Goal: Task Accomplishment & Management: Manage account settings

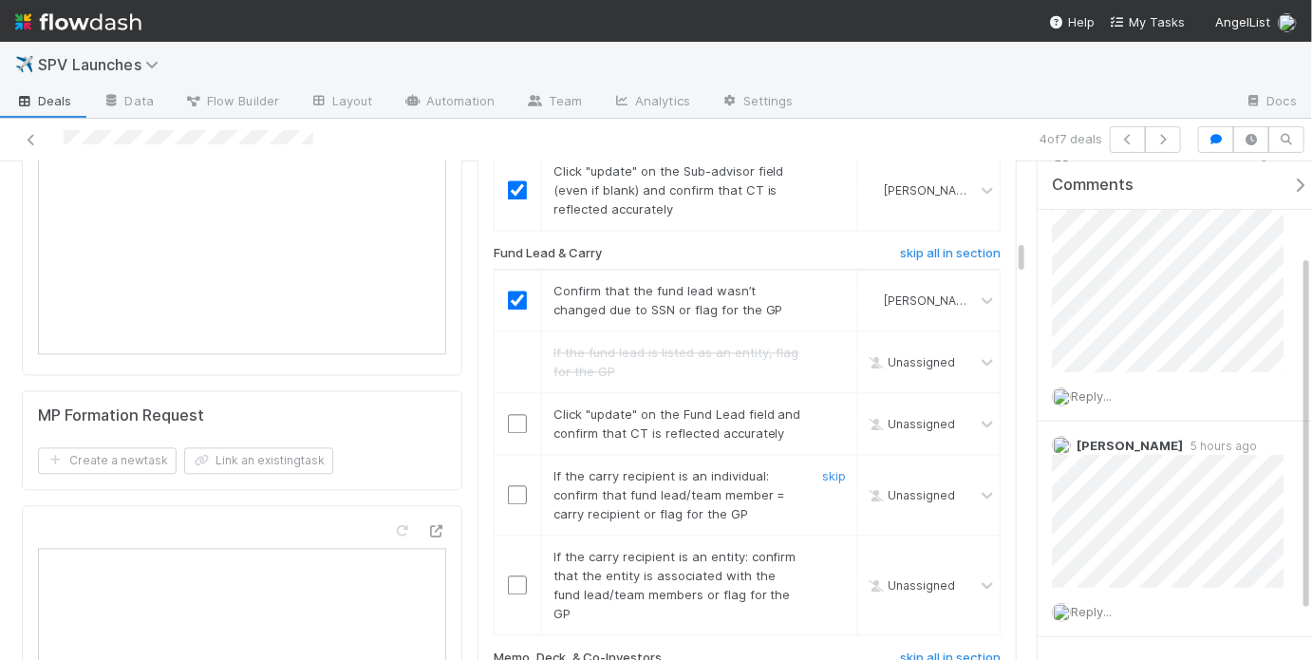
scroll to position [1796, 0]
click at [508, 417] on input "checkbox" at bounding box center [517, 426] width 19 height 19
click at [511, 417] on input "checkbox" at bounding box center [517, 426] width 19 height 19
click at [510, 488] on input "checkbox" at bounding box center [517, 497] width 19 height 19
click at [822, 551] on link "skip" at bounding box center [834, 558] width 24 height 15
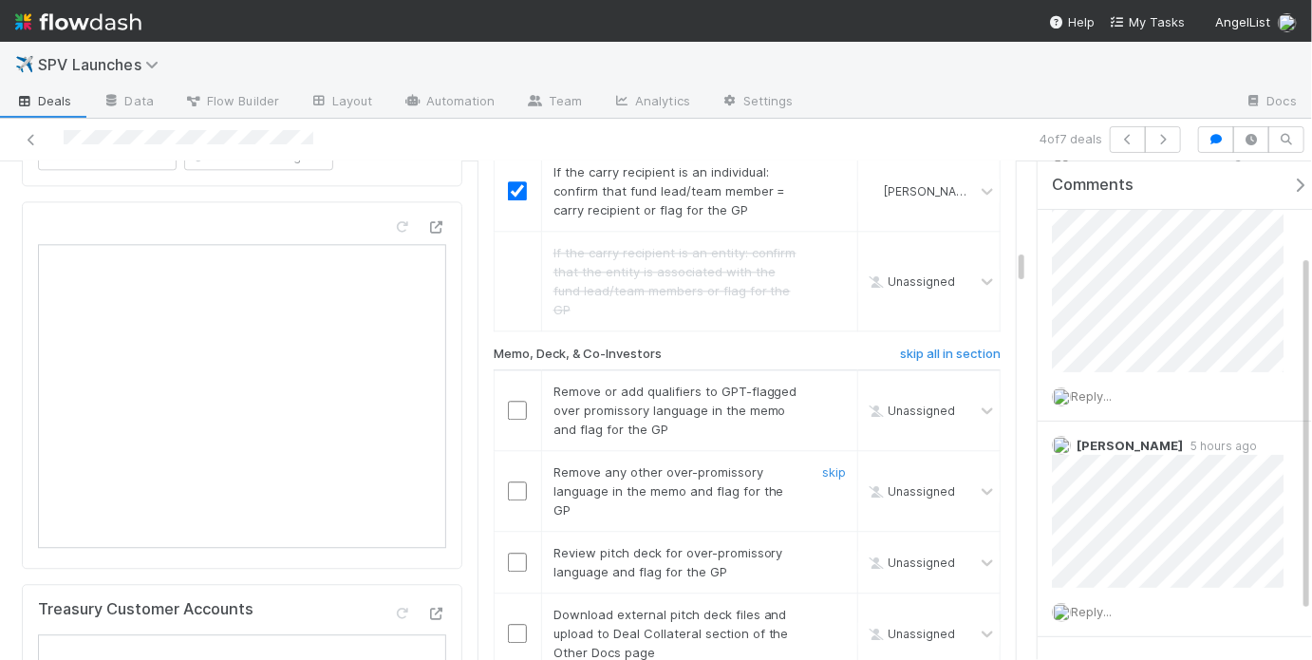
scroll to position [2124, 0]
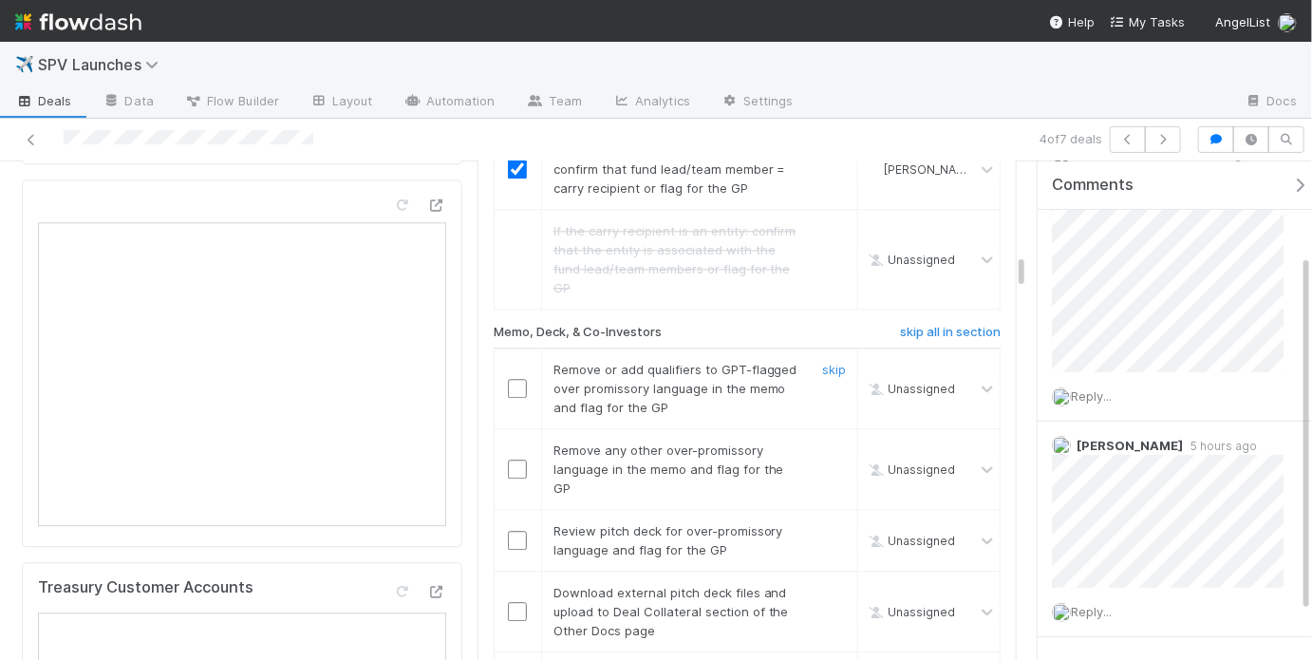
click at [517, 379] on input "checkbox" at bounding box center [517, 388] width 19 height 19
click at [513, 459] on input "checkbox" at bounding box center [517, 468] width 19 height 19
click at [511, 531] on input "checkbox" at bounding box center [517, 540] width 19 height 19
click at [515, 379] on input "checkbox" at bounding box center [517, 388] width 19 height 19
click at [822, 585] on link "skip" at bounding box center [834, 592] width 24 height 15
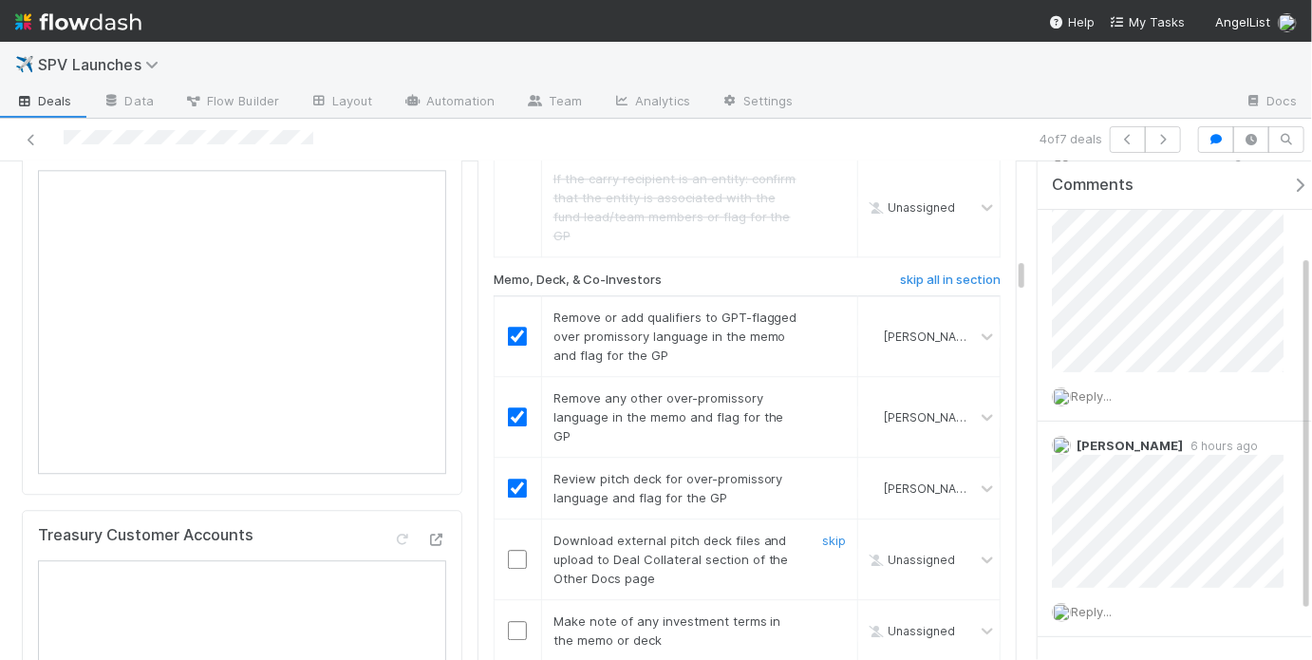
scroll to position [2268, 0]
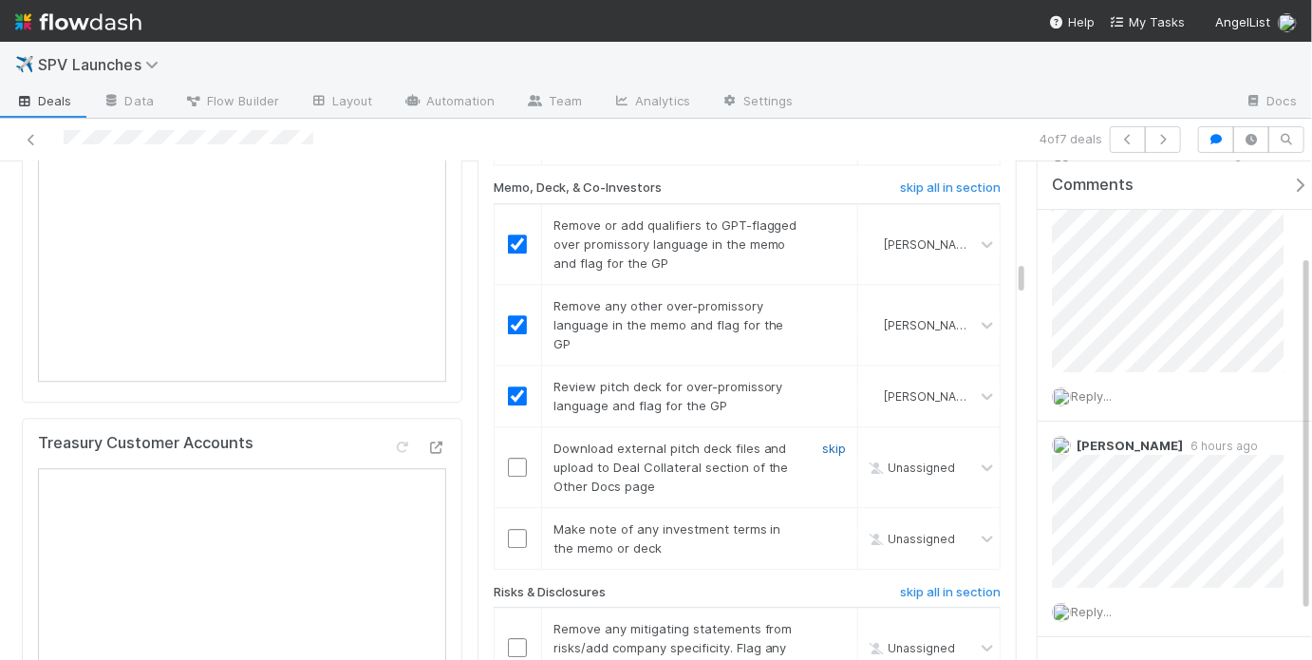
click at [822, 440] on link "skip" at bounding box center [834, 447] width 24 height 15
click at [508, 529] on input "checkbox" at bounding box center [517, 538] width 19 height 19
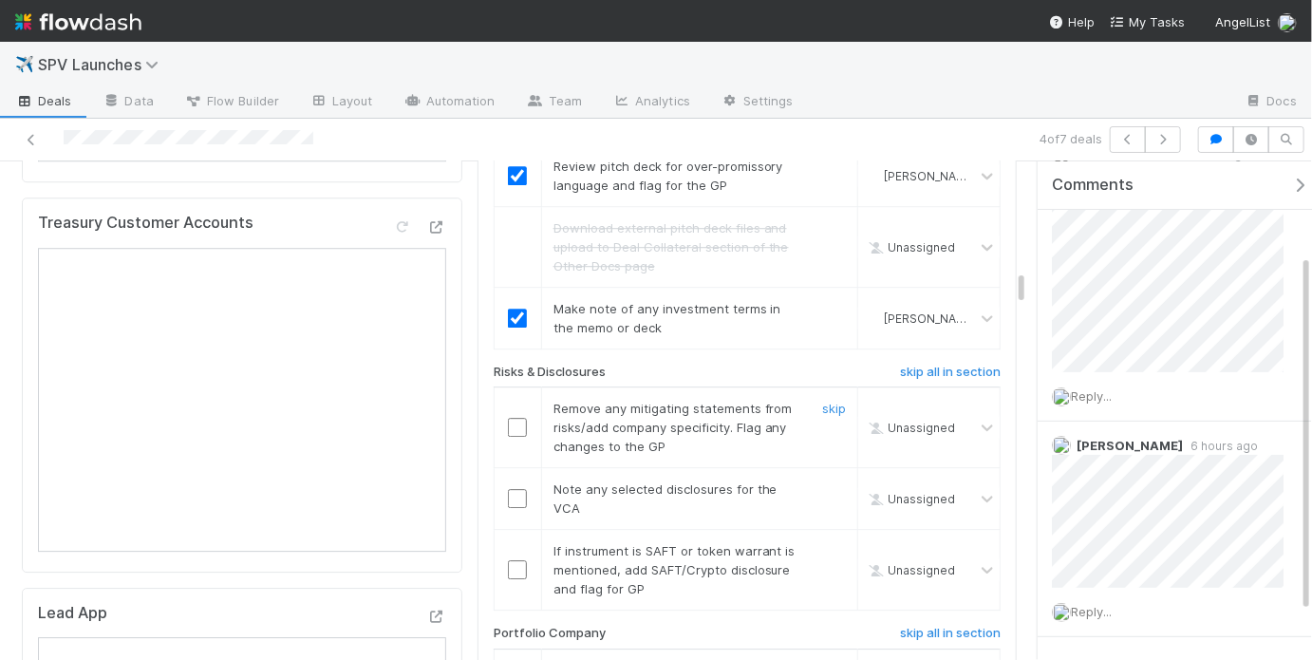
scroll to position [2491, 0]
click at [517, 415] on input "checkbox" at bounding box center [517, 424] width 19 height 19
click at [830, 478] on link "skip" at bounding box center [834, 485] width 24 height 15
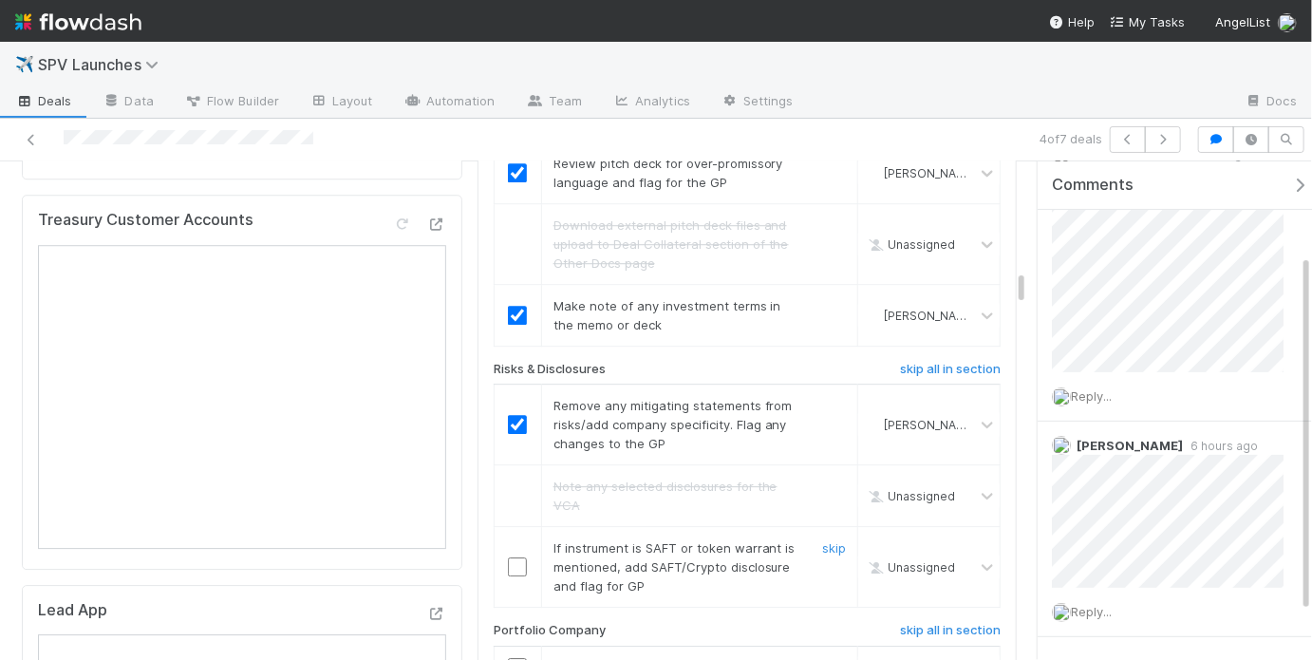
click at [830, 538] on div "skip" at bounding box center [831, 566] width 57 height 57
click at [829, 540] on link "skip" at bounding box center [834, 547] width 24 height 15
click at [819, 540] on link "undo" at bounding box center [830, 547] width 29 height 15
click at [822, 540] on link "skip" at bounding box center [834, 547] width 24 height 15
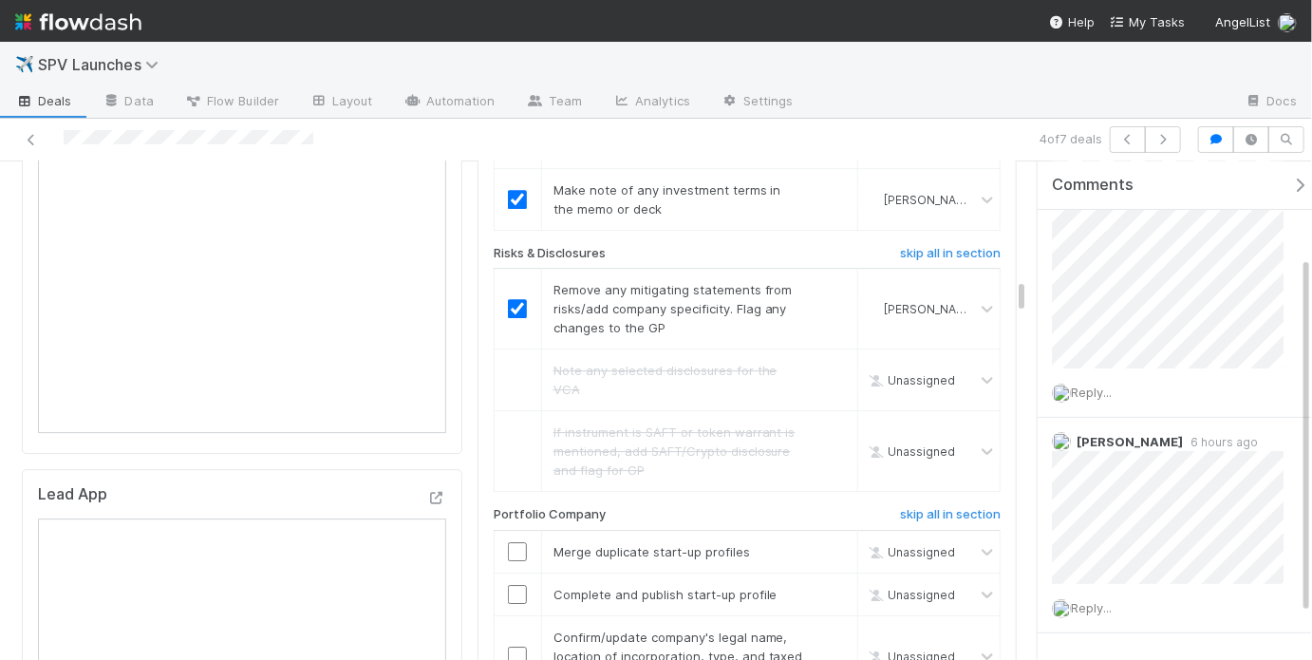
scroll to position [2692, 0]
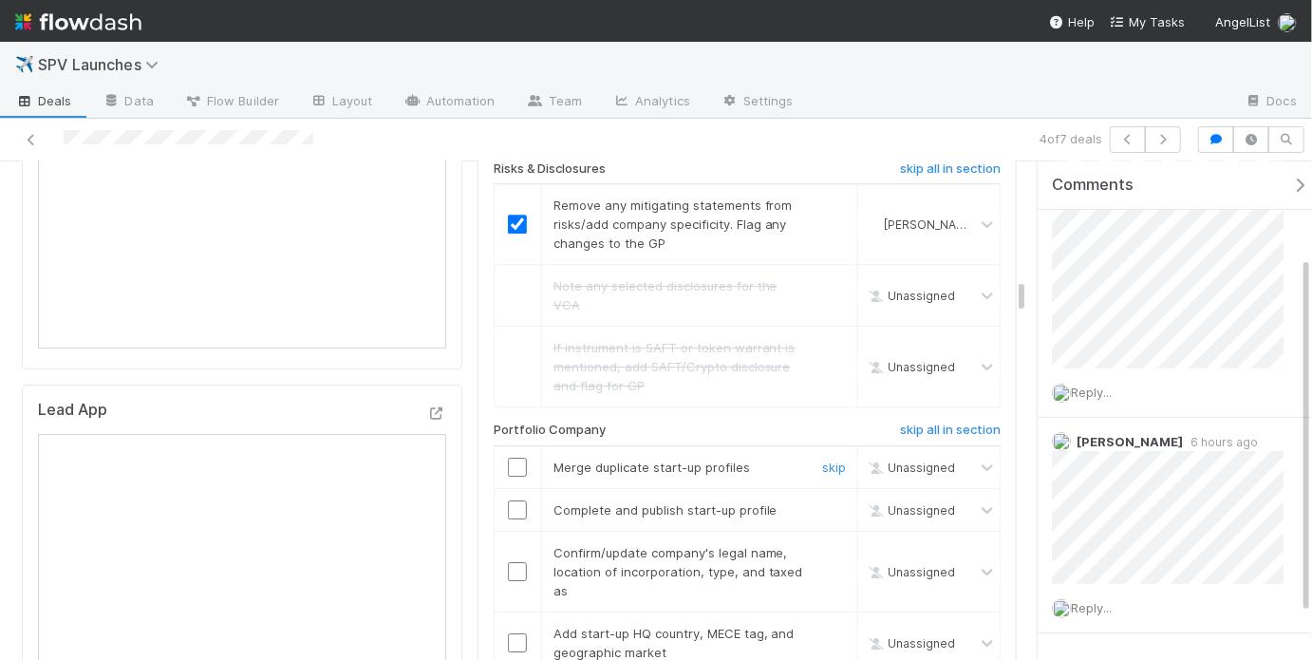
click at [519, 457] on input "checkbox" at bounding box center [517, 466] width 19 height 19
click at [510, 488] on td at bounding box center [517, 509] width 47 height 43
click at [512, 500] on input "checkbox" at bounding box center [517, 509] width 19 height 19
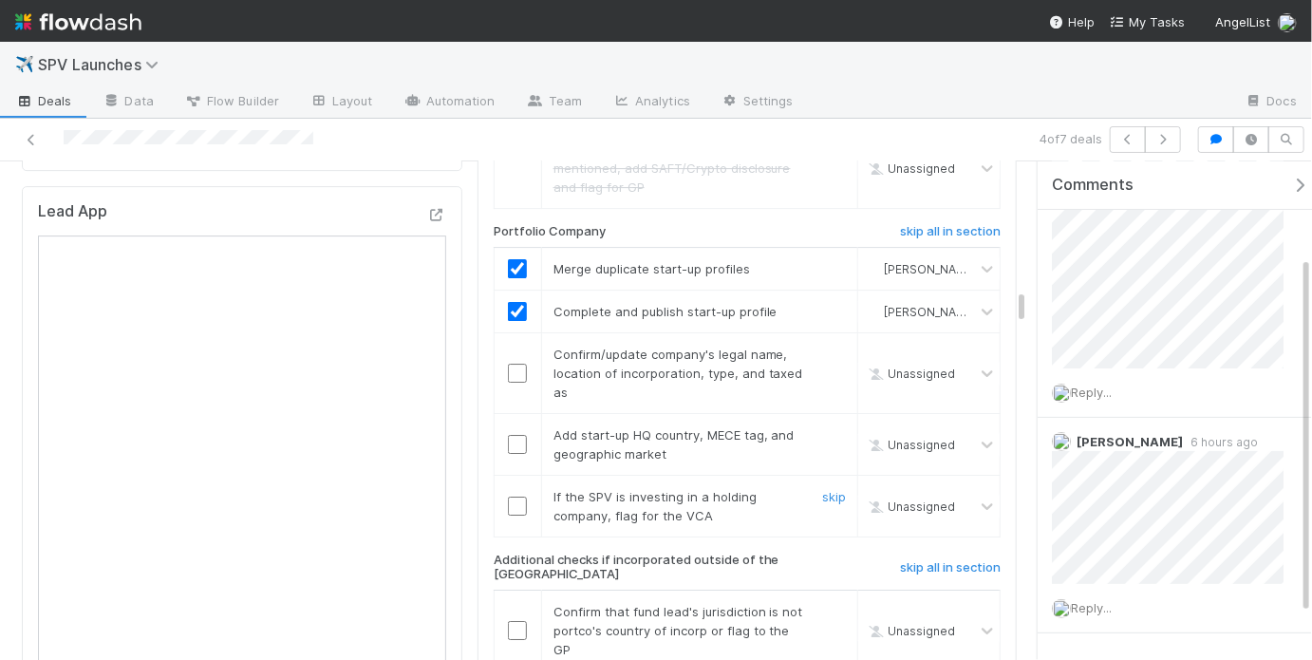
scroll to position [2862, 0]
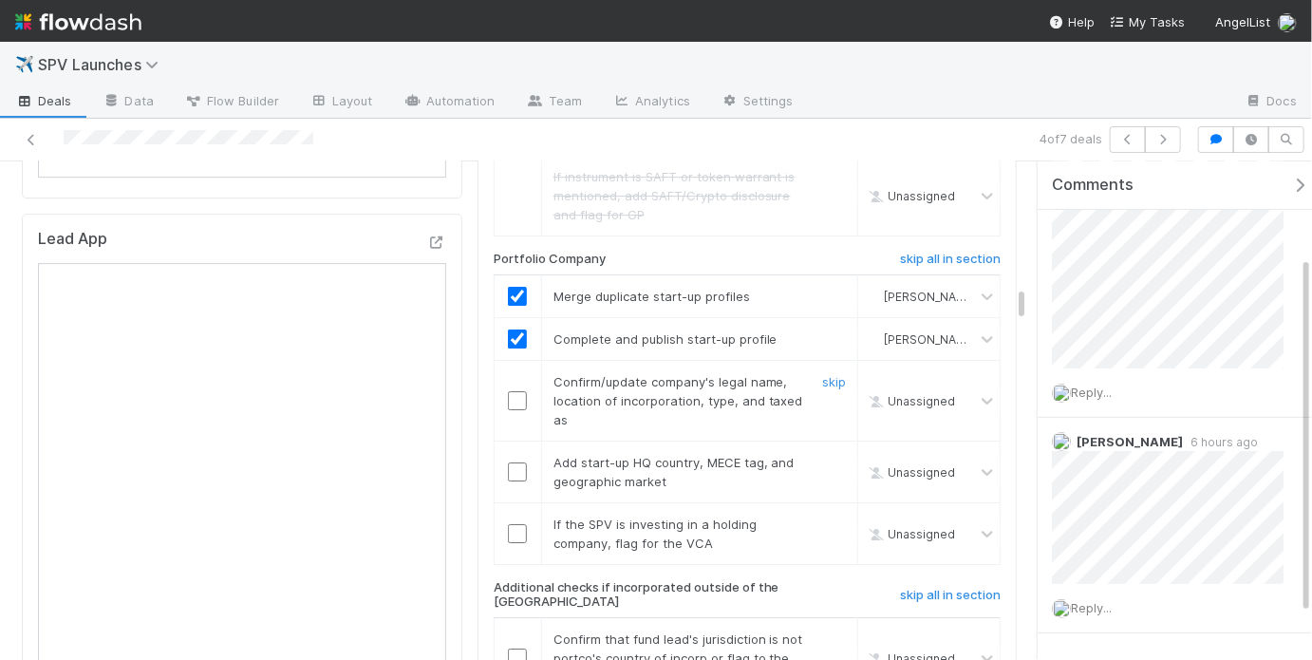
click at [511, 391] on input "checkbox" at bounding box center [517, 400] width 19 height 19
click at [509, 462] on input "checkbox" at bounding box center [517, 471] width 19 height 19
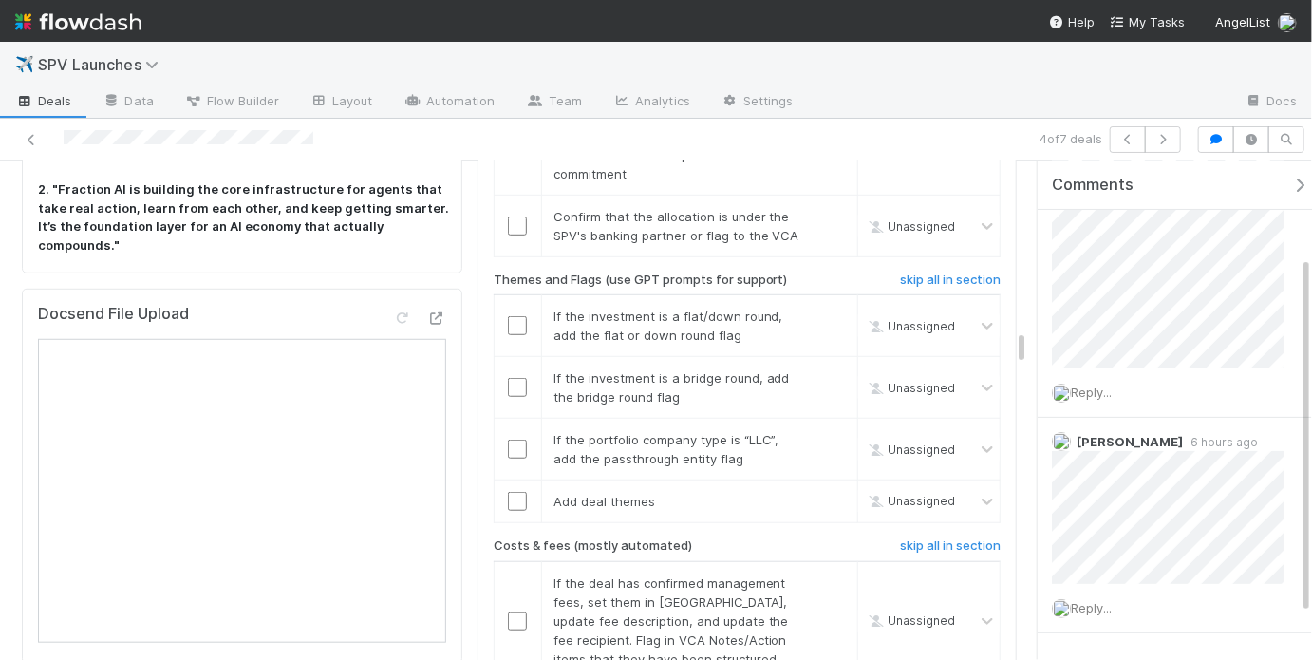
checkbox input "true"
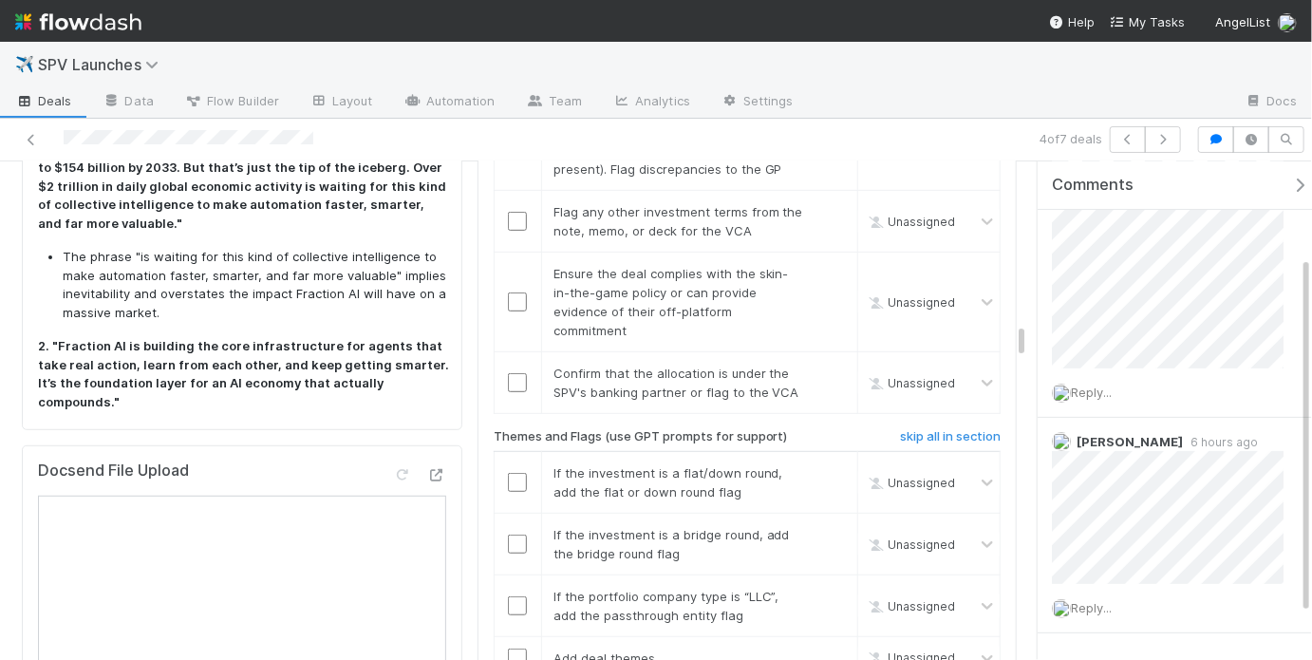
click at [321, 389] on div "Overpromissory Language : Certainly! Here are all instances, phrases, and sente…" at bounding box center [244, 496] width 412 height 1030
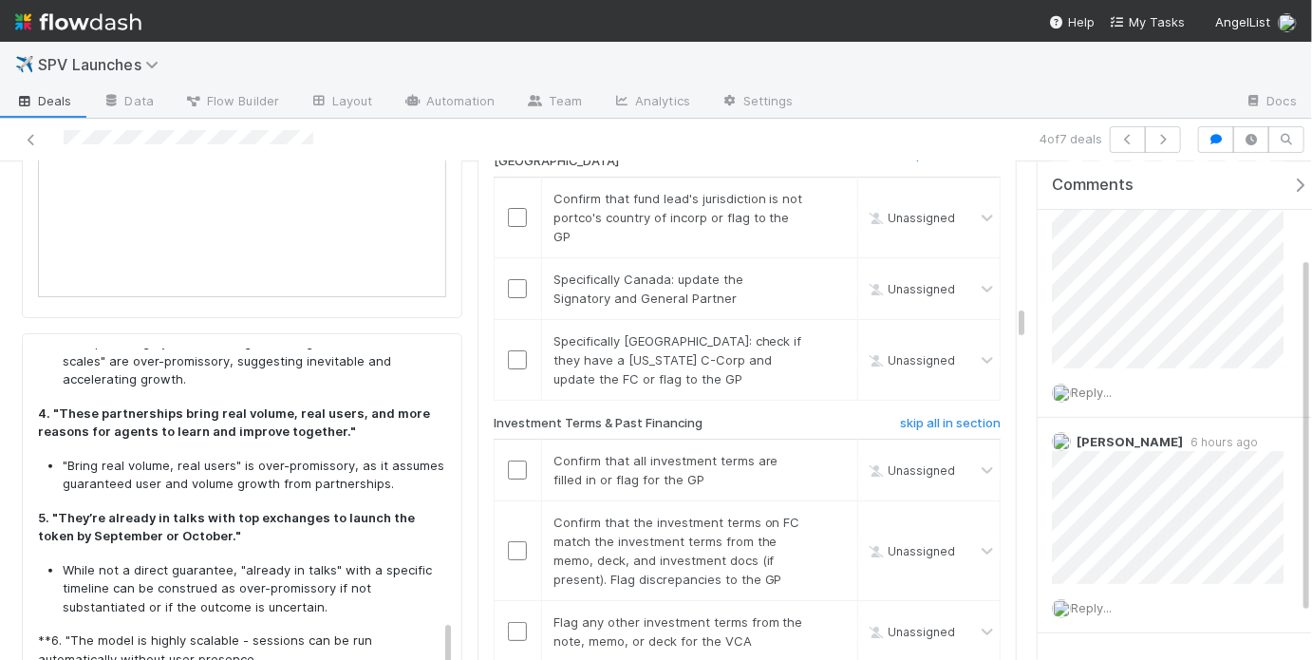
scroll to position [2994, 0]
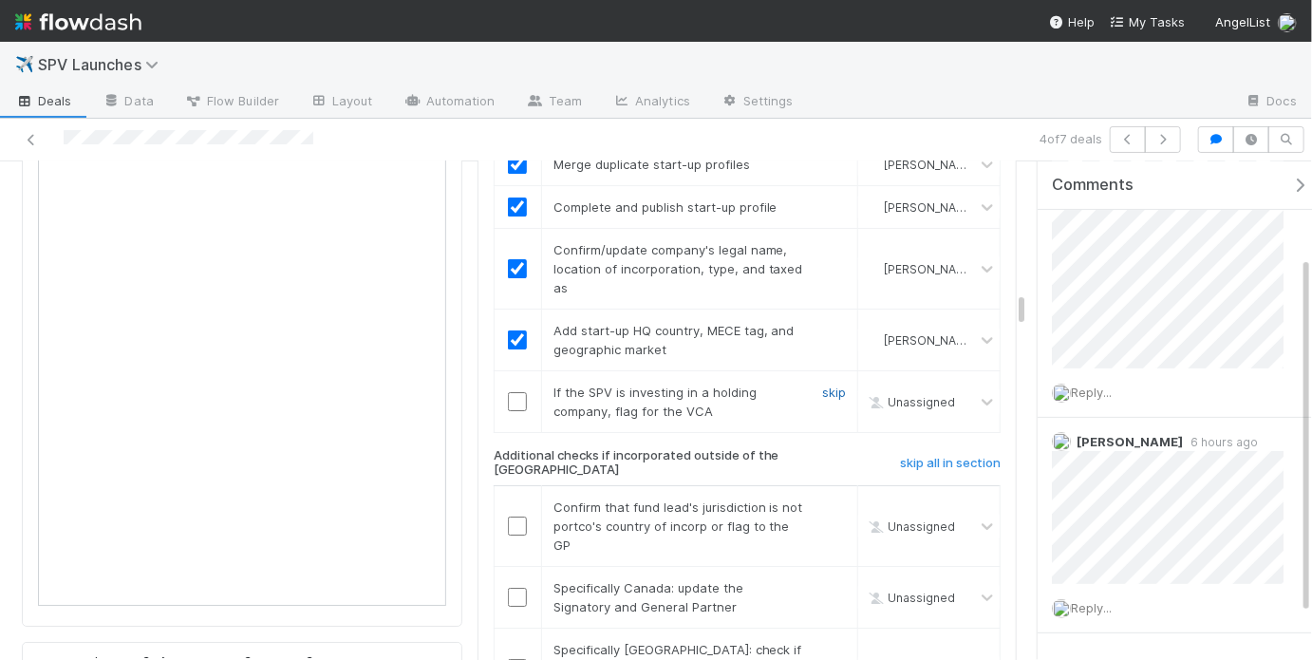
click at [822, 384] on link "skip" at bounding box center [834, 391] width 24 height 15
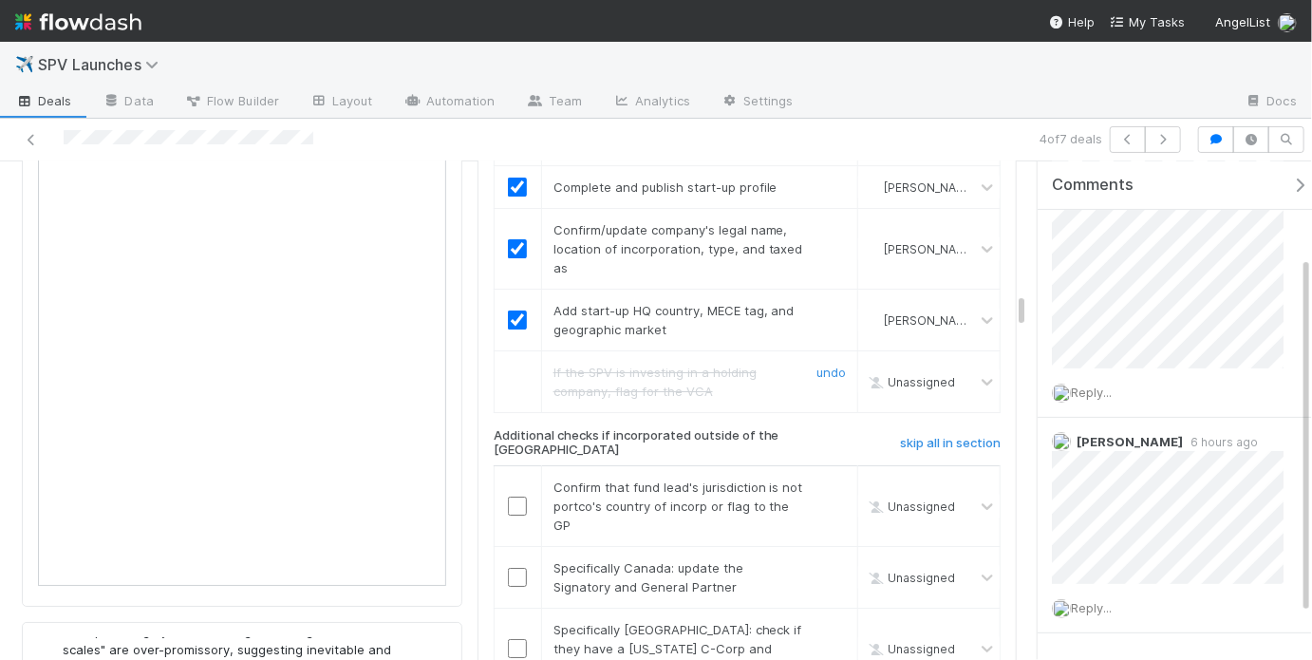
scroll to position [3020, 0]
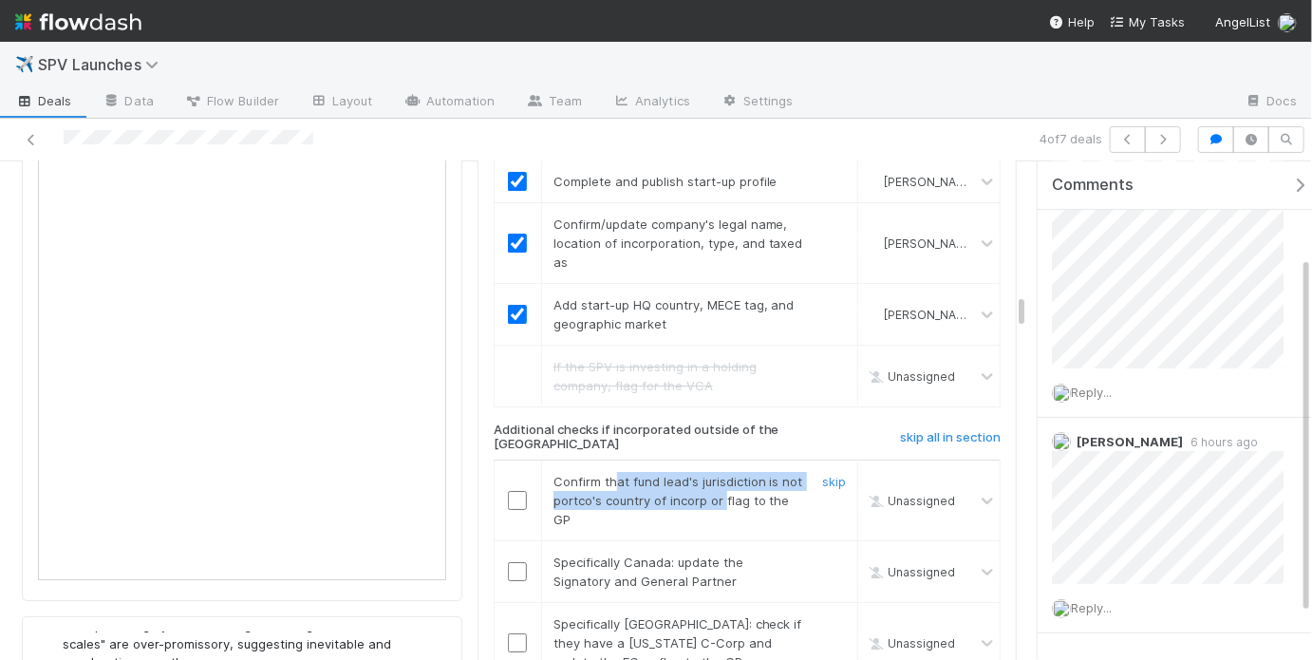
drag, startPoint x: 609, startPoint y: 396, endPoint x: 718, endPoint y: 408, distance: 109.8
click at [718, 472] on div "Confirm that fund lead's jurisdiction is not portco's country of incorp or flag…" at bounding box center [671, 500] width 264 height 57
click at [702, 474] on span "Confirm that fund lead's jurisdiction is not portco's country of incorp or flag…" at bounding box center [678, 500] width 250 height 53
click at [826, 554] on link "skip" at bounding box center [834, 561] width 24 height 15
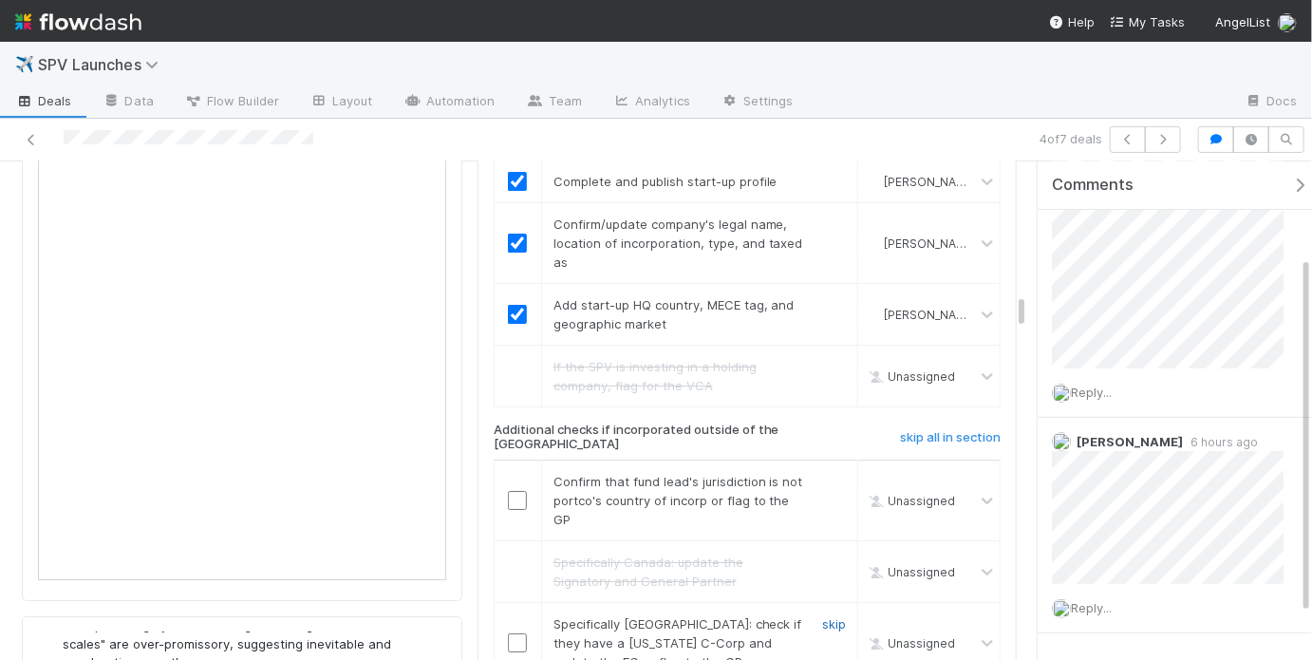
click at [830, 616] on link "skip" at bounding box center [834, 623] width 24 height 15
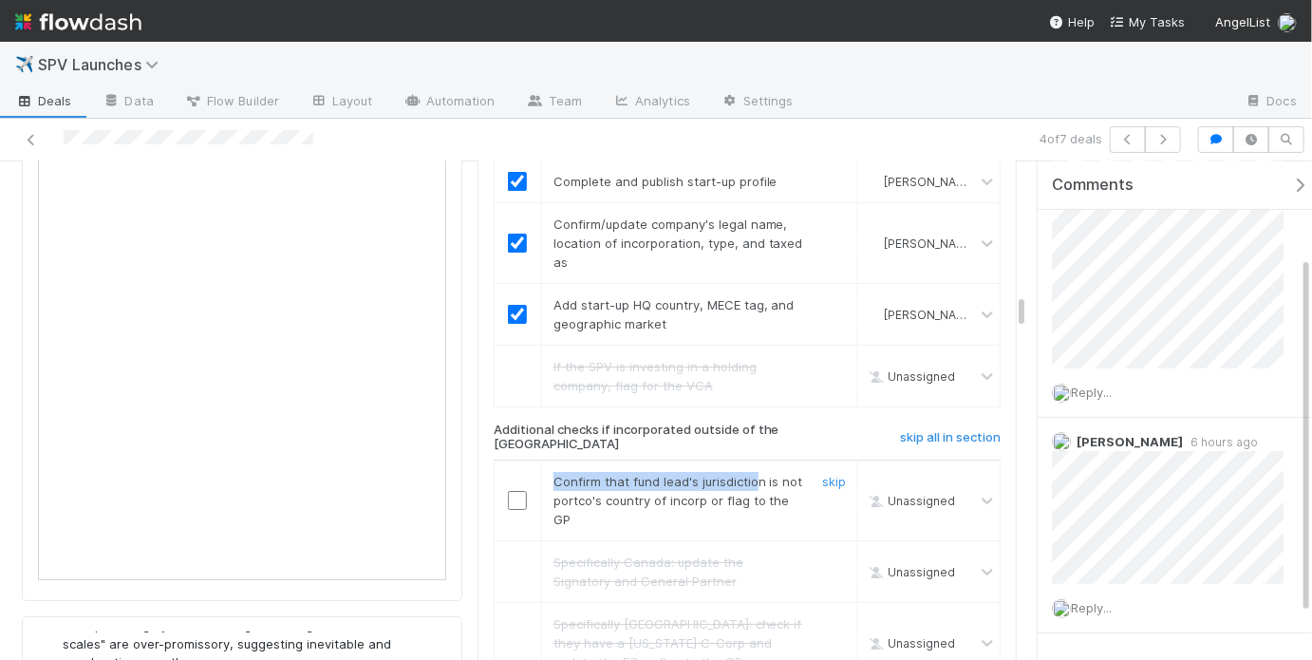
drag, startPoint x: 548, startPoint y: 398, endPoint x: 747, endPoint y: 394, distance: 199.3
click at [747, 474] on span "Confirm that fund lead's jurisdiction is not portco's country of incorp or flag…" at bounding box center [678, 500] width 250 height 53
click at [622, 472] on div "Confirm that fund lead's jurisdiction is not portco's country of incorp or flag…" at bounding box center [671, 500] width 264 height 57
drag, startPoint x: 551, startPoint y: 417, endPoint x: 721, endPoint y: 417, distance: 169.9
click at [721, 474] on span "Confirm that fund lead's jurisdiction is not portco's country of incorp or flag…" at bounding box center [678, 500] width 250 height 53
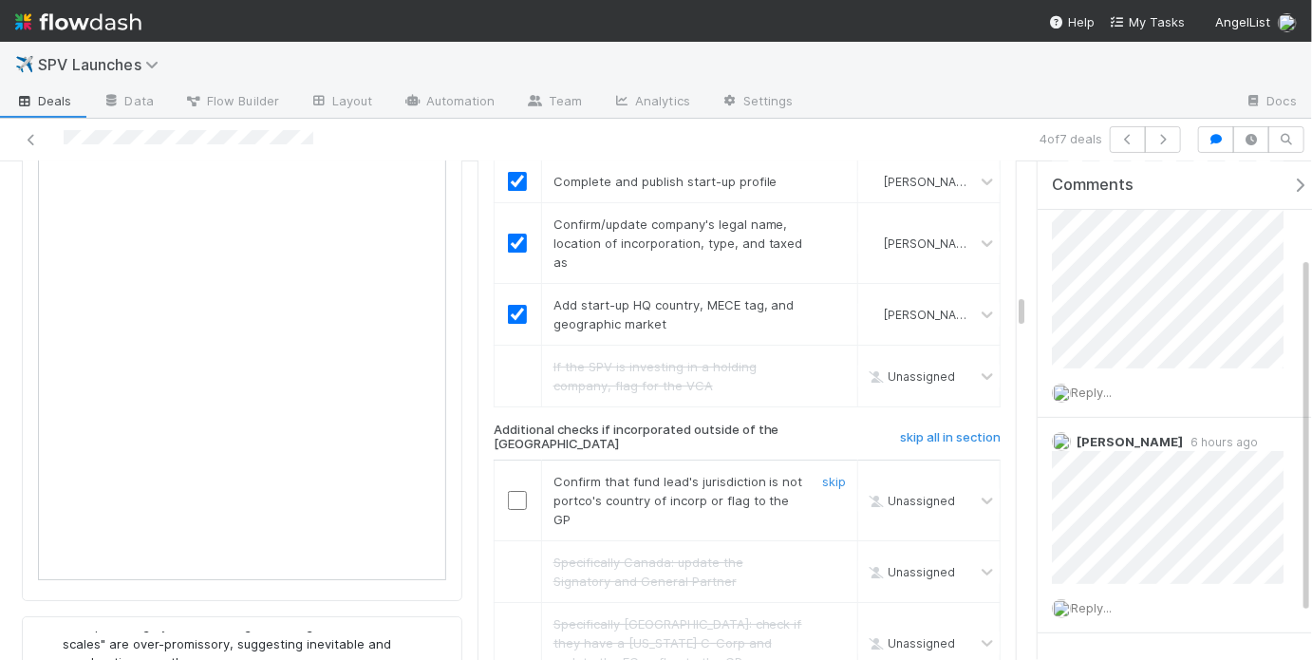
click at [771, 474] on span "Confirm that fund lead's jurisdiction is not portco's country of incorp or flag…" at bounding box center [678, 500] width 250 height 53
drag, startPoint x: 552, startPoint y: 419, endPoint x: 679, endPoint y: 419, distance: 126.2
click at [677, 474] on span "Confirm that fund lead's jurisdiction is not portco's country of incorp or flag…" at bounding box center [678, 500] width 250 height 53
drag, startPoint x: 691, startPoint y: 421, endPoint x: 680, endPoint y: 424, distance: 10.8
click at [691, 474] on span "Confirm that fund lead's jurisdiction is not portco's country of incorp or flag…" at bounding box center [678, 500] width 250 height 53
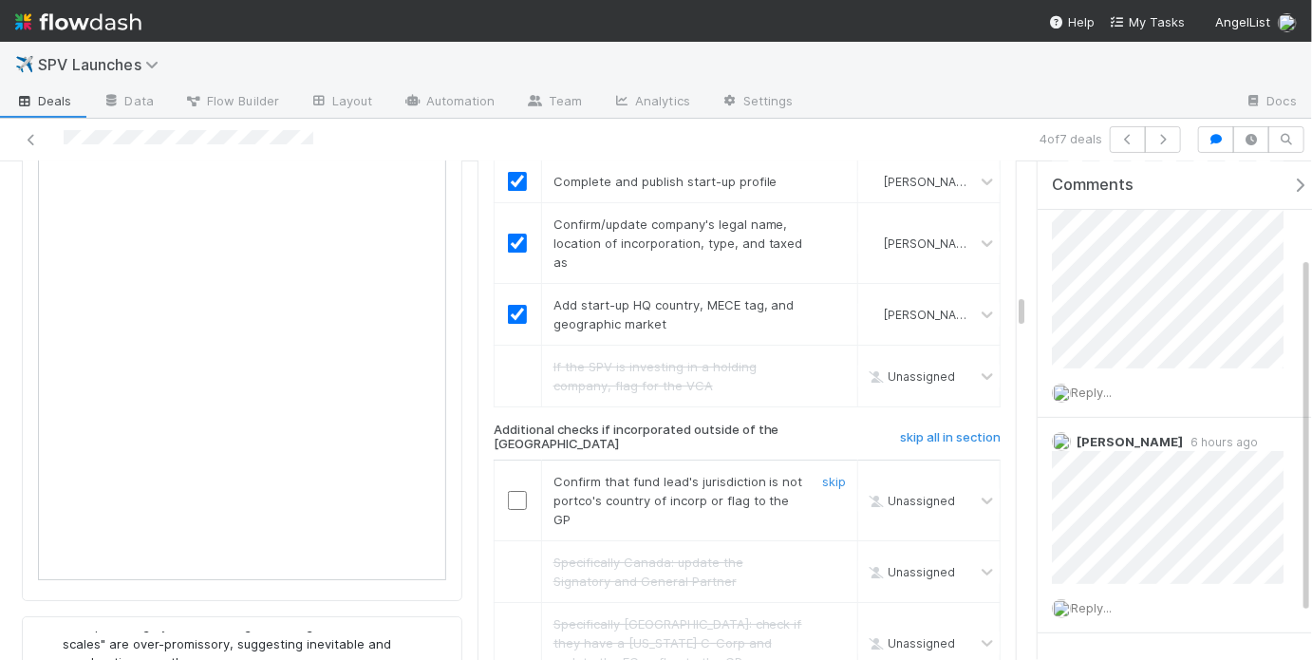
click at [513, 491] on input "checkbox" at bounding box center [517, 500] width 19 height 19
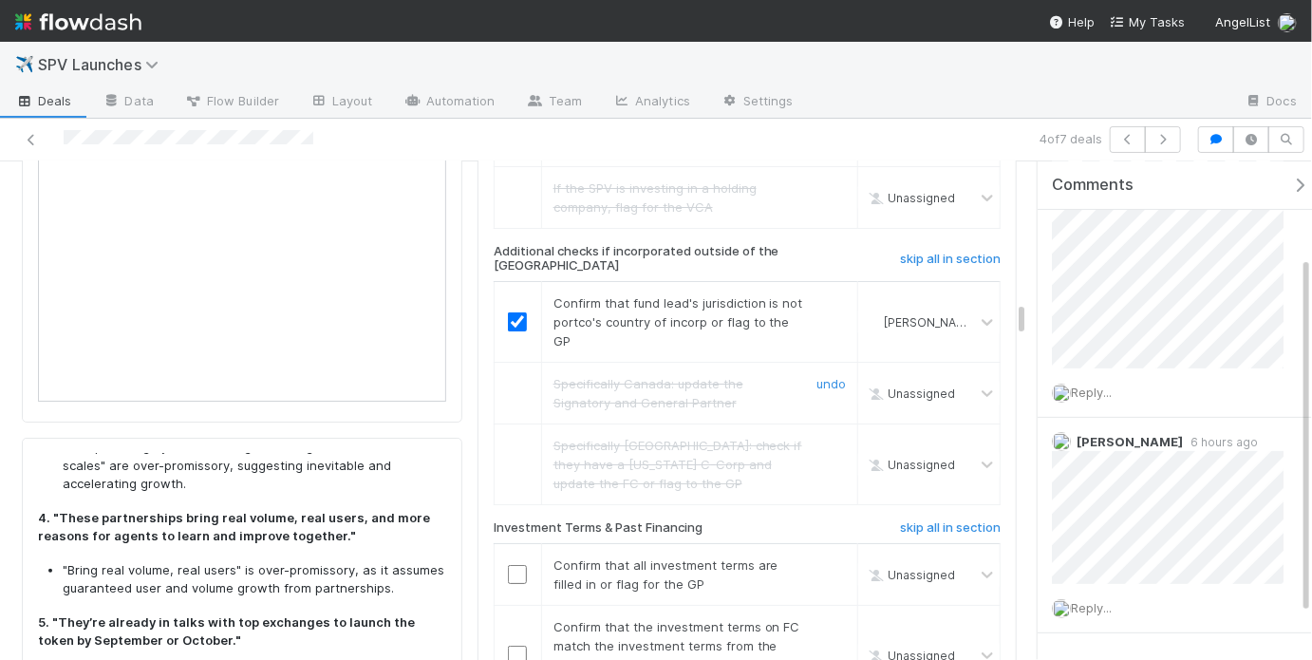
scroll to position [3213, 0]
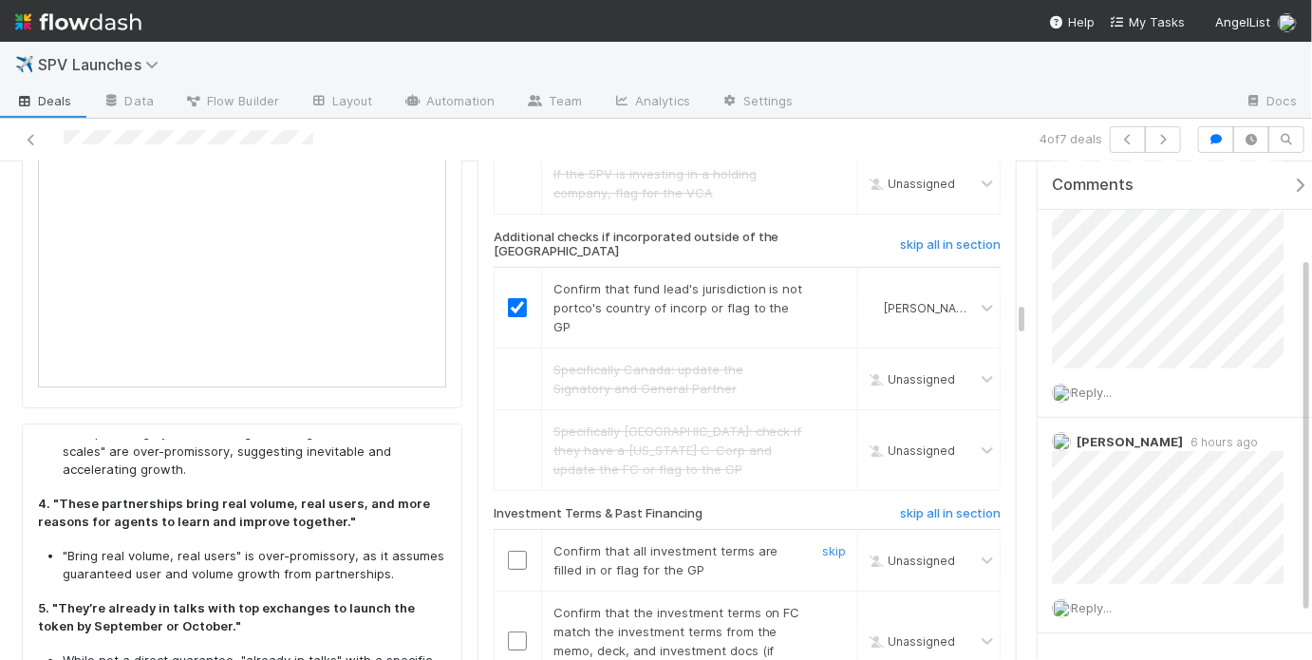
click at [705, 543] on span "Confirm that all investment terms are filled in or flag for the GP" at bounding box center [665, 560] width 225 height 34
drag, startPoint x: 697, startPoint y: 490, endPoint x: 548, endPoint y: 472, distance: 150.1
click at [548, 541] on div "Confirm that all investment terms are filled in or flag for the GP" at bounding box center [671, 560] width 264 height 38
click at [649, 543] on span "Confirm that all investment terms are filled in or flag for the GP" at bounding box center [665, 560] width 225 height 34
click at [516, 550] on input "checkbox" at bounding box center [517, 559] width 19 height 19
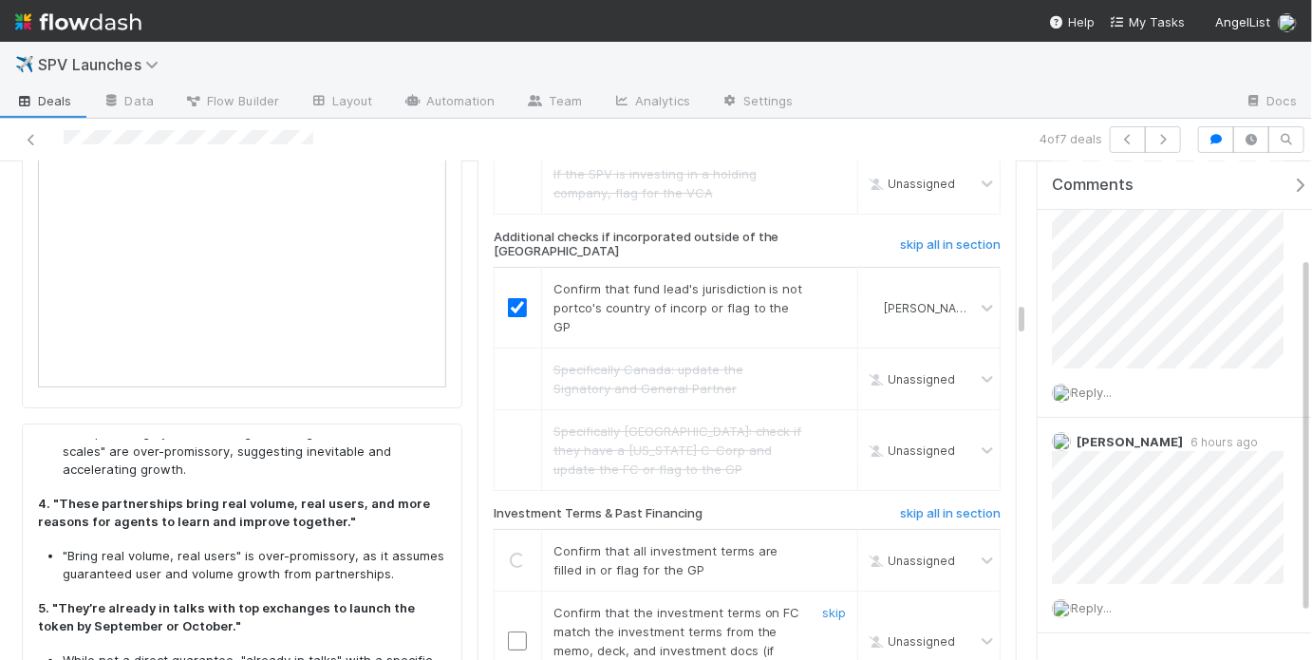
click at [512, 631] on input "checkbox" at bounding box center [517, 640] width 19 height 19
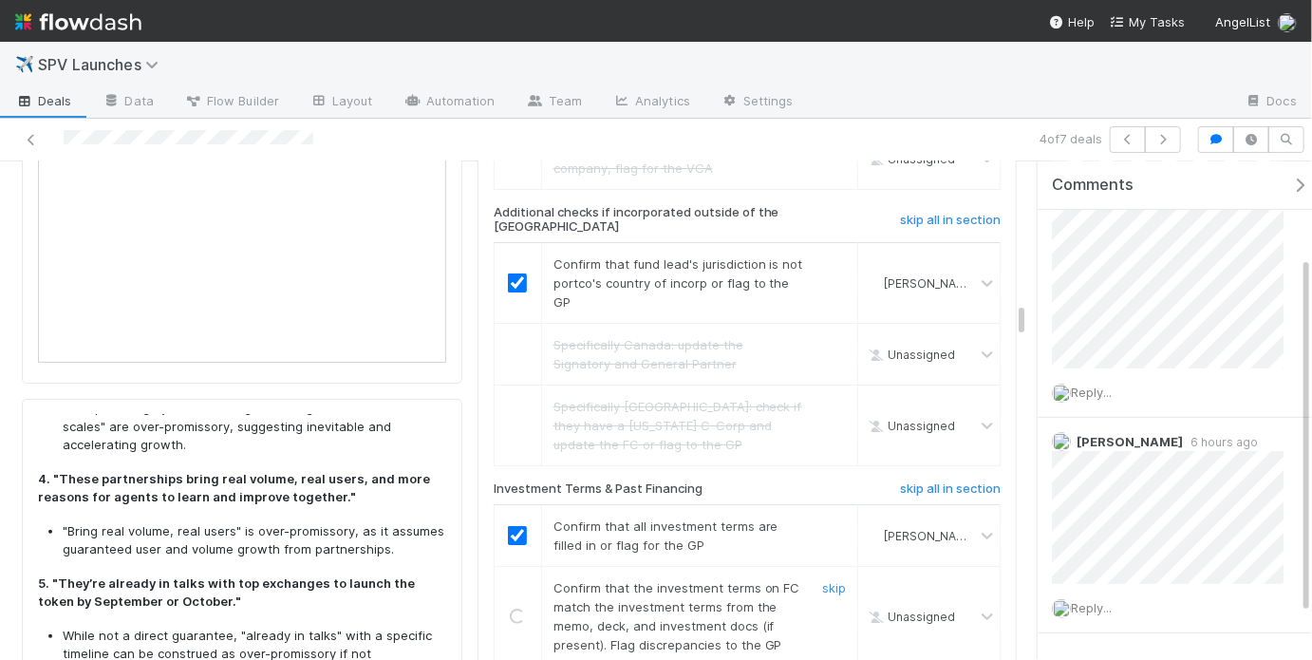
scroll to position [3239, 0]
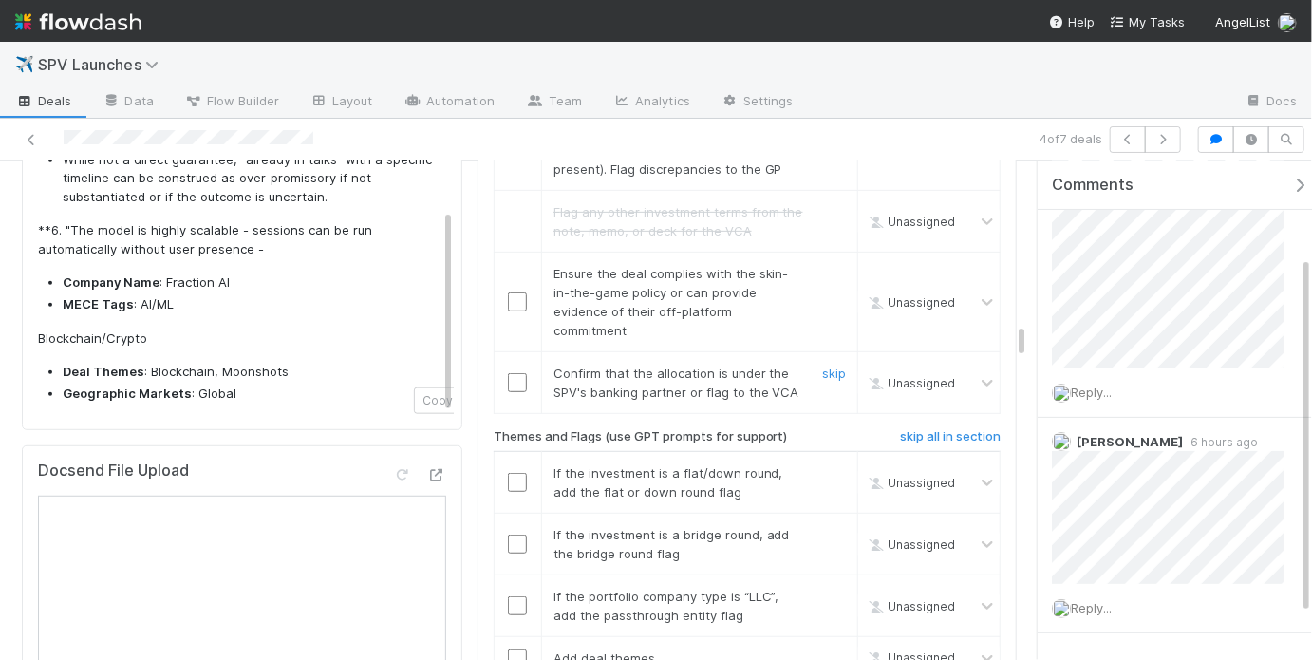
scroll to position [3713, 0]
click at [508, 292] on input "checkbox" at bounding box center [517, 301] width 19 height 19
click at [508, 373] on input "checkbox" at bounding box center [517, 382] width 19 height 19
click at [825, 465] on link "skip" at bounding box center [834, 472] width 24 height 15
click at [822, 527] on link "skip" at bounding box center [834, 534] width 24 height 15
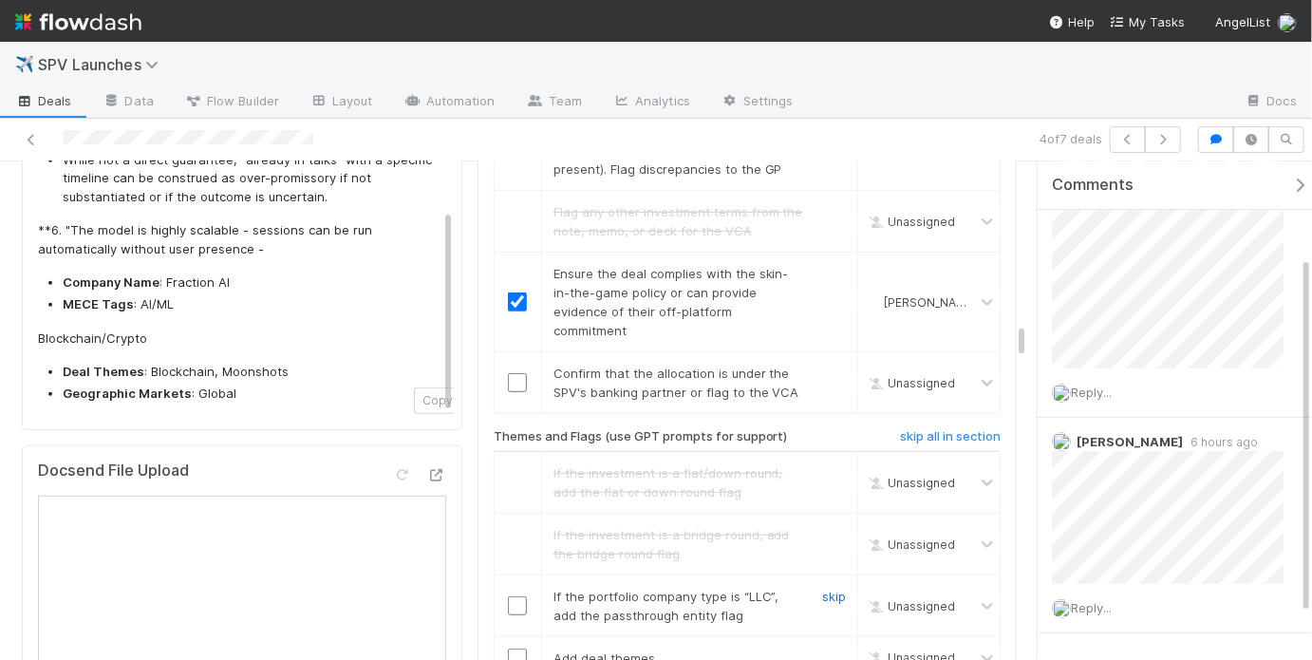
click at [826, 588] on link "skip" at bounding box center [834, 595] width 24 height 15
click at [517, 373] on input "checkbox" at bounding box center [517, 382] width 19 height 19
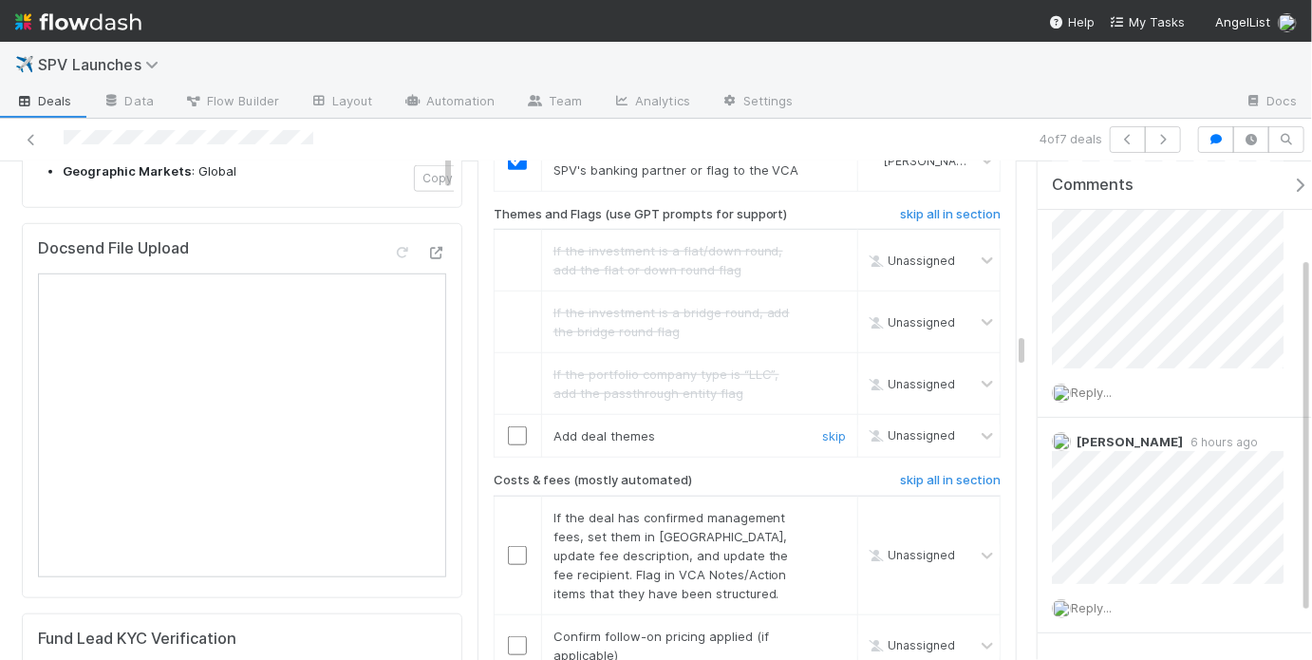
click at [516, 426] on input "checkbox" at bounding box center [517, 435] width 19 height 19
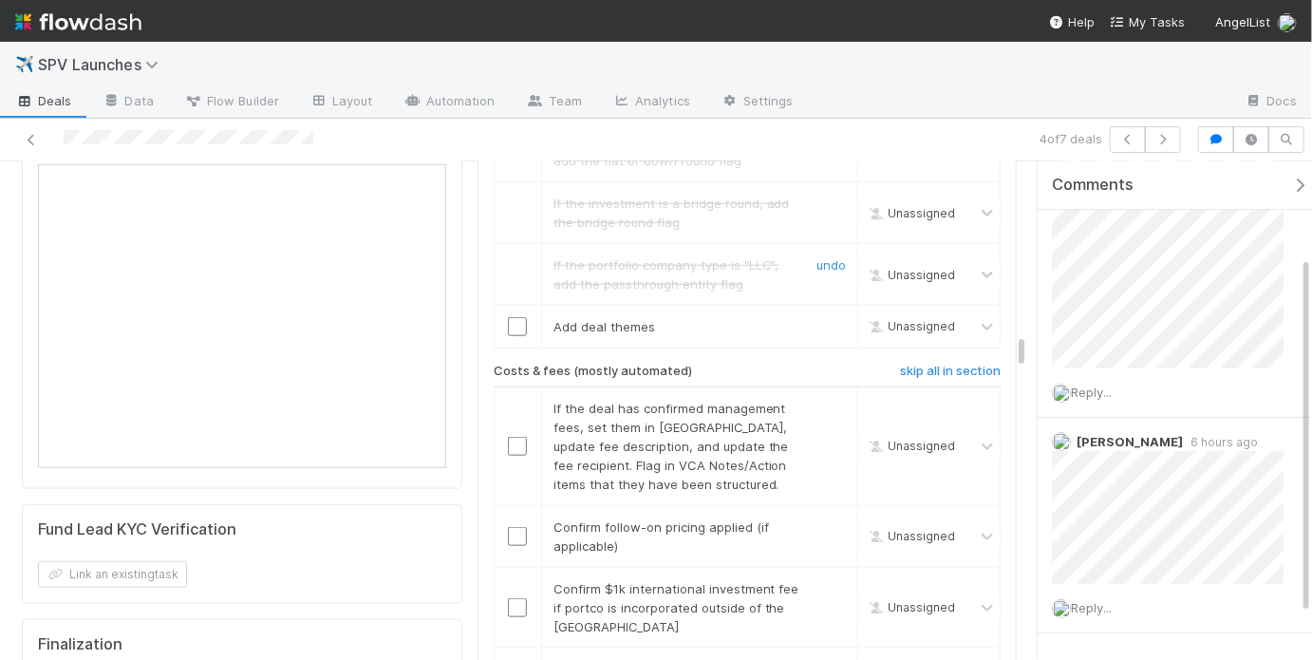
scroll to position [4054, 0]
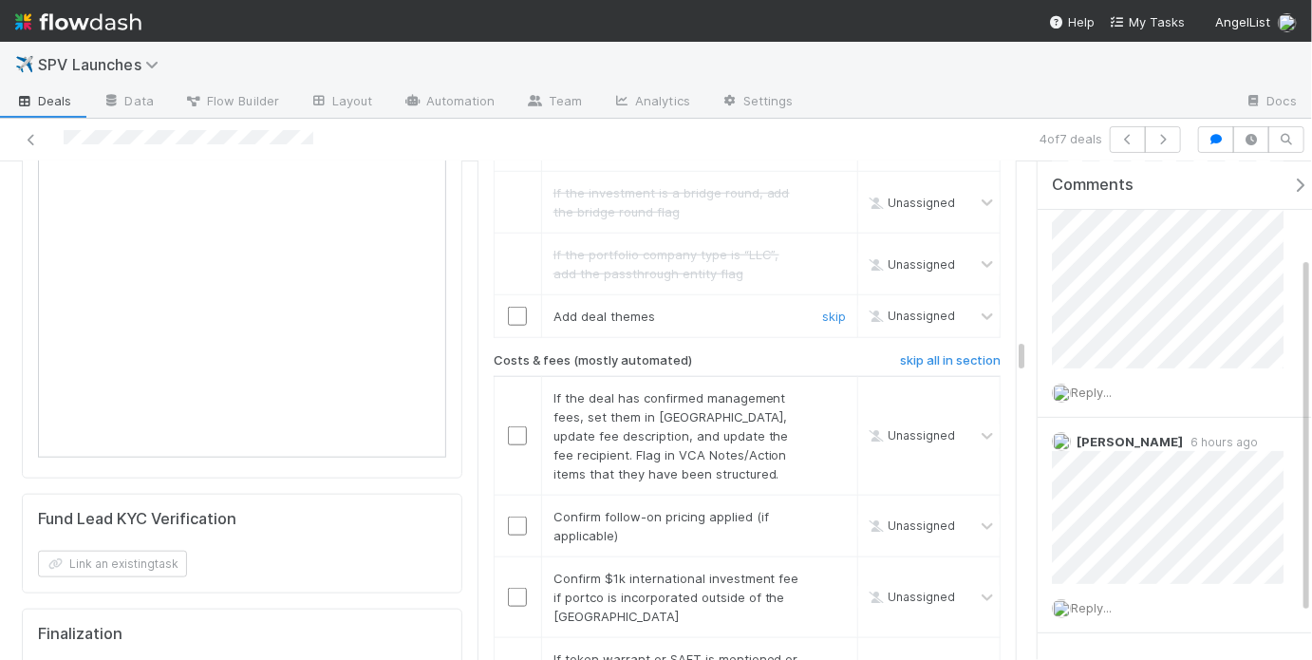
click at [516, 307] on input "checkbox" at bounding box center [517, 316] width 19 height 19
click at [825, 390] on link "skip" at bounding box center [834, 397] width 24 height 15
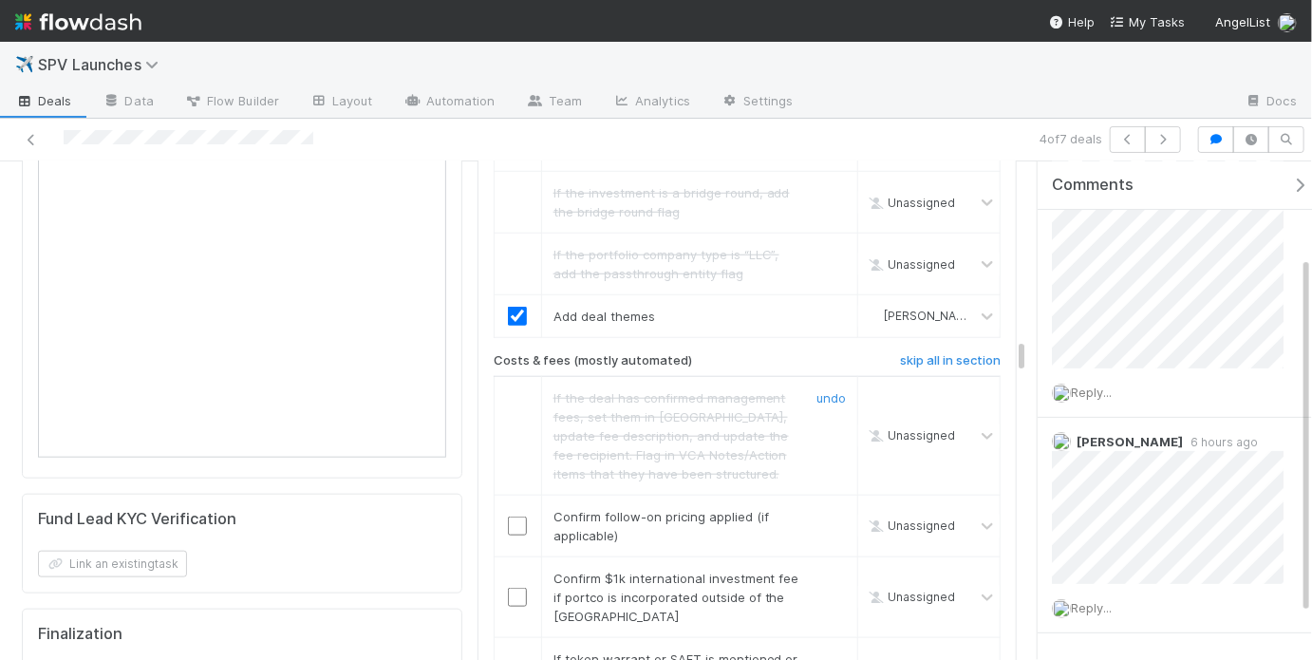
scroll to position [4185, 0]
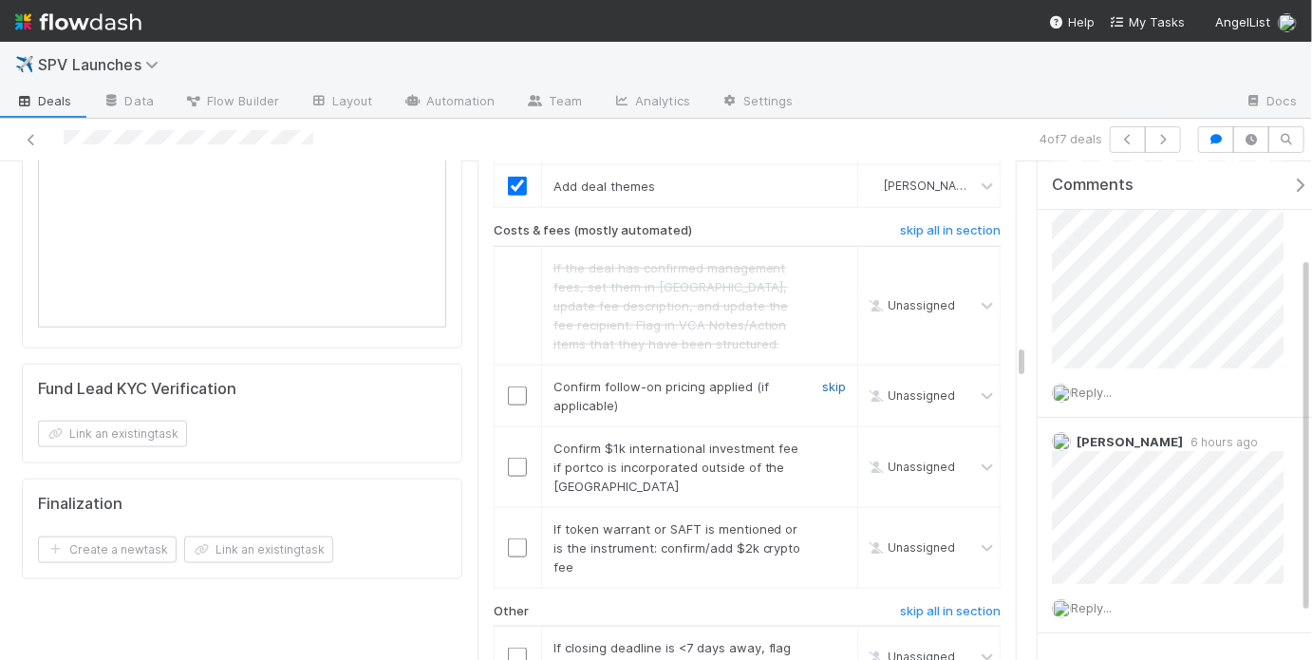
click at [823, 379] on link "skip" at bounding box center [834, 386] width 24 height 15
click at [513, 457] on input "checkbox" at bounding box center [517, 466] width 19 height 19
click at [515, 457] on input "checkbox" at bounding box center [517, 466] width 19 height 19
click at [825, 521] on link "skip" at bounding box center [834, 528] width 24 height 15
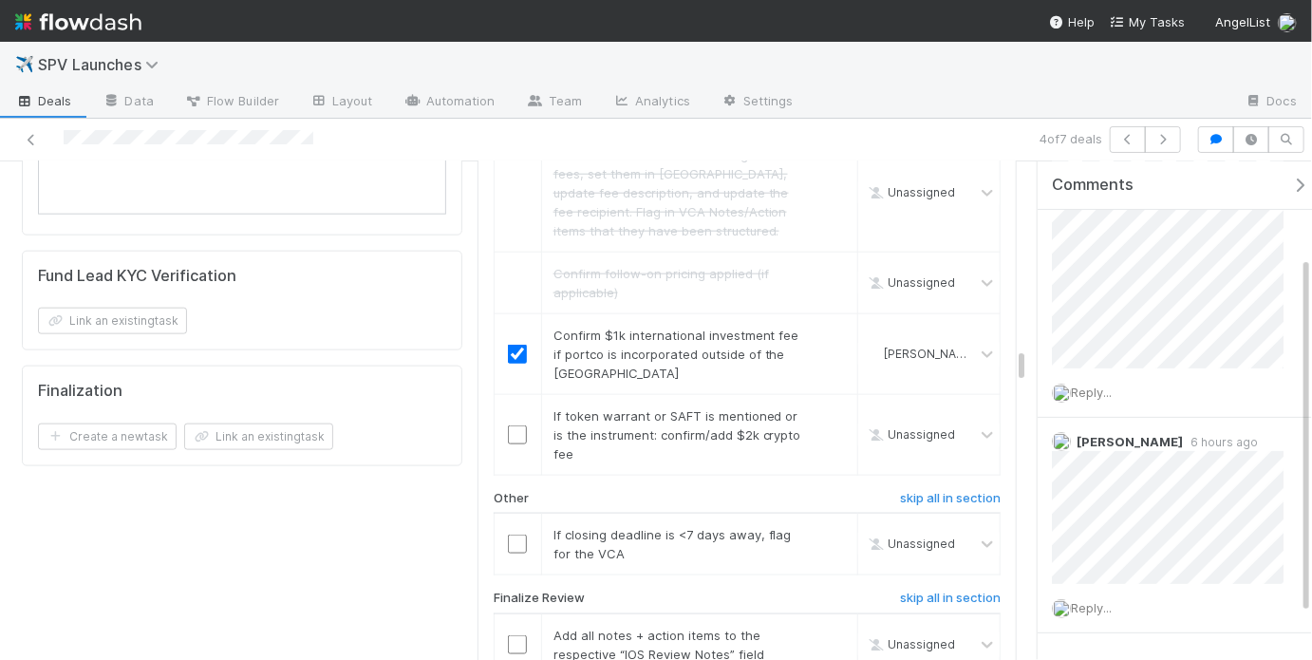
scroll to position [4308, 0]
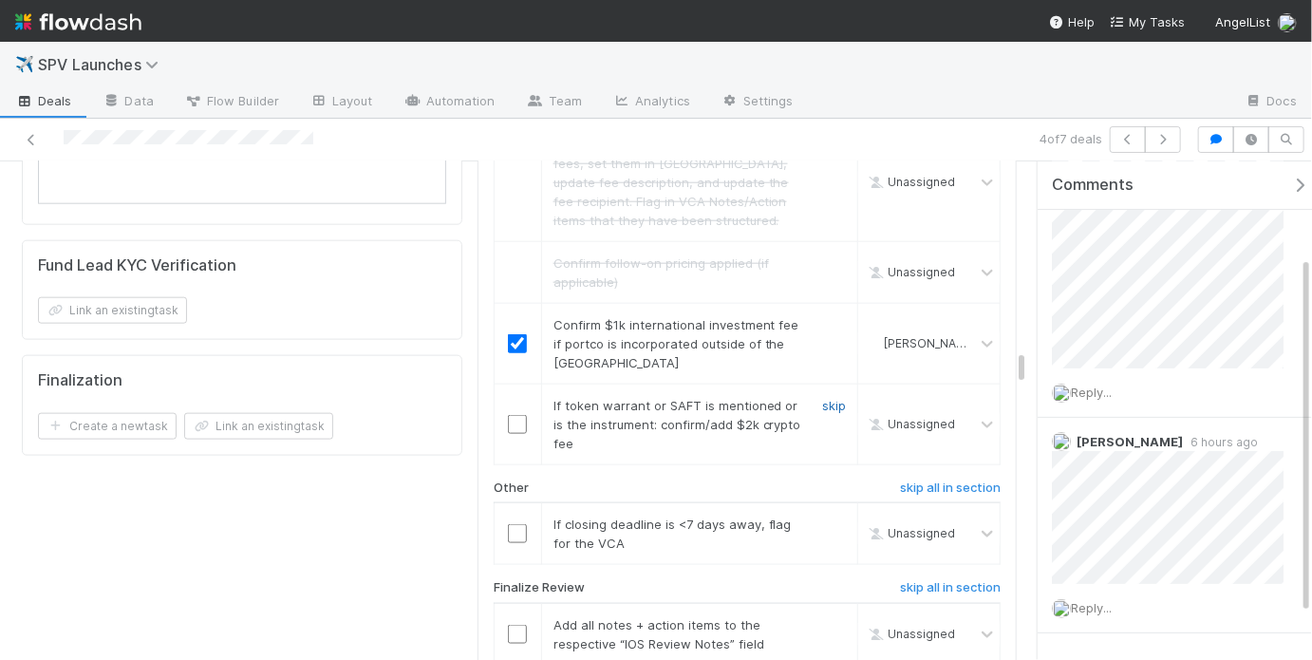
click at [824, 398] on link "skip" at bounding box center [834, 405] width 24 height 15
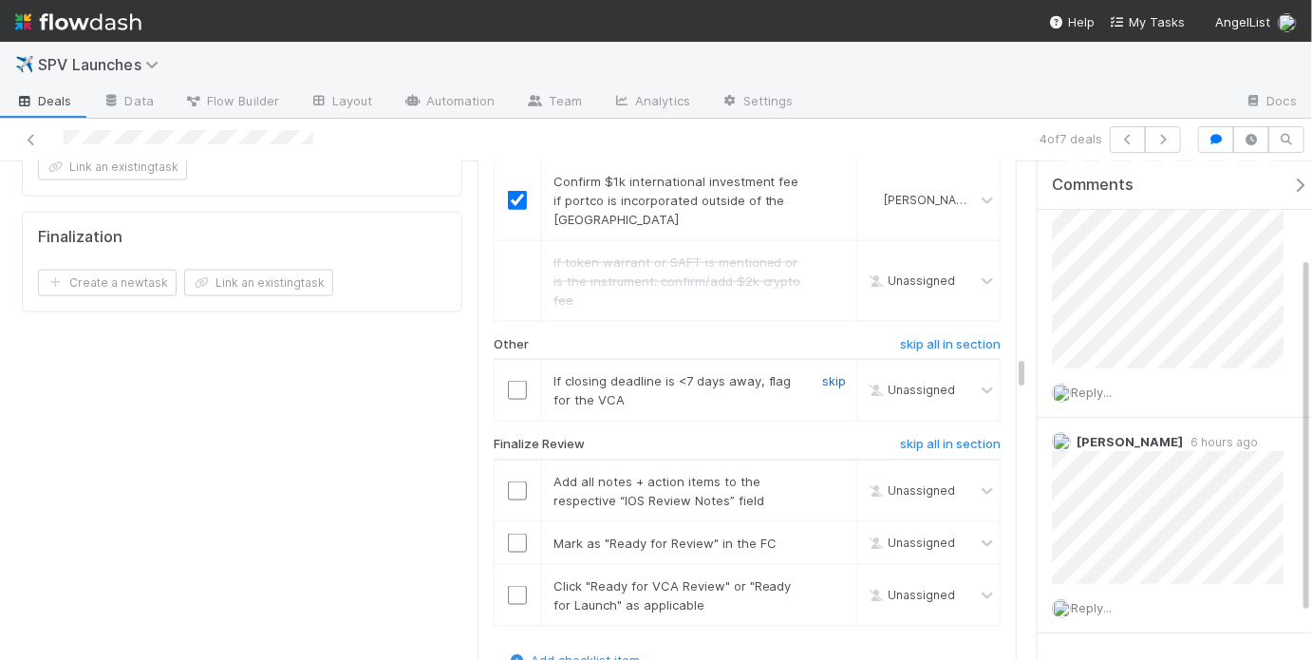
click at [822, 373] on link "skip" at bounding box center [834, 380] width 24 height 15
click at [518, 481] on input "checkbox" at bounding box center [517, 490] width 19 height 19
click at [519, 533] on input "checkbox" at bounding box center [517, 542] width 19 height 19
click at [513, 586] on input "checkbox" at bounding box center [517, 595] width 19 height 19
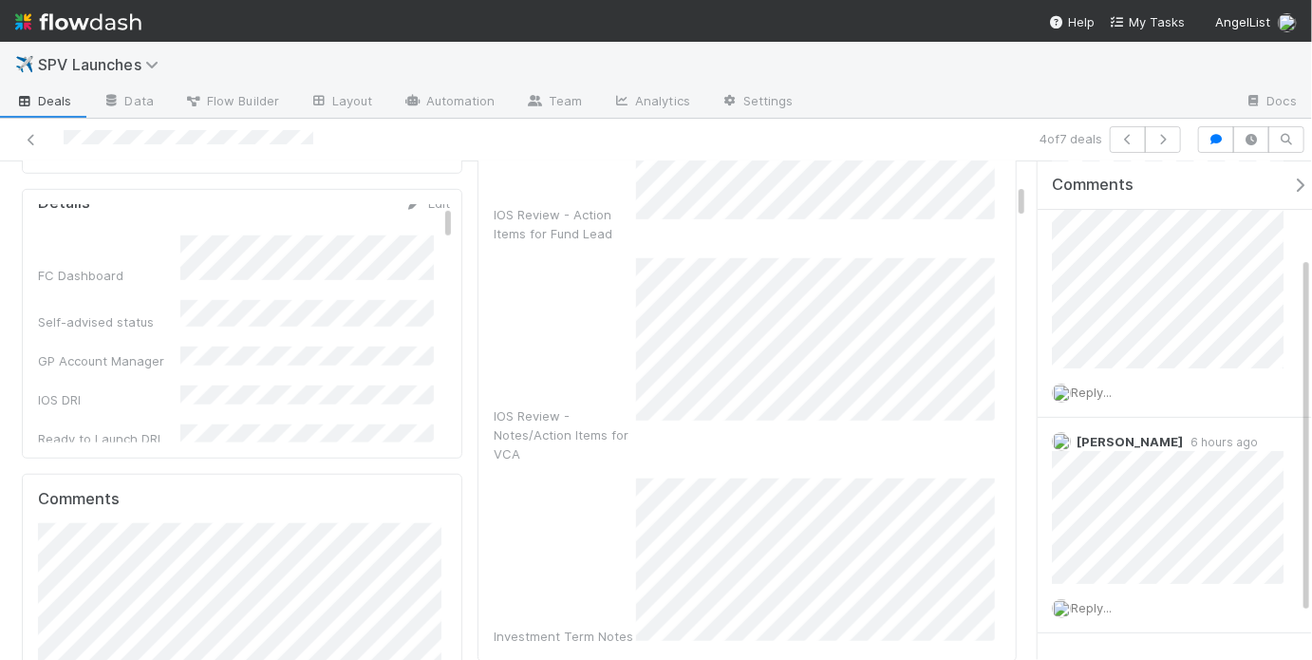
scroll to position [575, 0]
click at [603, 278] on div "IOS Review - Notes/Action Items for VCA" at bounding box center [747, 358] width 507 height 205
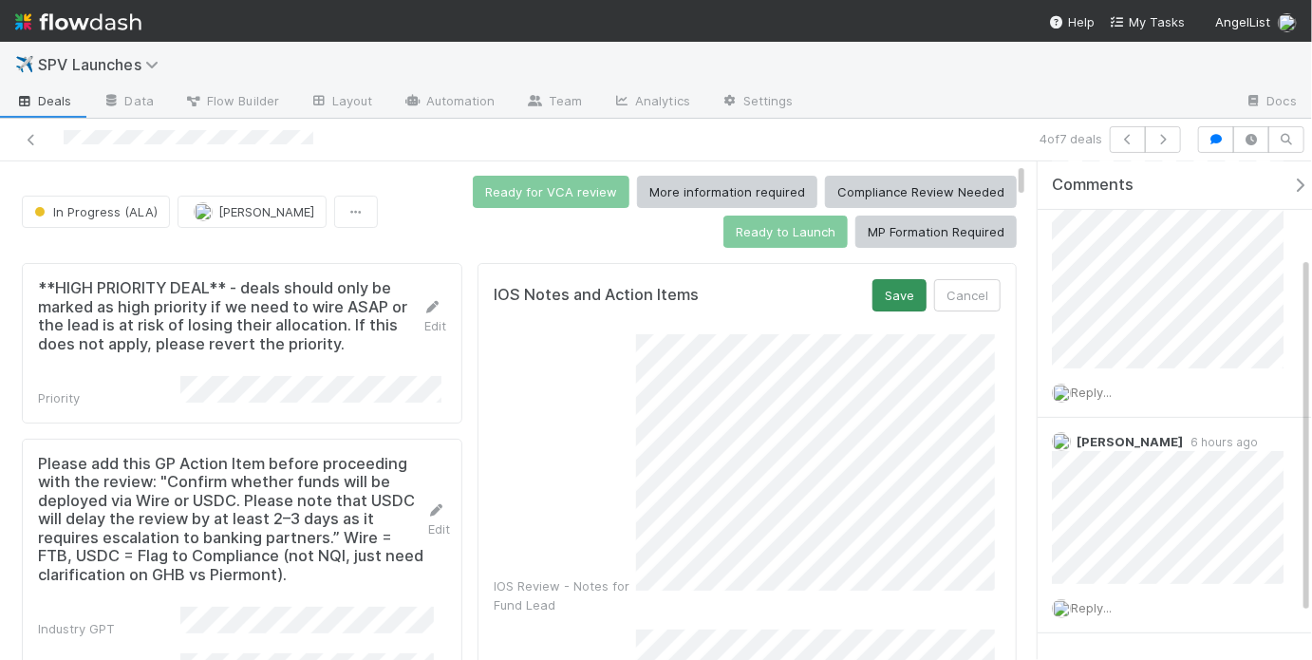
scroll to position [0, 0]
click at [886, 293] on button "Save" at bounding box center [899, 296] width 54 height 32
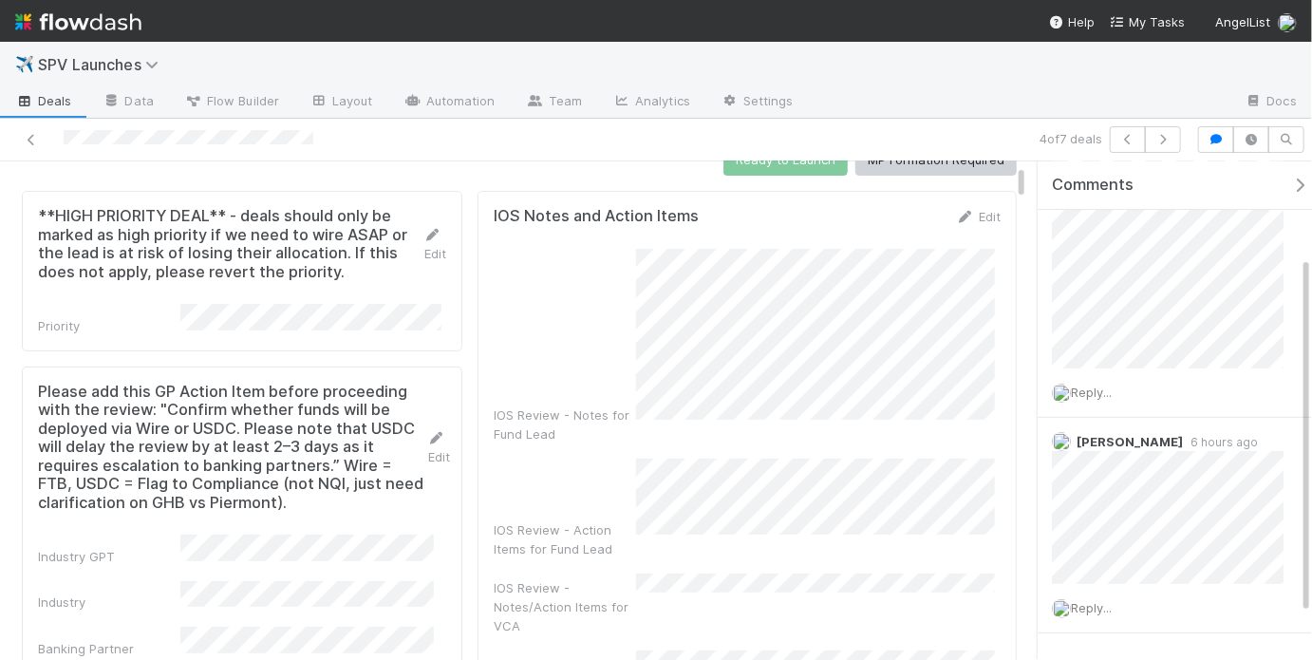
scroll to position [94, 0]
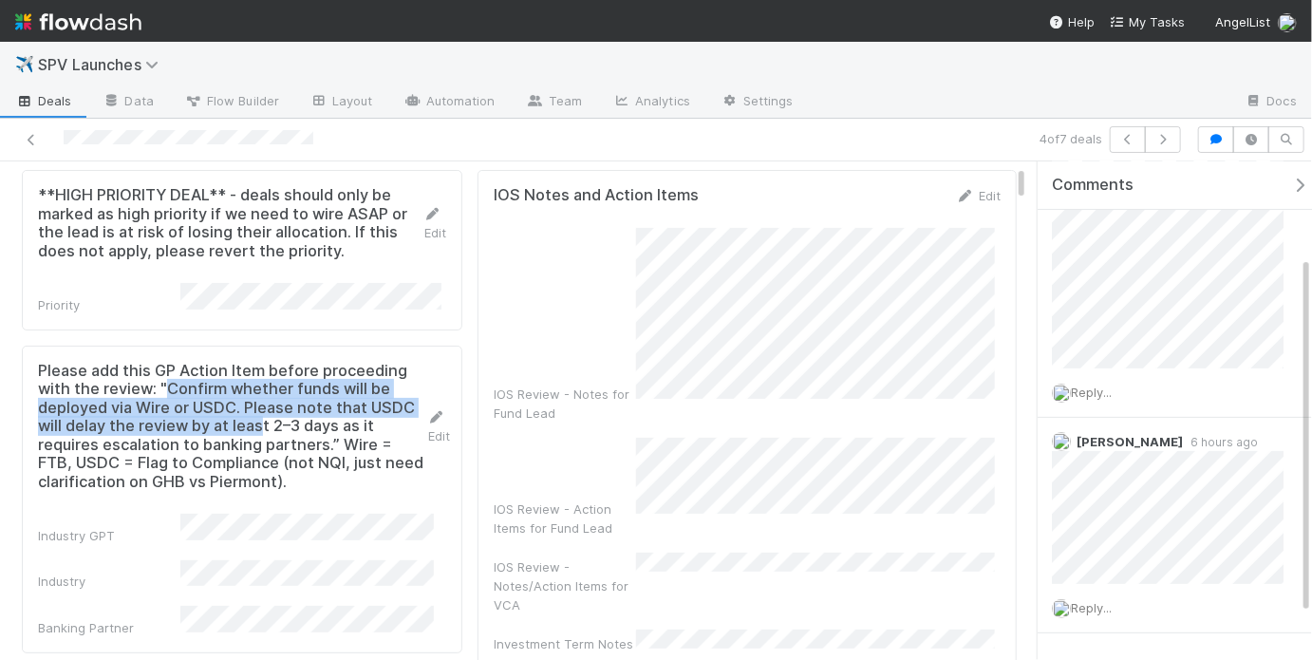
drag, startPoint x: 167, startPoint y: 378, endPoint x: 307, endPoint y: 421, distance: 146.2
click at [307, 421] on h5 "Please add this GP Action Item before proceeding with the review: "Confirm whet…" at bounding box center [232, 427] width 389 height 130
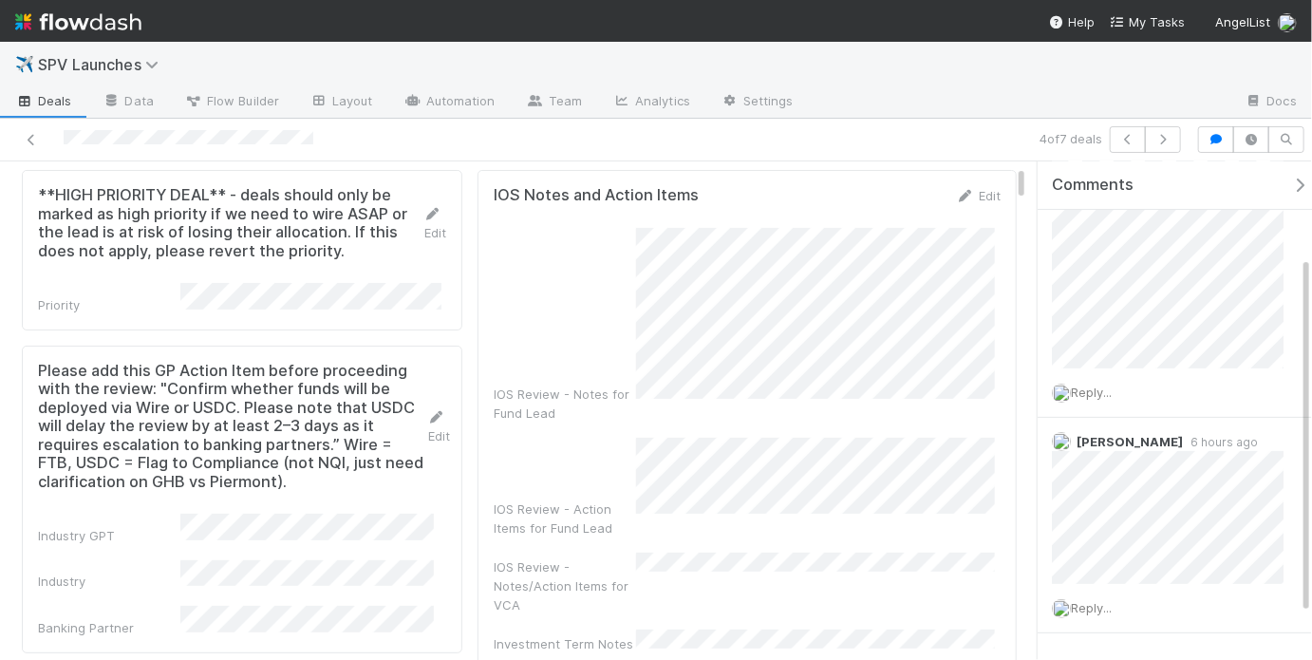
click at [322, 428] on h5 "Please add this GP Action Item before proceeding with the review: "Confirm whet…" at bounding box center [232, 427] width 389 height 130
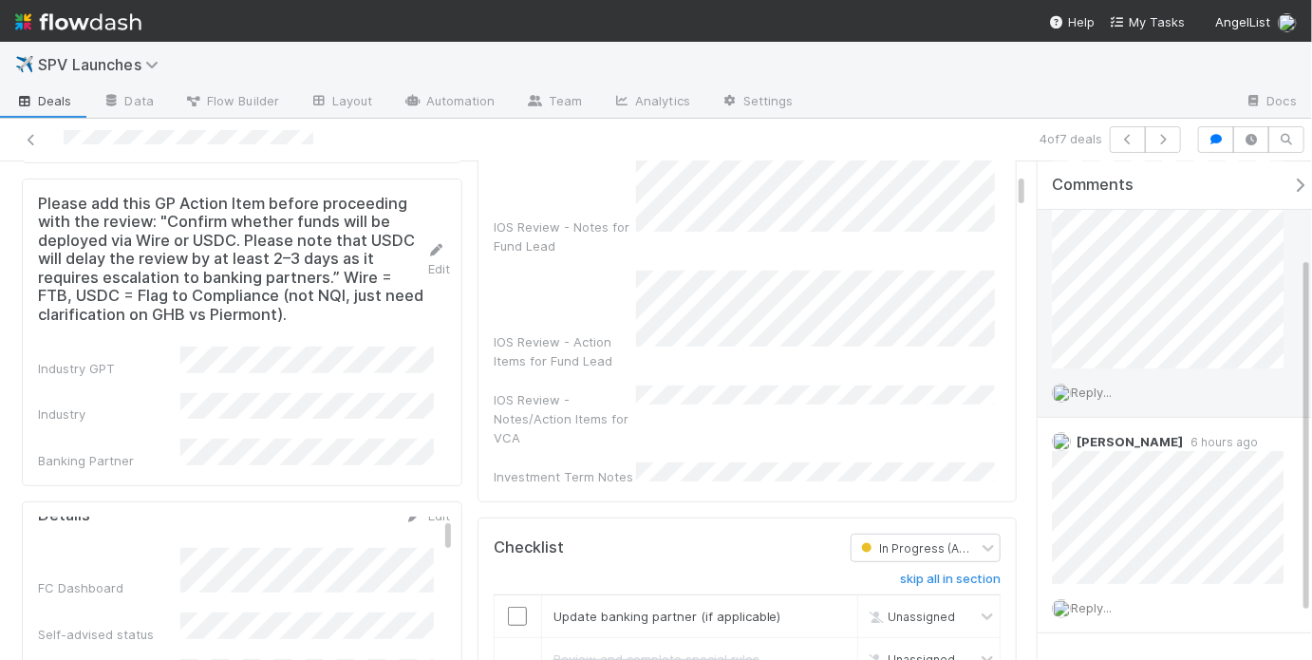
scroll to position [0, 0]
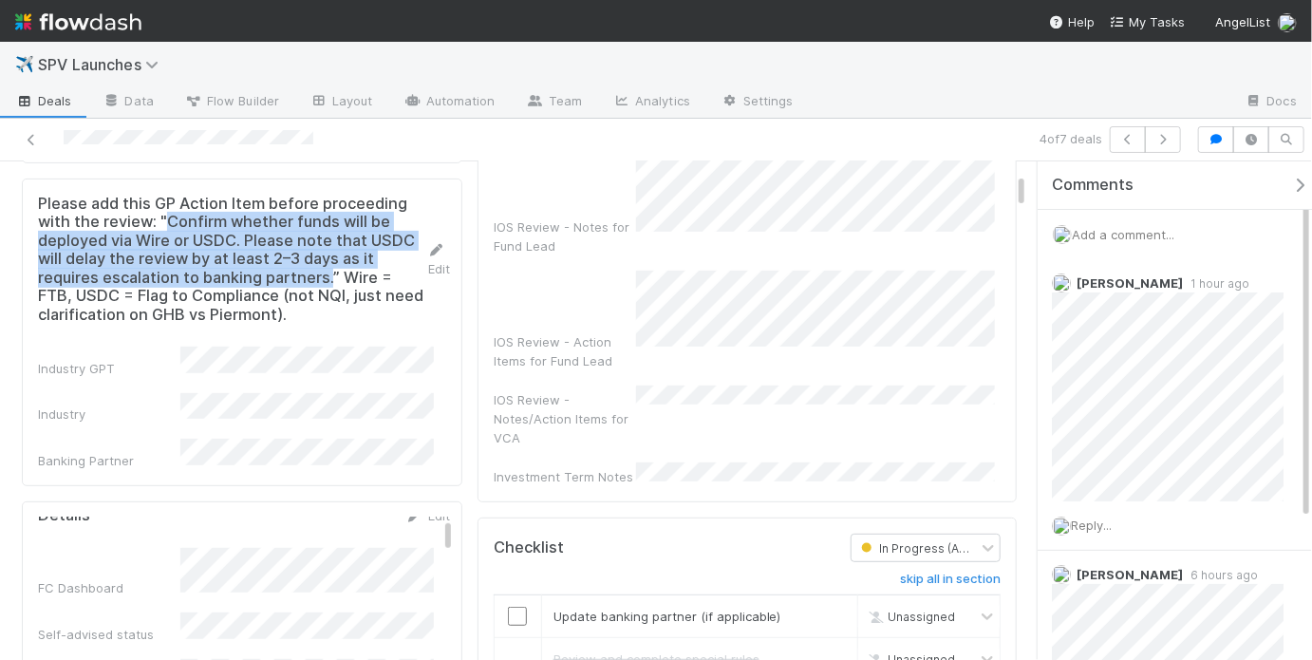
drag, startPoint x: 167, startPoint y: 213, endPoint x: 343, endPoint y: 266, distance: 183.4
click at [343, 266] on h5 "Please add this GP Action Item before proceeding with the review: "Confirm whet…" at bounding box center [232, 260] width 389 height 130
copy h5 "Confirm whether funds will be deployed via Wire or USDC. Please note that USDC …"
click at [519, 606] on input "checkbox" at bounding box center [517, 615] width 19 height 19
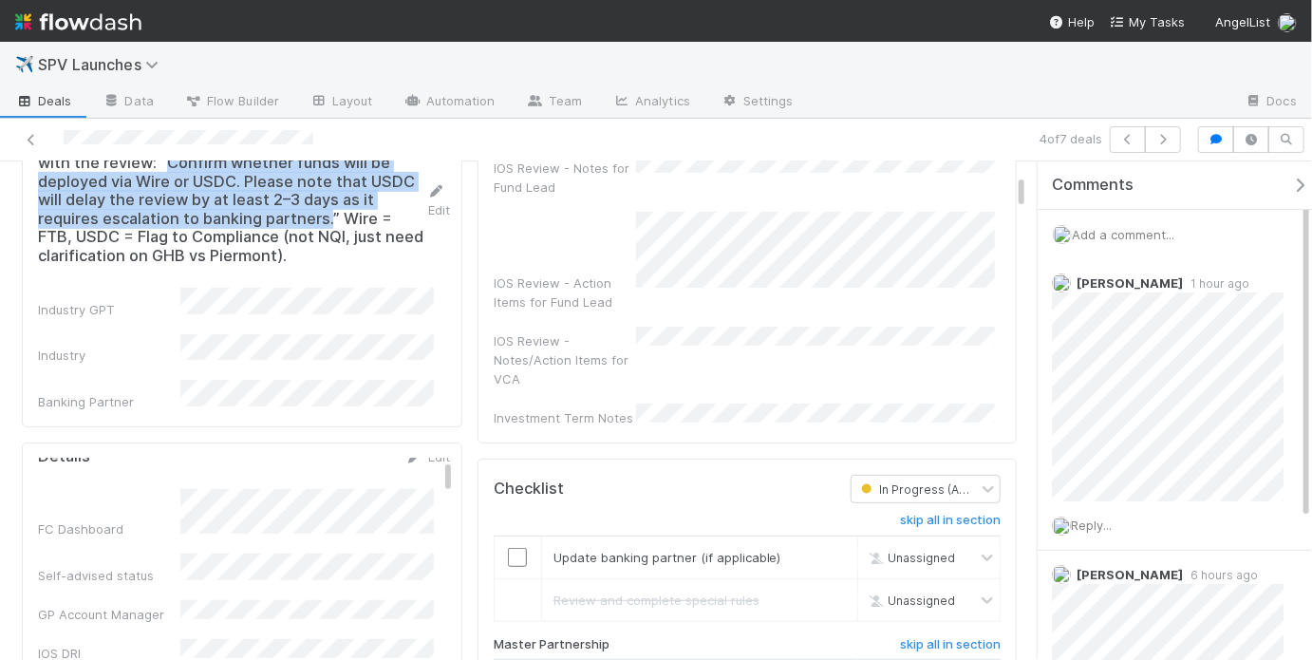
scroll to position [409, 0]
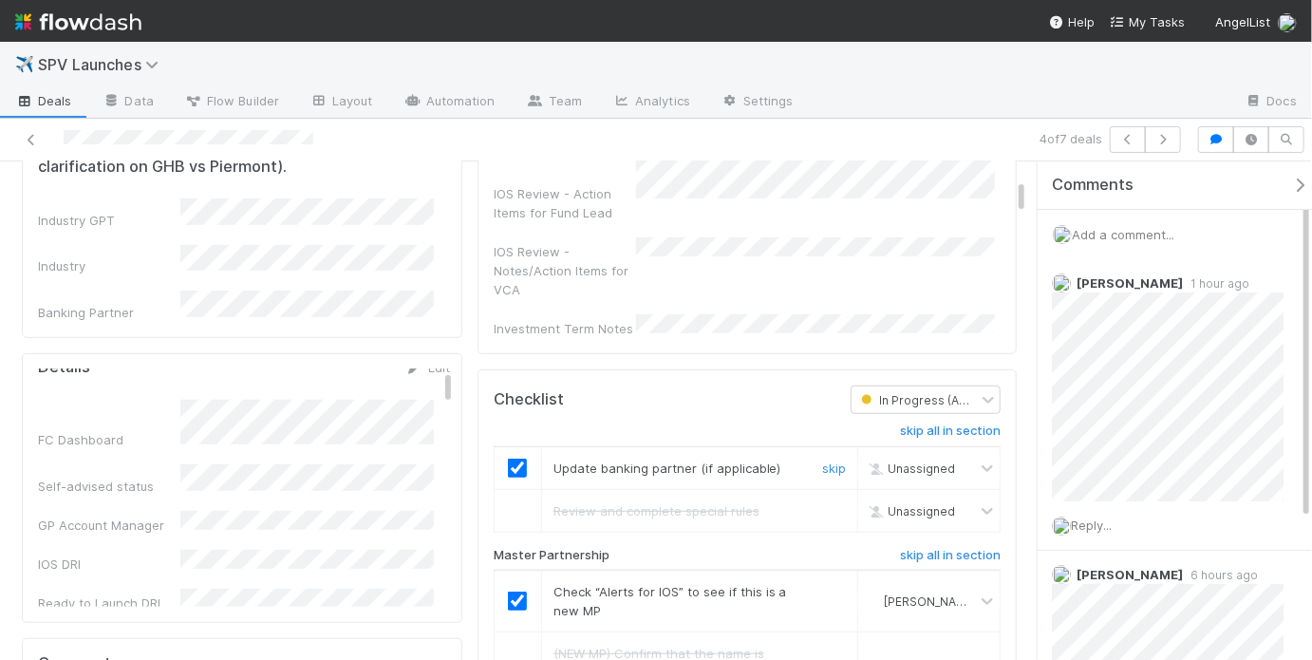
click at [516, 446] on td at bounding box center [517, 467] width 47 height 43
checkbox input "true"
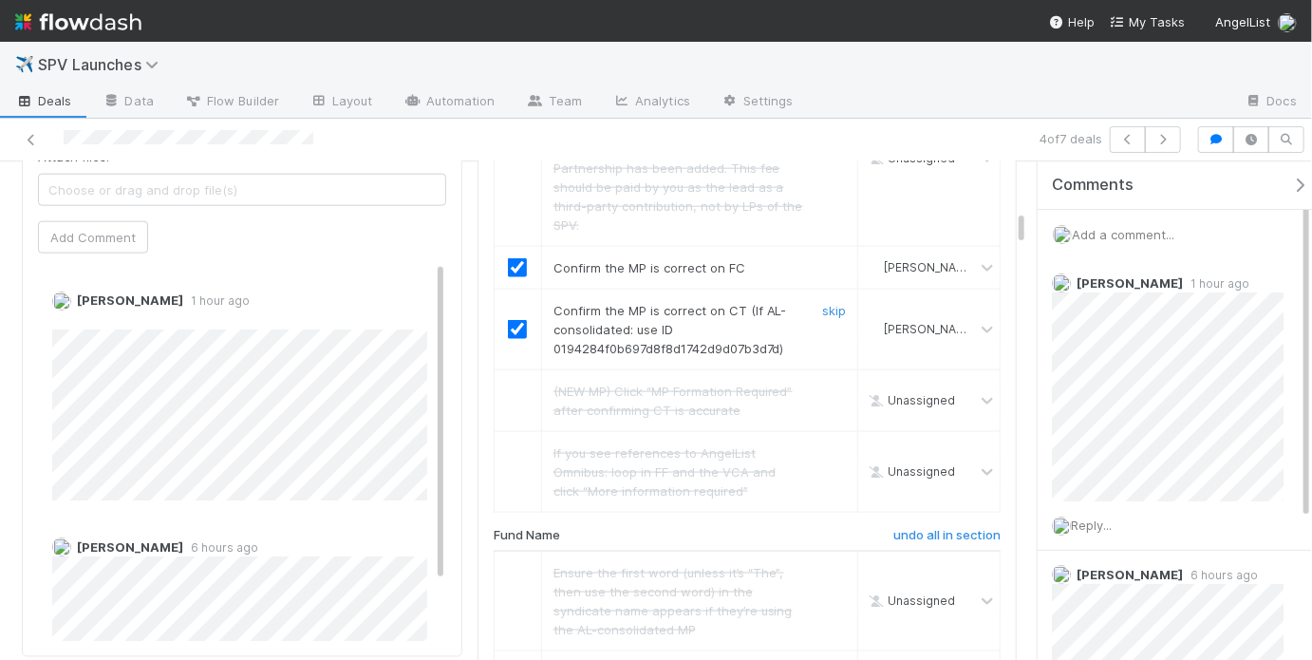
scroll to position [0, 0]
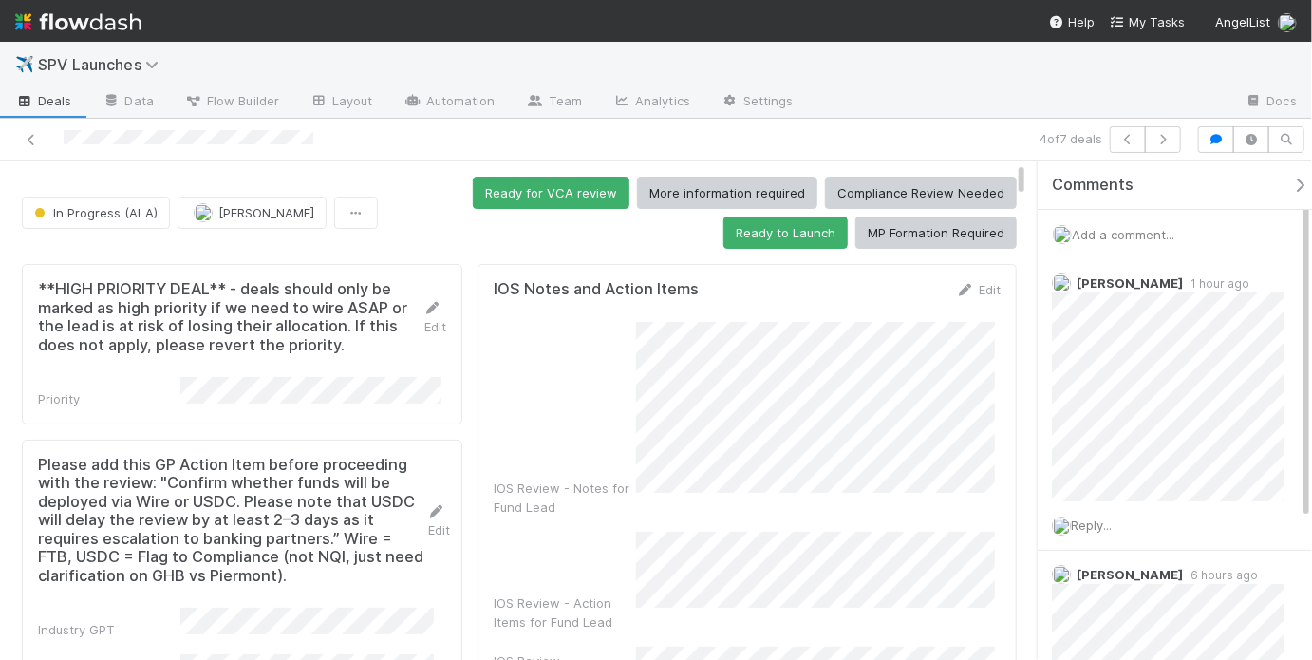
click at [449, 227] on div "Ready for VCA review More information required Compliance Review Needed Ready t…" at bounding box center [700, 213] width 631 height 72
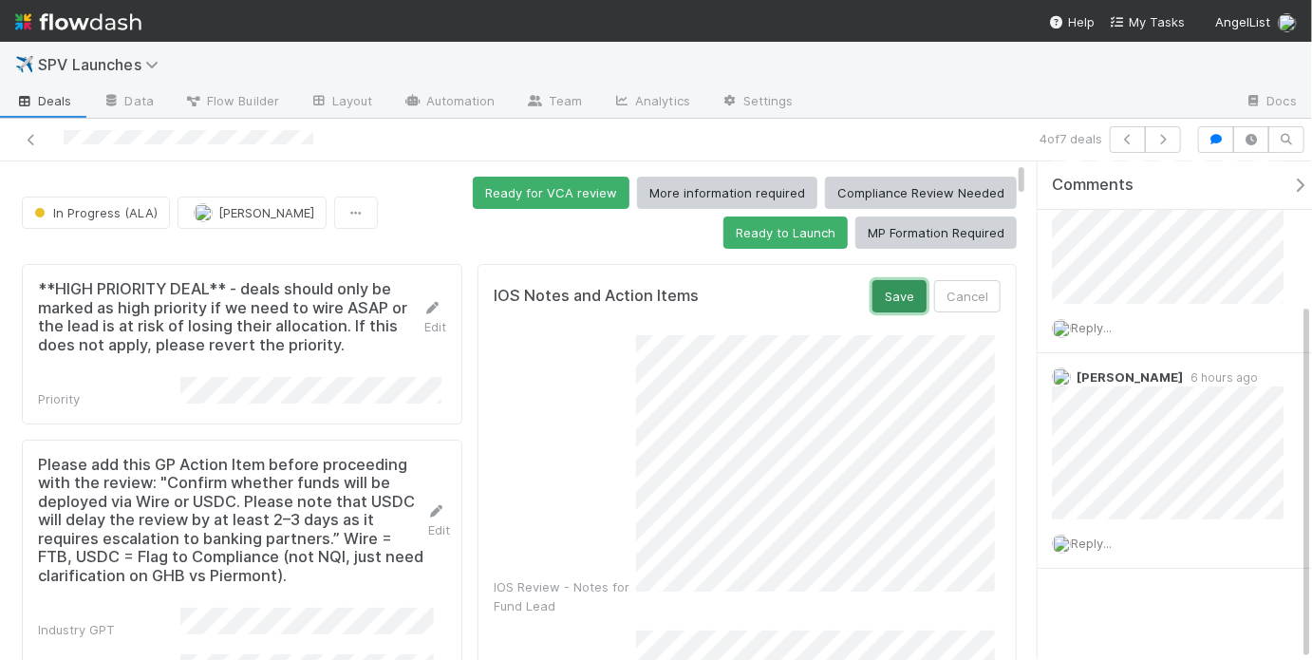
click at [890, 282] on button "Save" at bounding box center [899, 296] width 54 height 32
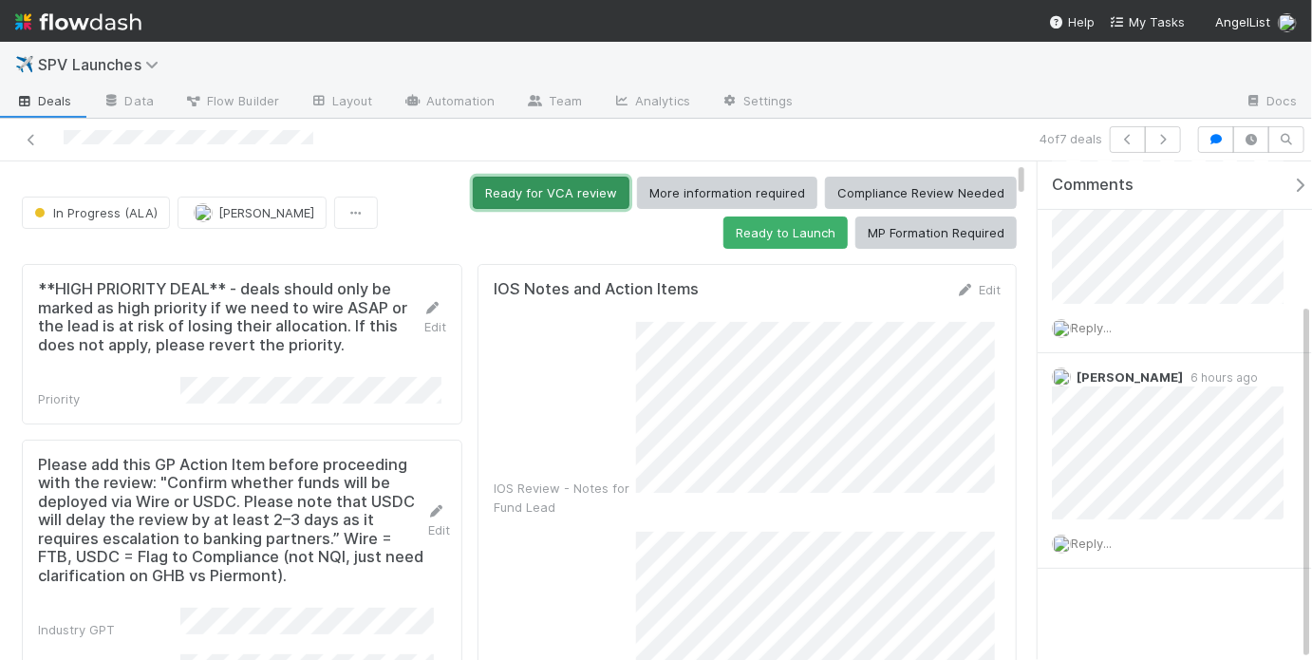
click at [533, 195] on button "Ready for VCA review" at bounding box center [551, 193] width 157 height 32
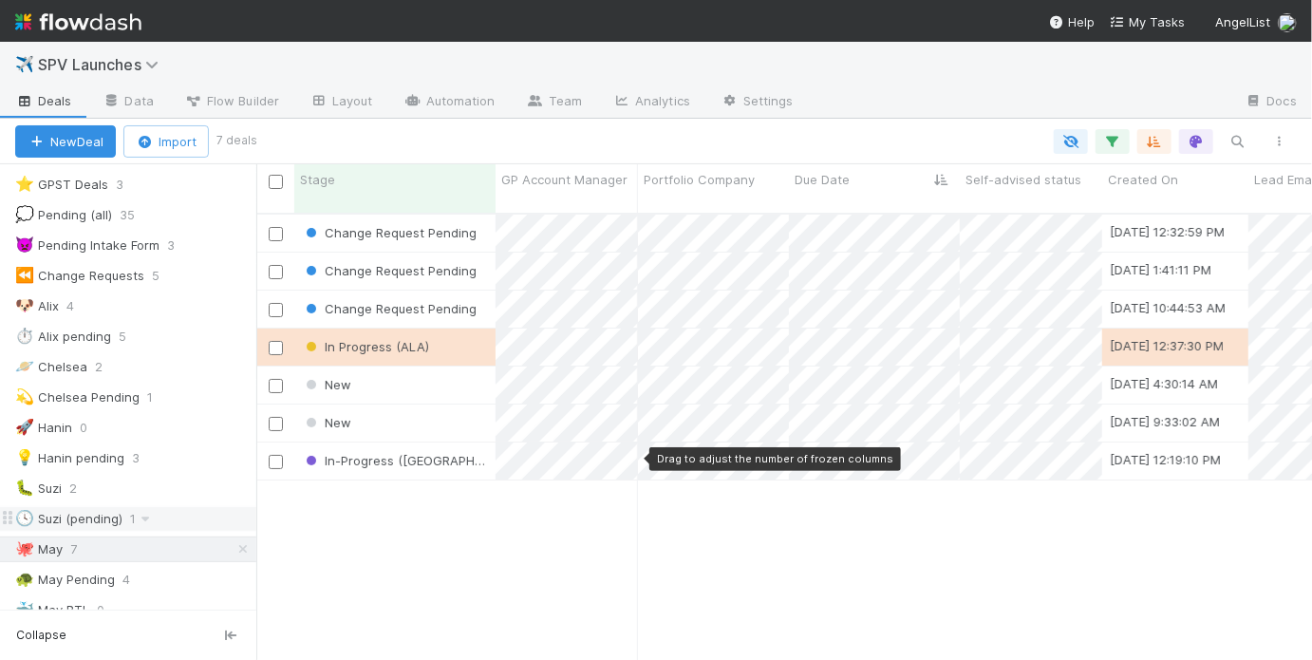
scroll to position [167, 0]
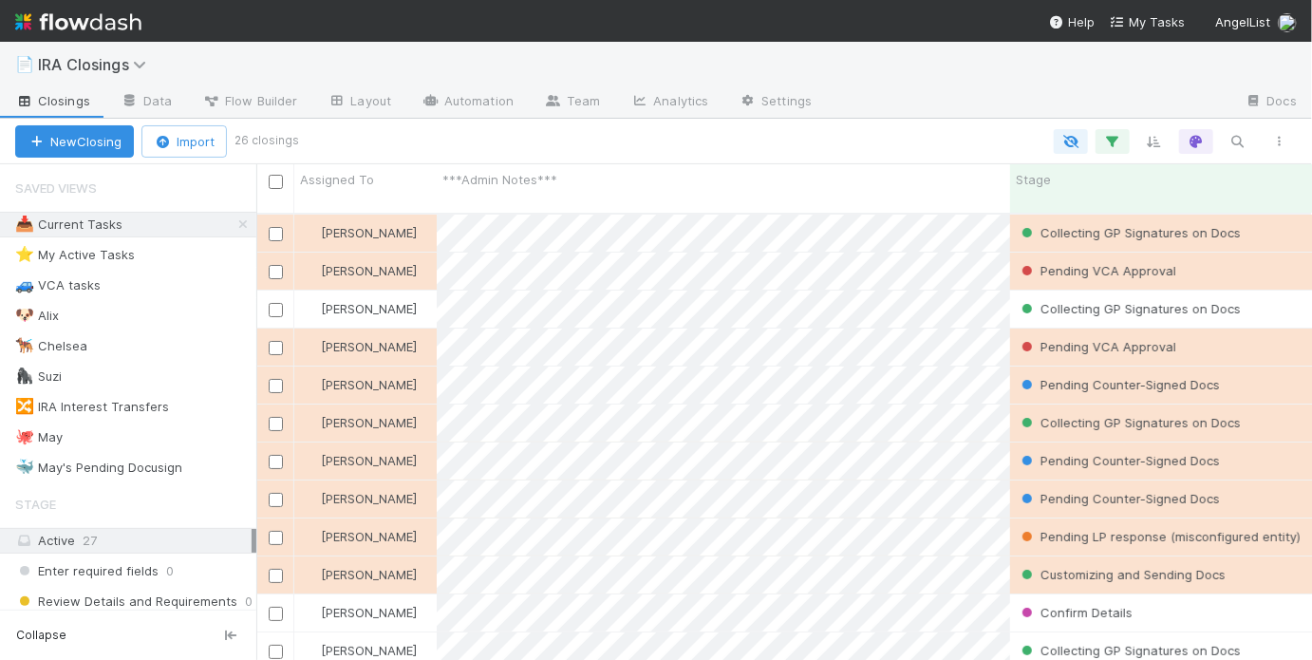
scroll to position [450, 1044]
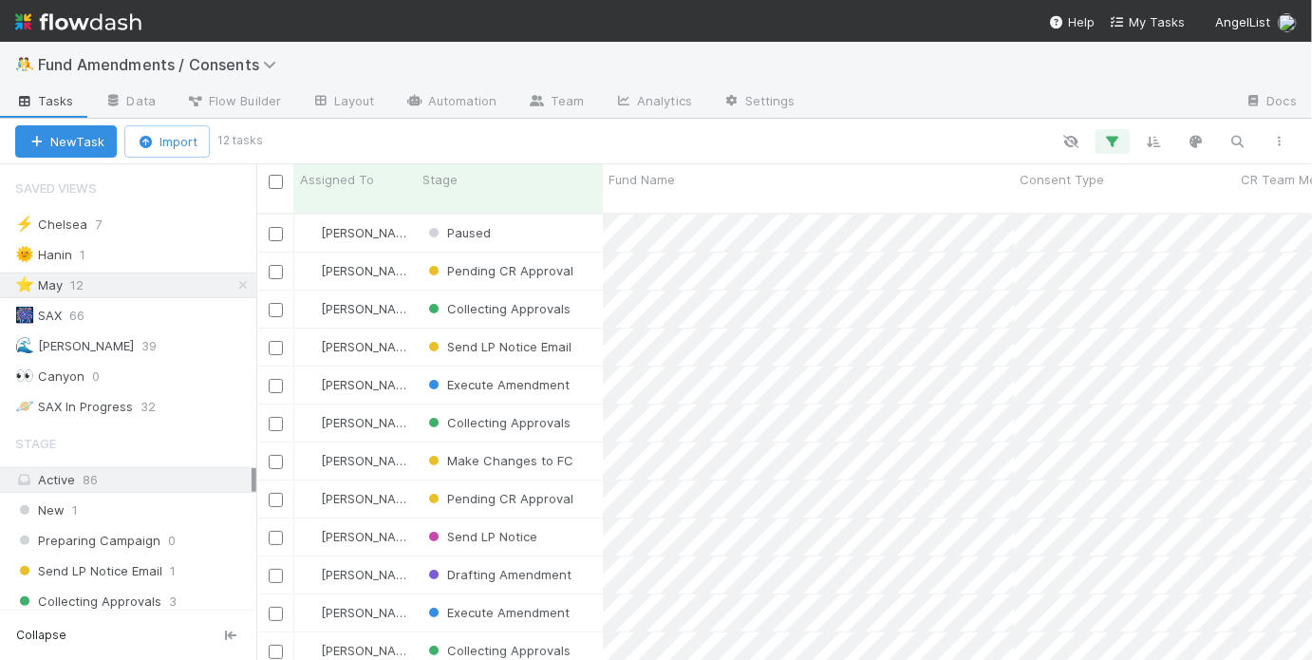
scroll to position [450, 1044]
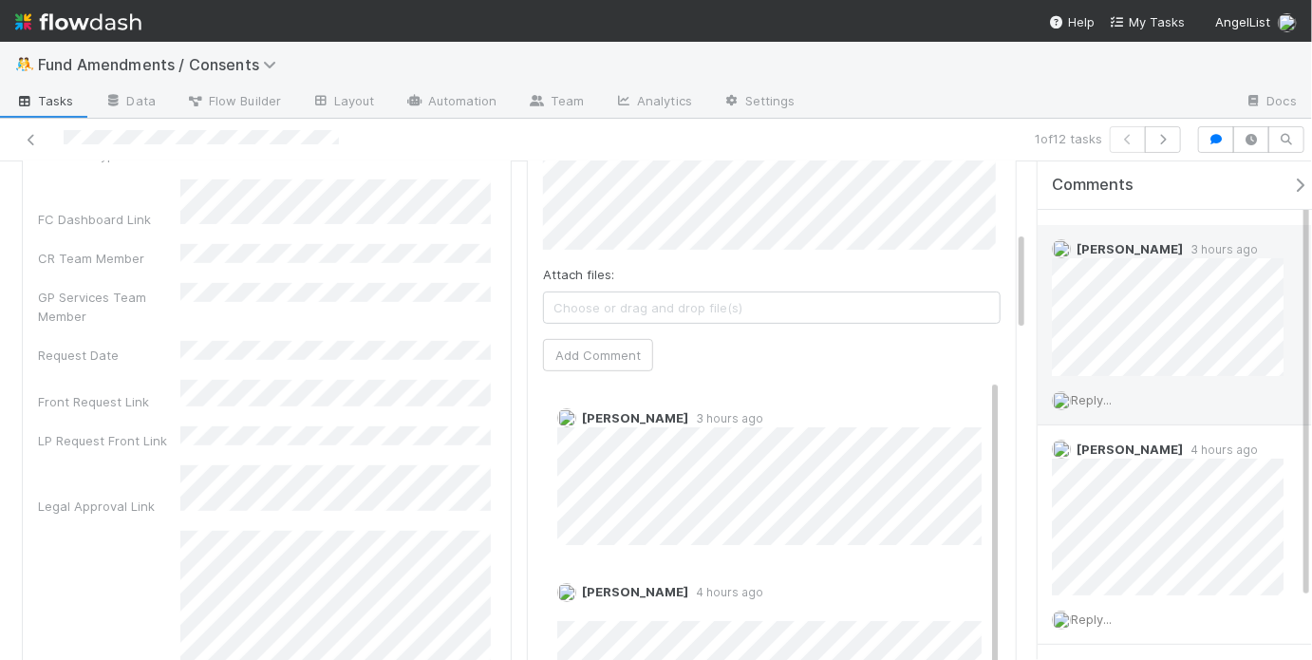
scroll to position [354, 0]
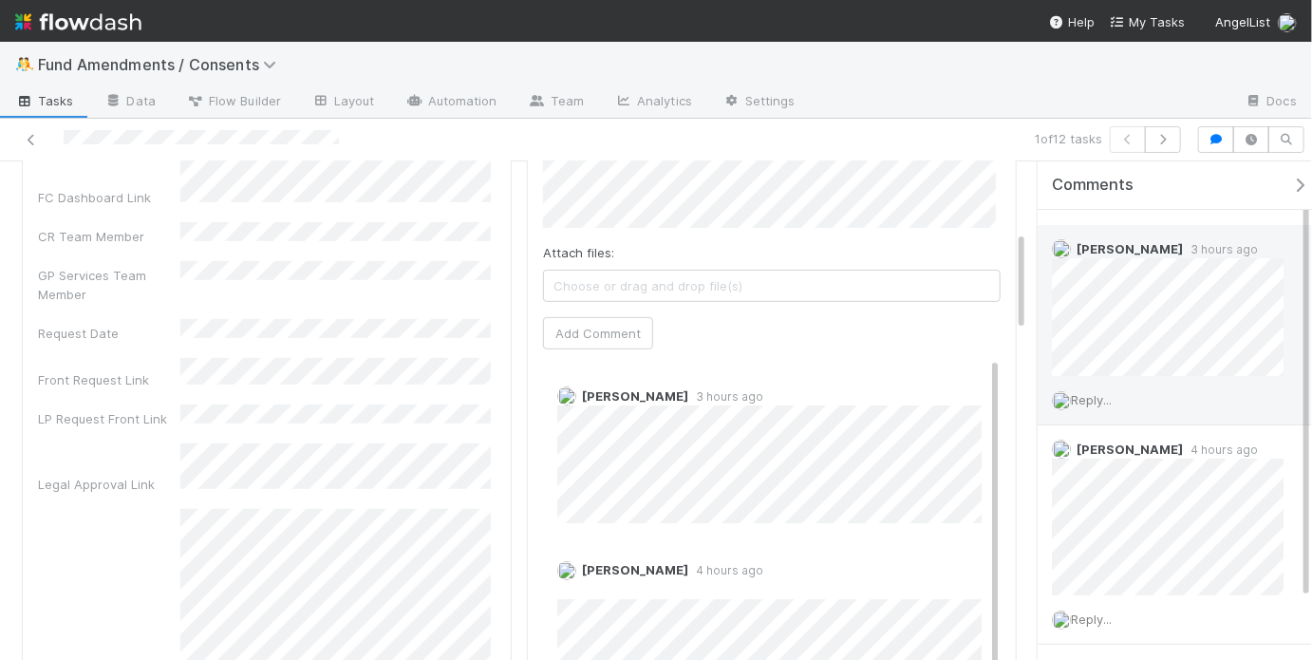
drag, startPoint x: 1021, startPoint y: 323, endPoint x: 1048, endPoint y: 286, distance: 45.6
click at [1048, 284] on div "Paused May Chang Details Edit Due Date Fund Name Fund Type Consent Type FC Dash…" at bounding box center [656, 410] width 1312 height 499
click at [1088, 401] on span "Reply..." at bounding box center [1091, 399] width 41 height 15
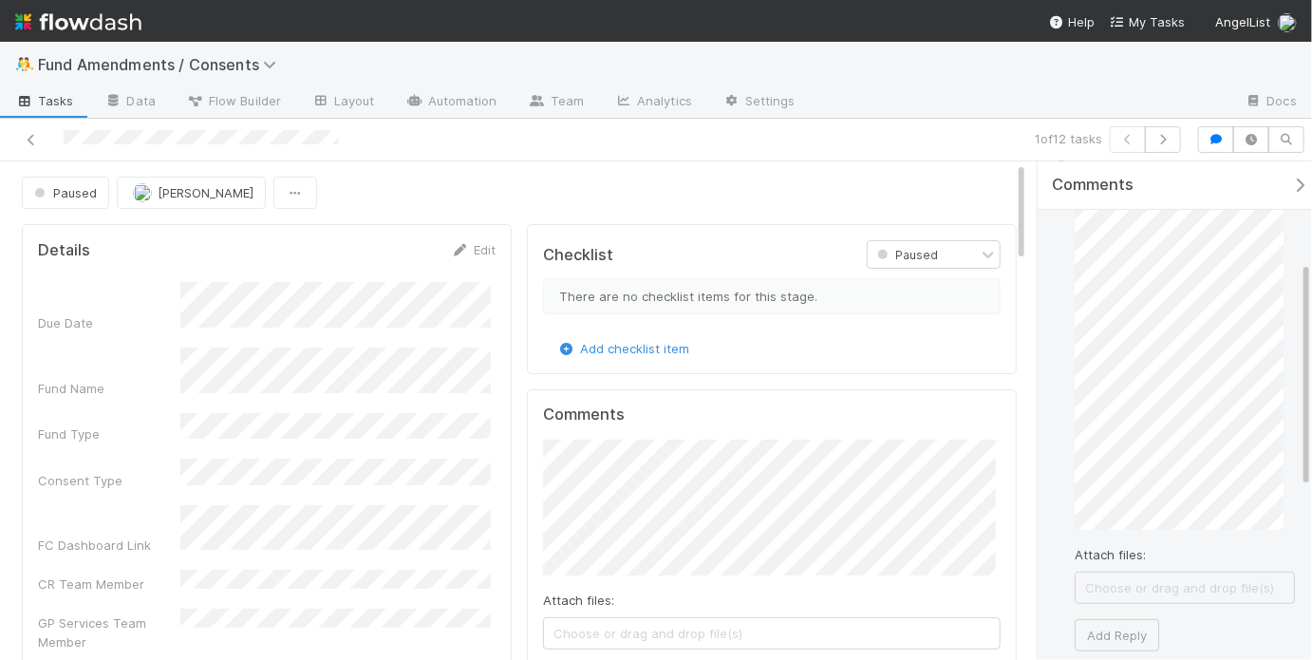
scroll to position [308, 0]
click at [1127, 604] on button "Add Reply" at bounding box center [1116, 610] width 84 height 32
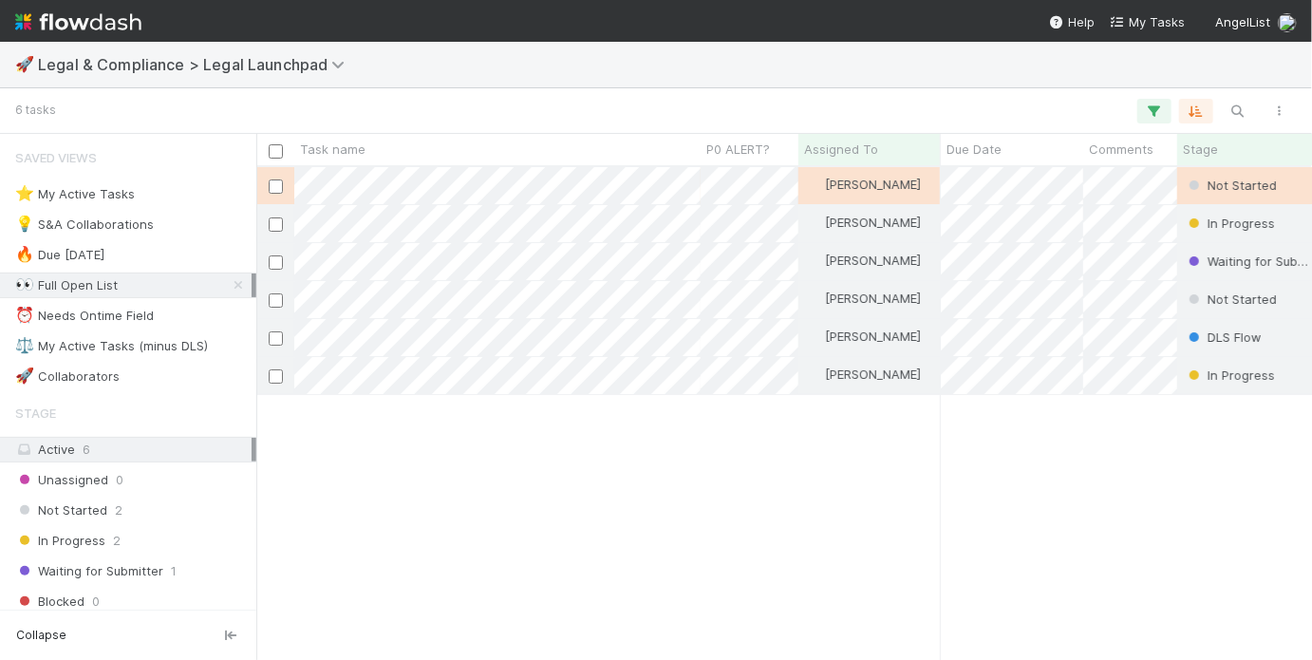
scroll to position [480, 1044]
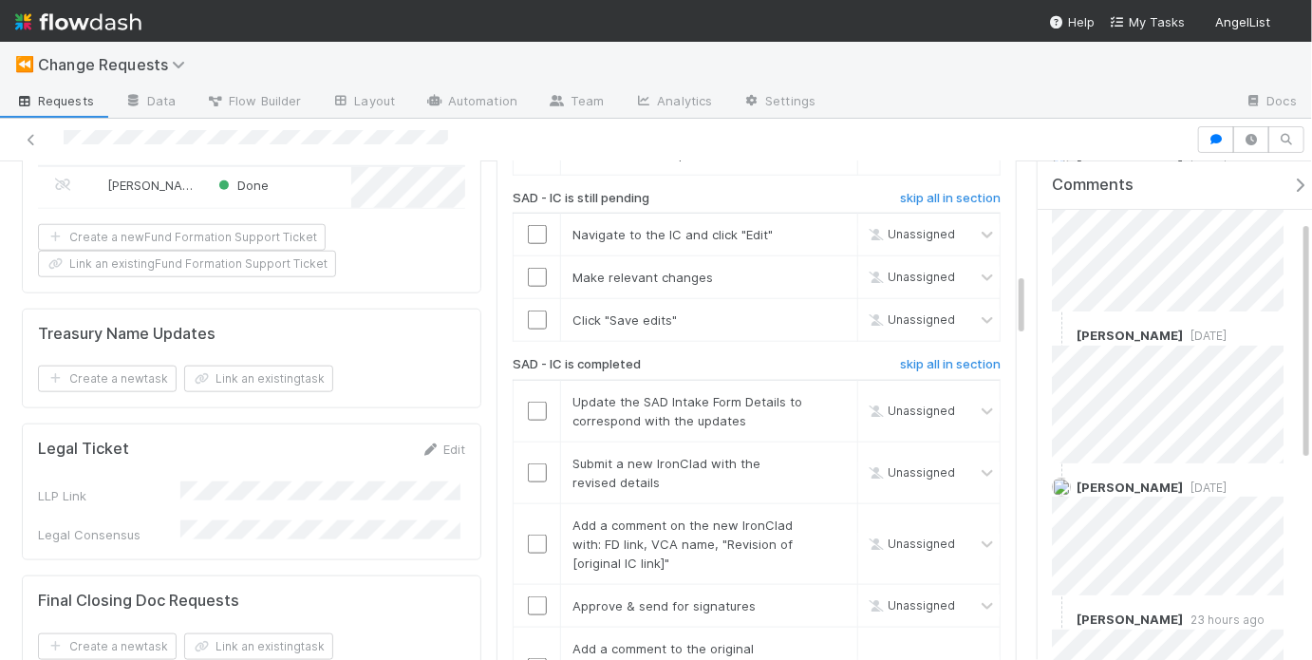
scroll to position [123, 0]
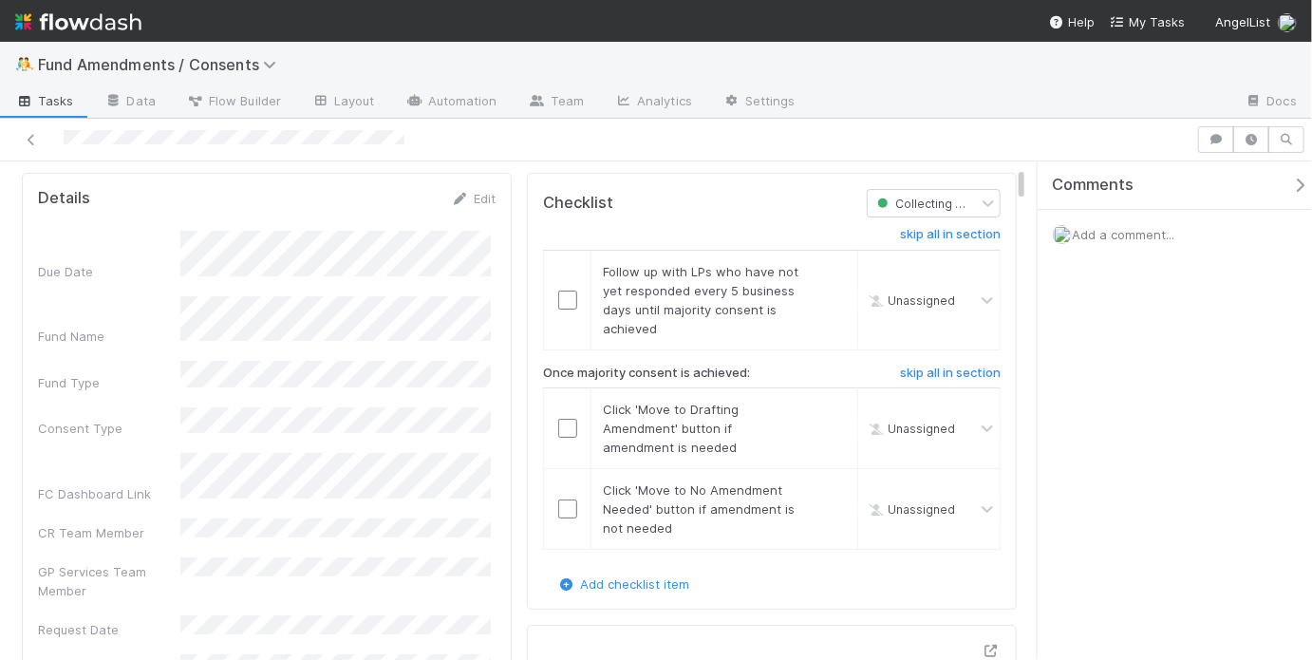
scroll to position [104, 0]
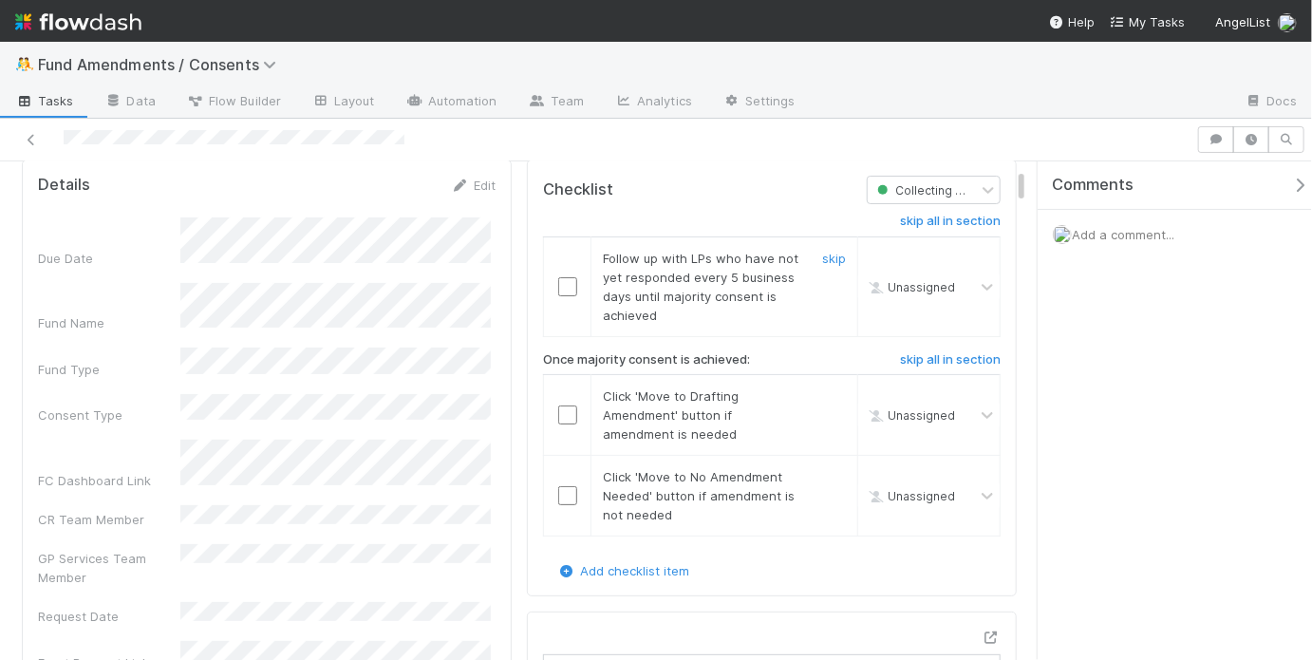
click at [561, 293] on td at bounding box center [567, 286] width 47 height 100
click at [811, 254] on div "skip" at bounding box center [831, 287] width 57 height 76
click at [824, 254] on link "skip" at bounding box center [834, 258] width 24 height 15
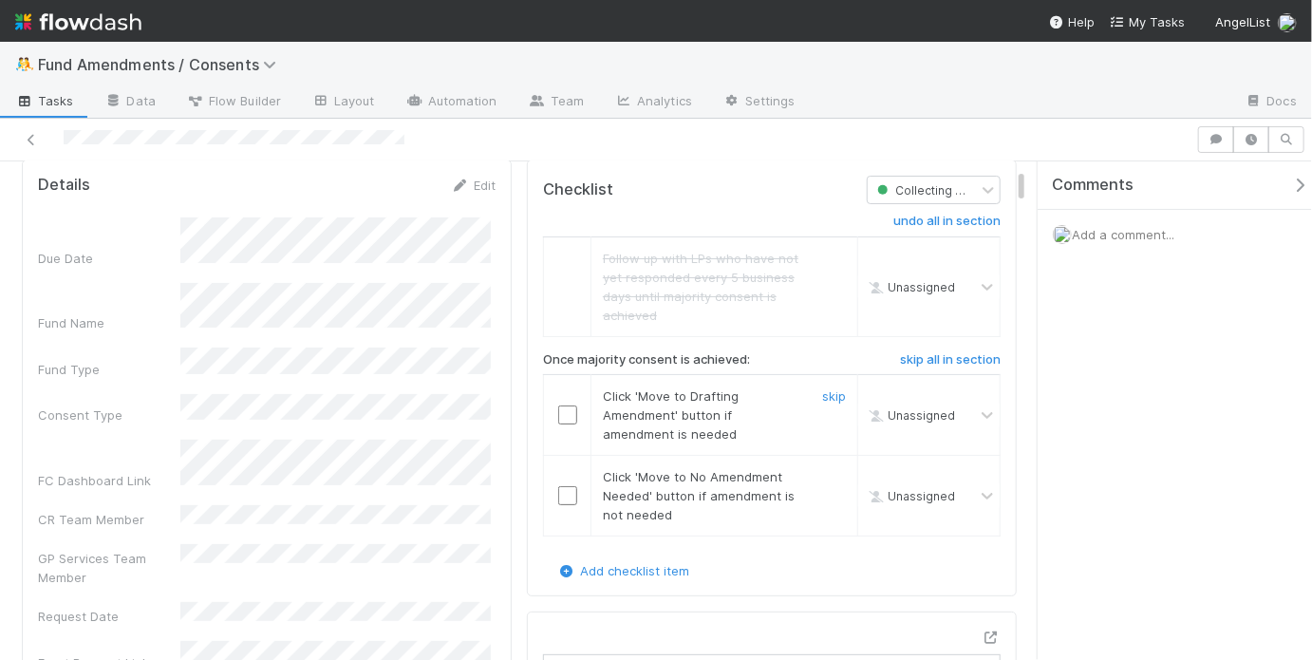
click at [558, 412] on input "checkbox" at bounding box center [567, 414] width 19 height 19
click at [822, 473] on link "skip" at bounding box center [834, 476] width 24 height 15
click at [561, 405] on input "checkbox" at bounding box center [567, 414] width 19 height 19
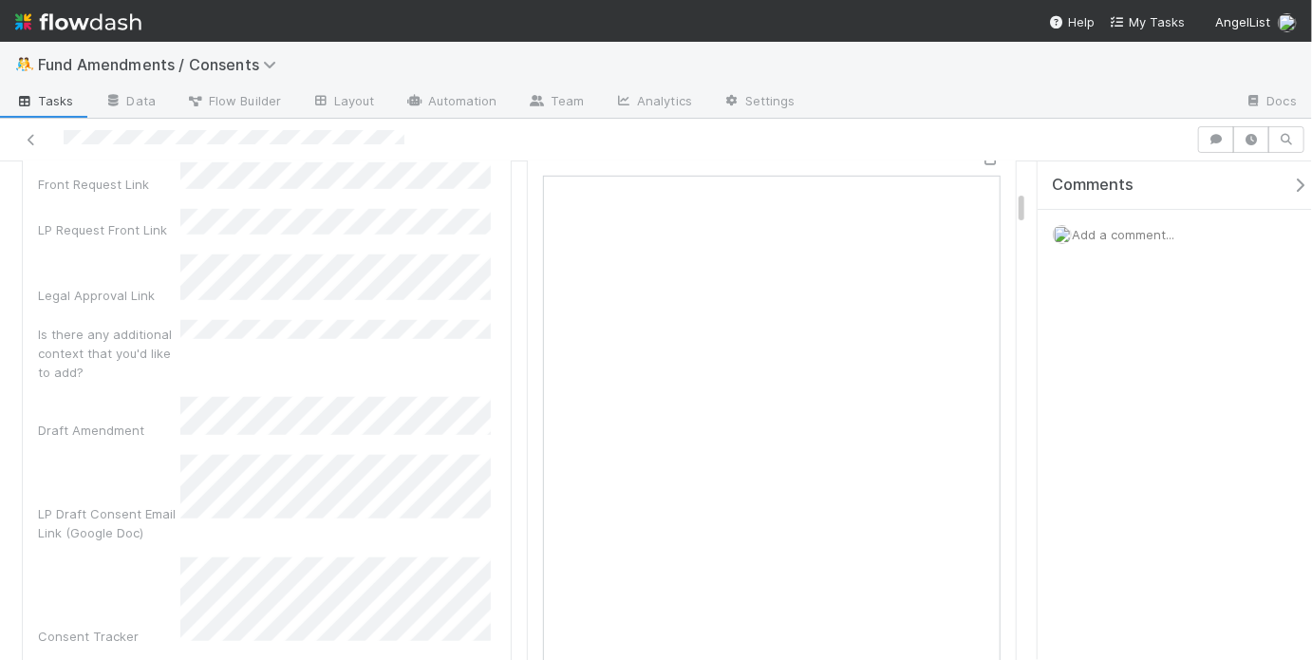
scroll to position [0, 0]
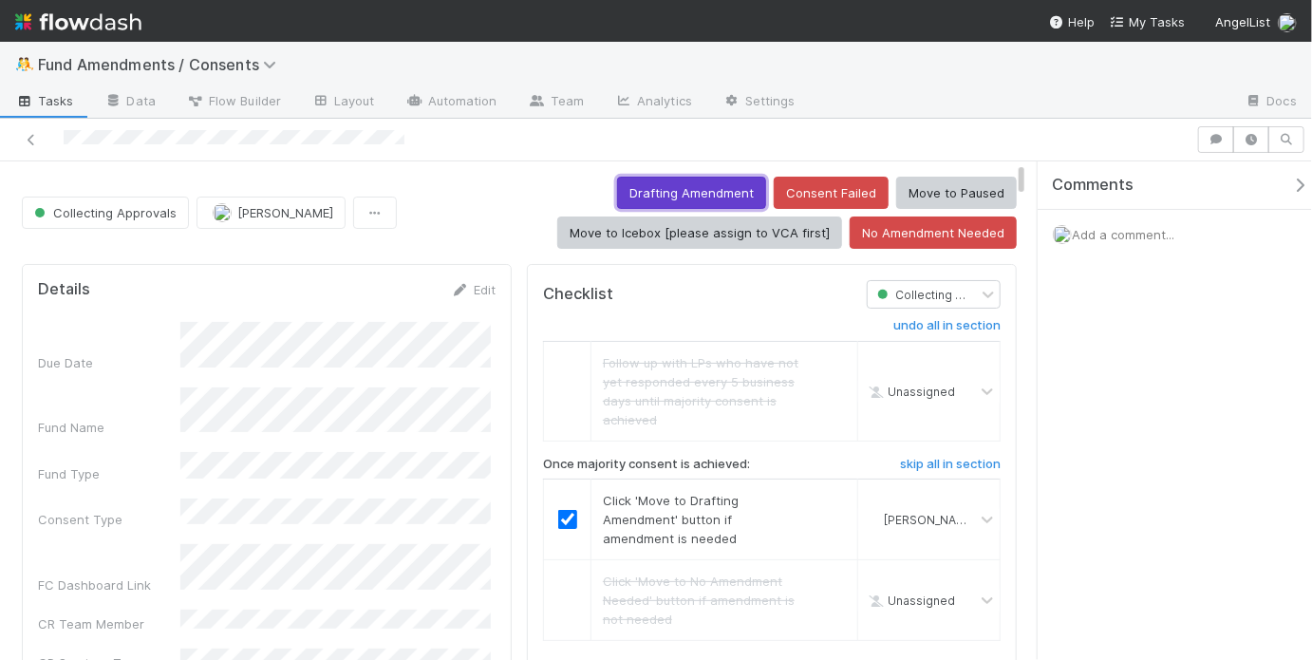
click at [692, 189] on button "Drafting Amendment" at bounding box center [691, 193] width 149 height 32
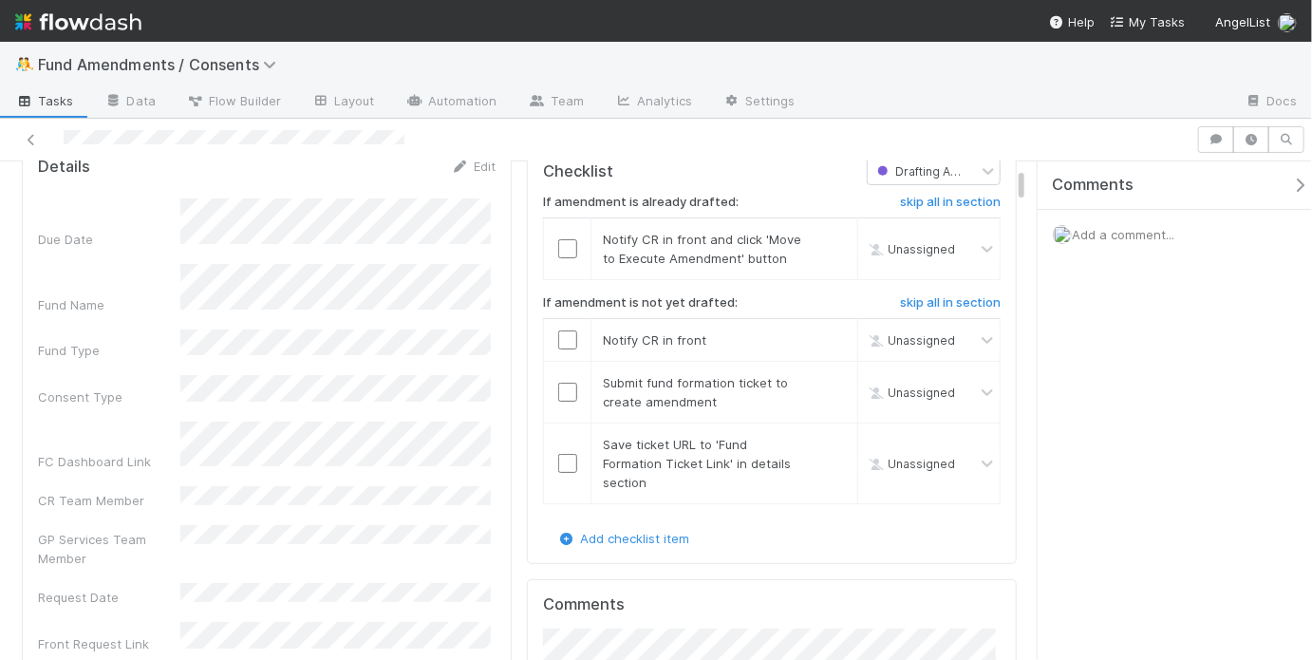
scroll to position [50, 0]
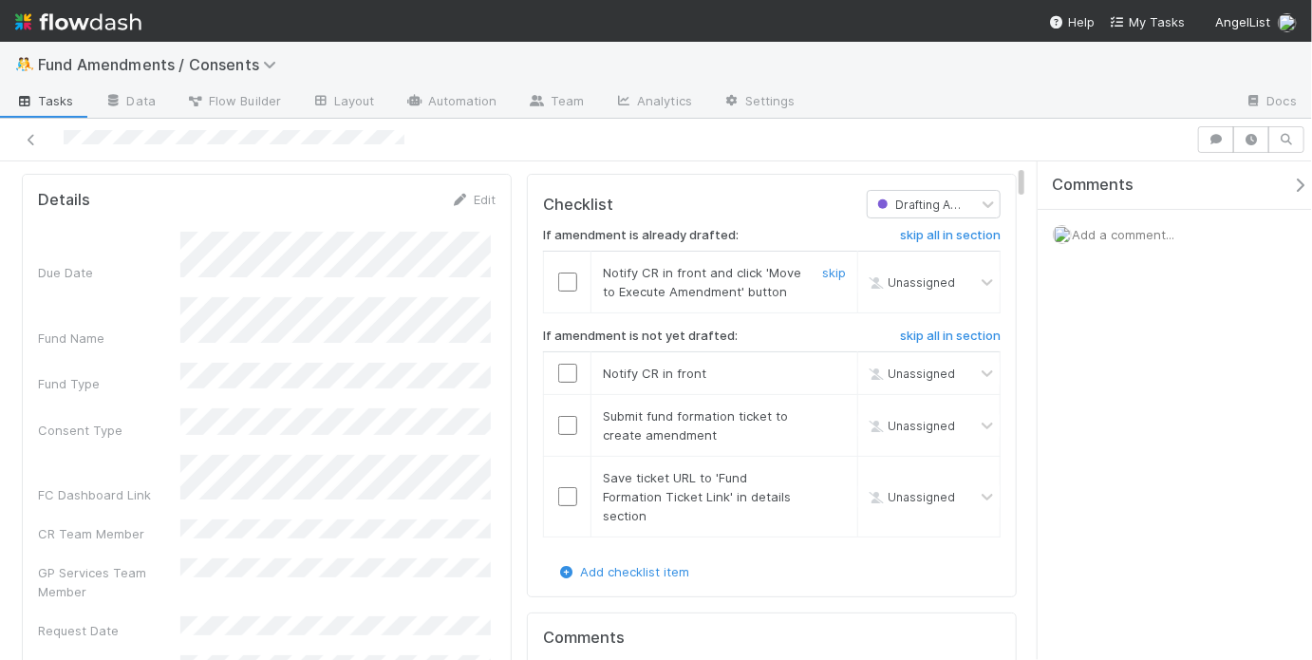
click at [567, 276] on input "checkbox" at bounding box center [567, 281] width 19 height 19
click at [946, 336] on h6 "skip all in section" at bounding box center [950, 335] width 101 height 15
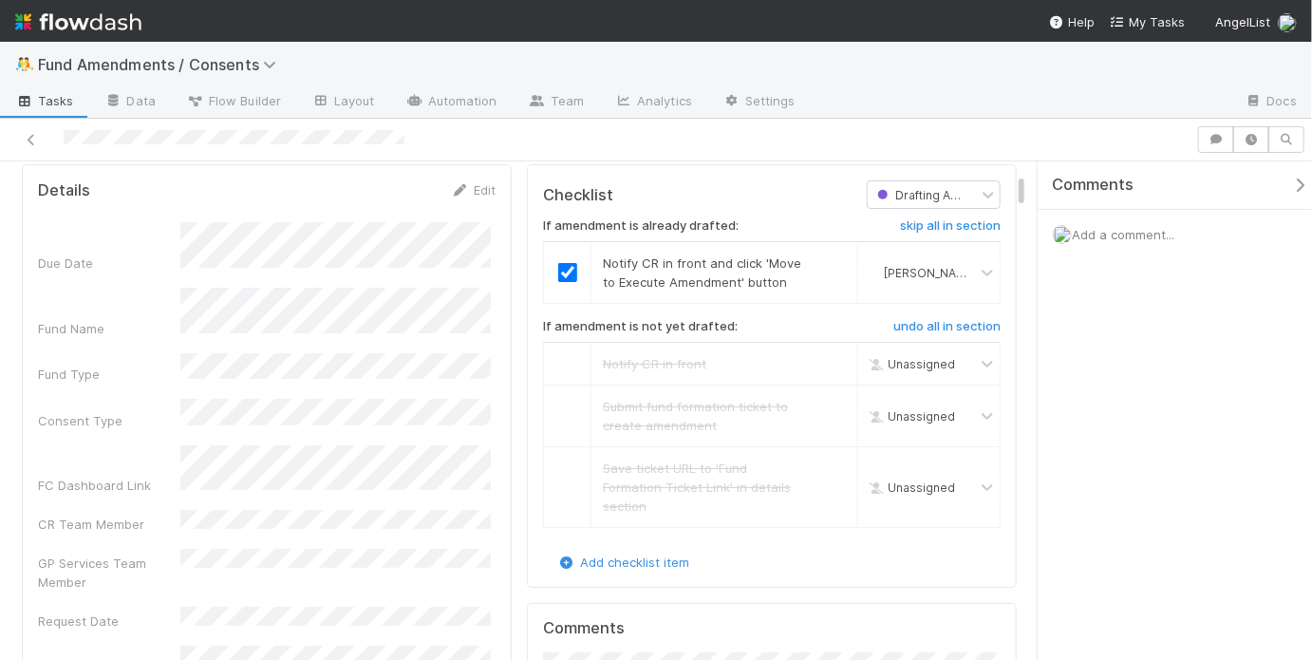
scroll to position [0, 0]
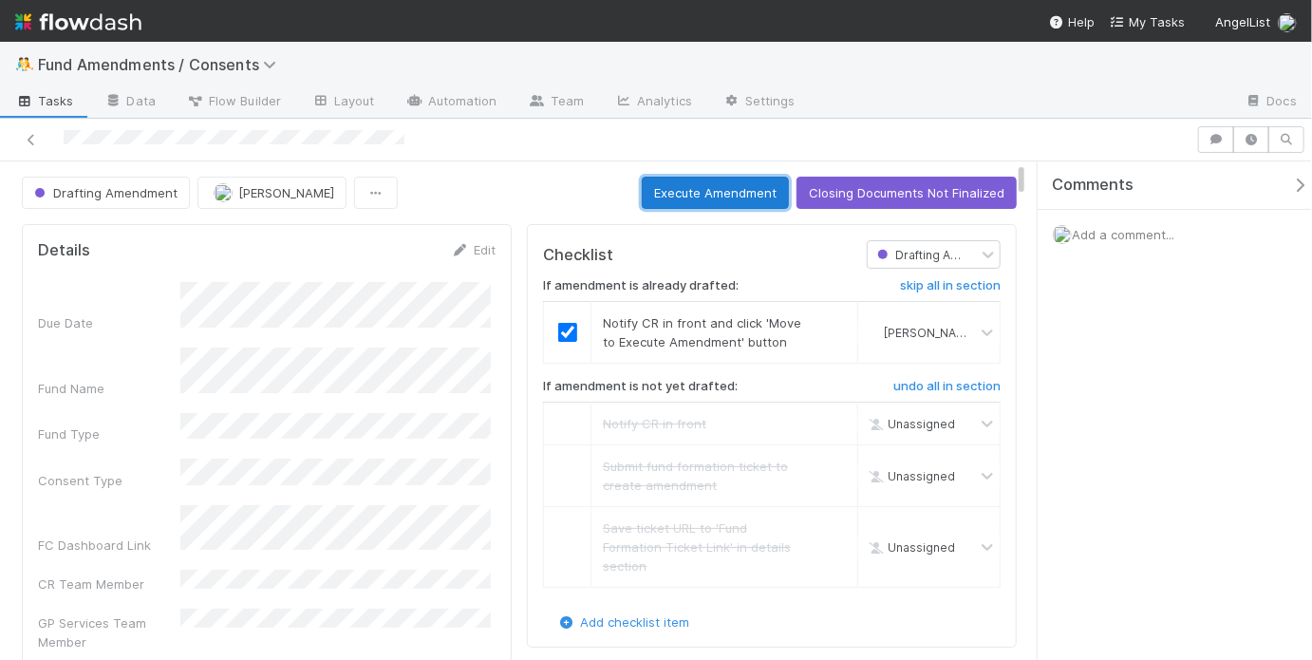
click at [704, 192] on button "Execute Amendment" at bounding box center [715, 193] width 147 height 32
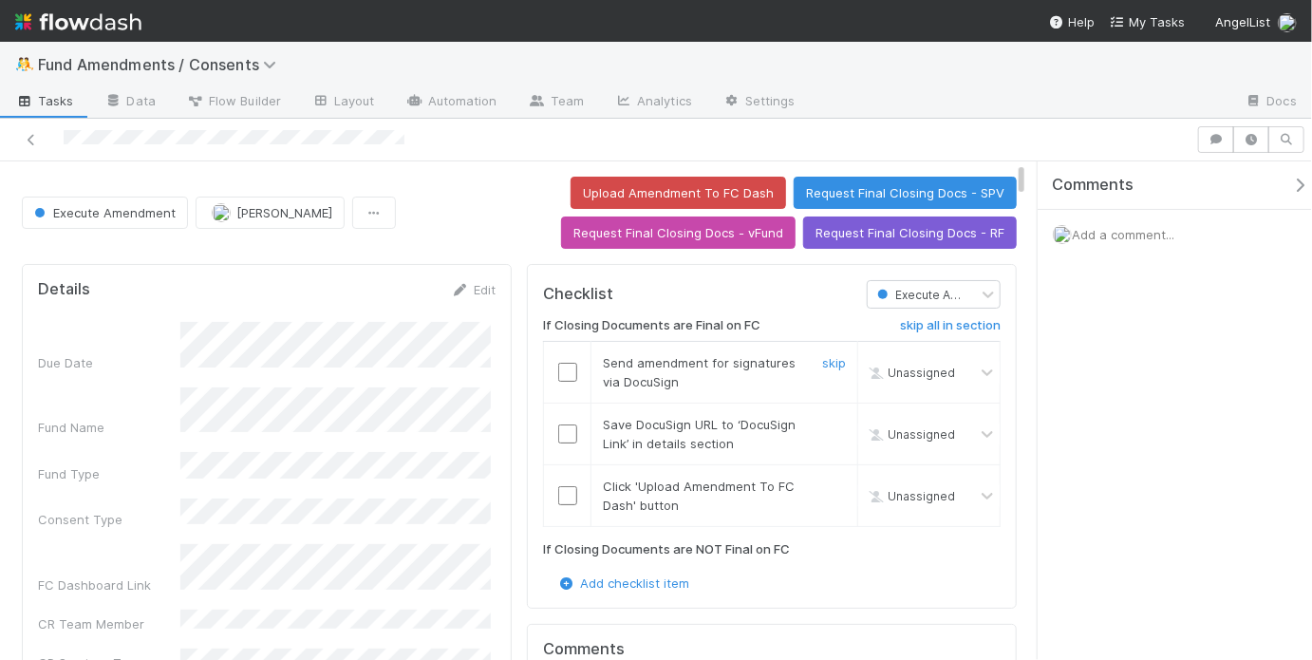
click at [566, 370] on input "checkbox" at bounding box center [567, 372] width 19 height 19
click at [558, 436] on input "checkbox" at bounding box center [567, 433] width 19 height 19
click at [558, 495] on input "checkbox" at bounding box center [567, 495] width 19 height 19
click at [375, 303] on button "Save" at bounding box center [394, 296] width 54 height 32
click at [494, 196] on div "Upload Amendment To FC Dash Request Final Closing Docs - SPV Request Final Clos…" at bounding box center [709, 213] width 613 height 72
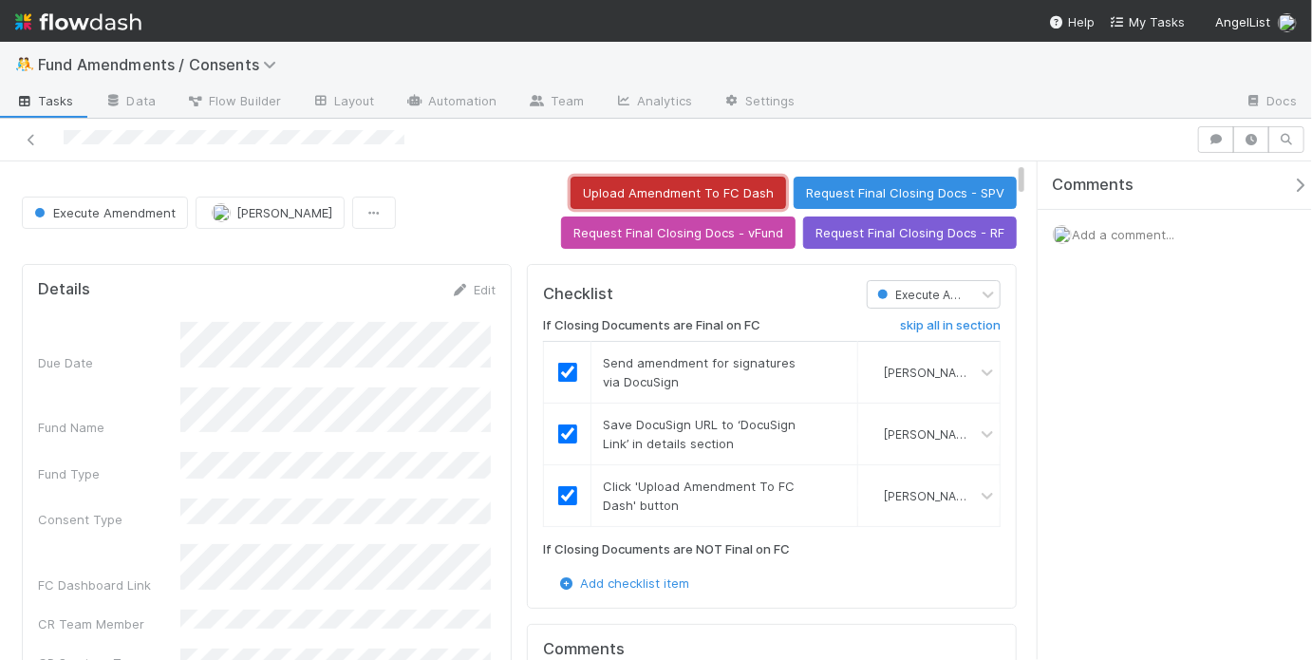
click at [633, 186] on button "Upload Amendment To FC Dash" at bounding box center [677, 193] width 215 height 32
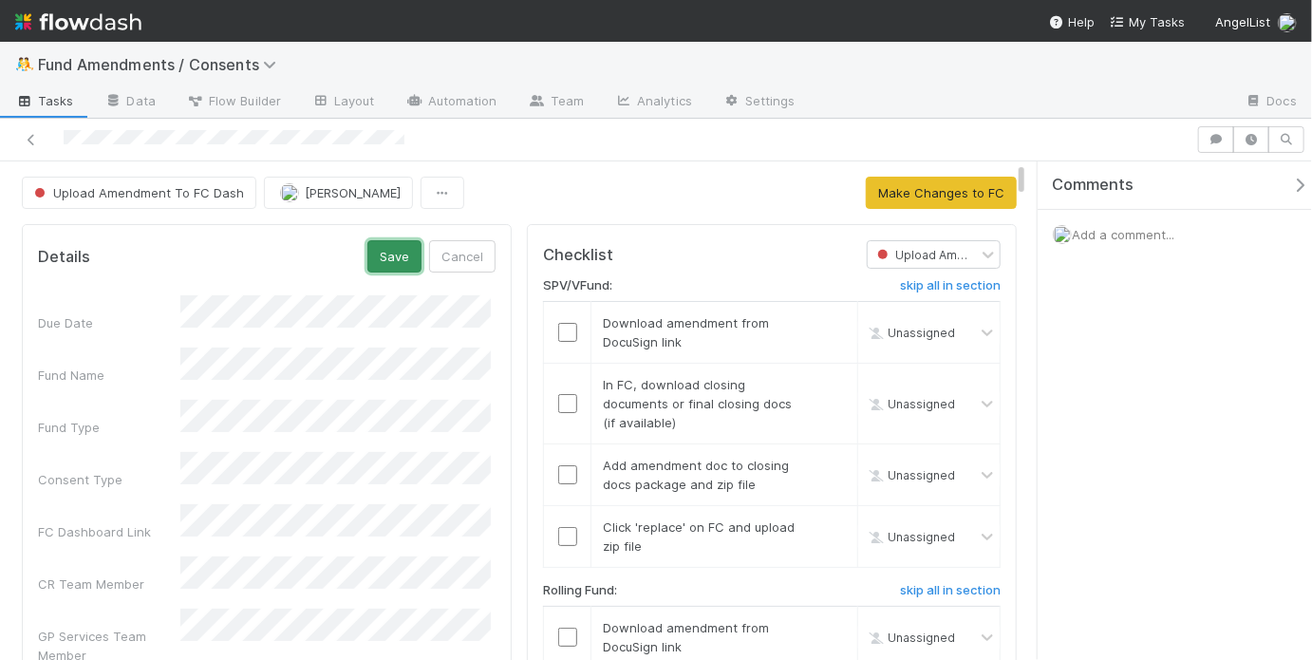
click at [392, 255] on button "Save" at bounding box center [394, 256] width 54 height 32
click at [558, 323] on input "checkbox" at bounding box center [567, 332] width 19 height 19
click at [567, 396] on input "checkbox" at bounding box center [567, 403] width 19 height 19
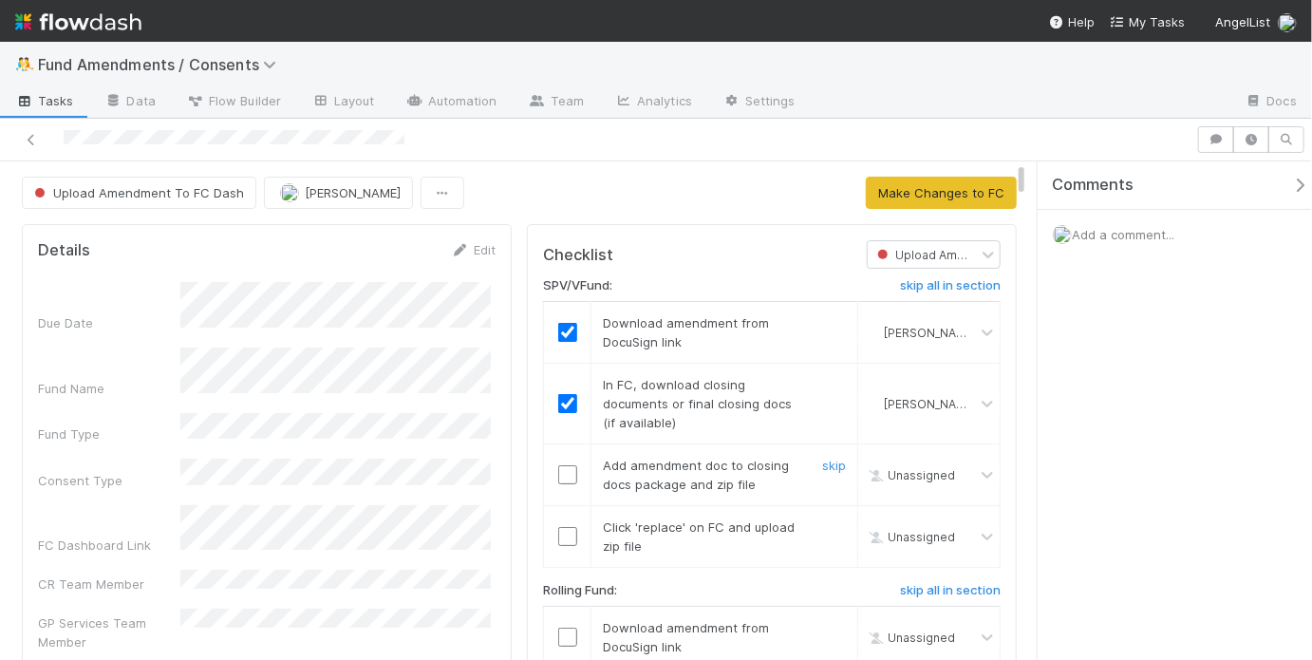
click at [556, 481] on td at bounding box center [567, 475] width 47 height 62
click at [558, 474] on input "checkbox" at bounding box center [567, 474] width 19 height 19
click at [558, 534] on input "checkbox" at bounding box center [567, 536] width 19 height 19
click at [908, 587] on h6 "skip all in section" at bounding box center [950, 590] width 101 height 15
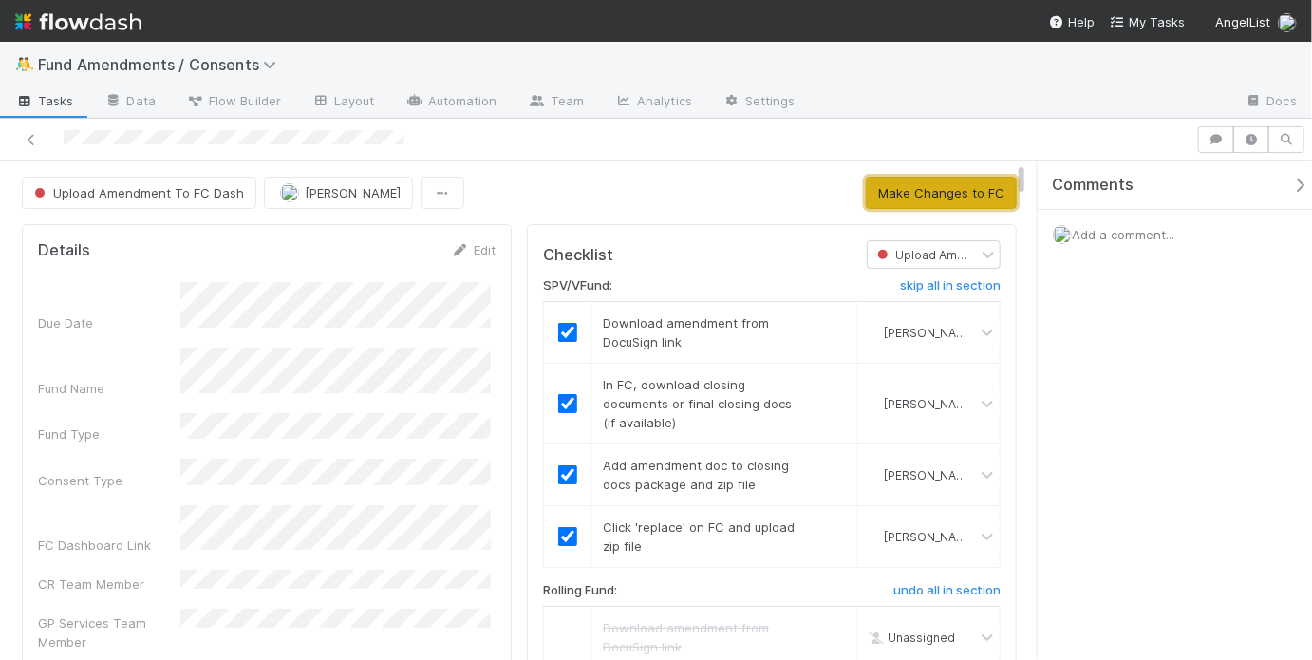
click at [925, 184] on button "Make Changes to FC" at bounding box center [941, 193] width 151 height 32
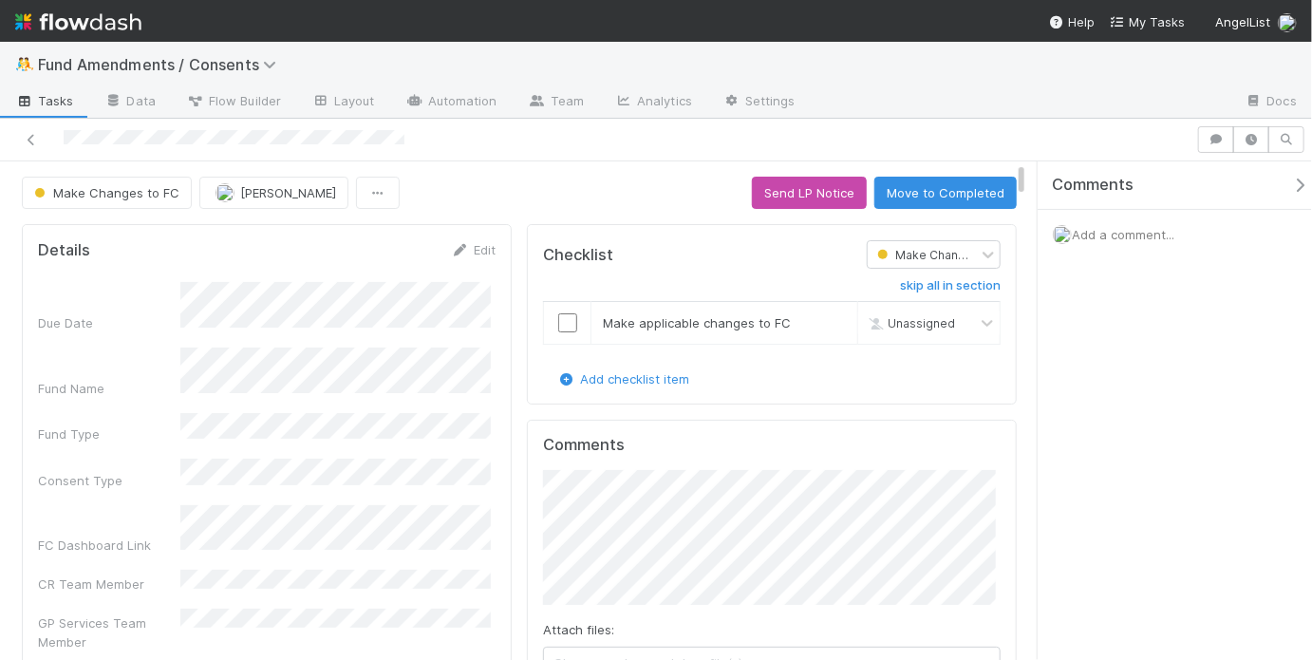
click at [638, 178] on div "Make Changes to FC May Chang Send LP Notice Move to Completed" at bounding box center [519, 193] width 995 height 32
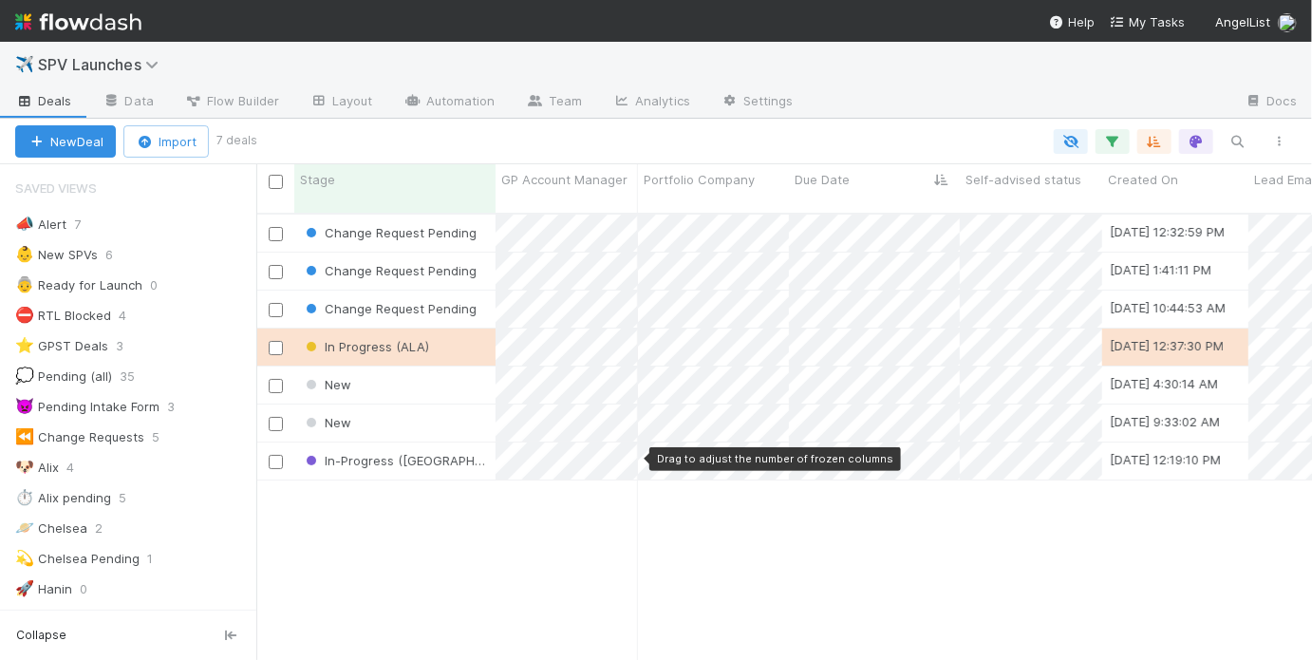
scroll to position [167, 0]
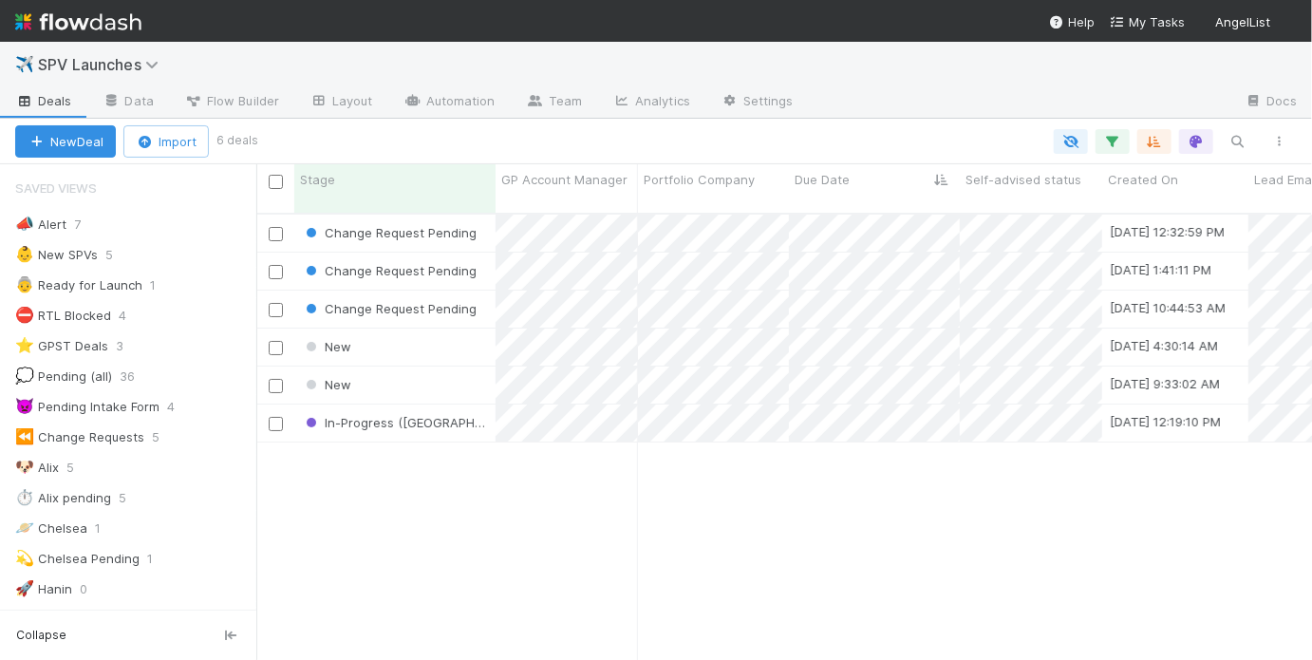
scroll to position [12, 11]
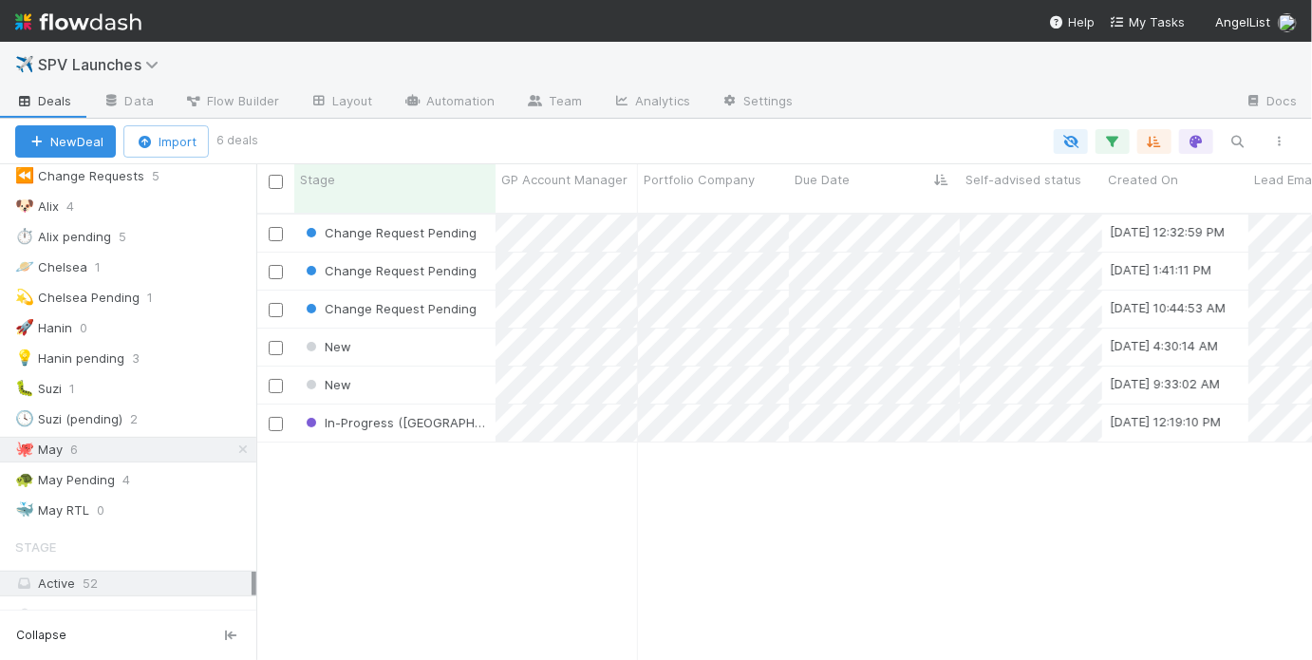
scroll to position [450, 1044]
click at [233, 443] on icon at bounding box center [242, 449] width 19 height 12
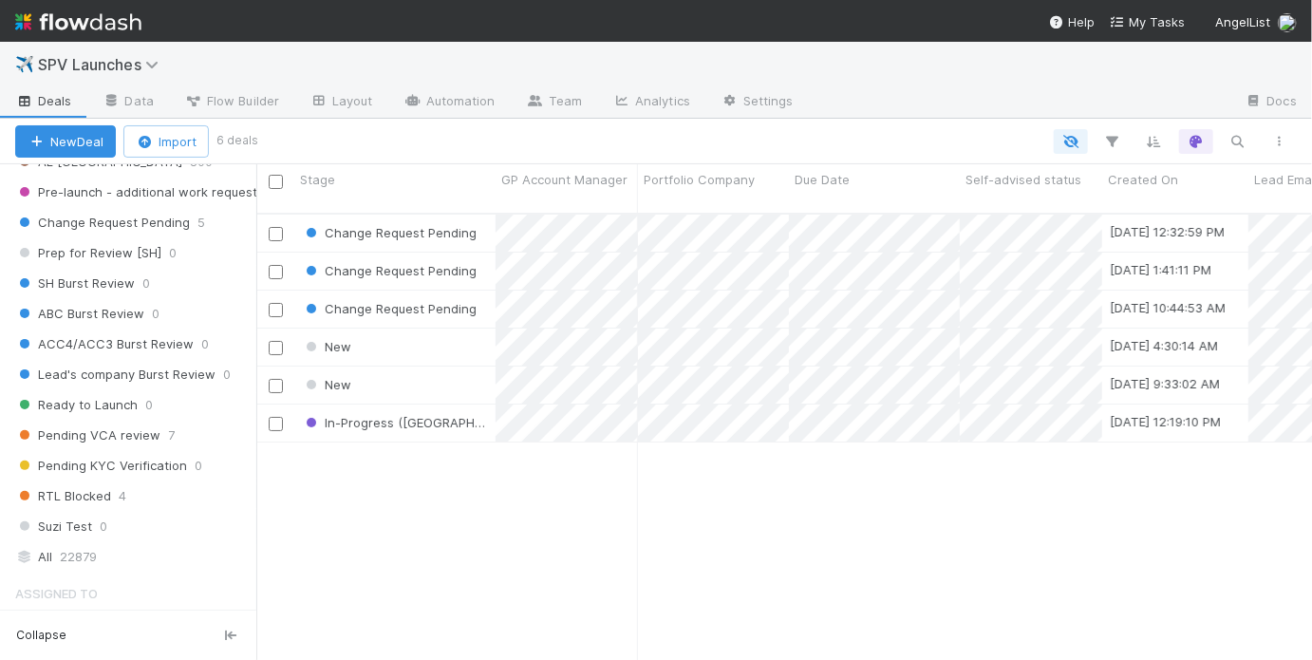
scroll to position [1359, 0]
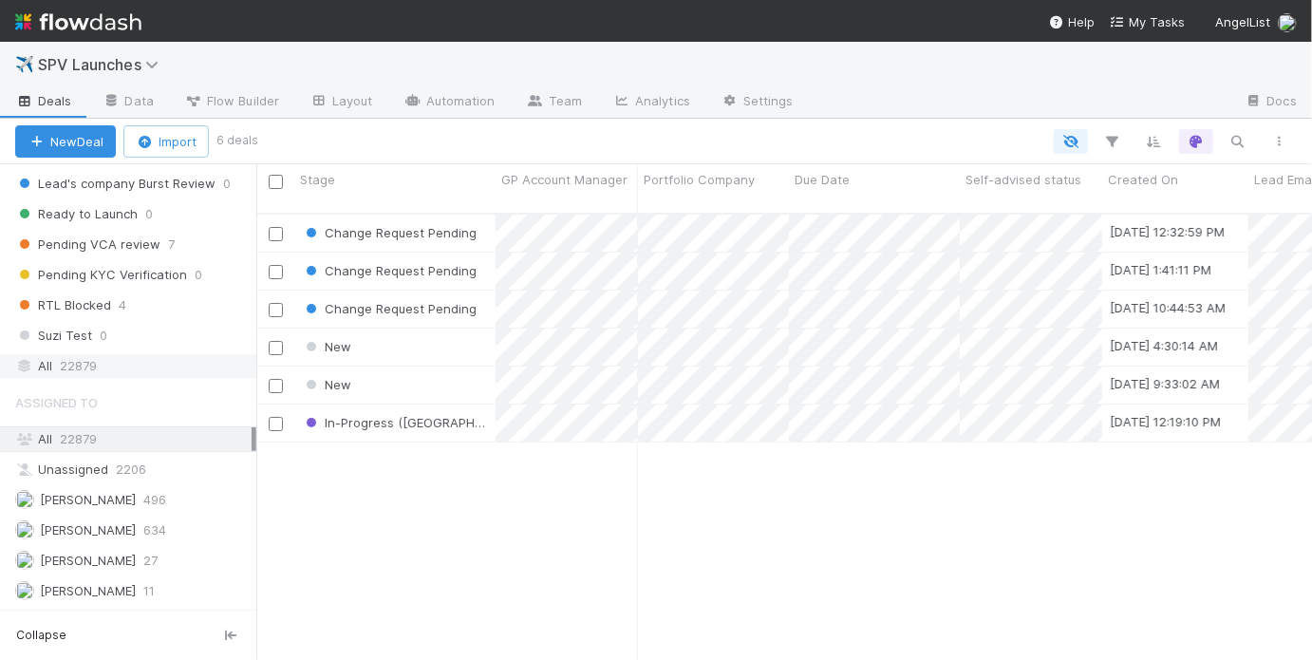
click at [107, 354] on div "All 22879" at bounding box center [133, 366] width 236 height 24
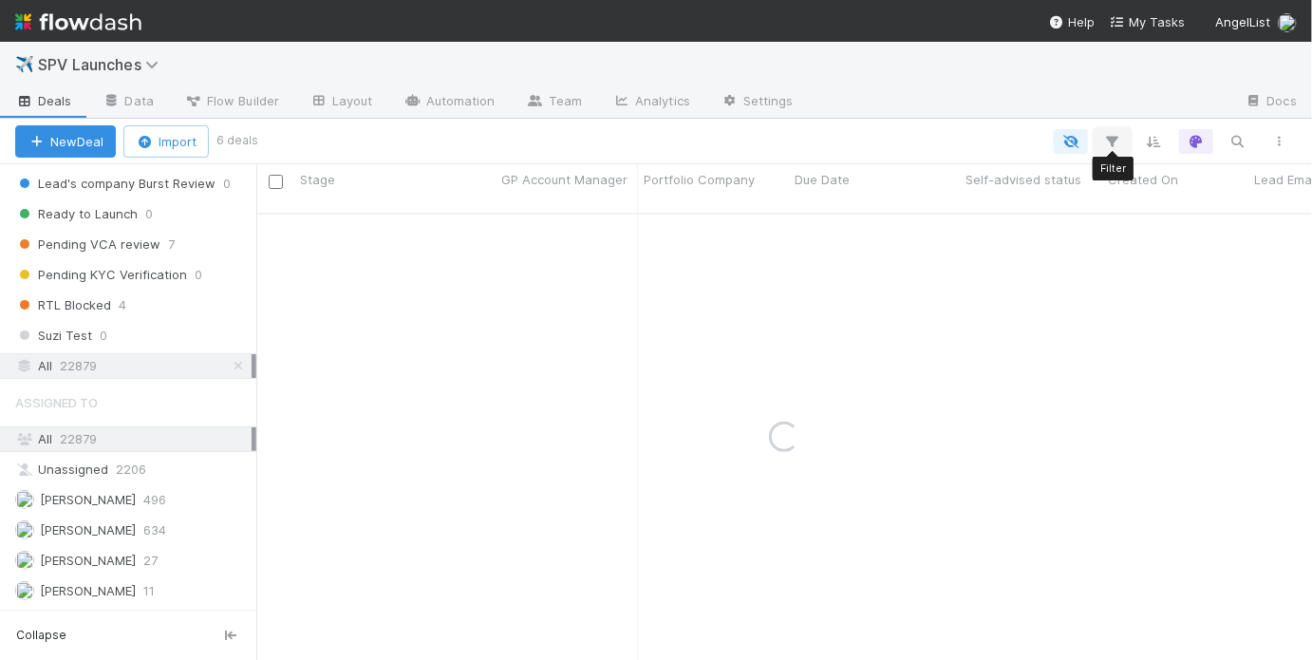
click at [1117, 136] on icon "button" at bounding box center [1112, 141] width 19 height 17
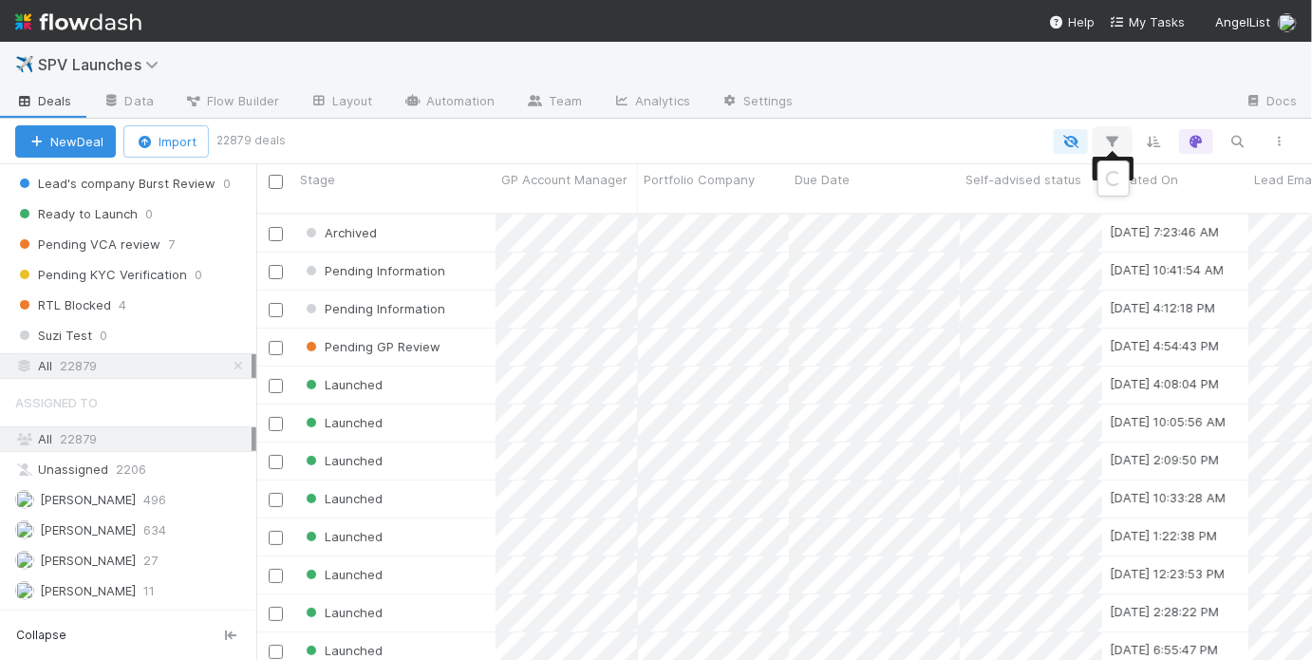
scroll to position [450, 1044]
click at [922, 189] on button "Add Filter" at bounding box center [820, 198] width 569 height 28
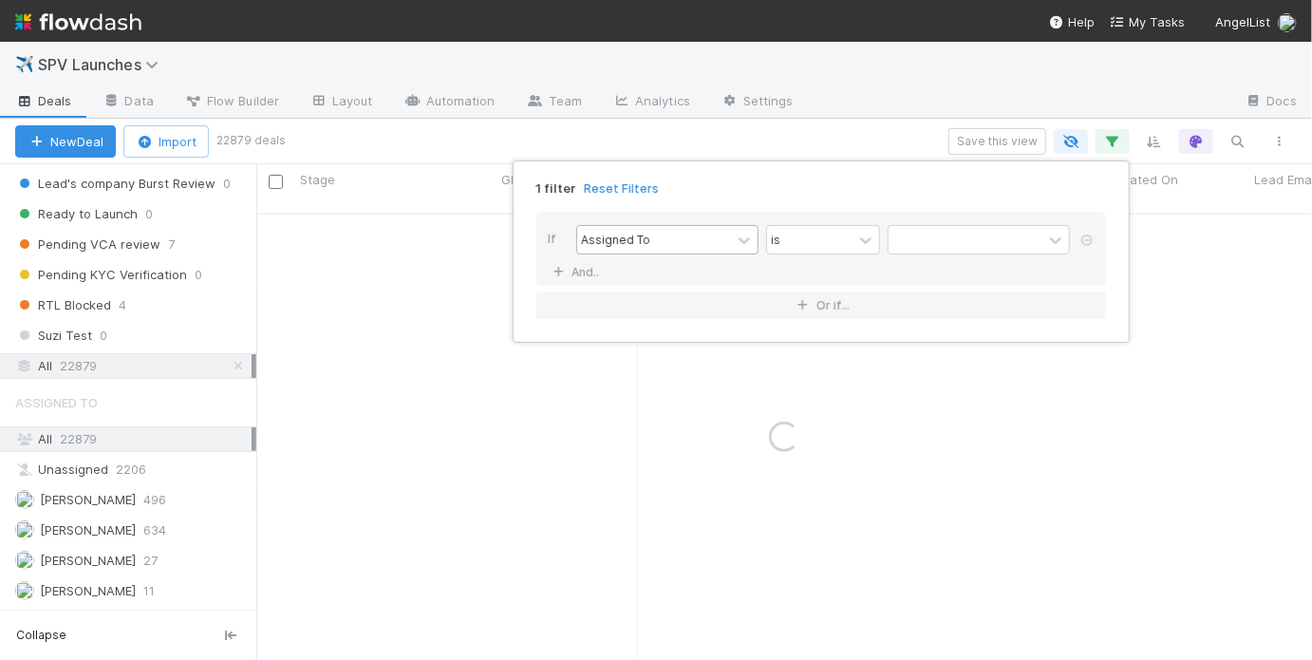
click at [711, 239] on div "Assigned To" at bounding box center [654, 240] width 154 height 28
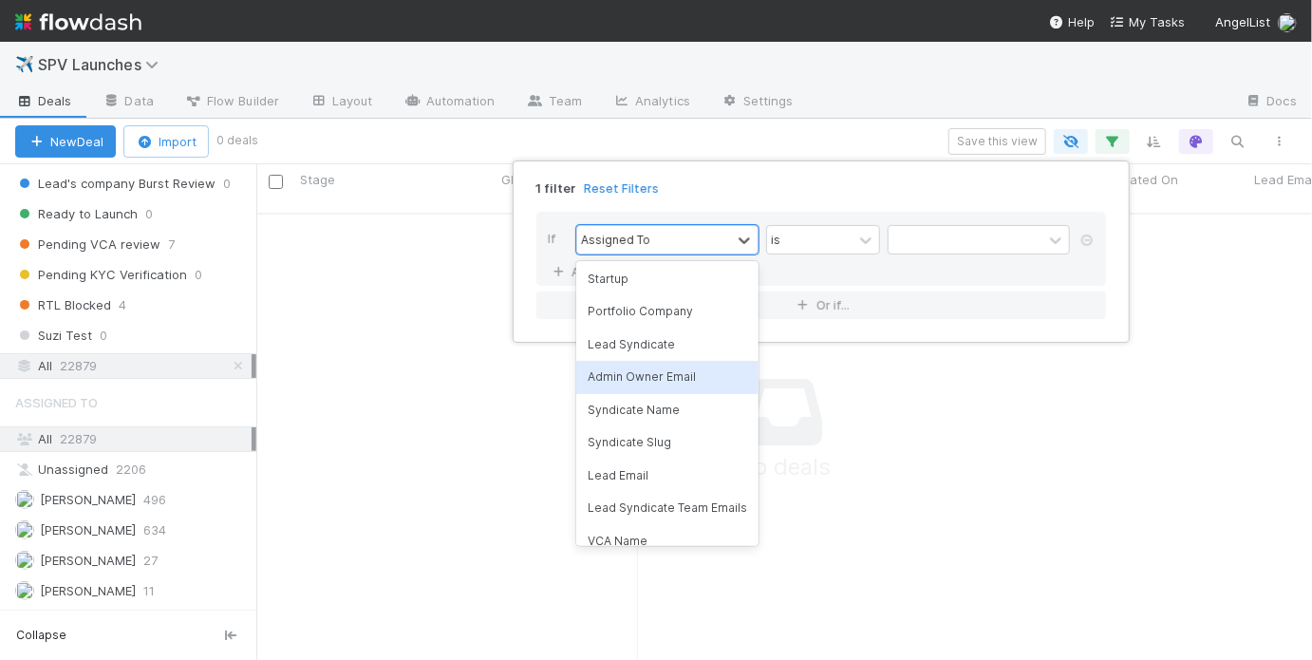
scroll to position [438, 1044]
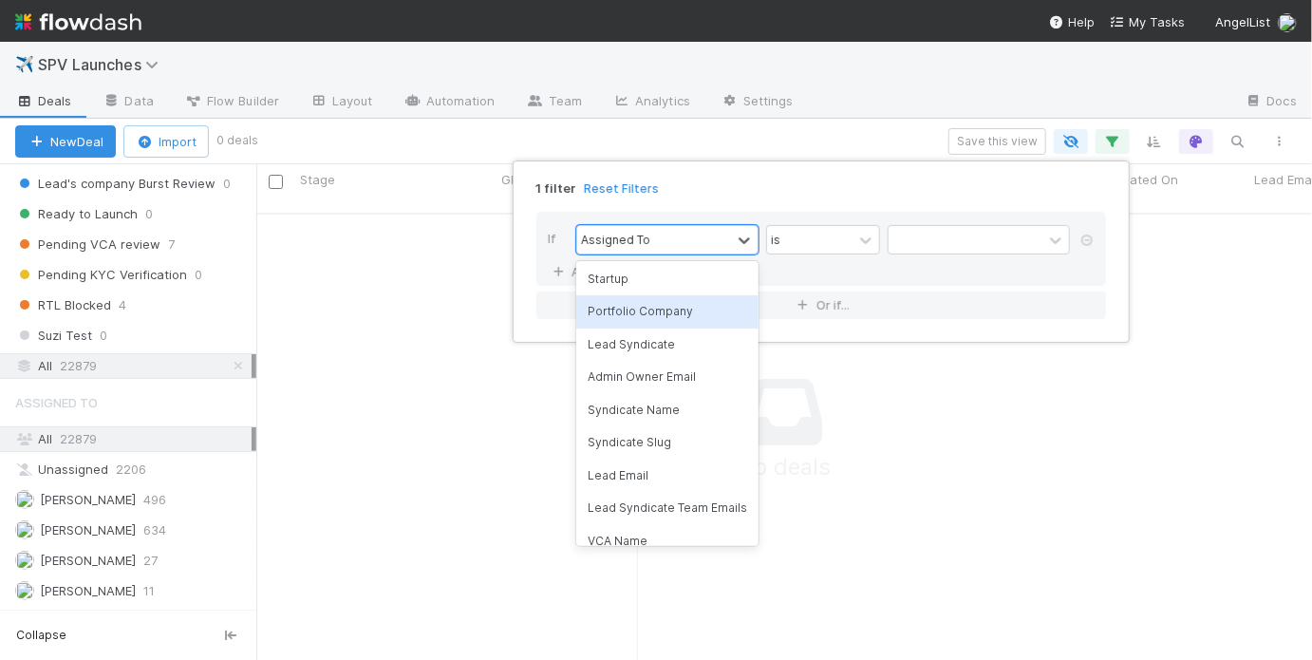
click at [680, 320] on div "Portfolio Company" at bounding box center [667, 311] width 182 height 32
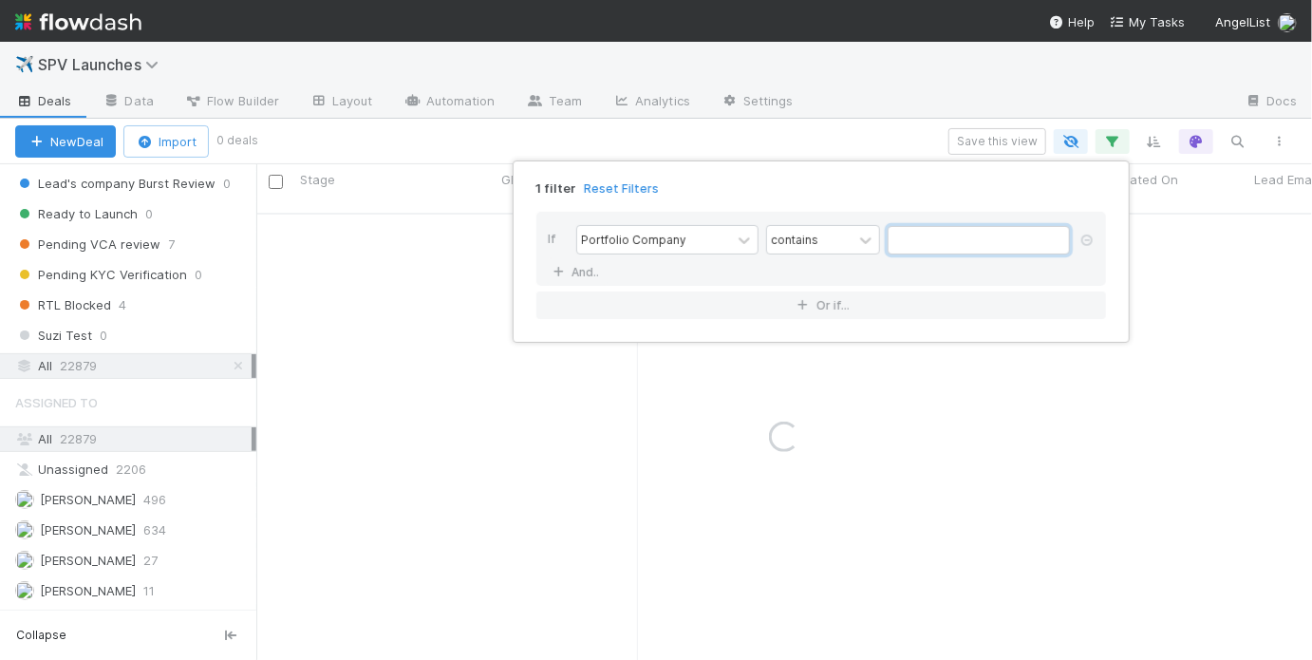
click at [923, 242] on input "text" at bounding box center [978, 240] width 182 height 28
click at [924, 242] on input "curveassure" at bounding box center [978, 240] width 182 height 28
type input "curveassure"
click at [966, 417] on div "1 filter Reset Filters If Portfolio Company contains curveassure And.. Or if..." at bounding box center [656, 330] width 1312 height 660
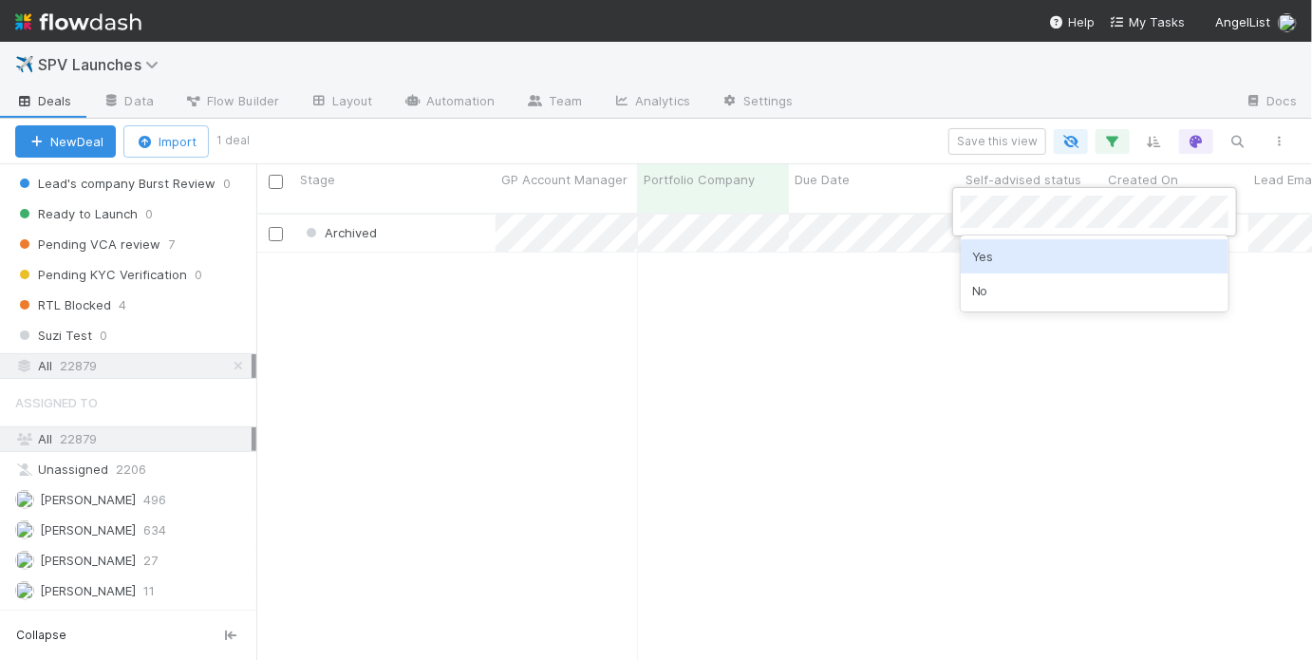
click at [807, 287] on div at bounding box center [656, 330] width 1312 height 660
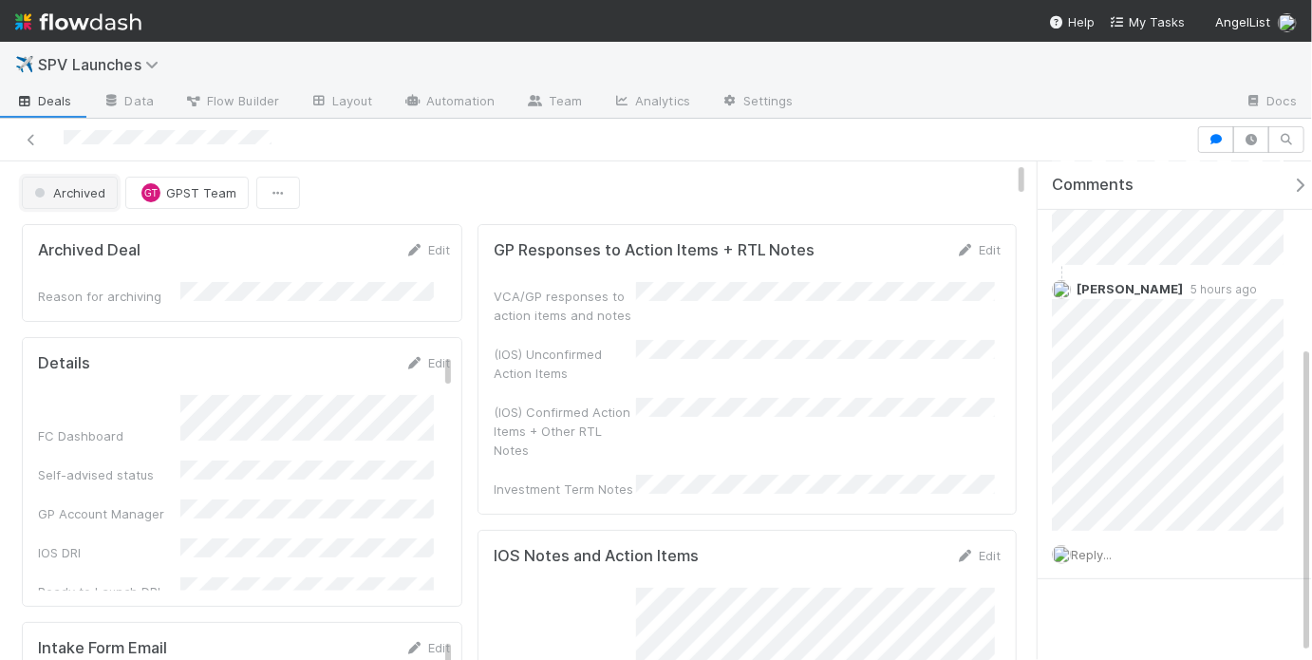
click at [100, 200] on button "Archived" at bounding box center [70, 193] width 96 height 32
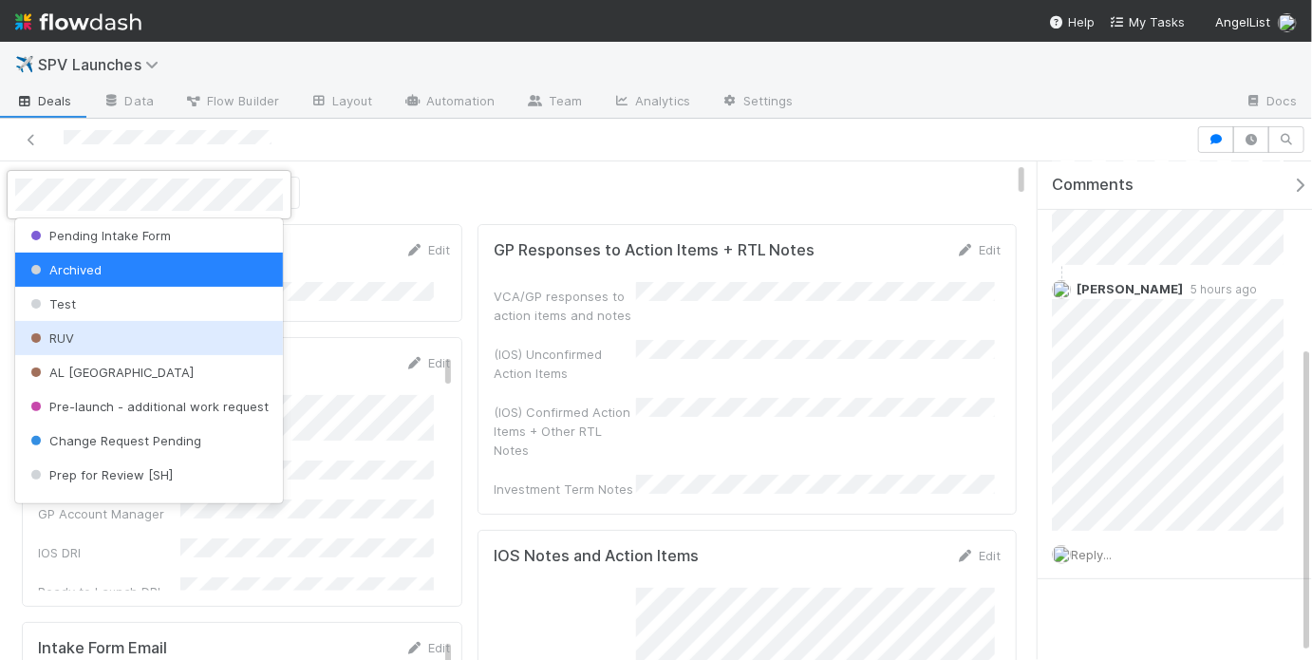
scroll to position [398, 0]
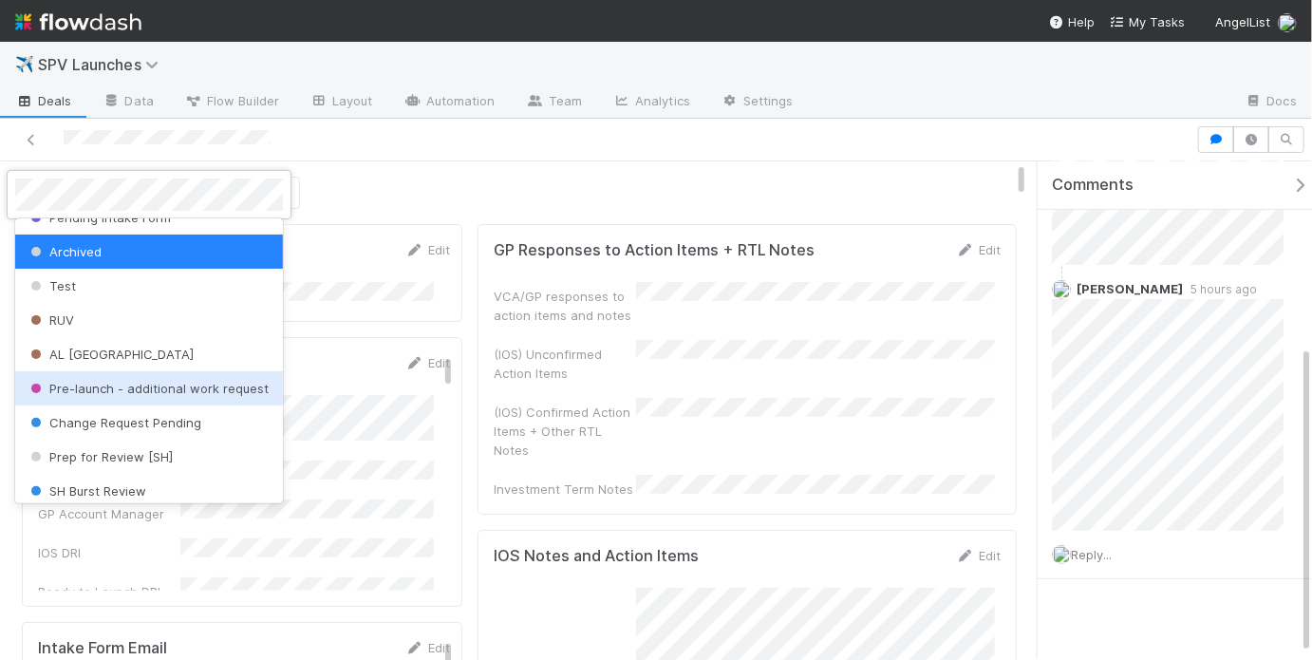
click at [436, 180] on div at bounding box center [656, 330] width 1312 height 660
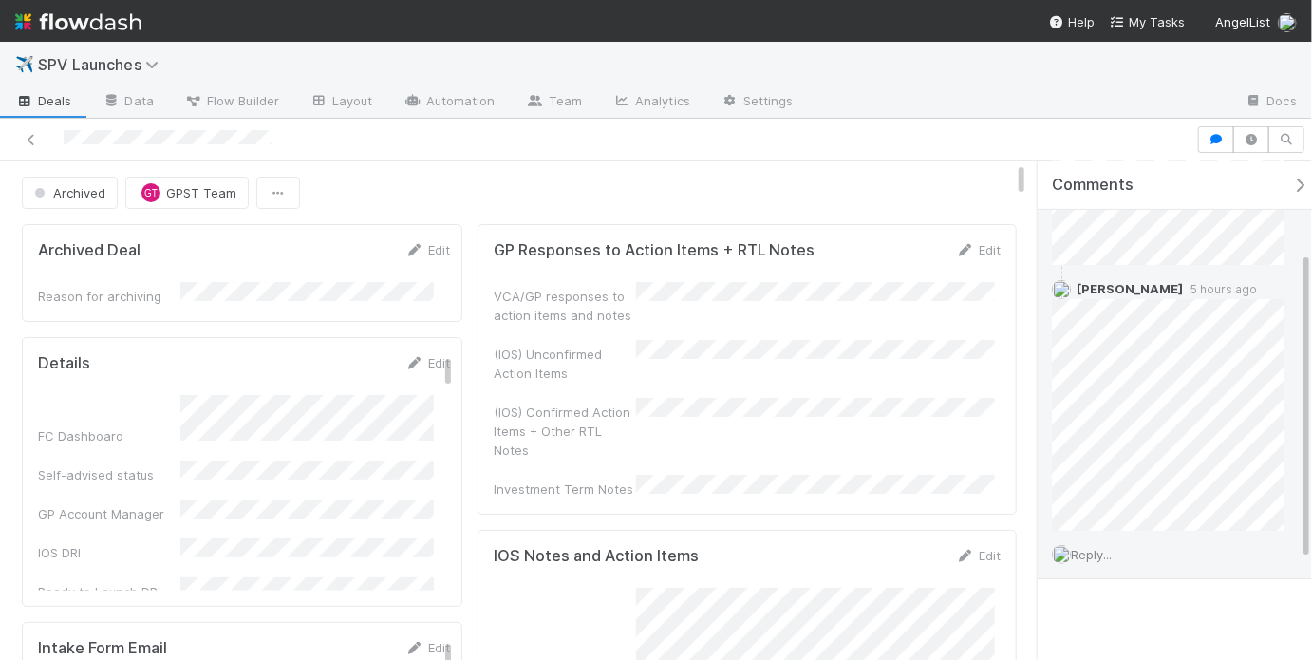
scroll to position [0, 0]
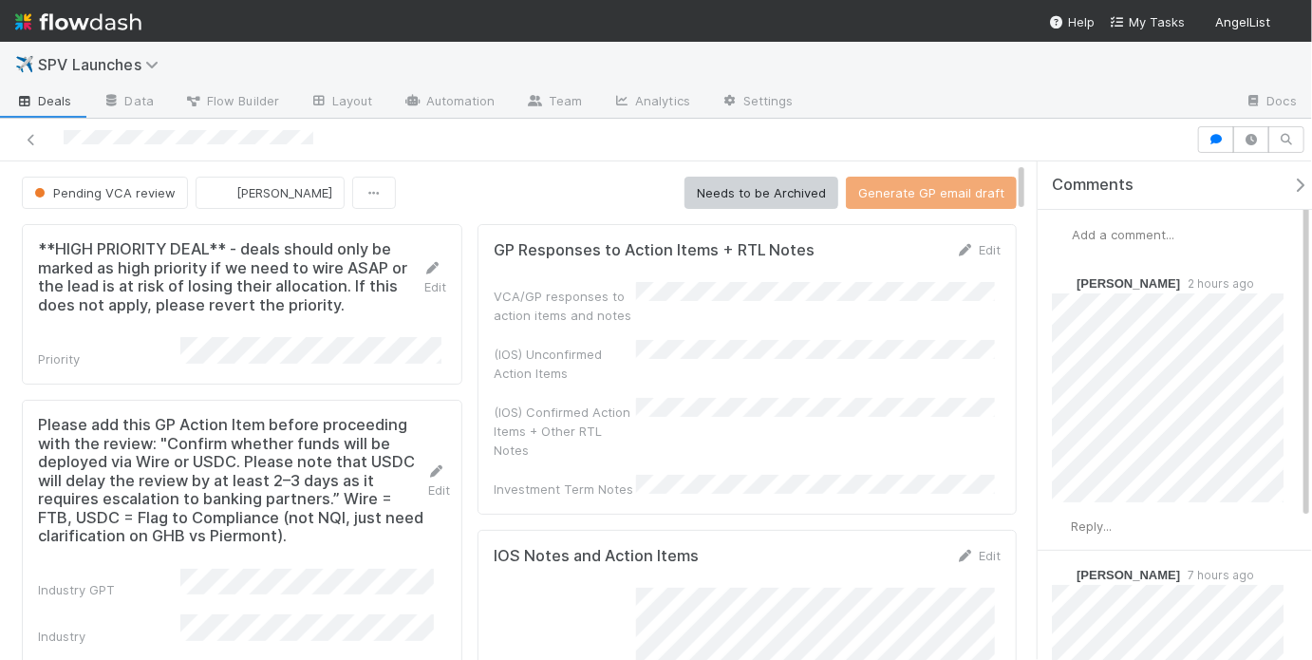
click at [634, 200] on div "Pending VCA review [PERSON_NAME] Needs to be Archived Generate GP email draft" at bounding box center [519, 193] width 995 height 32
click at [270, 107] on span "Flow Builder" at bounding box center [231, 100] width 95 height 19
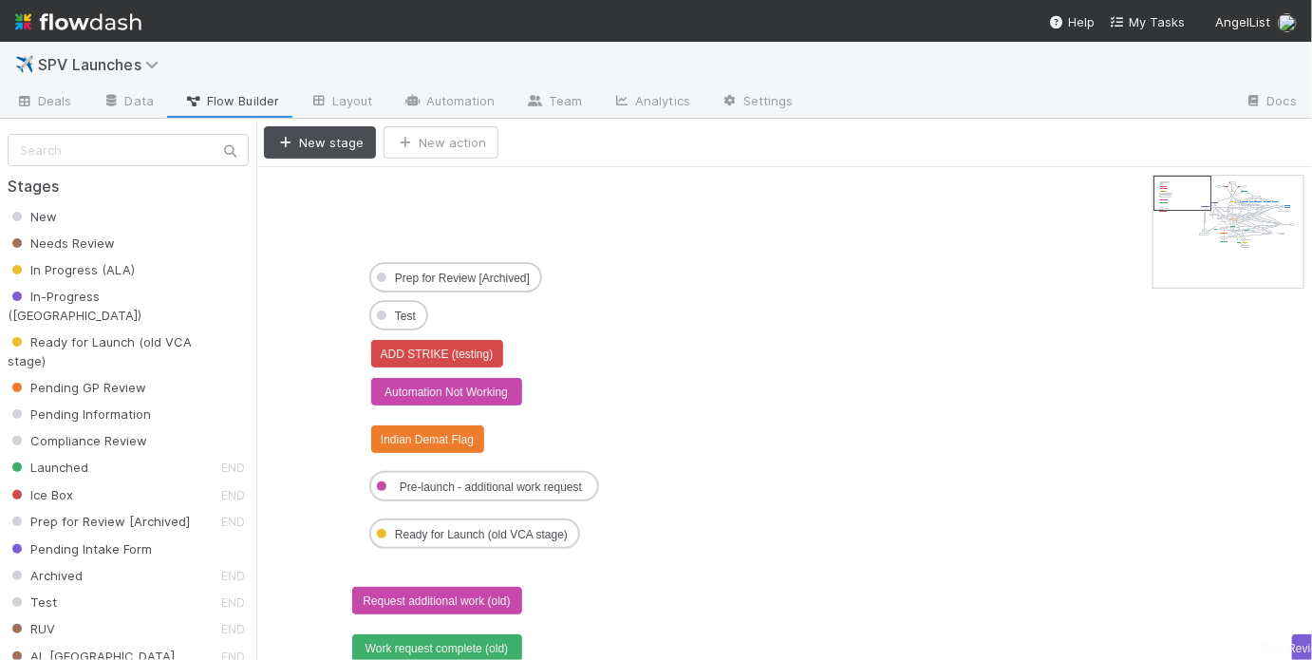
click at [1241, 214] on icon at bounding box center [1232, 216] width 28 height 4
click at [1241, 224] on icon at bounding box center [1239, 226] width 12 height 23
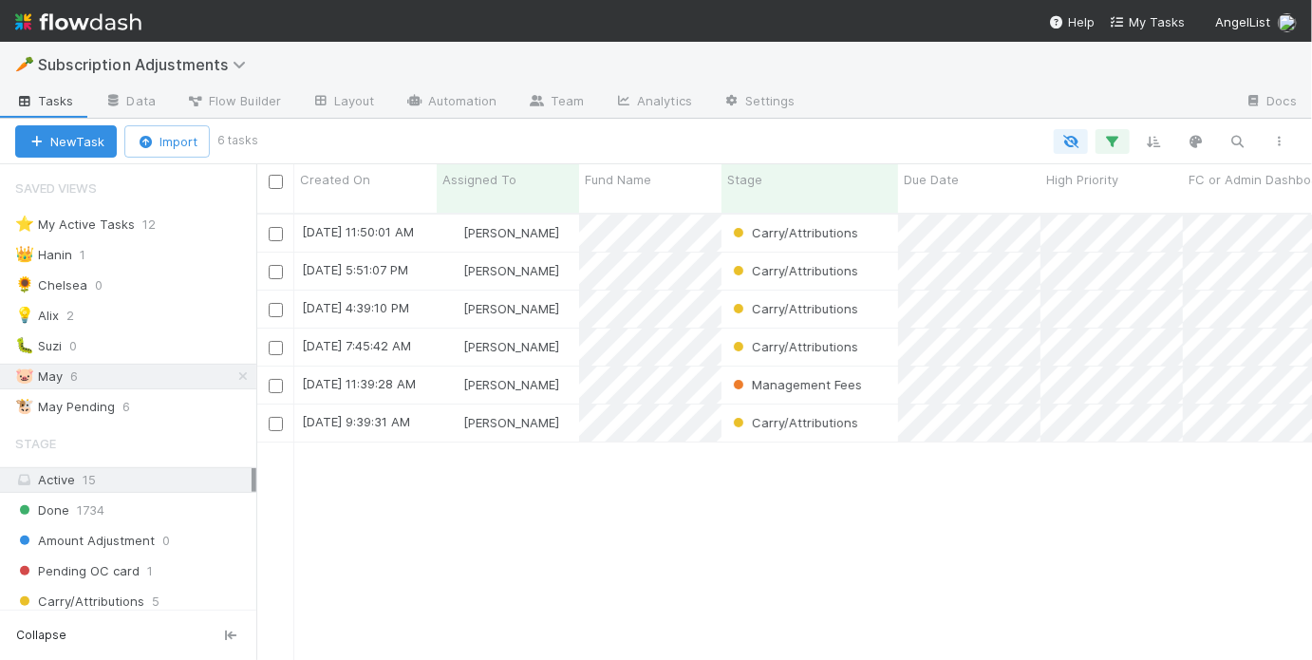
scroll to position [450, 1044]
click at [145, 401] on icon at bounding box center [139, 407] width 19 height 12
click at [173, 406] on div "View Settings Default for everyone Rename this view Delete this view" at bounding box center [656, 330] width 1312 height 660
click at [182, 404] on div "🐮 May Pending 6" at bounding box center [135, 407] width 241 height 24
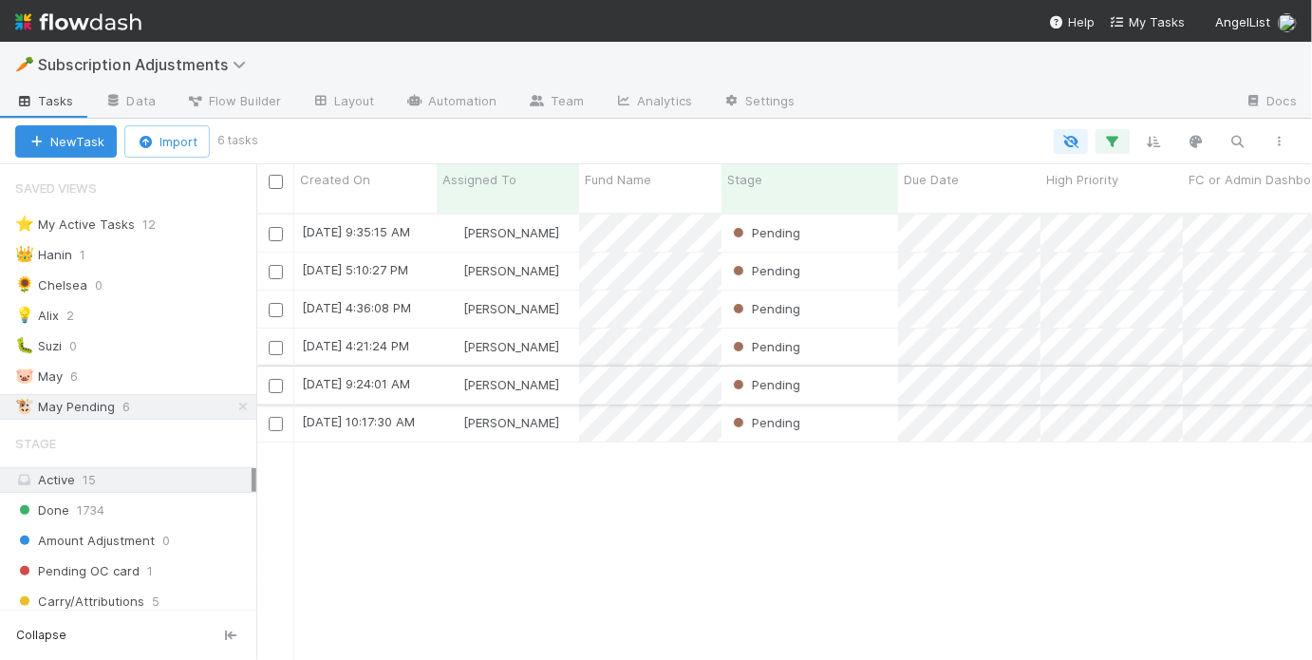
scroll to position [450, 1044]
click at [859, 252] on div "Pending" at bounding box center [809, 270] width 177 height 37
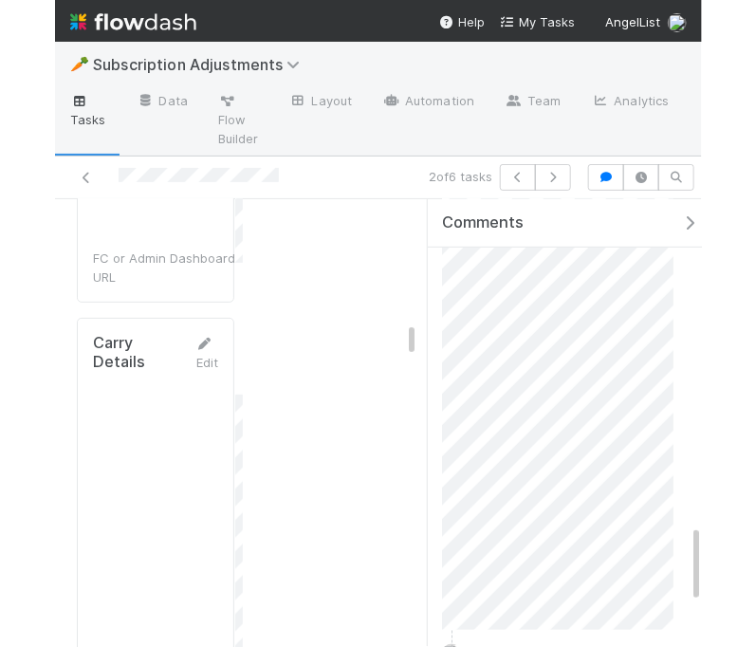
scroll to position [3704, 0]
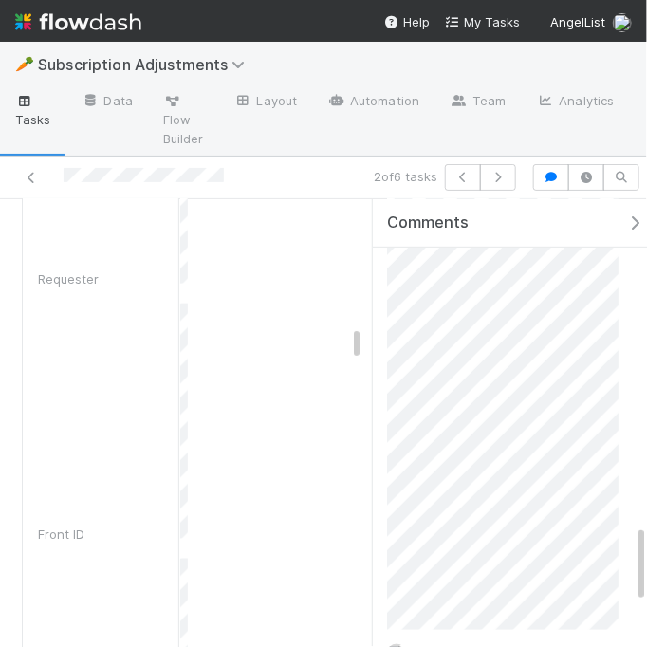
drag, startPoint x: 189, startPoint y: 265, endPoint x: 199, endPoint y: 282, distance: 20.0
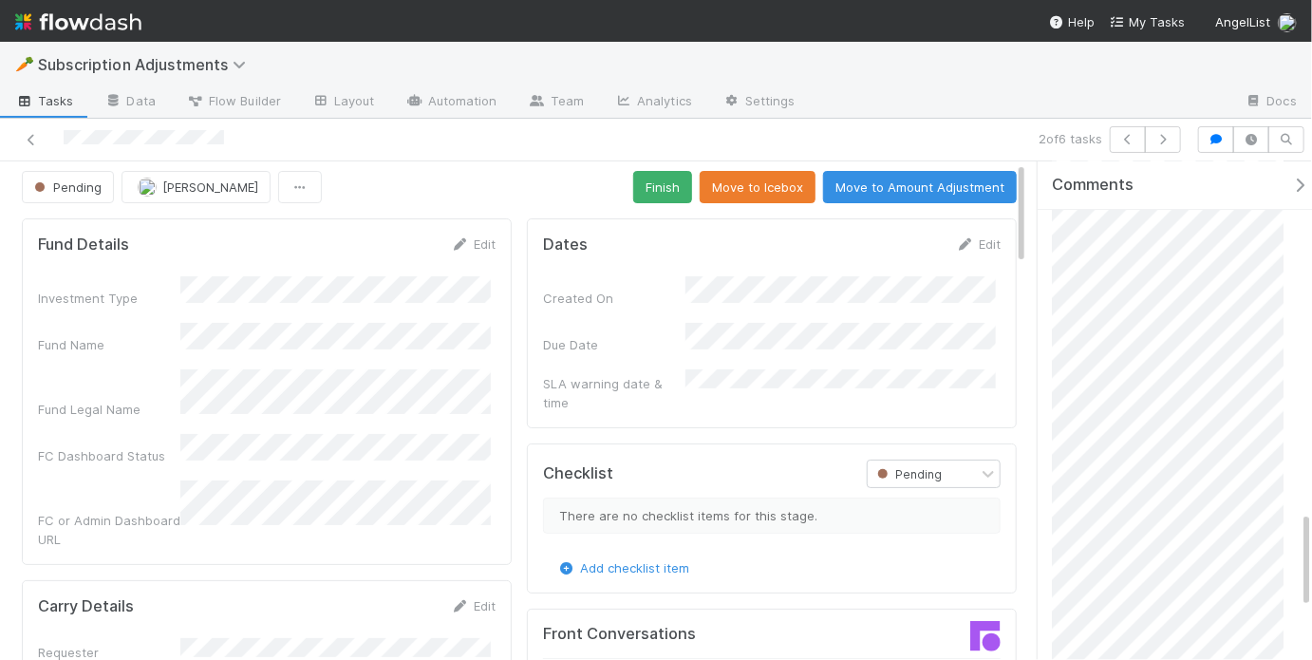
scroll to position [0, 0]
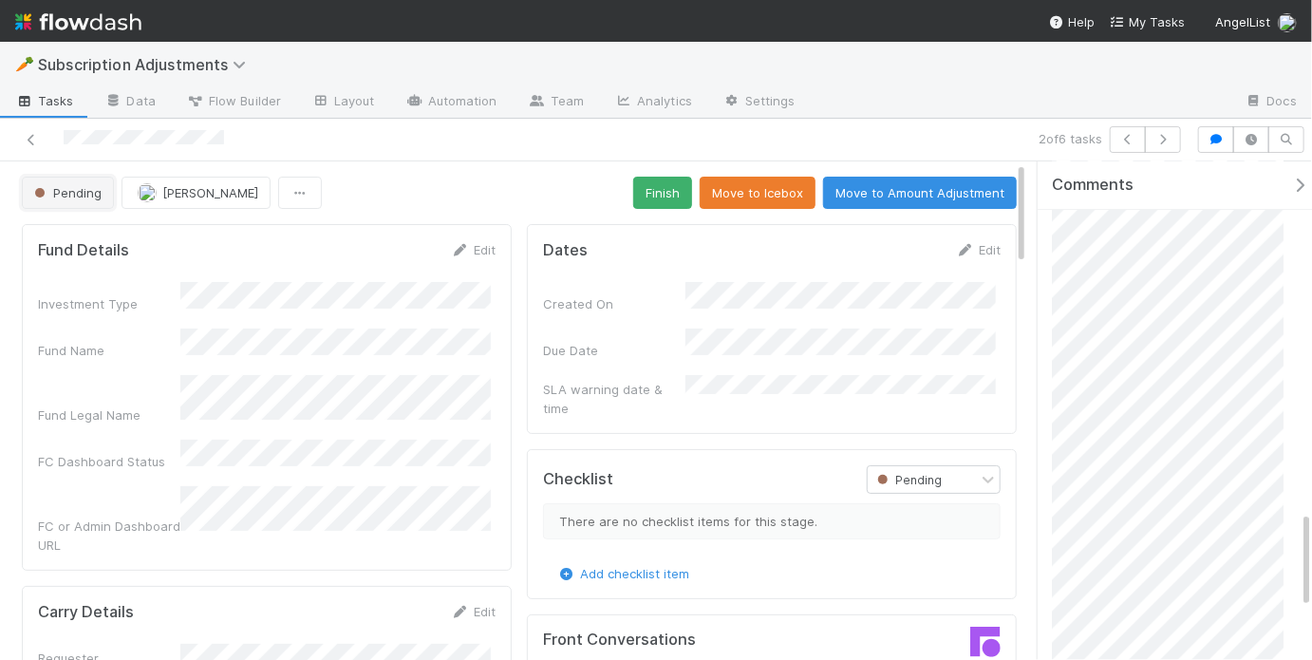
click at [65, 193] on span "Pending" at bounding box center [65, 192] width 71 height 15
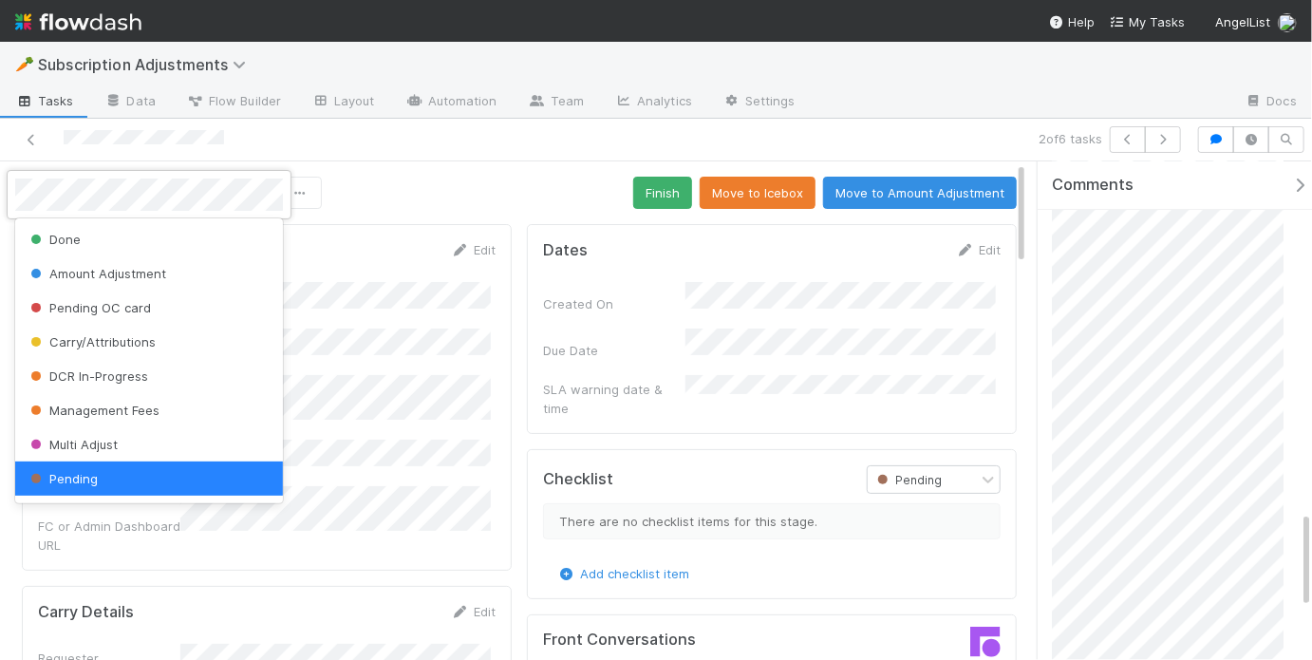
scroll to position [4, 0]
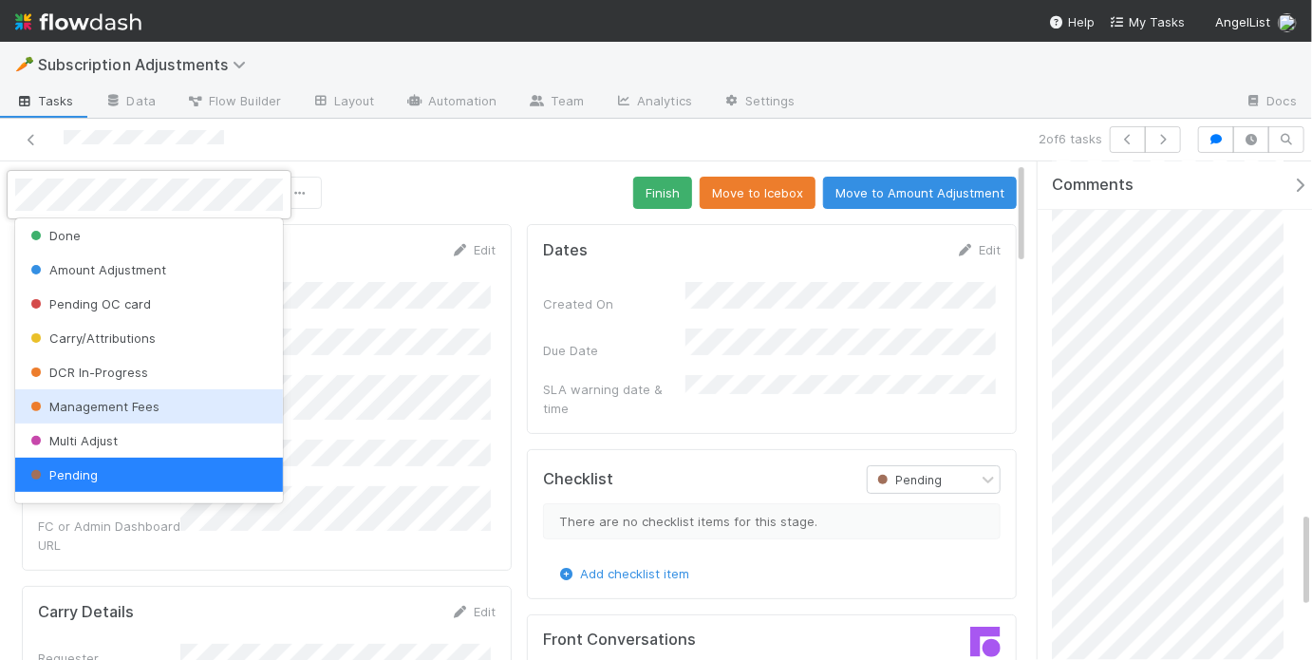
click at [124, 400] on span "Management Fees" at bounding box center [93, 406] width 133 height 15
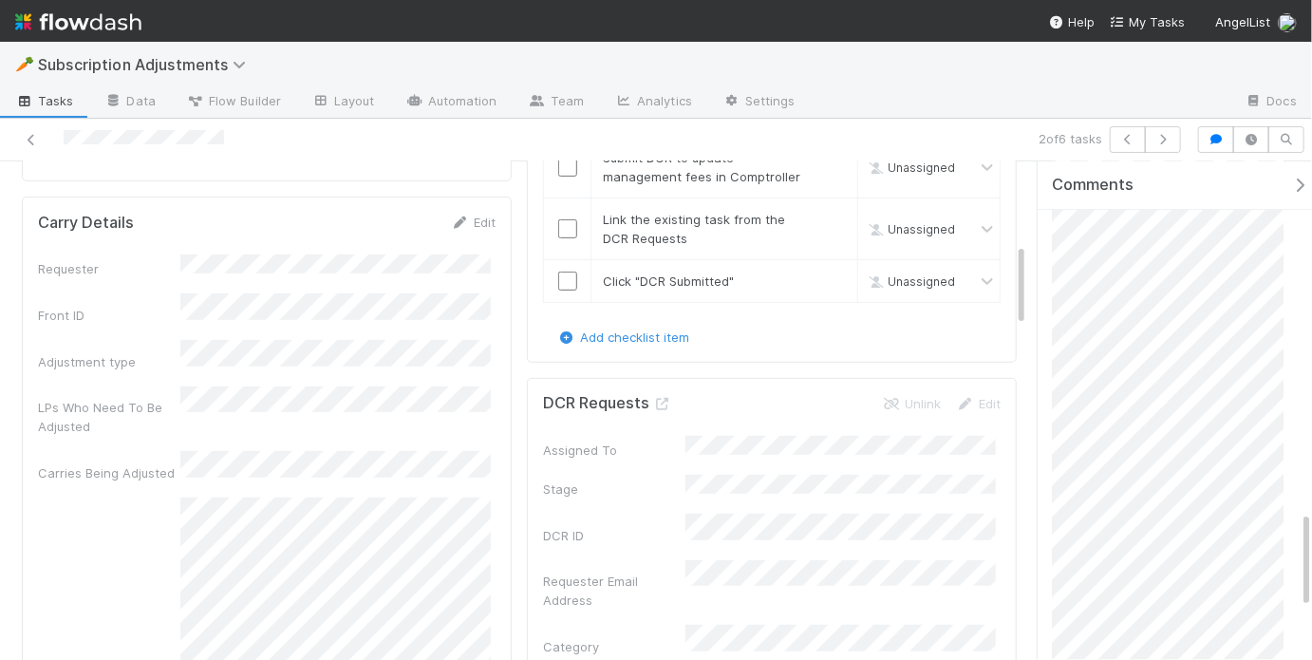
scroll to position [485, 0]
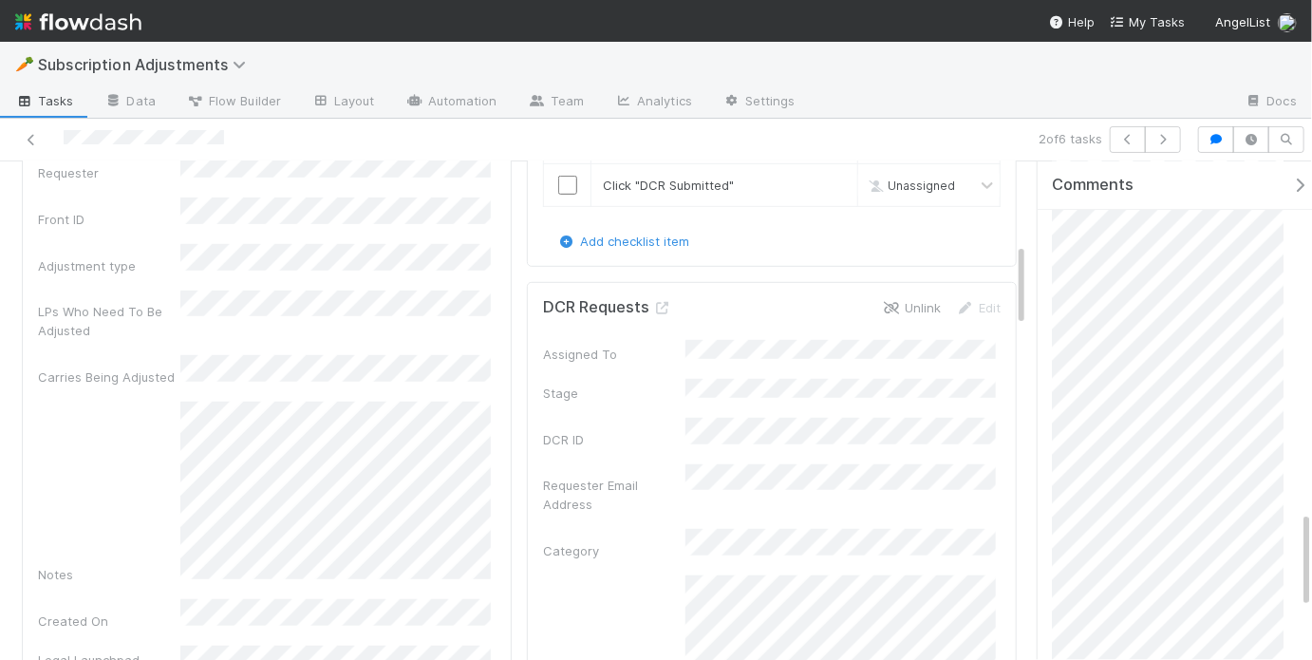
click at [919, 300] on link "Unlink" at bounding box center [911, 307] width 59 height 15
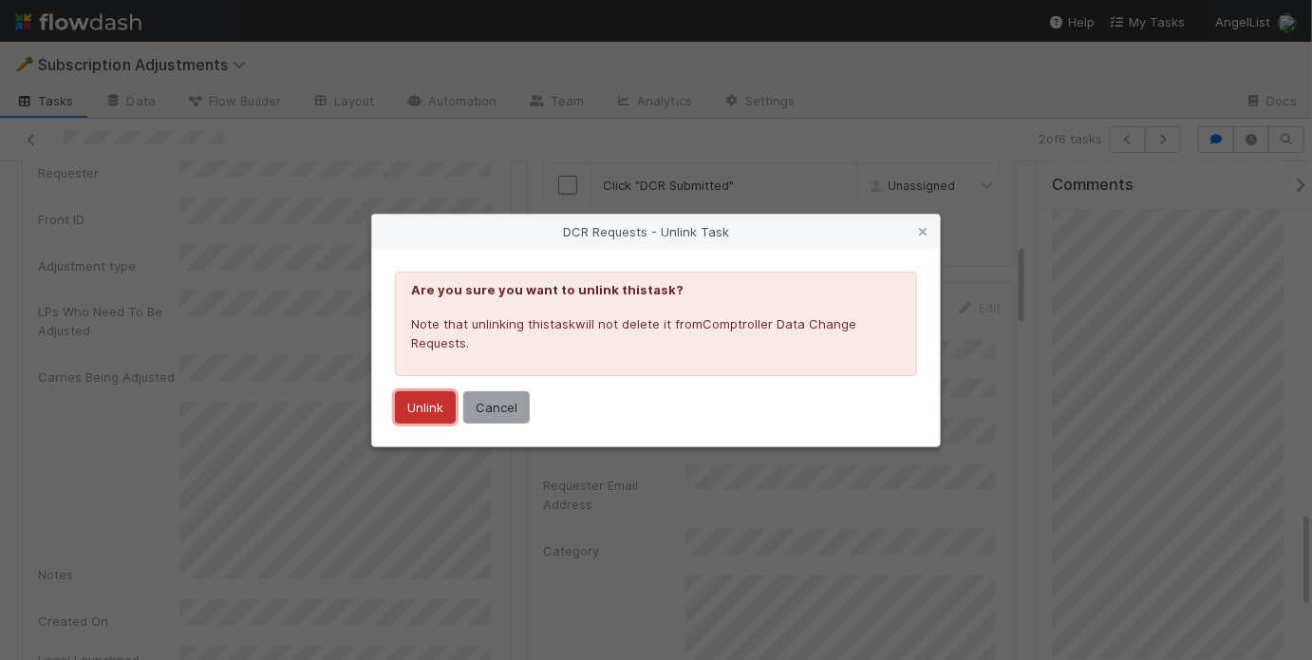
click at [432, 411] on button "Unlink" at bounding box center [425, 407] width 61 height 32
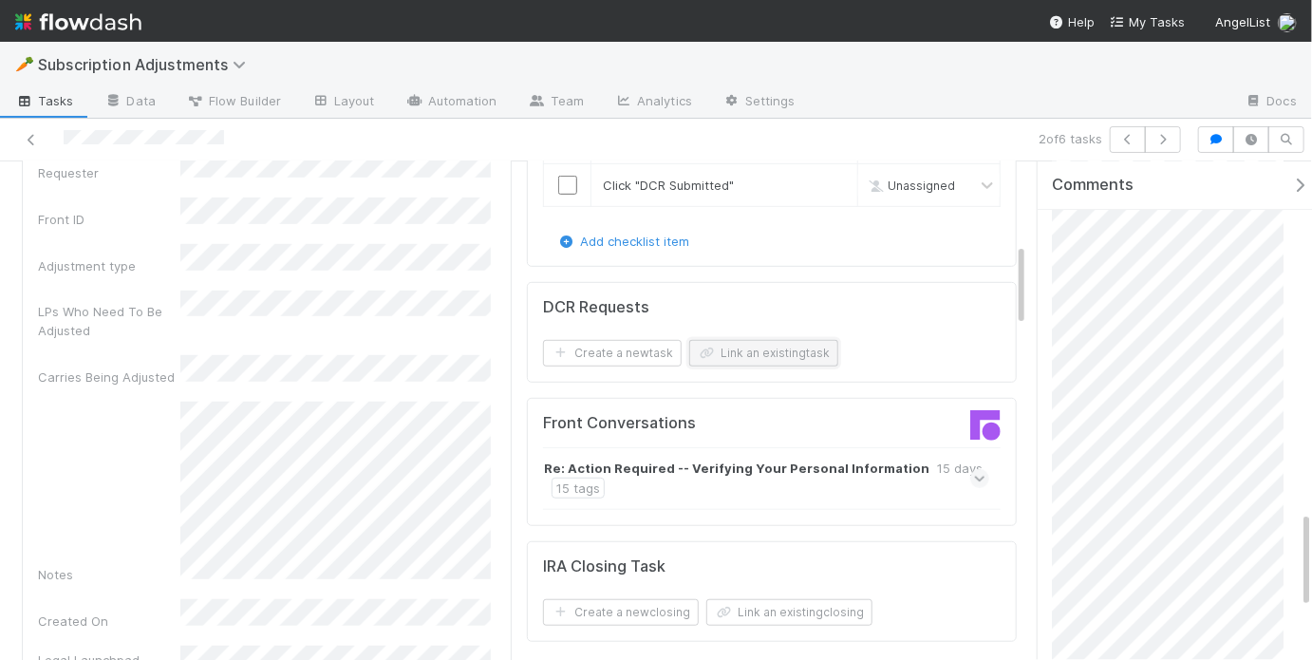
click at [750, 340] on button "Link an existing task" at bounding box center [763, 353] width 149 height 27
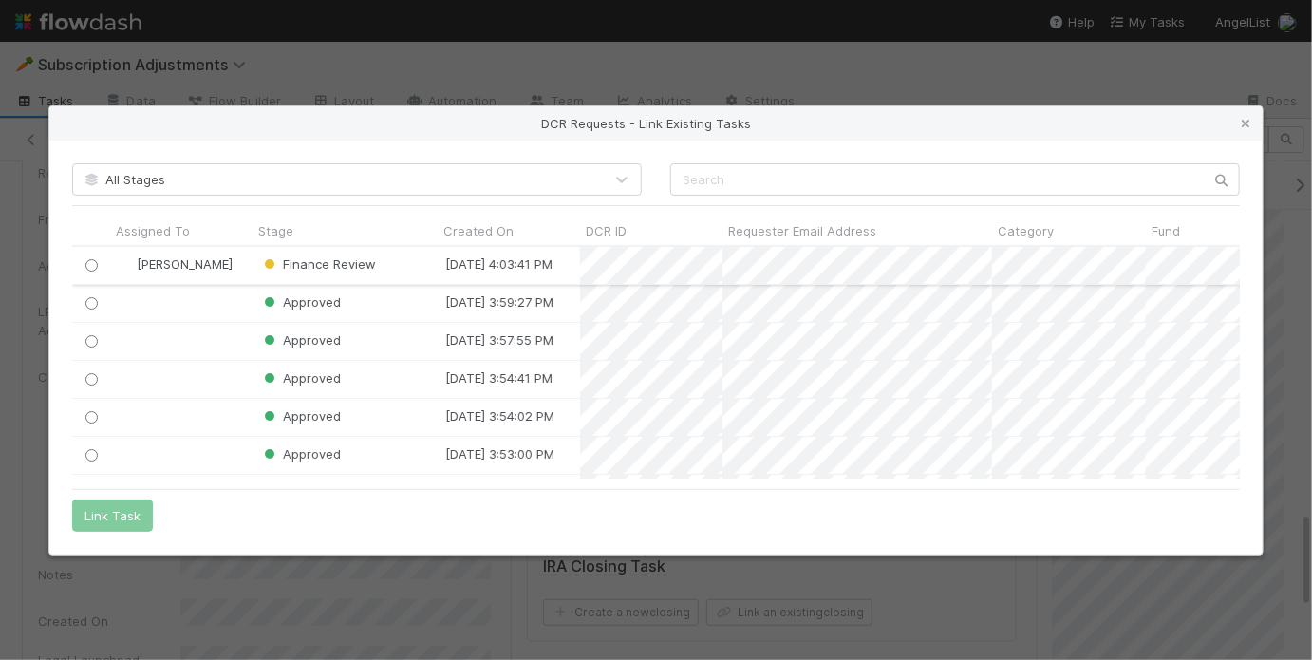
scroll to position [220, 1156]
click at [91, 267] on input "radio" at bounding box center [91, 265] width 12 height 12
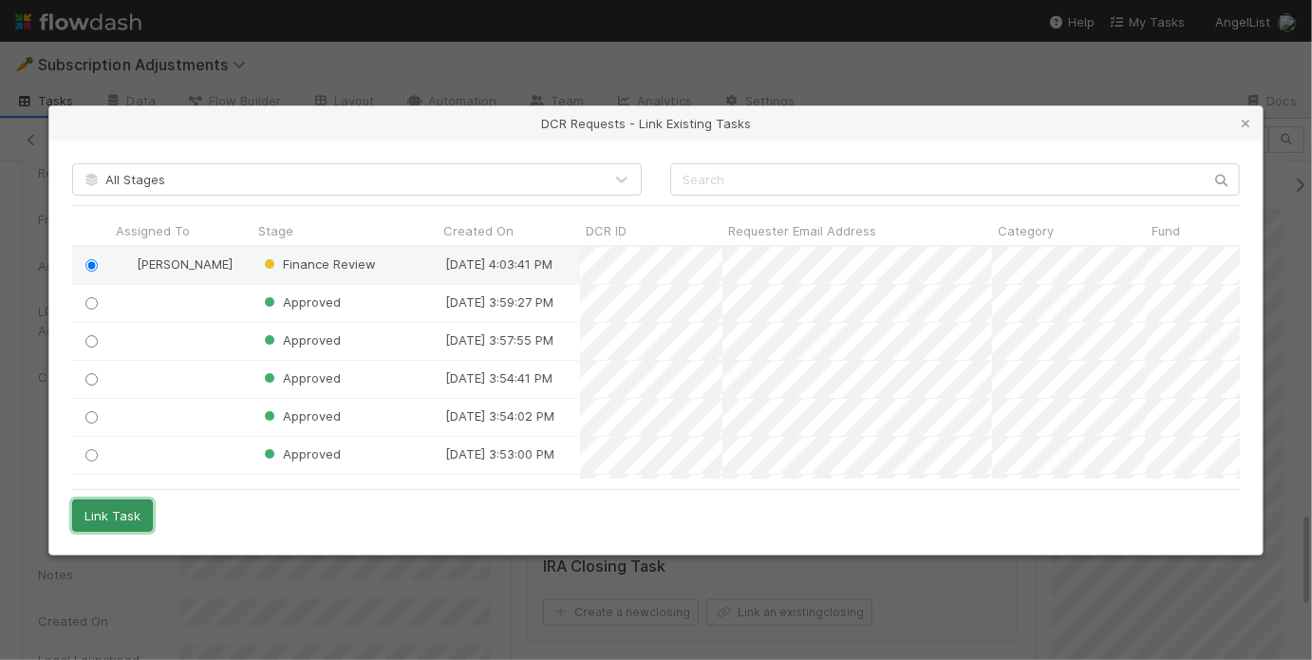
click at [117, 509] on button "Link Task" at bounding box center [112, 515] width 81 height 32
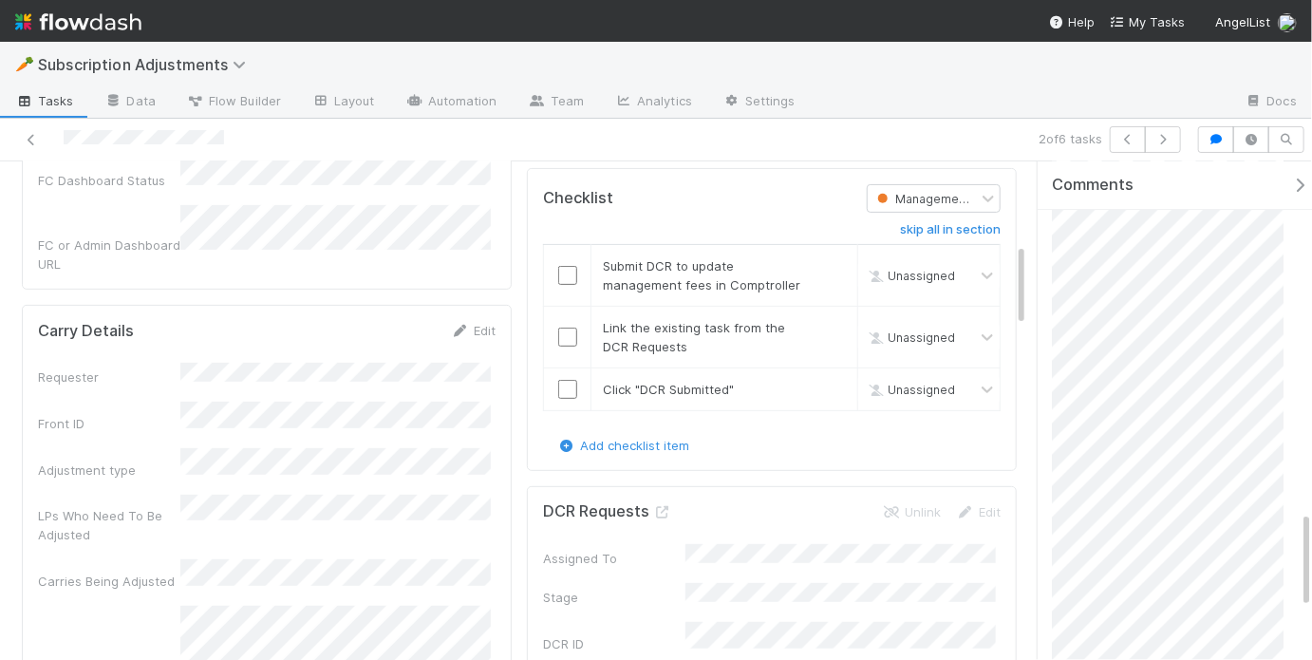
scroll to position [157, 0]
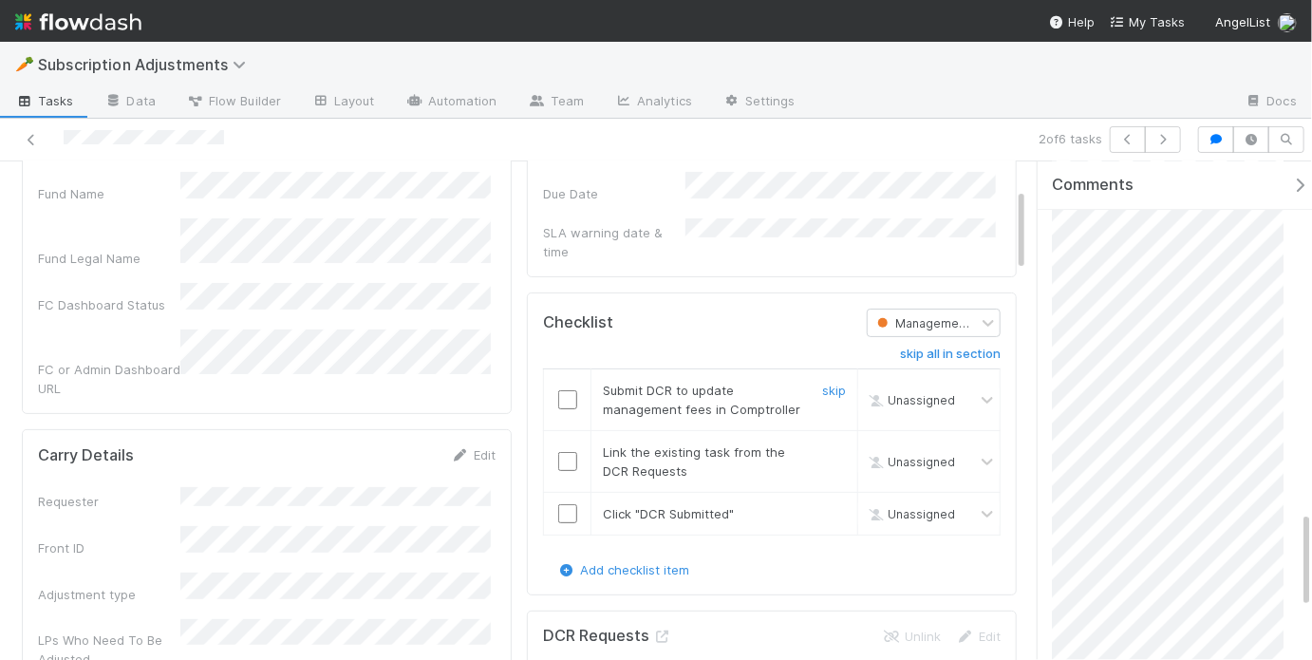
click at [569, 390] on input "checkbox" at bounding box center [567, 399] width 19 height 19
click at [562, 452] on input "checkbox" at bounding box center [567, 461] width 19 height 19
drag, startPoint x: 558, startPoint y: 505, endPoint x: 585, endPoint y: 482, distance: 35.0
click at [558, 504] on input "checkbox" at bounding box center [567, 513] width 19 height 19
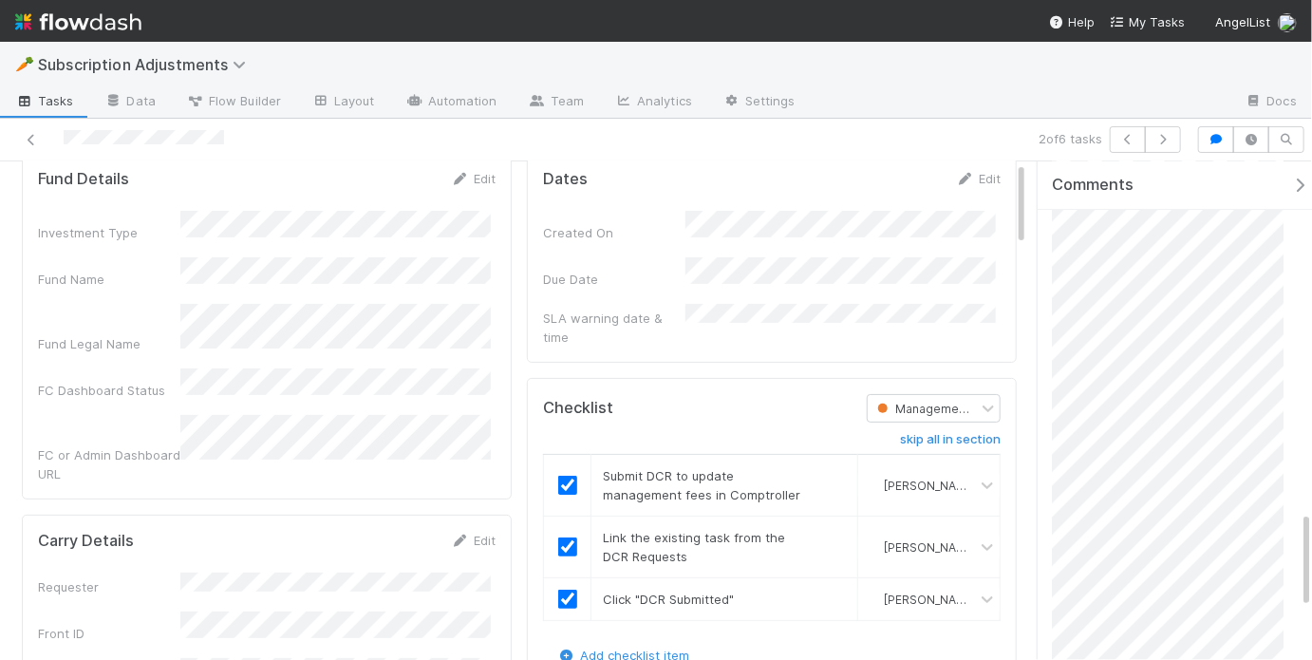
scroll to position [0, 0]
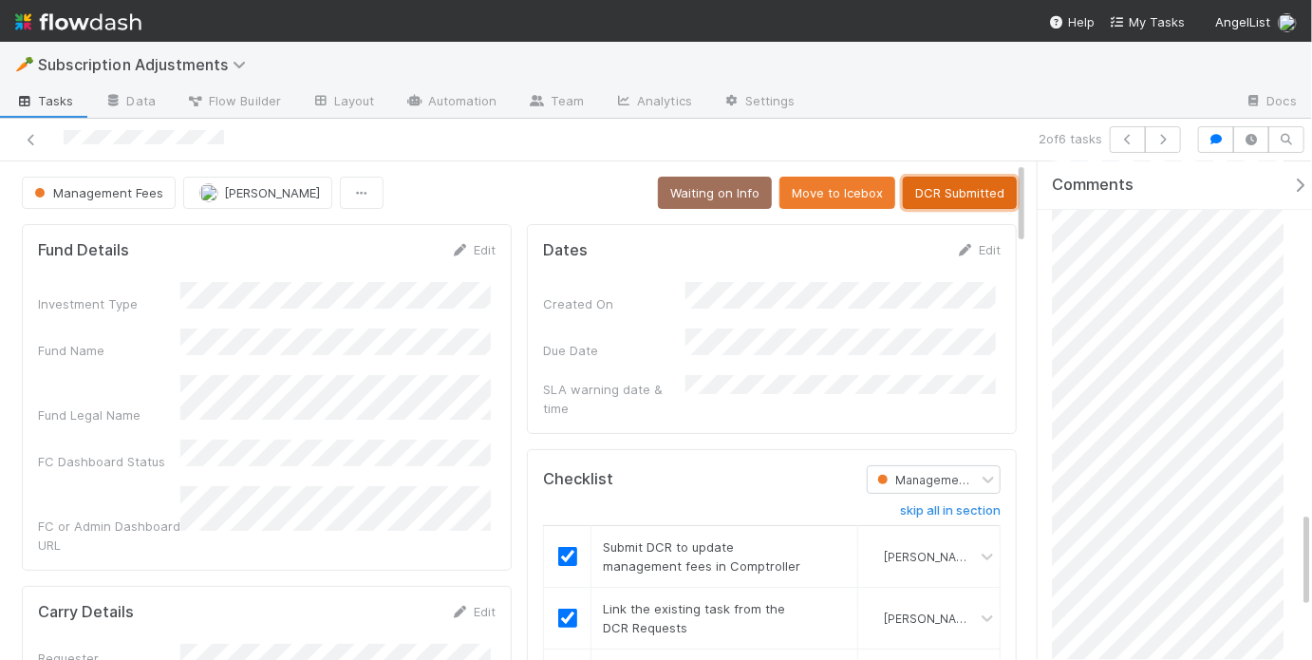
click at [948, 187] on button "DCR Submitted" at bounding box center [960, 193] width 114 height 32
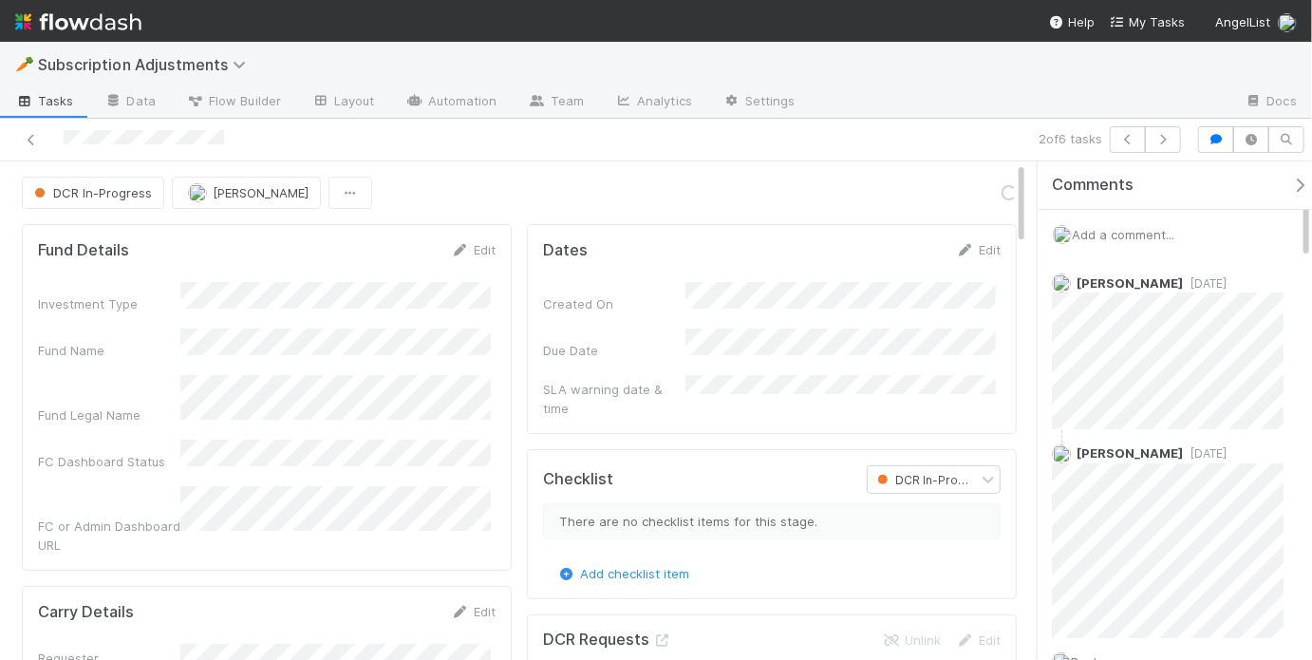
click at [1127, 244] on div "Add a comment..." at bounding box center [1180, 234] width 286 height 49
click at [1121, 240] on div "Add a comment..." at bounding box center [1180, 234] width 286 height 49
click at [1121, 239] on span "Add a comment..." at bounding box center [1123, 234] width 103 height 15
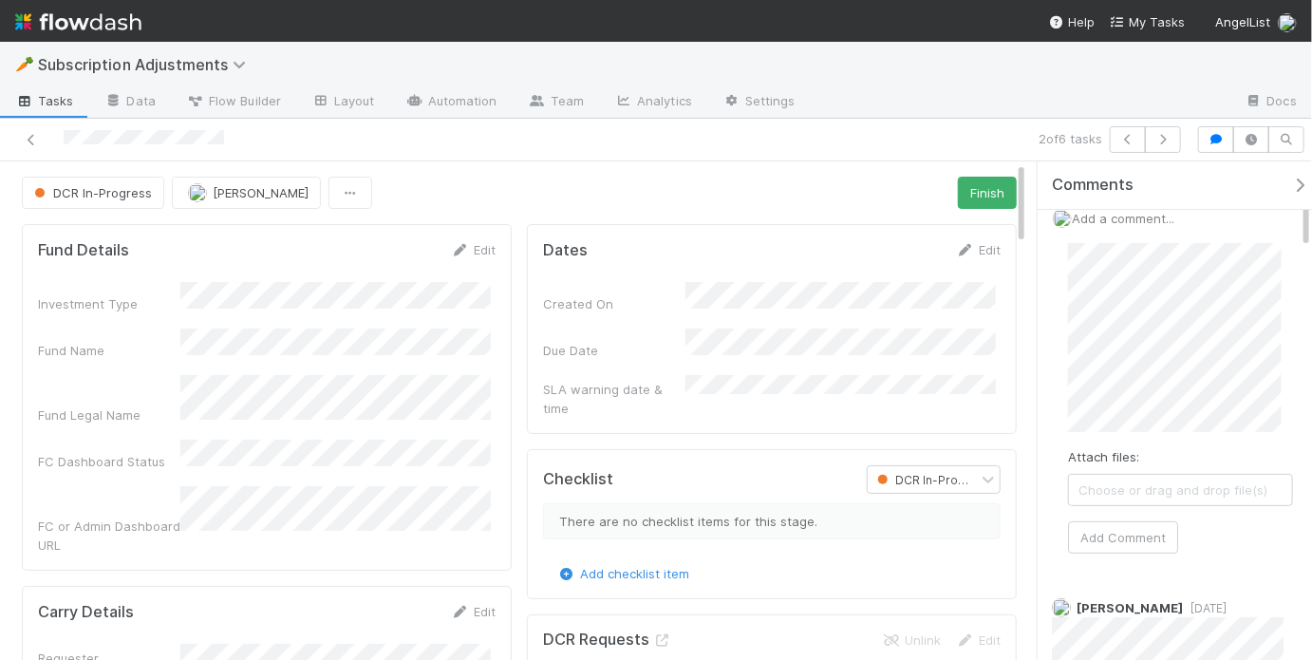
scroll to position [21, 0]
click at [1118, 529] on button "Add Comment" at bounding box center [1123, 532] width 110 height 32
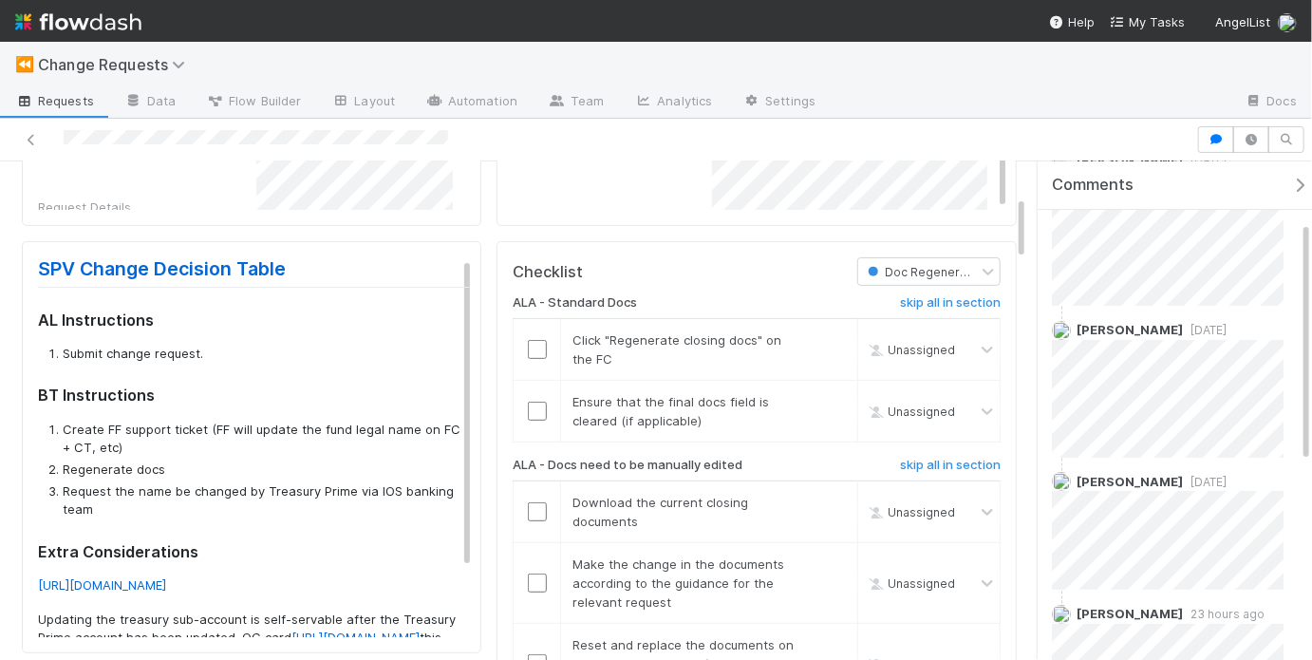
scroll to position [262, 0]
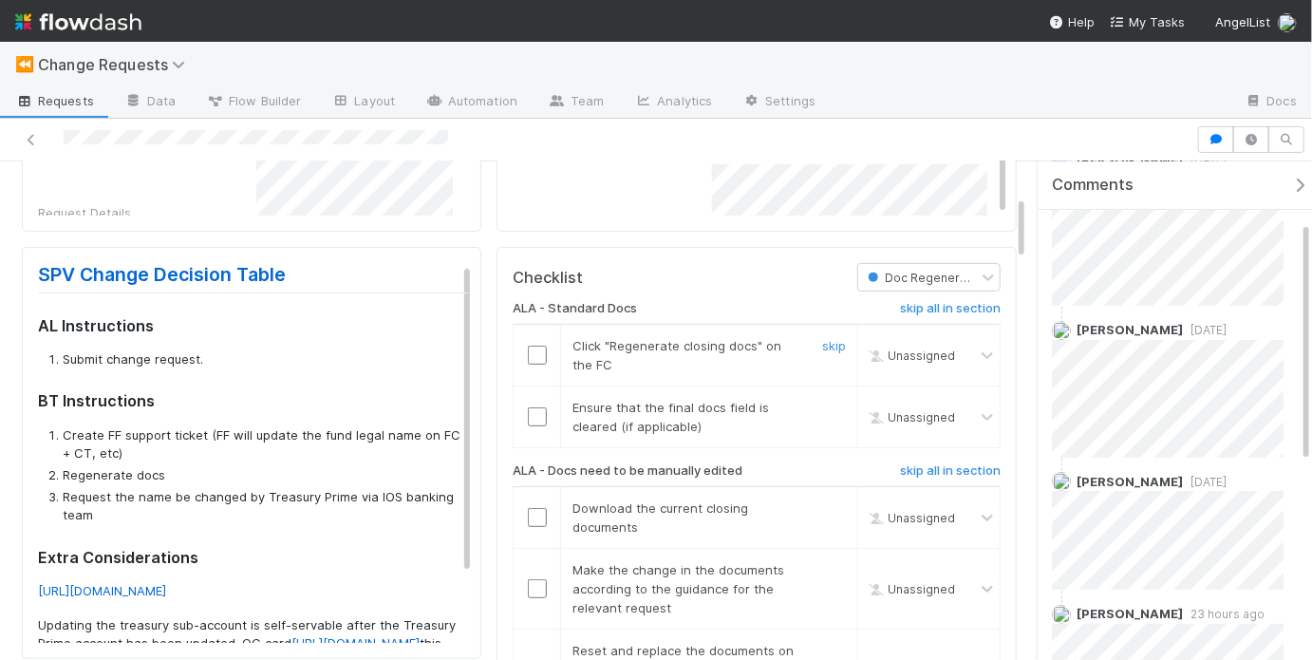
click at [532, 348] on input "checkbox" at bounding box center [537, 354] width 19 height 19
click at [531, 408] on input "checkbox" at bounding box center [537, 416] width 19 height 19
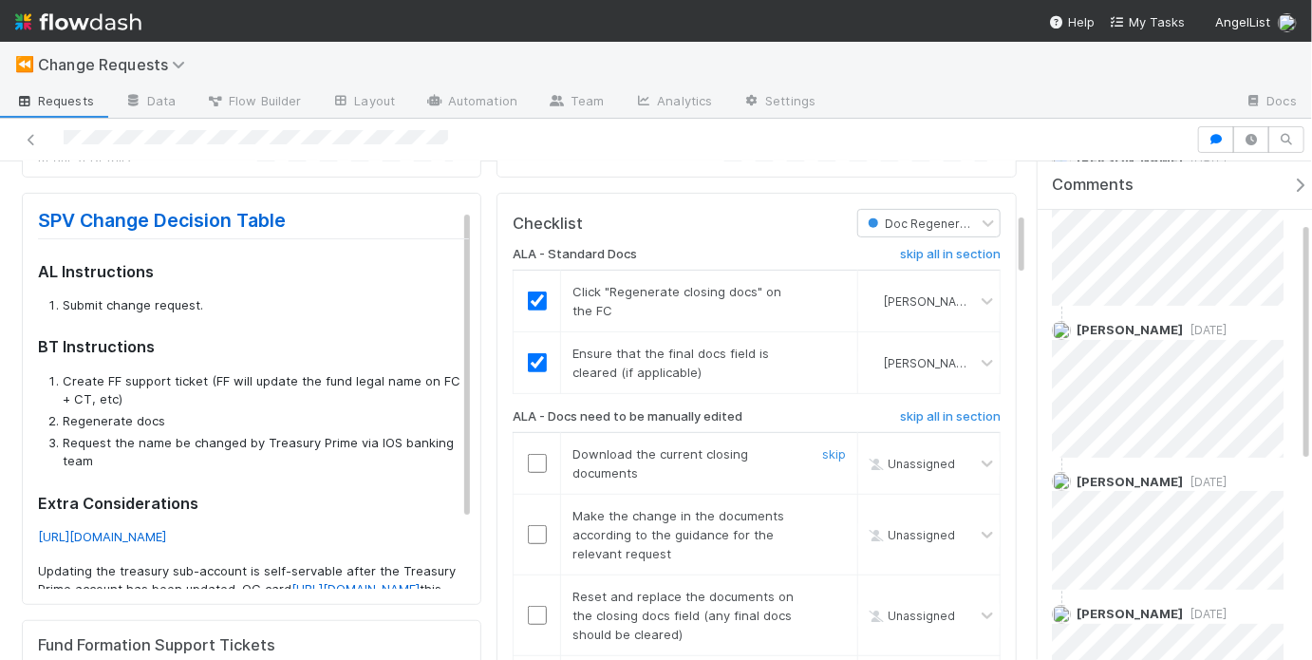
scroll to position [438, 0]
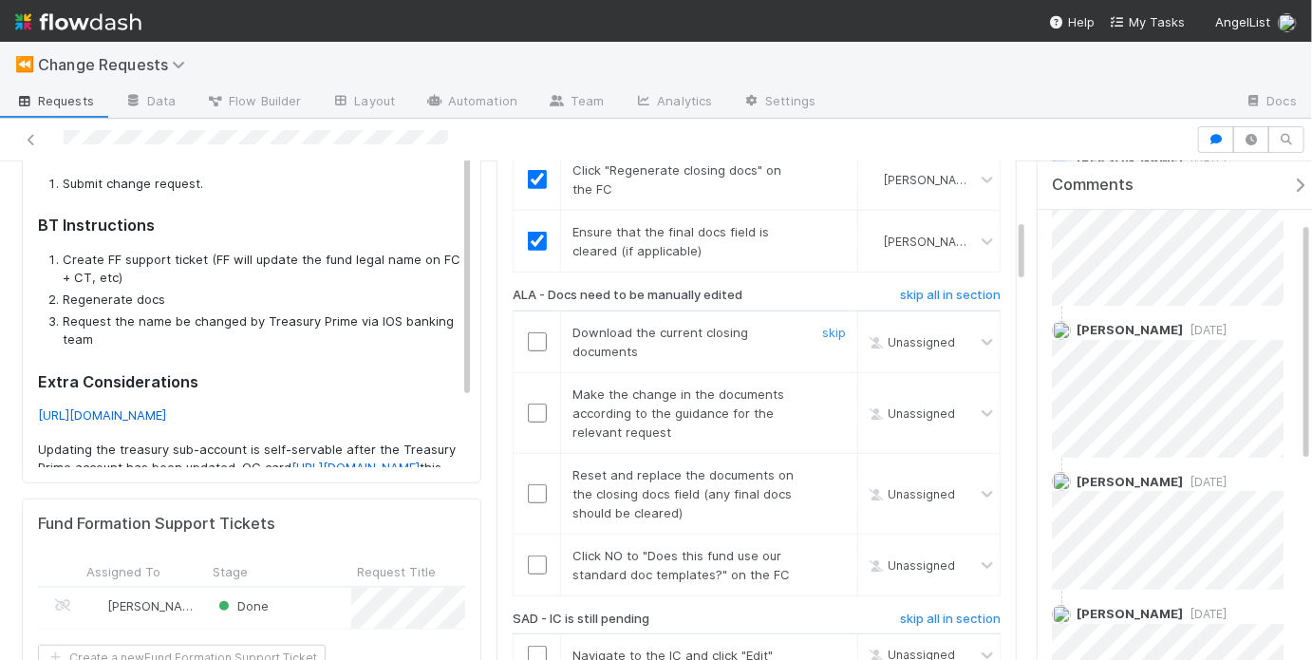
click at [531, 337] on input "checkbox" at bounding box center [537, 341] width 19 height 19
click at [534, 405] on input "checkbox" at bounding box center [537, 412] width 19 height 19
click at [532, 488] on input "checkbox" at bounding box center [537, 493] width 19 height 19
click at [531, 565] on input "checkbox" at bounding box center [537, 564] width 19 height 19
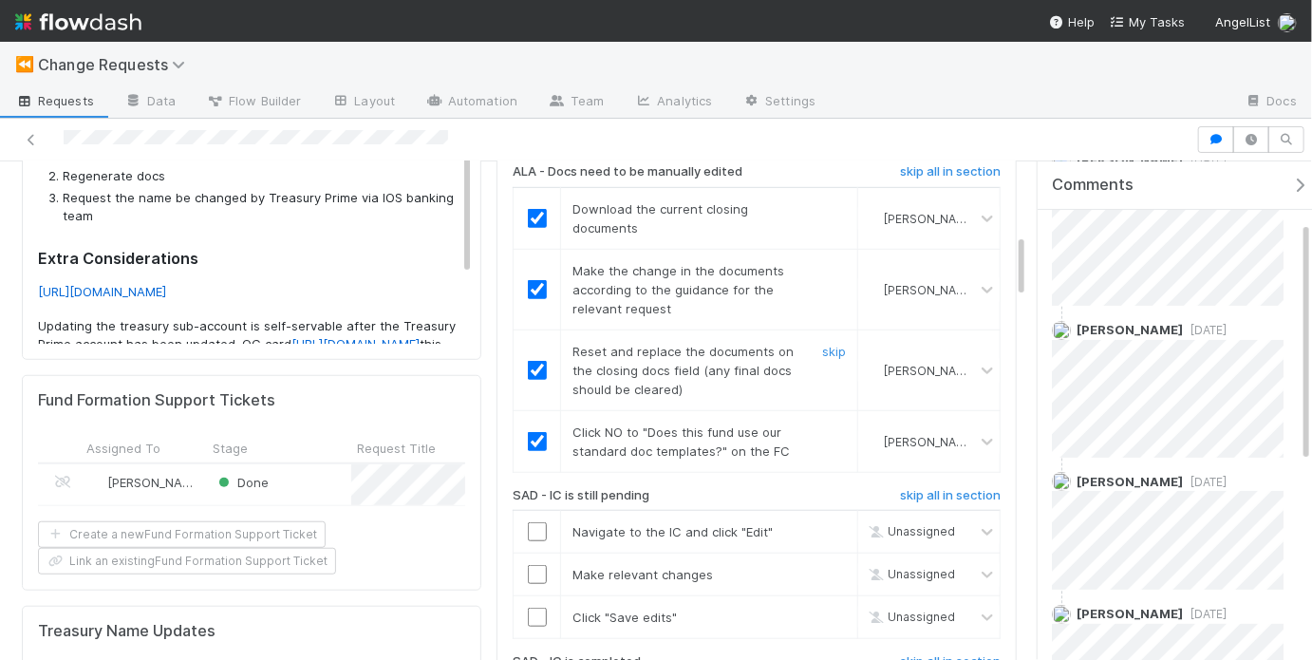
scroll to position [753, 0]
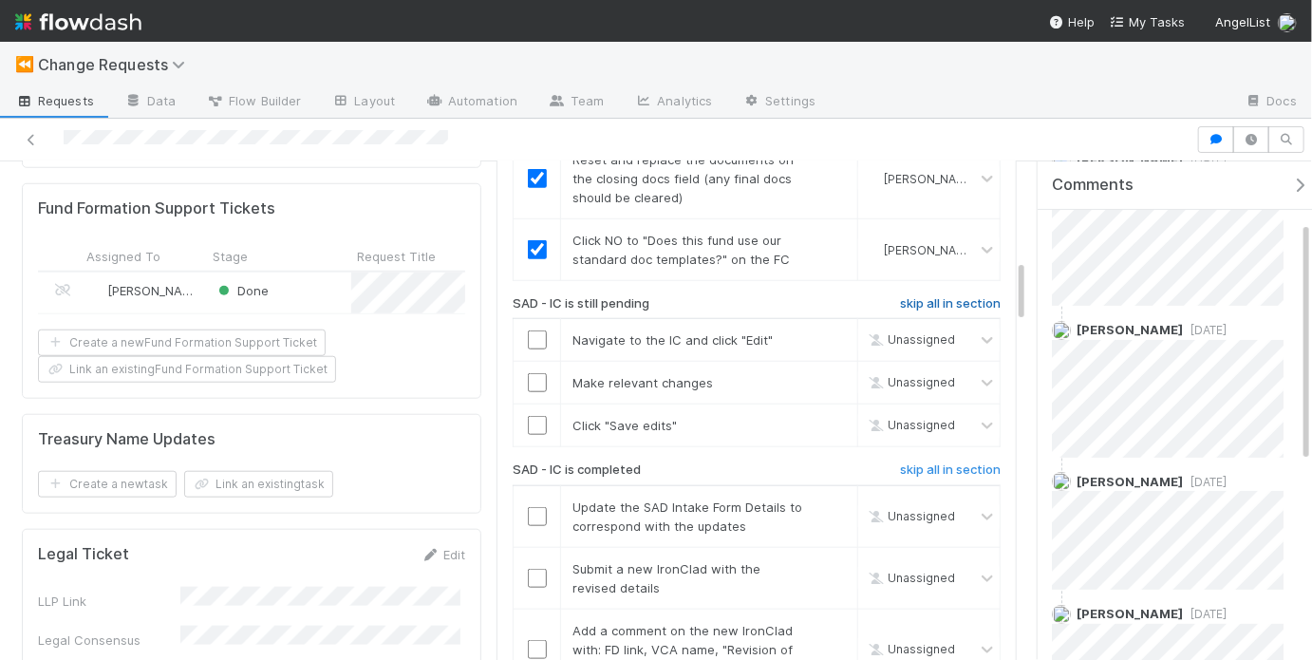
click at [969, 296] on h6 "skip all in section" at bounding box center [950, 303] width 101 height 15
click at [937, 462] on h6 "skip all in section" at bounding box center [950, 469] width 101 height 15
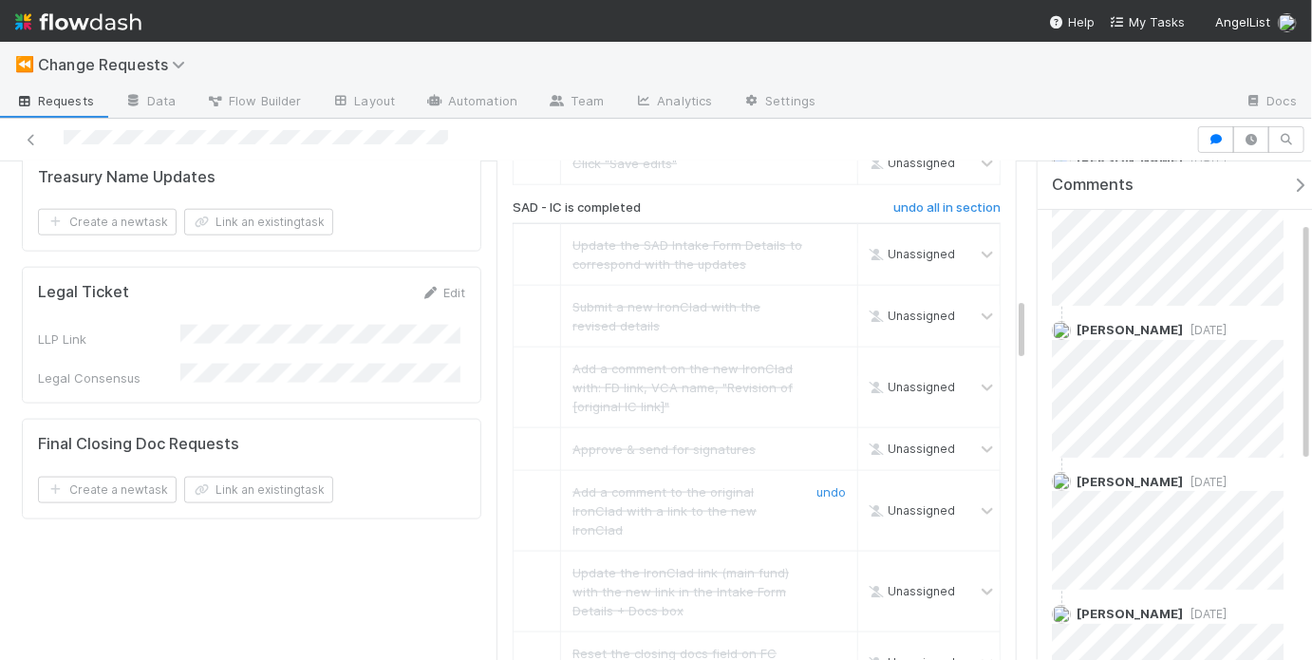
scroll to position [1334, 0]
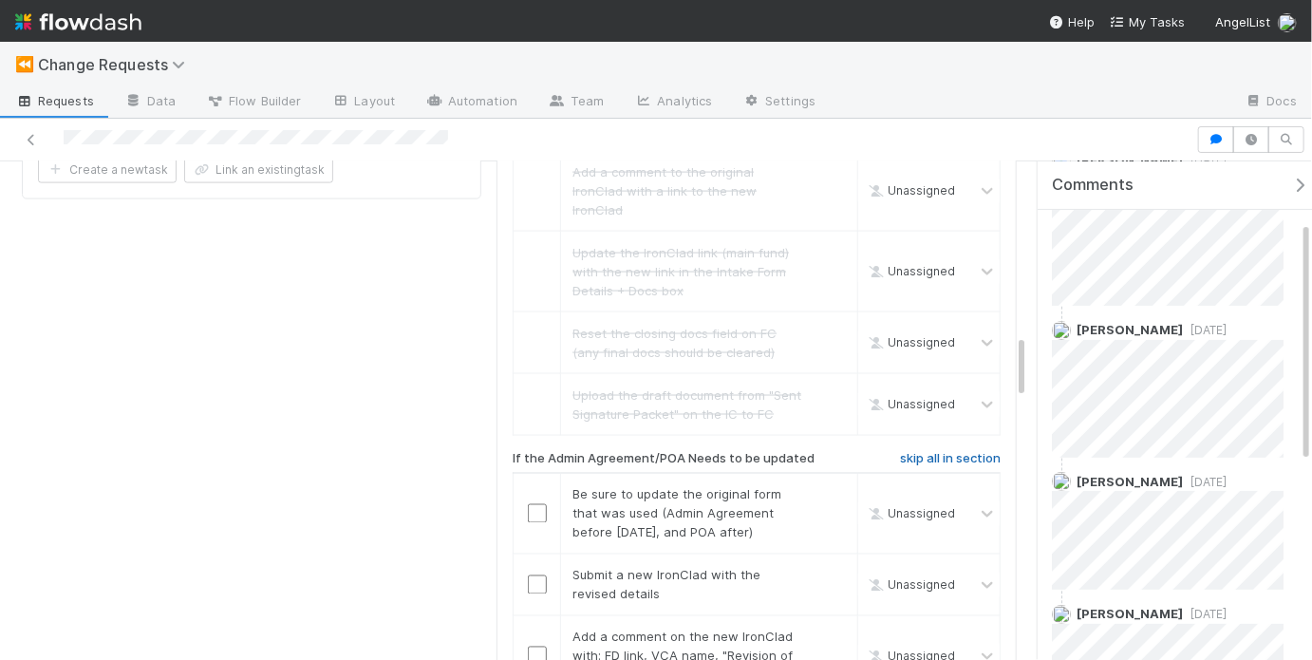
click at [911, 451] on h6 "skip all in section" at bounding box center [950, 458] width 101 height 15
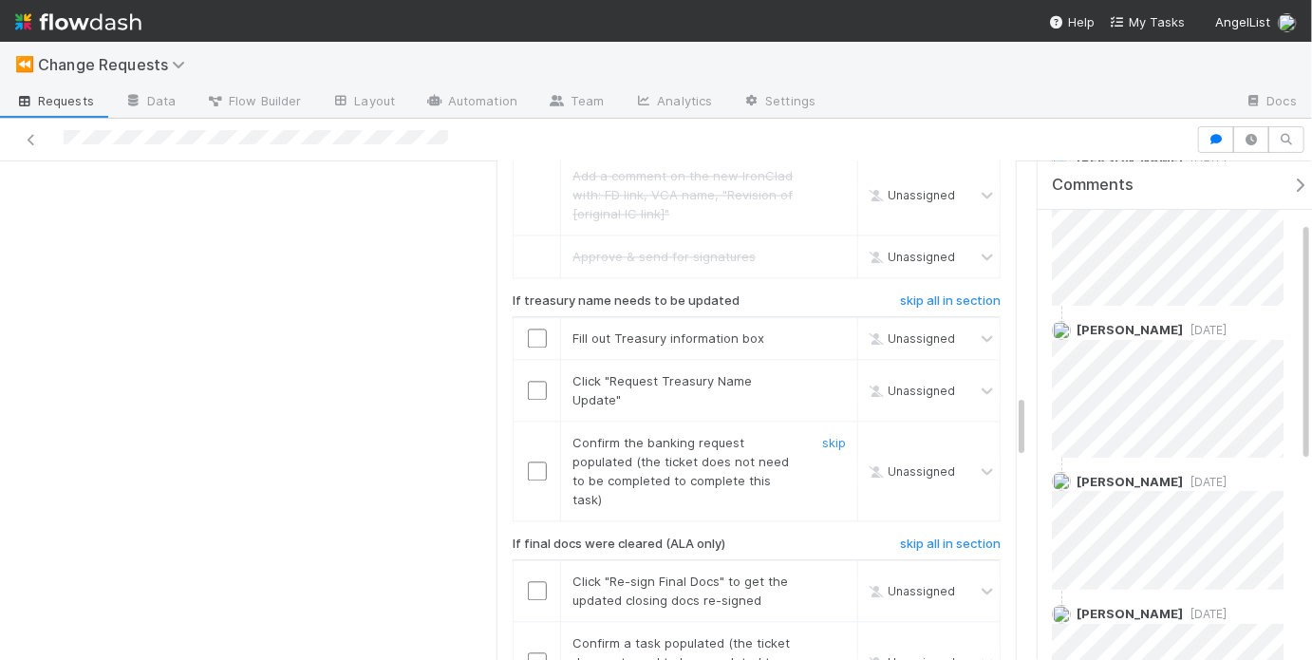
scroll to position [1799, 0]
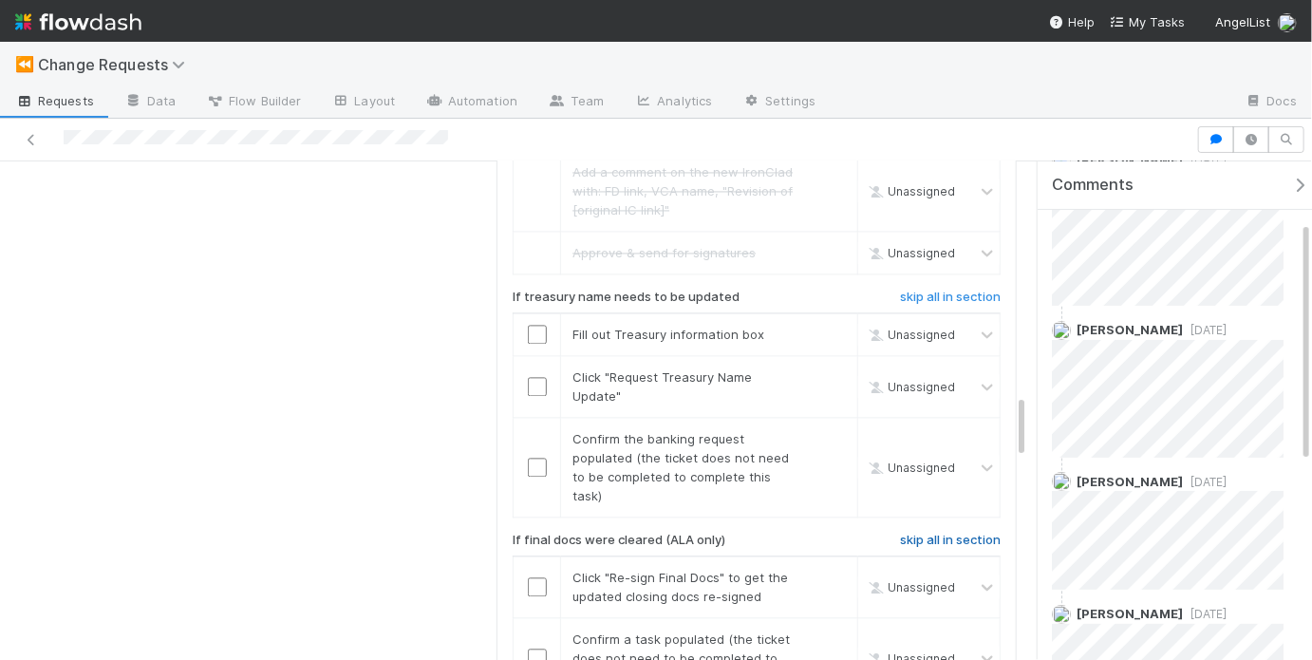
click at [938, 532] on h6 "skip all in section" at bounding box center [950, 539] width 101 height 15
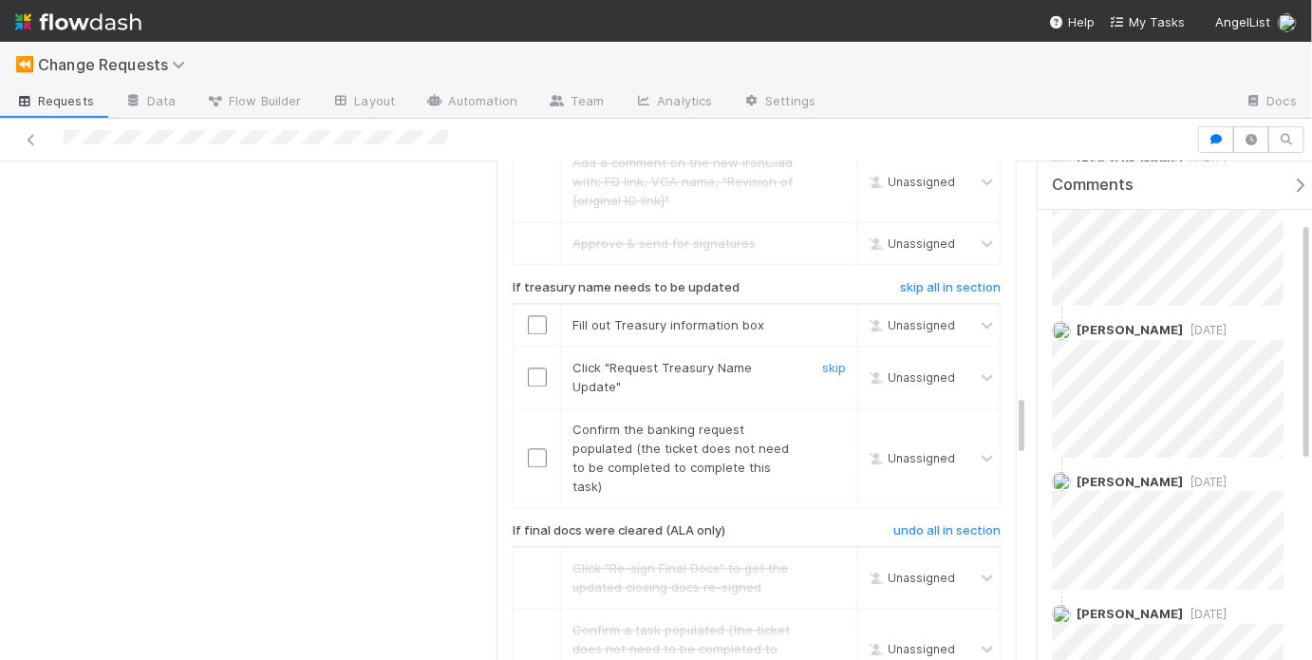
scroll to position [1805, 0]
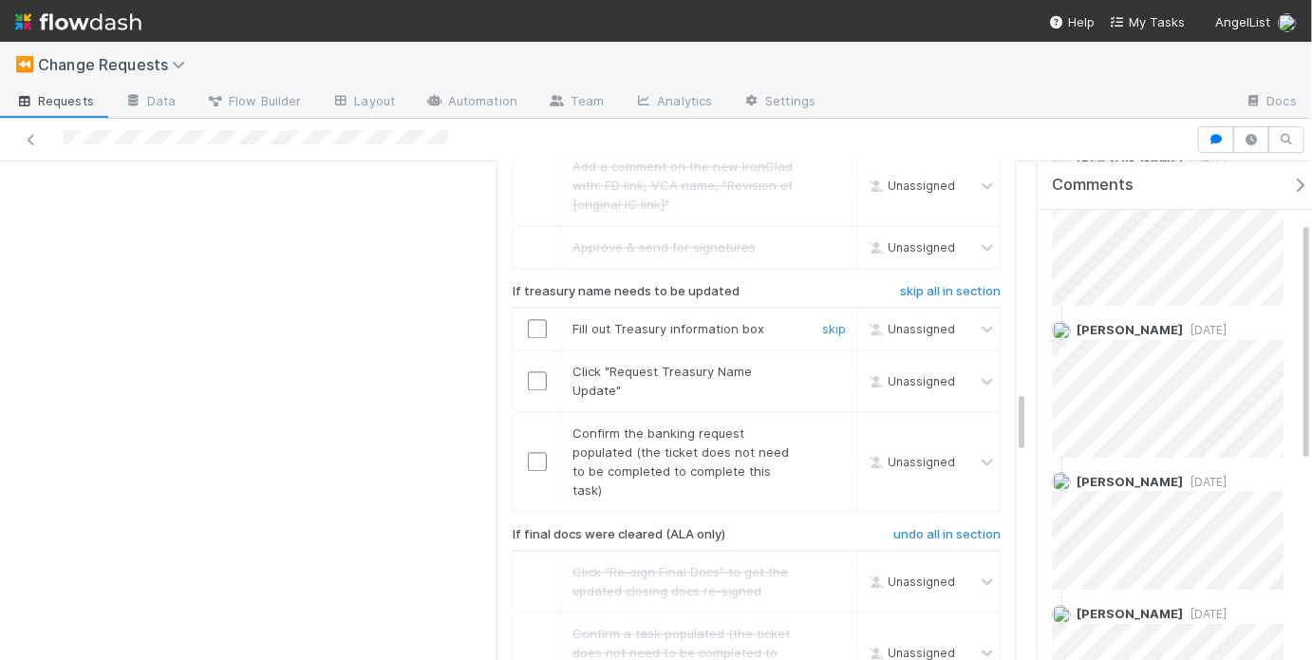
click at [533, 319] on input "checkbox" at bounding box center [537, 328] width 19 height 19
click at [531, 371] on input "checkbox" at bounding box center [537, 380] width 19 height 19
click at [533, 452] on input "checkbox" at bounding box center [537, 461] width 19 height 19
click at [540, 452] on input "checkbox" at bounding box center [537, 461] width 19 height 19
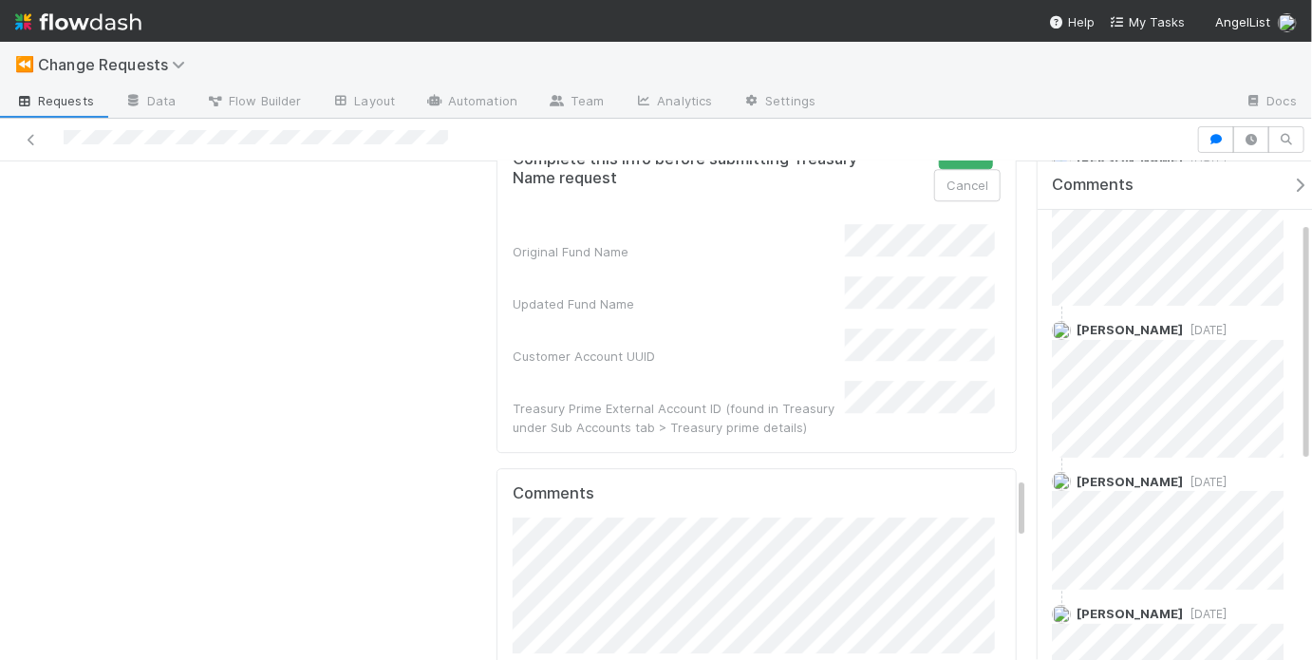
scroll to position [2419, 0]
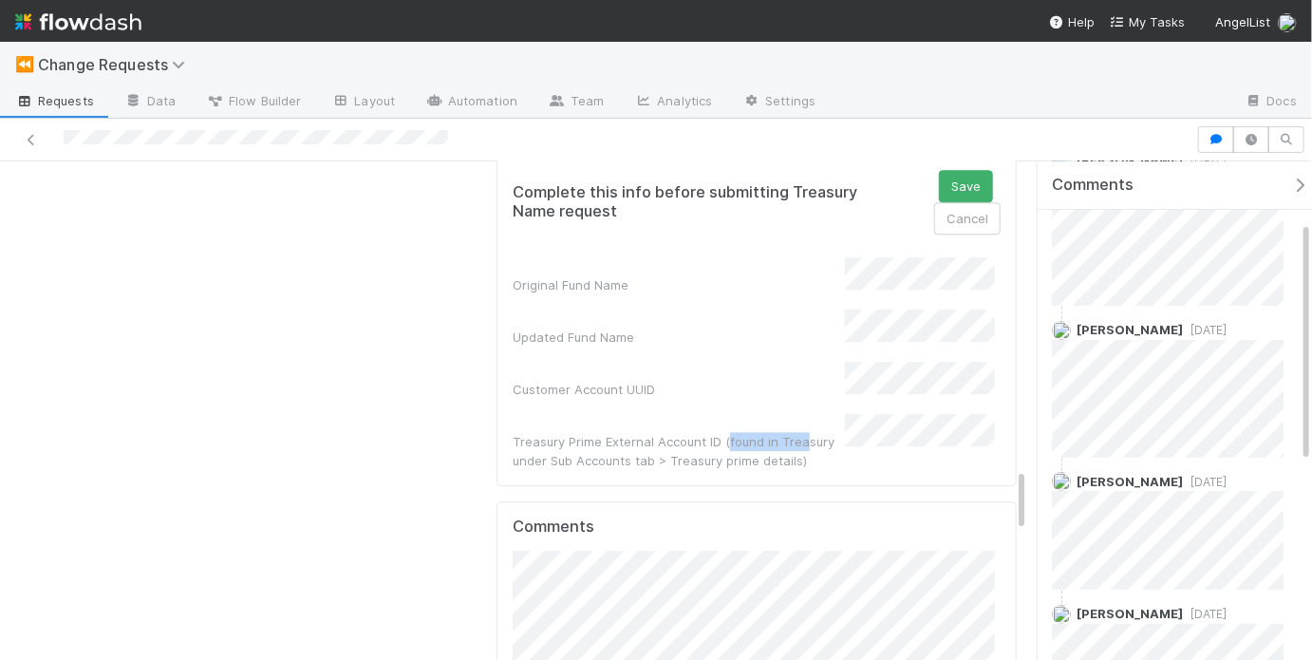
drag, startPoint x: 722, startPoint y: 387, endPoint x: 794, endPoint y: 394, distance: 72.4
click at [794, 432] on div "Treasury Prime External Account ID (found in Treasury under Sub Accounts tab > …" at bounding box center [679, 451] width 332 height 38
click at [718, 432] on div "Treasury Prime External Account ID (found in Treasury under Sub Accounts tab > …" at bounding box center [679, 451] width 332 height 38
click at [740, 432] on div "Treasury Prime External Account ID (found in Treasury under Sub Accounts tab > …" at bounding box center [679, 451] width 332 height 38
click at [759, 380] on div "Customer Account UUID" at bounding box center [679, 389] width 332 height 19
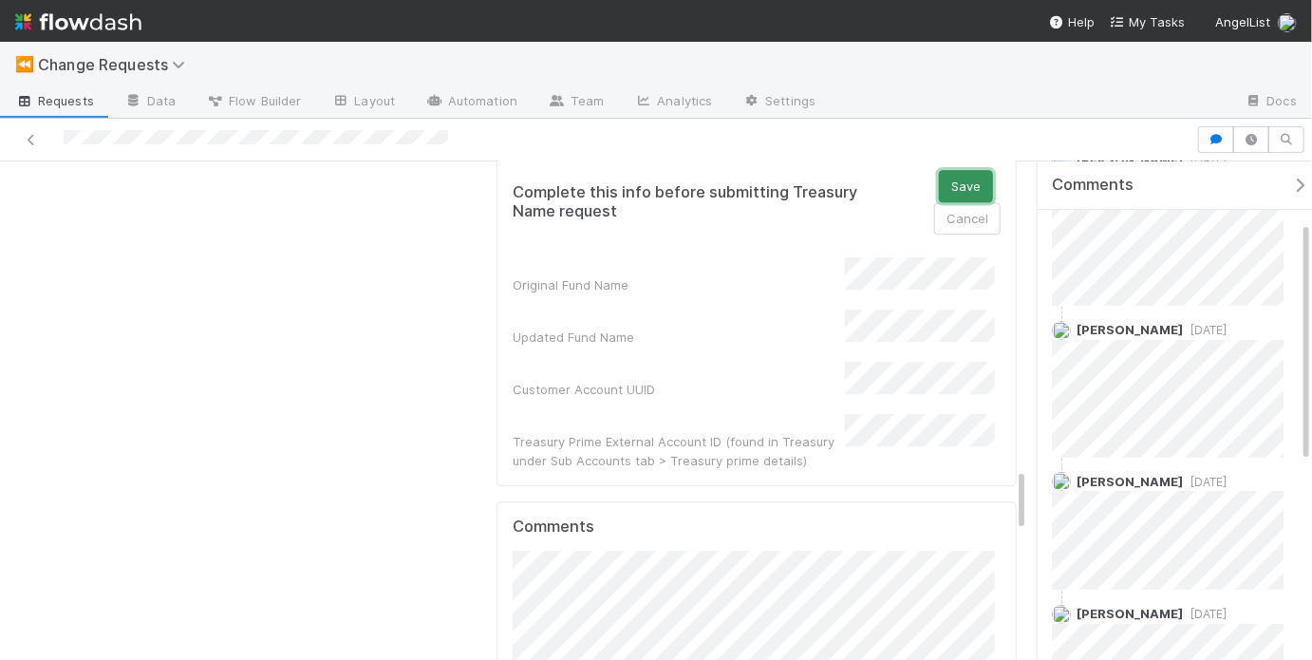
click at [952, 170] on button "Save" at bounding box center [966, 186] width 54 height 32
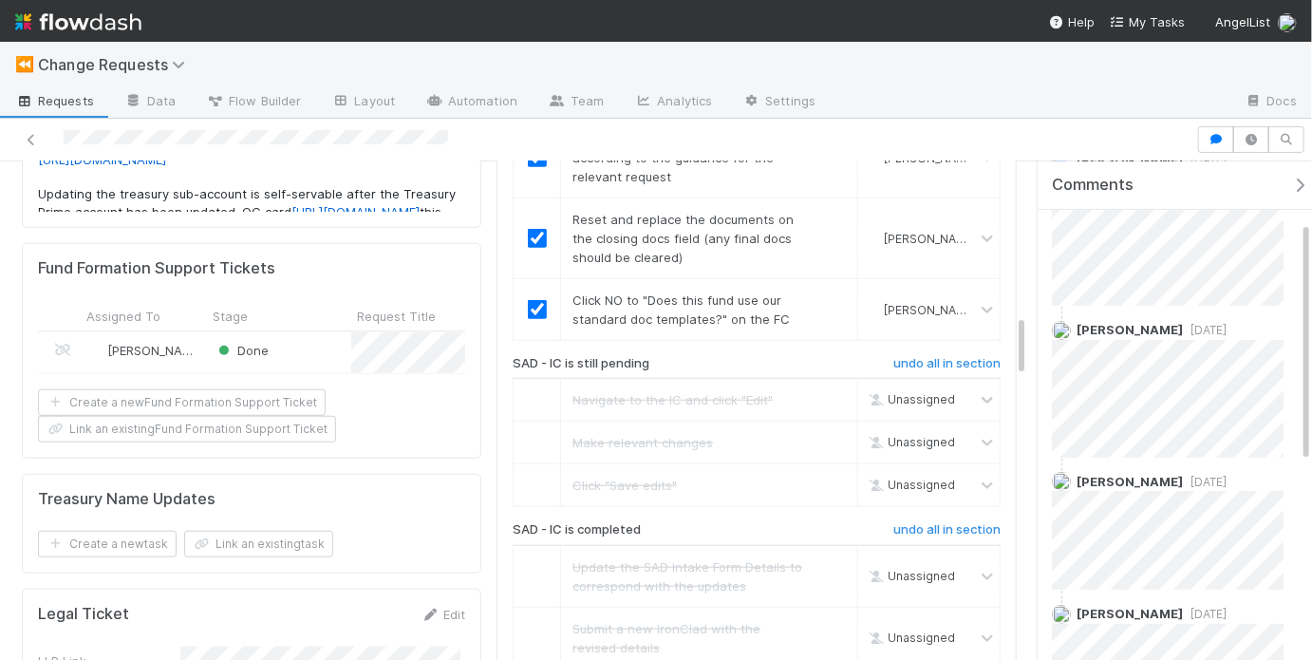
scroll to position [0, 0]
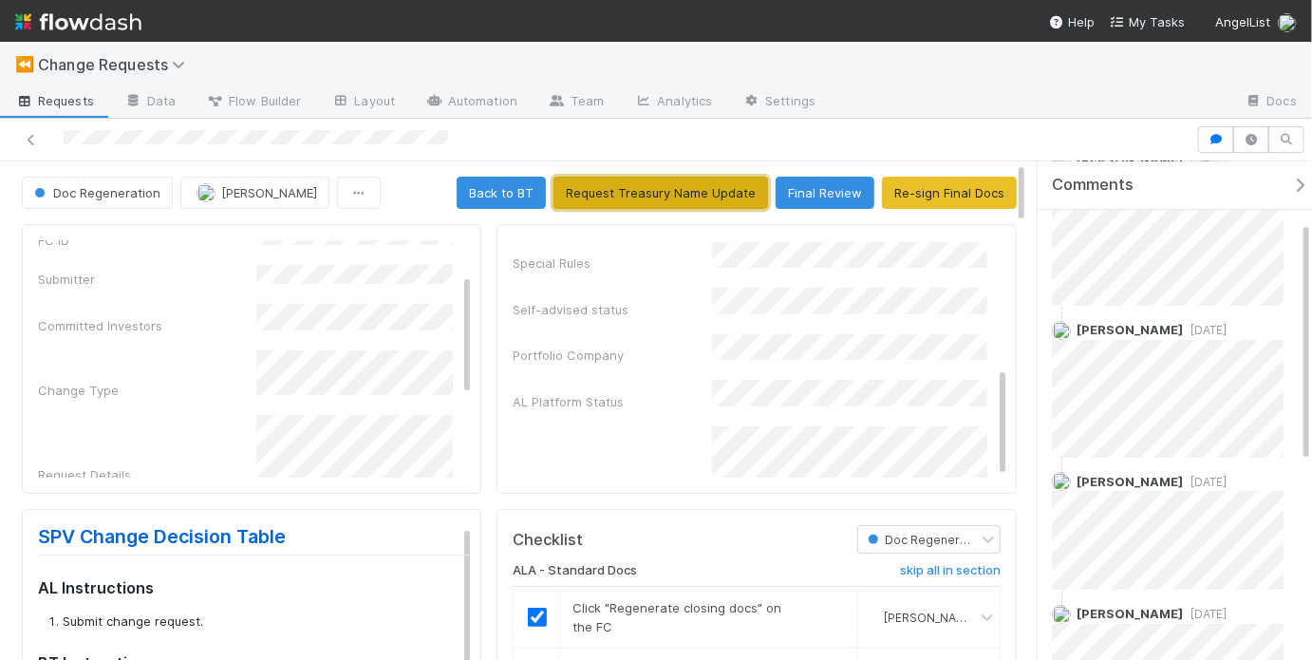
click at [657, 185] on button "Request Treasury Name Update" at bounding box center [660, 193] width 214 height 32
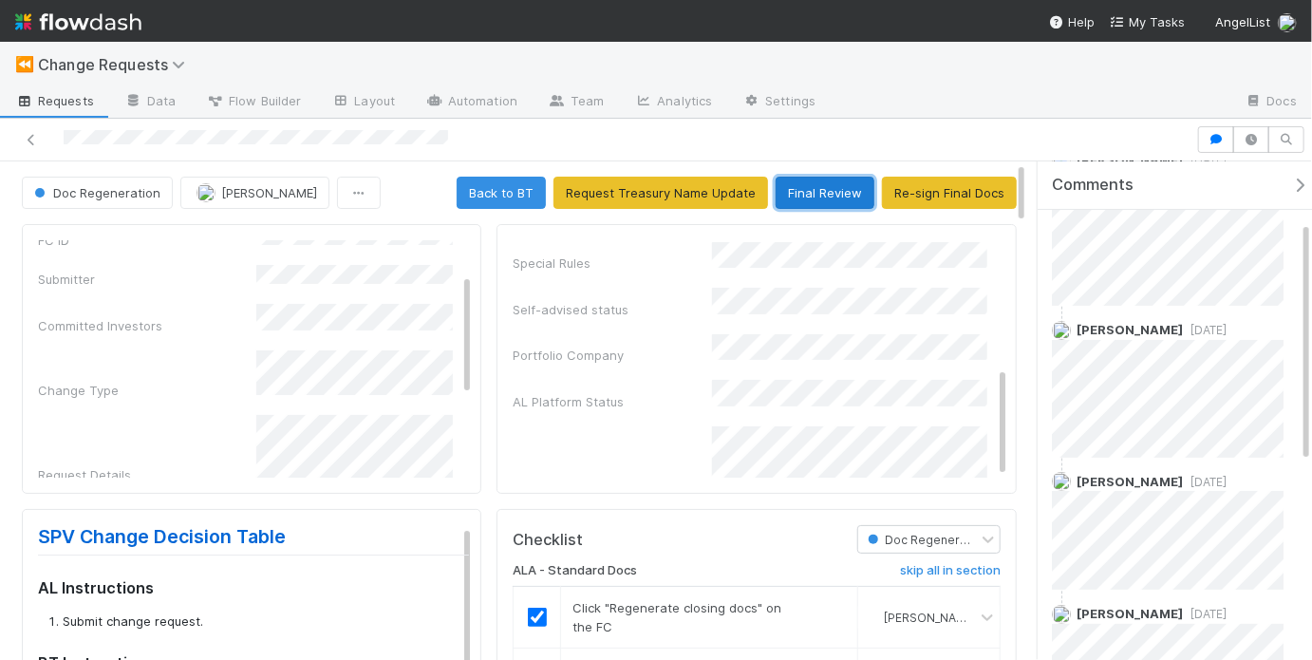
click at [842, 205] on button "Final Review" at bounding box center [824, 193] width 99 height 32
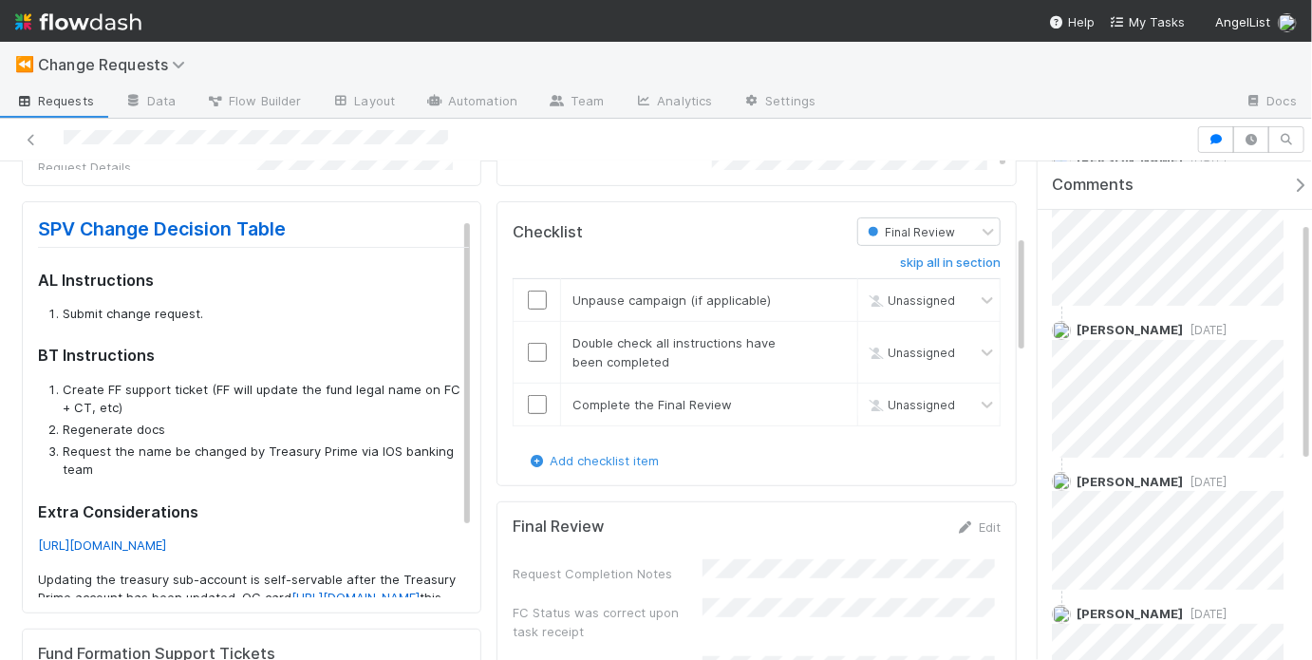
scroll to position [306, 0]
click at [831, 294] on link "skip" at bounding box center [834, 301] width 24 height 15
click at [529, 351] on input "checkbox" at bounding box center [537, 354] width 19 height 19
click at [530, 397] on input "checkbox" at bounding box center [537, 406] width 19 height 19
click at [531, 355] on input "checkbox" at bounding box center [537, 354] width 19 height 19
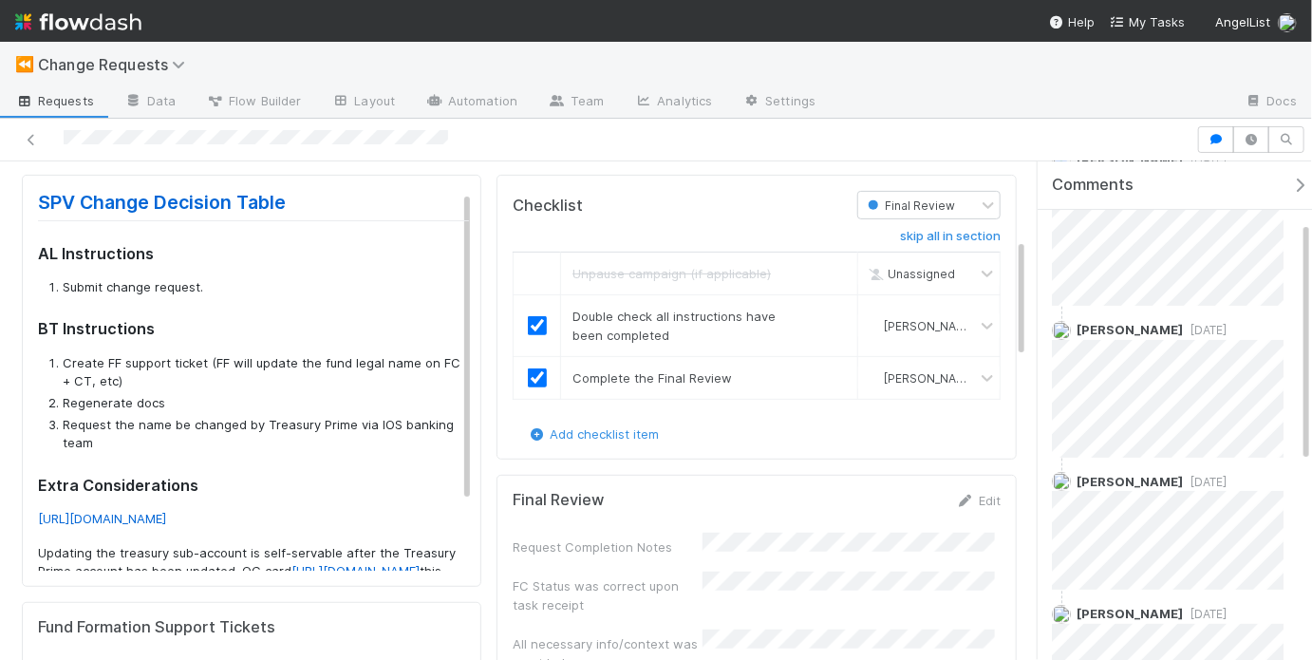
scroll to position [336, 0]
click at [758, 525] on form "Final Review Edit Request Completion Notes FC Status was correct upon task rece…" at bounding box center [757, 579] width 488 height 181
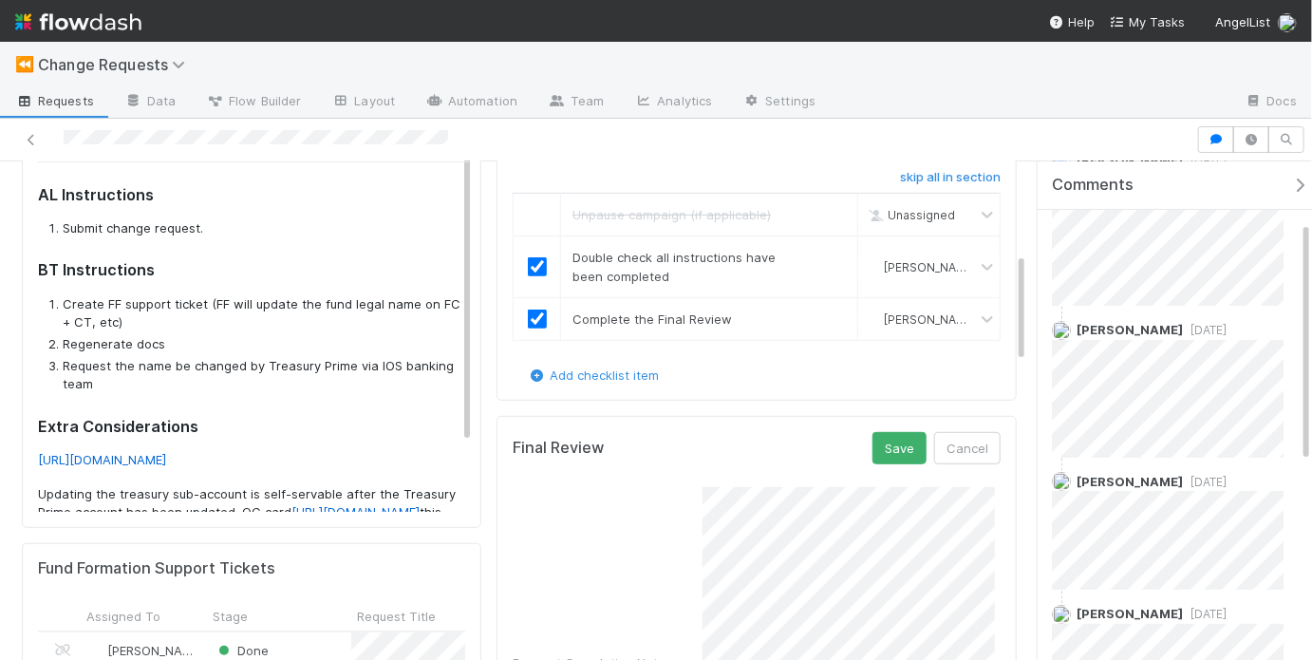
scroll to position [412, 0]
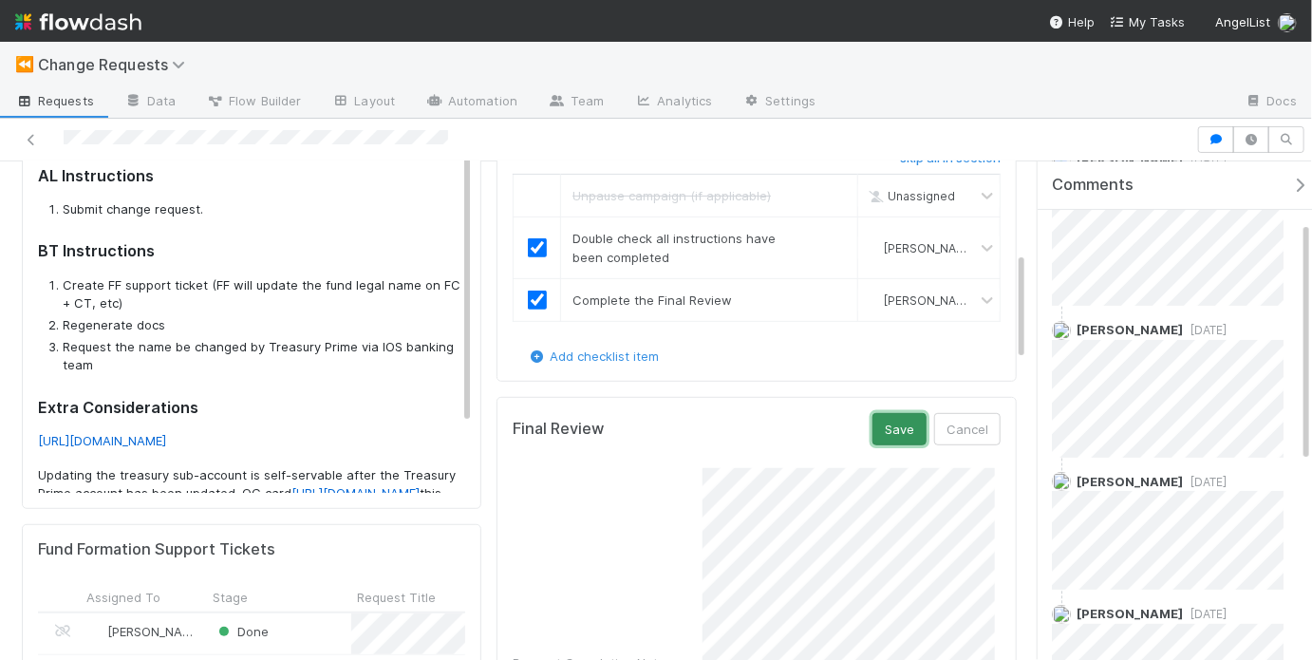
click at [888, 440] on button "Save" at bounding box center [899, 429] width 54 height 32
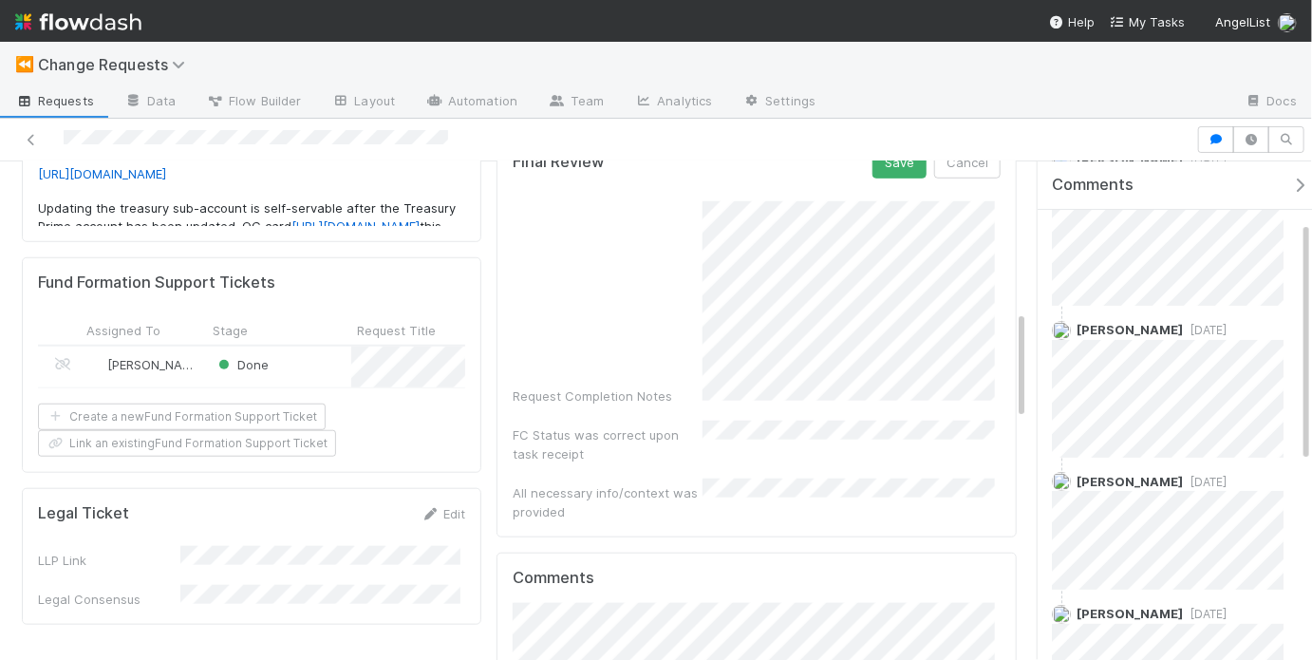
scroll to position [574, 0]
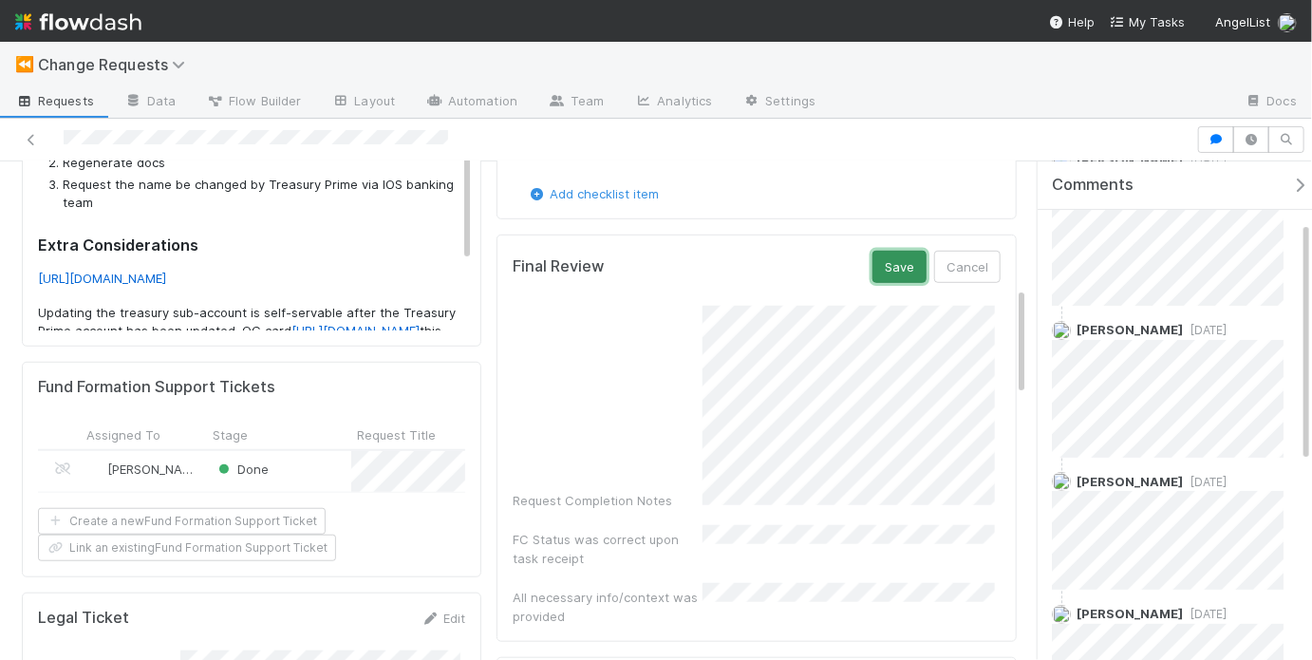
click at [897, 258] on button "Save" at bounding box center [899, 267] width 54 height 32
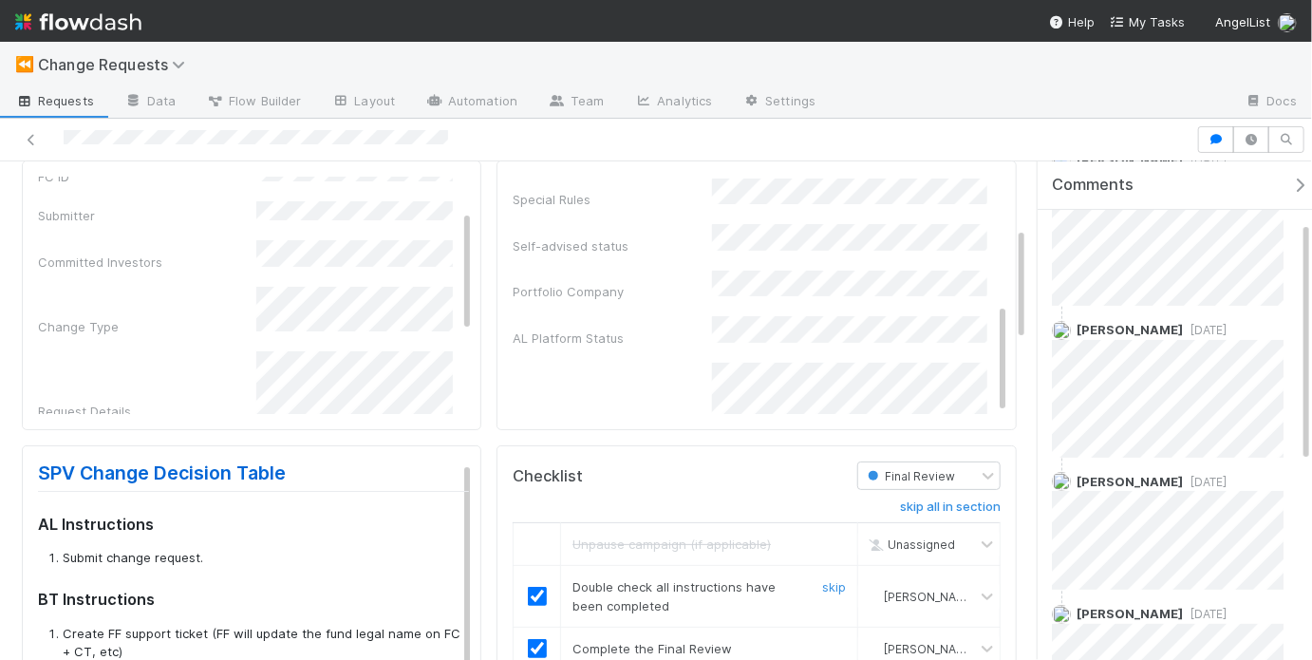
scroll to position [0, 0]
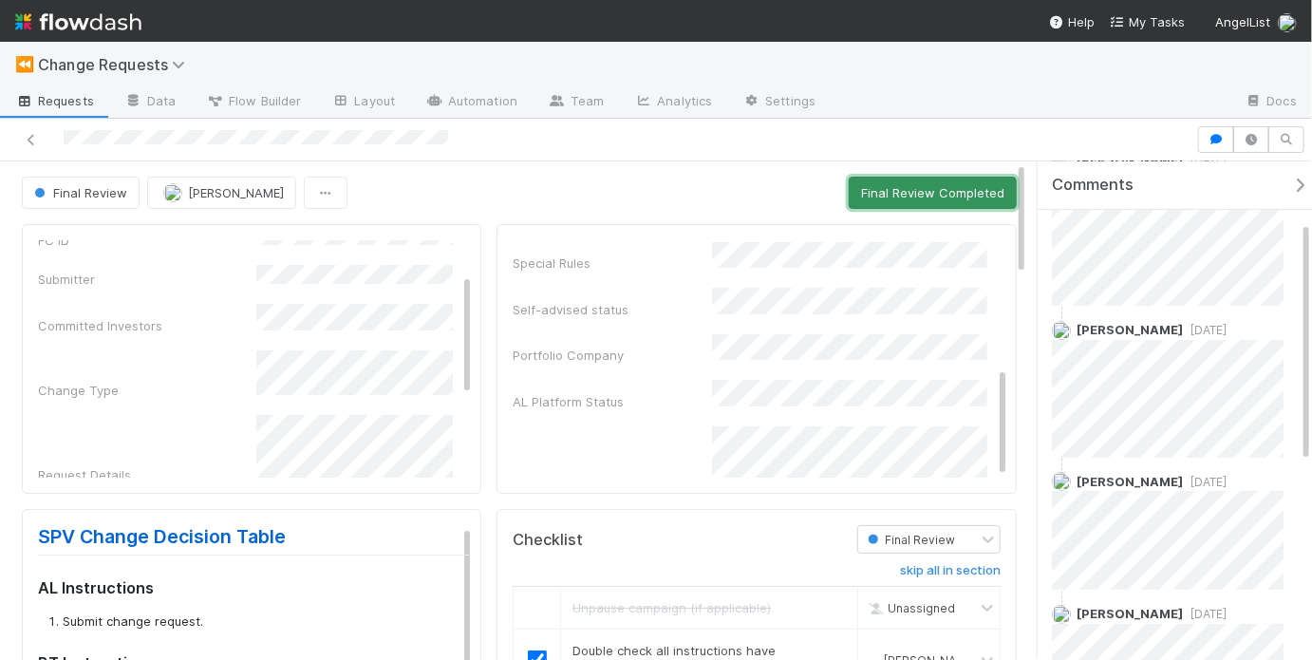
click at [898, 202] on button "Final Review Completed" at bounding box center [932, 193] width 168 height 32
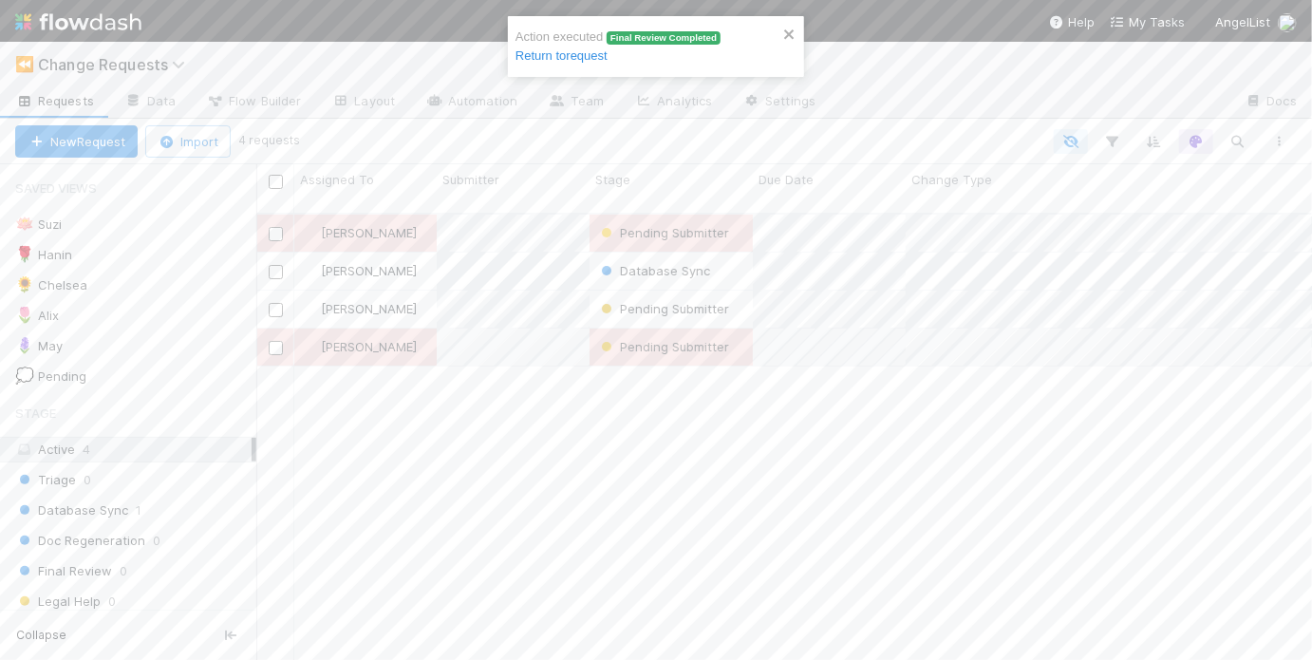
scroll to position [450, 1044]
click at [517, 462] on div "[PERSON_NAME] Submitter [DATE] 2:02:48 PM [DATE] 4:09:24 PM 0 0 0 0 0 May [PERS…" at bounding box center [783, 444] width 1055 height 461
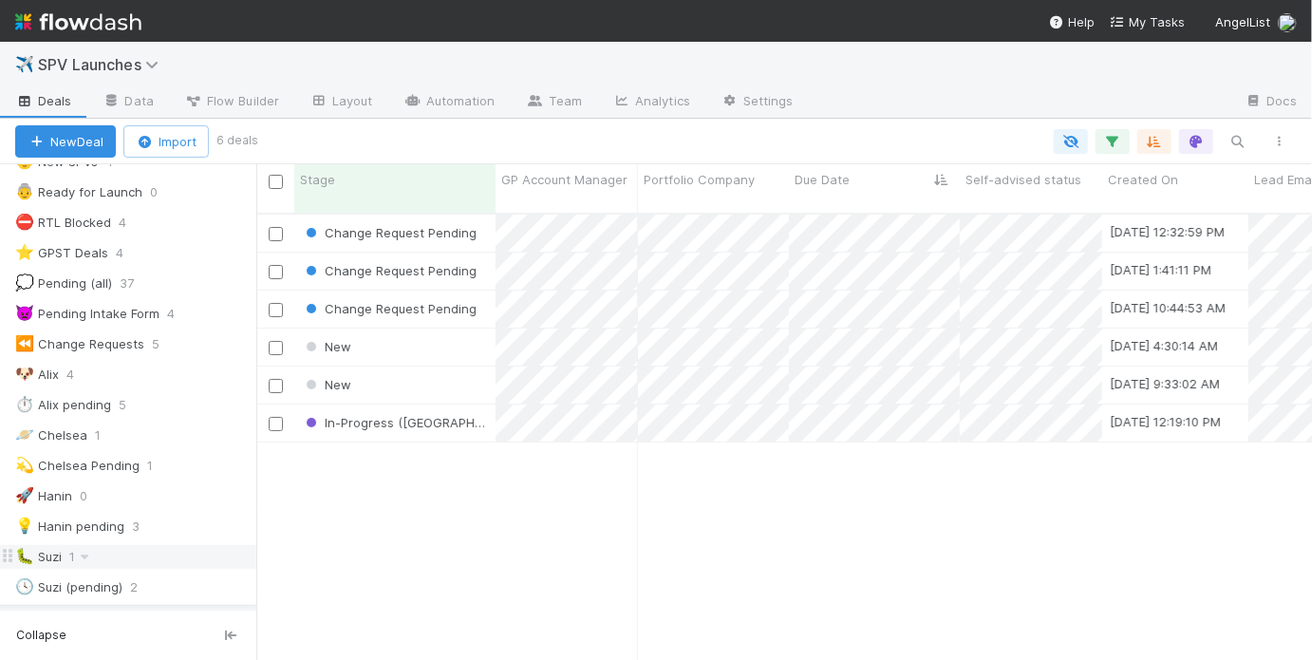
scroll to position [134, 0]
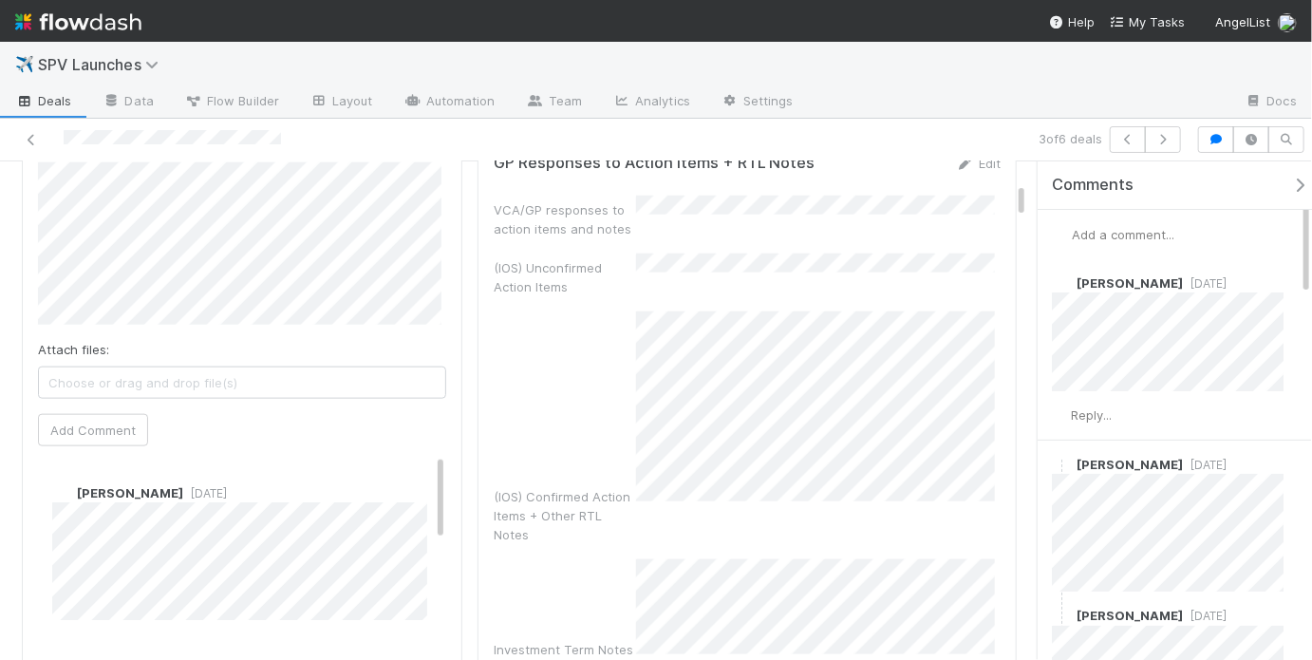
scroll to position [971, 0]
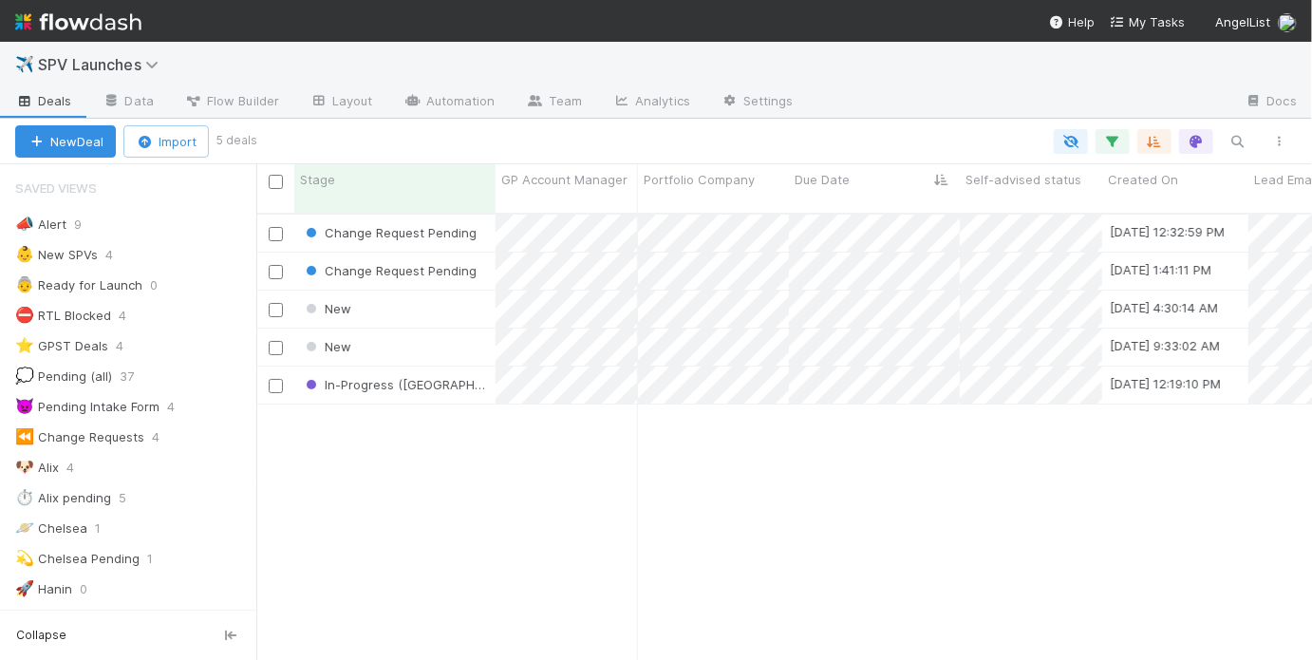
scroll to position [450, 1044]
click at [406, 513] on div "Change Request Pending [DATE] 12:32:59 PM [PERSON_NAME] 0 0 1 0 0 1 0 Change Re…" at bounding box center [783, 444] width 1055 height 461
click at [431, 290] on div "New" at bounding box center [394, 308] width 201 height 37
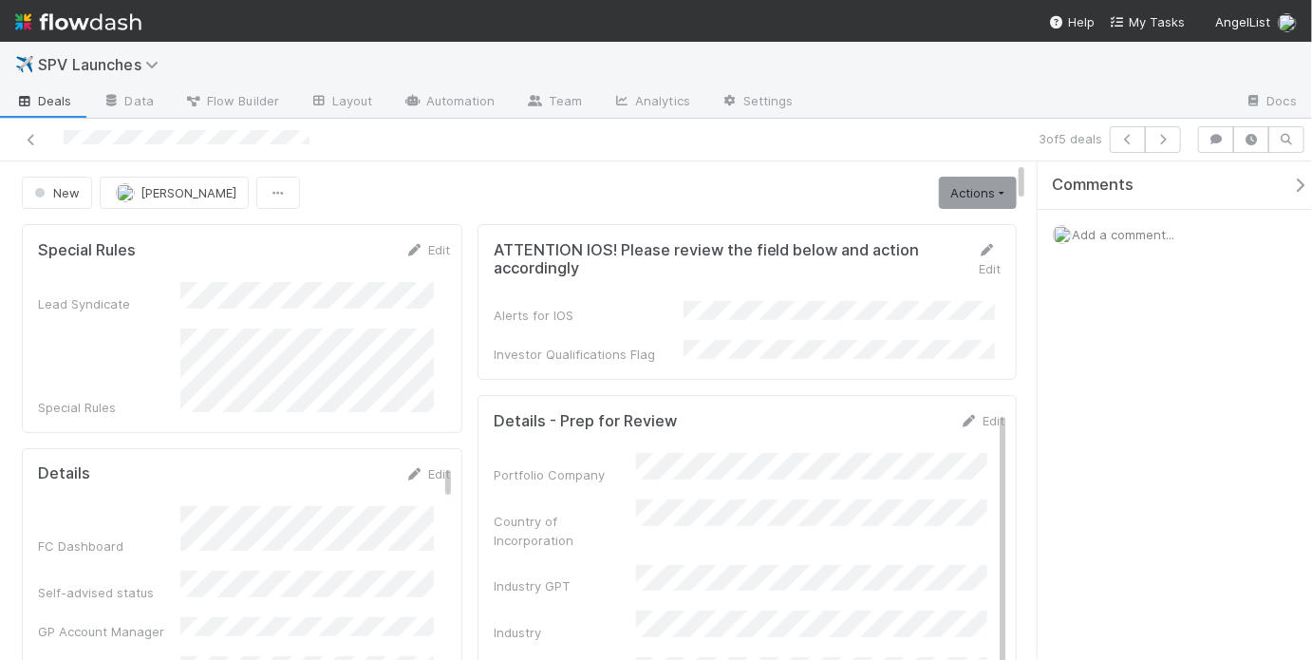
click at [546, 184] on div "New May [PERSON_NAME] Actions Start Review (ALA) Move to Ice Box Needs to be Ar…" at bounding box center [519, 193] width 995 height 32
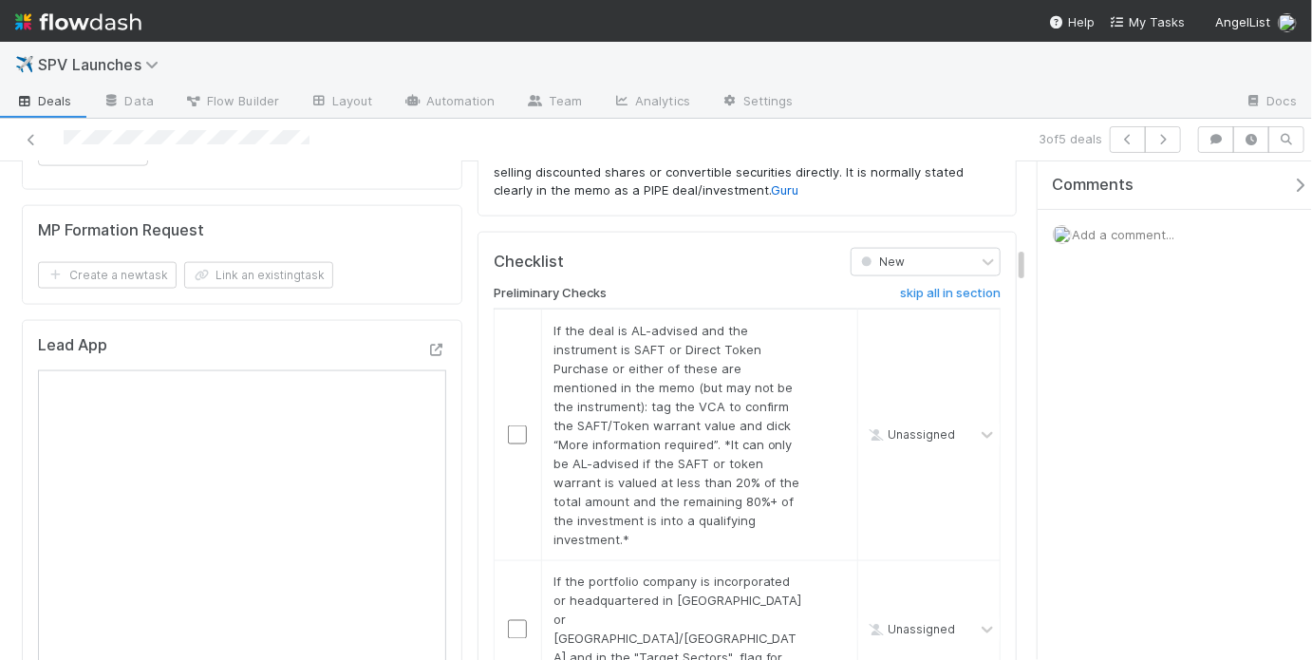
scroll to position [1291, 0]
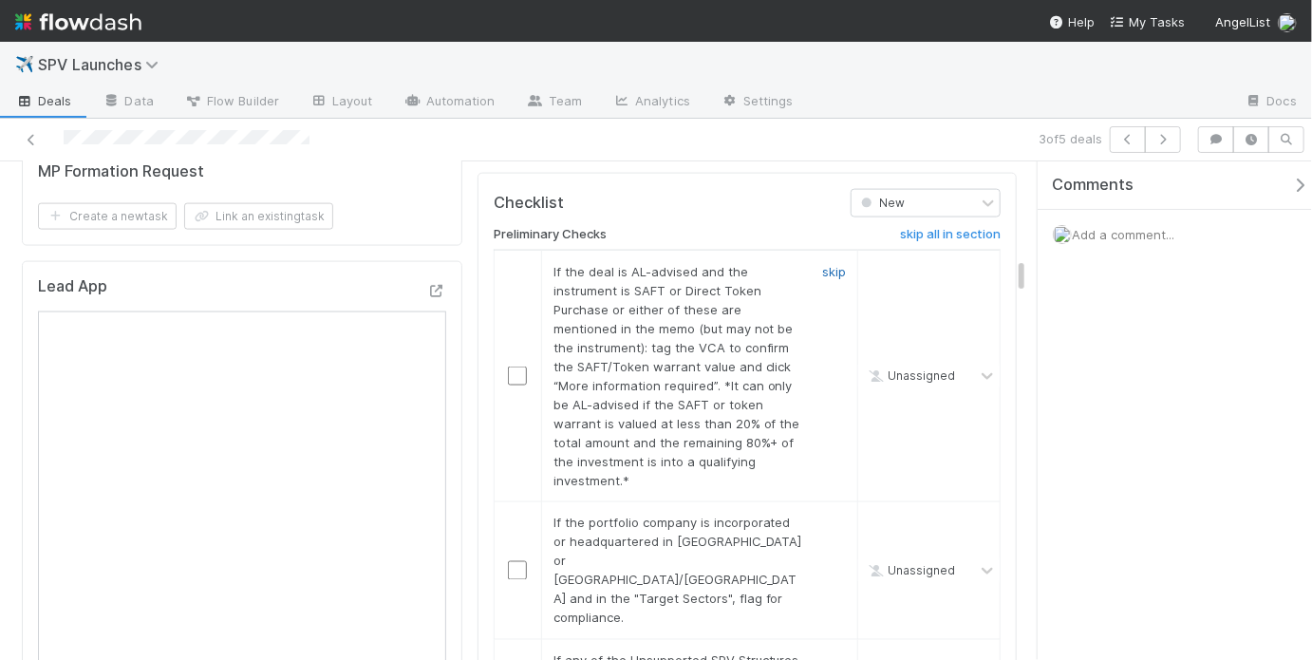
click at [822, 264] on link "skip" at bounding box center [834, 271] width 24 height 15
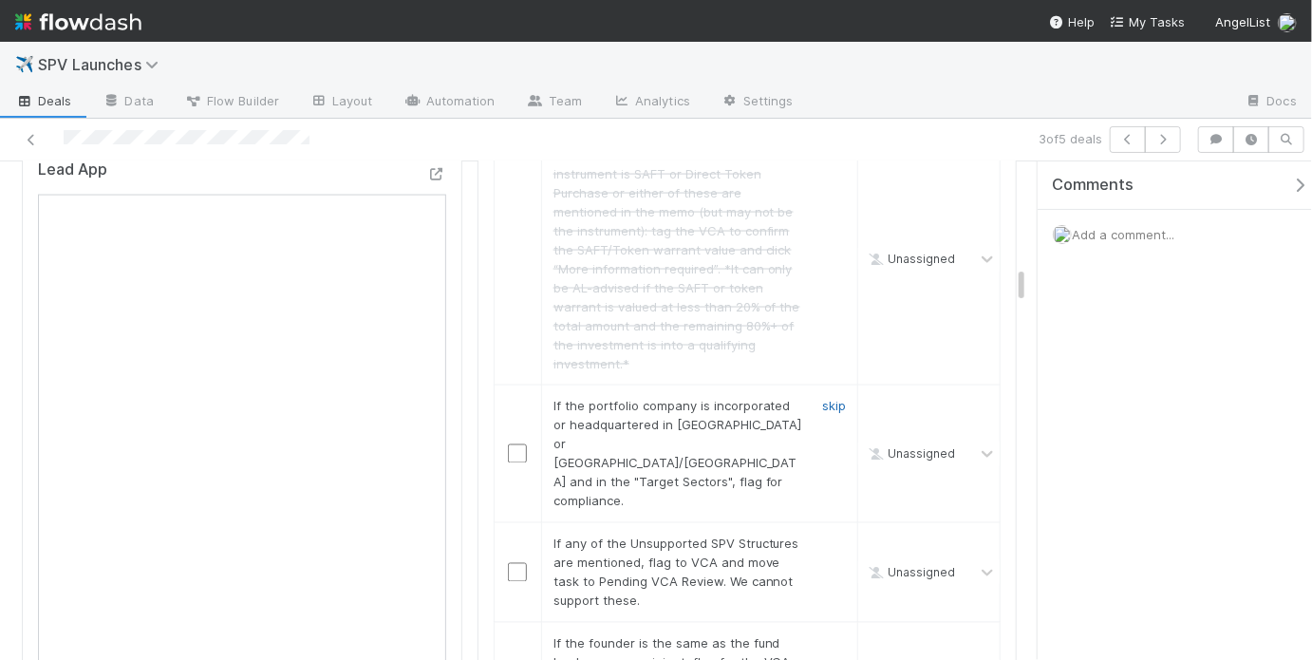
click at [827, 399] on link "skip" at bounding box center [834, 406] width 24 height 15
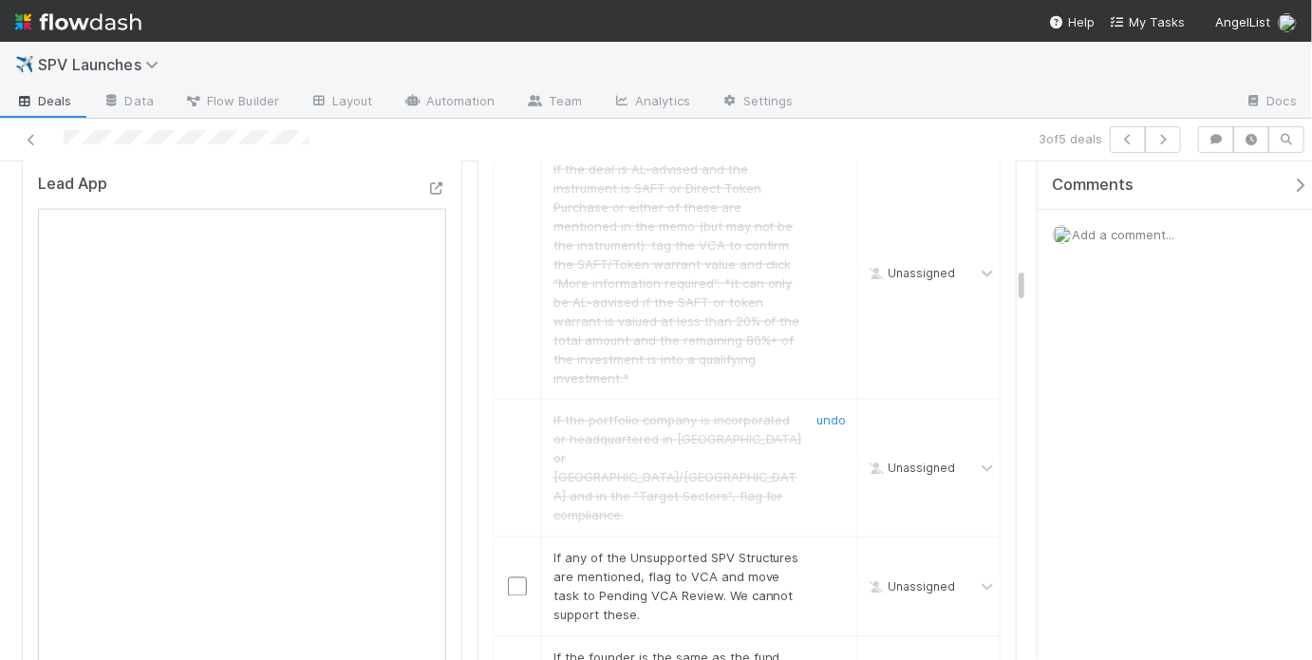
scroll to position [1415, 0]
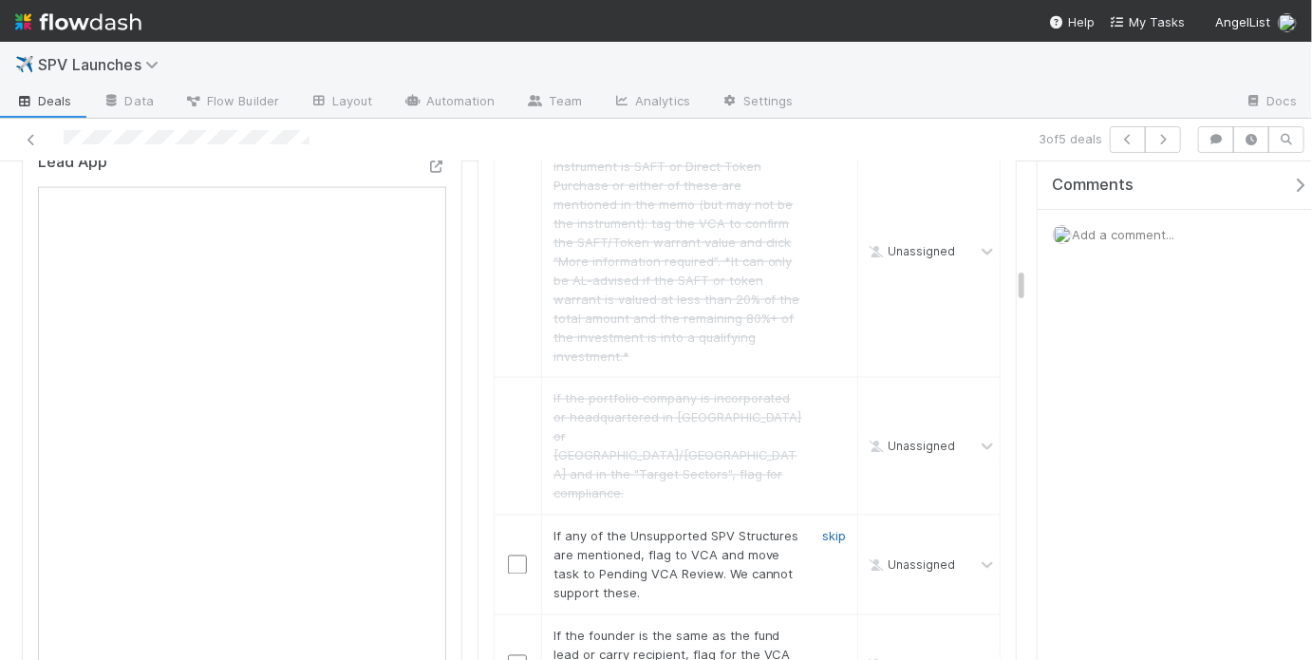
click at [822, 529] on link "skip" at bounding box center [834, 536] width 24 height 15
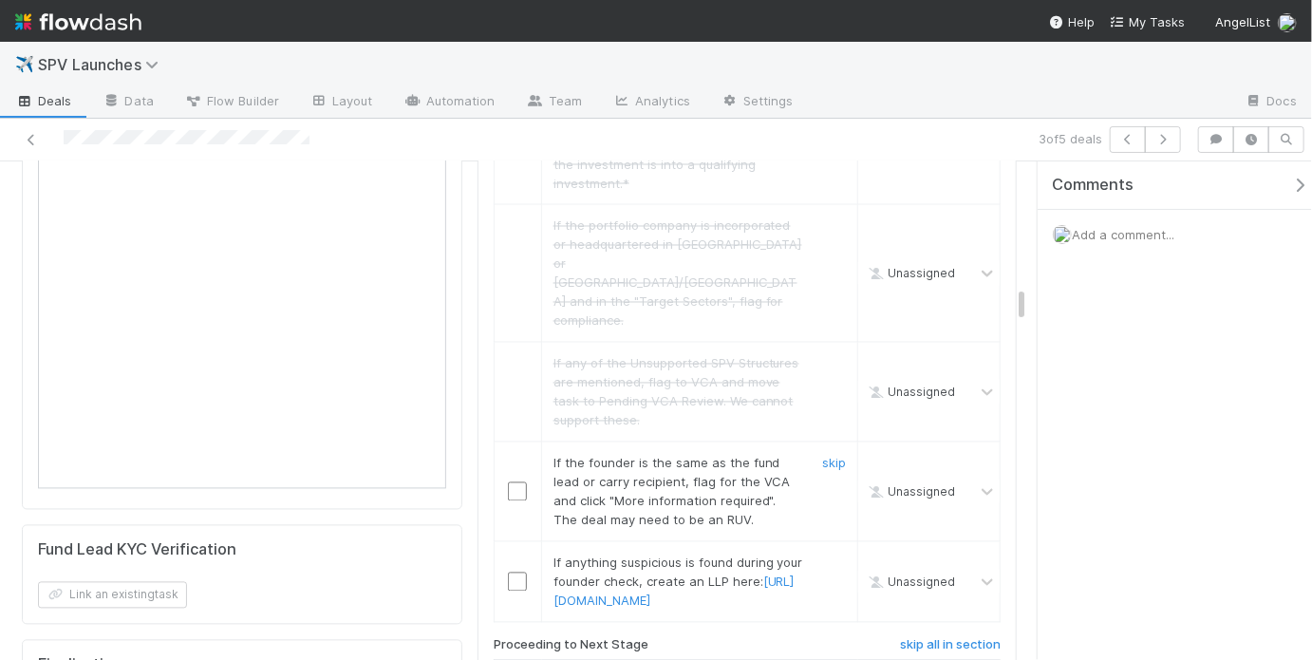
scroll to position [1682, 0]
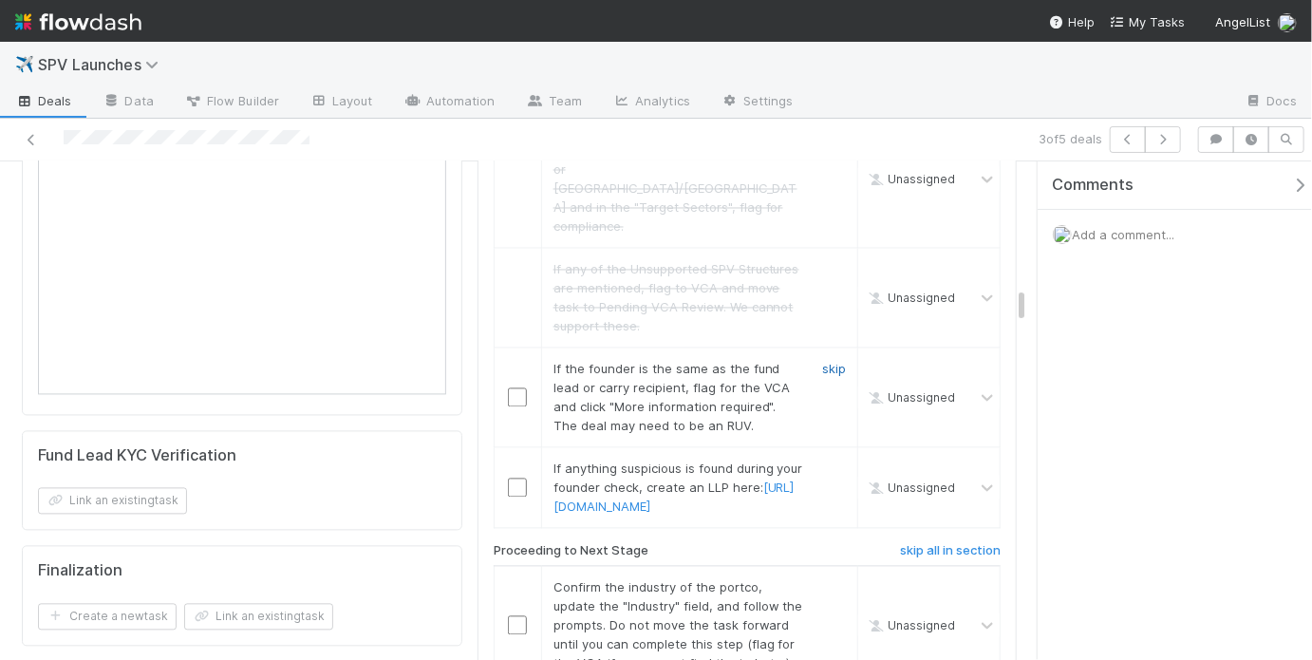
click at [822, 362] on link "skip" at bounding box center [834, 369] width 24 height 15
click at [817, 459] on div "skip" at bounding box center [831, 487] width 57 height 57
click at [822, 461] on link "skip" at bounding box center [834, 468] width 24 height 15
click at [822, 362] on link "skip" at bounding box center [834, 369] width 24 height 15
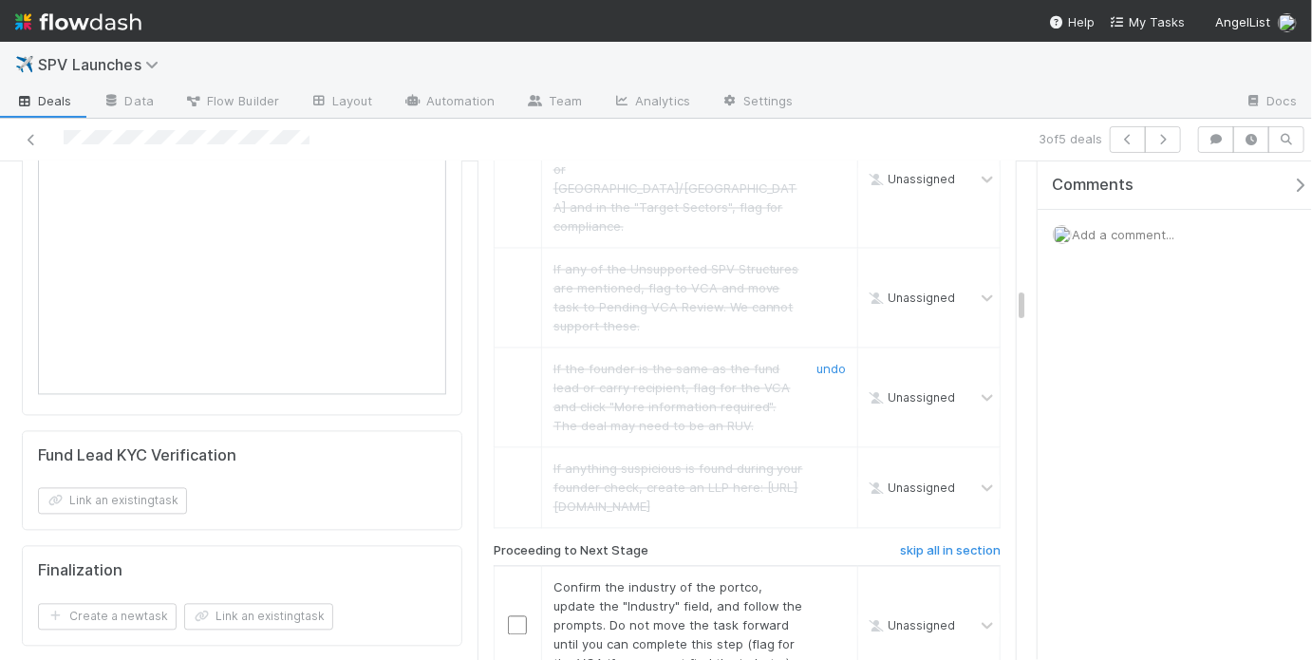
scroll to position [1978, 0]
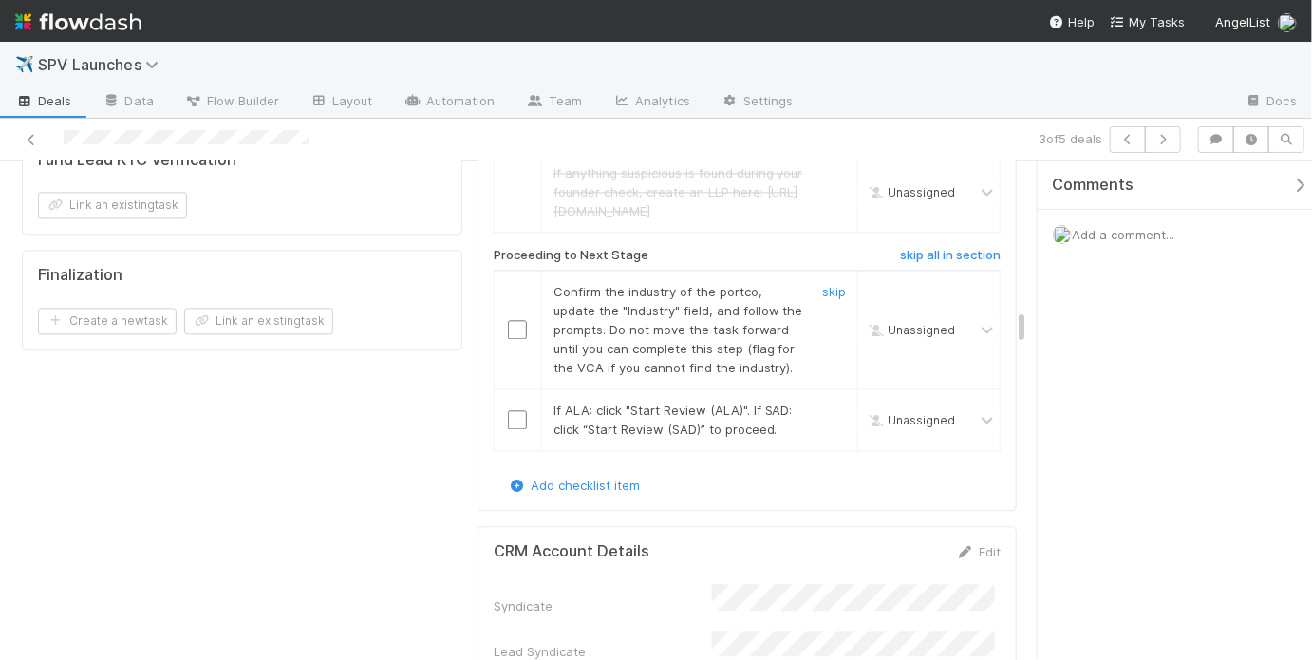
click at [513, 320] on input "checkbox" at bounding box center [517, 329] width 19 height 19
click at [515, 410] on input "checkbox" at bounding box center [517, 419] width 19 height 19
click at [513, 320] on input "checkbox" at bounding box center [517, 329] width 19 height 19
click at [510, 410] on input "checkbox" at bounding box center [517, 419] width 19 height 19
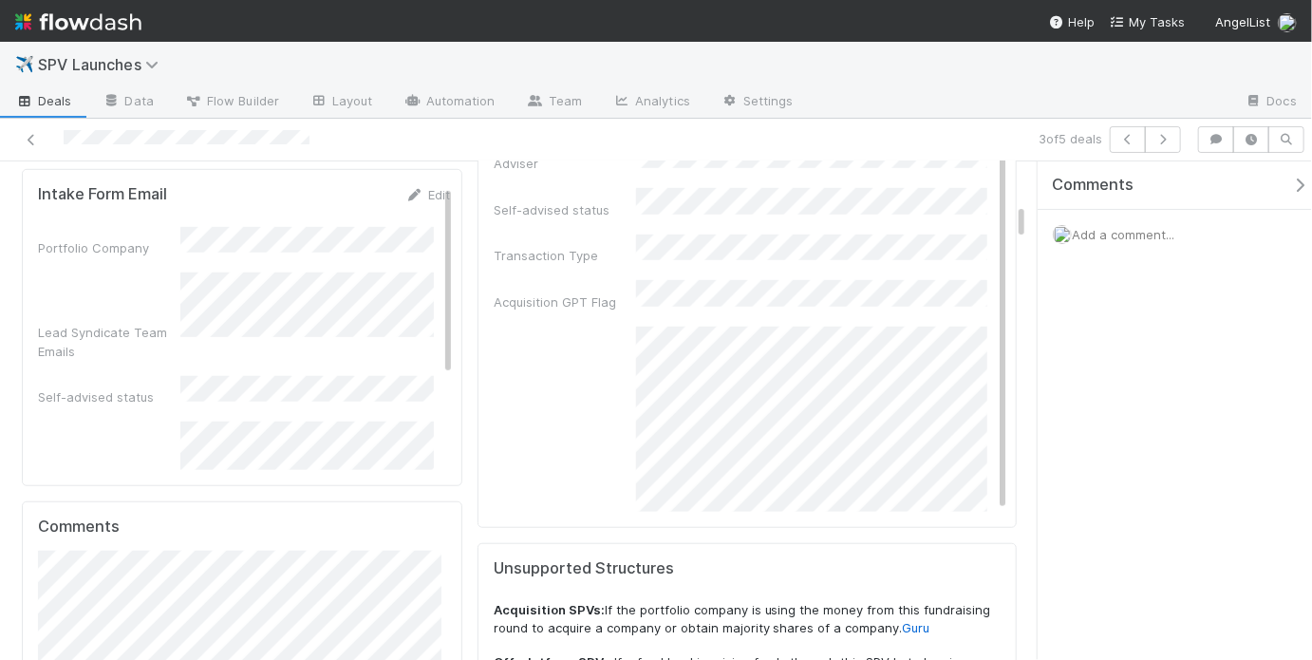
scroll to position [0, 0]
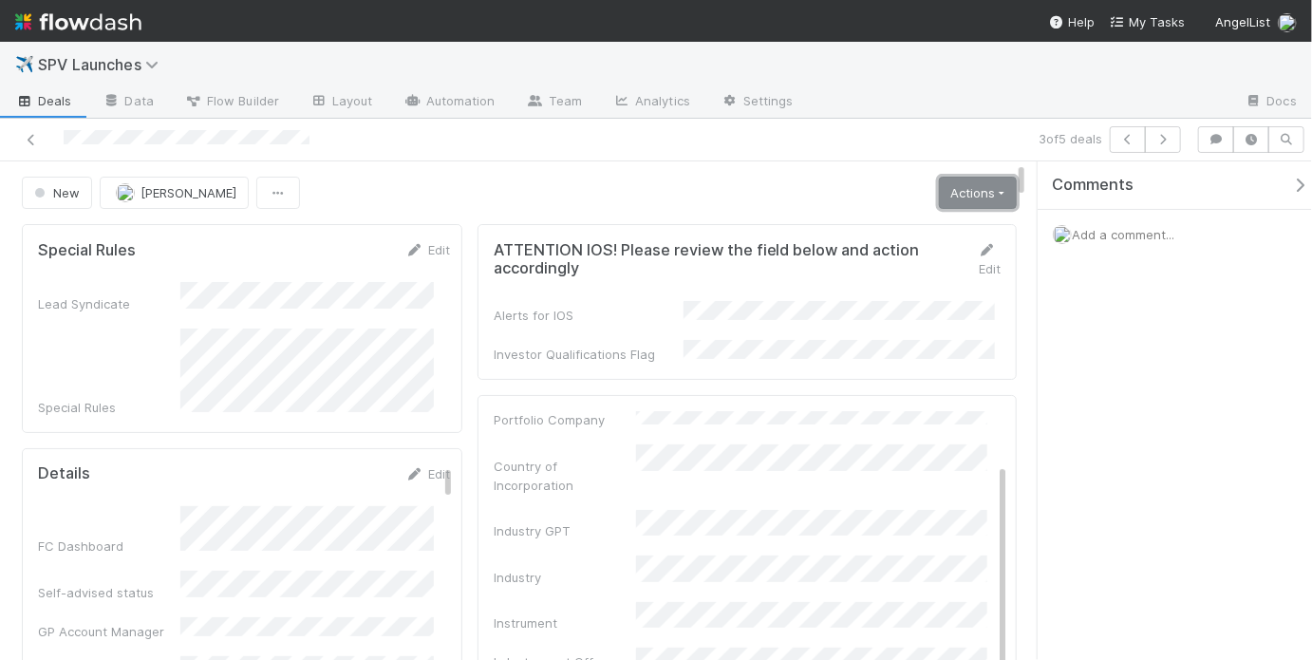
click at [947, 193] on link "Actions" at bounding box center [978, 193] width 78 height 32
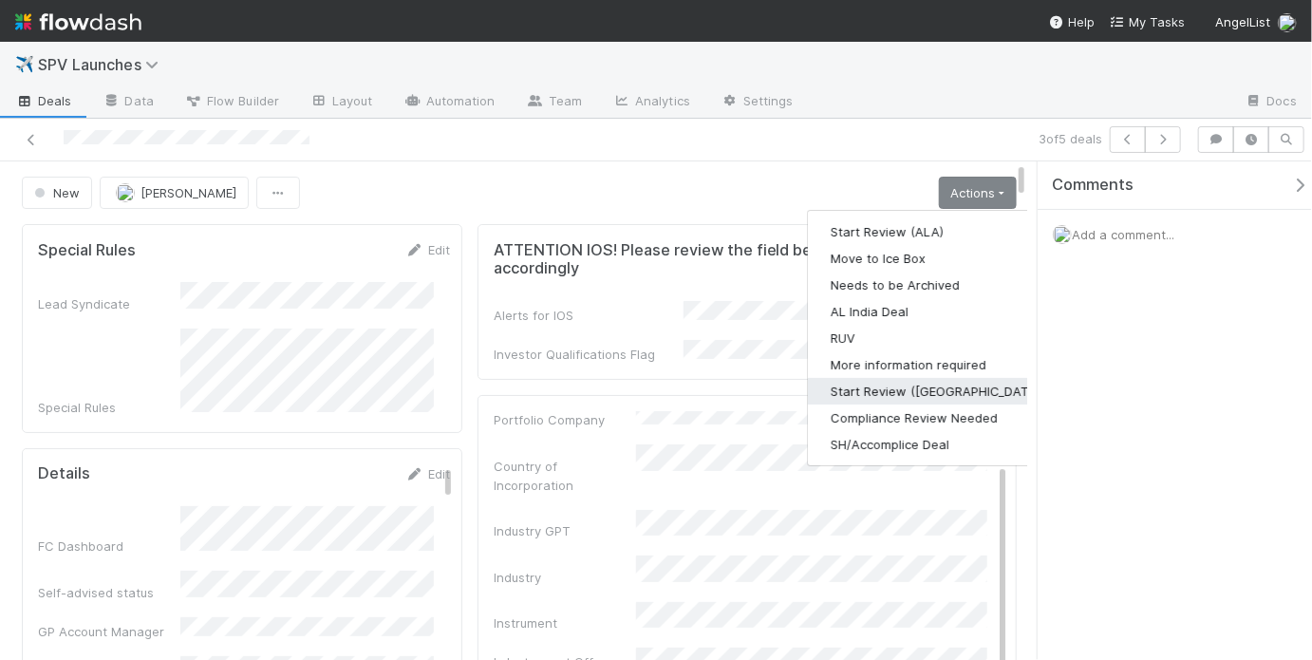
click at [919, 391] on button "Start Review (SAD)" at bounding box center [937, 391] width 259 height 27
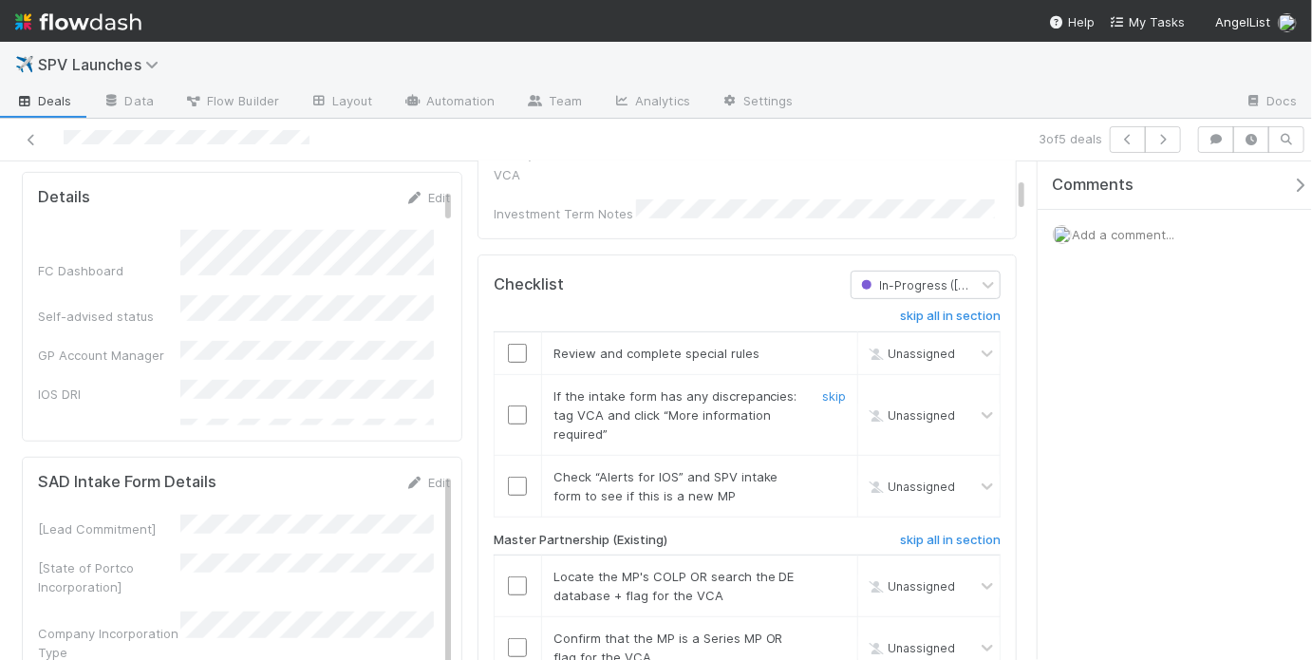
scroll to position [358, 0]
click at [830, 343] on link "skip" at bounding box center [834, 350] width 24 height 15
click at [825, 343] on link "undo" at bounding box center [830, 350] width 29 height 15
click at [519, 341] on input "checkbox" at bounding box center [517, 350] width 19 height 19
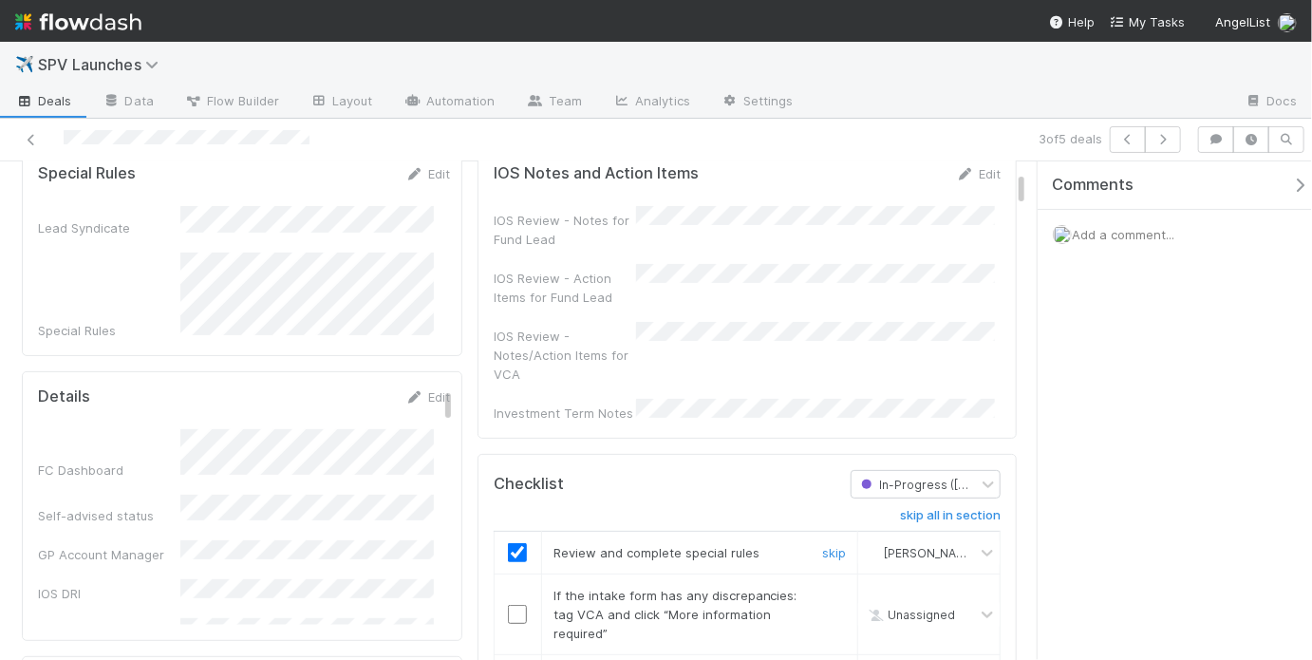
scroll to position [232, 0]
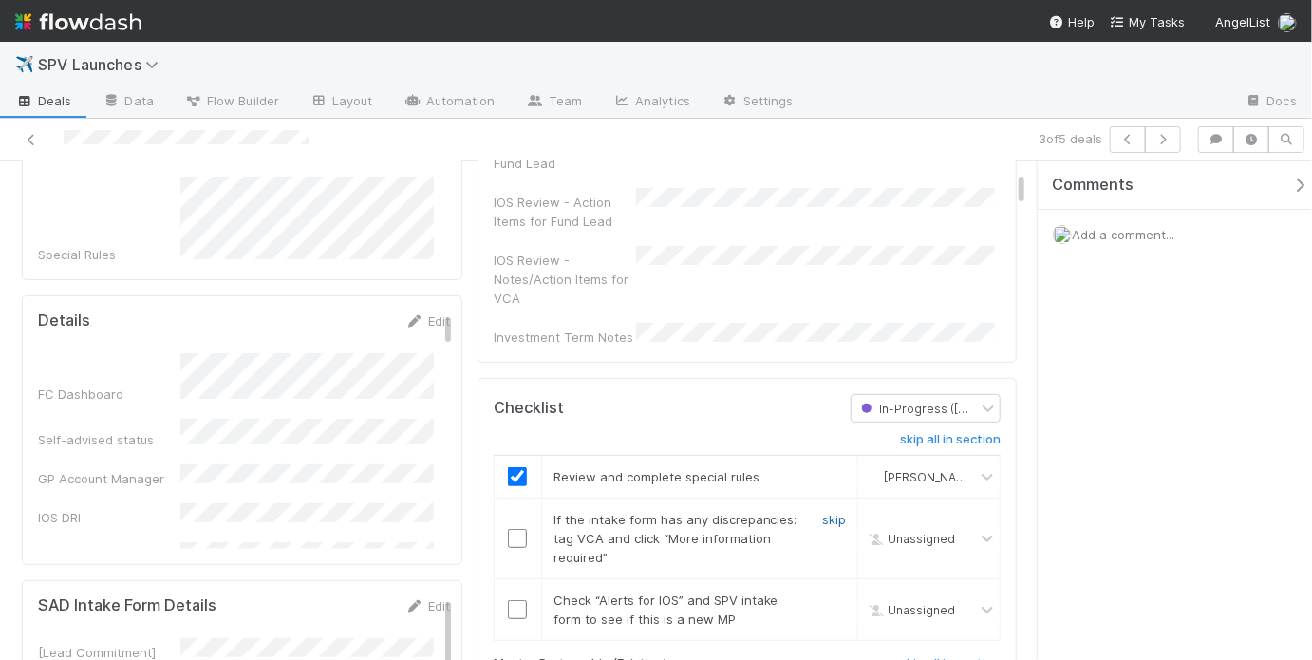
click at [822, 512] on link "skip" at bounding box center [834, 519] width 24 height 15
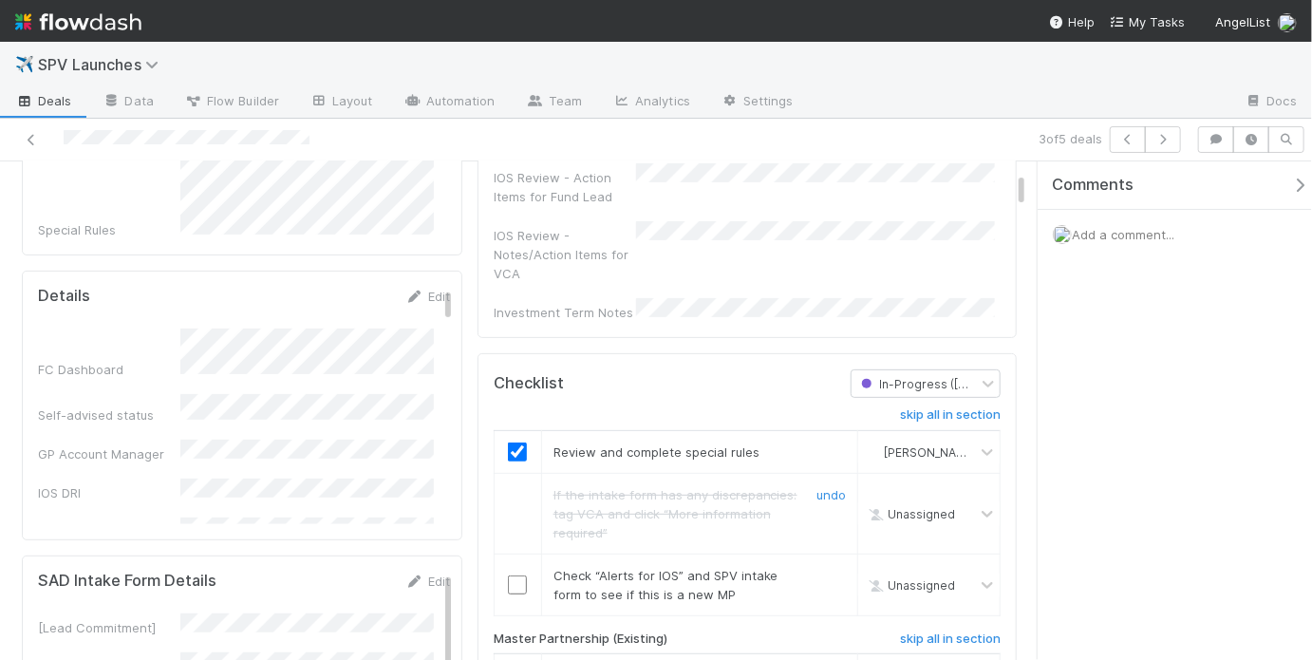
scroll to position [258, 0]
click at [519, 573] on input "checkbox" at bounding box center [517, 582] width 19 height 19
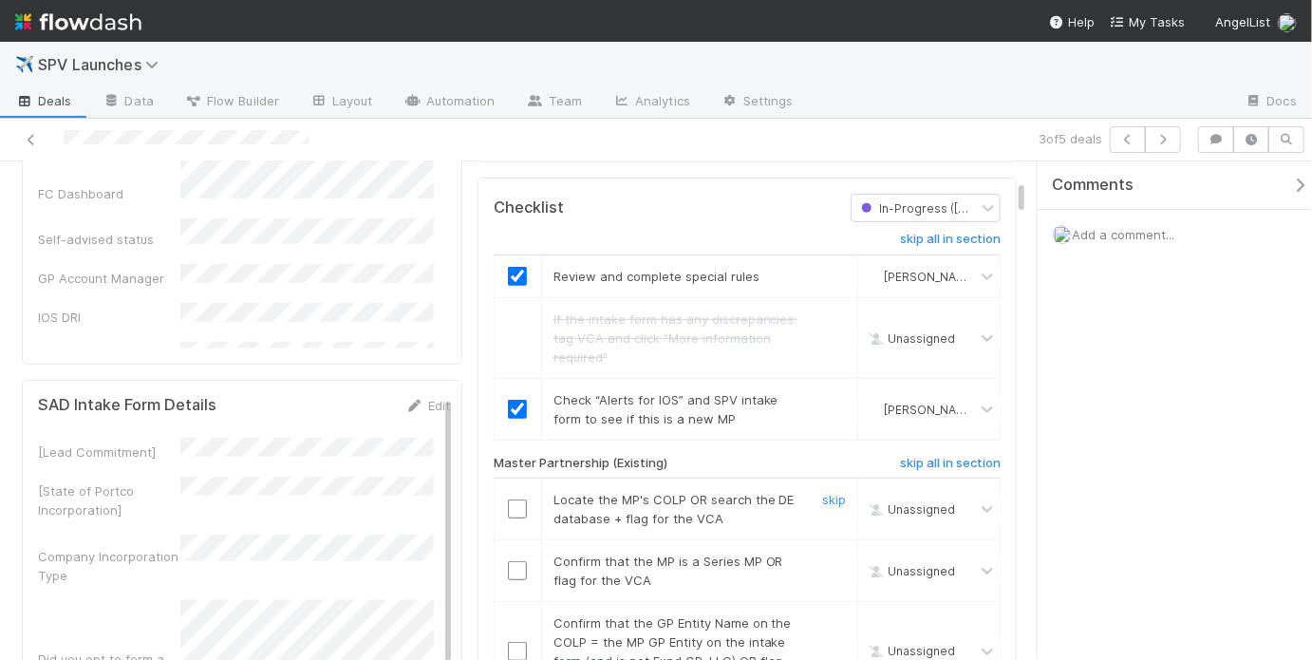
scroll to position [573, 0]
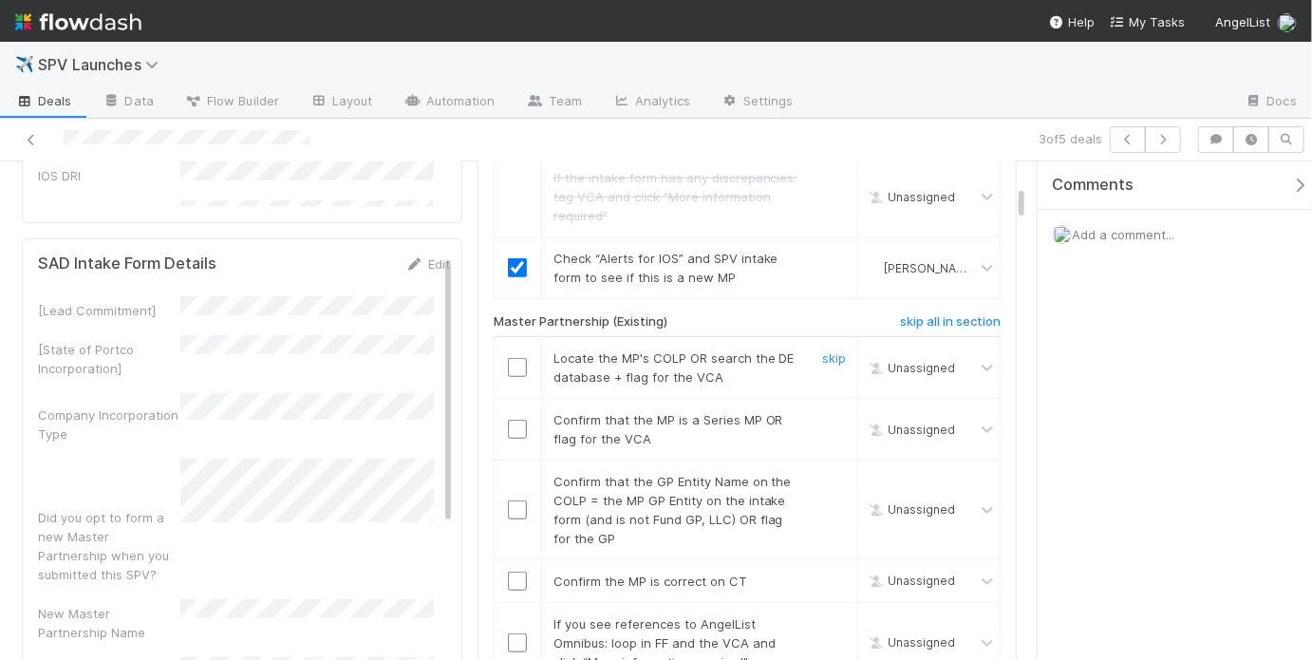
click at [514, 358] on input "checkbox" at bounding box center [517, 367] width 19 height 19
click at [509, 419] on input "checkbox" at bounding box center [517, 428] width 19 height 19
click at [409, 599] on div "New Master Partnership Name" at bounding box center [244, 620] width 412 height 43
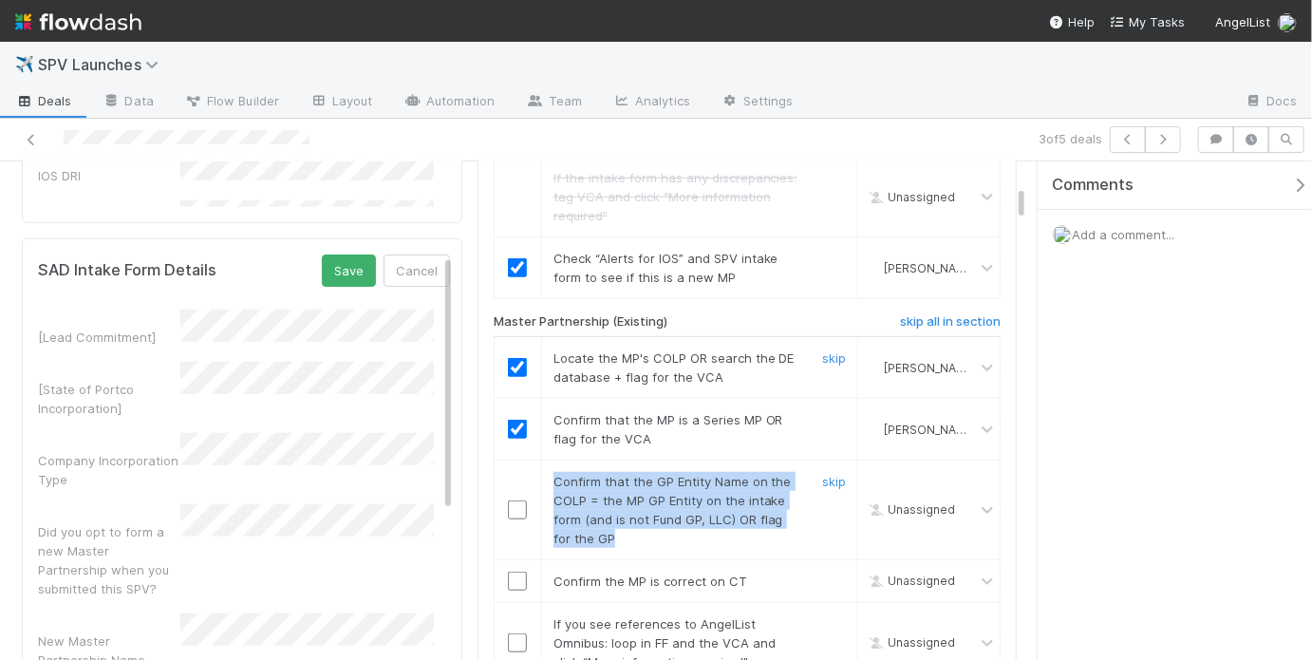
drag, startPoint x: 546, startPoint y: 410, endPoint x: 630, endPoint y: 465, distance: 100.8
click at [630, 472] on div "Confirm that the GP Entity Name on the COLP = the MP GP Entity on the intake fo…" at bounding box center [671, 510] width 264 height 76
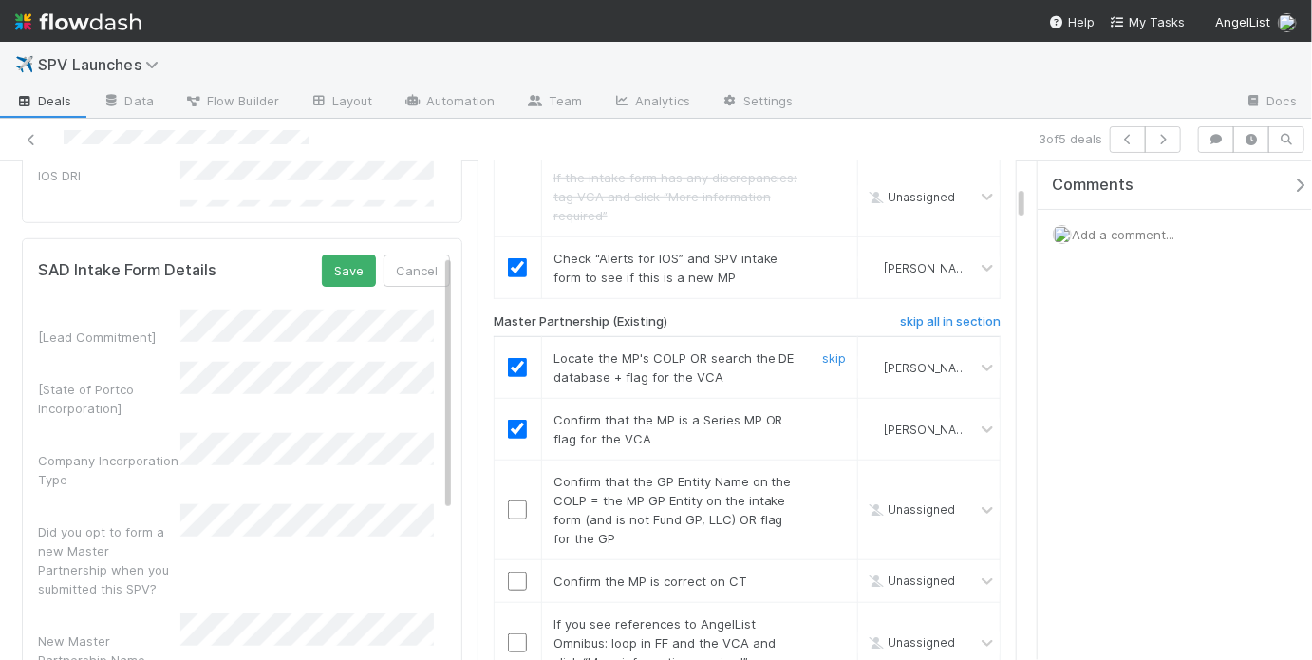
scroll to position [0, 0]
click at [339, 254] on button "Save" at bounding box center [349, 270] width 54 height 32
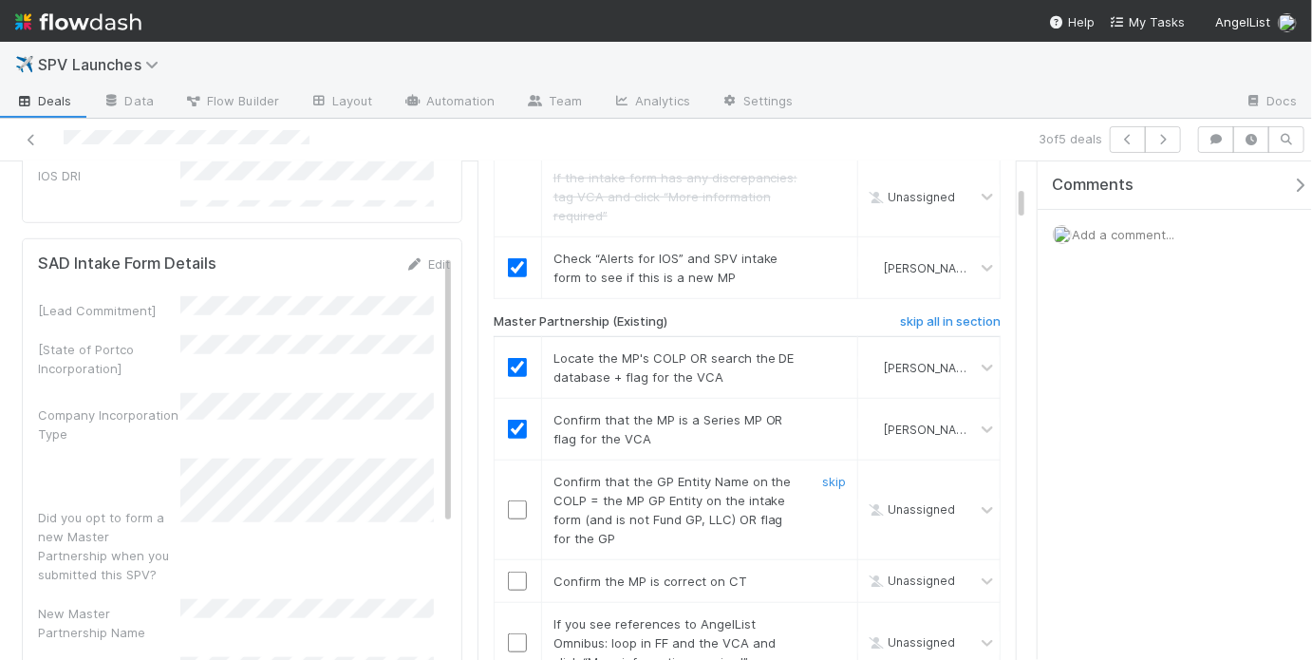
click at [508, 500] on input "checkbox" at bounding box center [517, 509] width 19 height 19
checkbox input "true"
click at [515, 500] on input "checkbox" at bounding box center [517, 509] width 19 height 19
click at [513, 500] on input "checkbox" at bounding box center [517, 509] width 19 height 19
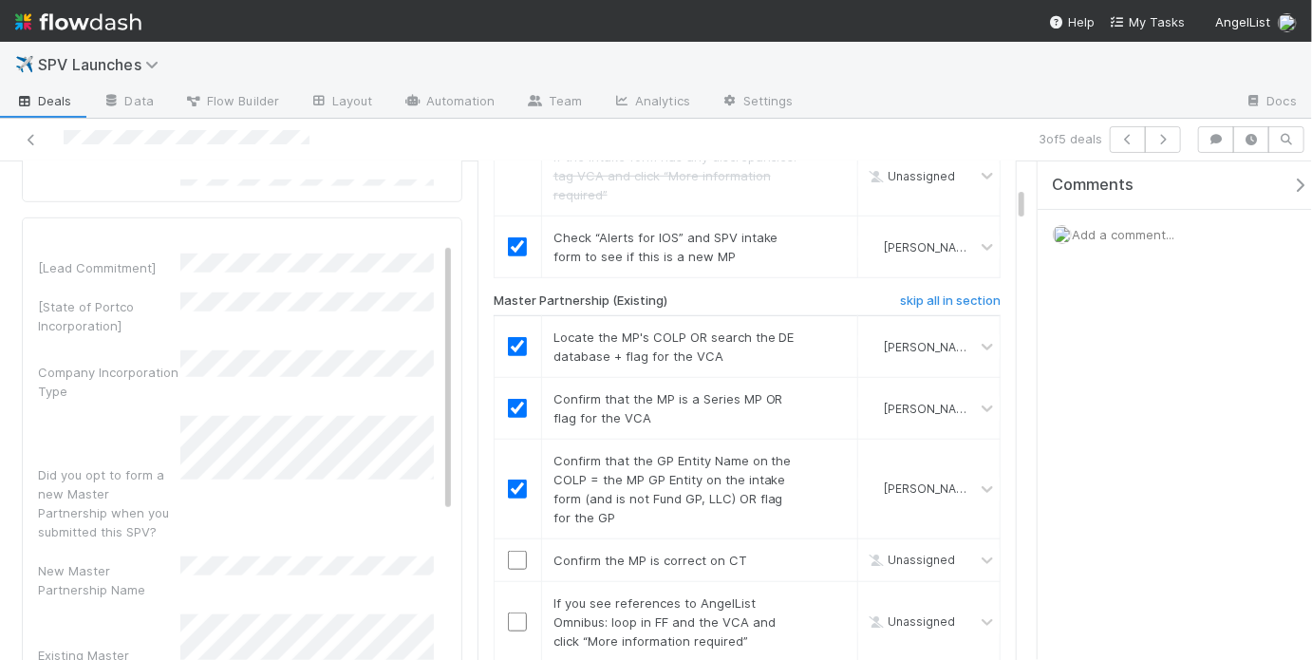
scroll to position [25, 0]
click at [511, 550] on input "checkbox" at bounding box center [517, 559] width 19 height 19
click at [806, 593] on div "skip" at bounding box center [831, 621] width 57 height 57
click at [822, 595] on link "skip" at bounding box center [834, 602] width 24 height 15
click at [508, 550] on input "checkbox" at bounding box center [517, 559] width 19 height 19
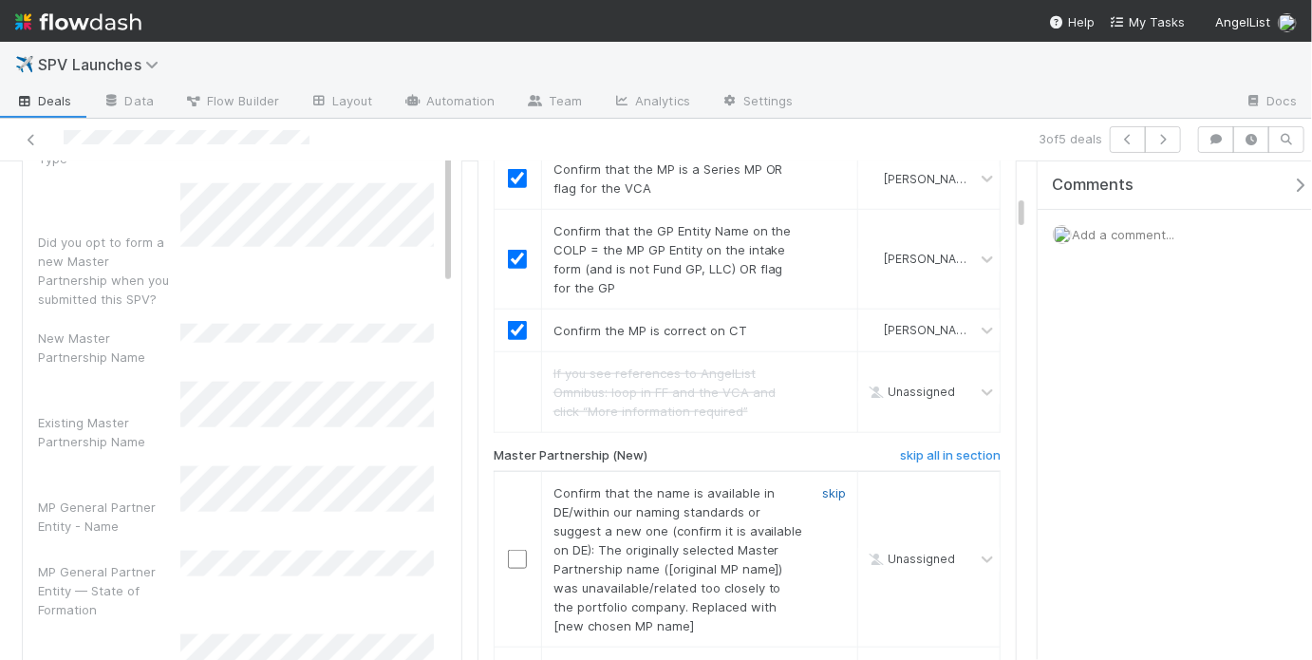
scroll to position [833, 0]
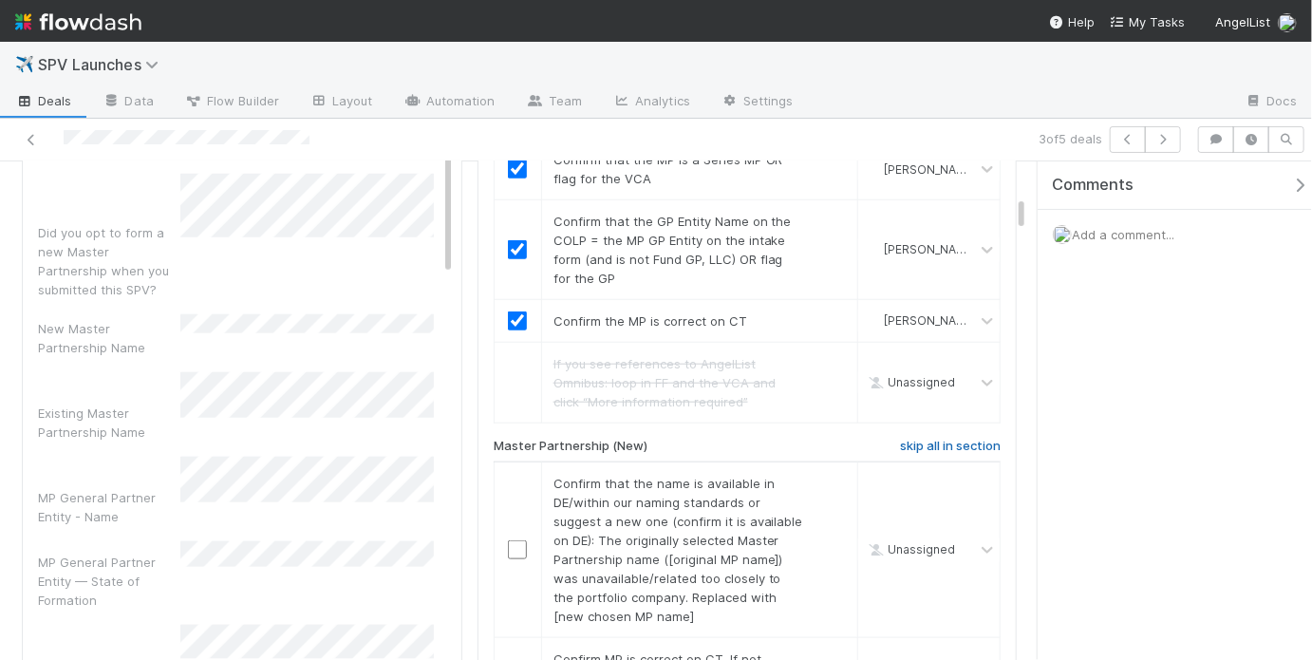
click at [923, 438] on h6 "skip all in section" at bounding box center [950, 445] width 101 height 15
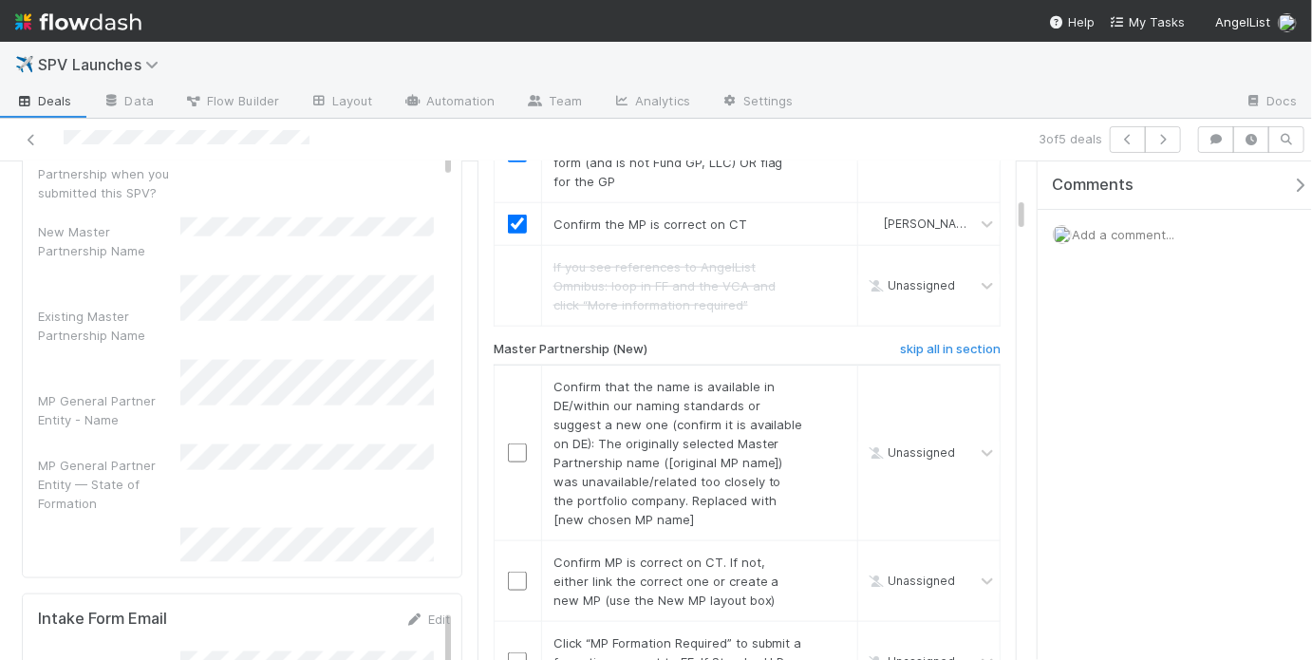
scroll to position [945, 0]
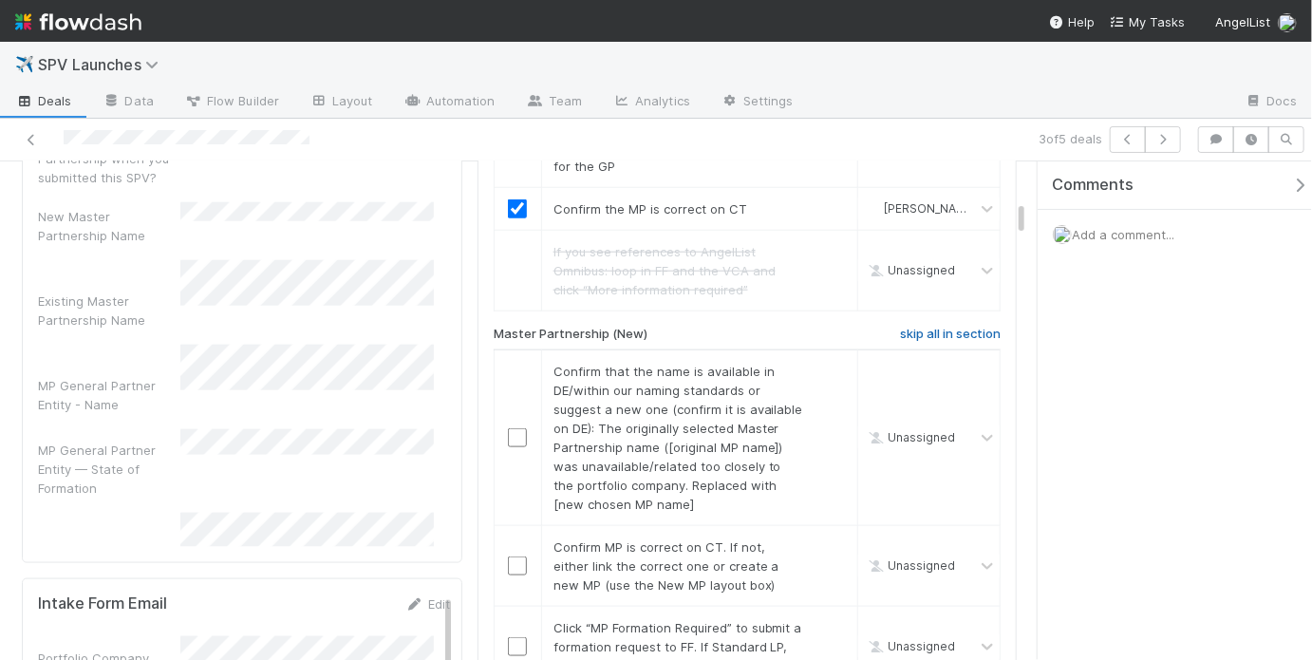
click at [942, 326] on h6 "skip all in section" at bounding box center [950, 333] width 101 height 15
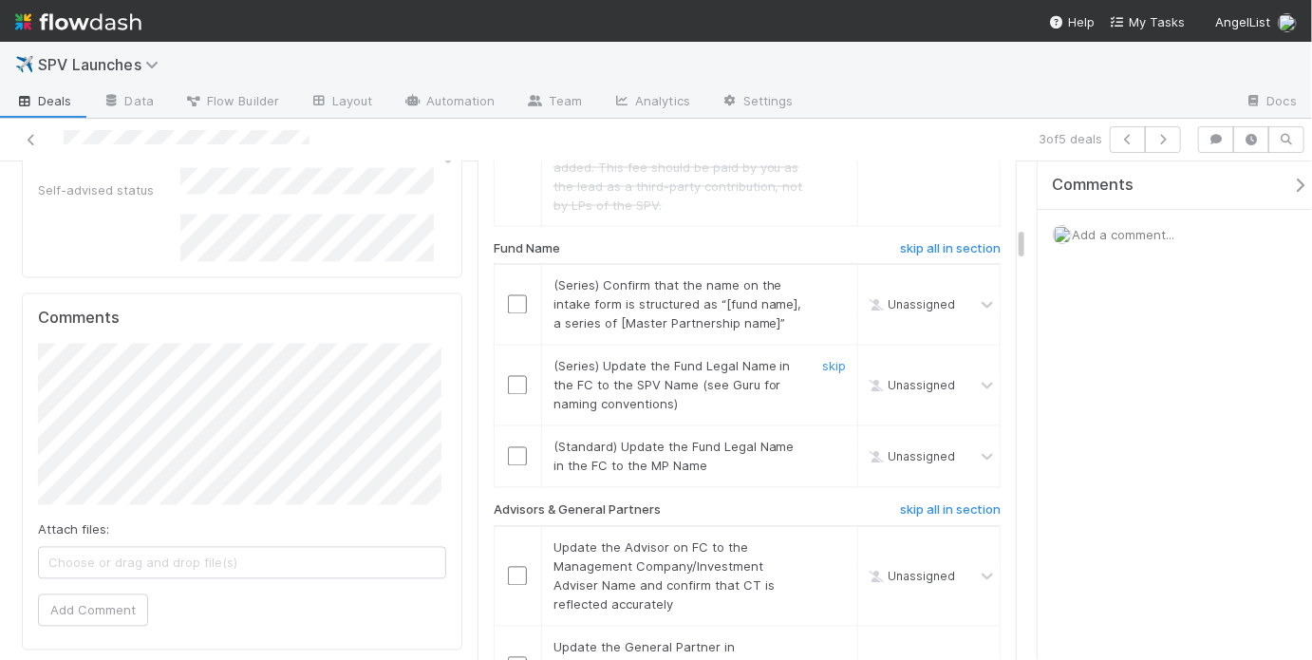
scroll to position [1563, 0]
click at [508, 294] on input "checkbox" at bounding box center [517, 303] width 19 height 19
click at [515, 375] on input "checkbox" at bounding box center [517, 384] width 19 height 19
click at [835, 437] on div "skip" at bounding box center [831, 456] width 57 height 38
click at [832, 438] on link "skip" at bounding box center [834, 445] width 24 height 15
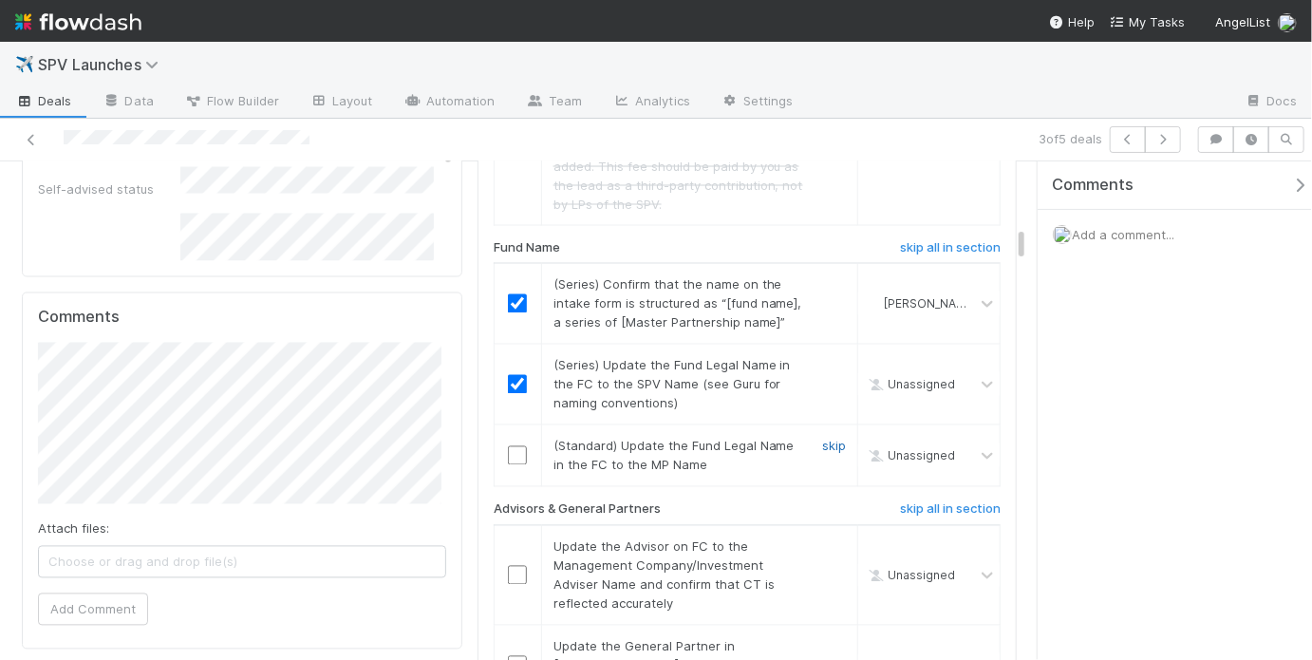
checkbox input "true"
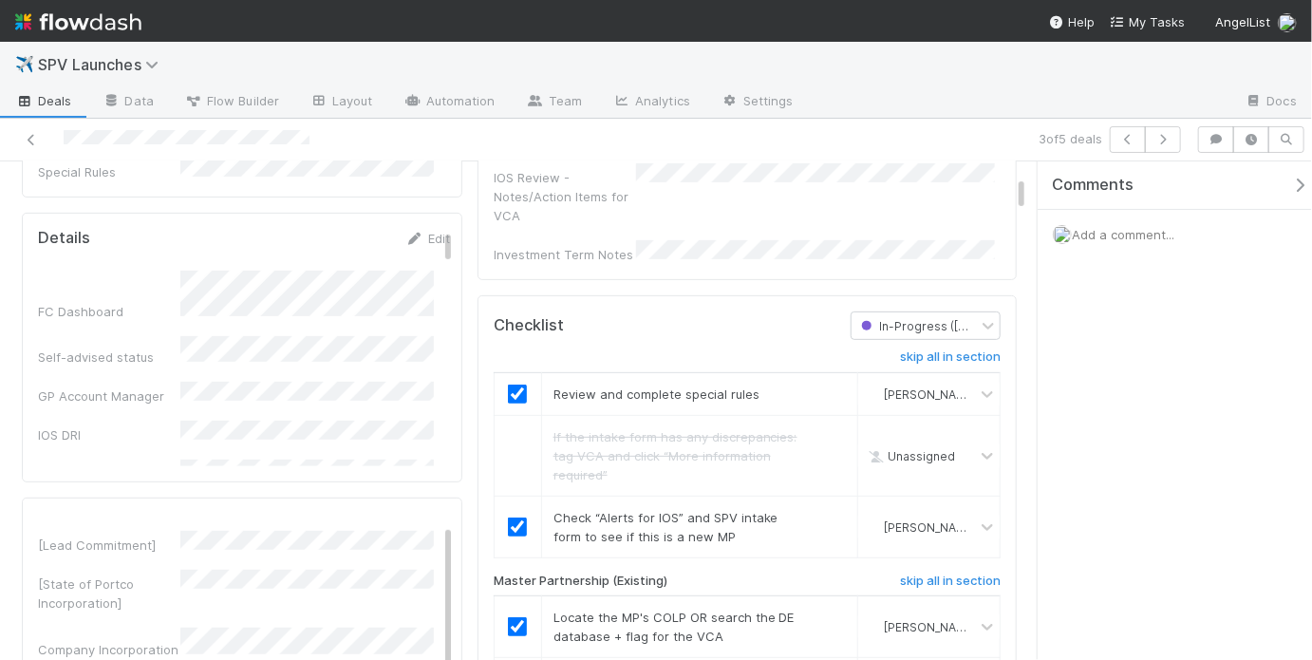
scroll to position [624, 0]
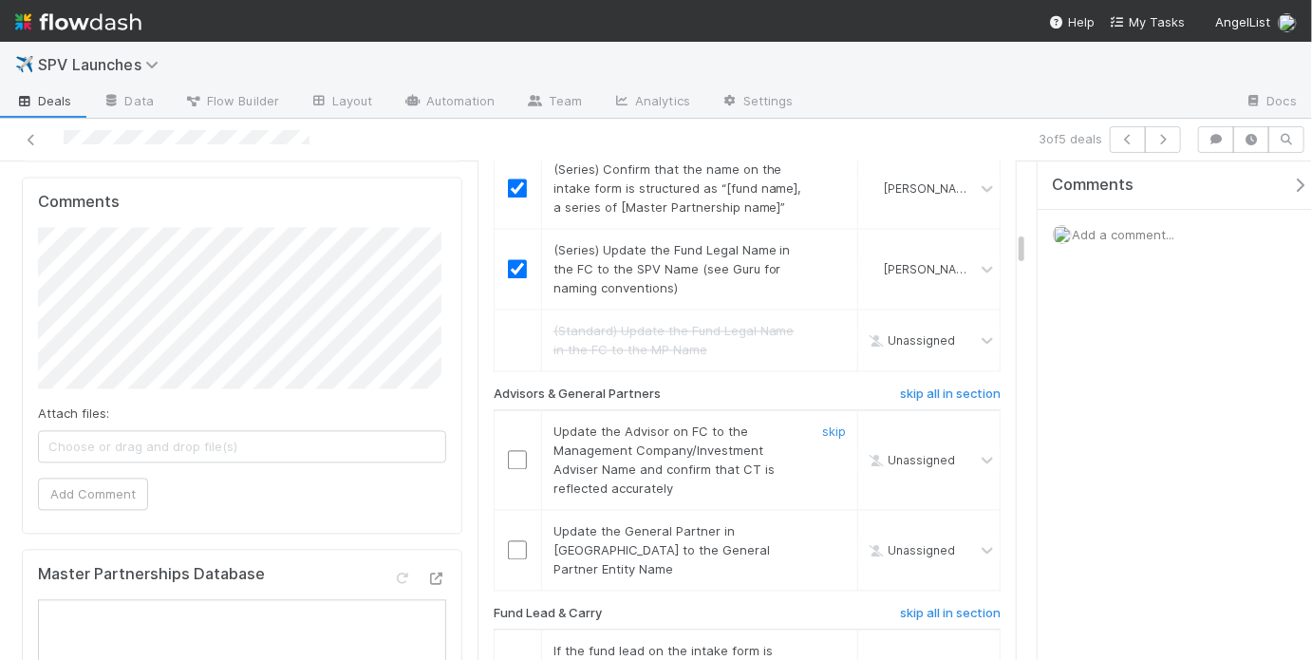
scroll to position [1678, 0]
click at [513, 451] on input "checkbox" at bounding box center [517, 460] width 19 height 19
click at [512, 541] on input "checkbox" at bounding box center [517, 550] width 19 height 19
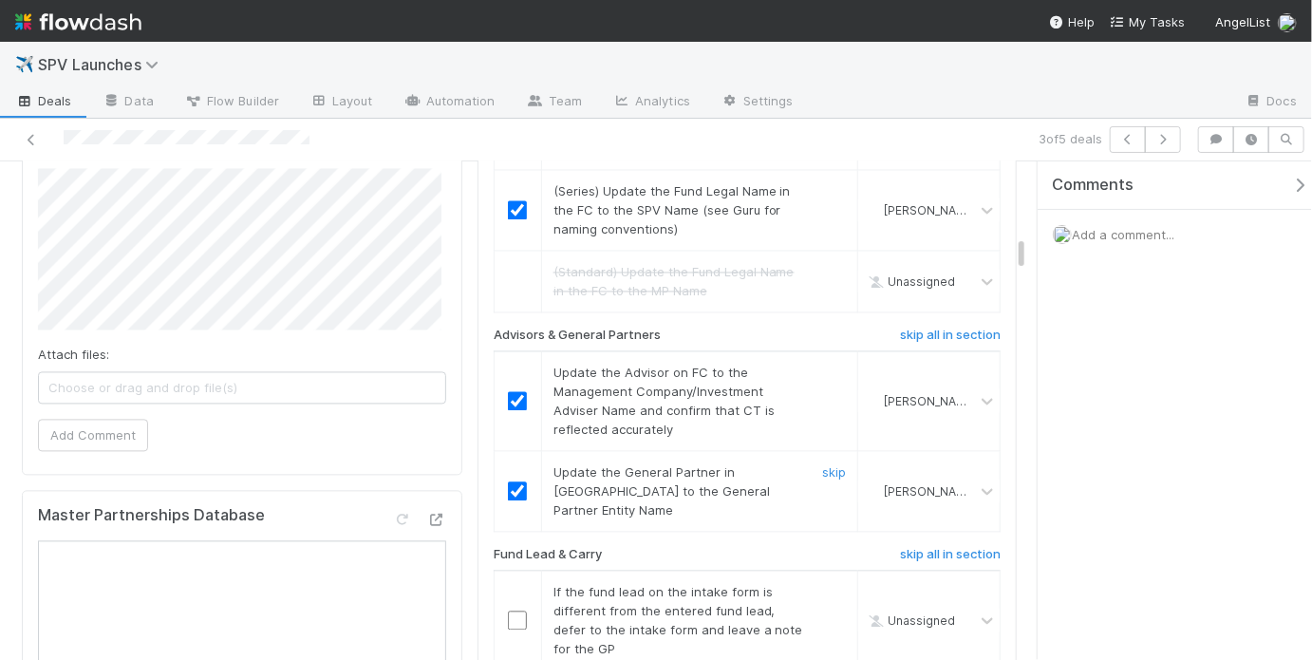
scroll to position [1815, 0]
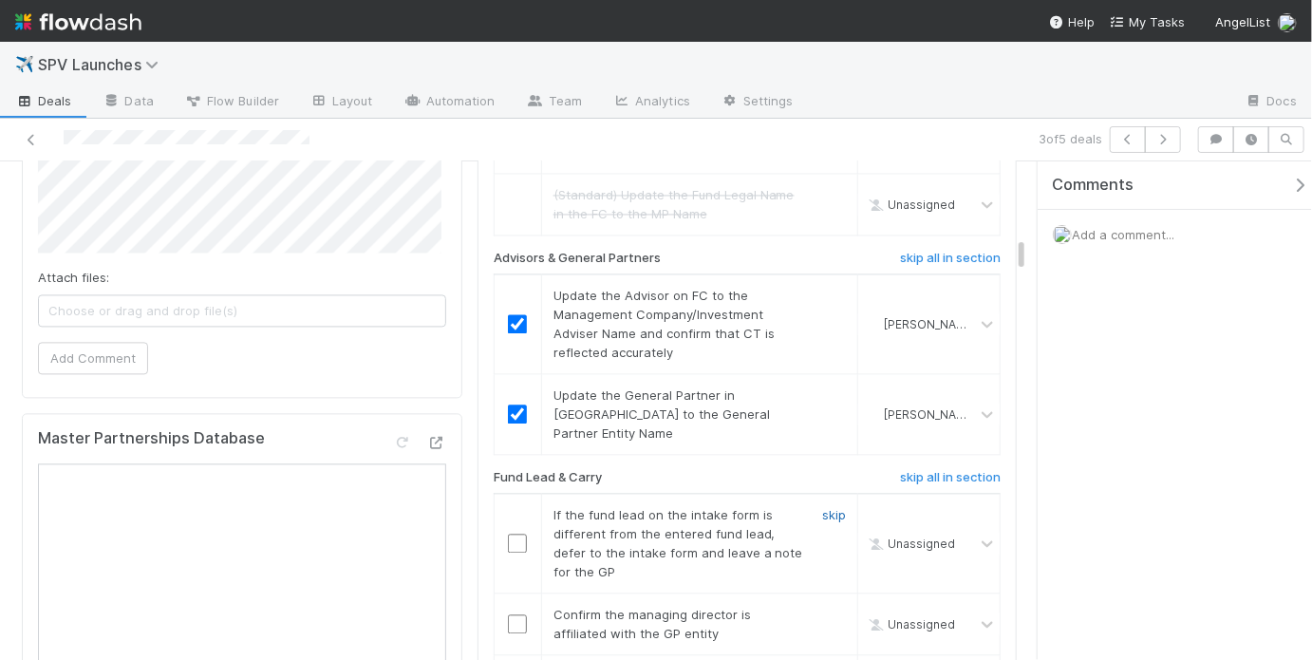
click at [824, 507] on link "skip" at bounding box center [834, 514] width 24 height 15
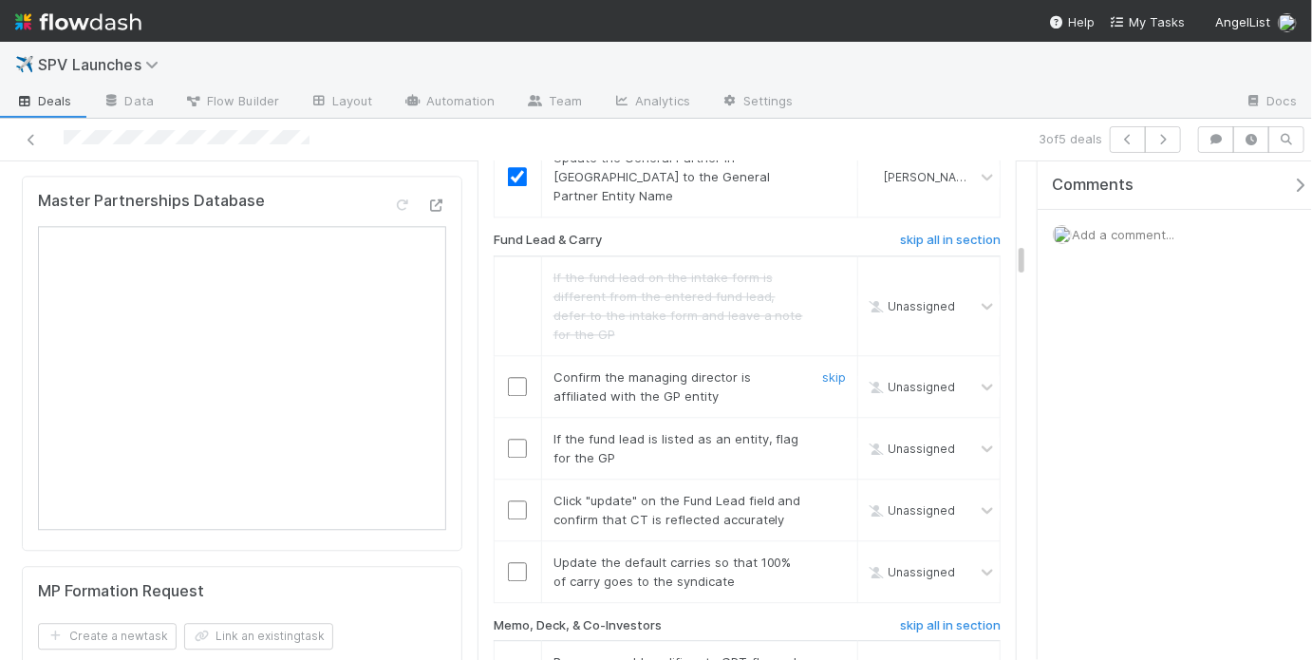
scroll to position [2054, 0]
click at [520, 375] on input "checkbox" at bounding box center [517, 384] width 19 height 19
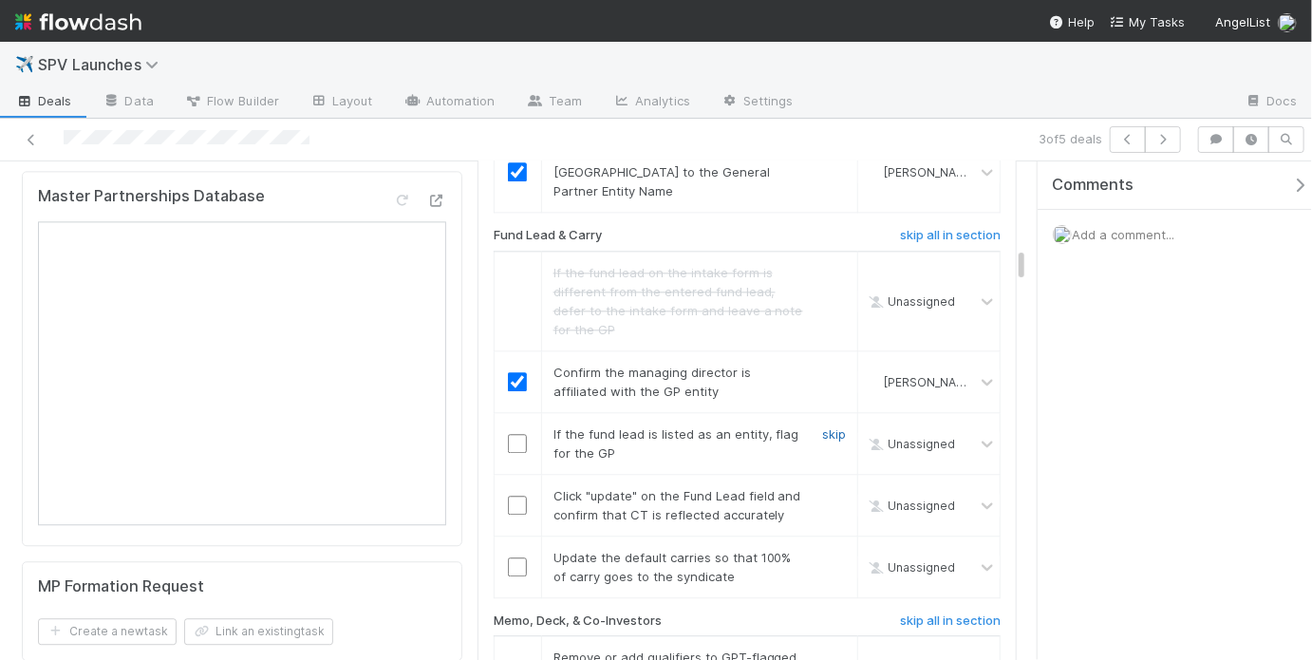
click at [822, 426] on link "skip" at bounding box center [834, 433] width 24 height 15
click at [510, 495] on input "checkbox" at bounding box center [517, 504] width 19 height 19
click at [508, 557] on input "checkbox" at bounding box center [517, 566] width 19 height 19
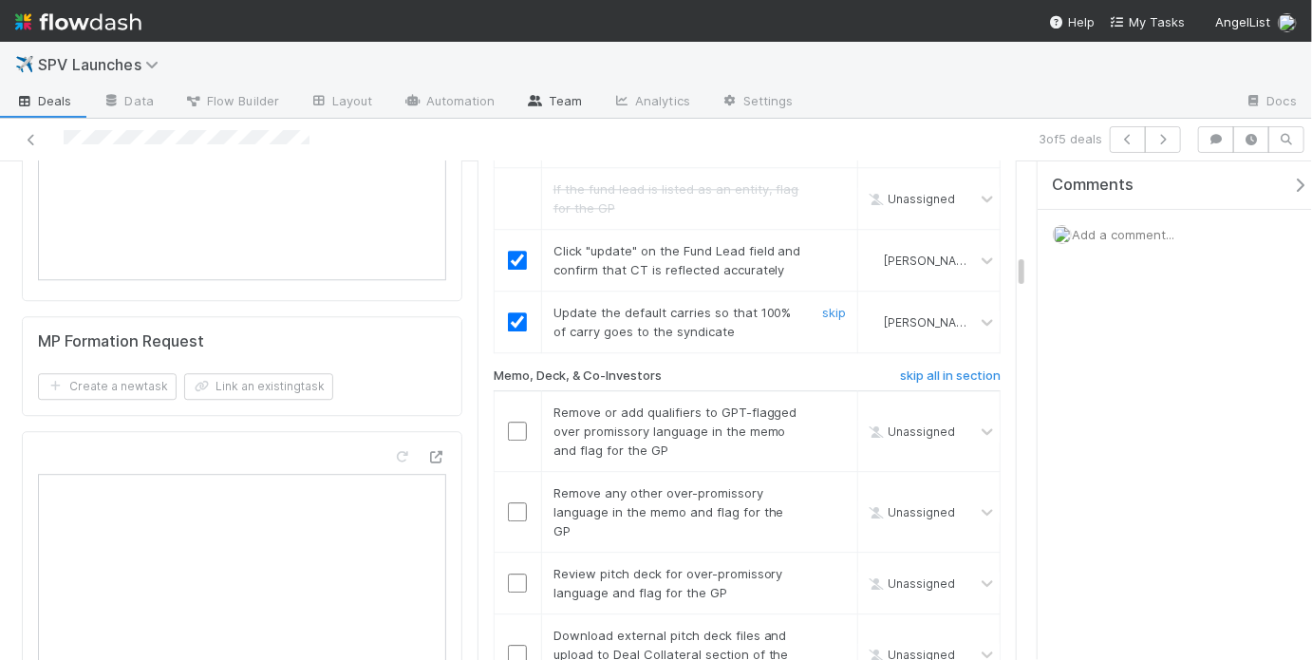
scroll to position [2303, 0]
click at [518, 419] on input "checkbox" at bounding box center [517, 428] width 19 height 19
click at [513, 500] on input "checkbox" at bounding box center [517, 509] width 19 height 19
click at [825, 562] on div at bounding box center [831, 581] width 57 height 38
click at [824, 564] on link "skip" at bounding box center [834, 571] width 24 height 15
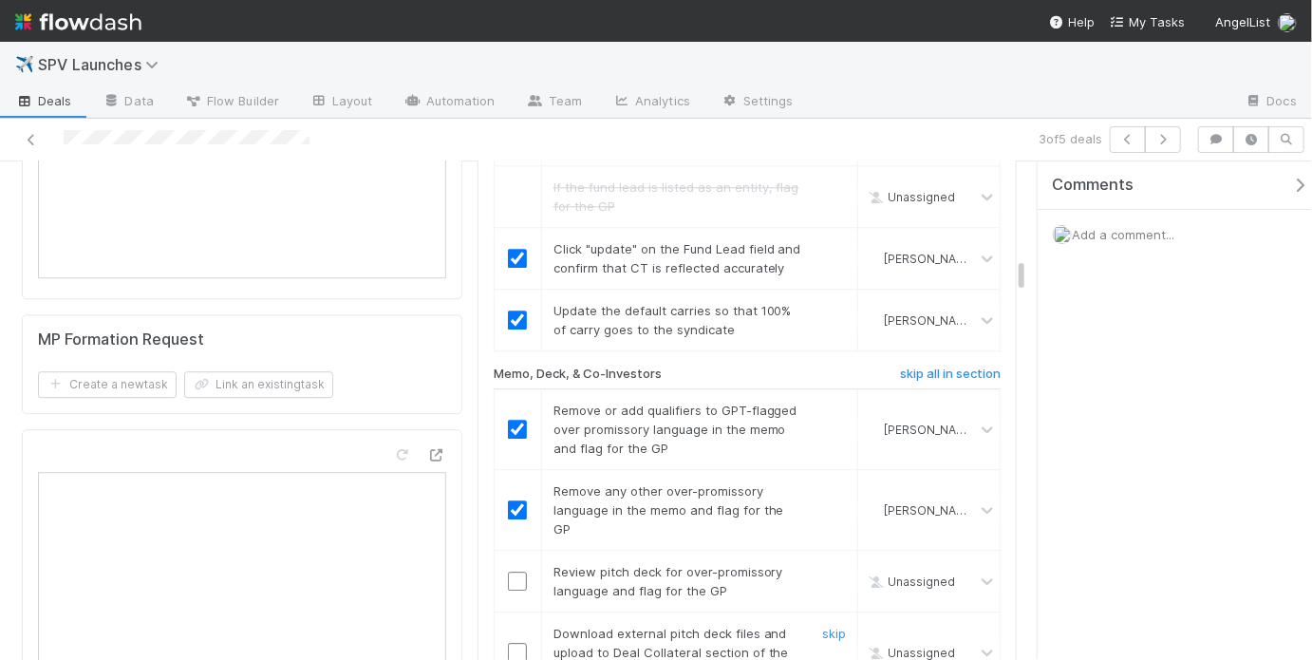
click at [824, 625] on link "skip" at bounding box center [834, 632] width 24 height 15
click at [825, 561] on link "skip" at bounding box center [834, 568] width 24 height 15
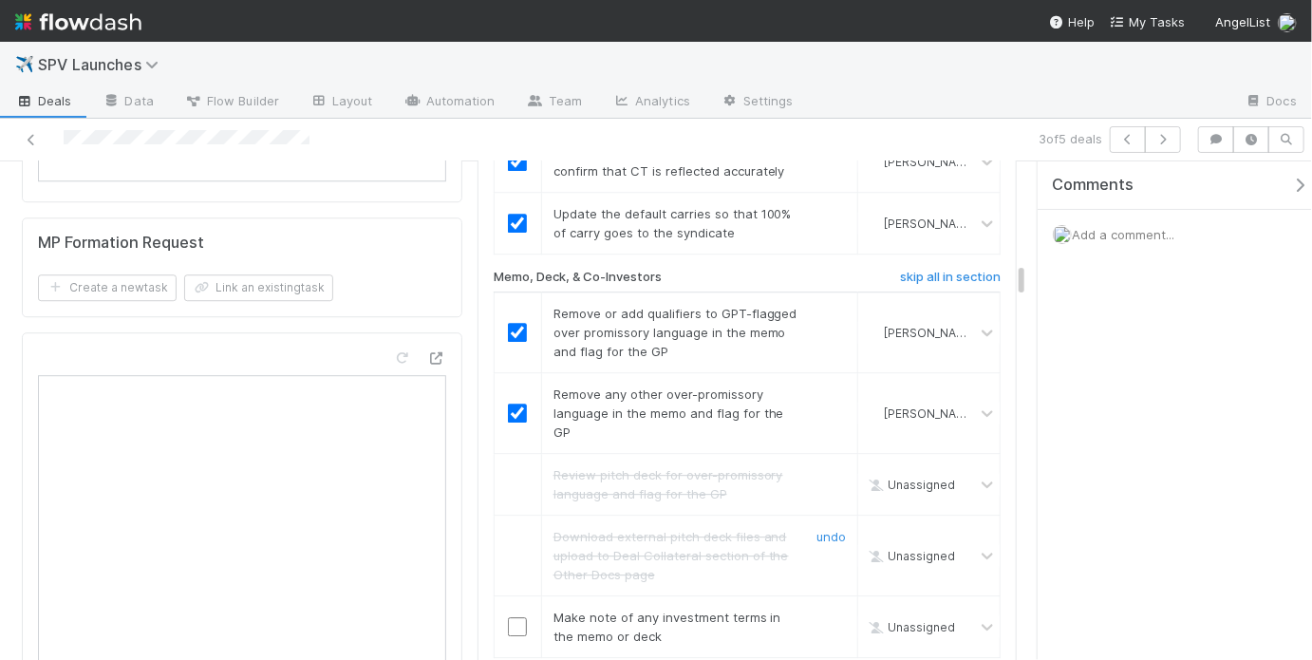
scroll to position [2414, 0]
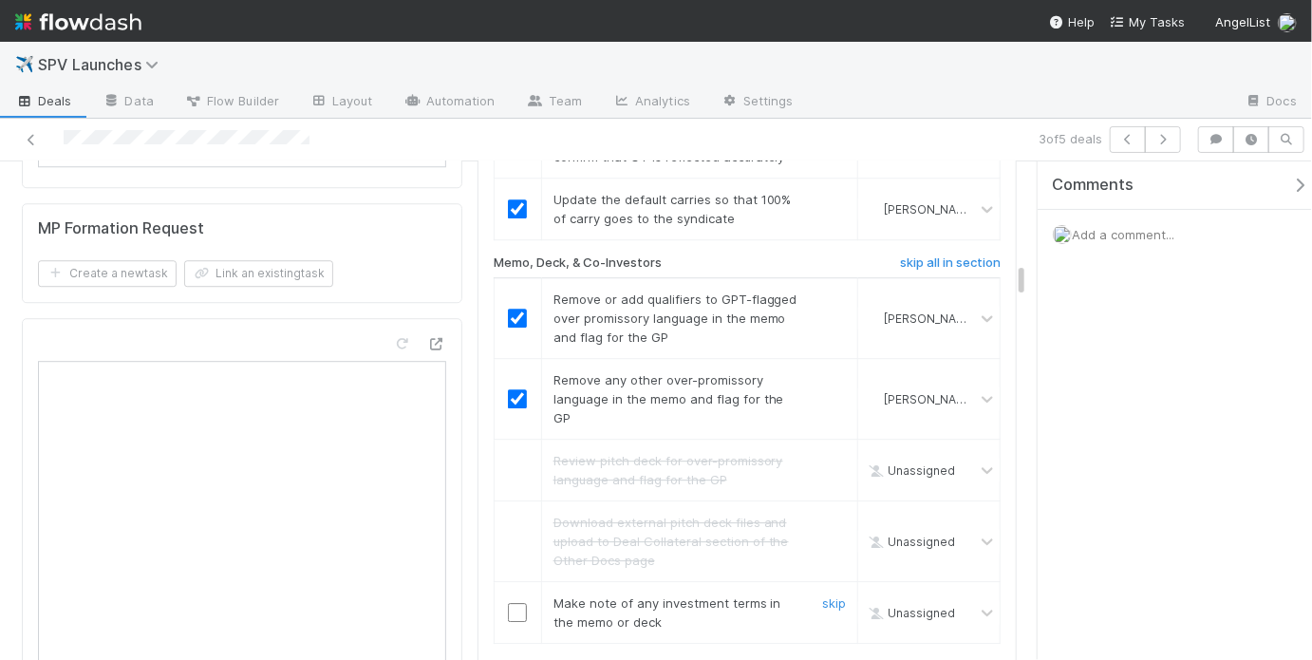
click at [522, 603] on div at bounding box center [517, 612] width 47 height 19
click at [518, 603] on input "checkbox" at bounding box center [517, 612] width 19 height 19
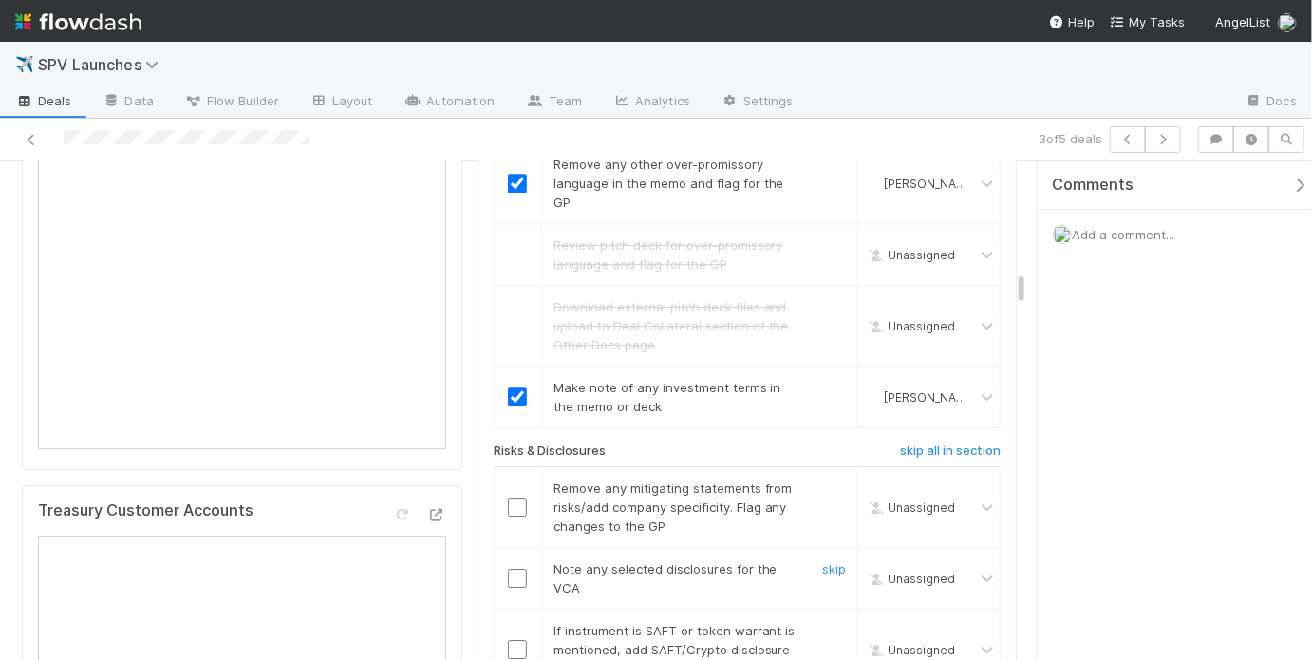
scroll to position [2638, 0]
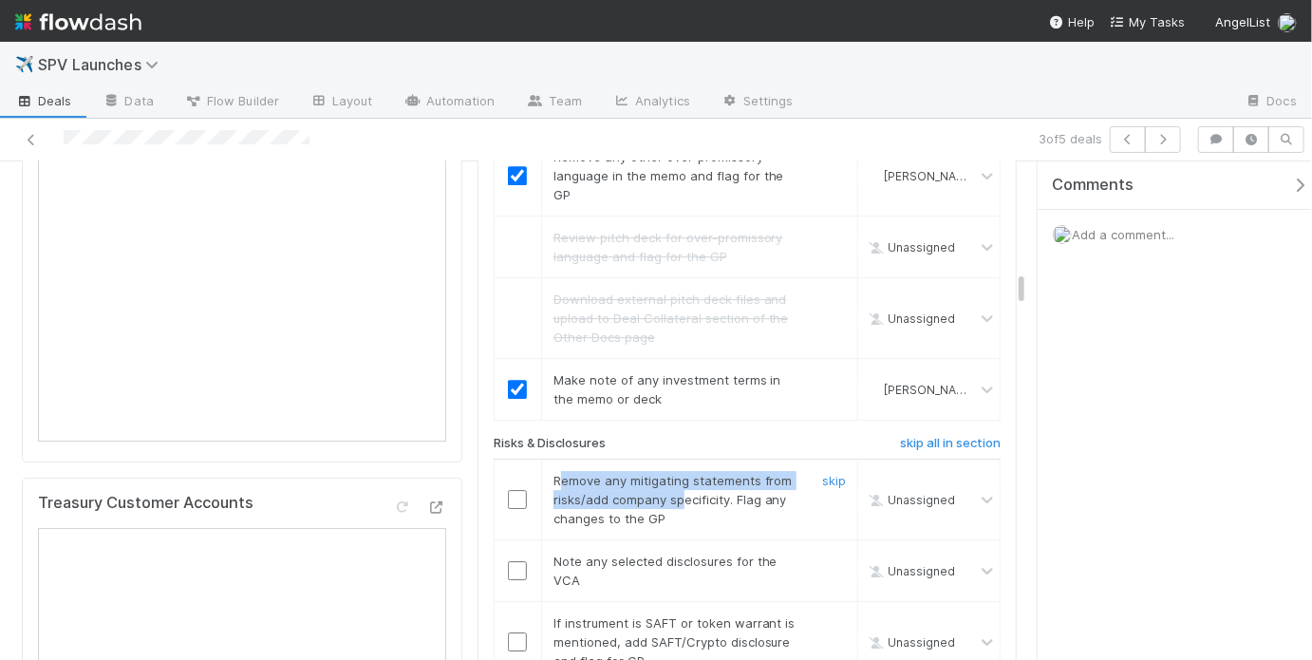
drag, startPoint x: 564, startPoint y: 371, endPoint x: 680, endPoint y: 393, distance: 117.8
click at [679, 473] on span "Remove any mitigating statements from risks/add company specificity. Flag any c…" at bounding box center [672, 499] width 239 height 53
click at [691, 473] on span "Remove any mitigating statements from risks/add company specificity. Flag any c…" at bounding box center [672, 499] width 239 height 53
click at [823, 473] on link "skip" at bounding box center [834, 480] width 24 height 15
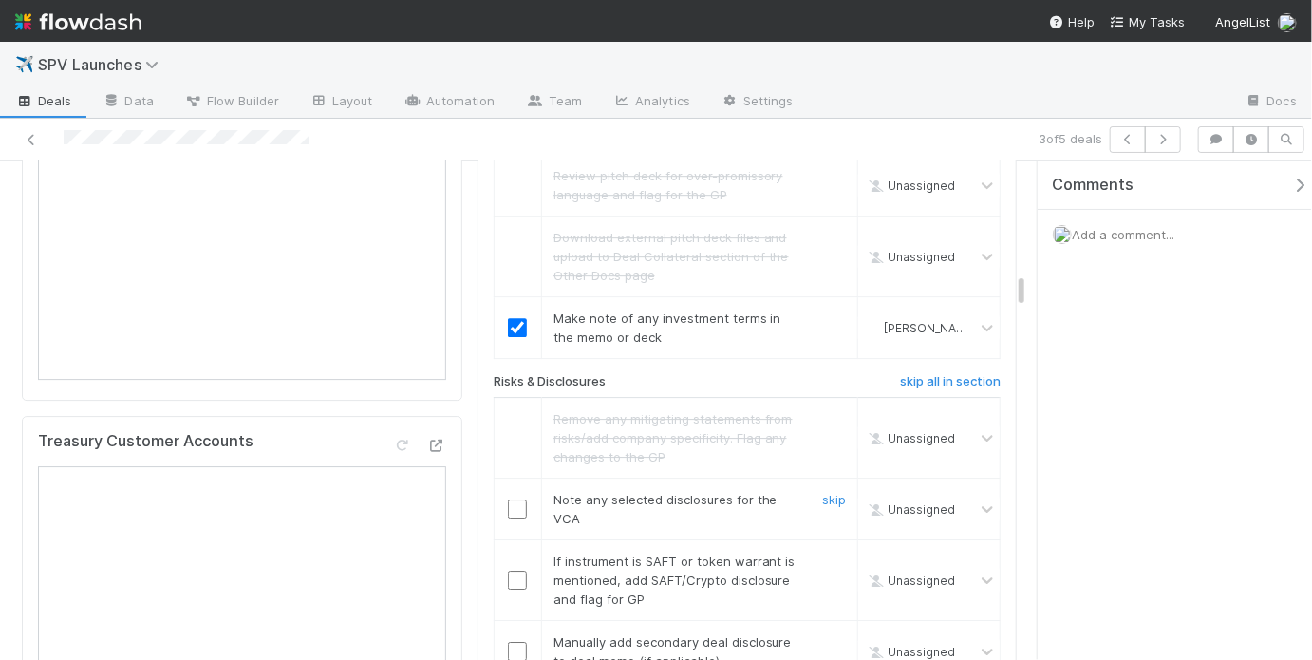
scroll to position [2739, 0]
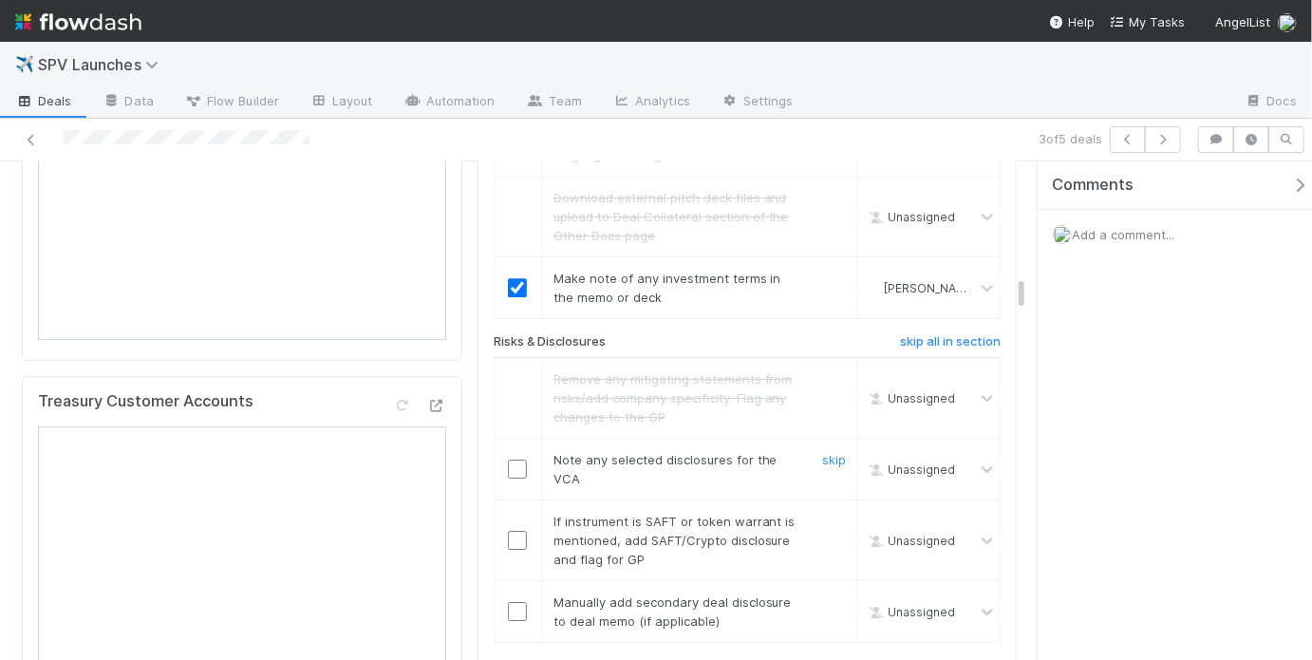
click at [515, 459] on input "checkbox" at bounding box center [517, 468] width 19 height 19
checkbox input "true"
click at [822, 513] on link "skip" at bounding box center [834, 520] width 24 height 15
click at [822, 594] on link "skip" at bounding box center [834, 601] width 24 height 15
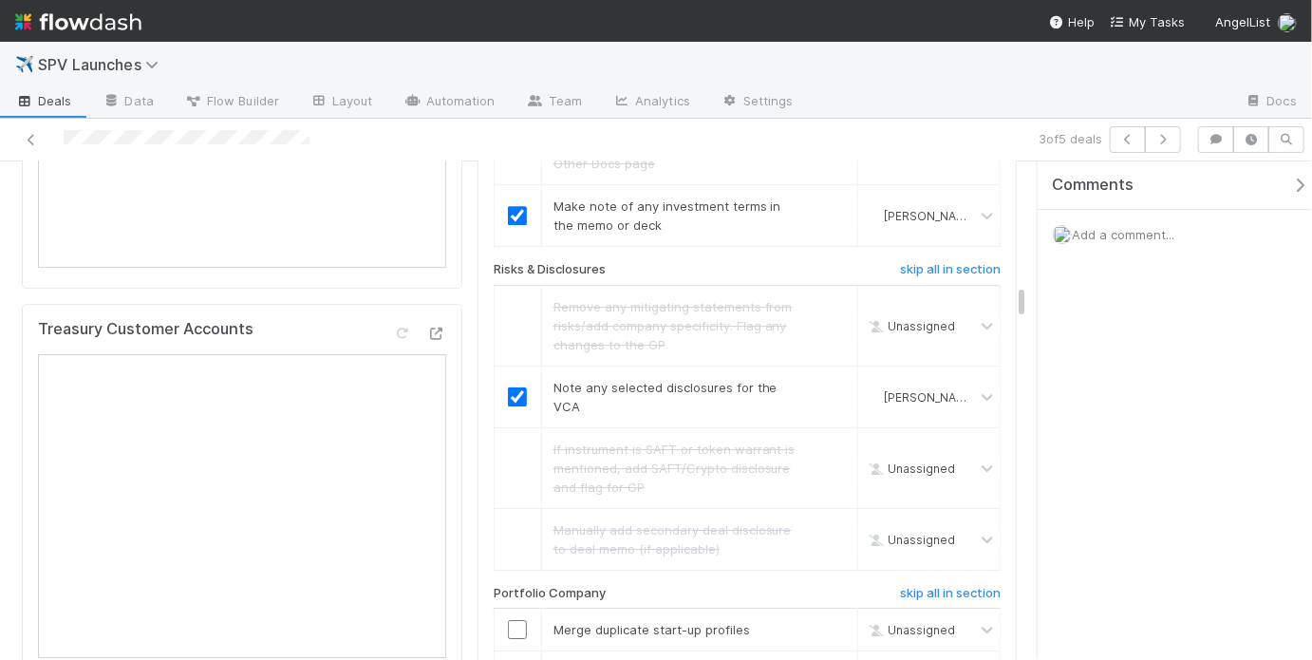
scroll to position [3041, 0]
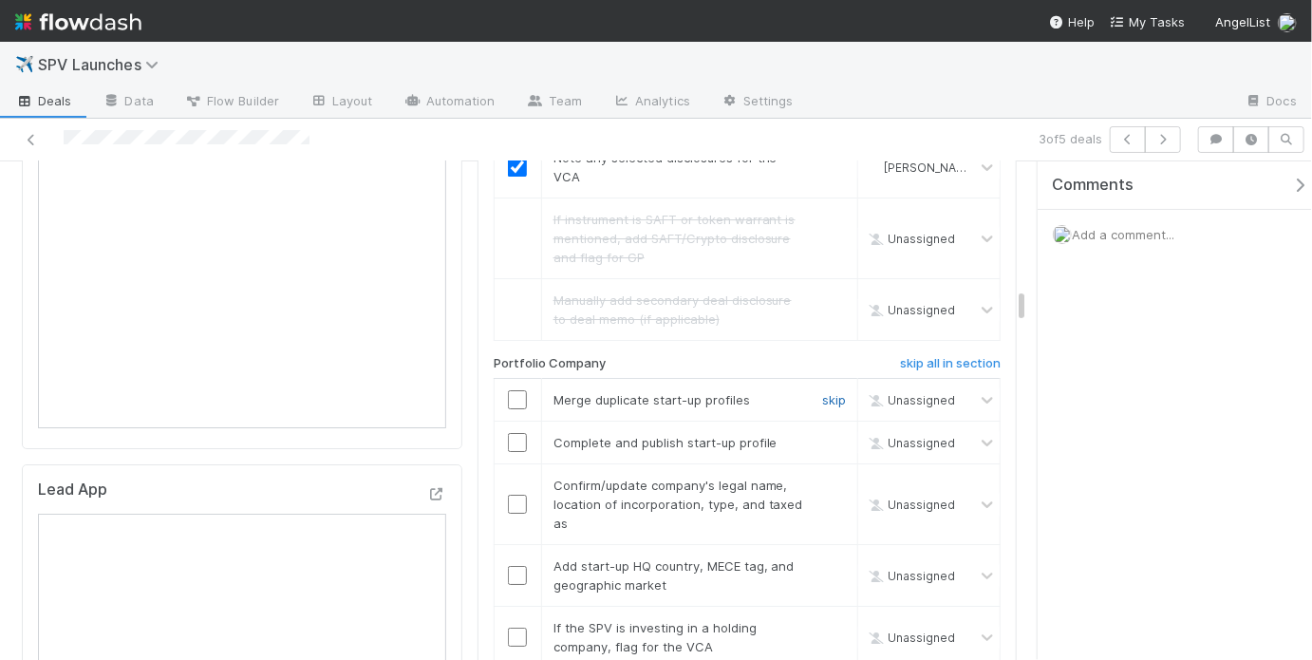
click at [822, 392] on link "skip" at bounding box center [834, 399] width 24 height 15
click at [715, 435] on span "Complete and publish start-up profile" at bounding box center [665, 442] width 224 height 15
click at [822, 435] on link "skip" at bounding box center [834, 442] width 24 height 15
click at [518, 494] on input "checkbox" at bounding box center [517, 503] width 19 height 19
click at [513, 566] on input "checkbox" at bounding box center [517, 575] width 19 height 19
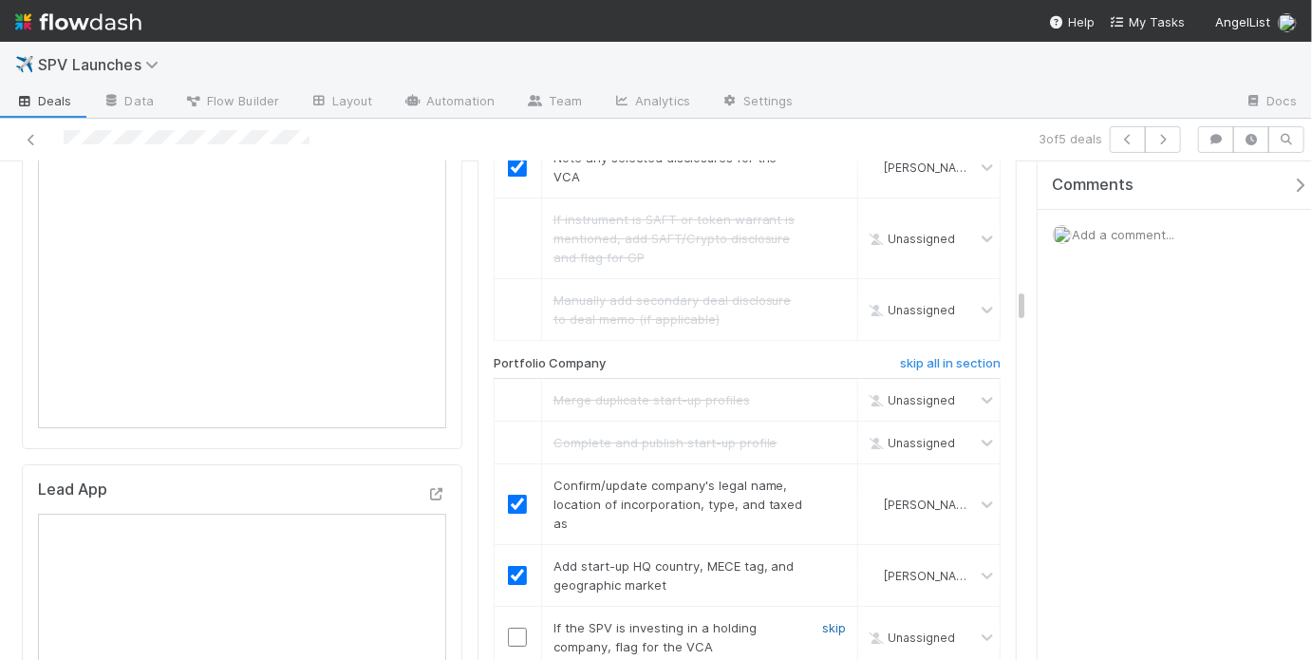
click at [822, 620] on link "skip" at bounding box center [834, 627] width 24 height 15
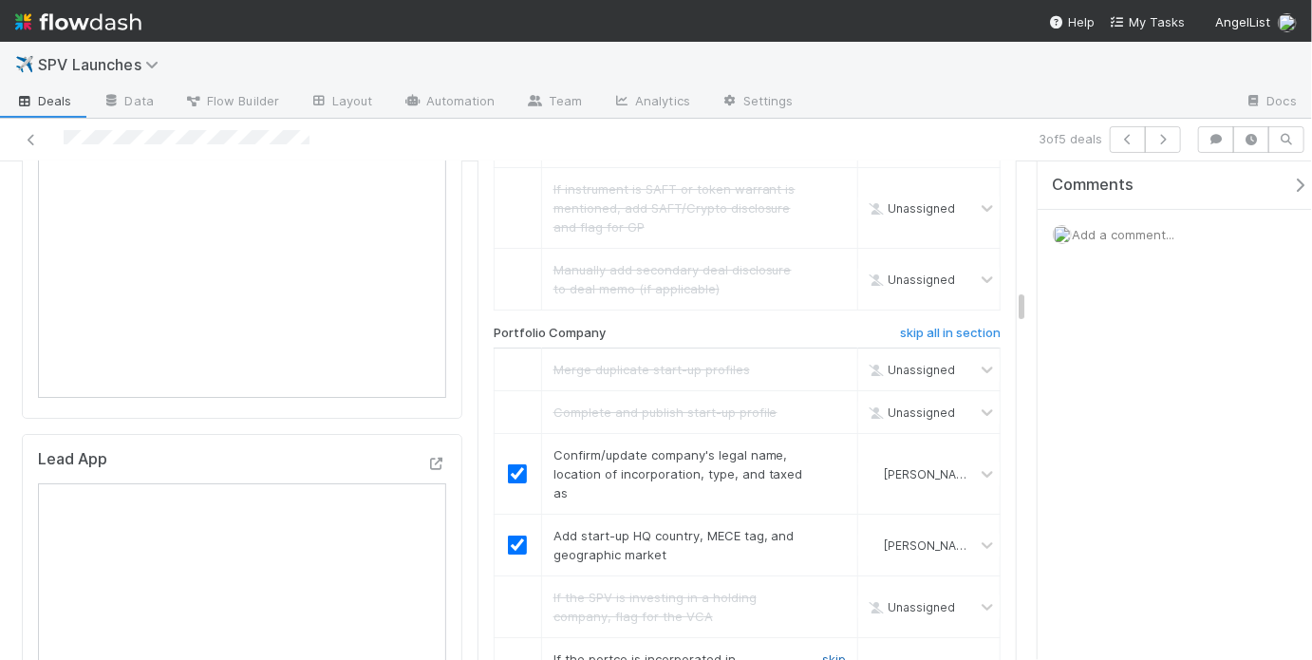
click at [822, 651] on link "skip" at bounding box center [834, 658] width 24 height 15
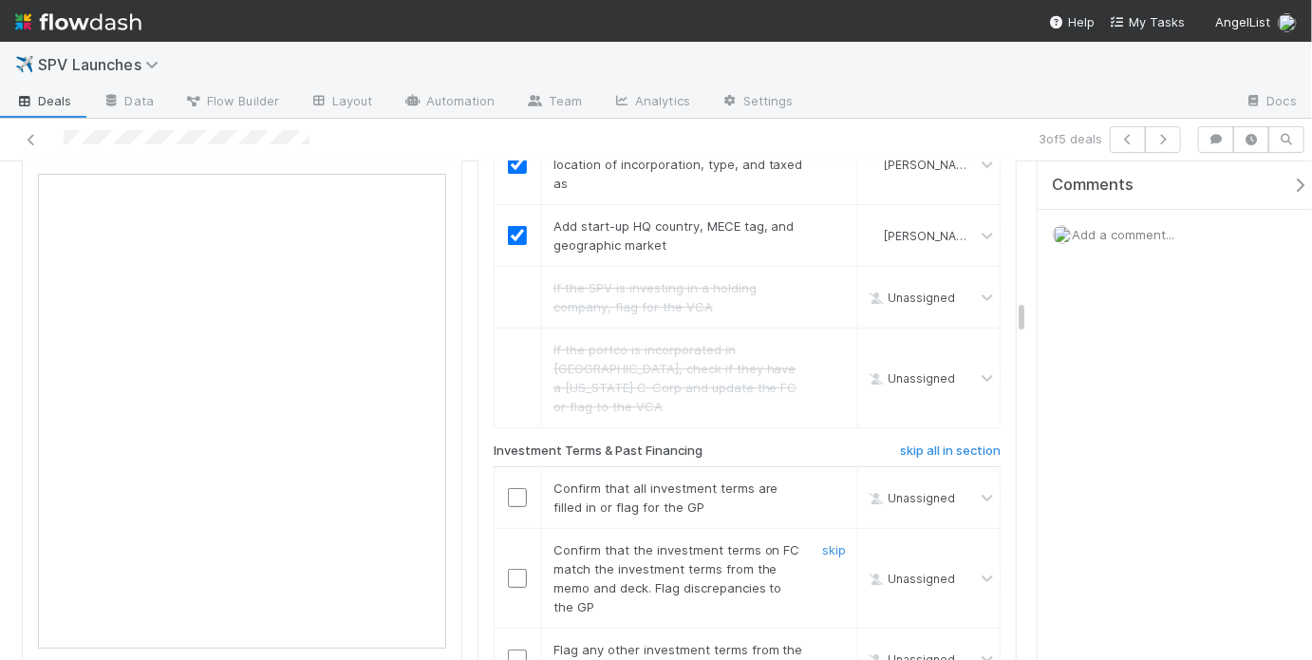
scroll to position [3414, 0]
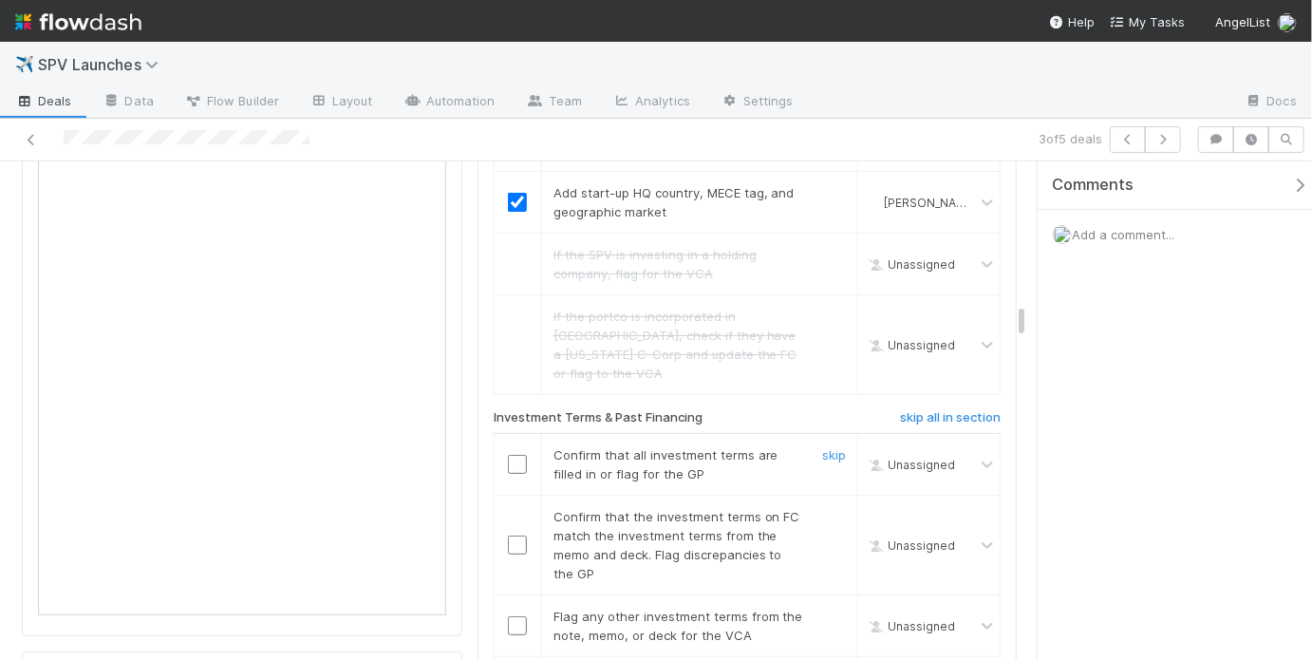
click at [520, 455] on input "checkbox" at bounding box center [517, 464] width 19 height 19
click at [510, 532] on input "checkbox" at bounding box center [517, 541] width 19 height 19
click at [831, 606] on link "skip" at bounding box center [834, 613] width 24 height 15
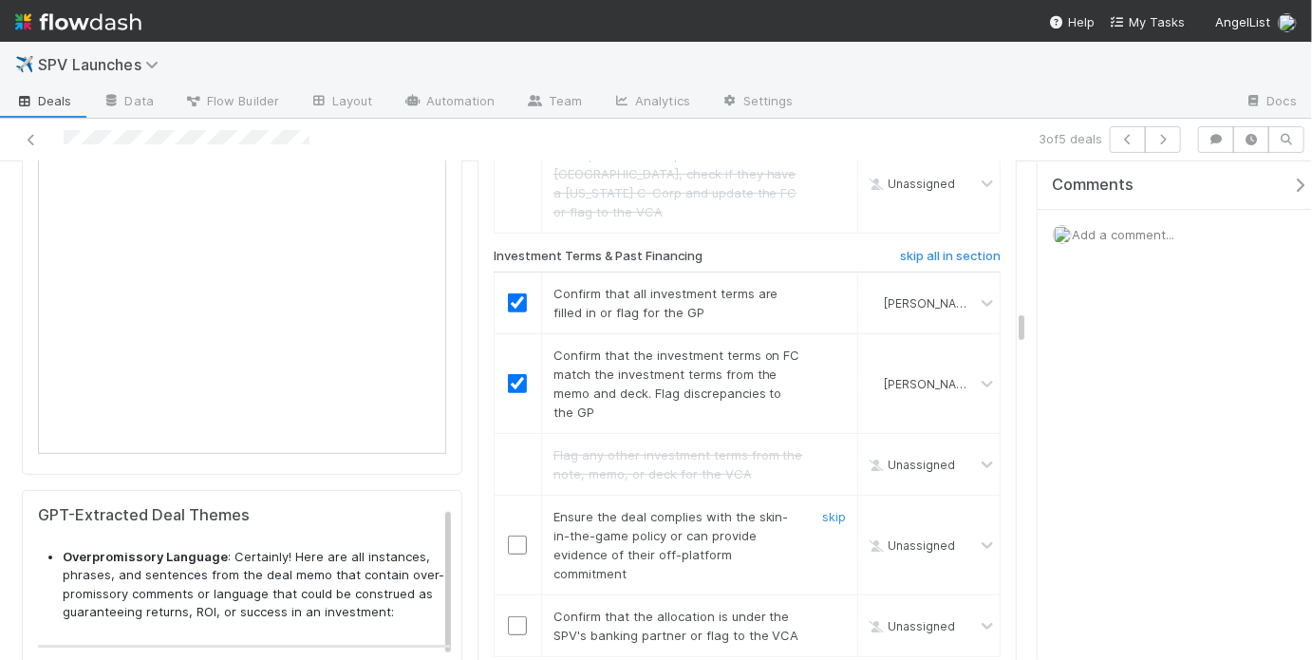
scroll to position [3576, 0]
click at [515, 534] on input "checkbox" at bounding box center [517, 543] width 19 height 19
click at [515, 615] on input "checkbox" at bounding box center [517, 624] width 19 height 19
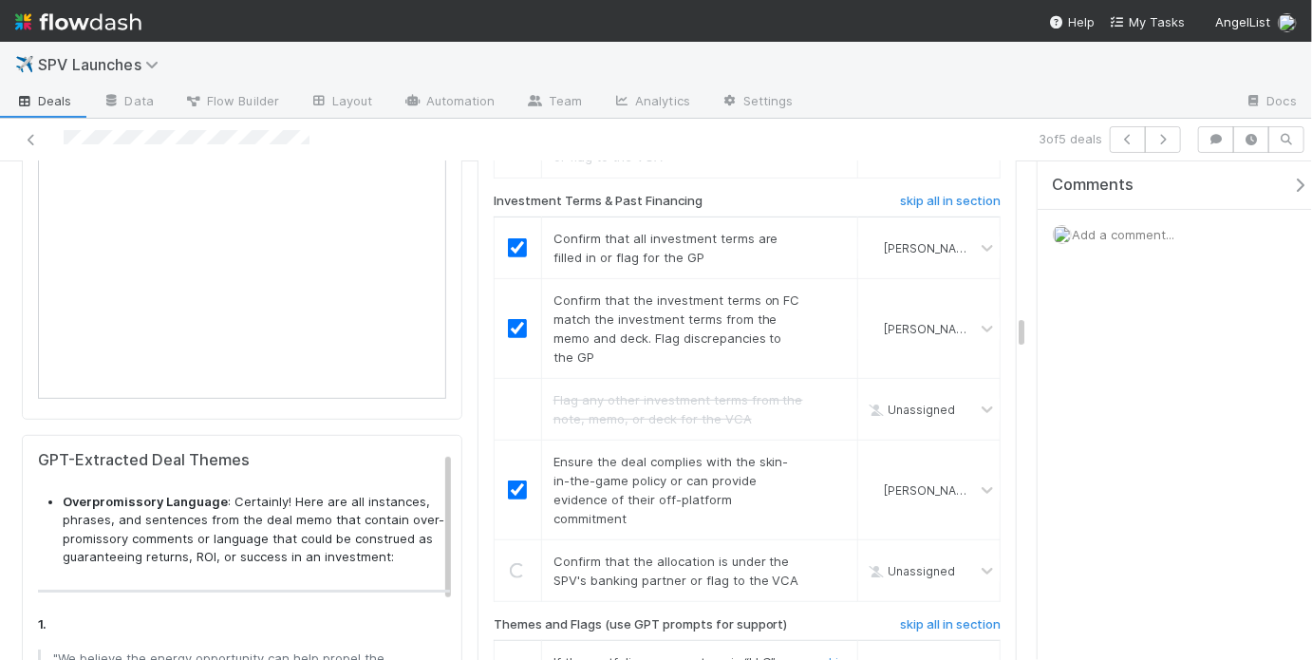
scroll to position [3703, 0]
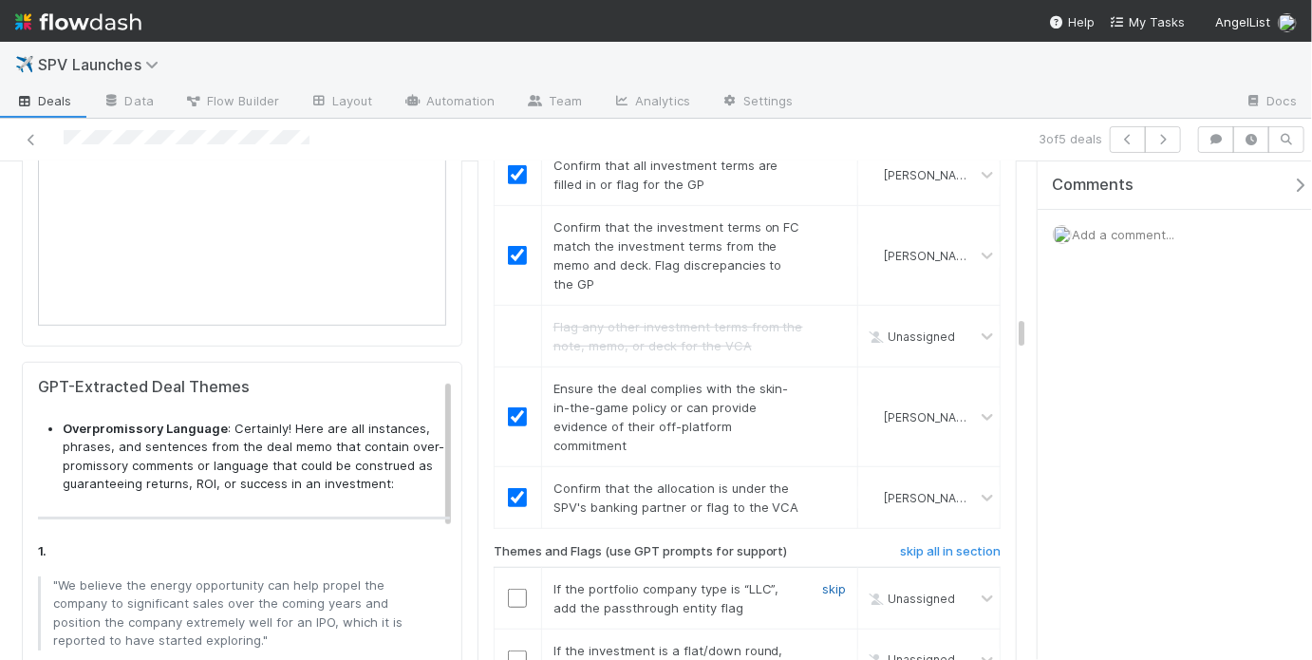
click at [829, 581] on link "skip" at bounding box center [834, 588] width 24 height 15
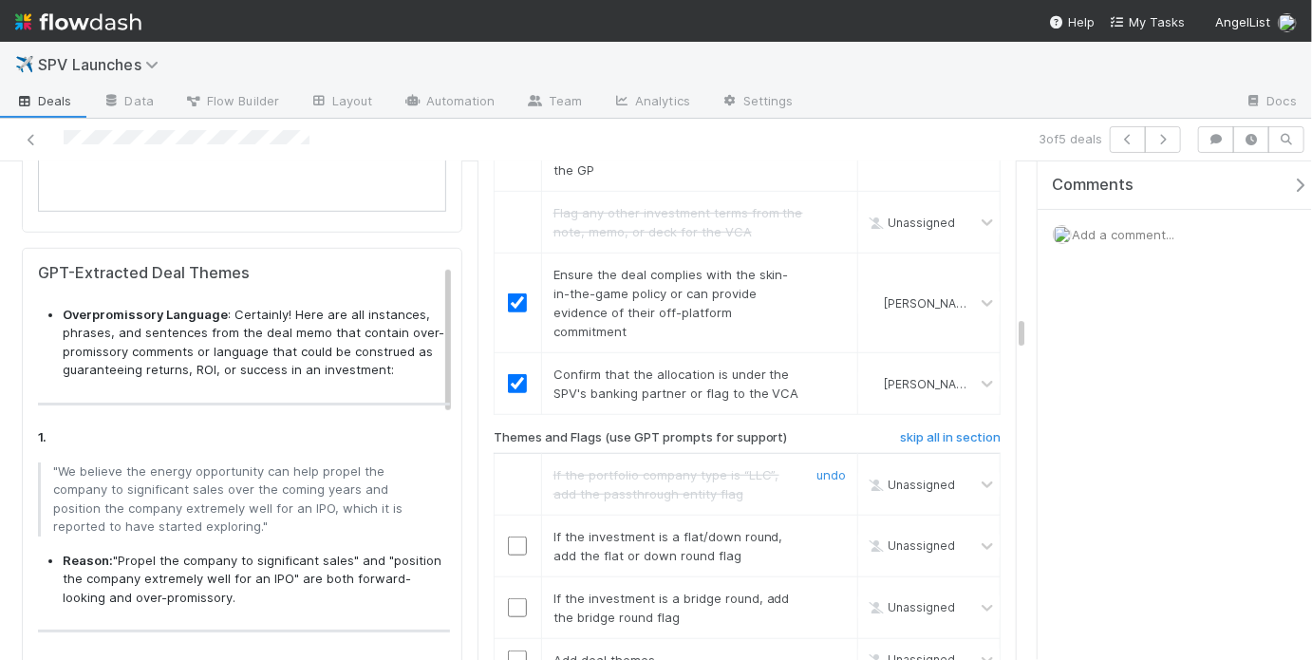
scroll to position [3824, 0]
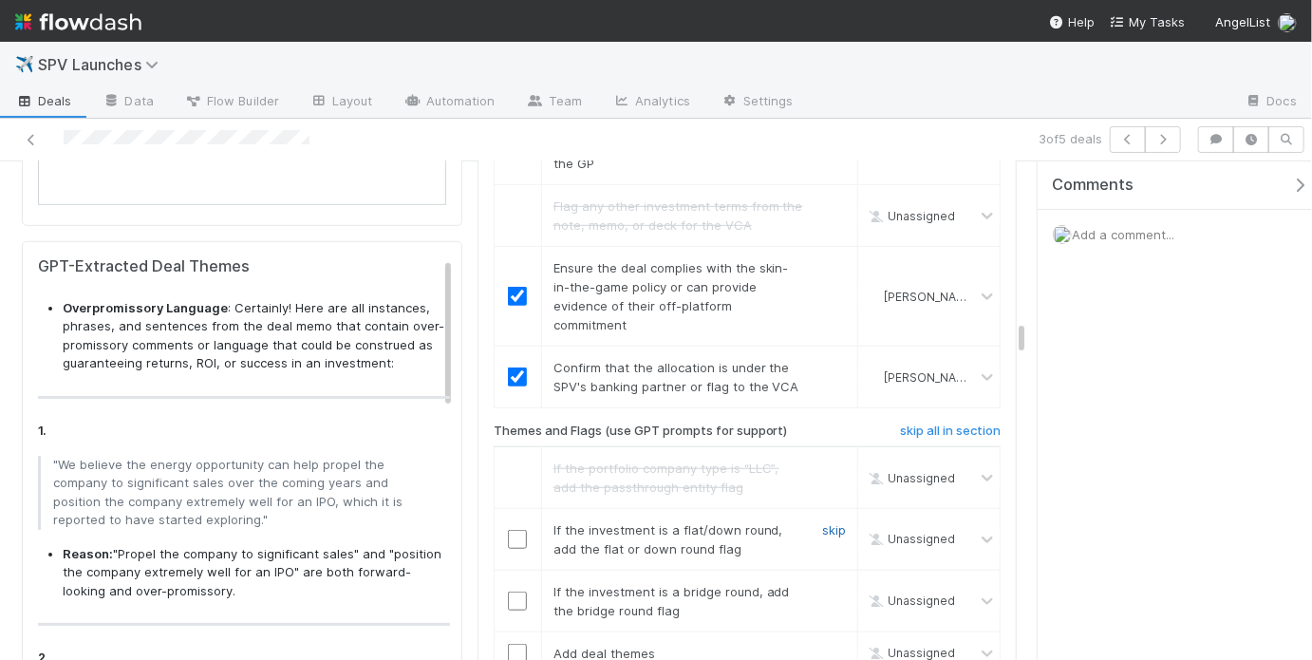
click at [822, 522] on link "skip" at bounding box center [834, 529] width 24 height 15
click at [827, 584] on link "skip" at bounding box center [834, 591] width 24 height 15
drag, startPoint x: 823, startPoint y: 417, endPoint x: 825, endPoint y: 400, distance: 17.2
click at [825, 522] on link "undo" at bounding box center [830, 529] width 29 height 15
click at [822, 584] on link "skip" at bounding box center [834, 591] width 24 height 15
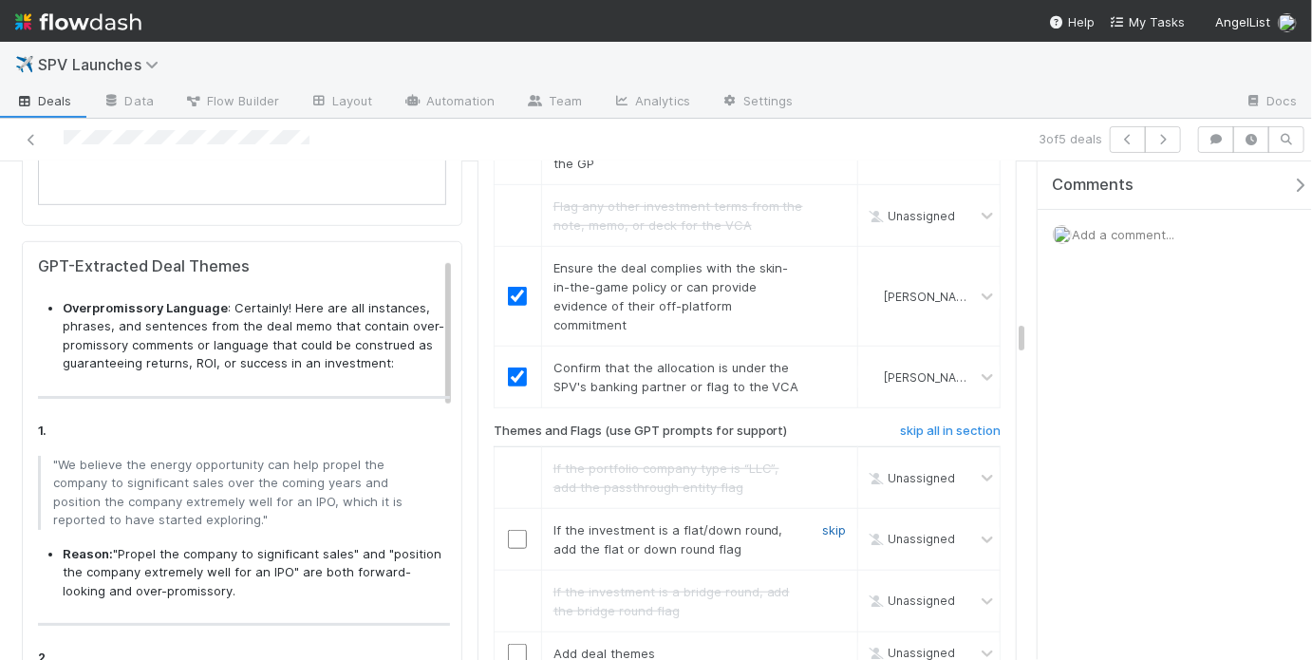
click at [823, 522] on link "skip" at bounding box center [834, 529] width 24 height 15
click at [822, 645] on link "skip" at bounding box center [834, 652] width 24 height 15
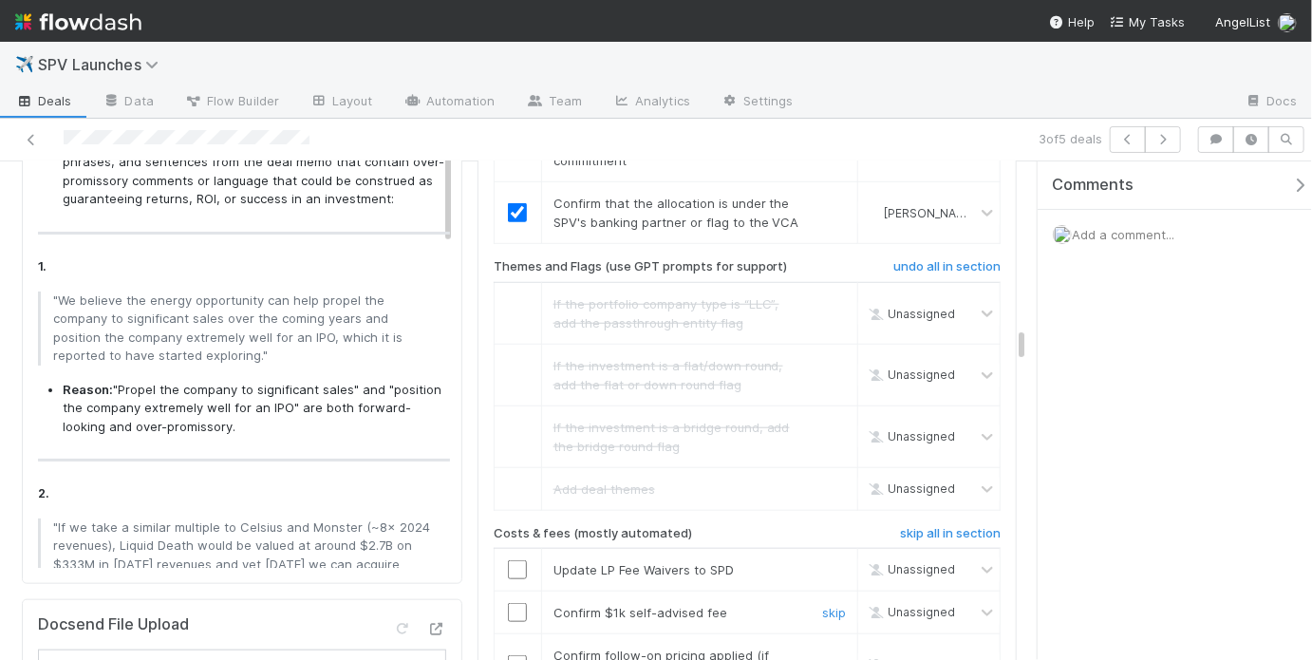
scroll to position [3989, 0]
click at [513, 559] on input "checkbox" at bounding box center [517, 568] width 19 height 19
click at [512, 602] on input "checkbox" at bounding box center [517, 611] width 19 height 19
click at [518, 654] on input "checkbox" at bounding box center [517, 663] width 19 height 19
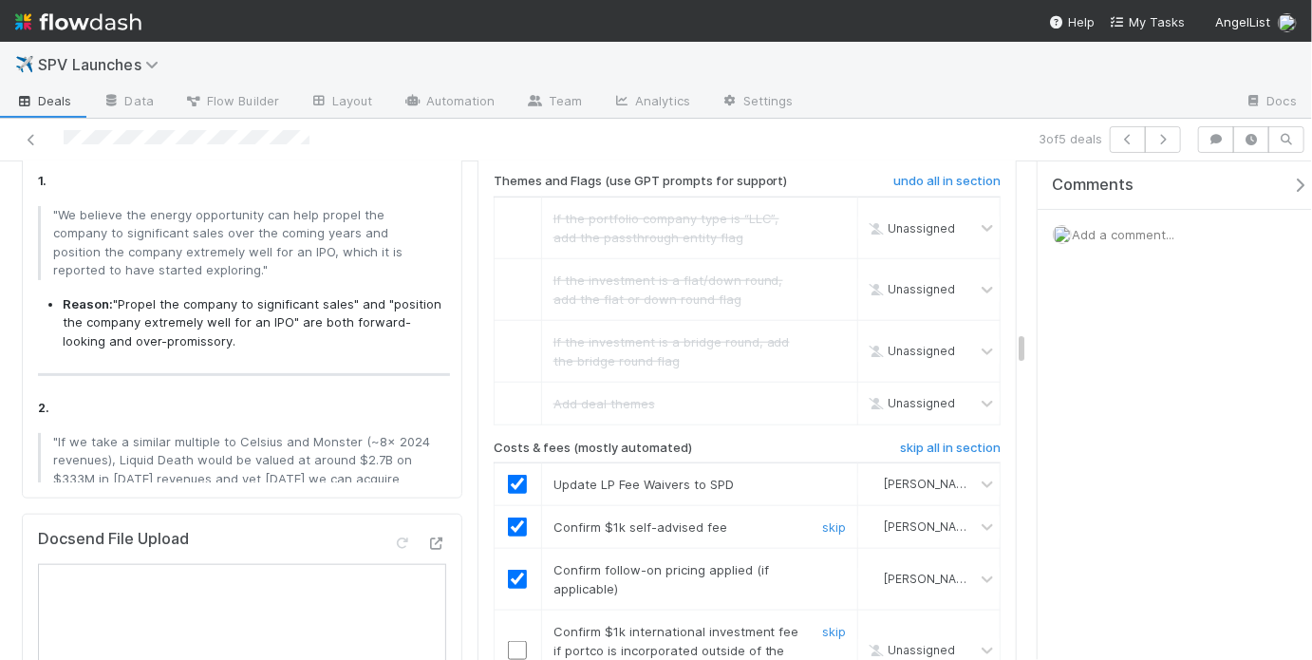
scroll to position [4074, 0]
click at [822, 623] on link "skip" at bounding box center [834, 630] width 24 height 15
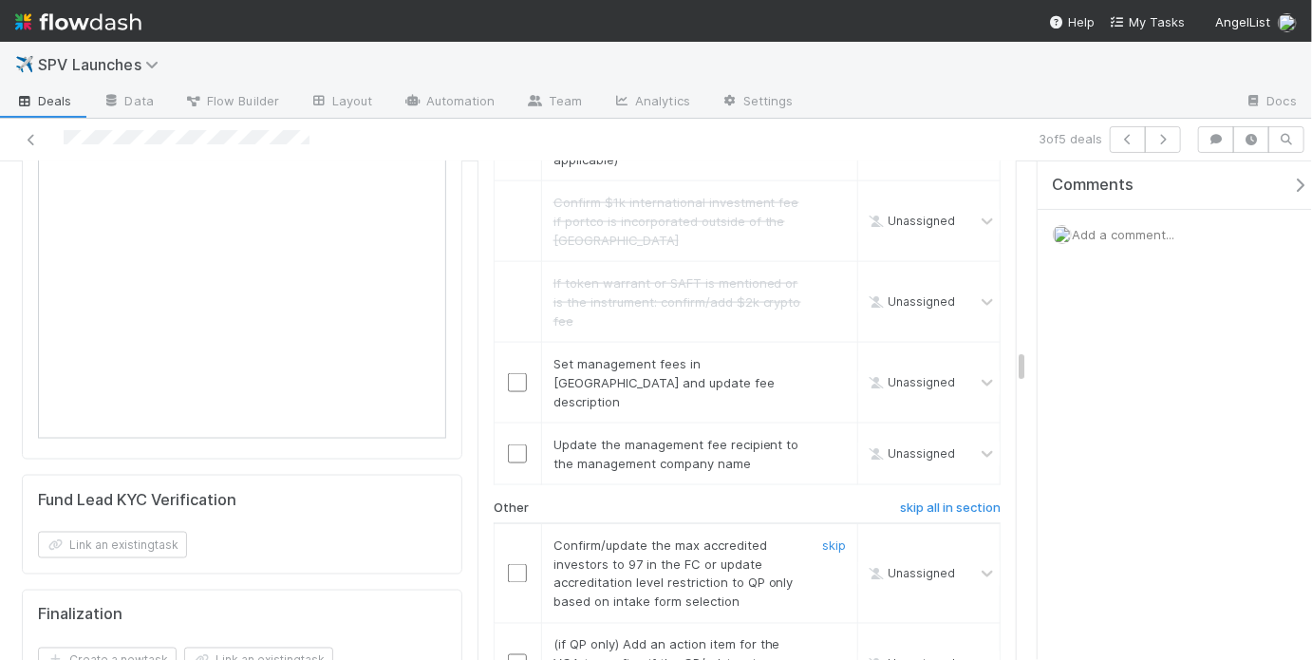
scroll to position [4501, 0]
click at [513, 374] on input "checkbox" at bounding box center [517, 383] width 19 height 19
click at [508, 445] on input "checkbox" at bounding box center [517, 454] width 19 height 19
click at [513, 565] on input "checkbox" at bounding box center [517, 574] width 19 height 19
drag, startPoint x: 822, startPoint y: 495, endPoint x: 812, endPoint y: 507, distance: 14.8
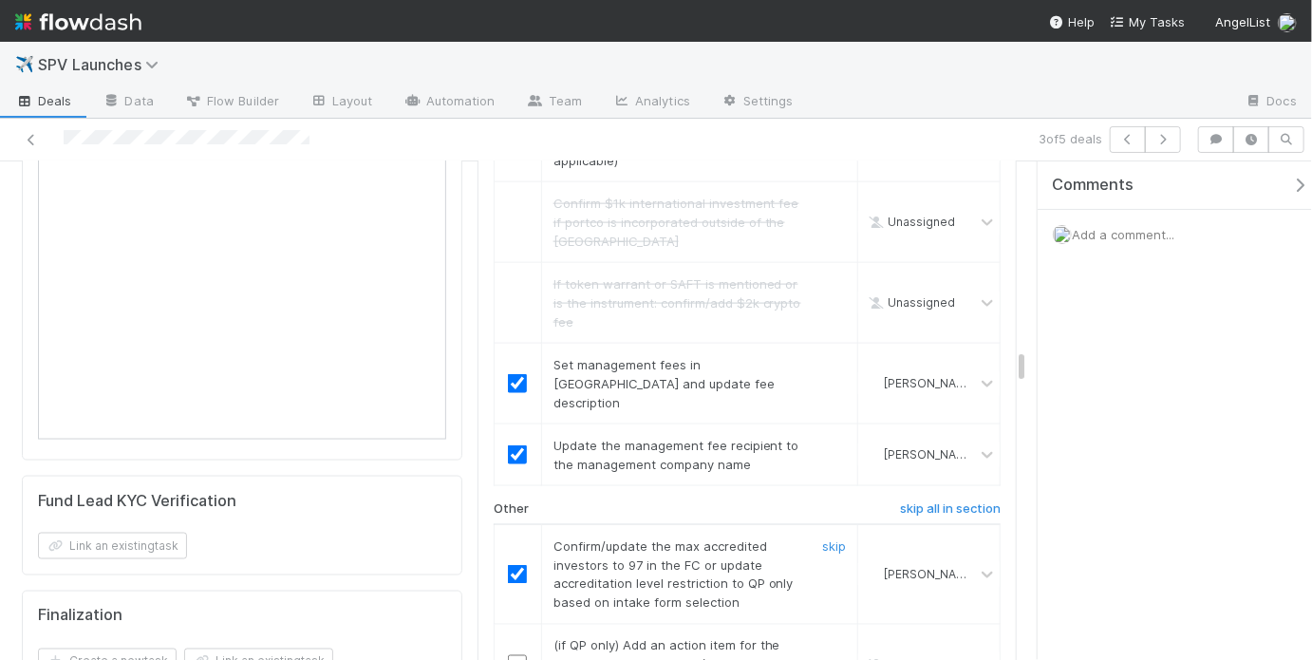
click at [822, 636] on div at bounding box center [831, 664] width 57 height 57
click at [829, 638] on link "skip" at bounding box center [834, 645] width 24 height 15
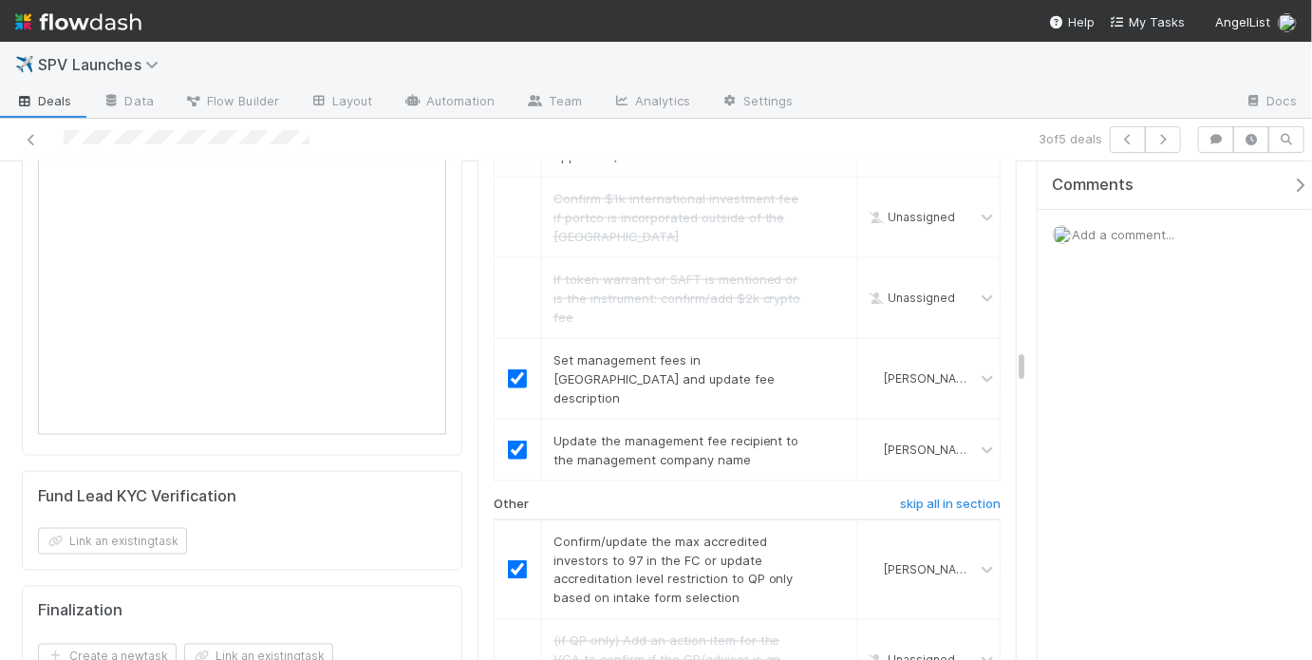
scroll to position [4706, 0]
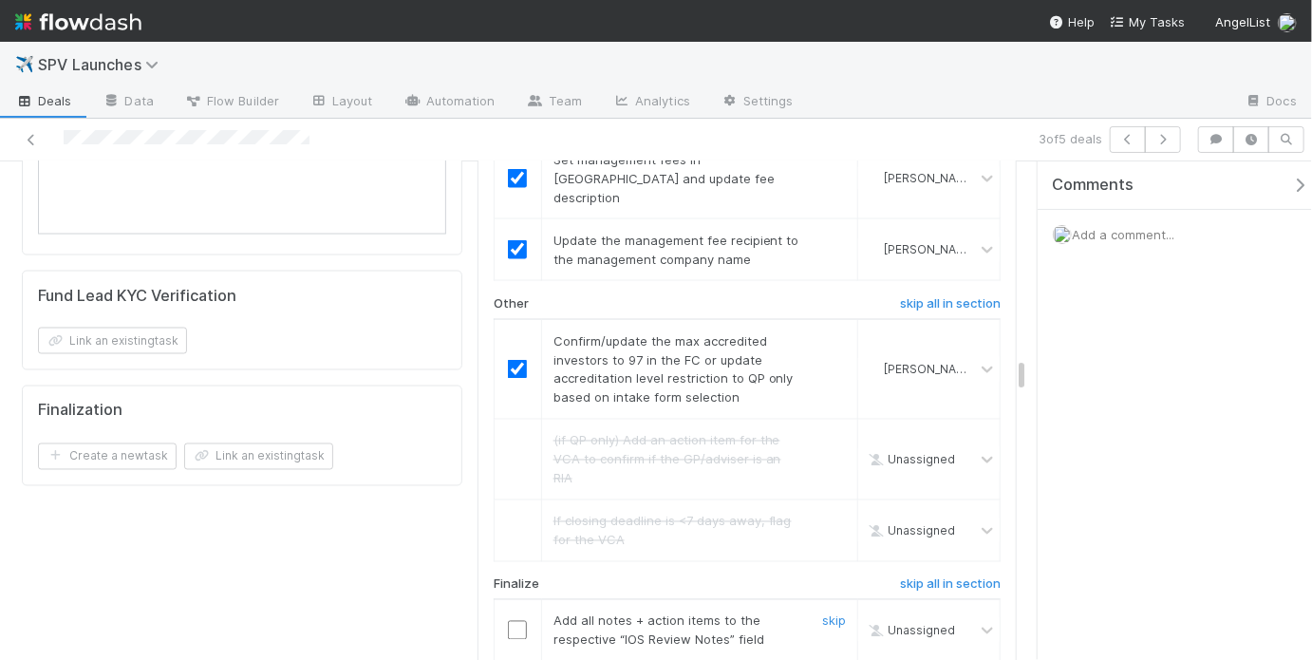
click at [513, 621] on input "checkbox" at bounding box center [517, 630] width 19 height 19
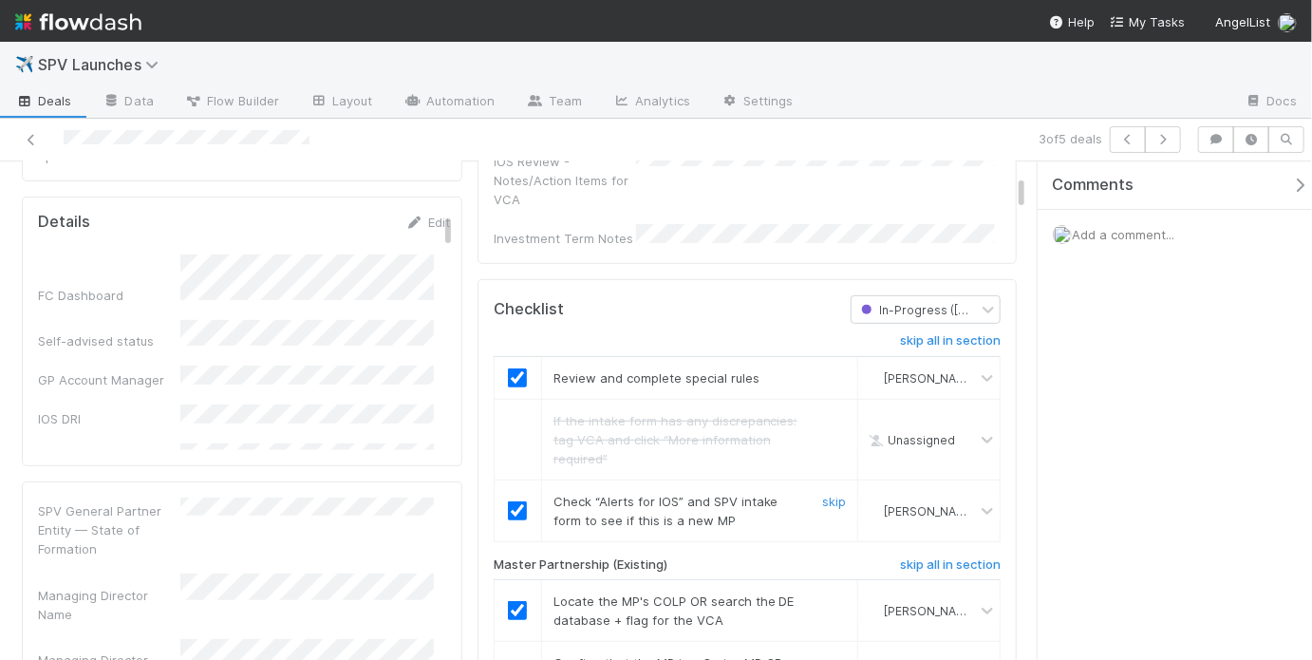
scroll to position [0, 0]
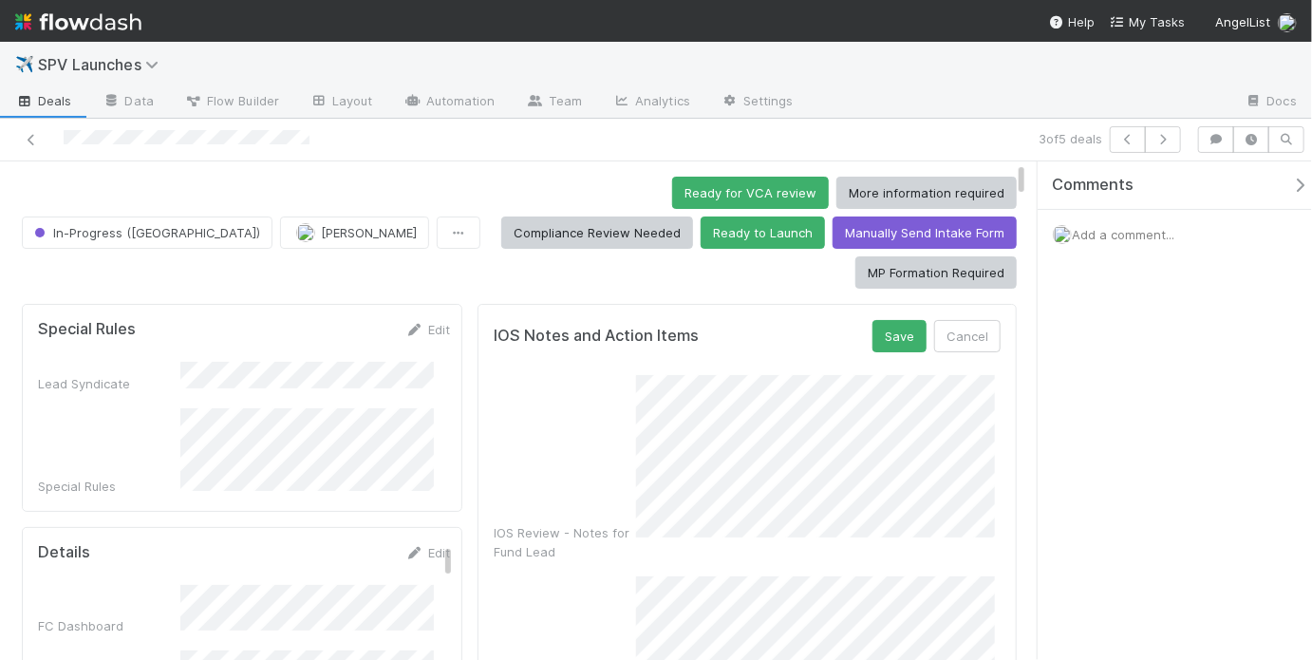
click at [621, 402] on div "IOS Review - Notes for Fund Lead" at bounding box center [747, 468] width 507 height 186
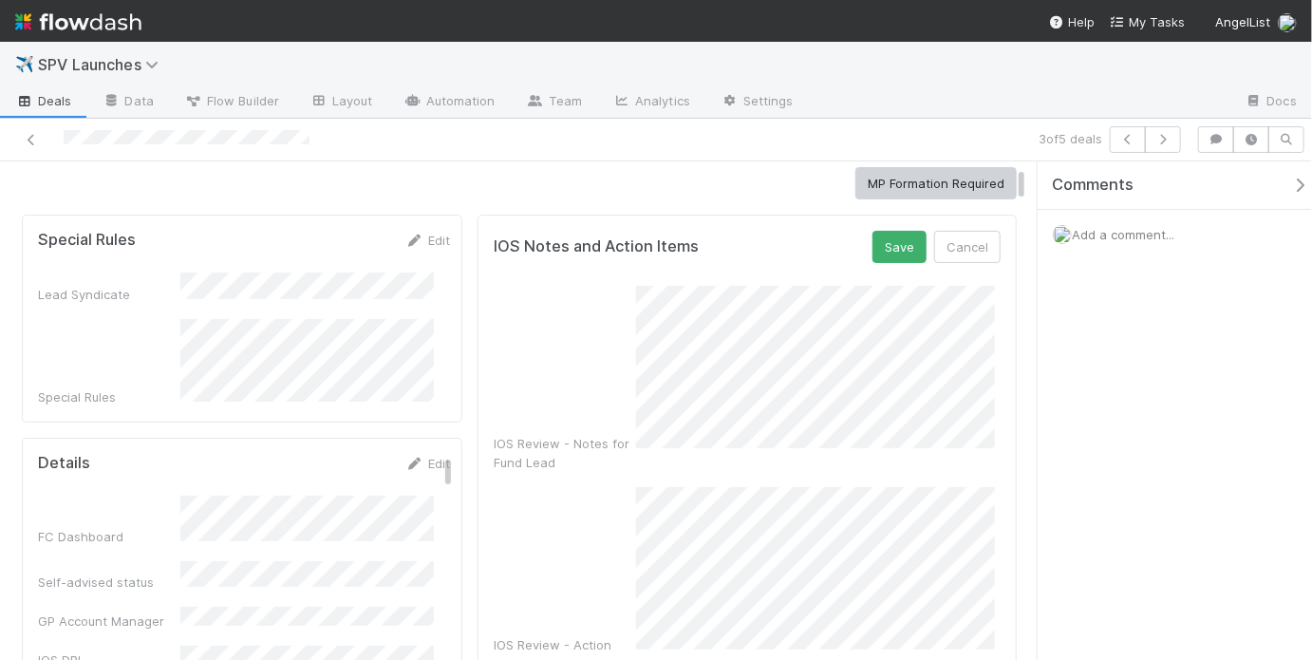
scroll to position [292, 0]
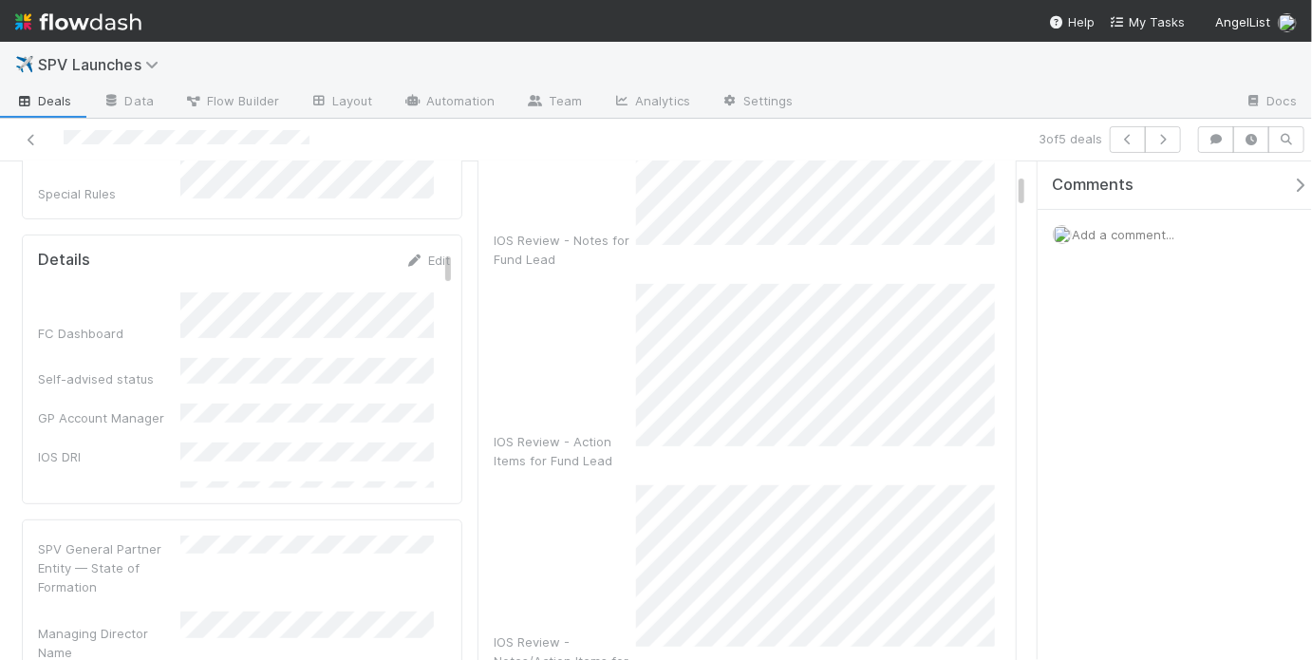
click at [626, 485] on div "IOS Review - Notes/Action Items for VCA" at bounding box center [747, 587] width 507 height 205
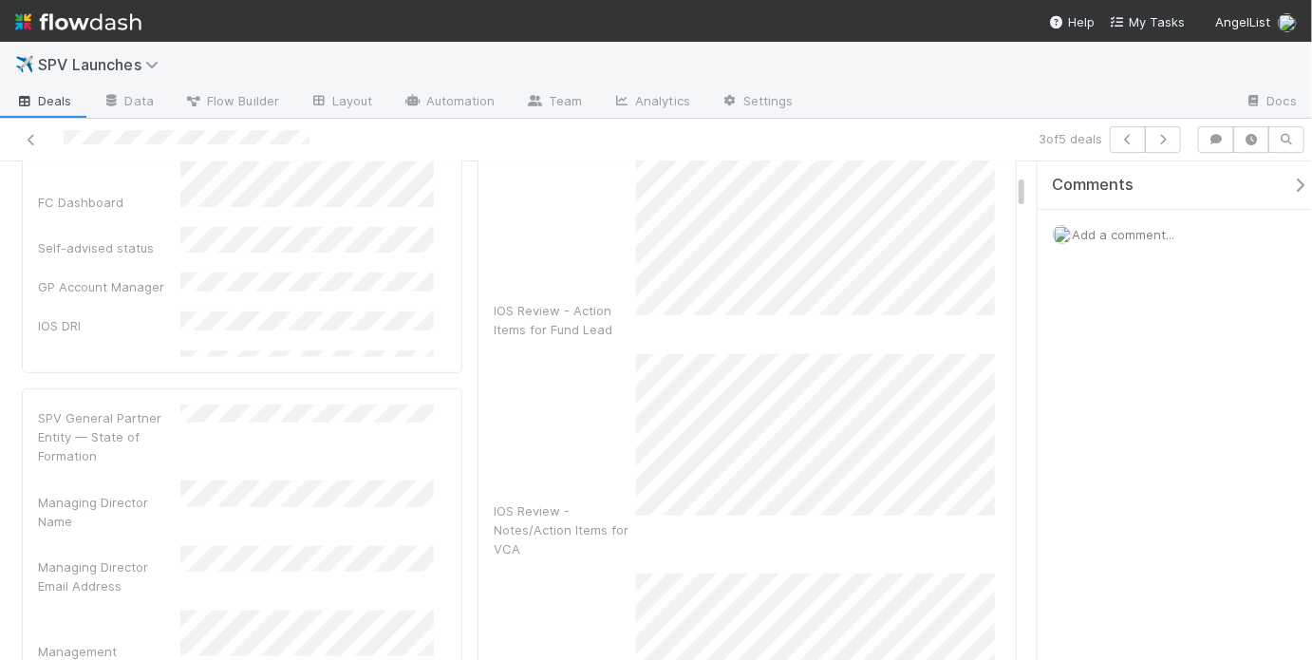
scroll to position [425, 0]
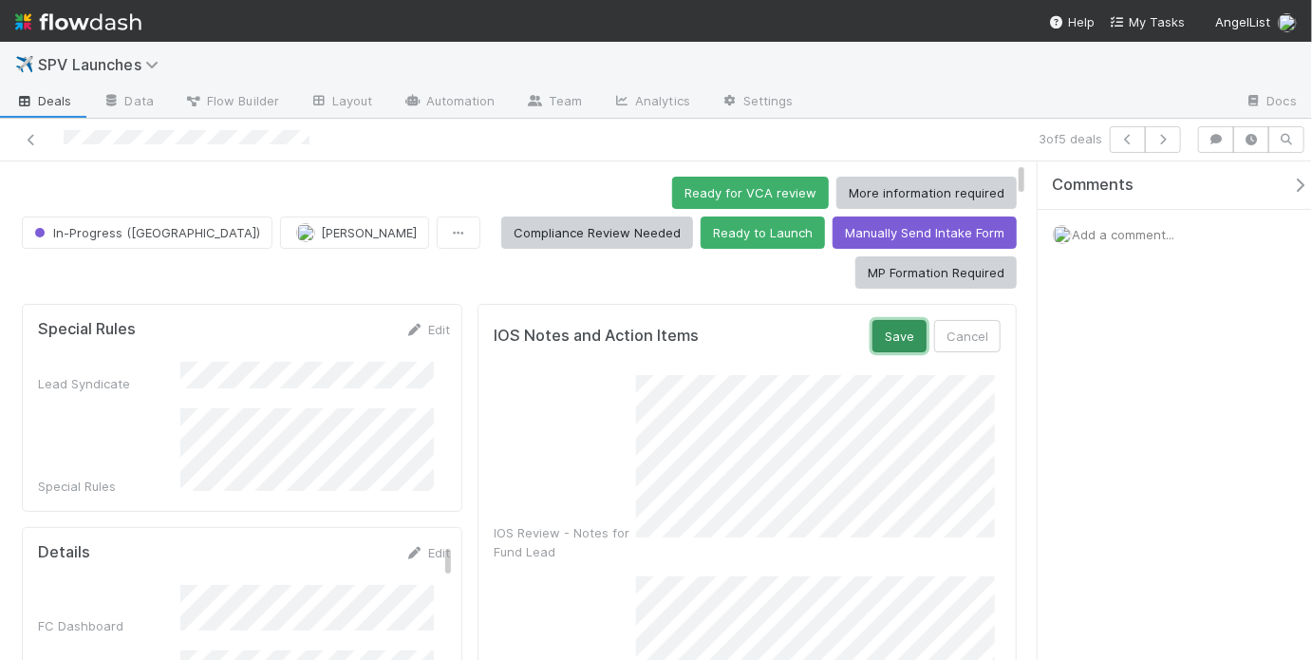
click at [884, 320] on button "Save" at bounding box center [899, 336] width 54 height 32
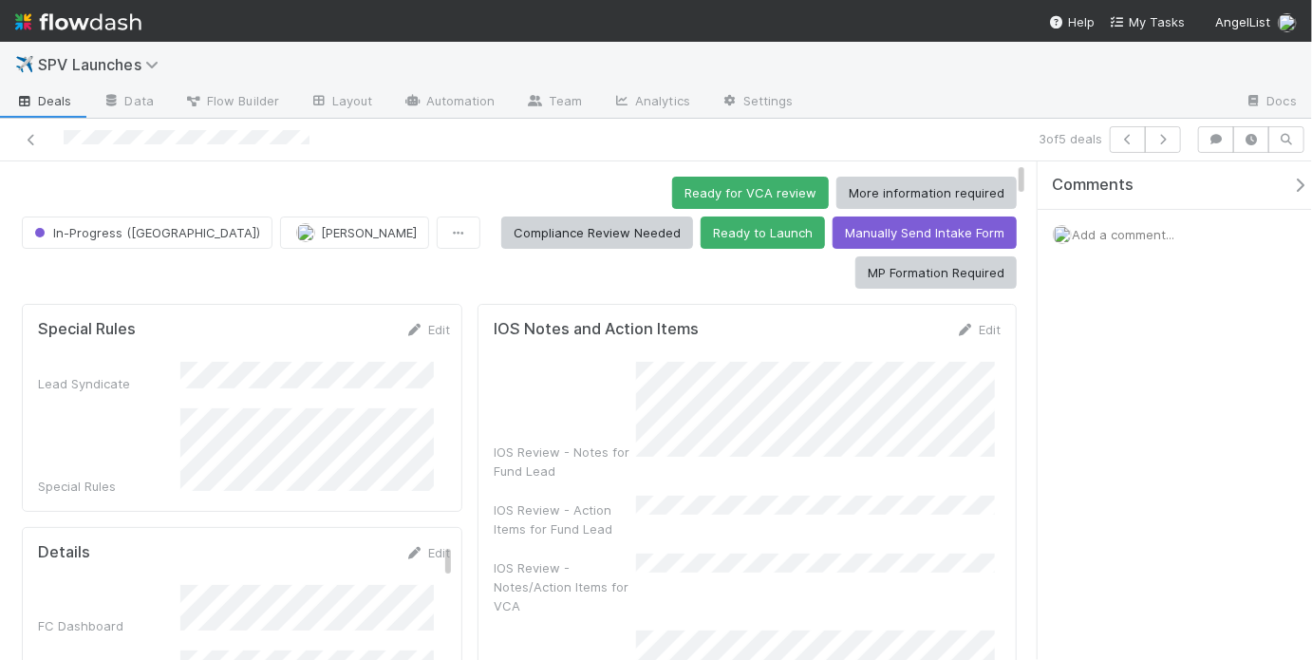
click at [488, 237] on div "Ready for VCA review More information required Compliance Review Needed Ready t…" at bounding box center [752, 233] width 529 height 112
click at [488, 203] on div "Ready for VCA review More information required Compliance Review Needed Ready t…" at bounding box center [752, 233] width 529 height 112
click at [700, 245] on button "Ready to Launch" at bounding box center [762, 232] width 124 height 32
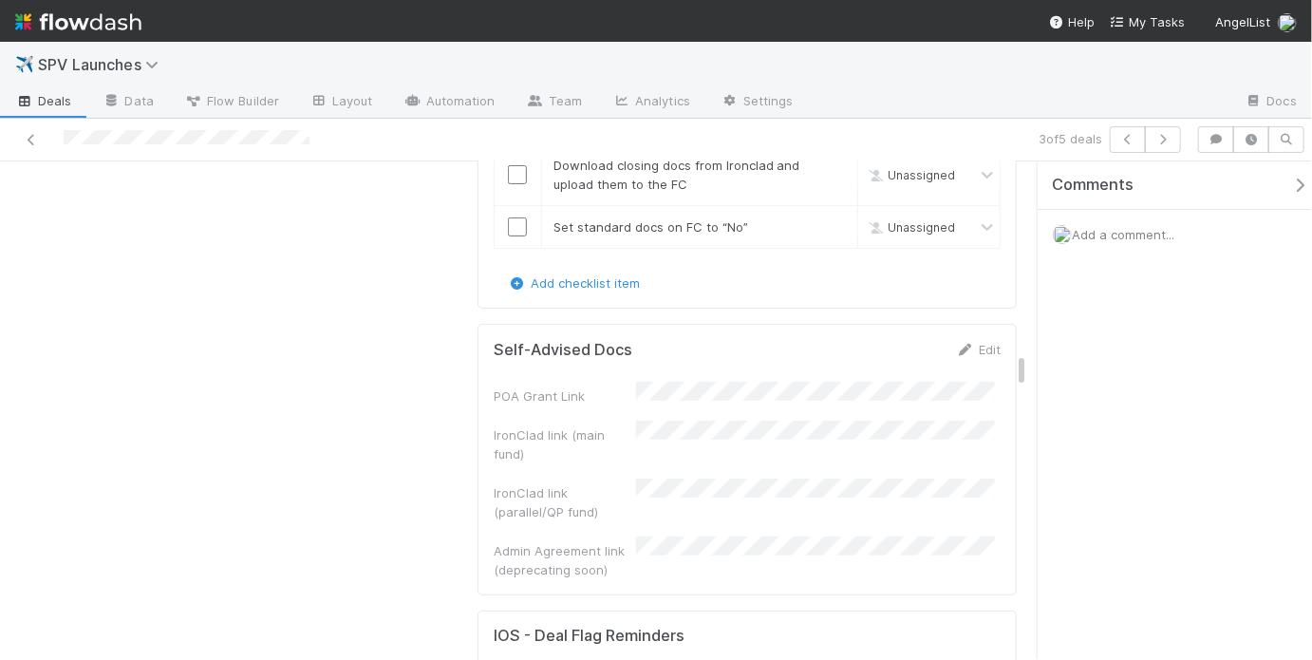
scroll to position [3532, 0]
click at [725, 384] on div "POA Grant Link IronClad link (main fund) IronClad link (parallel/QP fund) Admin…" at bounding box center [747, 482] width 507 height 197
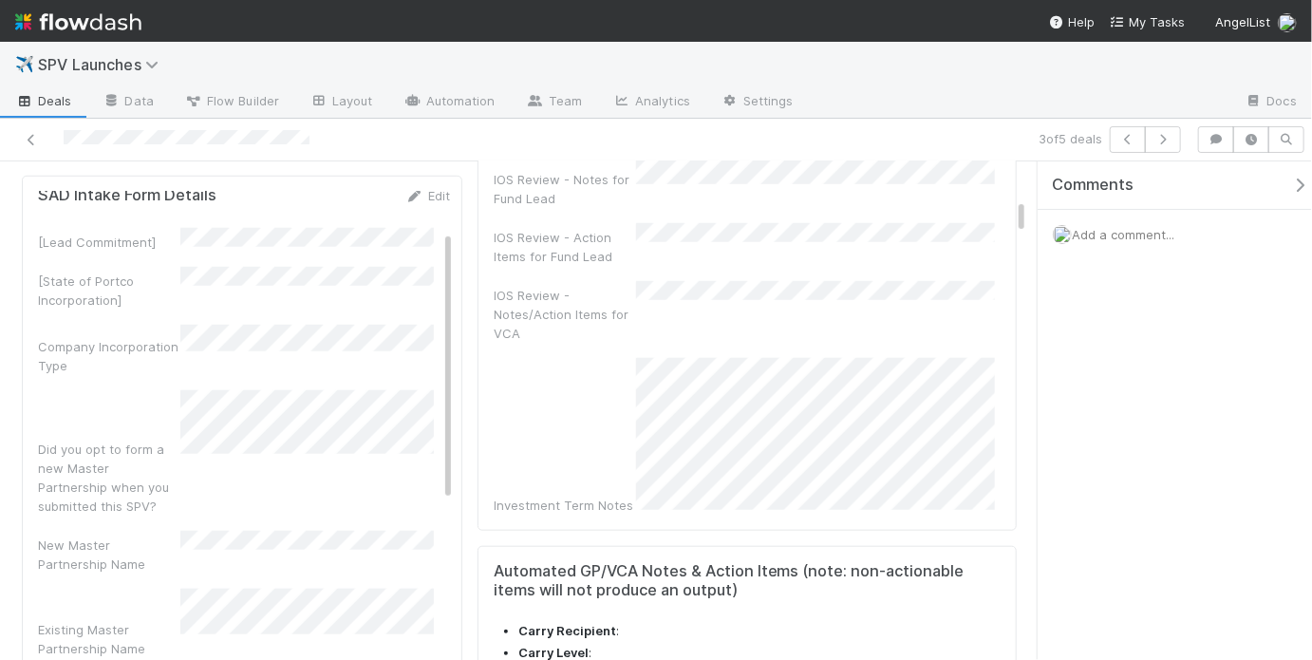
scroll to position [0, 0]
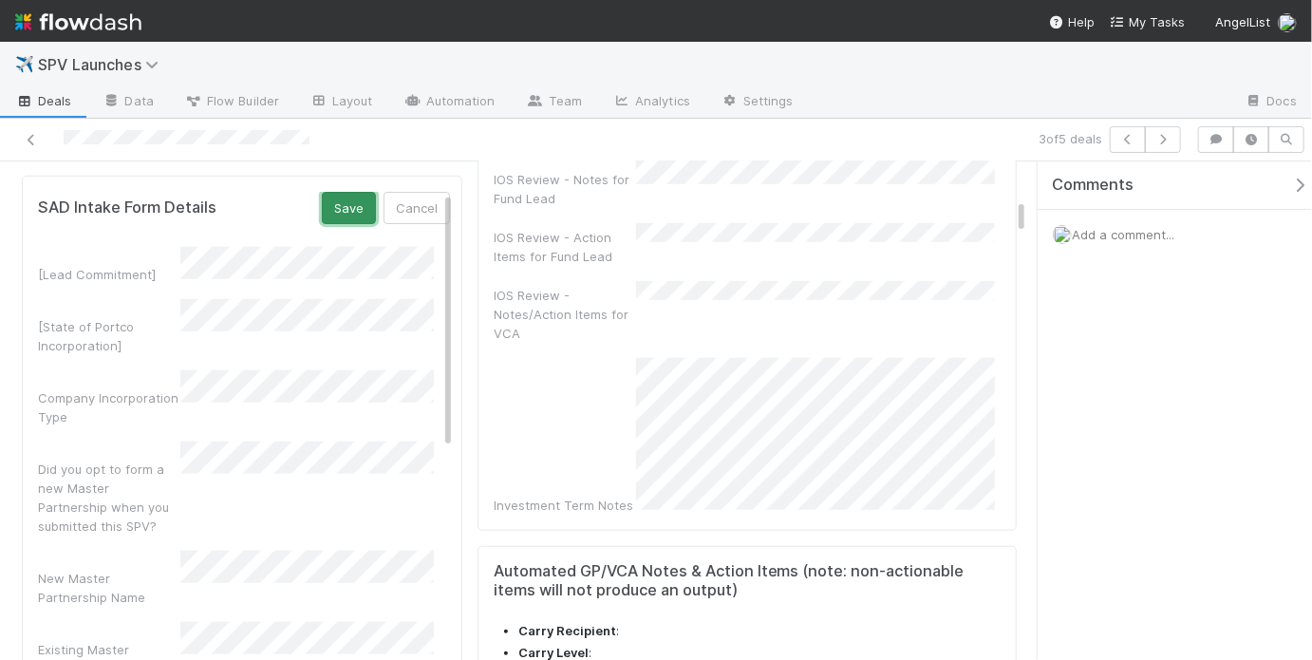
click at [343, 192] on button "Save" at bounding box center [349, 208] width 54 height 32
click at [335, 192] on button "Save" at bounding box center [349, 208] width 54 height 32
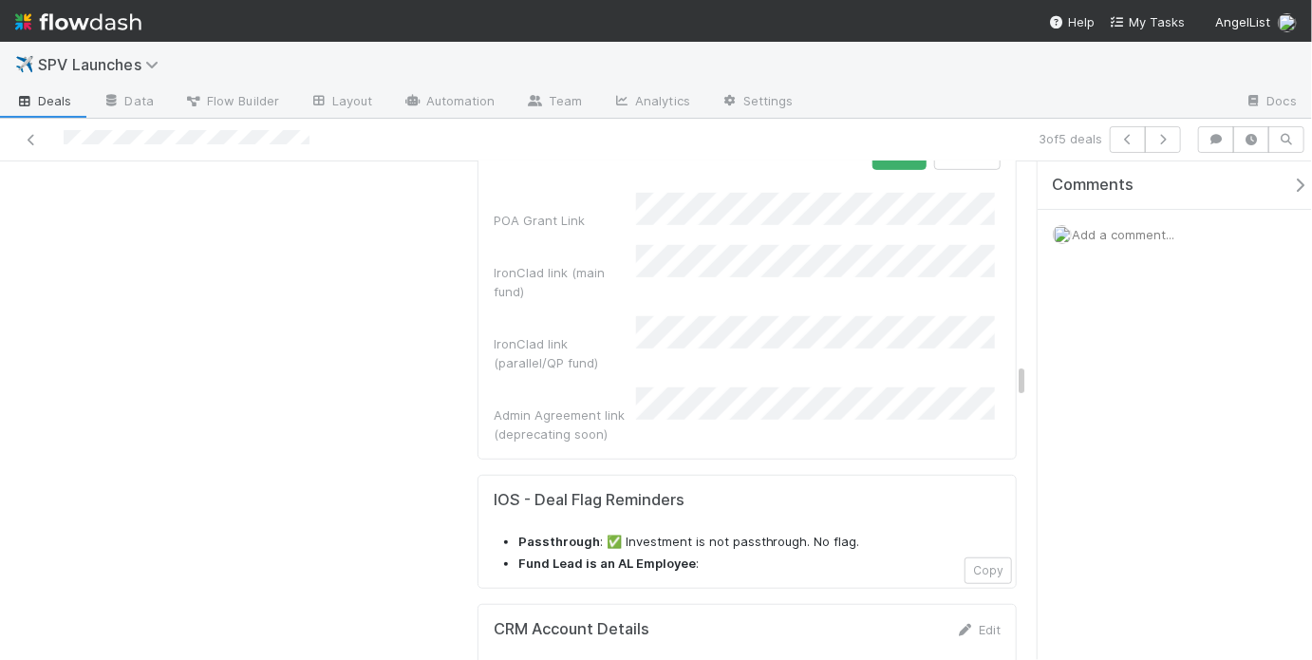
scroll to position [3521, 0]
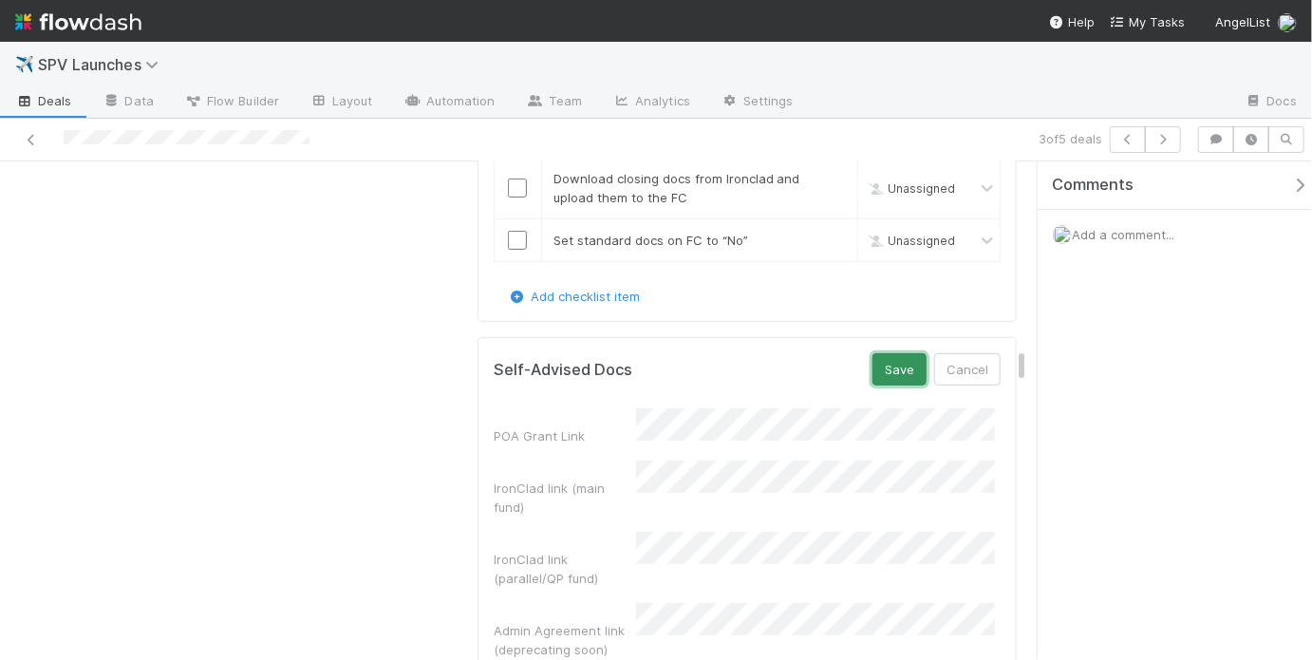
click at [901, 353] on button "Save" at bounding box center [899, 369] width 54 height 32
click at [884, 353] on button "Save" at bounding box center [899, 369] width 54 height 32
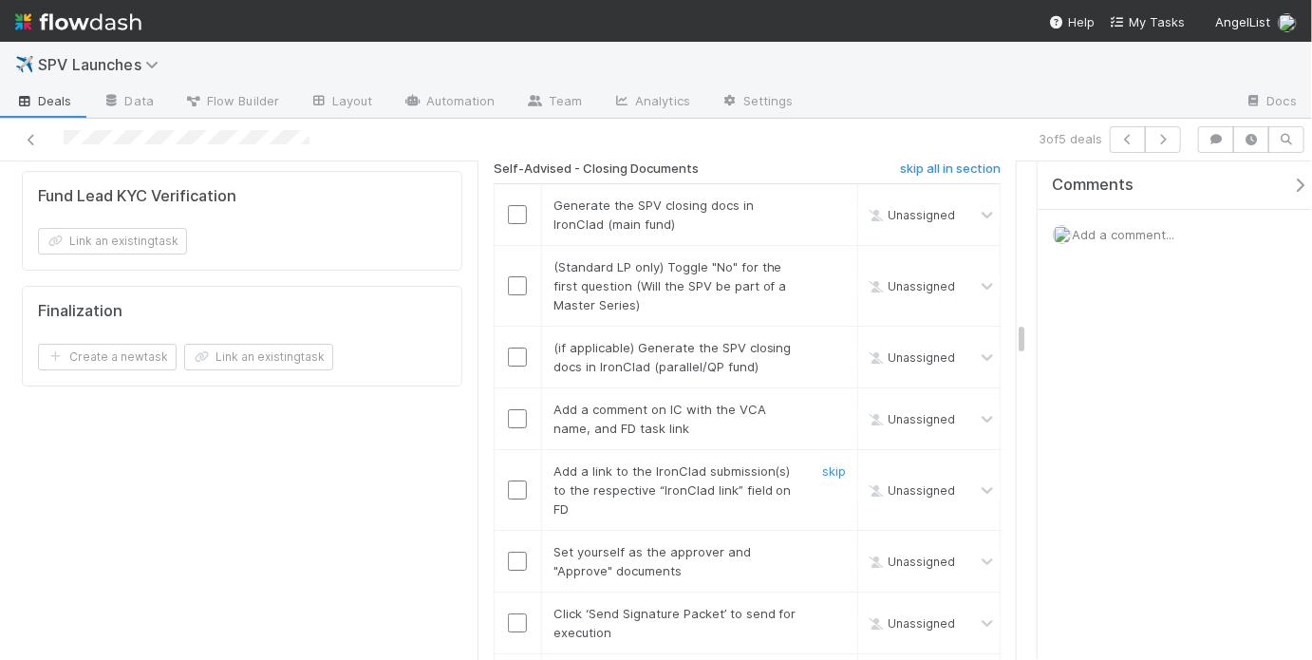
scroll to position [2890, 0]
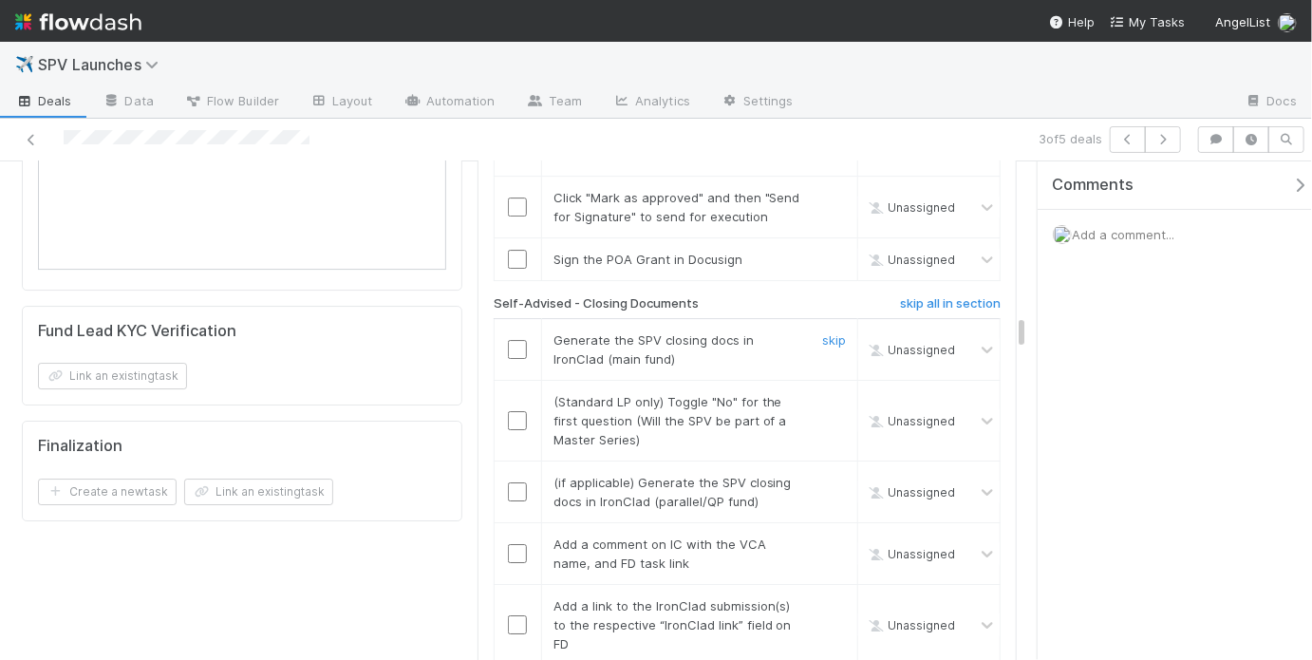
click at [517, 340] on input "checkbox" at bounding box center [517, 349] width 19 height 19
click at [511, 411] on input "checkbox" at bounding box center [517, 420] width 19 height 19
checkbox input "true"
click at [822, 394] on link "skip" at bounding box center [834, 401] width 24 height 15
click at [835, 473] on div "skip" at bounding box center [831, 492] width 57 height 38
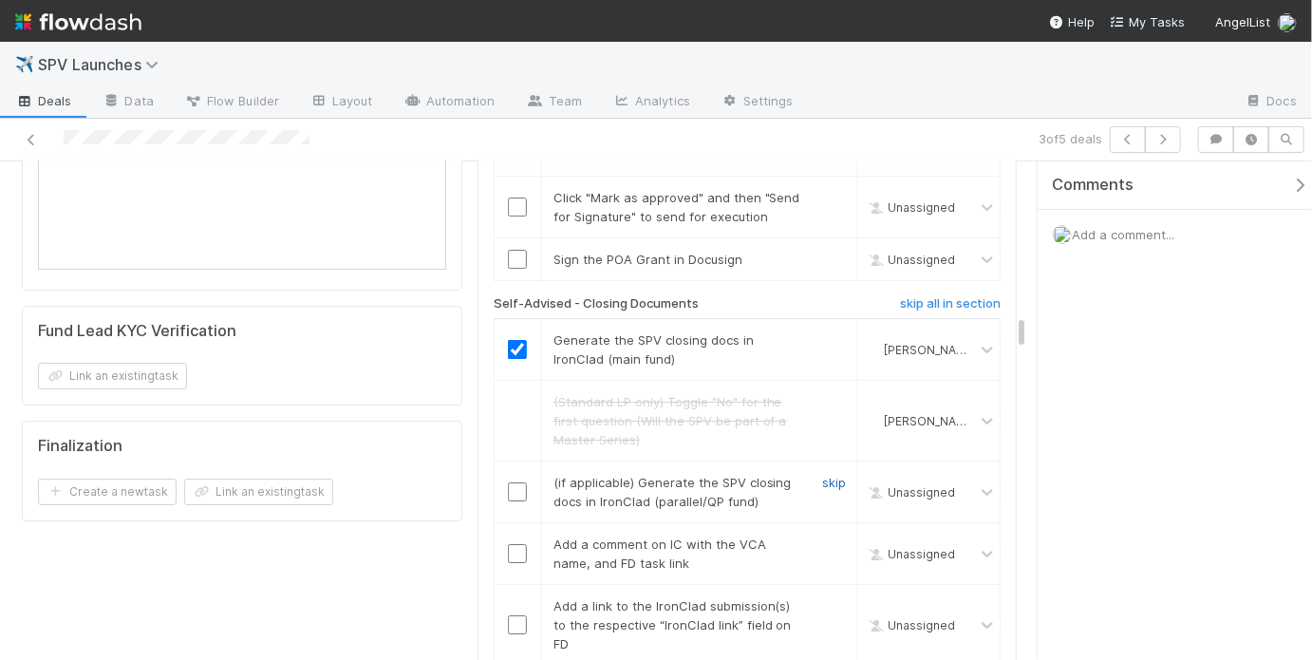
click at [831, 475] on link "skip" at bounding box center [834, 482] width 24 height 15
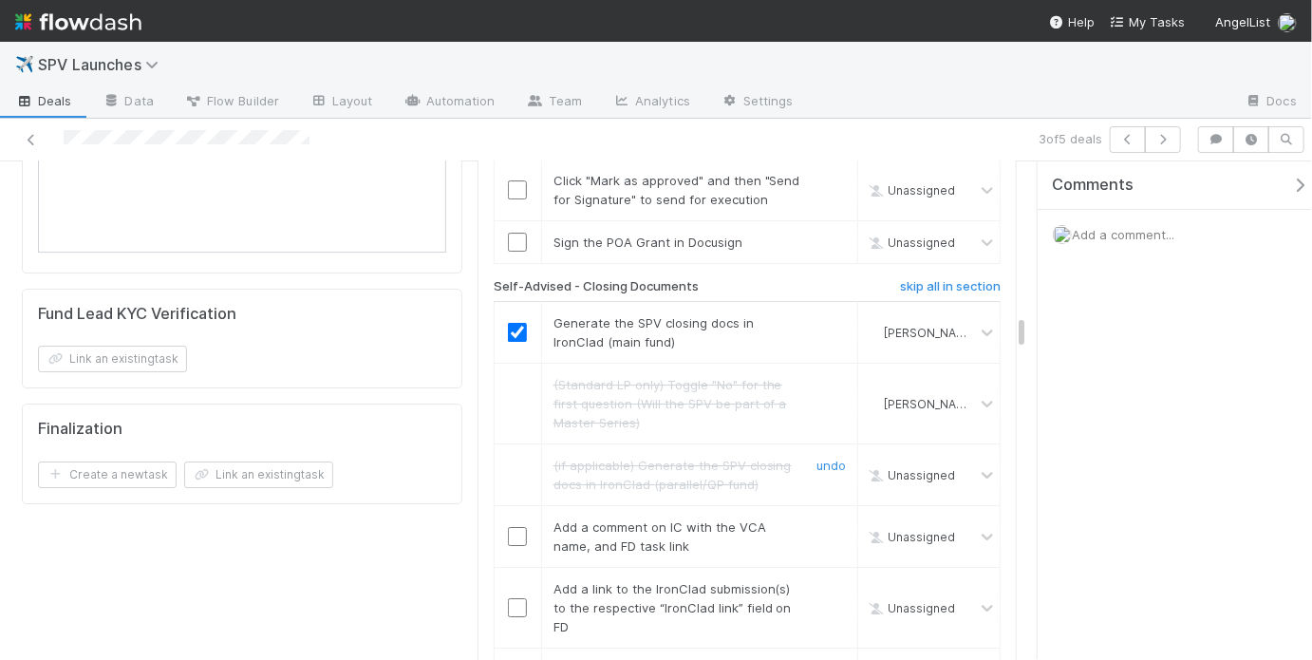
scroll to position [2915, 0]
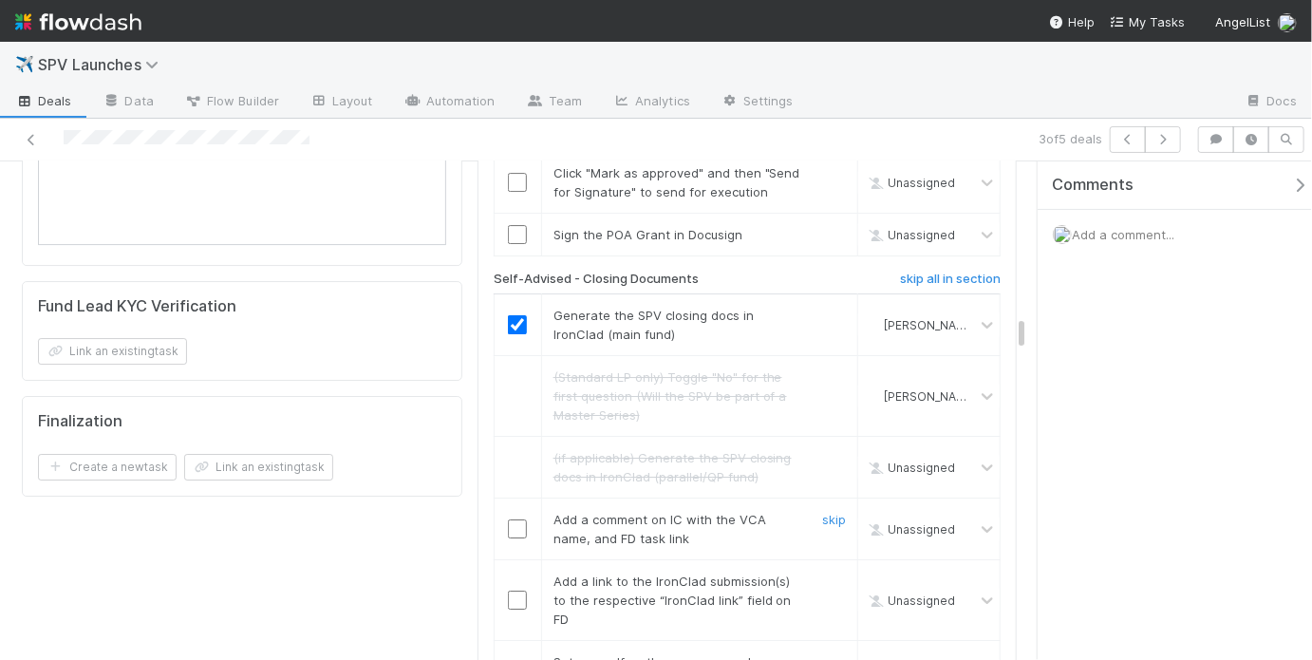
click at [508, 519] on input "checkbox" at bounding box center [517, 528] width 19 height 19
click at [508, 590] on input "checkbox" at bounding box center [517, 599] width 19 height 19
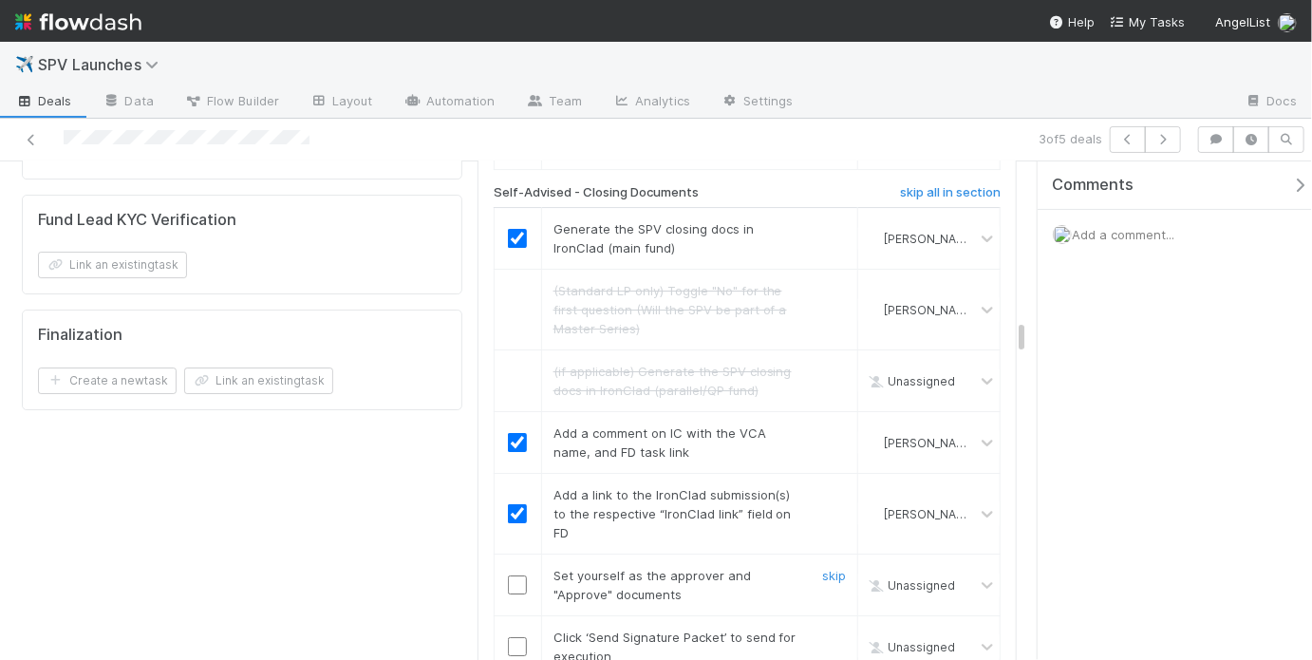
scroll to position [3020, 0]
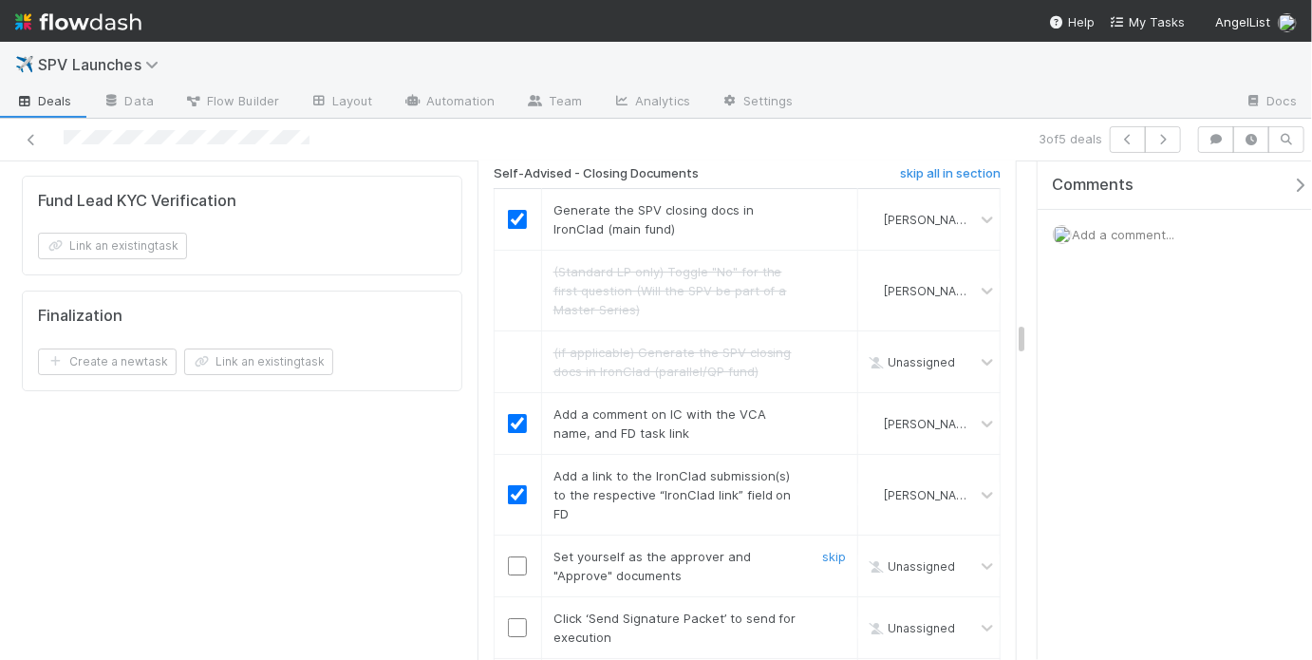
click at [511, 556] on input "checkbox" at bounding box center [517, 565] width 19 height 19
click at [518, 618] on input "checkbox" at bounding box center [517, 627] width 19 height 19
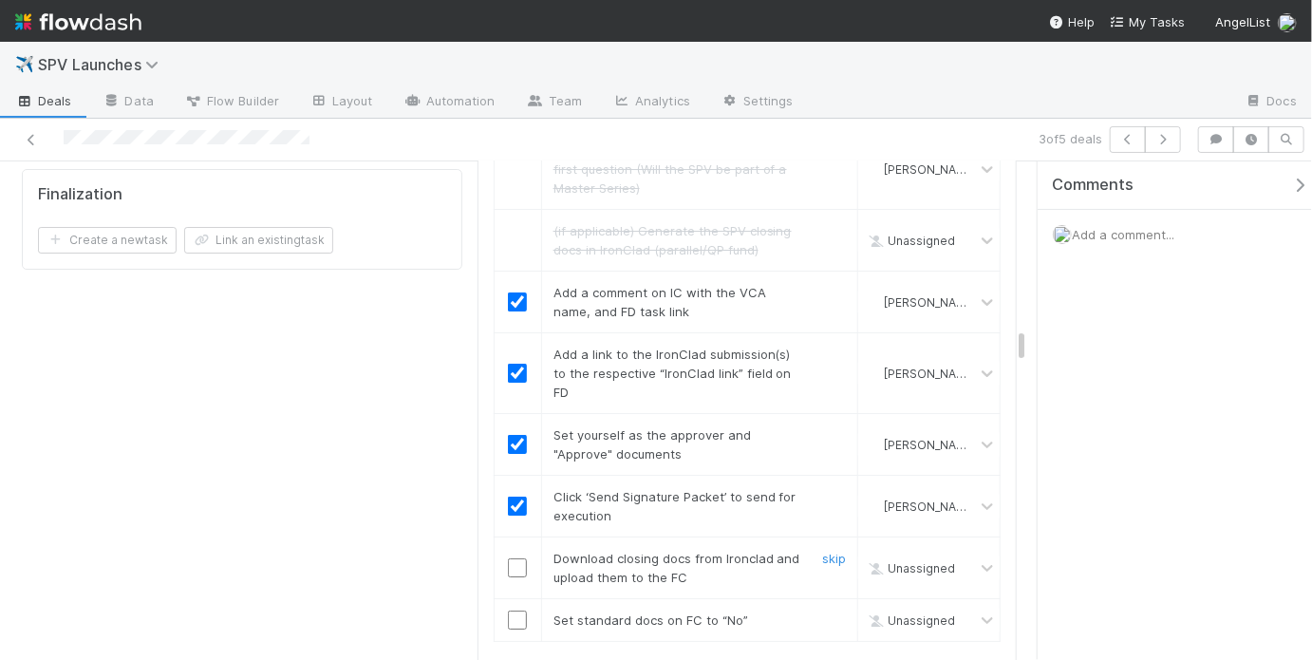
click at [509, 558] on input "checkbox" at bounding box center [517, 567] width 19 height 19
drag, startPoint x: 517, startPoint y: 502, endPoint x: 506, endPoint y: 454, distance: 49.7
click at [517, 610] on input "checkbox" at bounding box center [517, 619] width 19 height 19
click at [518, 558] on input "checkbox" at bounding box center [517, 567] width 19 height 19
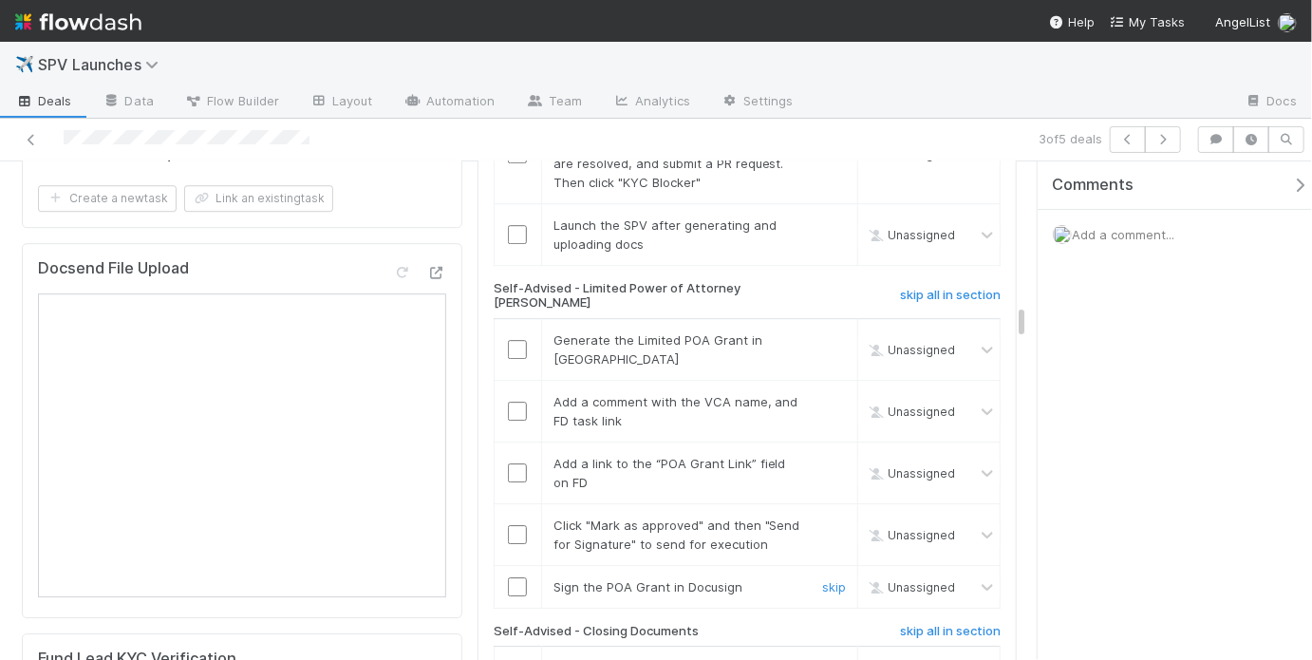
scroll to position [2562, 0]
click at [513, 341] on input "checkbox" at bounding box center [517, 350] width 19 height 19
click at [516, 402] on input "checkbox" at bounding box center [517, 411] width 19 height 19
click at [513, 464] on input "checkbox" at bounding box center [517, 473] width 19 height 19
click at [511, 526] on input "checkbox" at bounding box center [517, 535] width 19 height 19
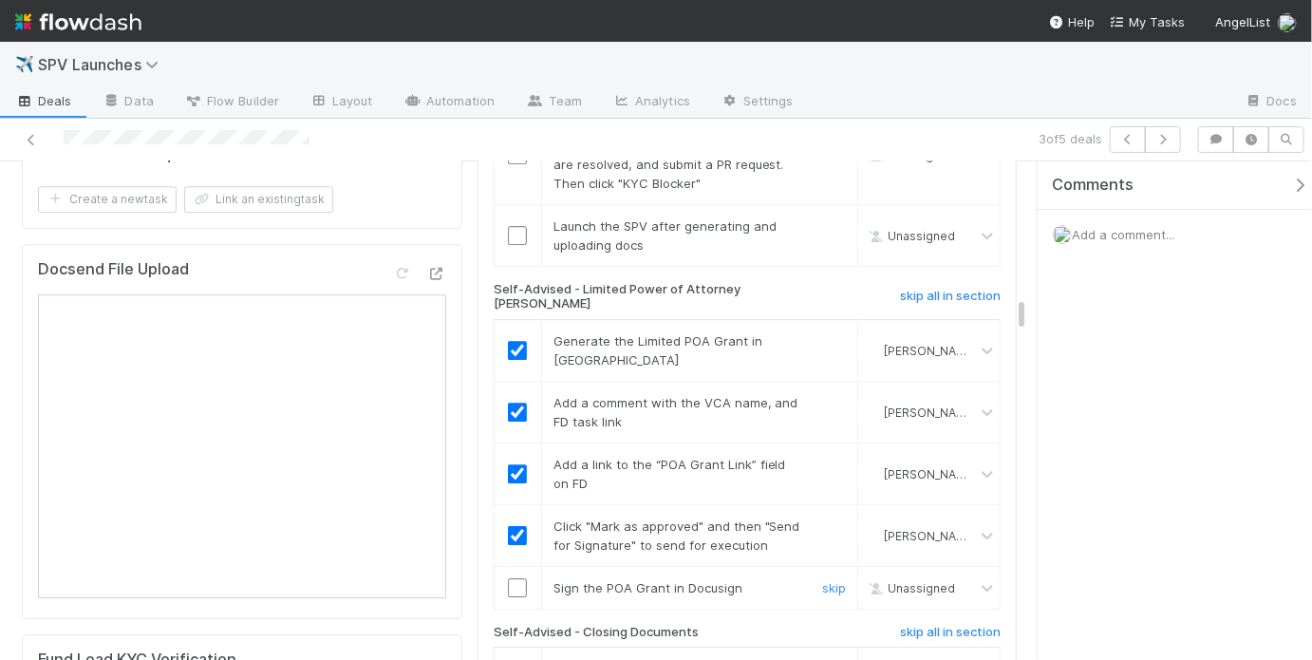
click at [518, 578] on input "checkbox" at bounding box center [517, 587] width 19 height 19
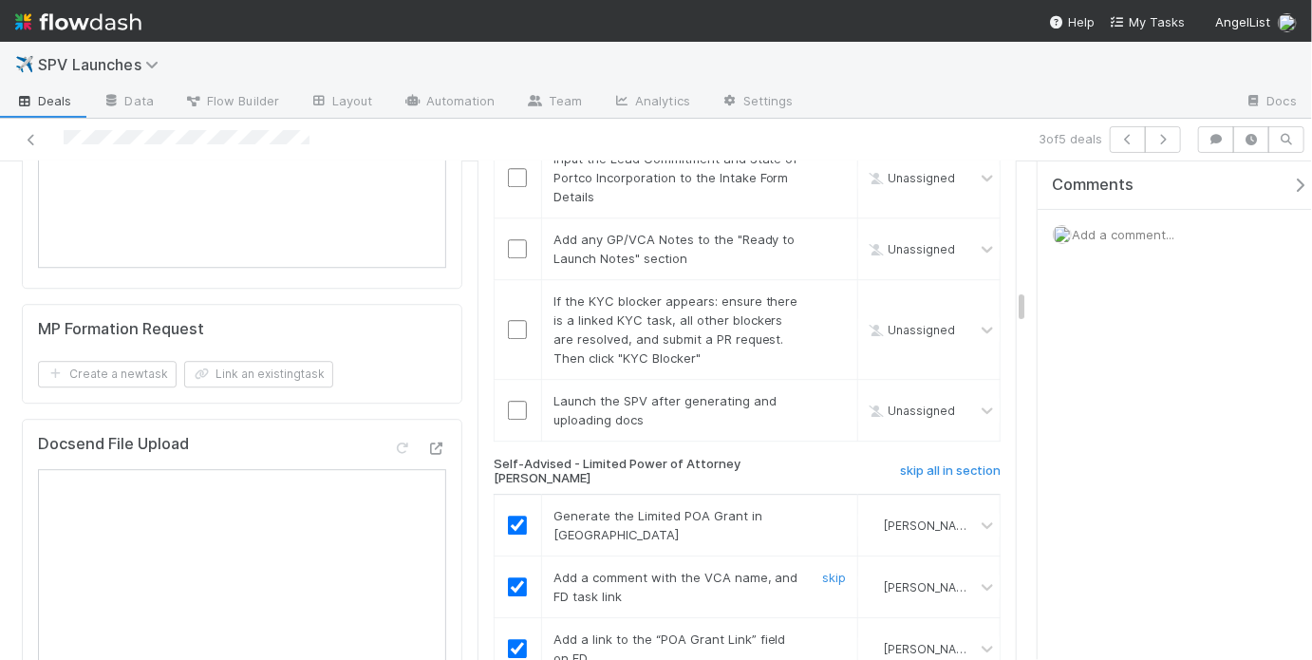
scroll to position [2406, 0]
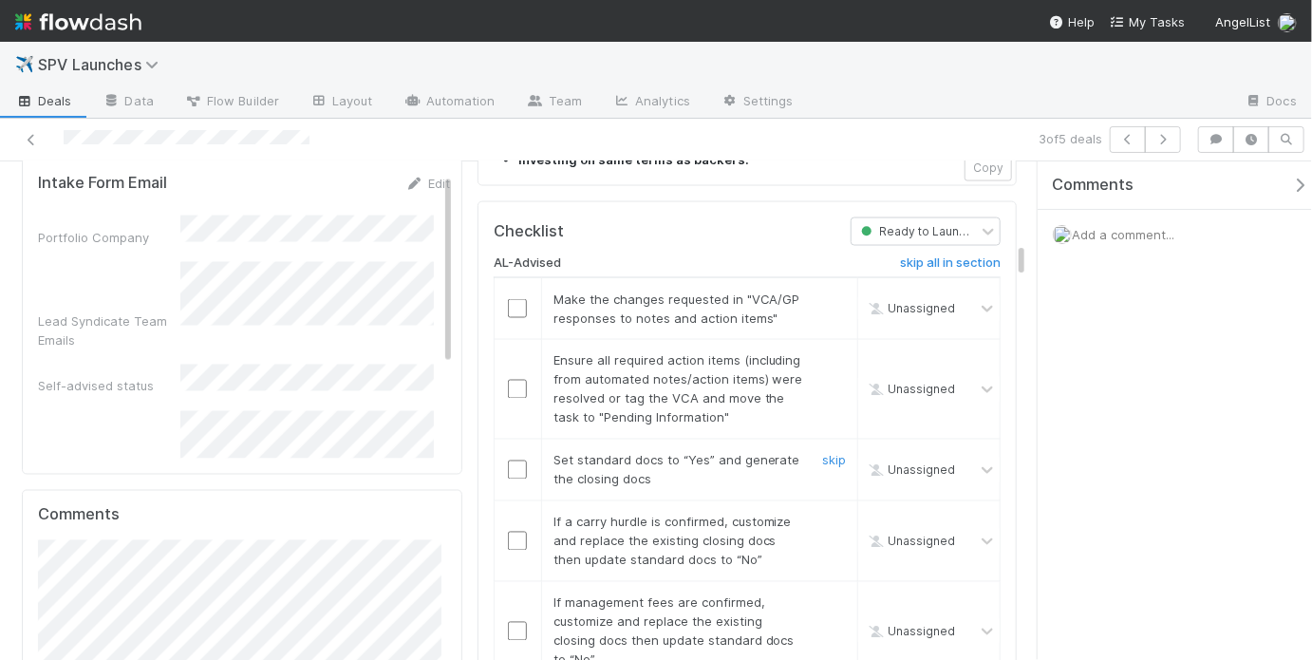
scroll to position [1380, 0]
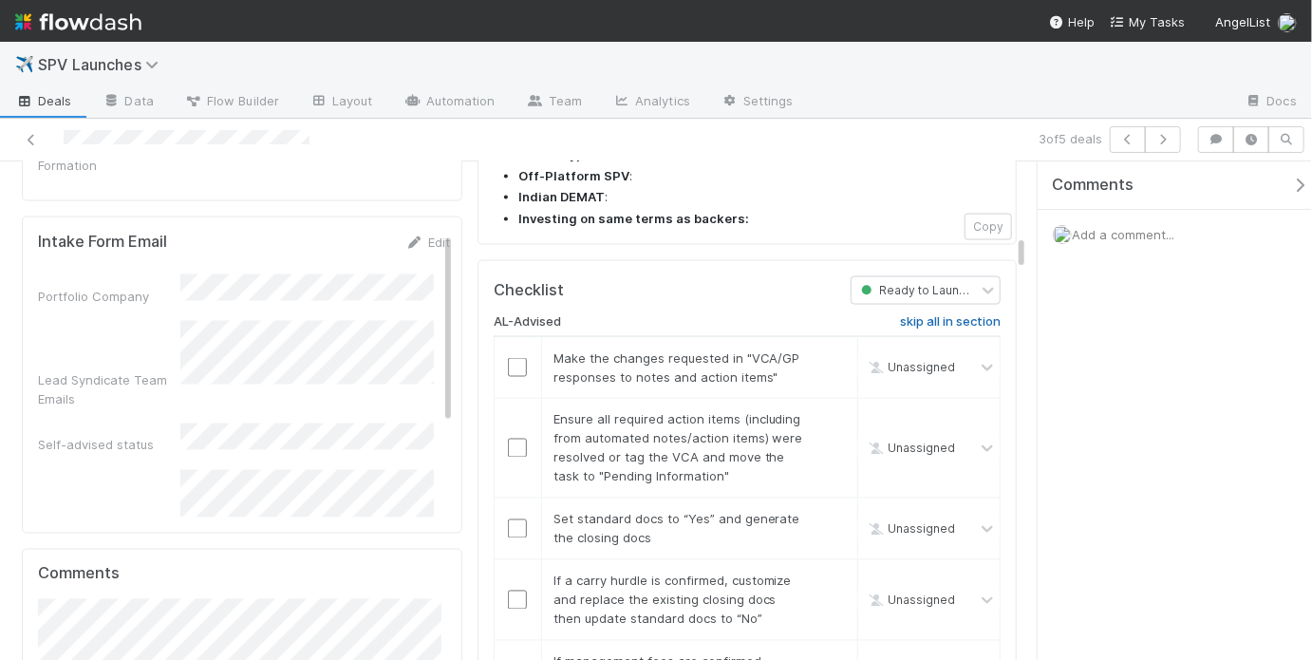
click at [923, 314] on h6 "skip all in section" at bounding box center [950, 321] width 101 height 15
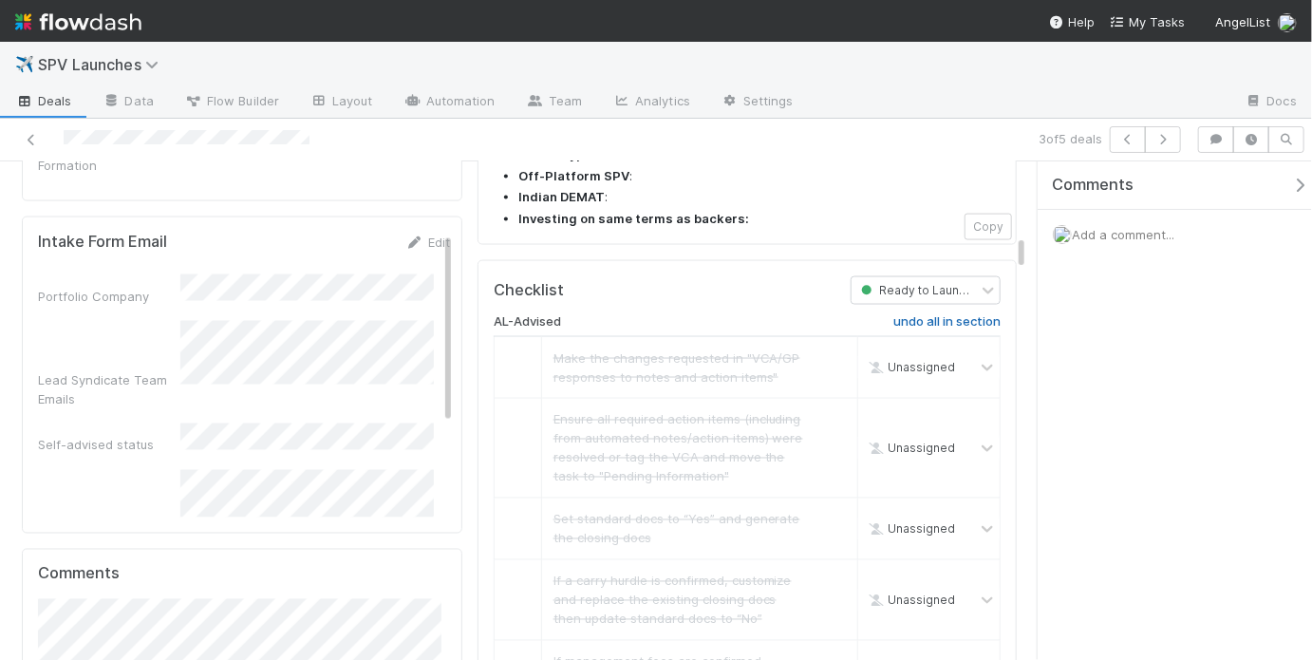
click at [912, 314] on h6 "undo all in section" at bounding box center [946, 321] width 107 height 15
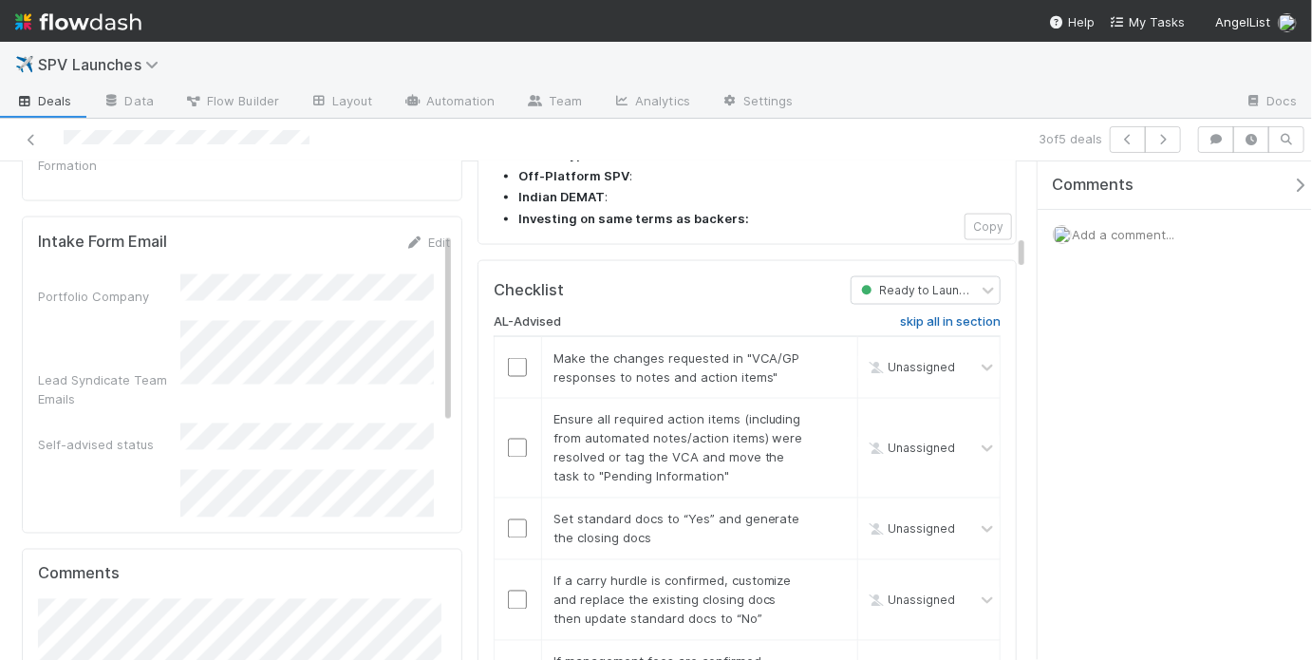
click at [912, 314] on h6 "skip all in section" at bounding box center [950, 321] width 101 height 15
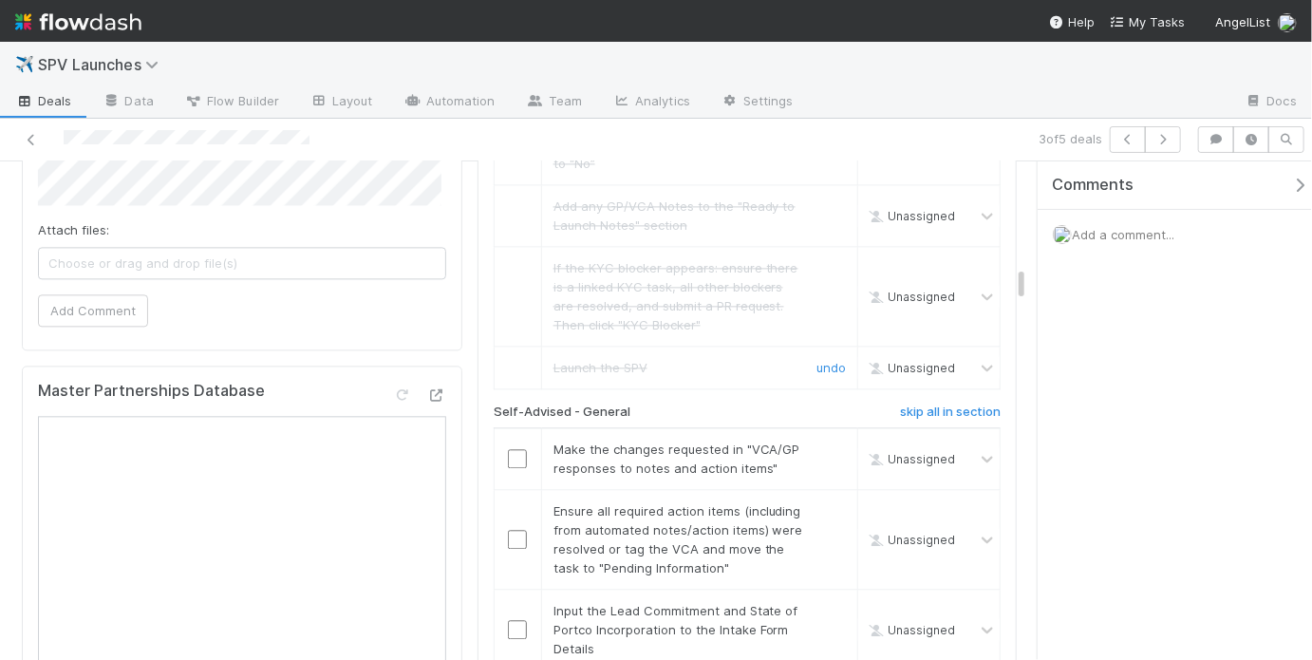
scroll to position [1997, 0]
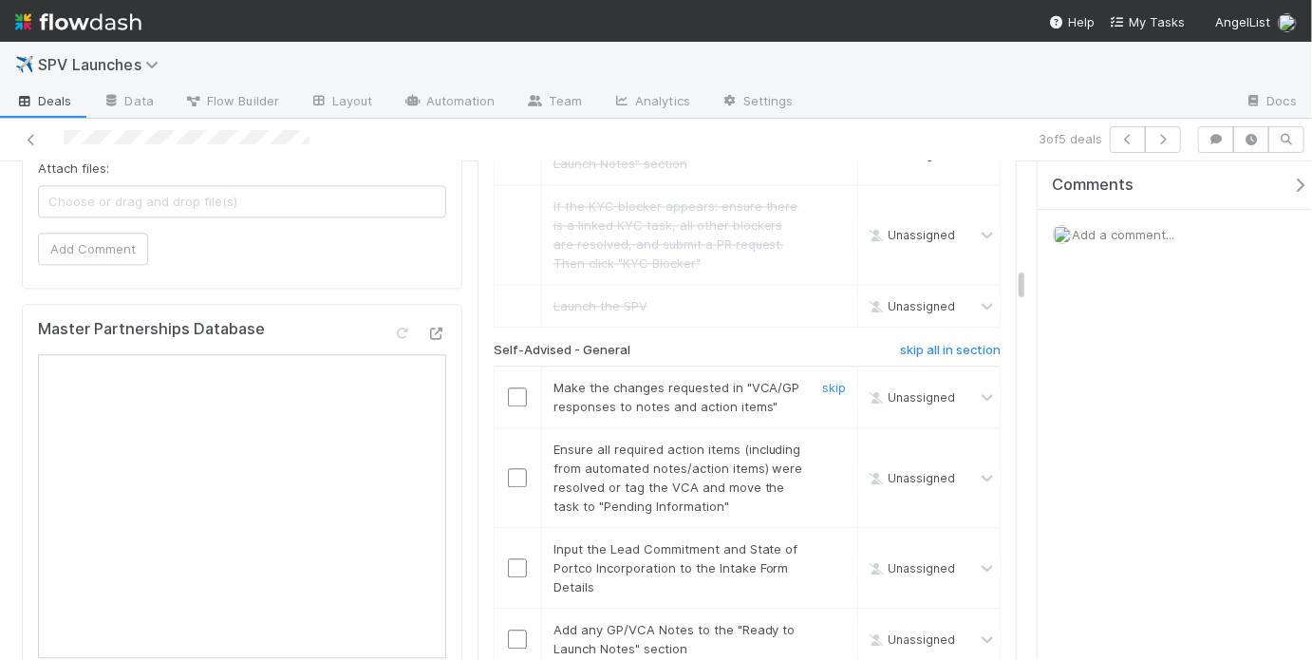
click at [517, 387] on input "checkbox" at bounding box center [517, 396] width 19 height 19
click at [510, 468] on input "checkbox" at bounding box center [517, 477] width 19 height 19
click at [511, 558] on input "checkbox" at bounding box center [517, 567] width 19 height 19
click at [513, 629] on input "checkbox" at bounding box center [517, 638] width 19 height 19
checkbox input "true"
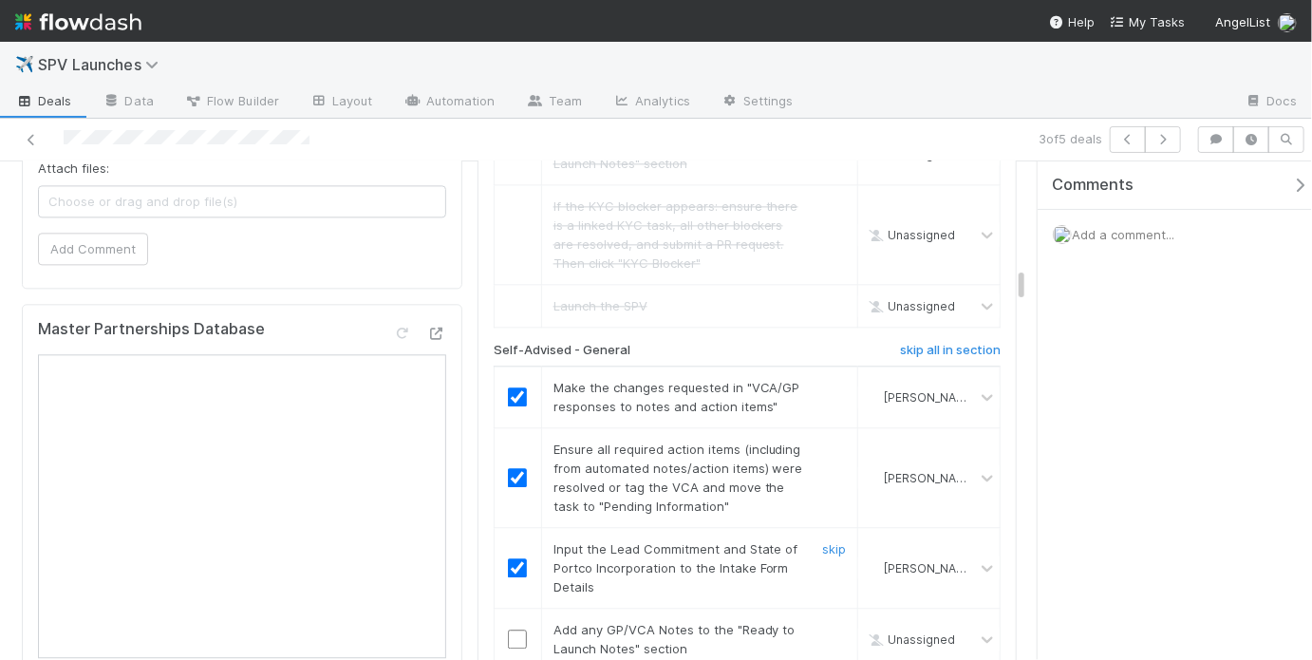
click at [515, 558] on input "checkbox" at bounding box center [517, 567] width 19 height 19
click at [516, 558] on input "checkbox" at bounding box center [517, 567] width 19 height 19
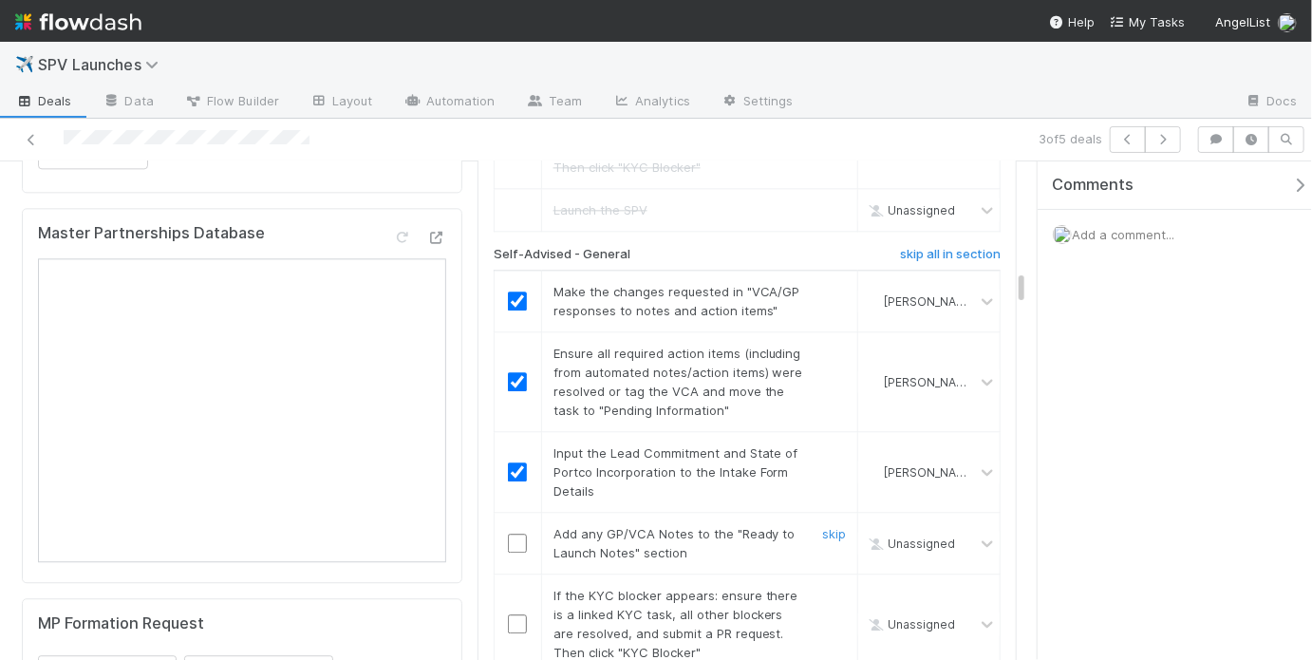
scroll to position [2107, 0]
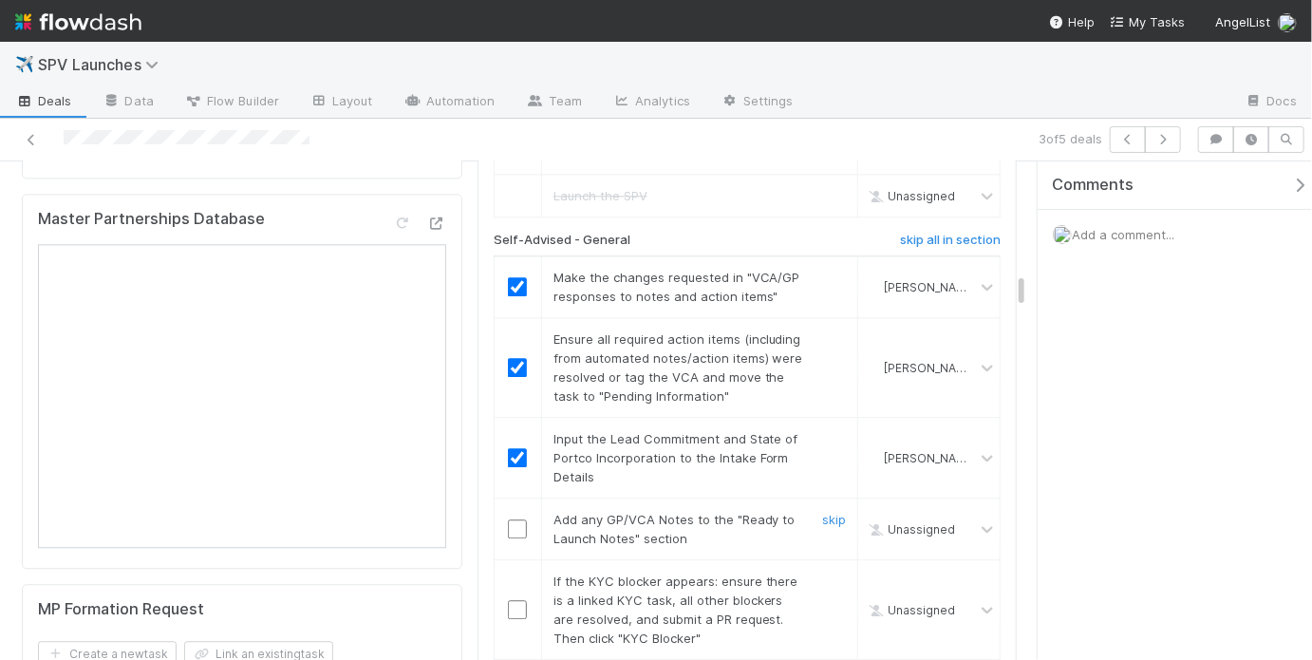
click at [511, 519] on input "checkbox" at bounding box center [517, 528] width 19 height 19
click at [822, 573] on link "skip" at bounding box center [834, 580] width 24 height 15
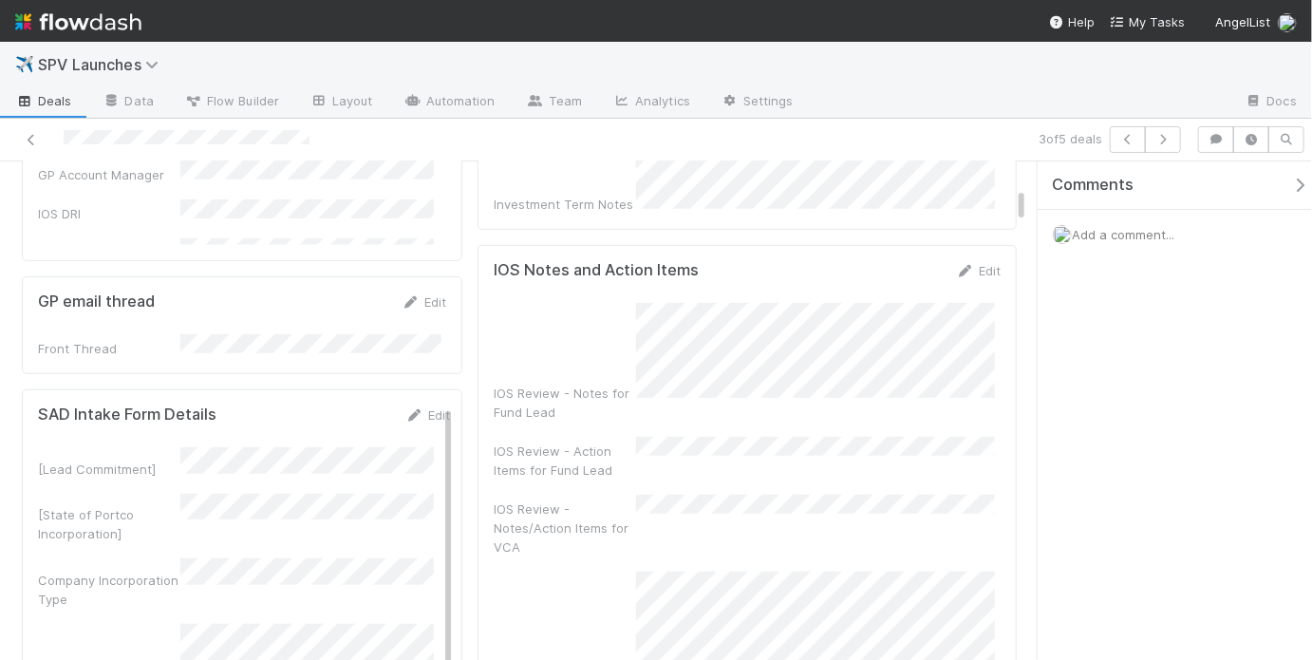
scroll to position [0, 0]
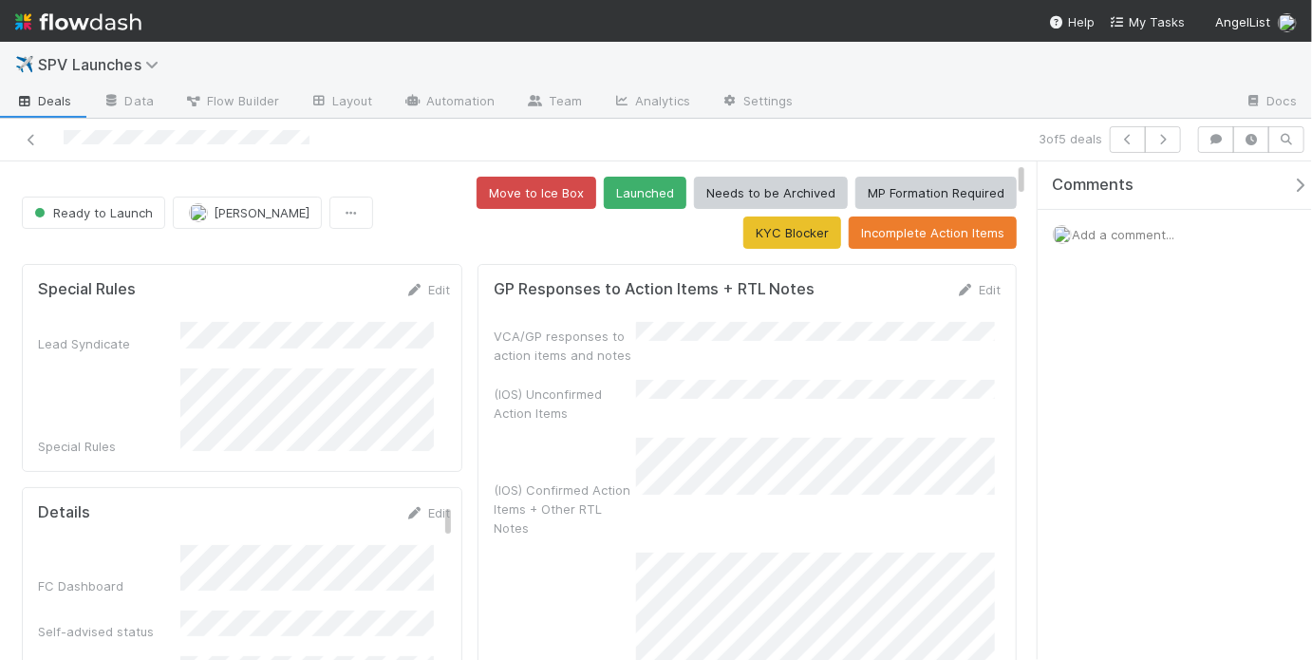
click at [457, 223] on div "Move to Ice Box Launched Needs to be Archived MP Formation Required KYC Blocker…" at bounding box center [699, 213] width 636 height 72
click at [604, 201] on button "Launched" at bounding box center [645, 193] width 83 height 32
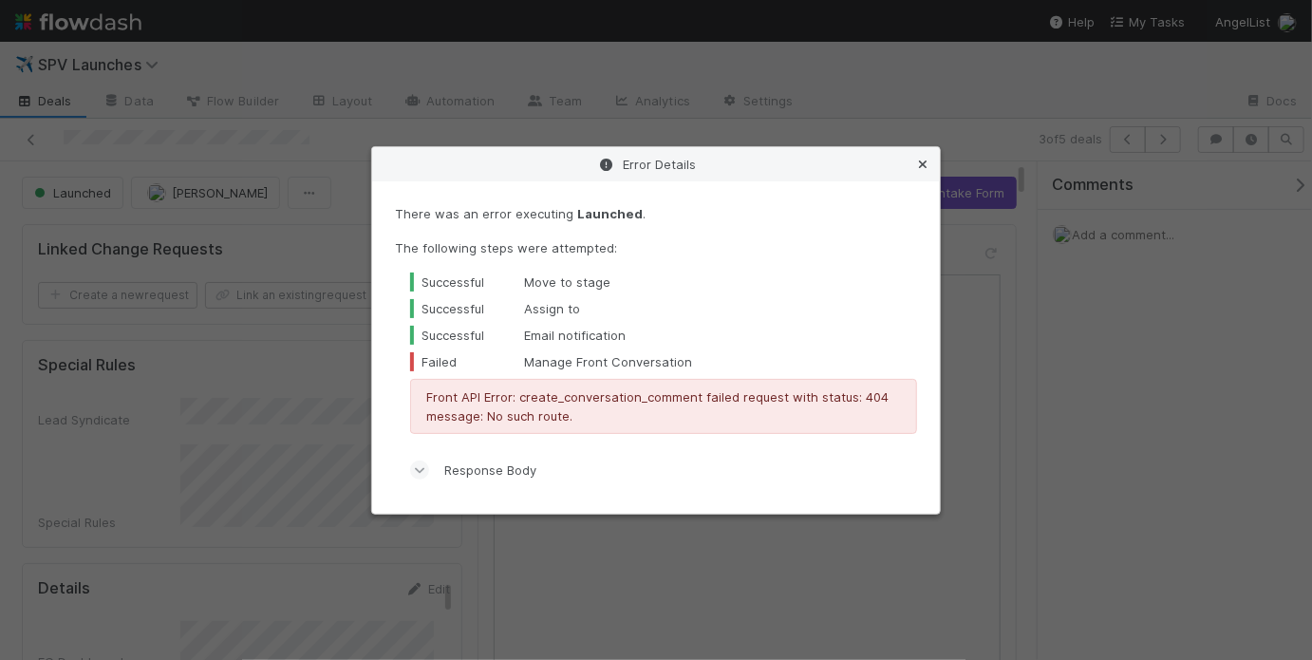
click at [914, 165] on icon at bounding box center [922, 164] width 19 height 12
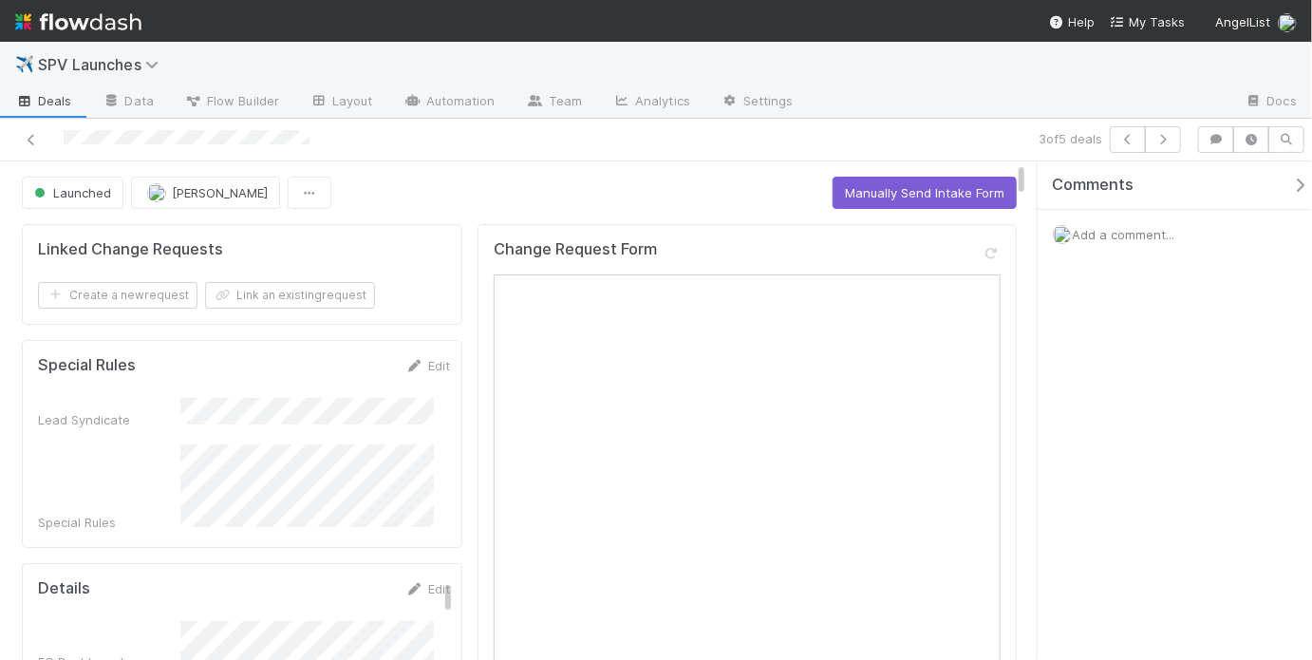
click at [918, 149] on div "3 of 5 deals" at bounding box center [895, 139] width 587 height 27
click at [1162, 139] on icon "button" at bounding box center [1162, 139] width 19 height 11
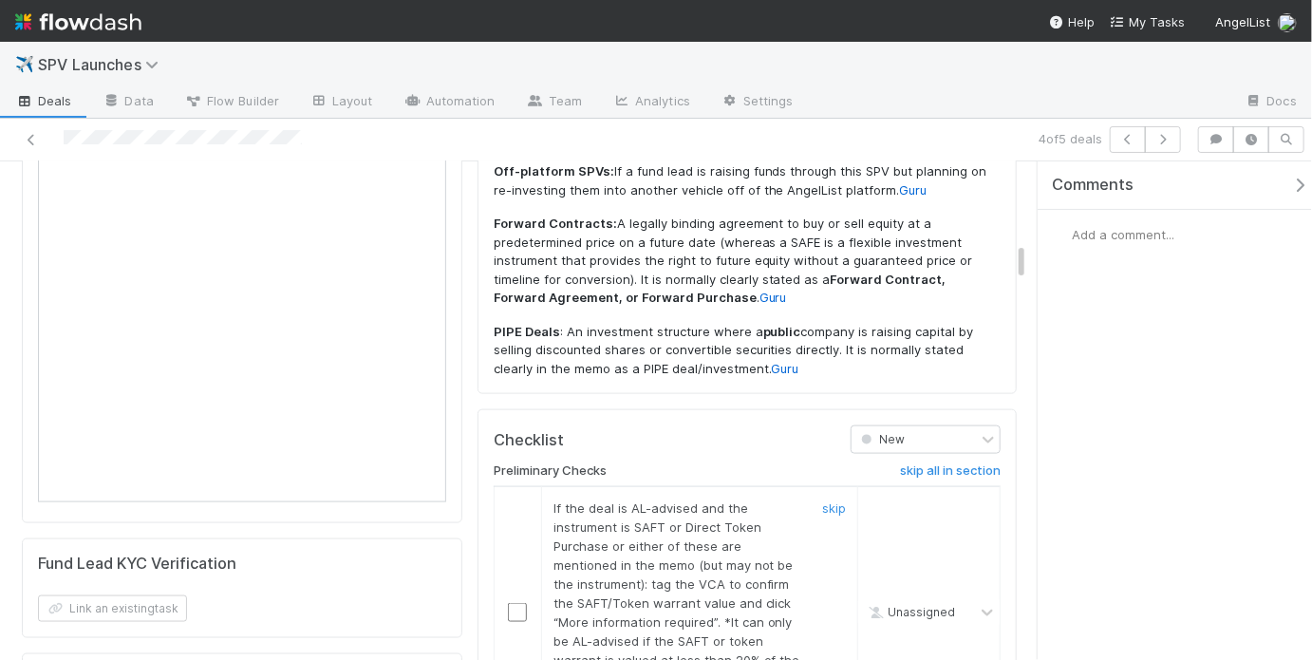
scroll to position [1027, 0]
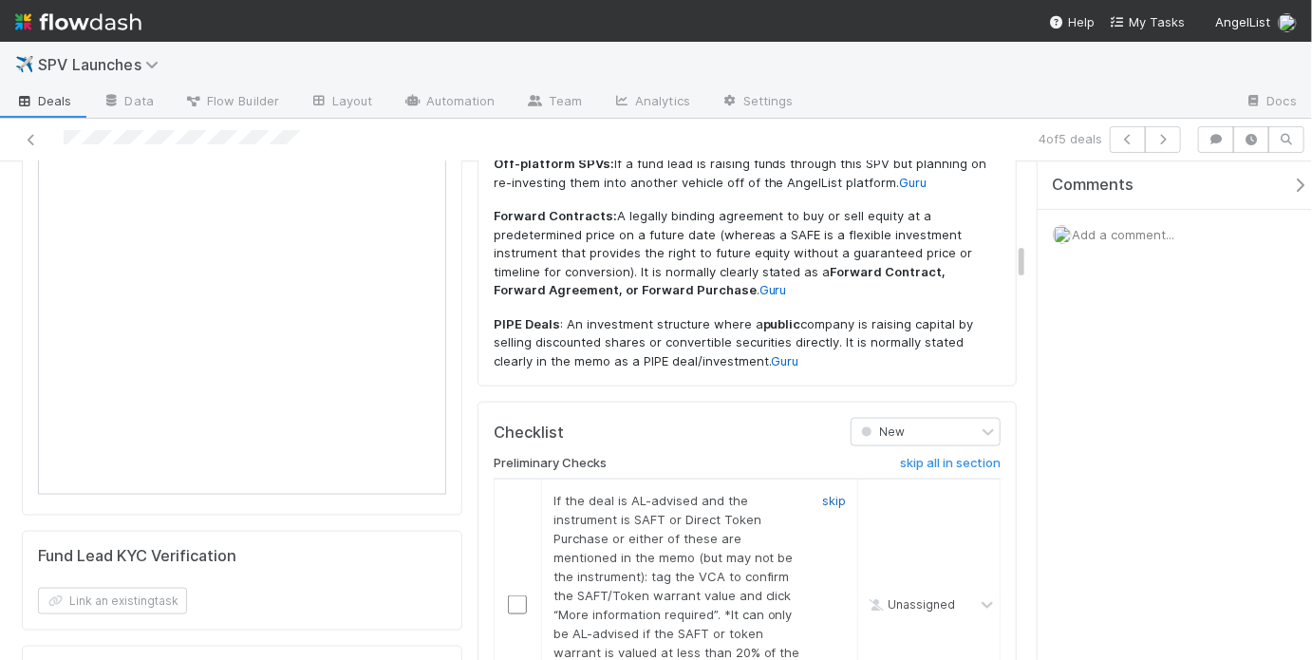
click at [827, 493] on link "skip" at bounding box center [834, 500] width 24 height 15
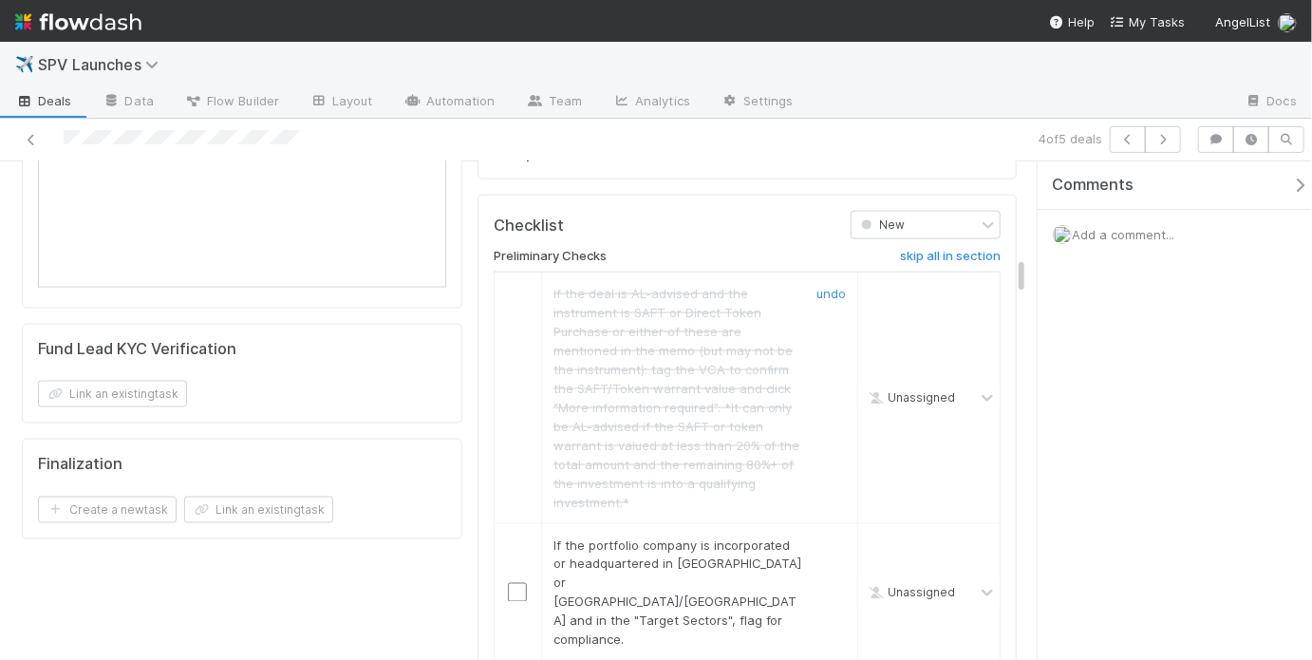
scroll to position [1238, 0]
click at [827, 533] on link "skip" at bounding box center [834, 540] width 24 height 15
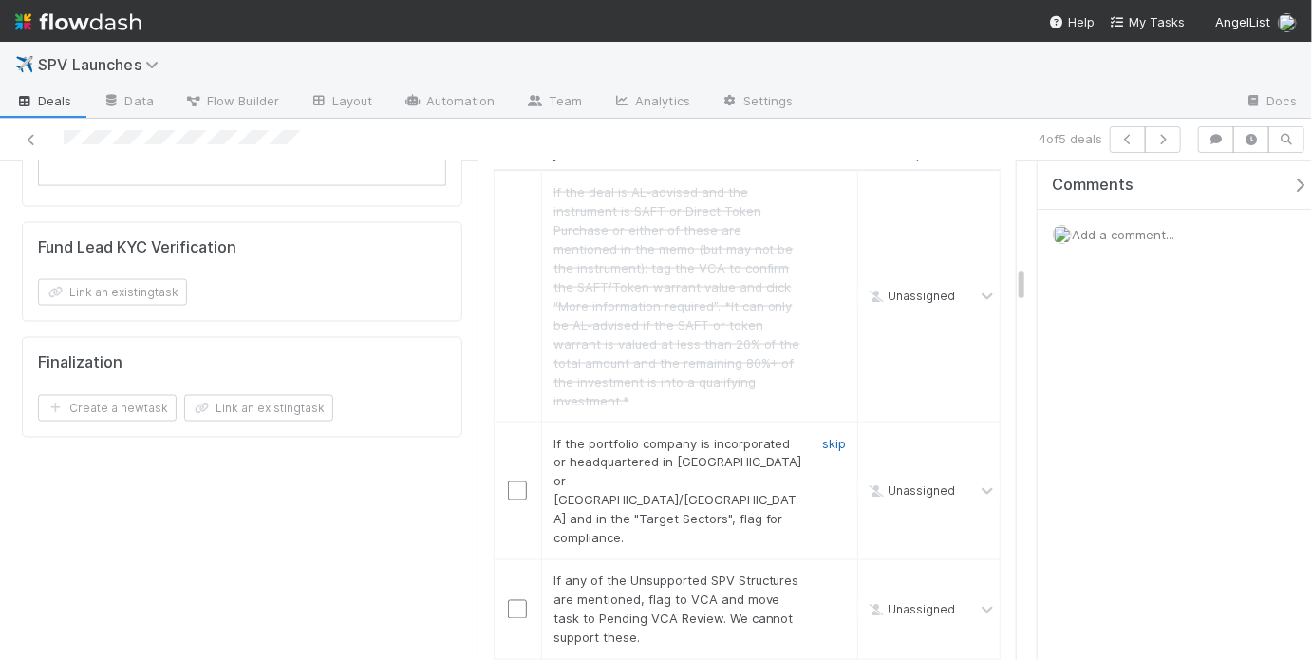
scroll to position [1353, 0]
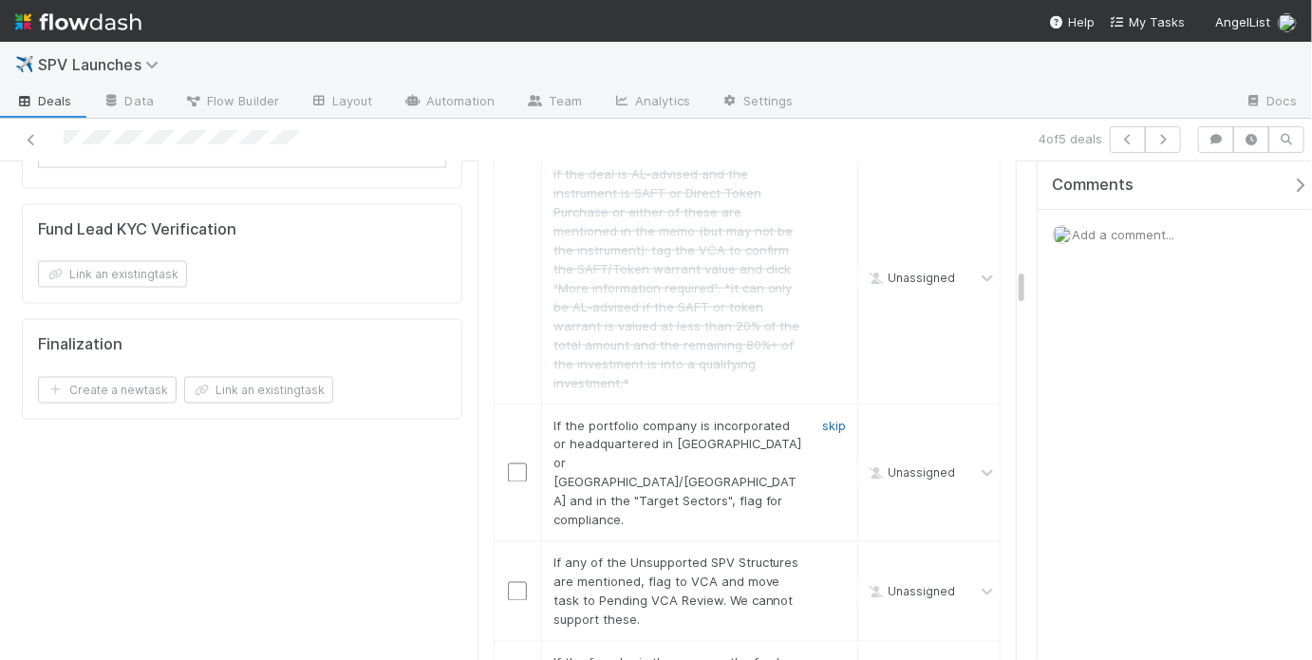
click at [824, 418] on link "skip" at bounding box center [834, 425] width 24 height 15
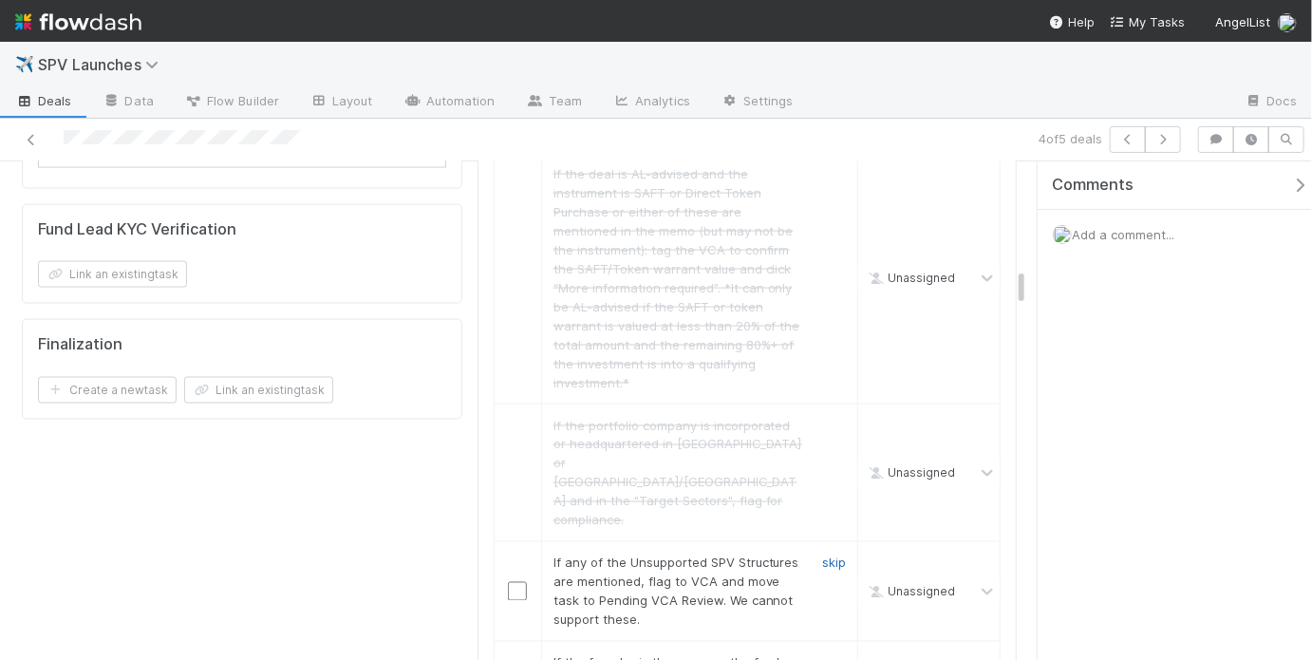
click at [824, 555] on link "skip" at bounding box center [834, 562] width 24 height 15
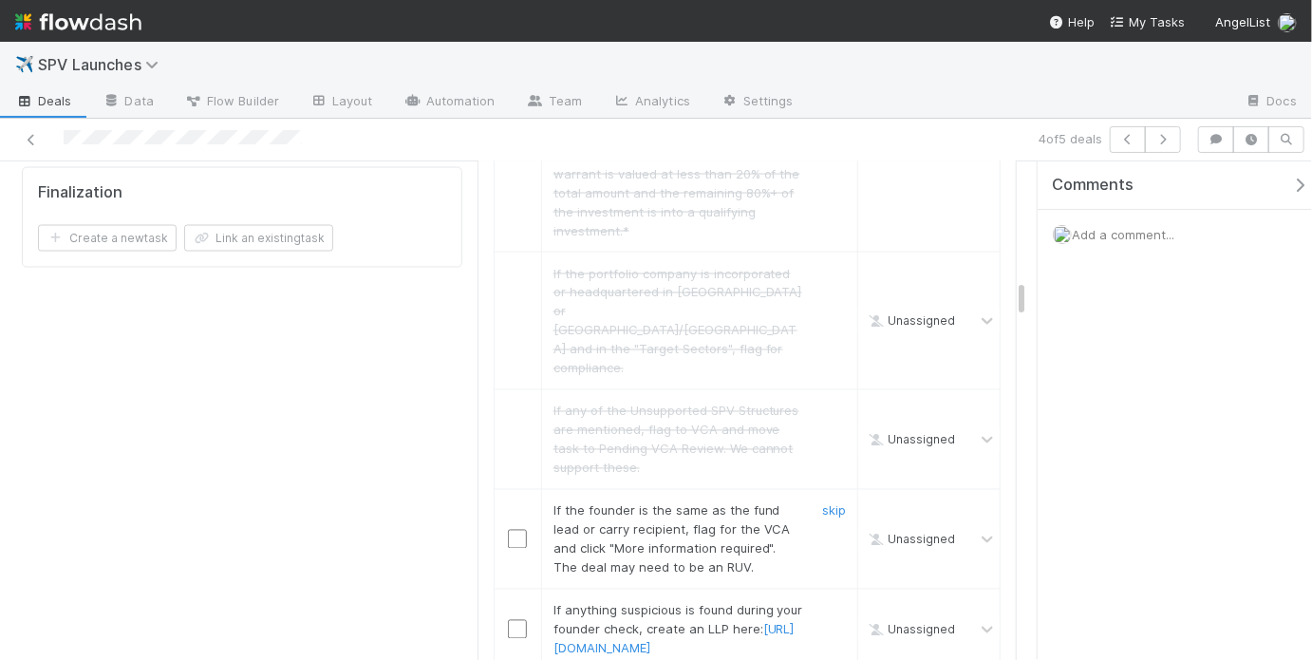
scroll to position [1520, 0]
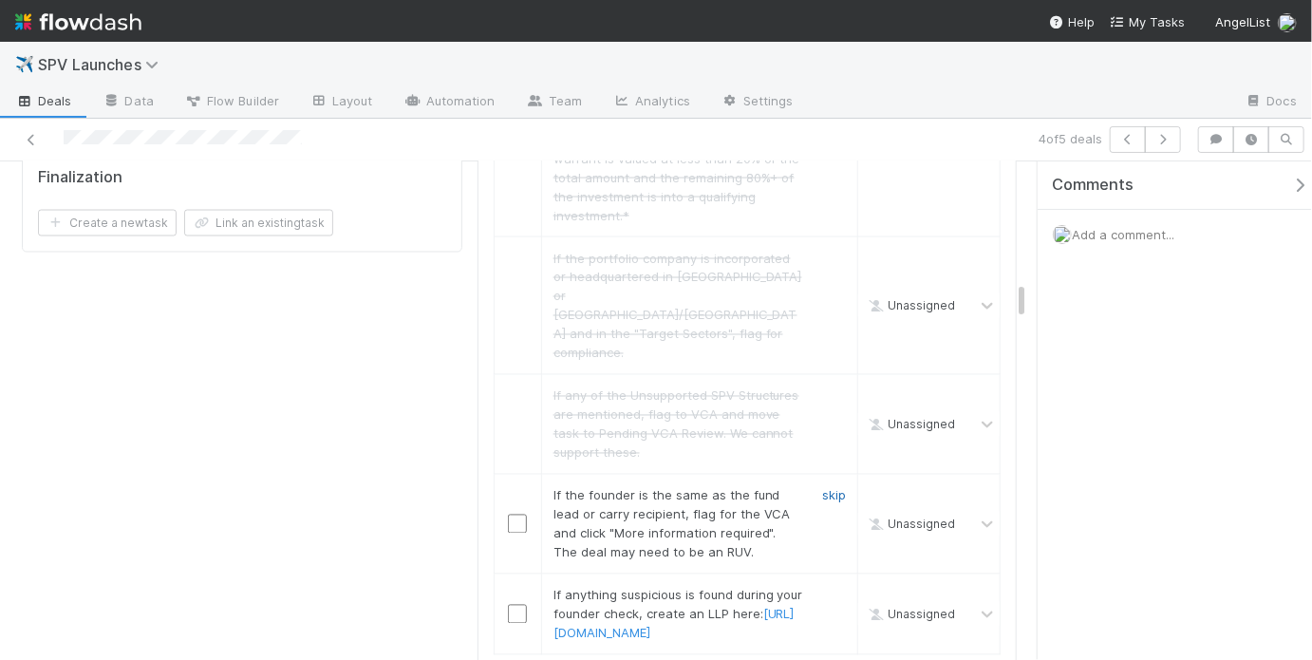
click at [822, 488] on link "skip" at bounding box center [834, 495] width 24 height 15
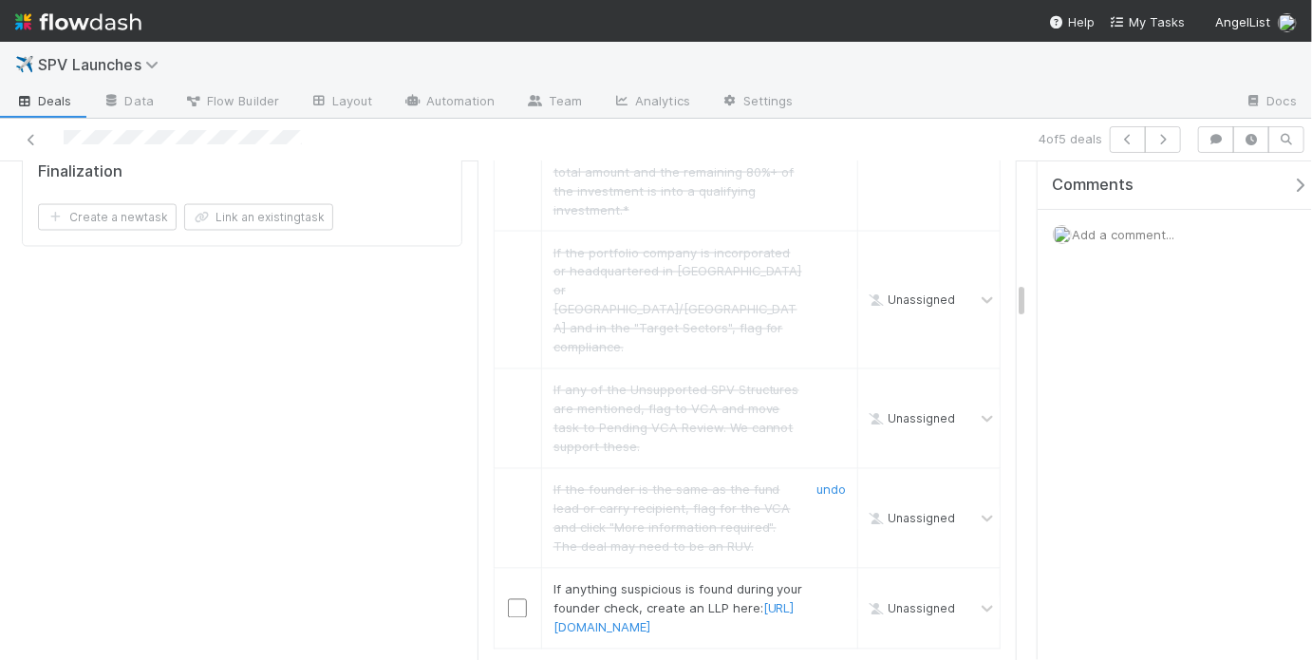
scroll to position [1543, 0]
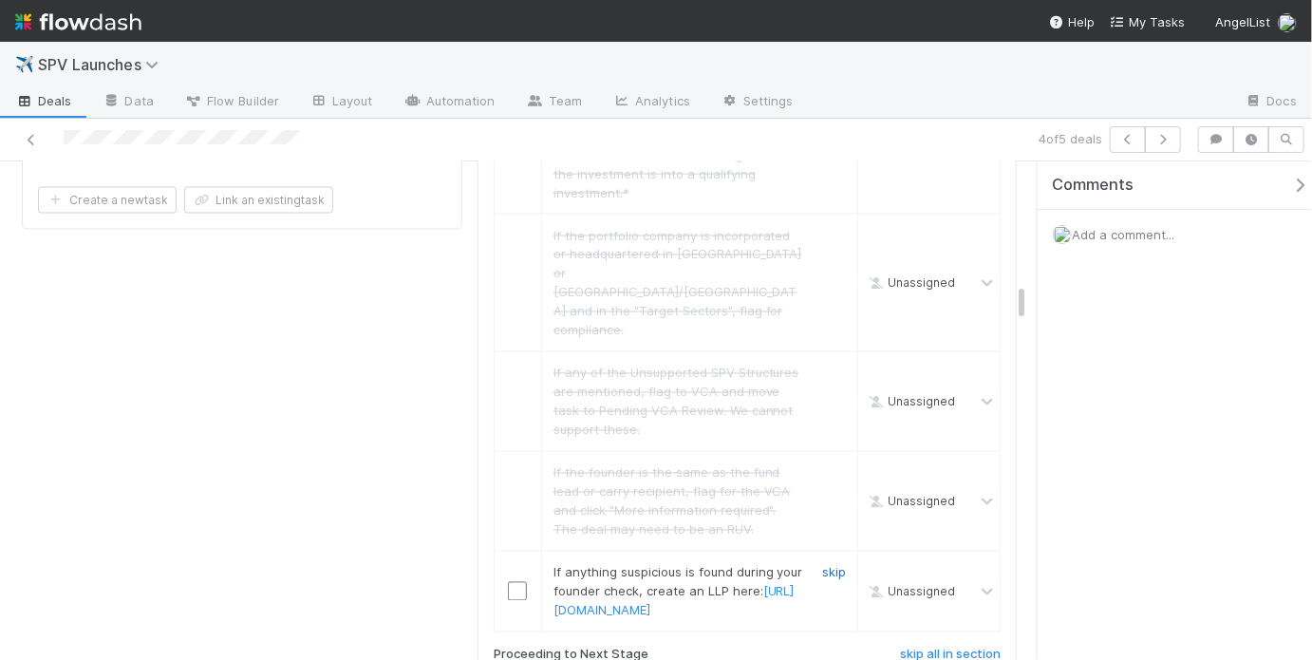
click at [822, 565] on link "skip" at bounding box center [834, 572] width 24 height 15
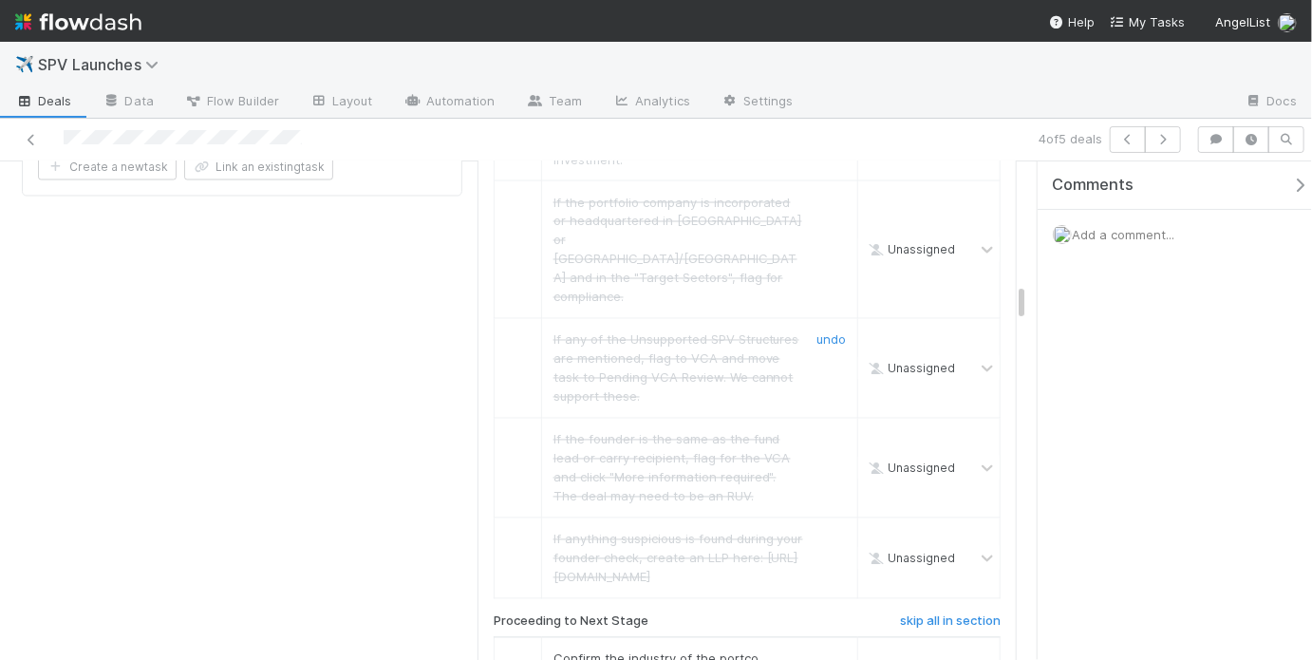
scroll to position [1808, 0]
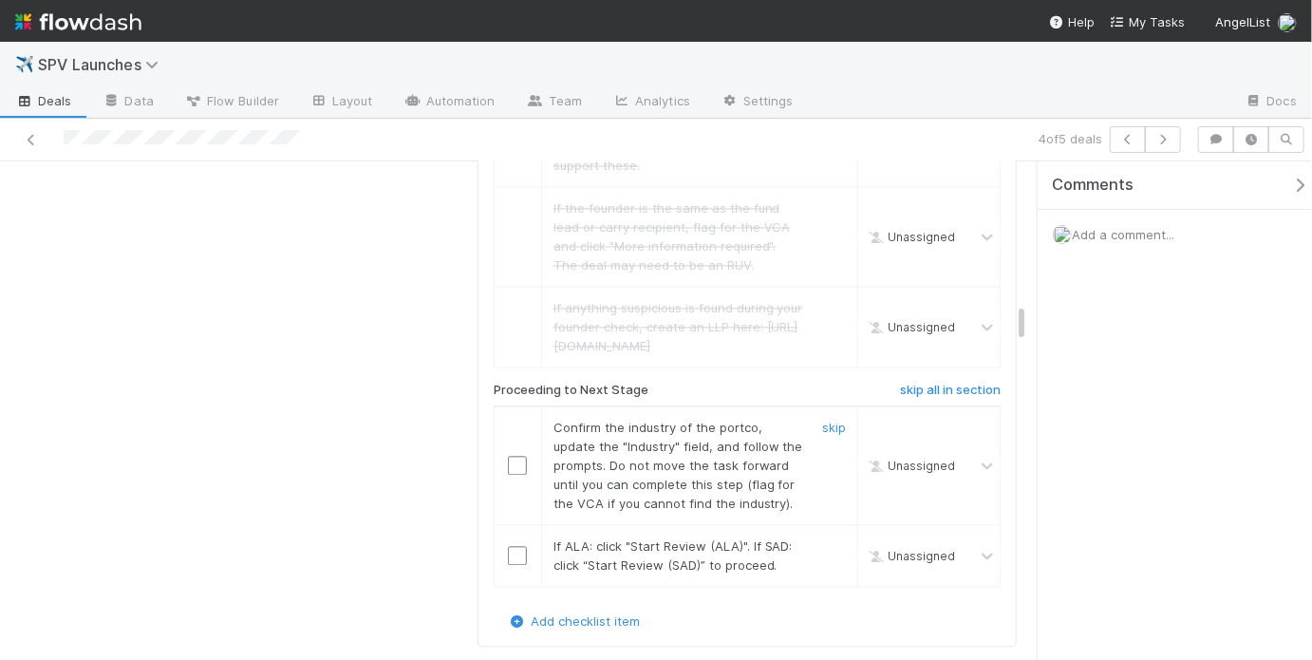
click at [515, 456] on input "checkbox" at bounding box center [517, 465] width 19 height 19
click at [508, 546] on input "checkbox" at bounding box center [517, 555] width 19 height 19
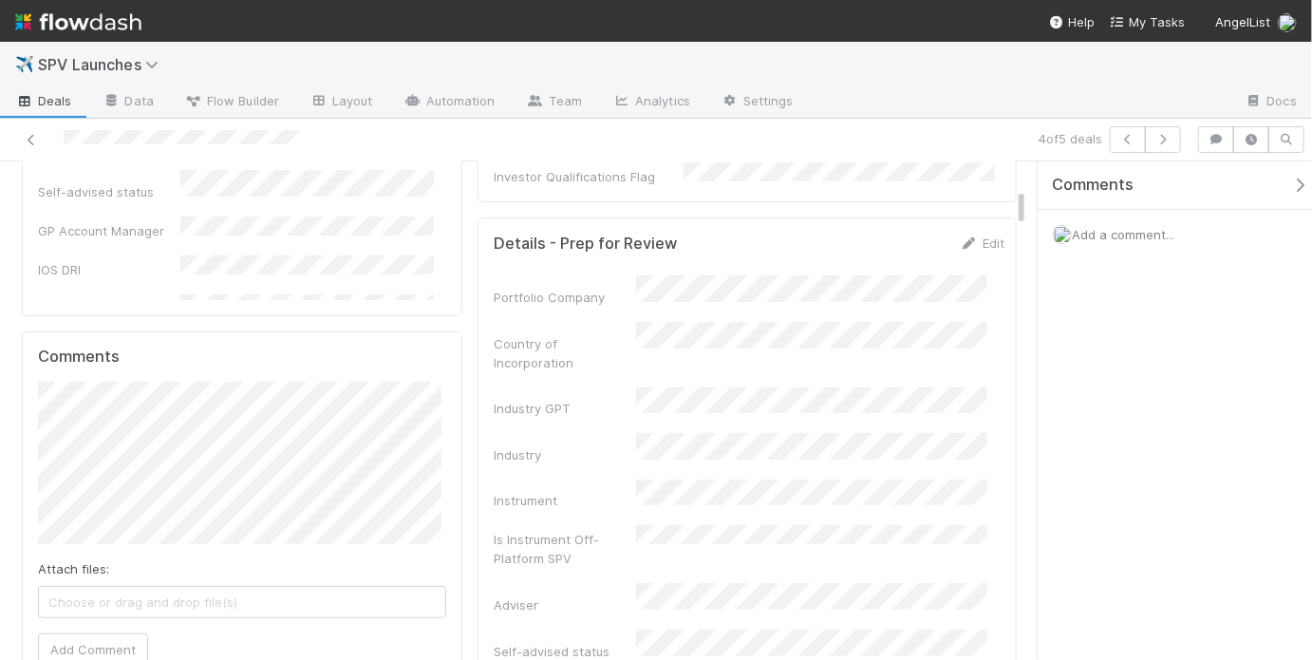
scroll to position [0, 0]
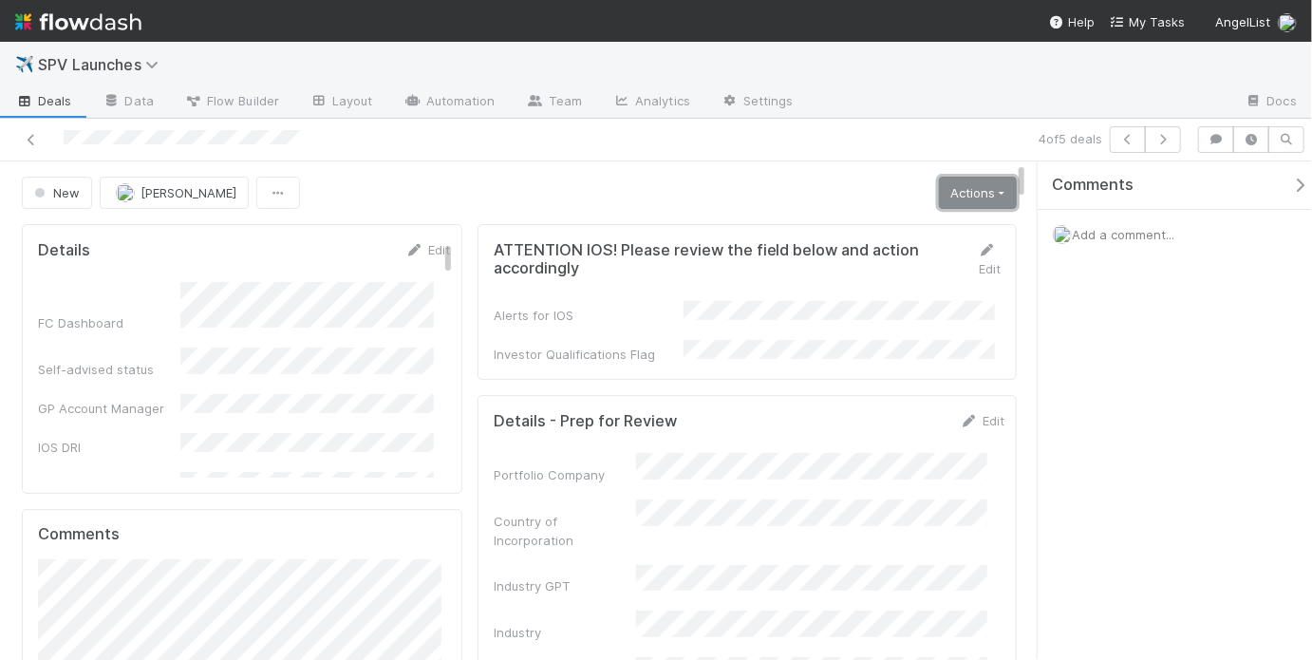
click at [941, 200] on link "Actions" at bounding box center [978, 193] width 78 height 32
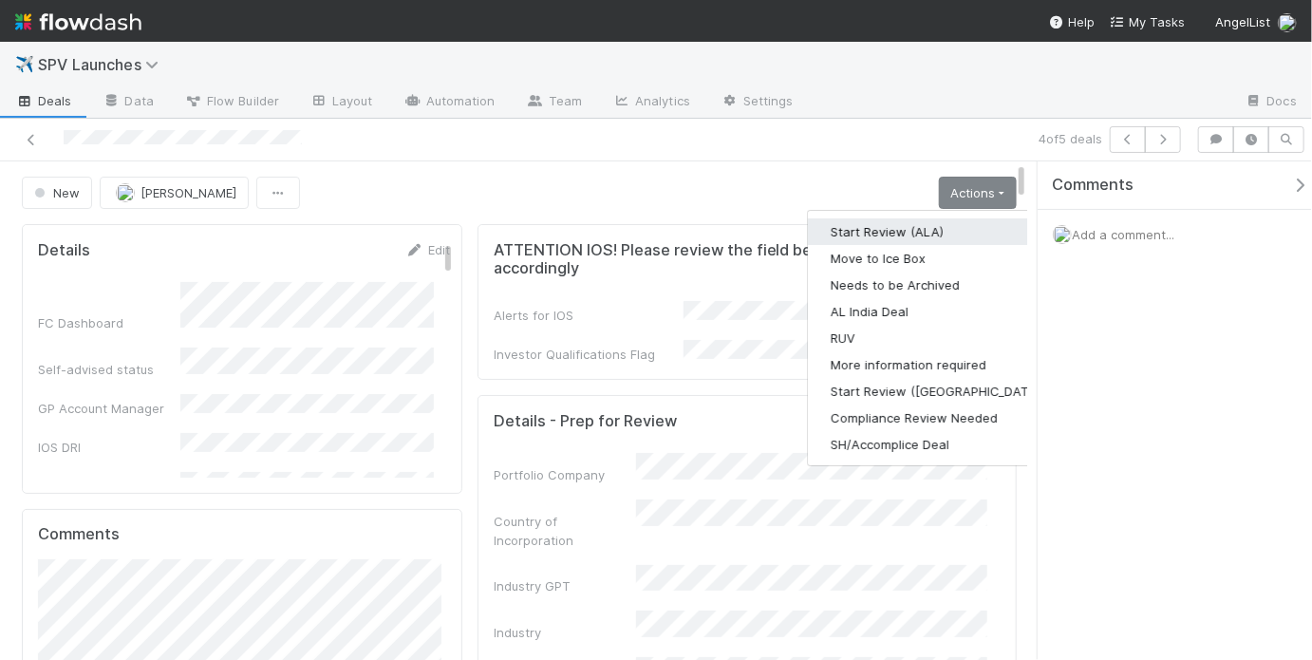
click at [879, 237] on button "Start Review (ALA)" at bounding box center [937, 231] width 259 height 27
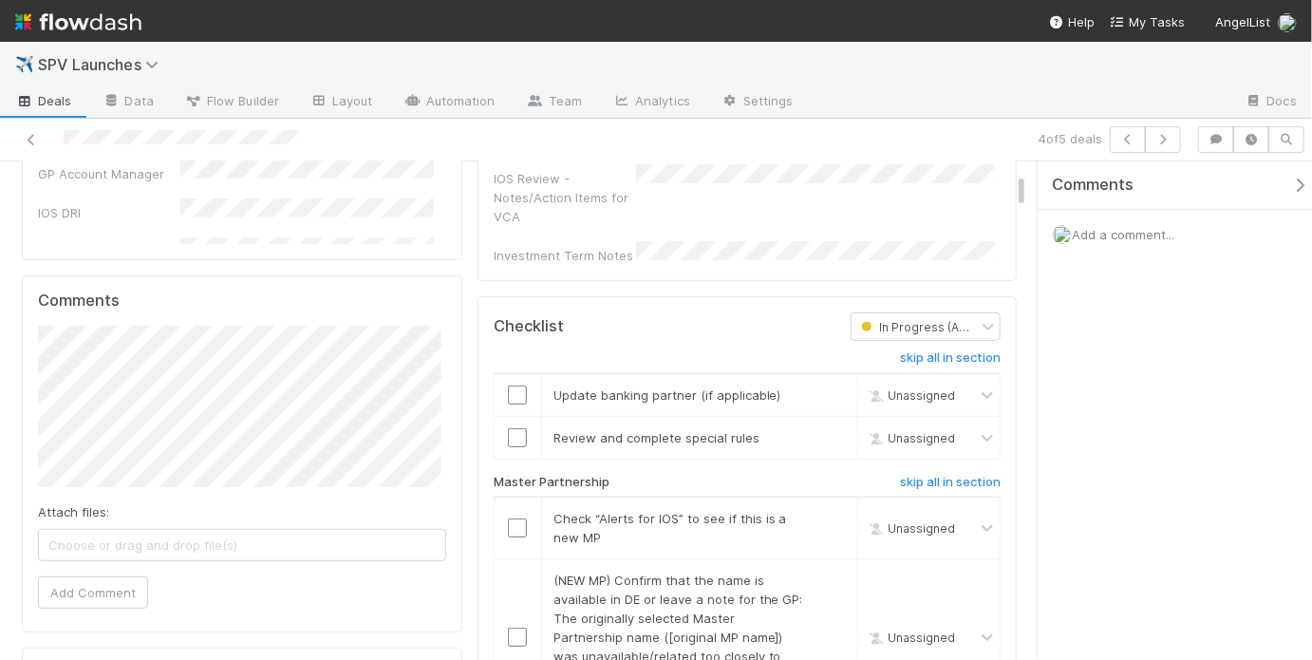
scroll to position [279, 0]
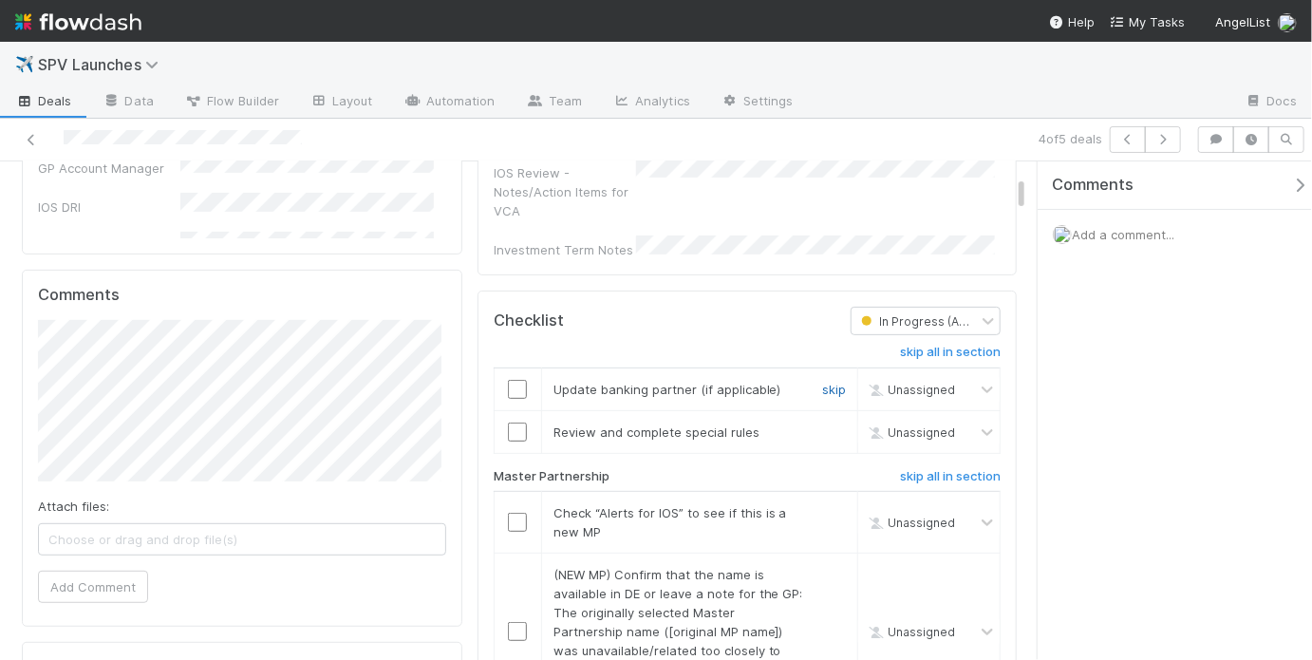
click at [824, 382] on link "skip" at bounding box center [834, 389] width 24 height 15
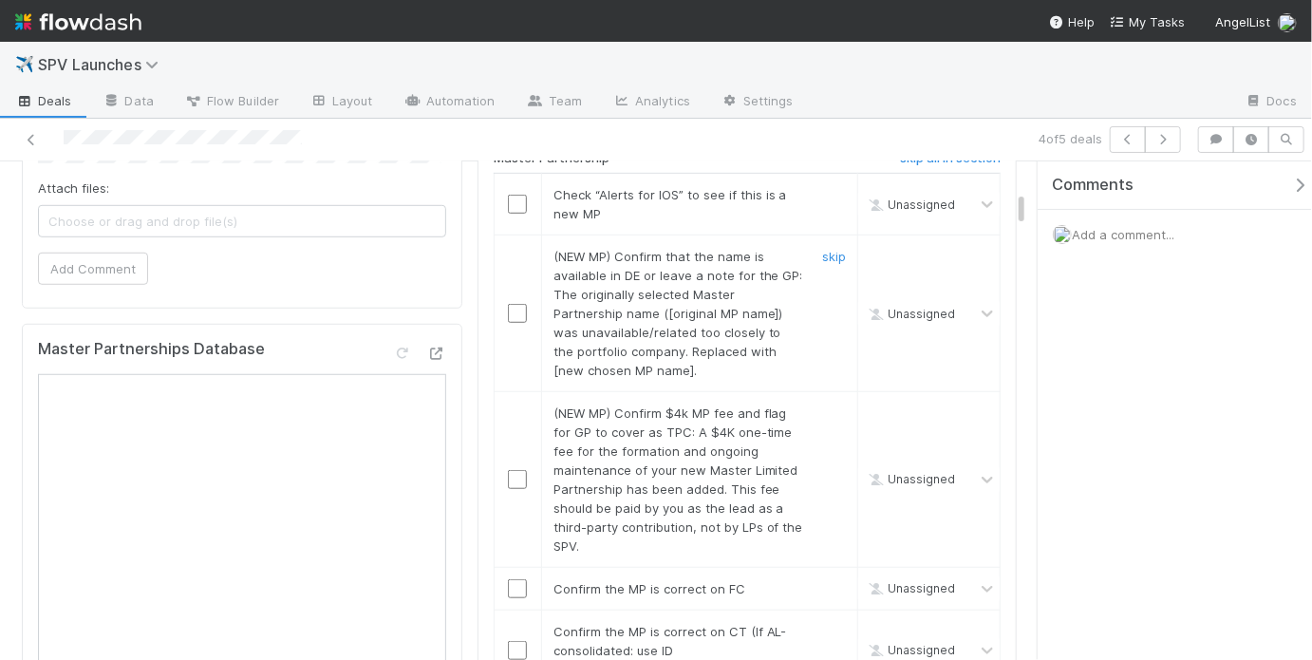
scroll to position [289, 0]
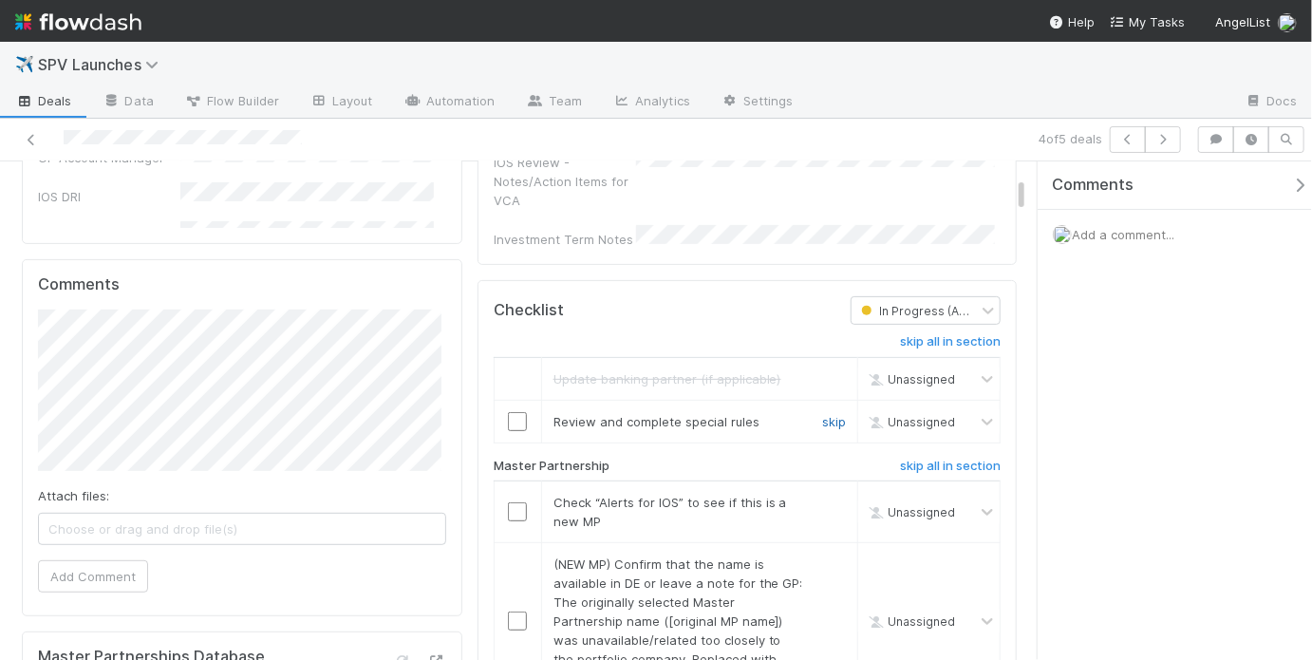
click at [825, 414] on link "skip" at bounding box center [834, 421] width 24 height 15
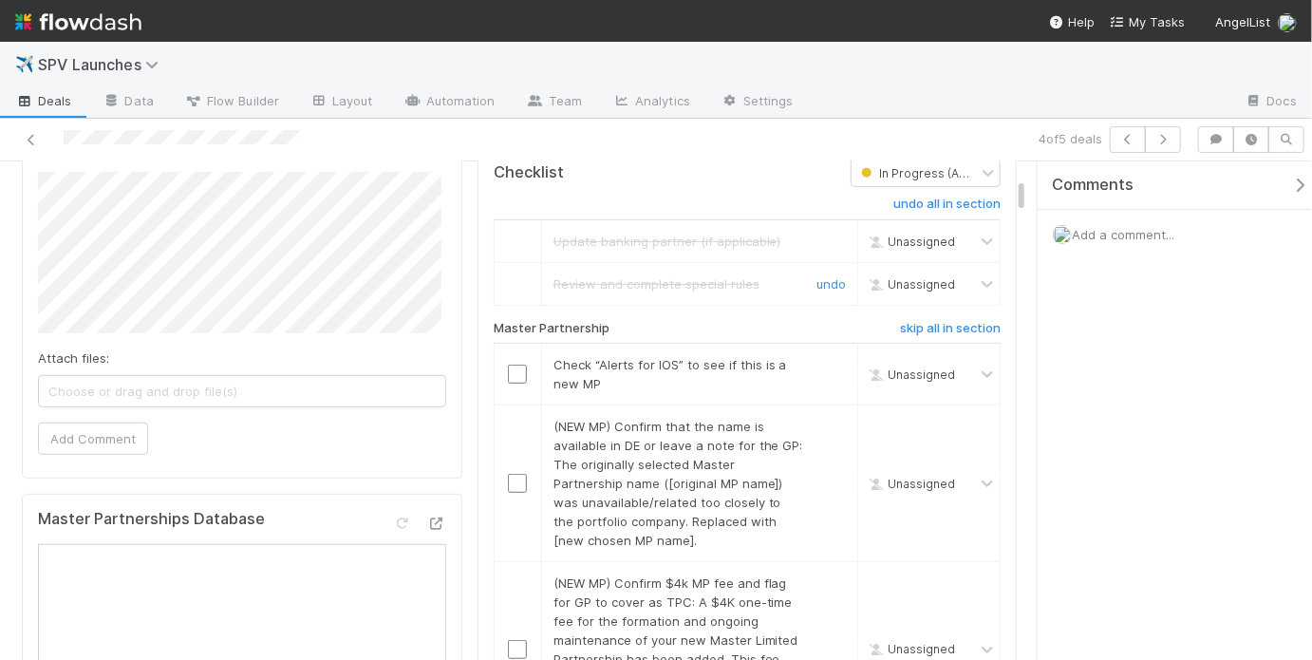
scroll to position [438, 0]
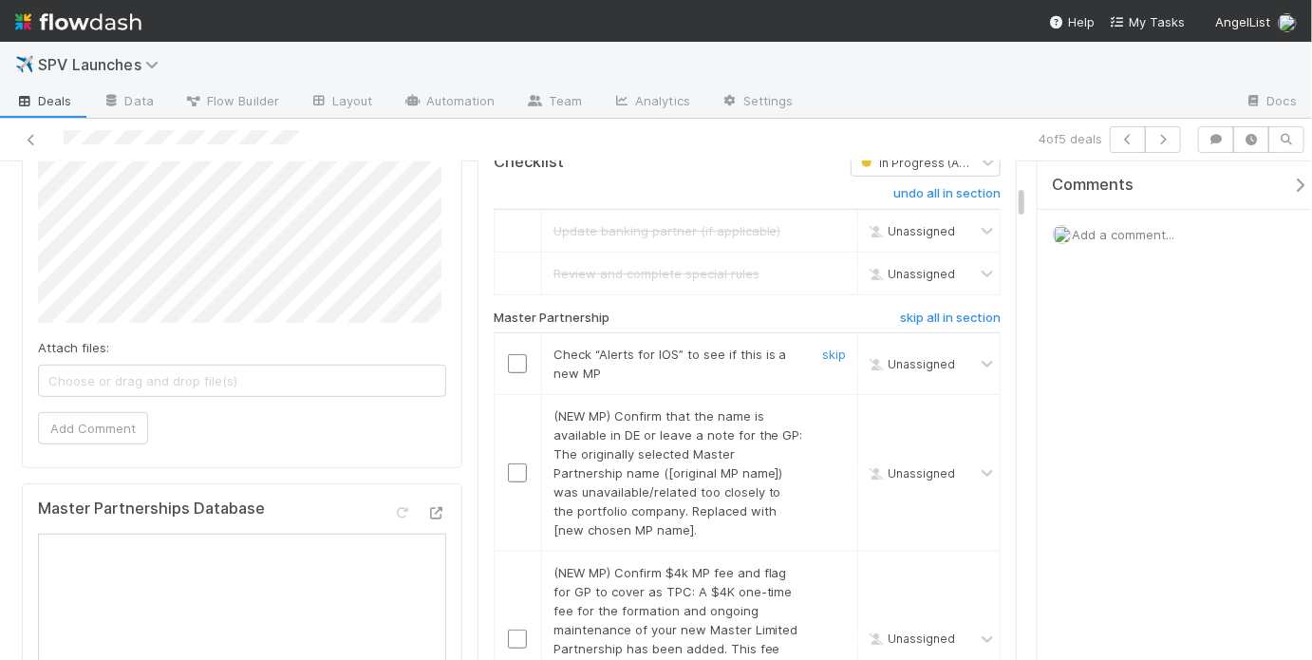
click at [523, 354] on div at bounding box center [517, 363] width 47 height 19
click at [521, 354] on input "checkbox" at bounding box center [517, 363] width 19 height 19
click at [829, 408] on link "skip" at bounding box center [834, 415] width 24 height 15
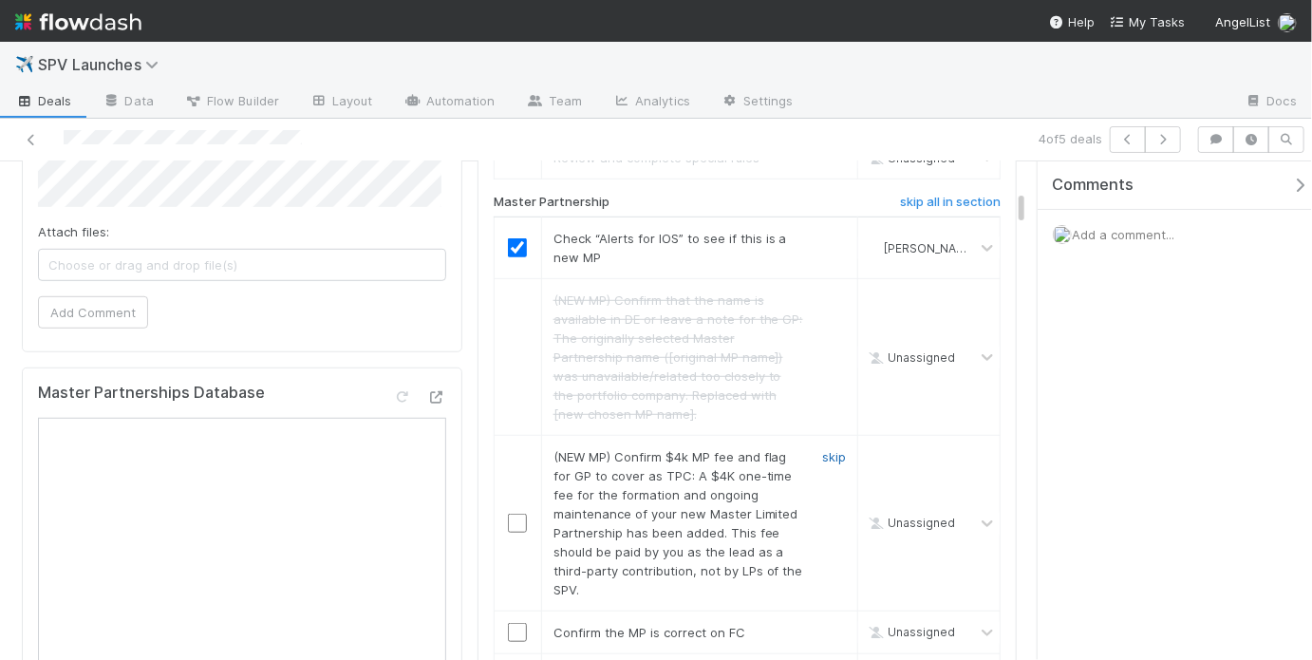
click at [824, 449] on link "skip" at bounding box center [834, 456] width 24 height 15
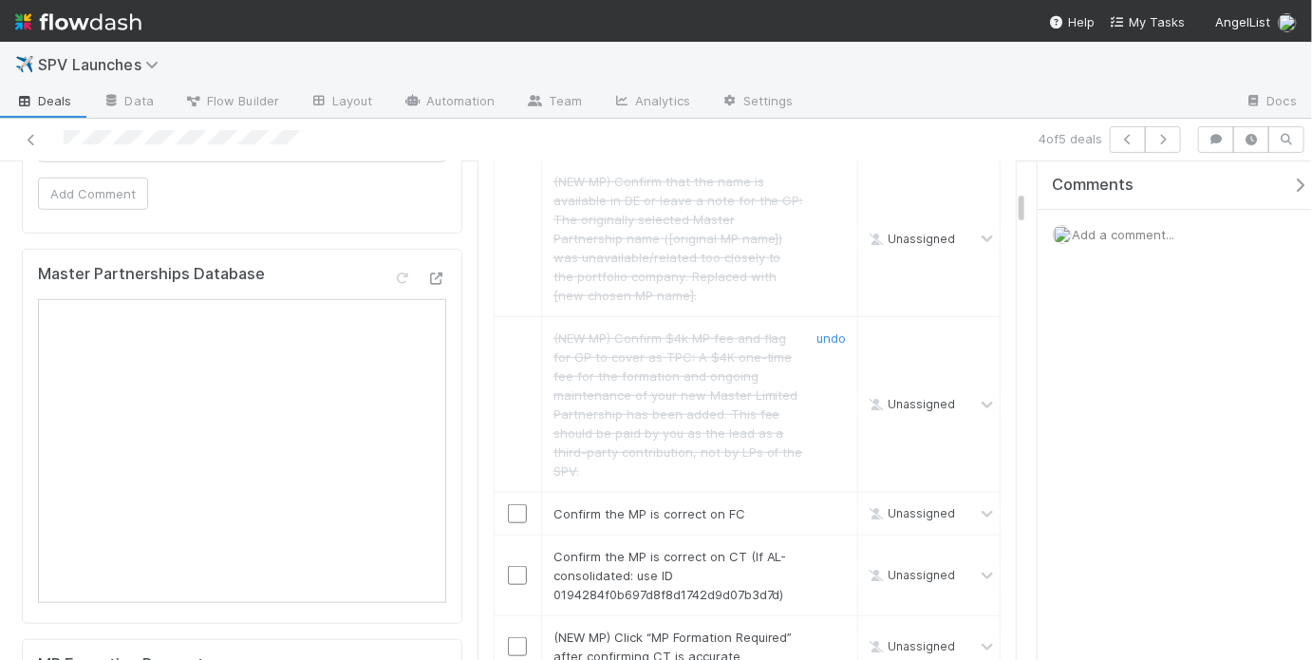
scroll to position [678, 0]
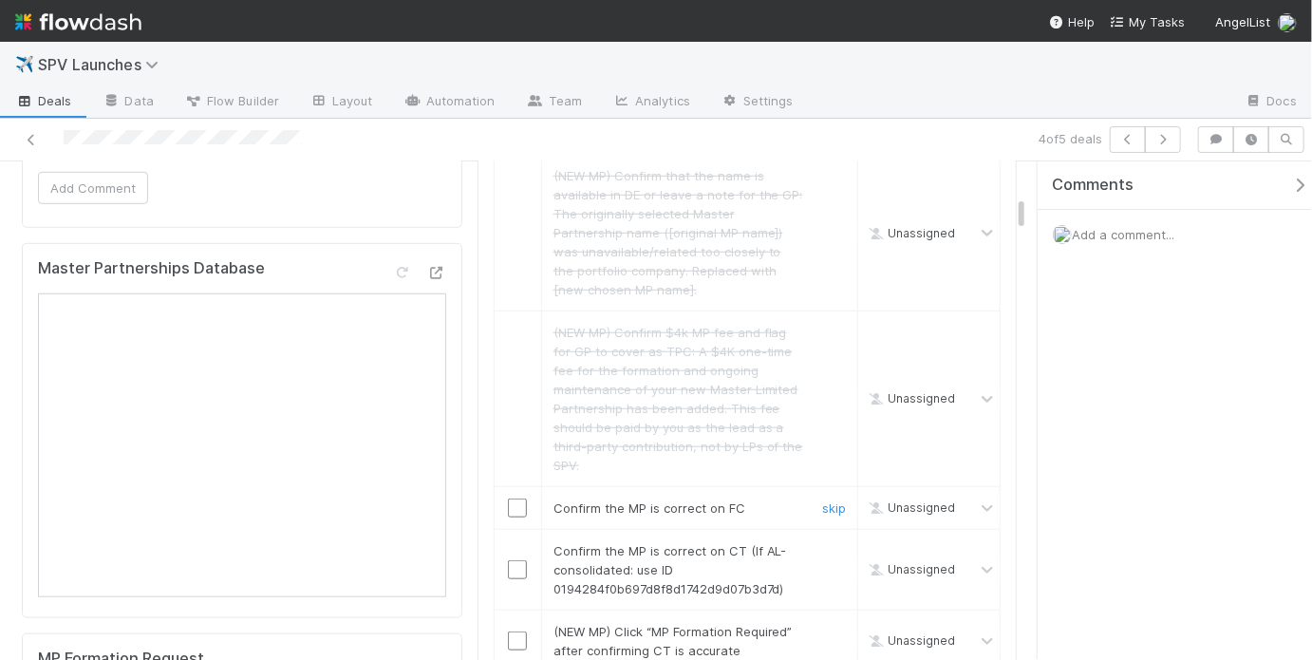
click at [511, 498] on input "checkbox" at bounding box center [517, 507] width 19 height 19
click at [510, 560] on input "checkbox" at bounding box center [517, 569] width 19 height 19
click at [513, 498] on input "checkbox" at bounding box center [517, 507] width 19 height 19
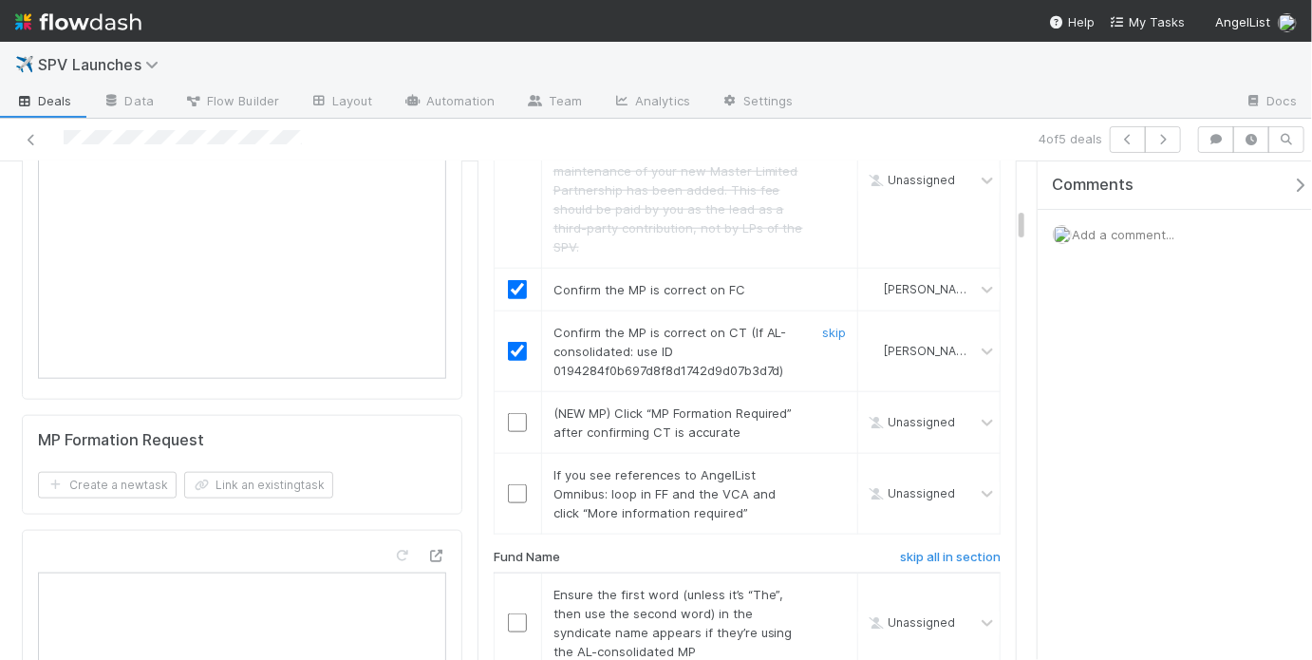
scroll to position [1011, 0]
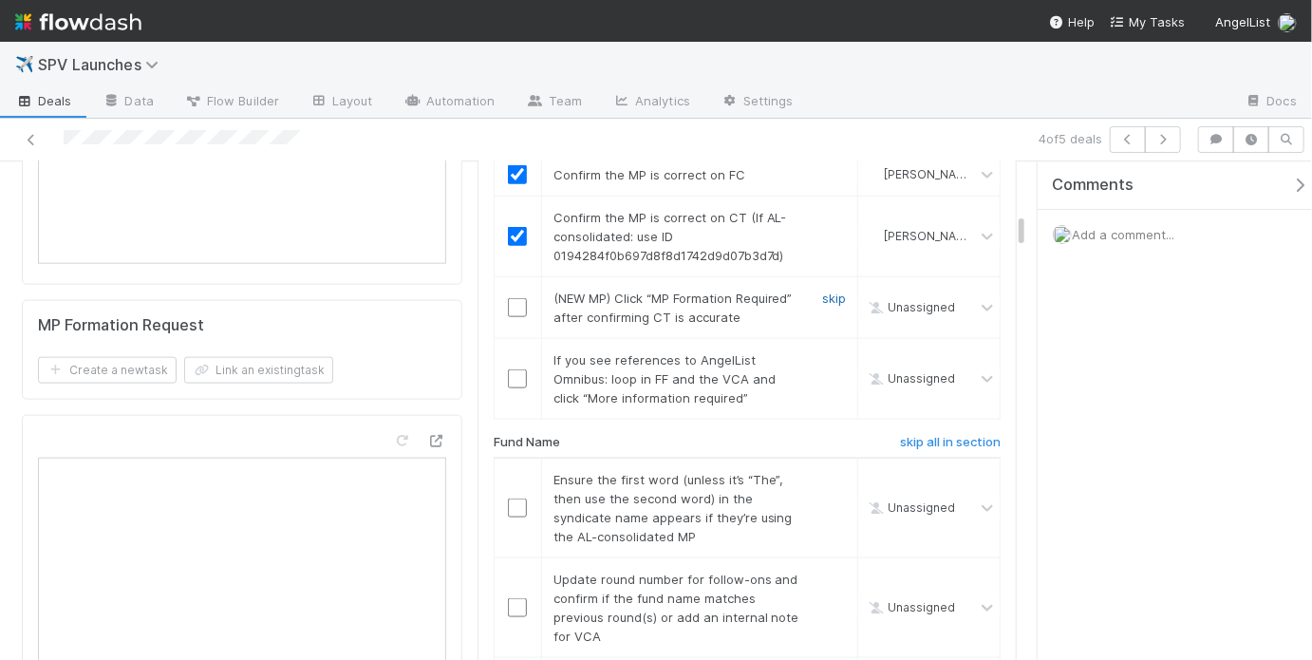
click at [826, 290] on link "skip" at bounding box center [834, 297] width 24 height 15
click at [822, 352] on link "skip" at bounding box center [834, 359] width 24 height 15
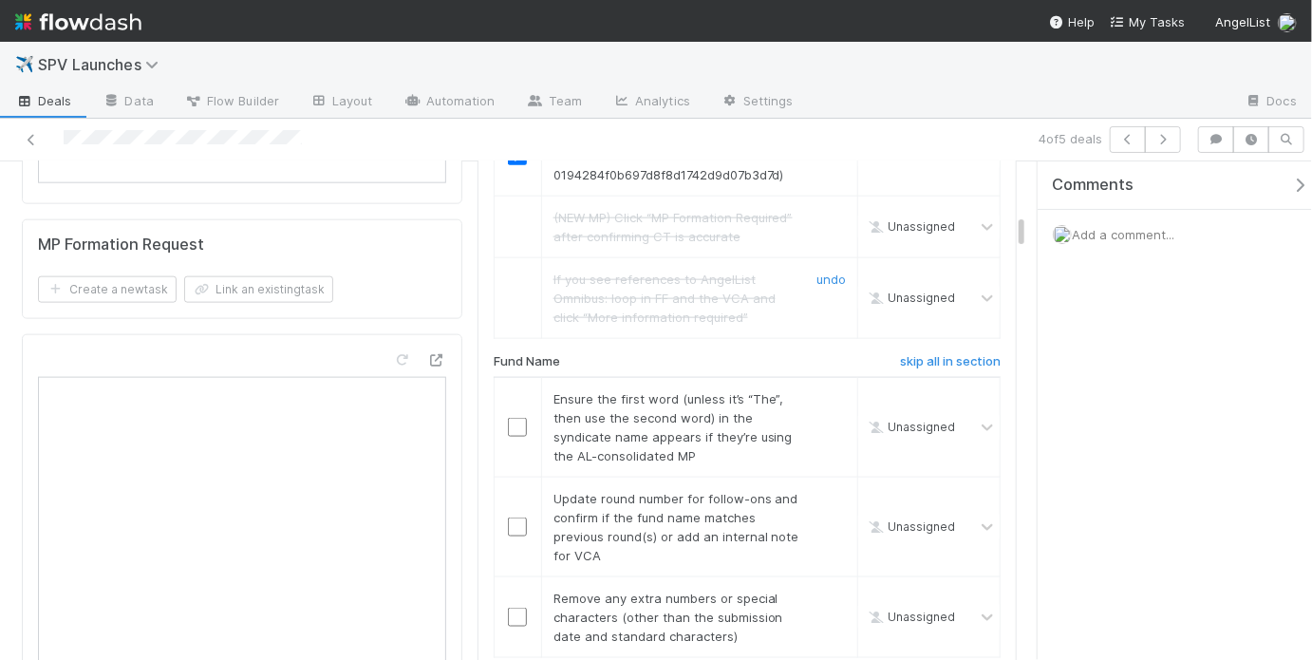
scroll to position [1096, 0]
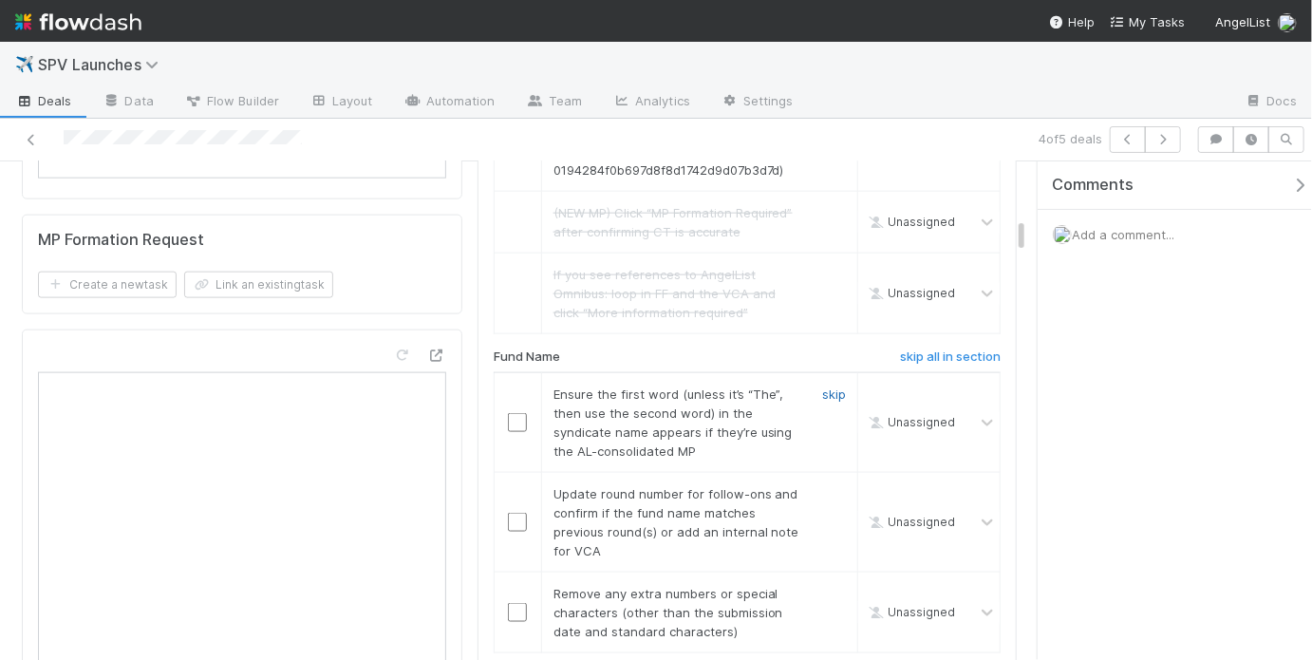
click at [822, 386] on link "skip" at bounding box center [834, 393] width 24 height 15
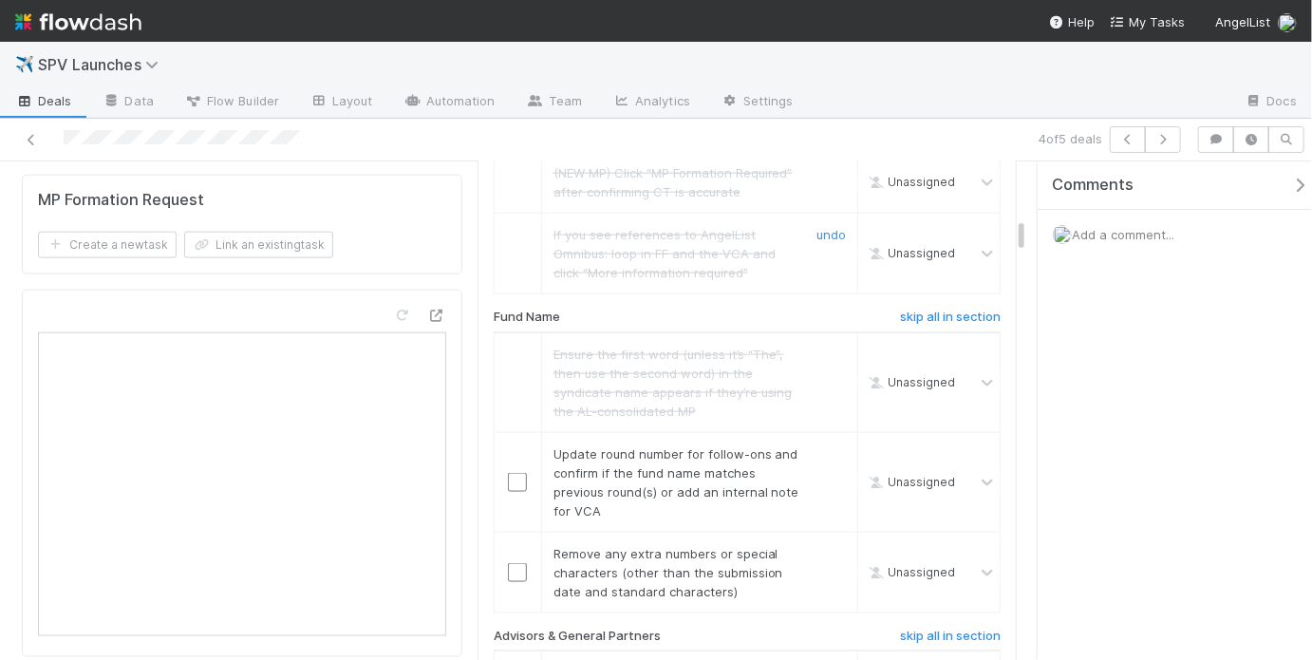
scroll to position [1225, 0]
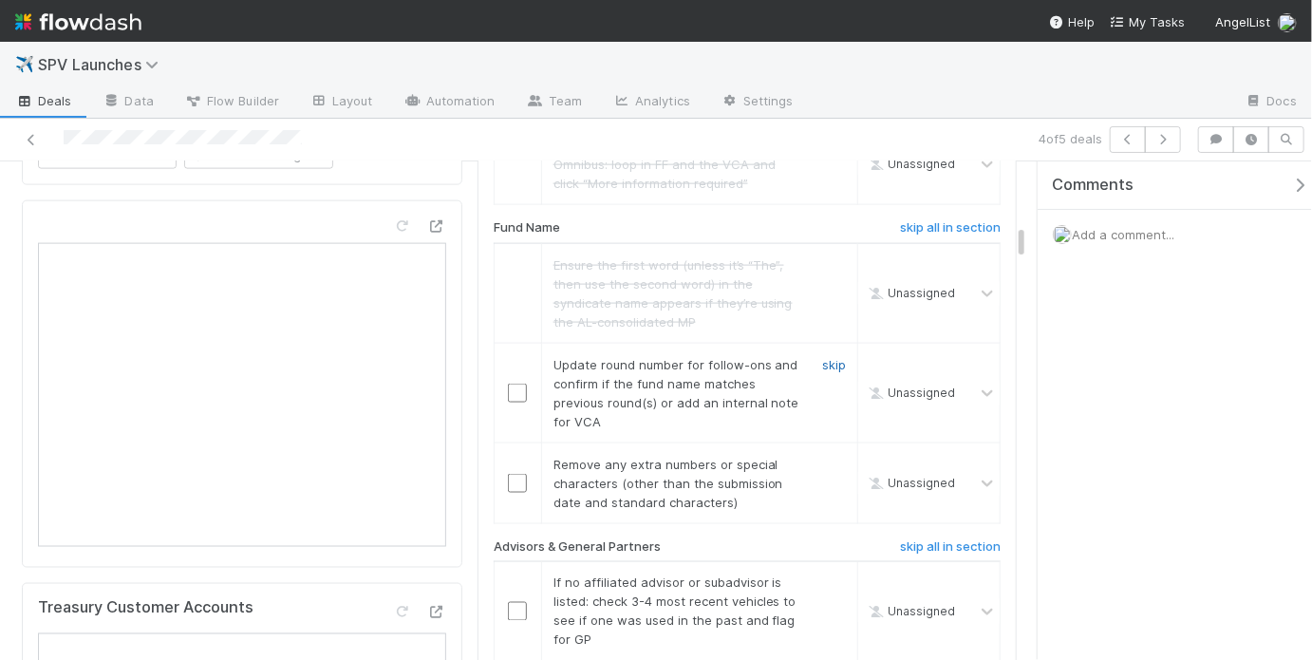
click at [822, 357] on link "skip" at bounding box center [834, 364] width 24 height 15
click at [825, 457] on link "skip" at bounding box center [834, 464] width 24 height 15
click at [826, 357] on link "skip" at bounding box center [834, 364] width 24 height 15
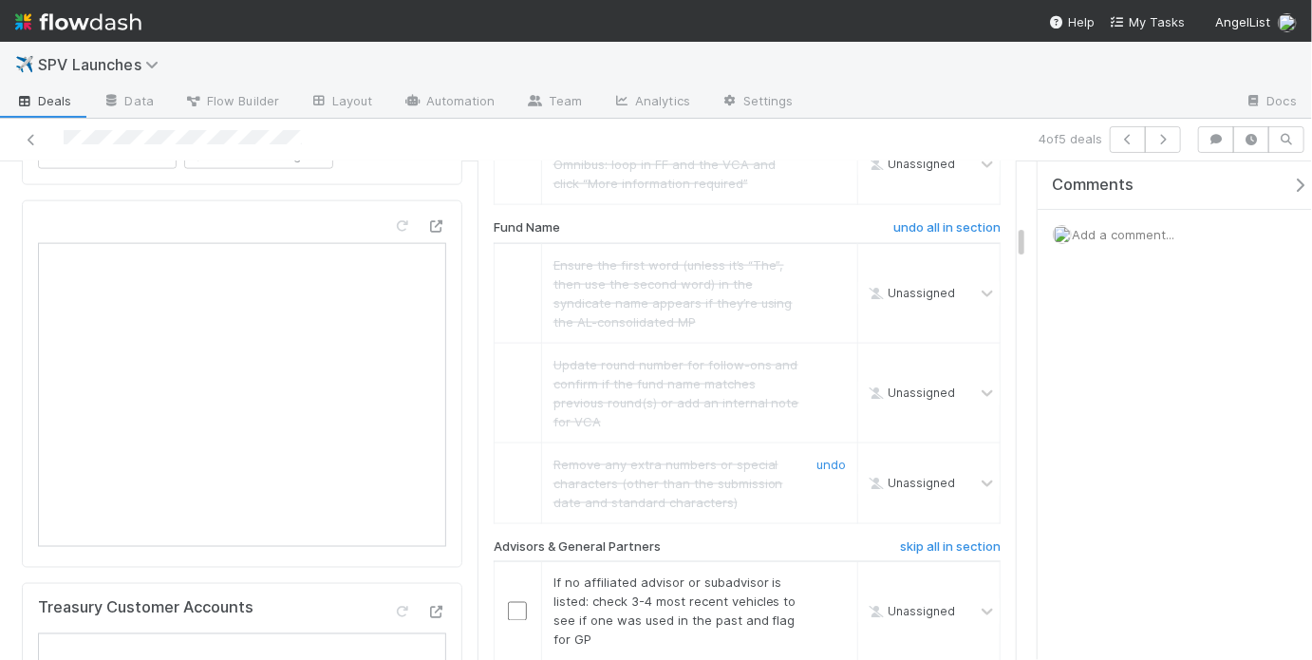
scroll to position [1366, 0]
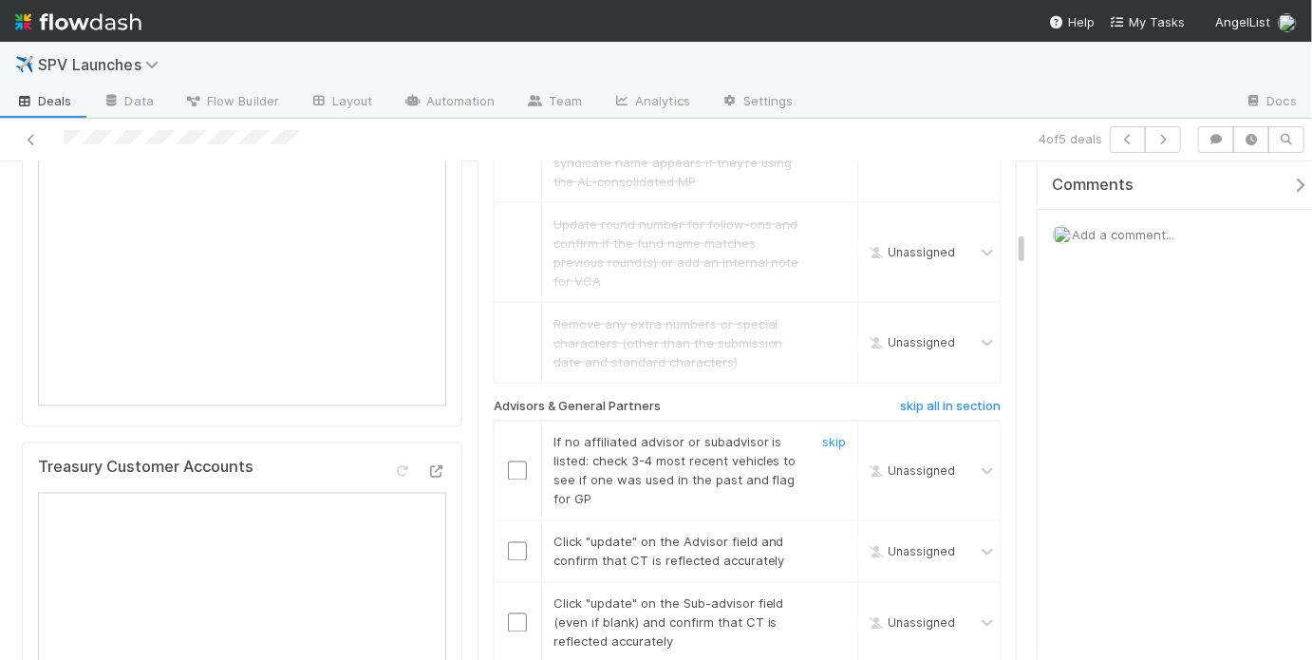
click at [521, 461] on input "checkbox" at bounding box center [517, 470] width 19 height 19
click at [512, 542] on input "checkbox" at bounding box center [517, 551] width 19 height 19
click at [515, 613] on input "checkbox" at bounding box center [517, 622] width 19 height 19
click at [517, 542] on input "checkbox" at bounding box center [517, 551] width 19 height 19
click at [513, 613] on input "checkbox" at bounding box center [517, 622] width 19 height 19
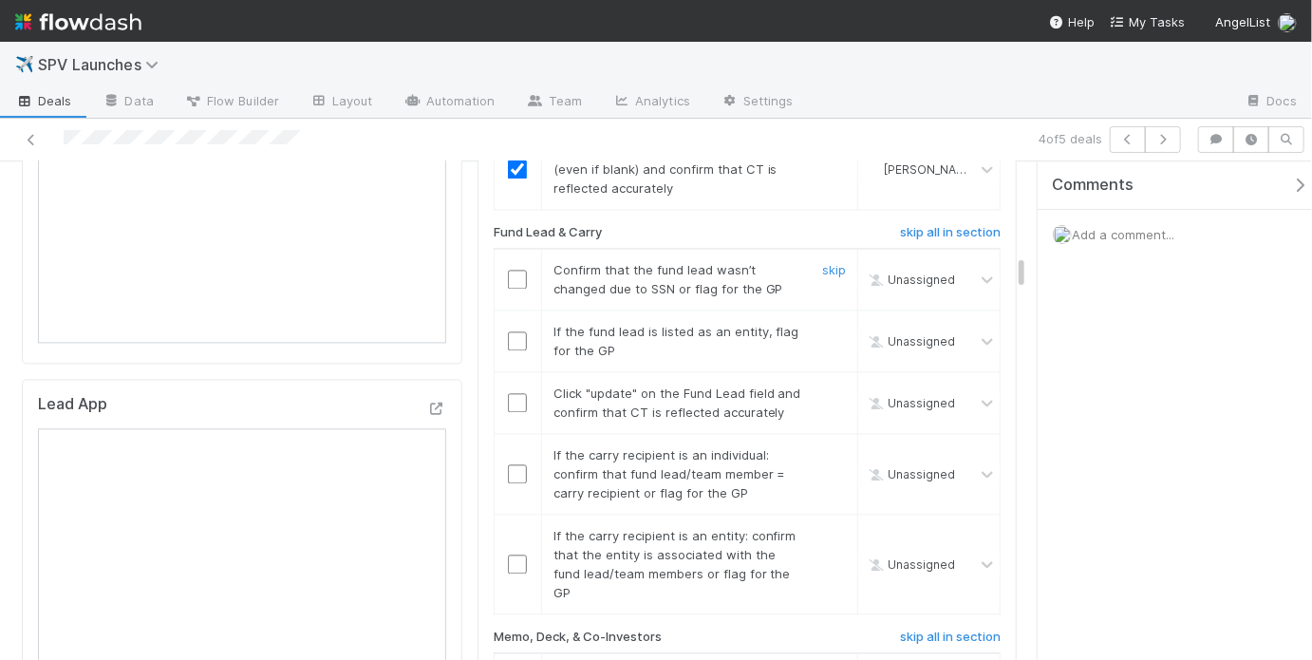
scroll to position [1828, 0]
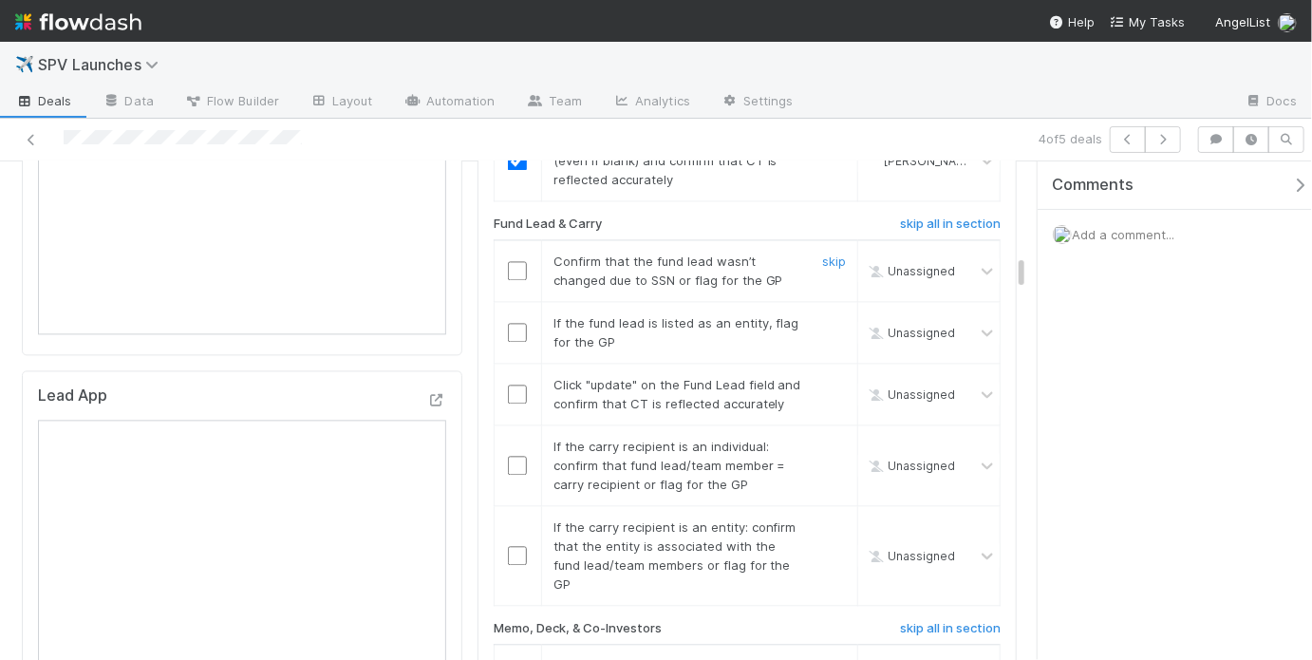
click at [514, 261] on input "checkbox" at bounding box center [517, 270] width 19 height 19
click at [822, 315] on link "skip" at bounding box center [834, 322] width 24 height 15
click at [510, 384] on input "checkbox" at bounding box center [517, 393] width 19 height 19
click at [511, 456] on input "checkbox" at bounding box center [517, 465] width 19 height 19
click at [827, 519] on link "skip" at bounding box center [834, 526] width 24 height 15
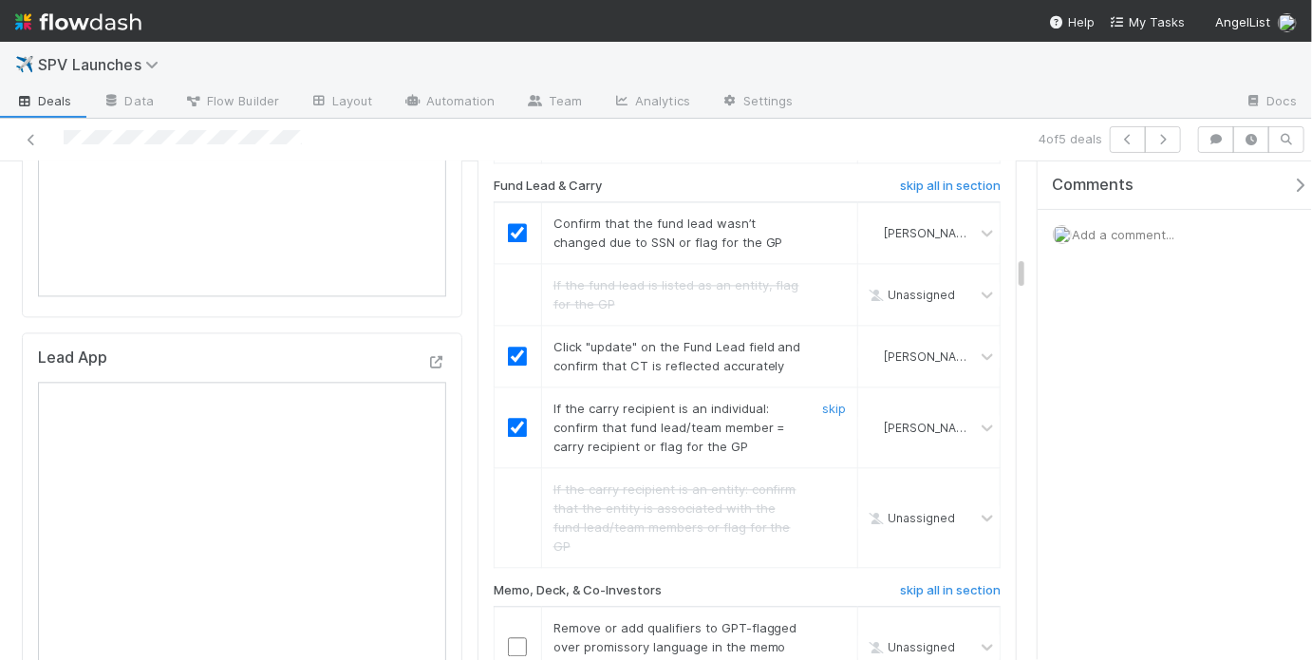
scroll to position [1953, 0]
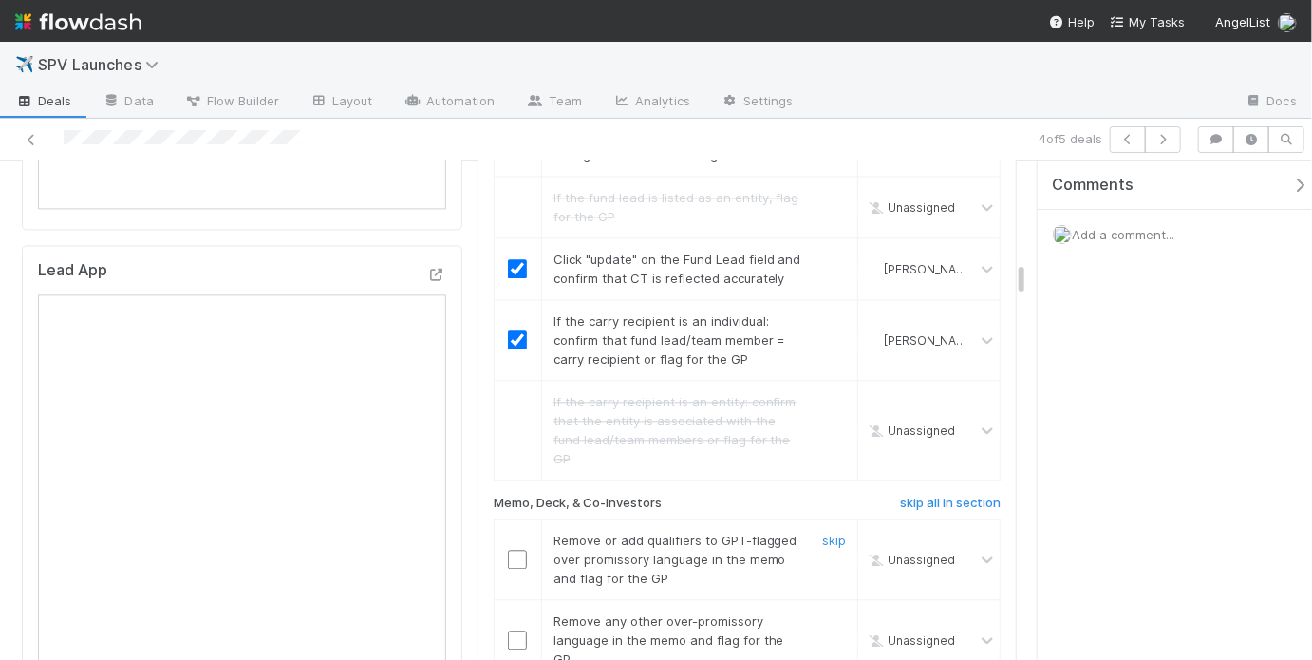
click at [519, 550] on input "checkbox" at bounding box center [517, 559] width 19 height 19
click at [513, 630] on input "checkbox" at bounding box center [517, 639] width 19 height 19
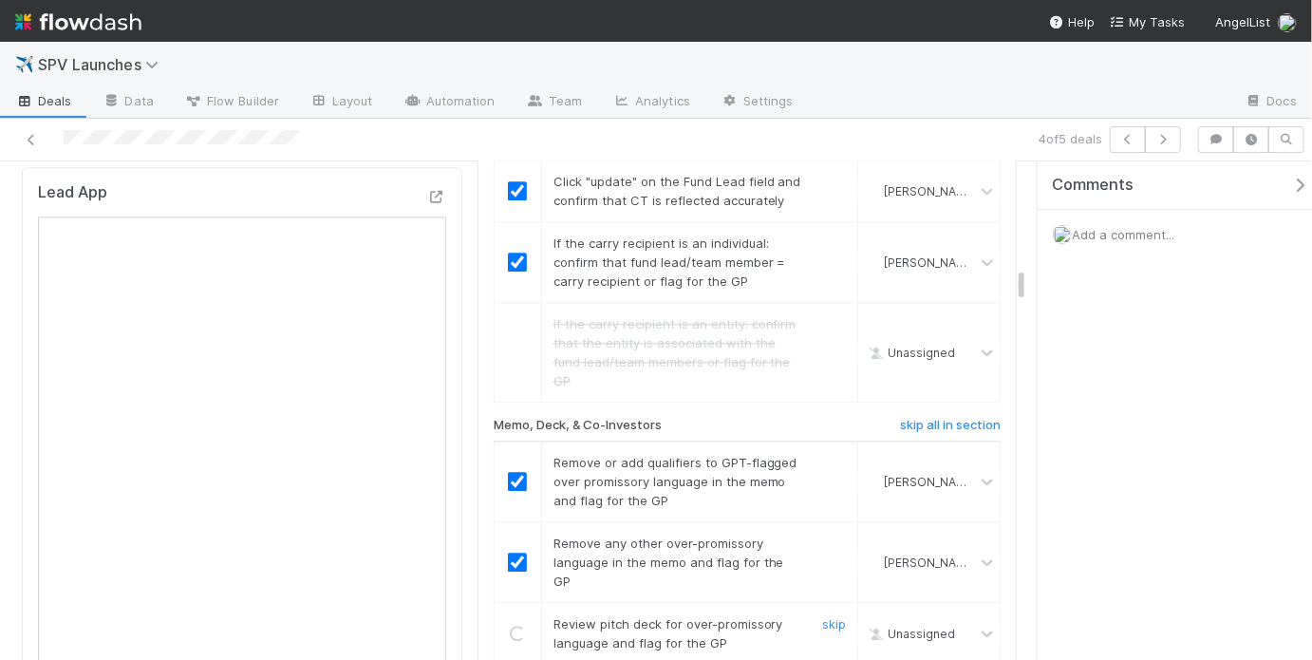
scroll to position [2109, 0]
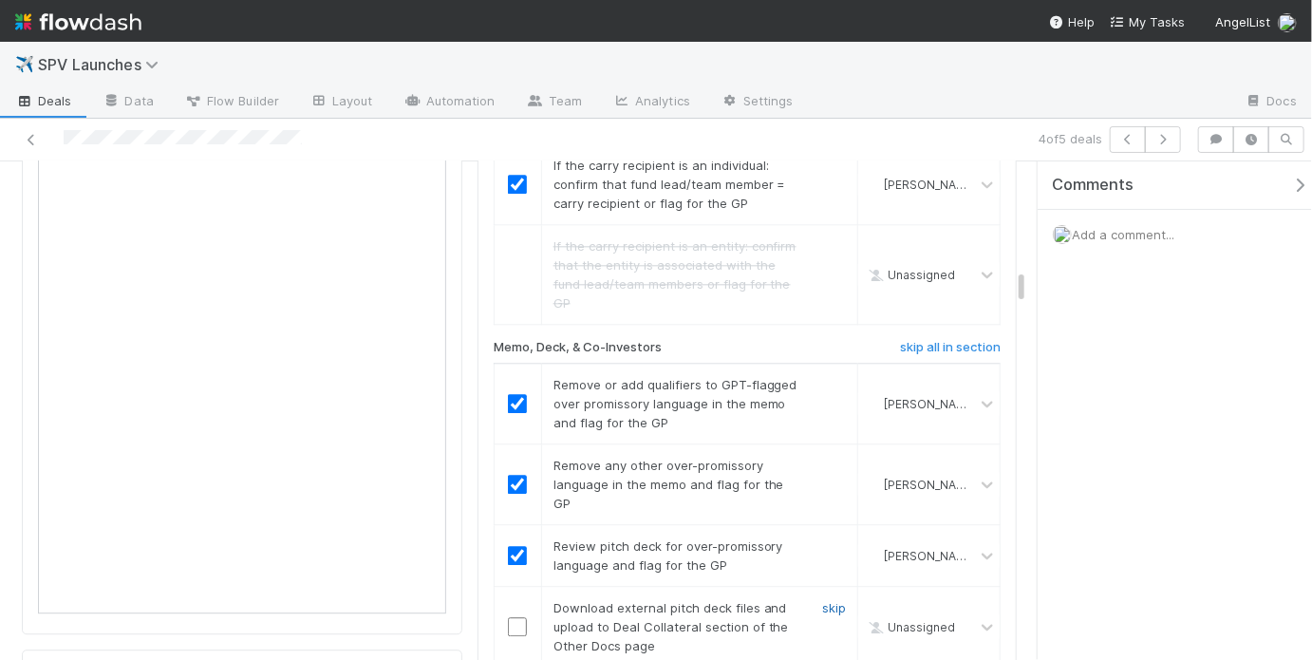
click at [822, 600] on link "skip" at bounding box center [834, 607] width 24 height 15
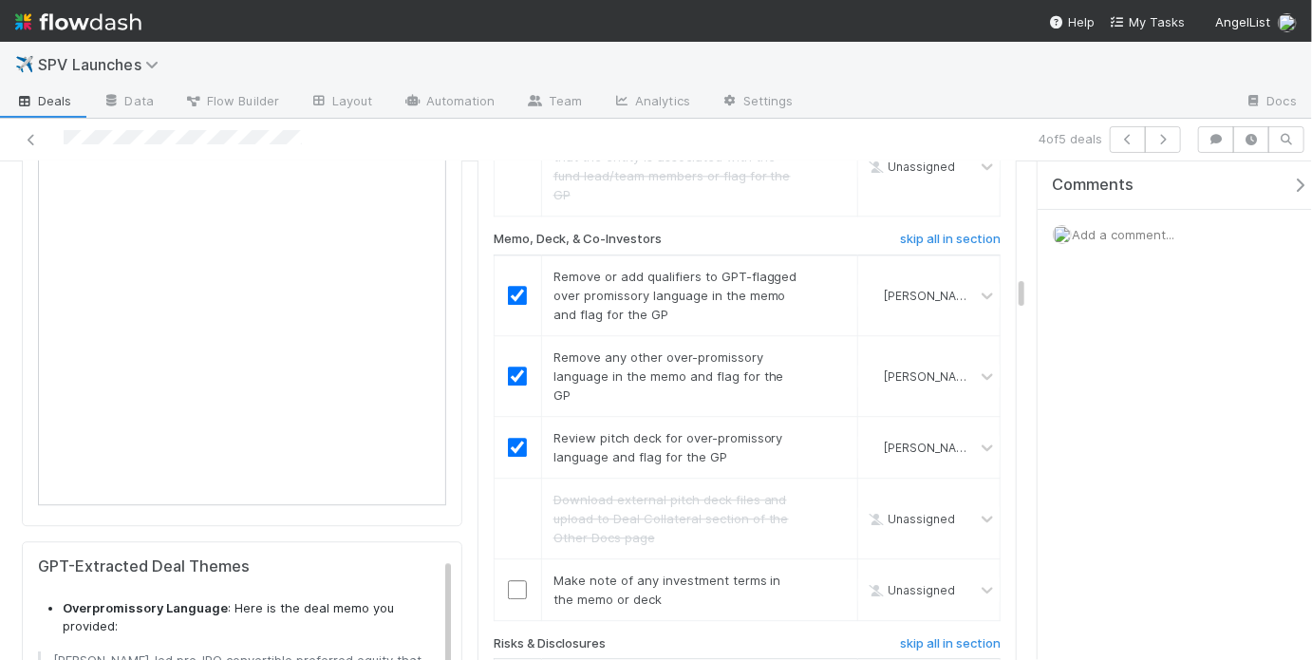
scroll to position [2237, 0]
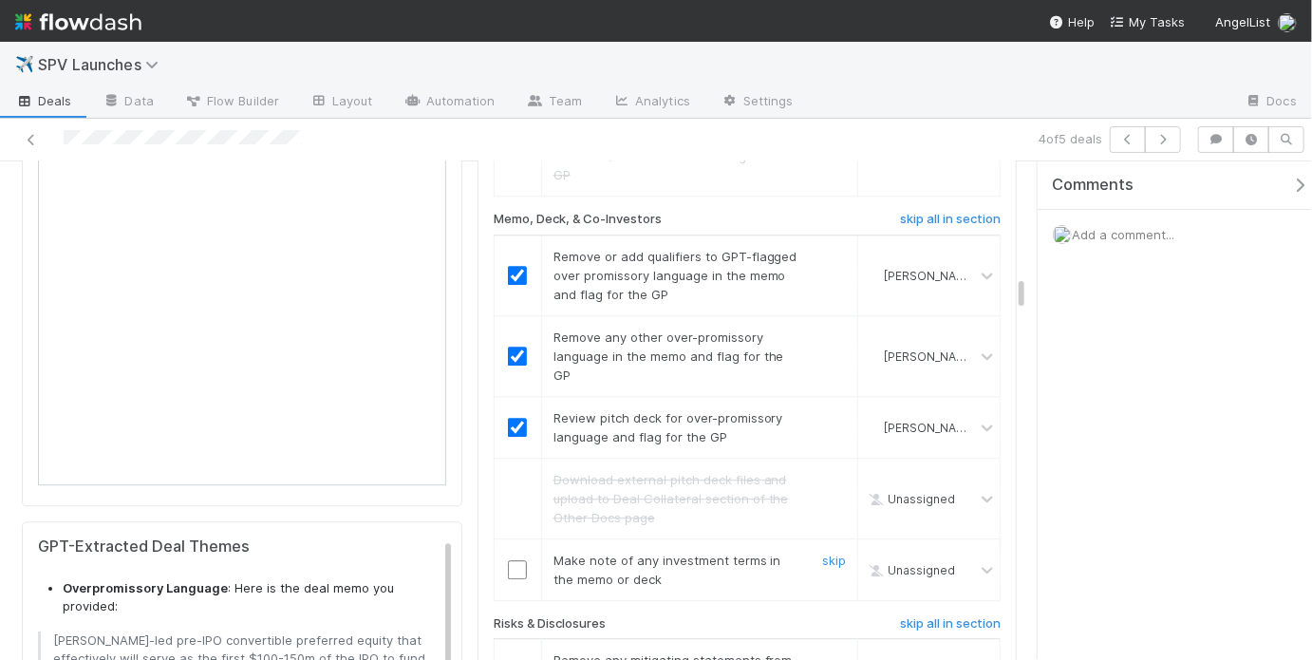
click at [516, 560] on input "checkbox" at bounding box center [517, 569] width 19 height 19
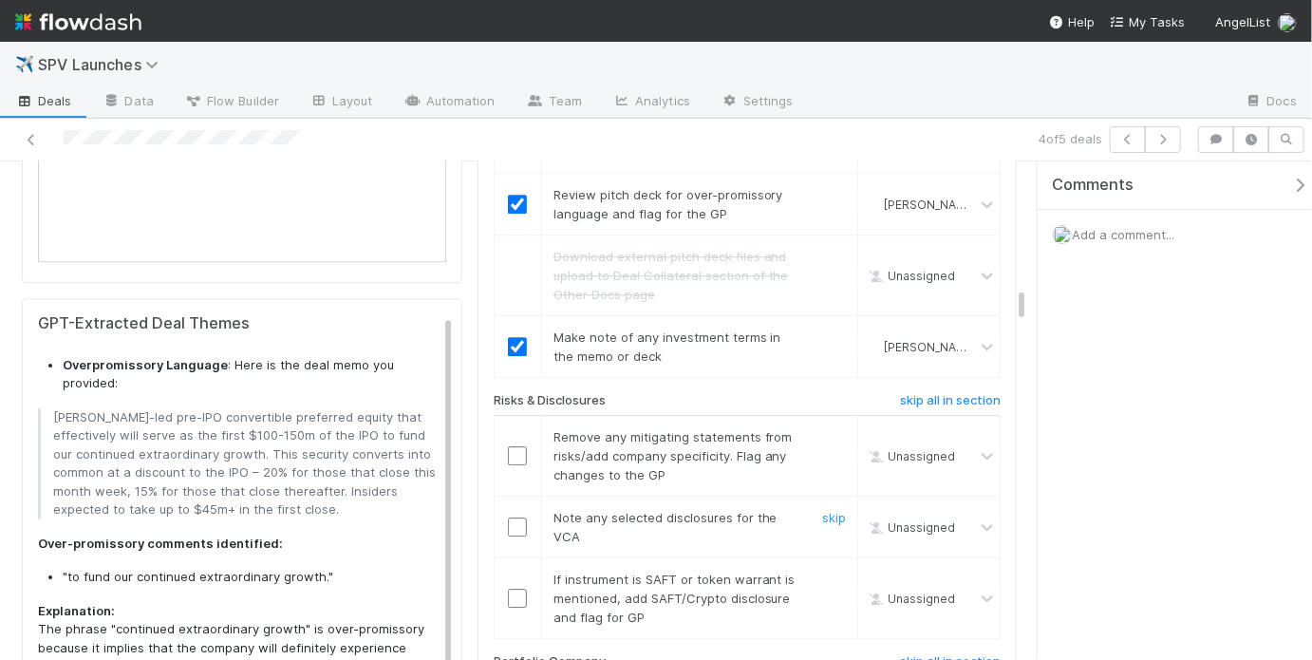
scroll to position [2488, 0]
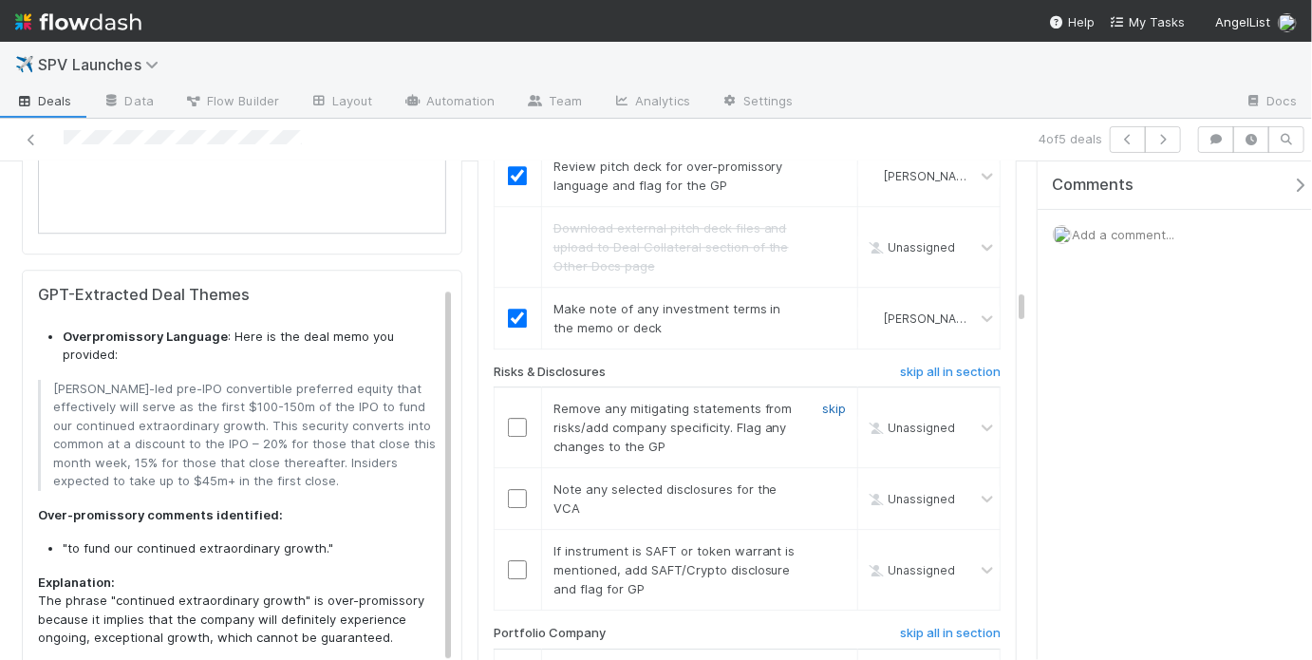
click at [825, 401] on link "skip" at bounding box center [834, 408] width 24 height 15
click at [508, 489] on input "checkbox" at bounding box center [517, 498] width 19 height 19
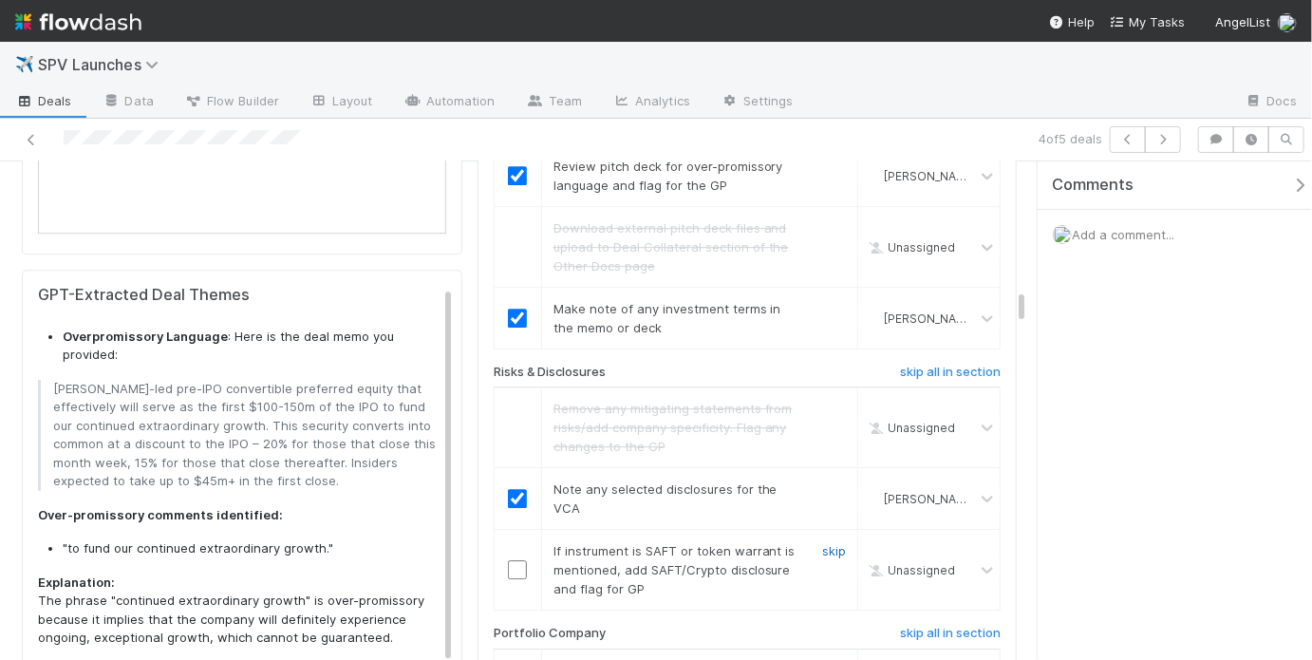
click at [823, 543] on link "skip" at bounding box center [834, 550] width 24 height 15
click at [830, 543] on link "skip" at bounding box center [834, 550] width 24 height 15
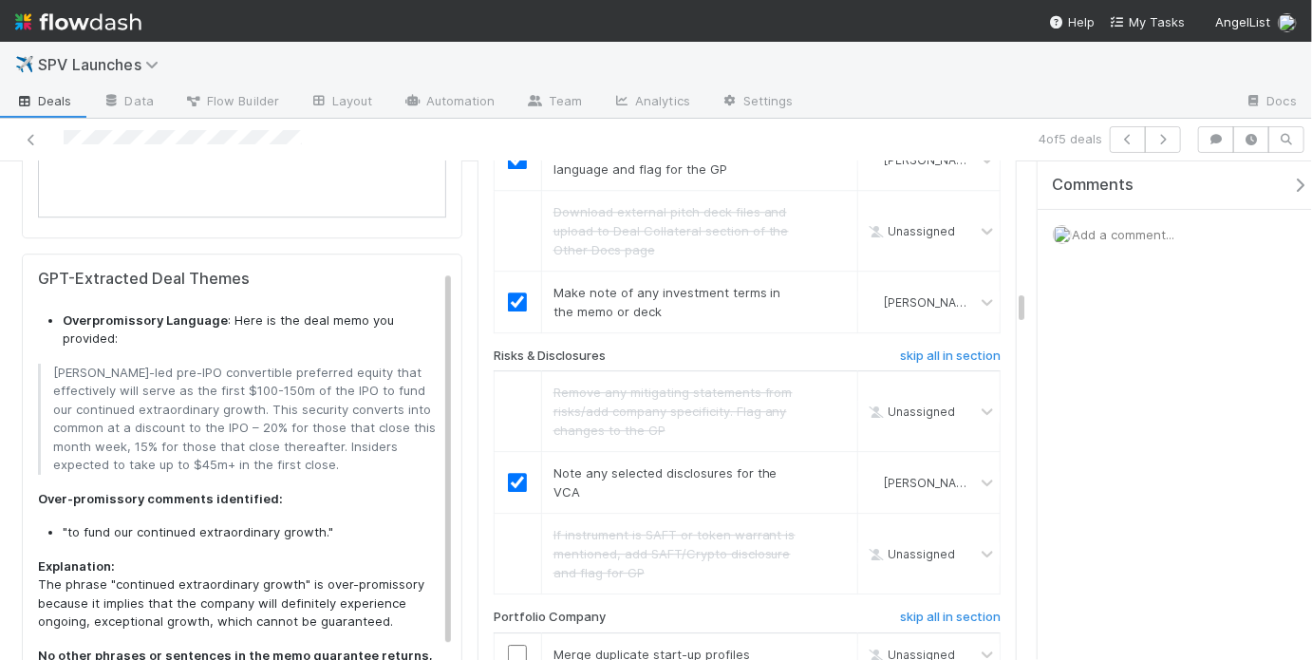
scroll to position [2724, 0]
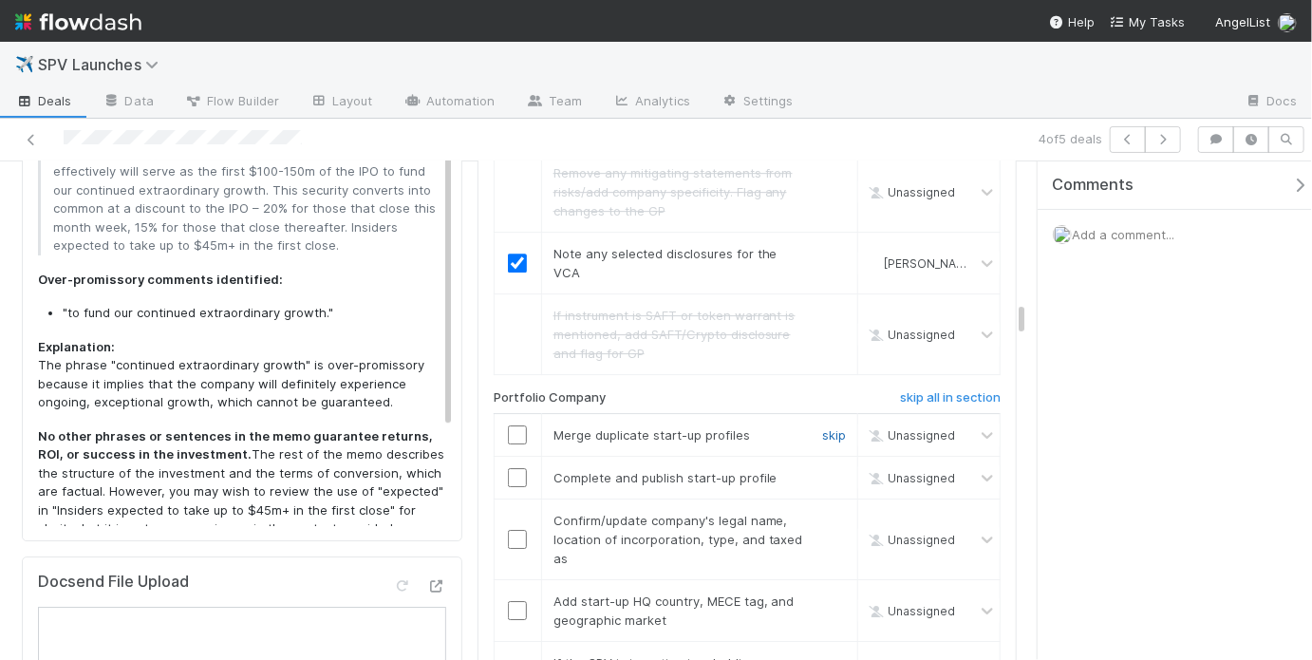
click at [825, 427] on link "skip" at bounding box center [834, 434] width 24 height 15
click at [508, 468] on input "checkbox" at bounding box center [517, 477] width 19 height 19
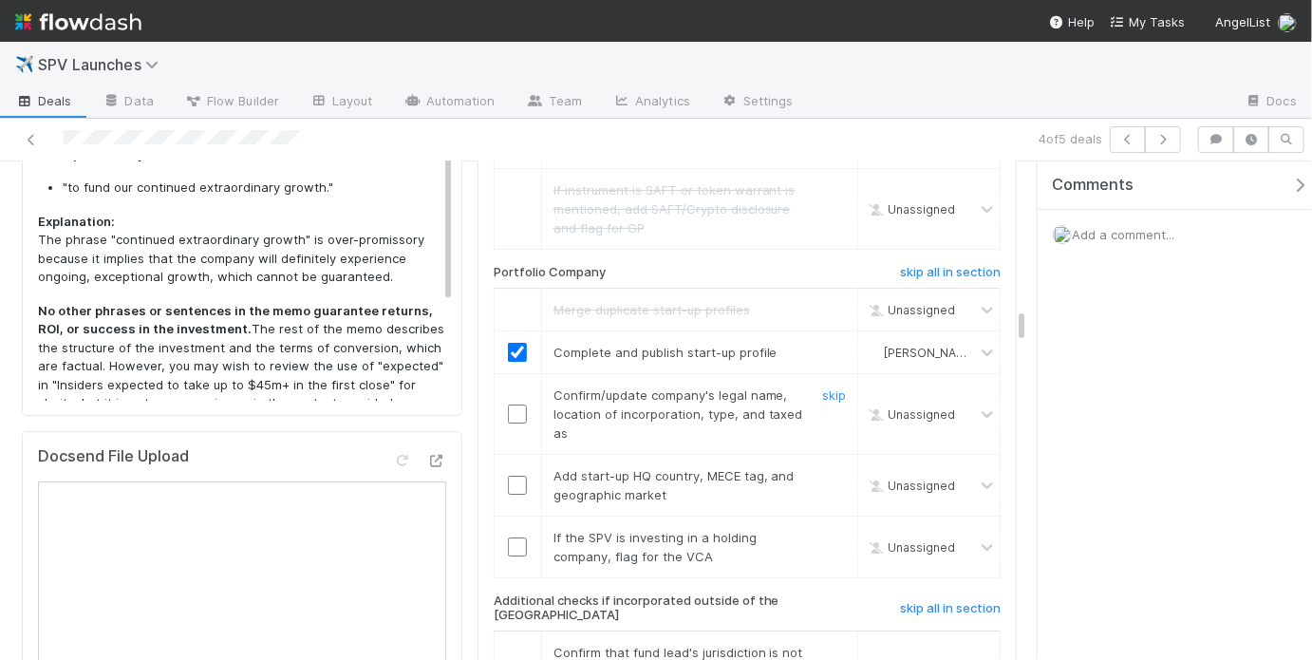
scroll to position [2866, 0]
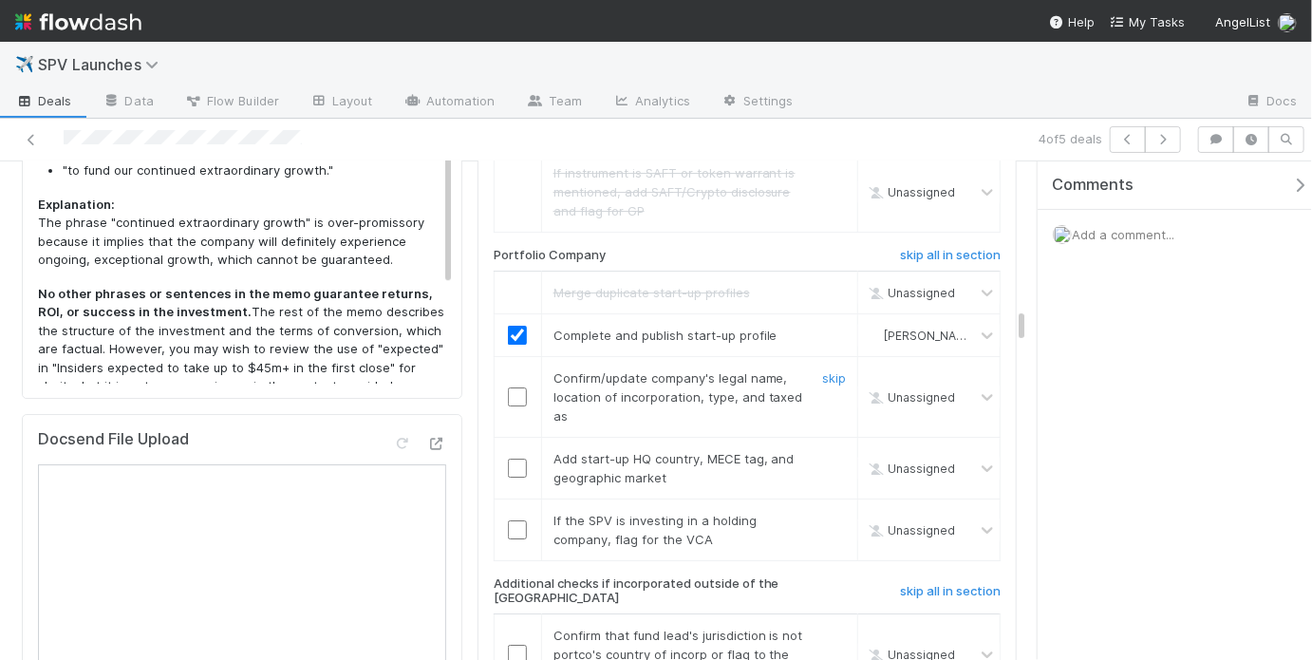
click at [514, 387] on input "checkbox" at bounding box center [517, 396] width 19 height 19
click at [508, 387] on input "checkbox" at bounding box center [517, 396] width 19 height 19
click at [516, 458] on input "checkbox" at bounding box center [517, 467] width 19 height 19
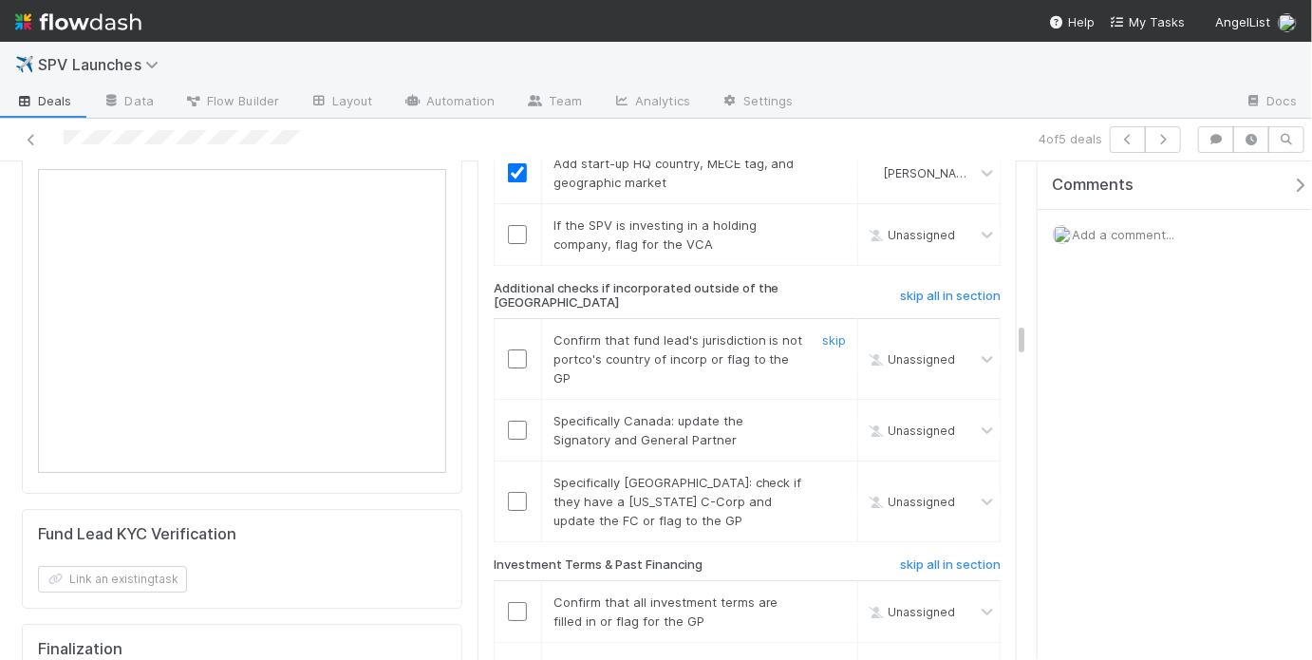
scroll to position [3068, 0]
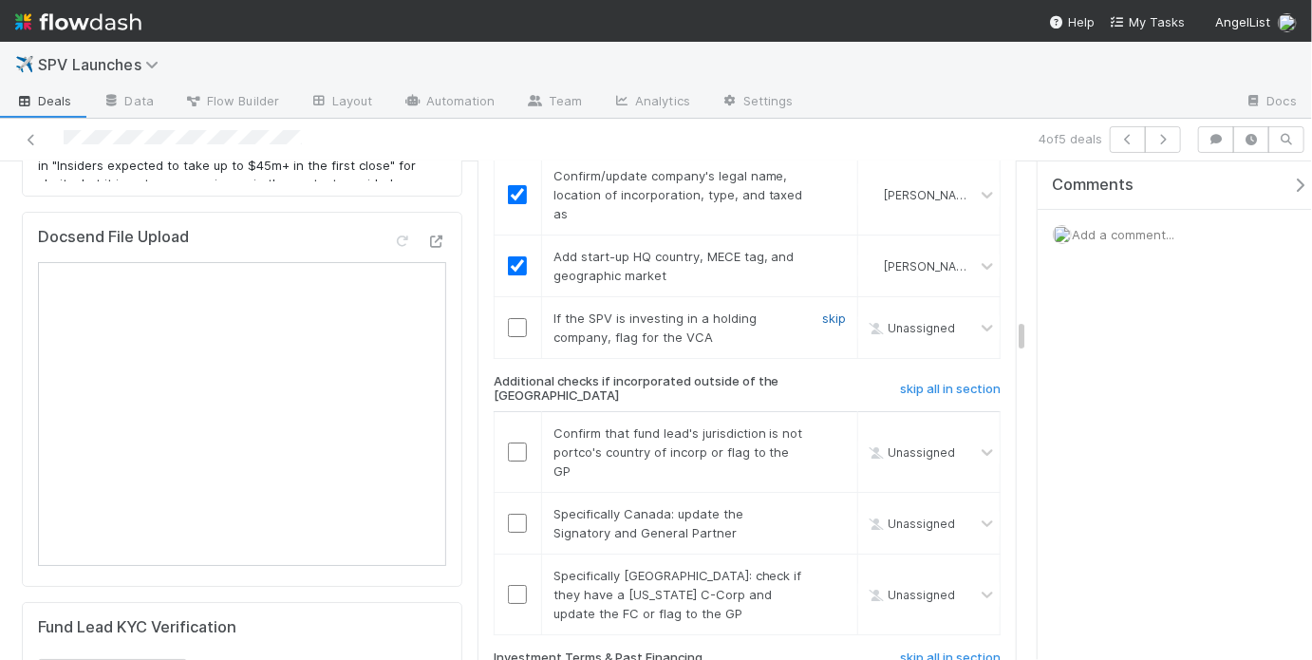
click at [829, 310] on link "skip" at bounding box center [834, 317] width 24 height 15
click at [829, 310] on link "undo" at bounding box center [830, 317] width 29 height 15
click at [508, 318] on input "checkbox" at bounding box center [517, 327] width 19 height 19
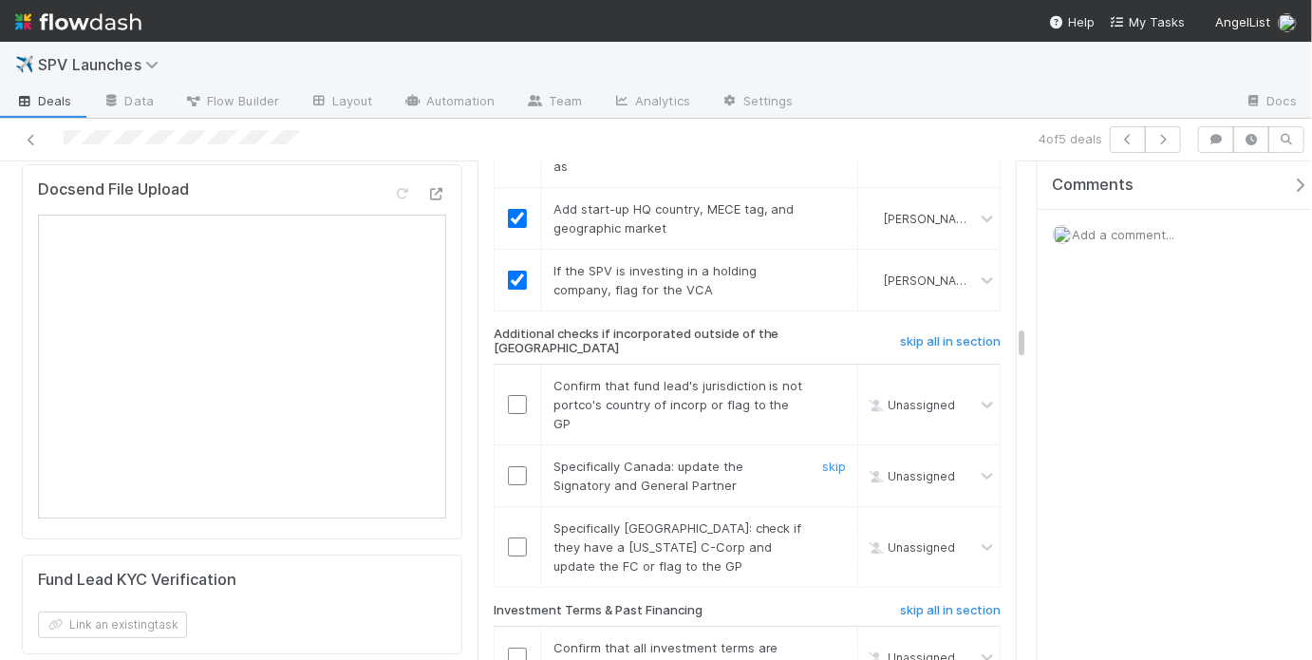
scroll to position [3208, 0]
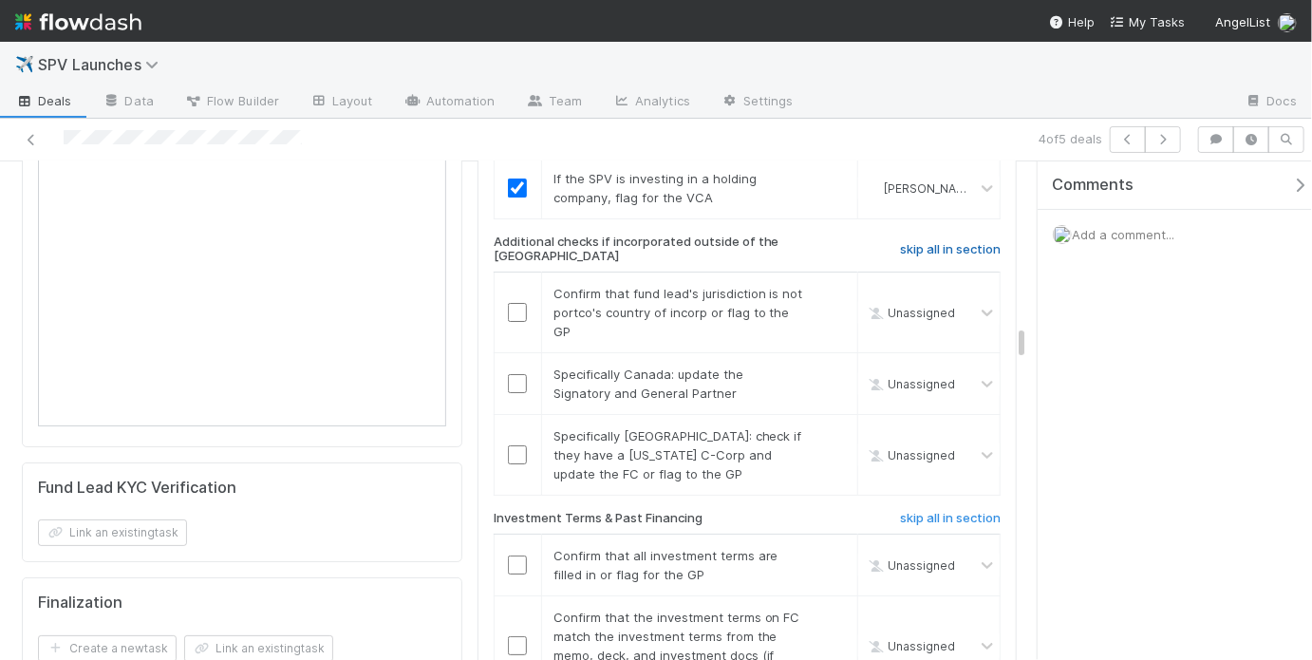
click at [900, 242] on h6 "skip all in section" at bounding box center [950, 249] width 101 height 15
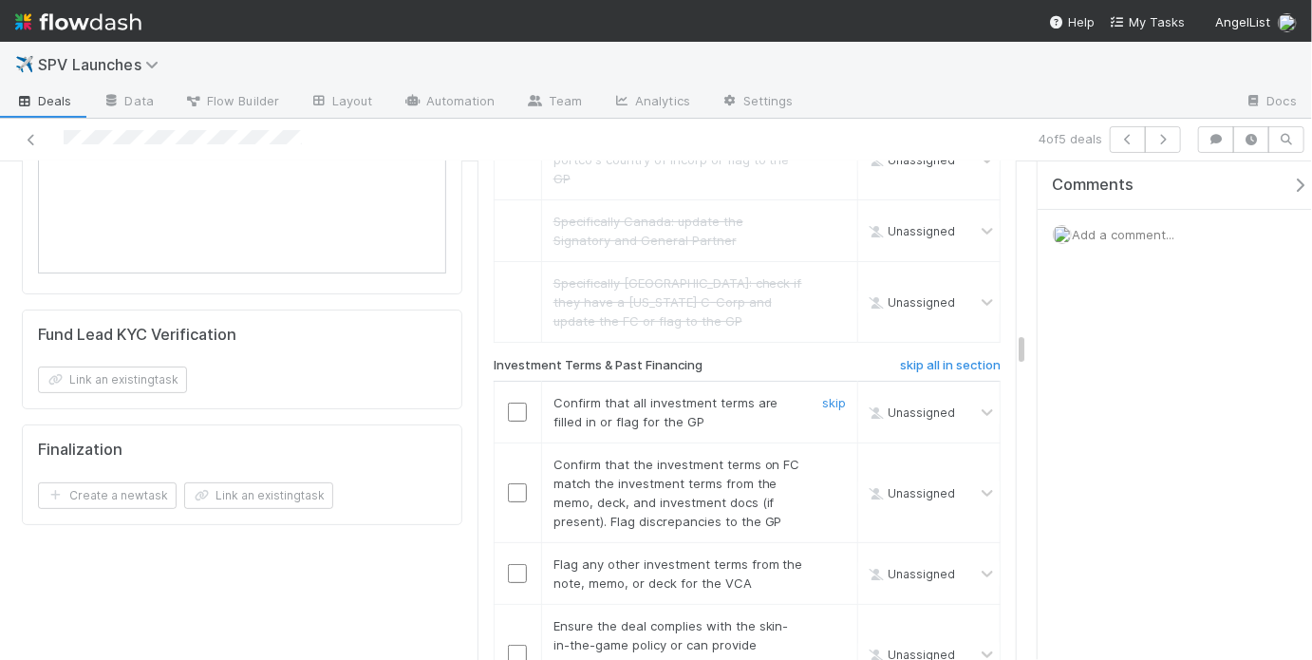
scroll to position [3365, 0]
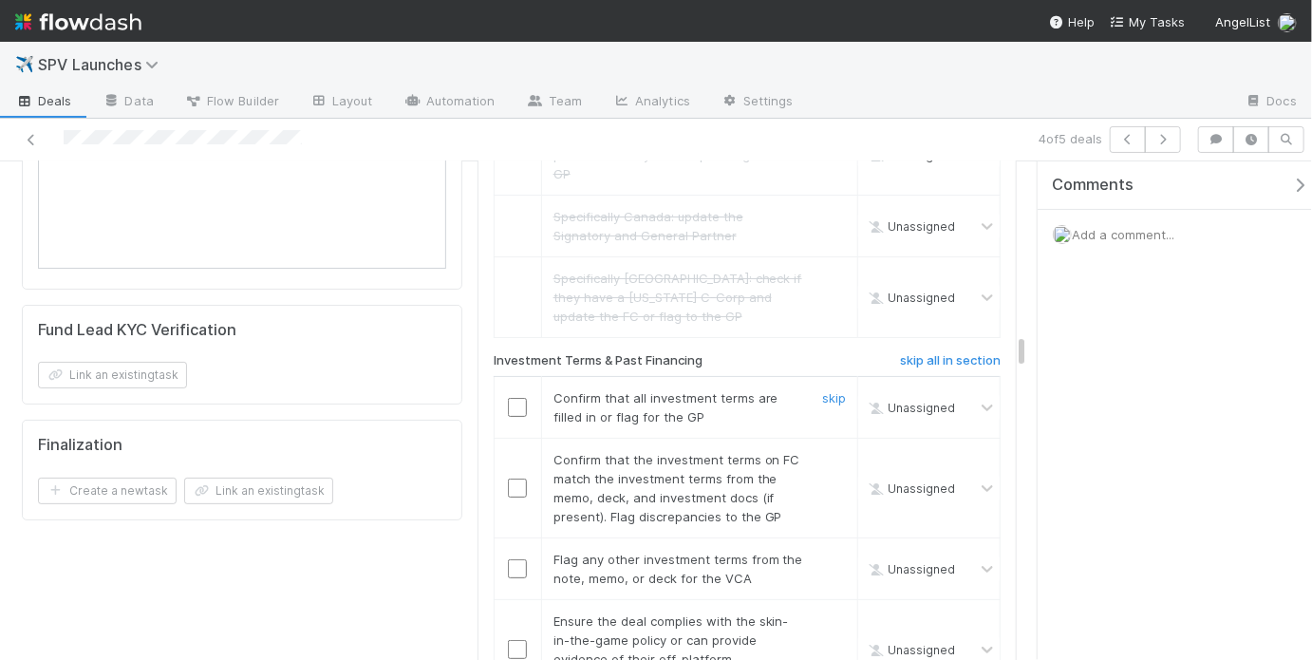
click at [513, 398] on input "checkbox" at bounding box center [517, 407] width 19 height 19
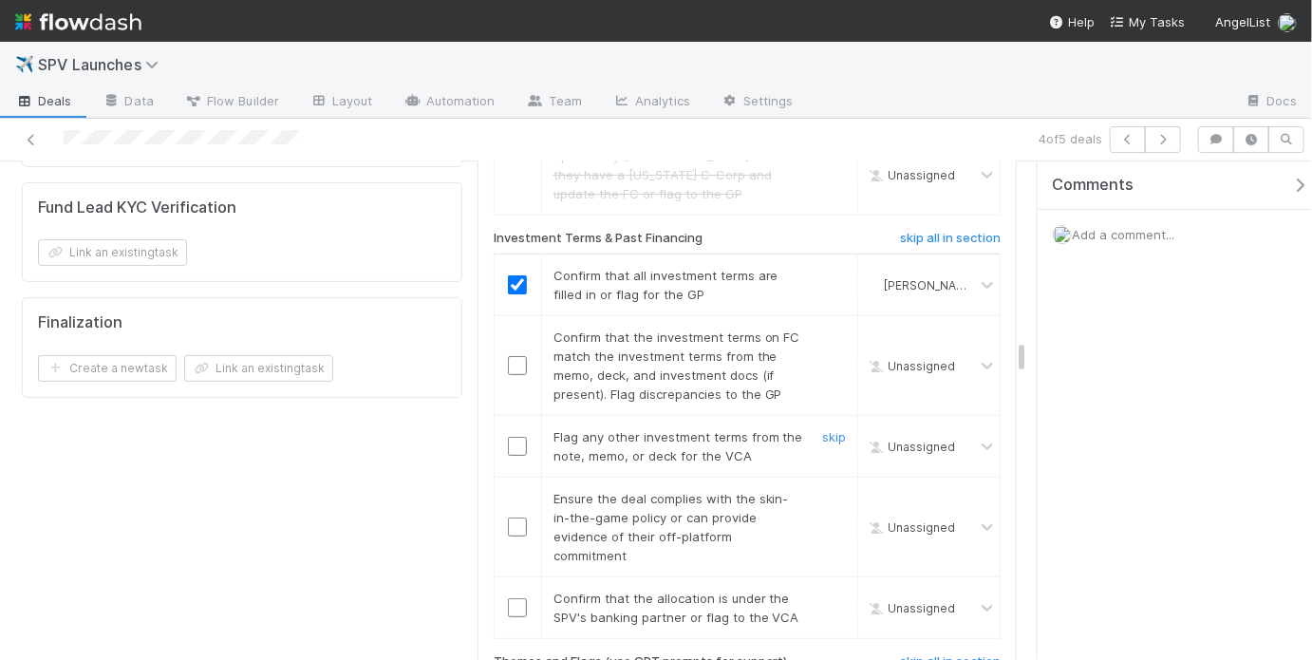
scroll to position [3495, 0]
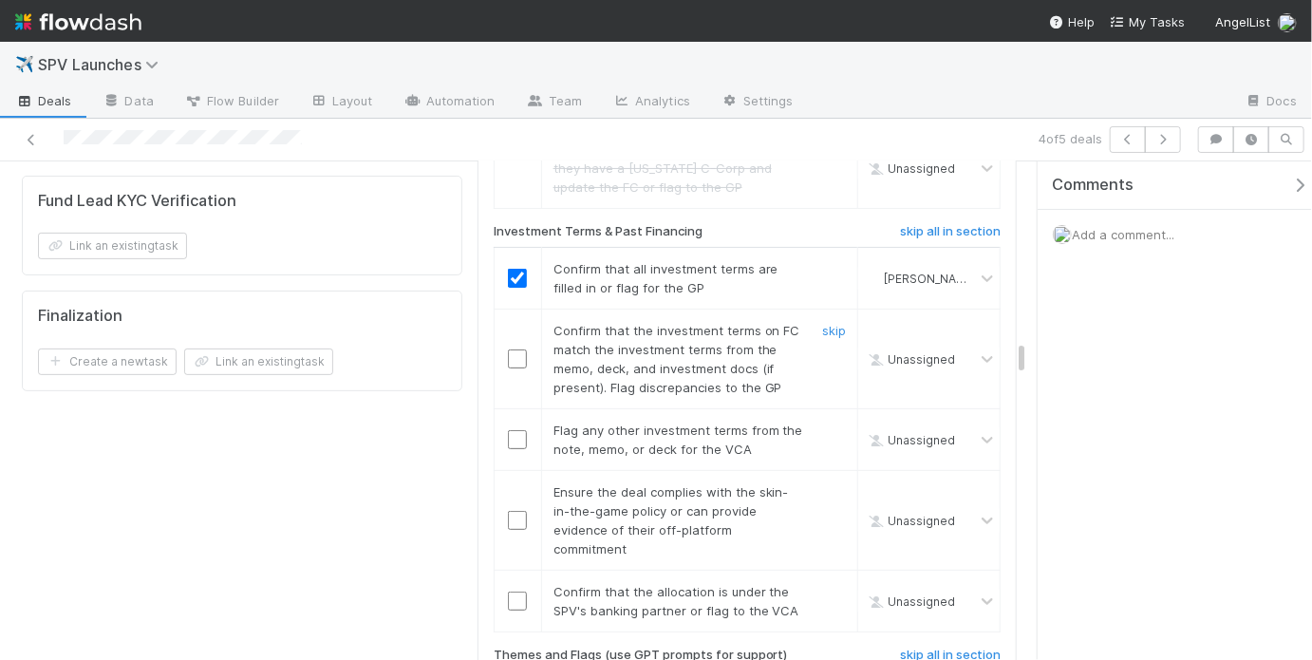
click at [513, 349] on input "checkbox" at bounding box center [517, 358] width 19 height 19
click at [834, 422] on link "skip" at bounding box center [834, 429] width 24 height 15
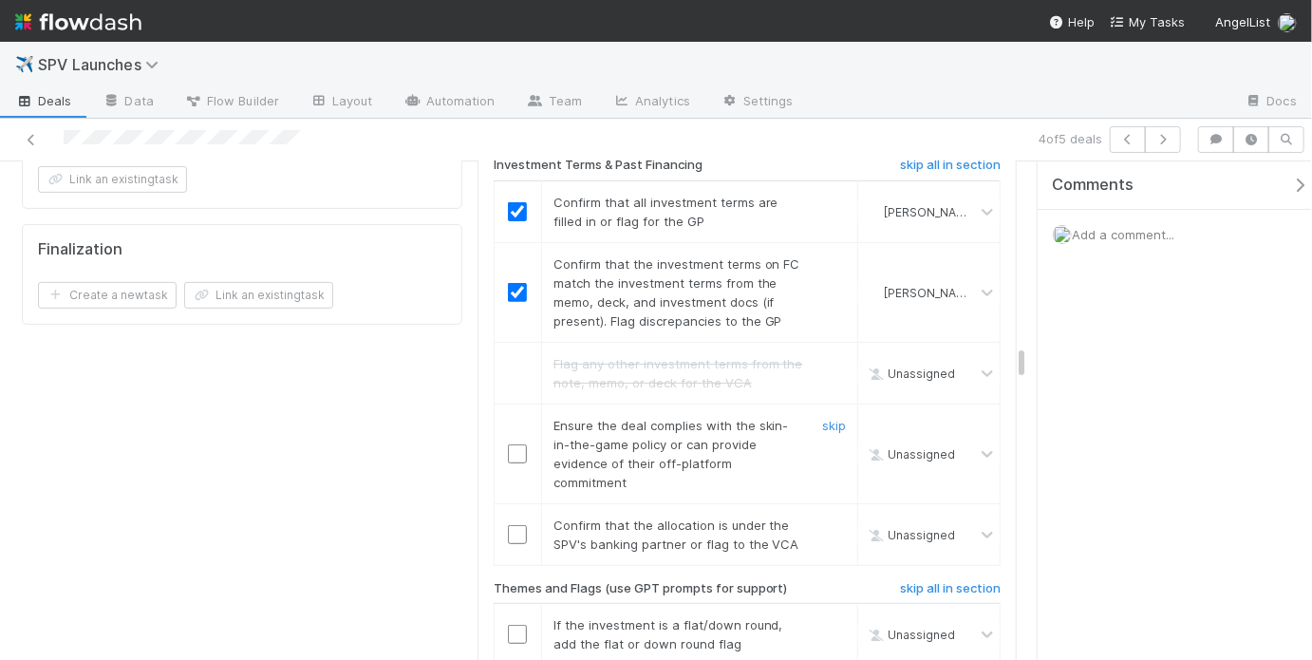
scroll to position [3594, 0]
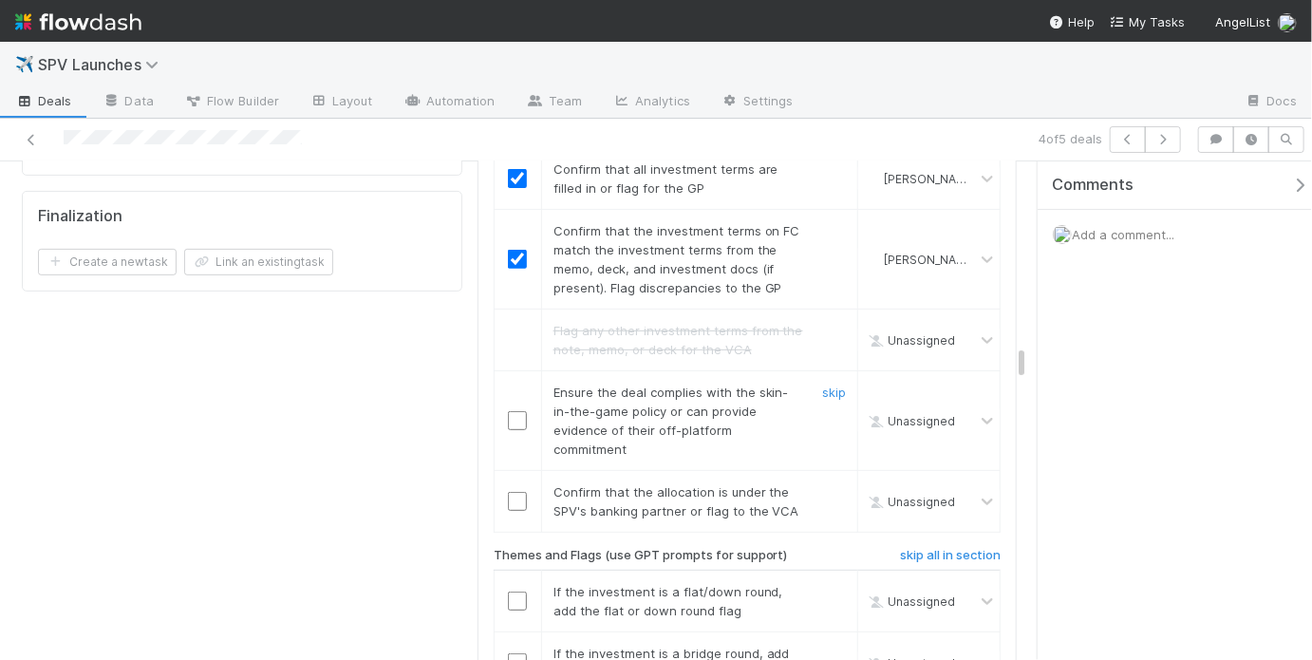
click at [520, 411] on input "checkbox" at bounding box center [517, 420] width 19 height 19
click at [508, 492] on input "checkbox" at bounding box center [517, 501] width 19 height 19
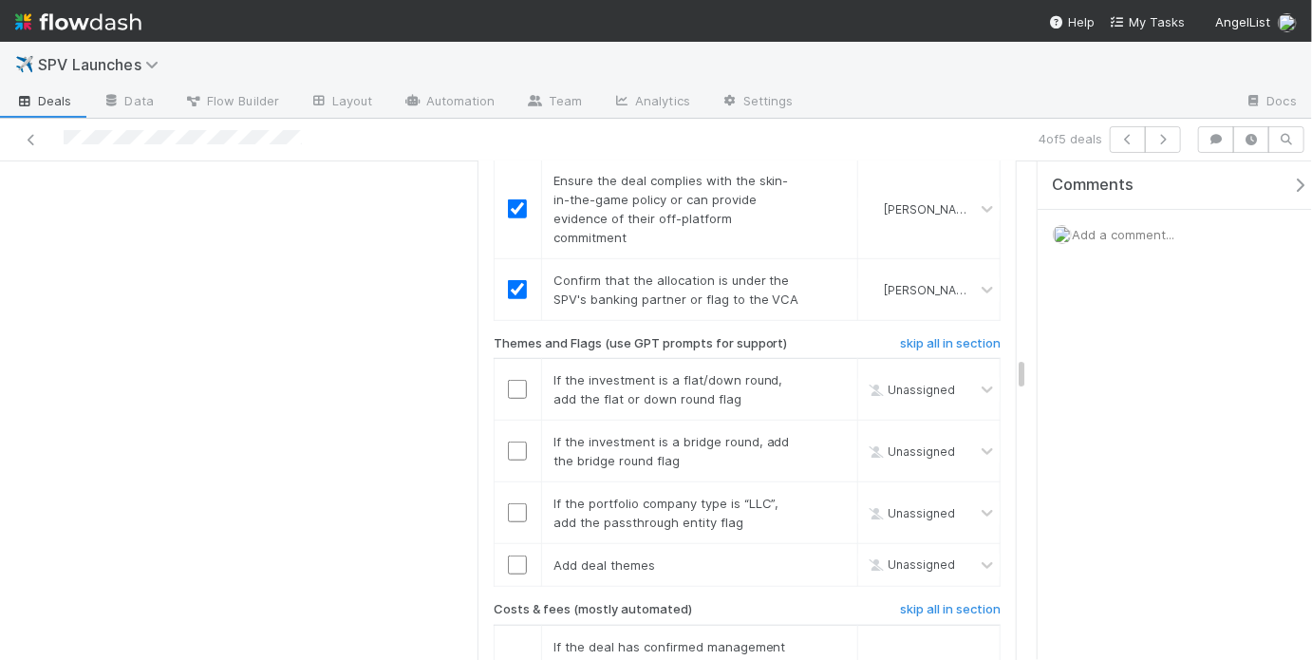
scroll to position [3805, 0]
click at [950, 337] on h6 "skip all in section" at bounding box center [950, 344] width 101 height 15
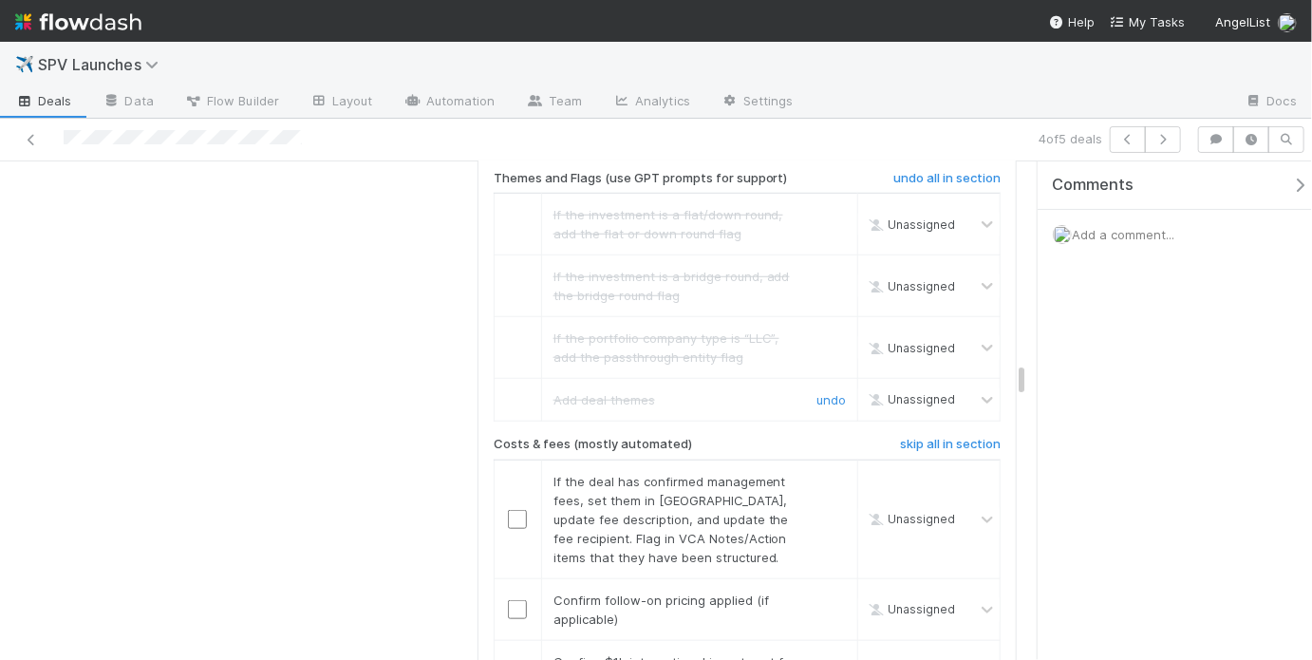
scroll to position [4056, 0]
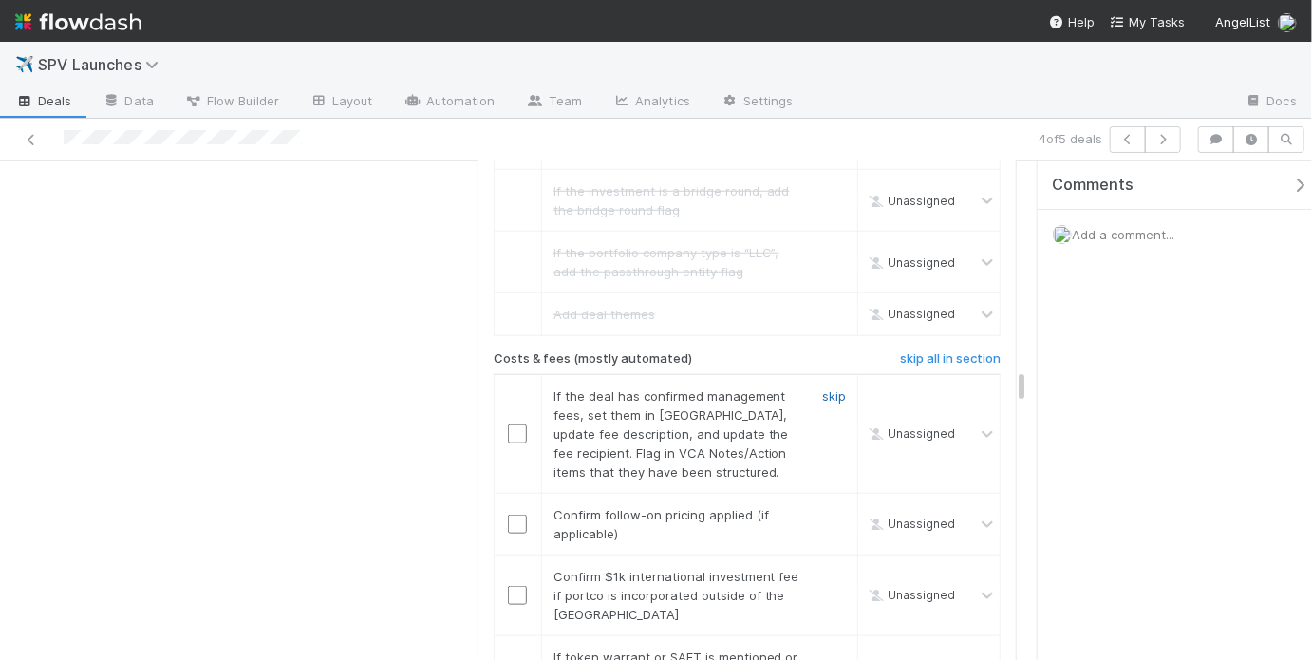
click at [822, 388] on link "skip" at bounding box center [834, 395] width 24 height 15
click at [822, 507] on link "skip" at bounding box center [834, 514] width 24 height 15
click at [827, 388] on link "skip" at bounding box center [834, 395] width 24 height 15
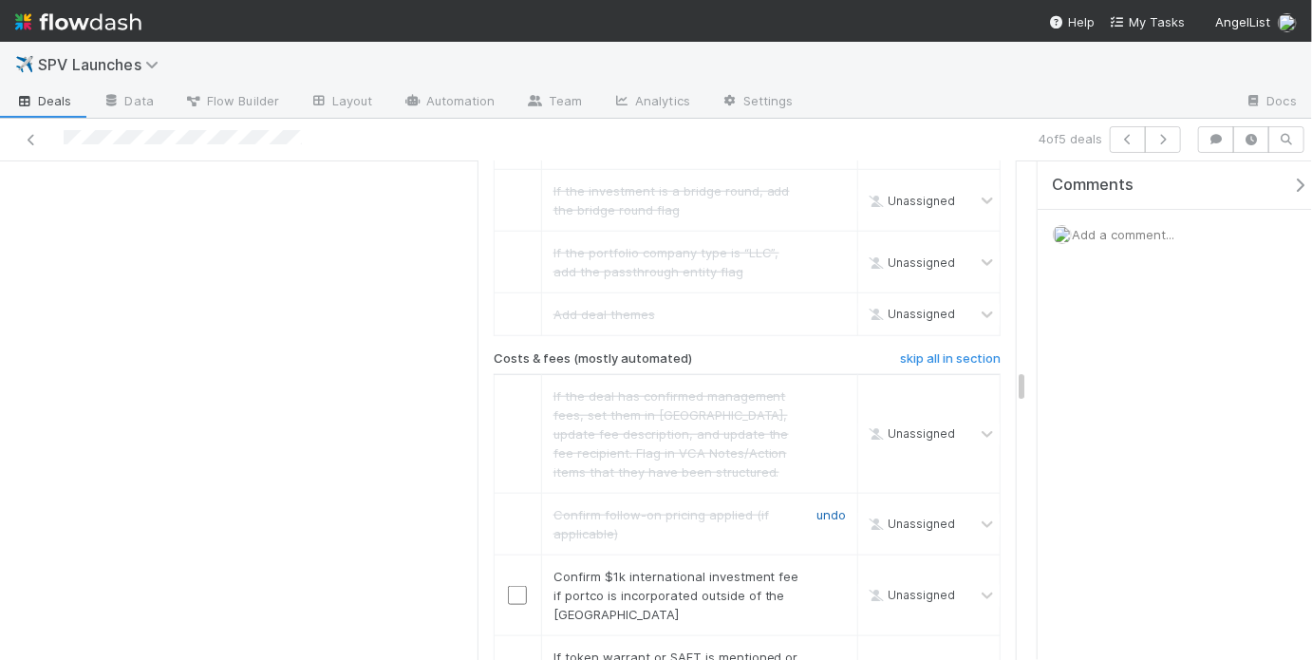
click at [828, 507] on link "undo" at bounding box center [830, 514] width 29 height 15
click at [824, 507] on link "skip" at bounding box center [834, 514] width 24 height 15
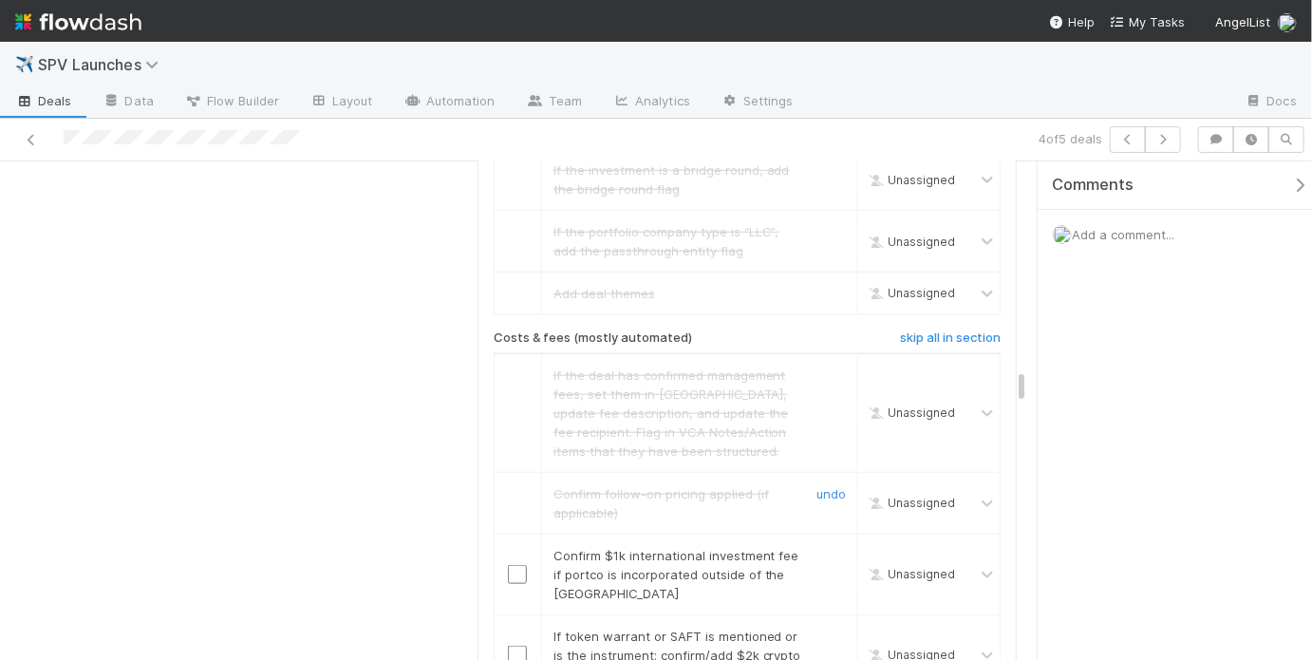
scroll to position [4084, 0]
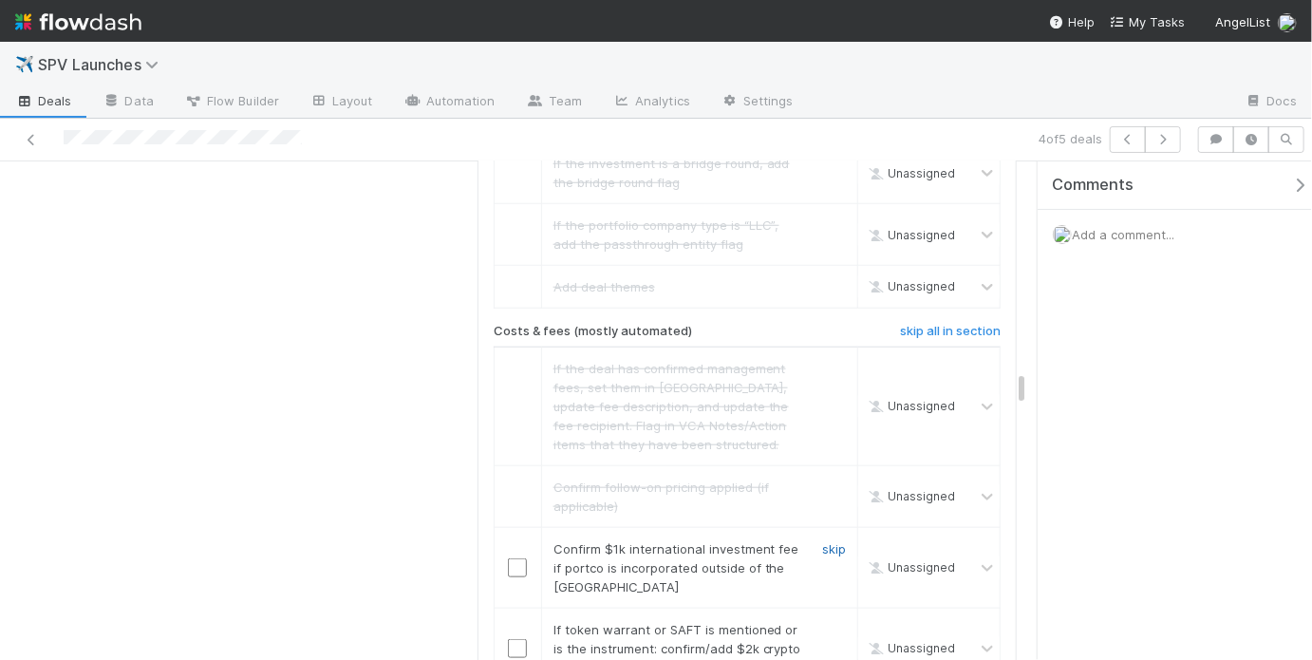
click at [834, 541] on link "skip" at bounding box center [834, 548] width 24 height 15
click at [832, 622] on link "skip" at bounding box center [834, 629] width 24 height 15
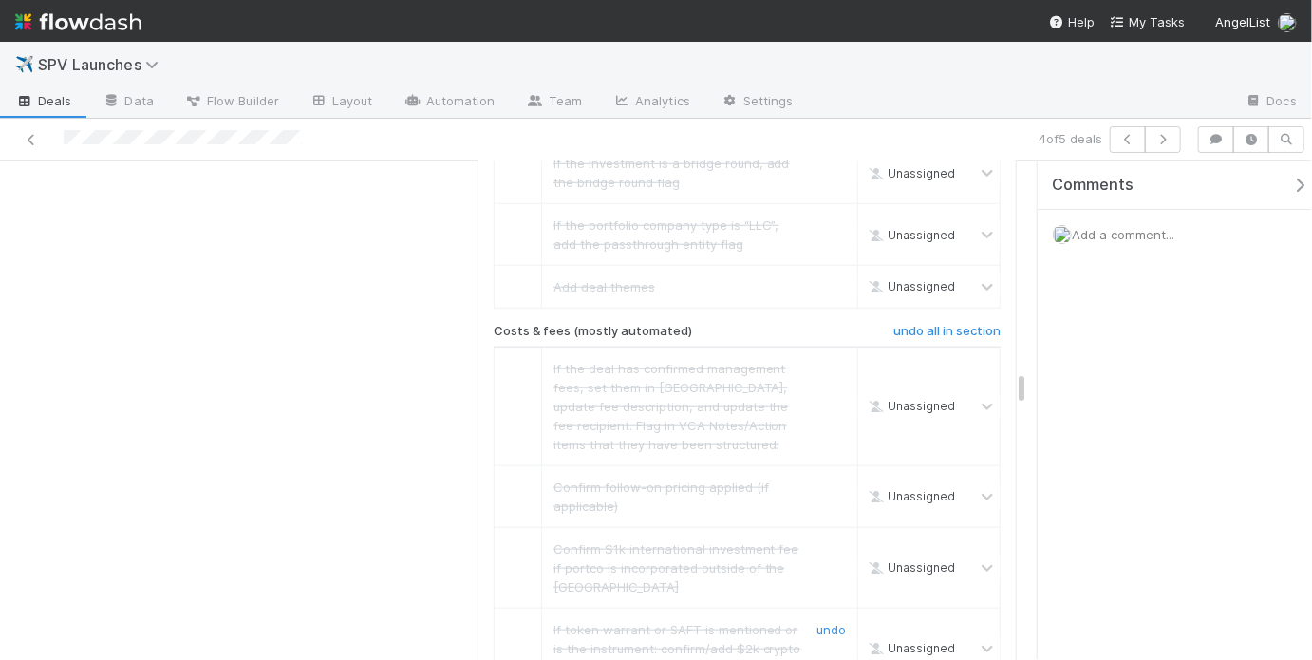
scroll to position [4347, 0]
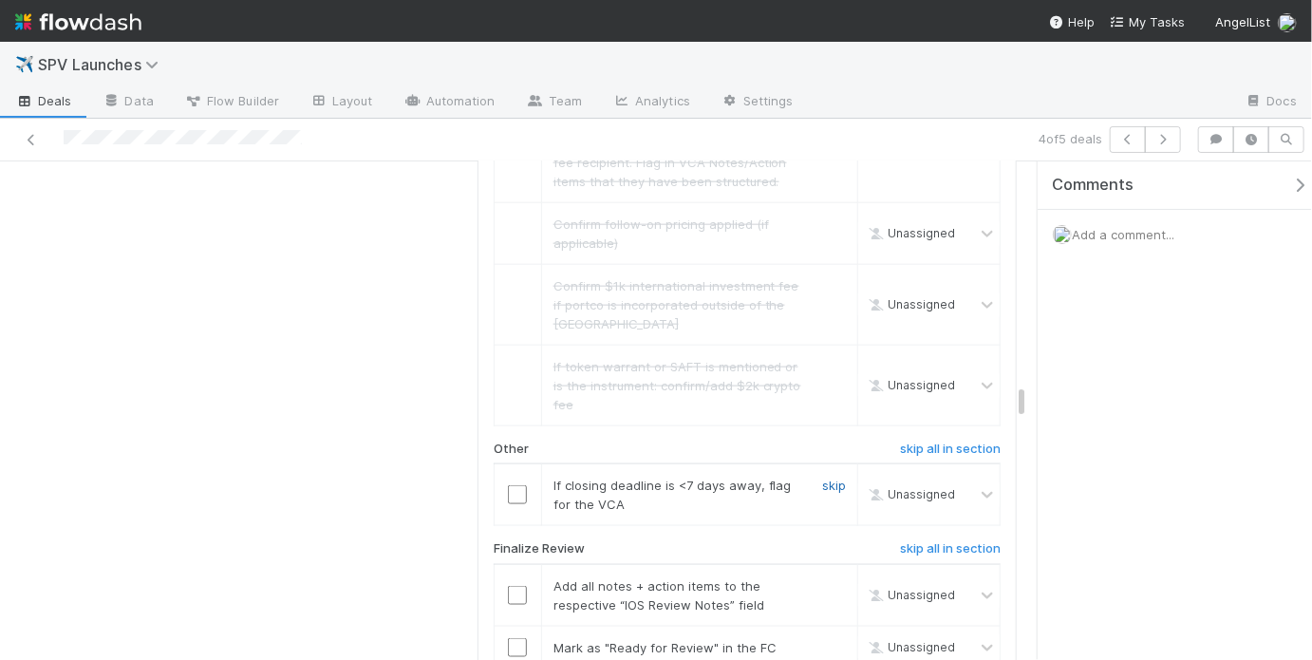
click at [829, 477] on link "skip" at bounding box center [834, 484] width 24 height 15
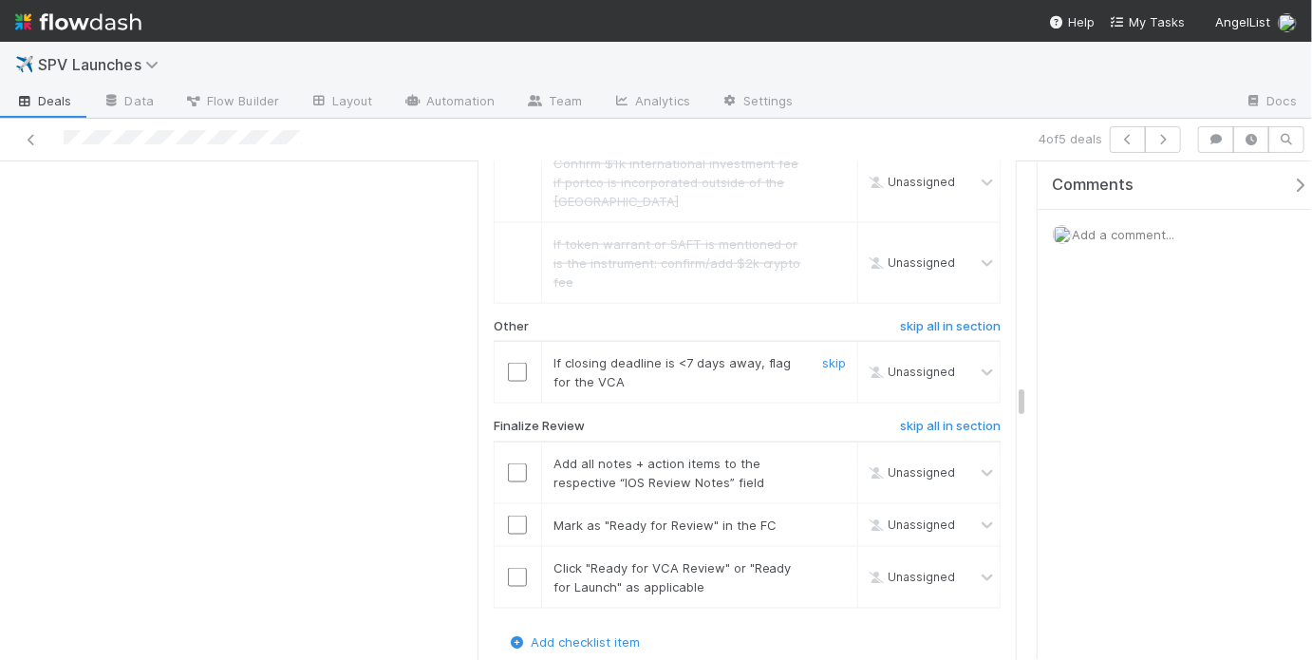
scroll to position [4470, 0]
click at [829, 354] on link "skip" at bounding box center [834, 361] width 24 height 15
drag, startPoint x: 510, startPoint y: 392, endPoint x: 511, endPoint y: 402, distance: 10.5
click at [510, 462] on input "checkbox" at bounding box center [517, 471] width 19 height 19
click at [510, 514] on input "checkbox" at bounding box center [517, 523] width 19 height 19
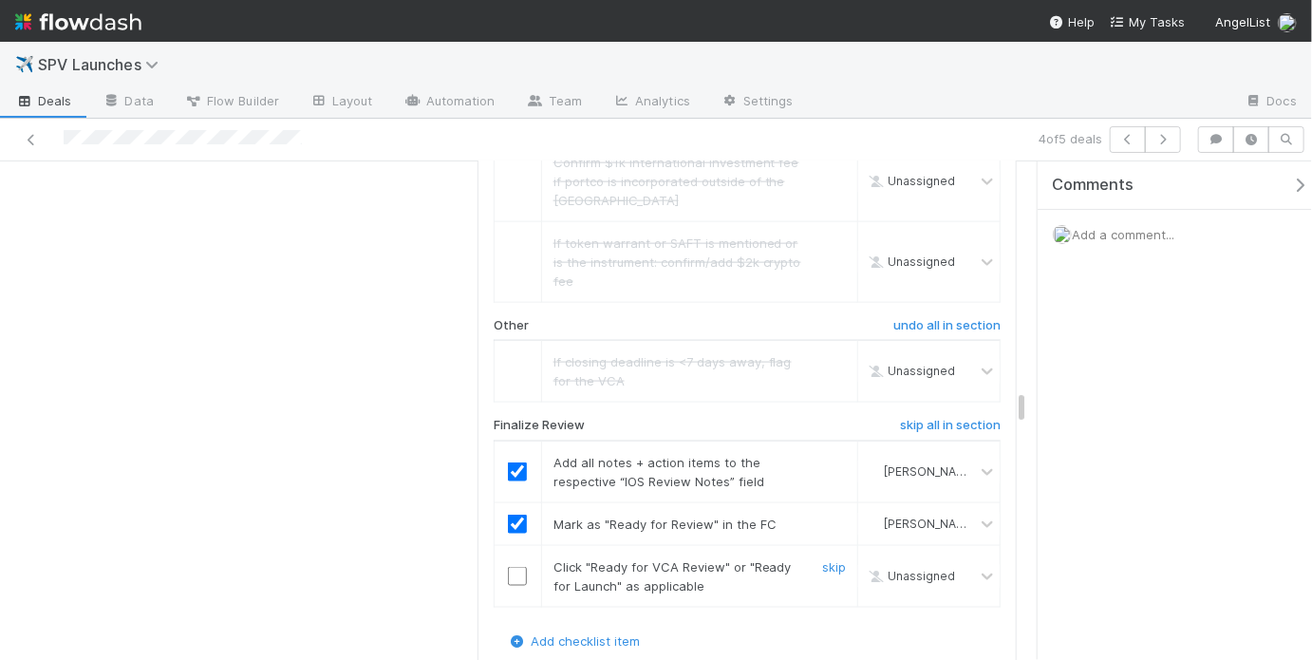
click at [517, 567] on input "checkbox" at bounding box center [517, 576] width 19 height 19
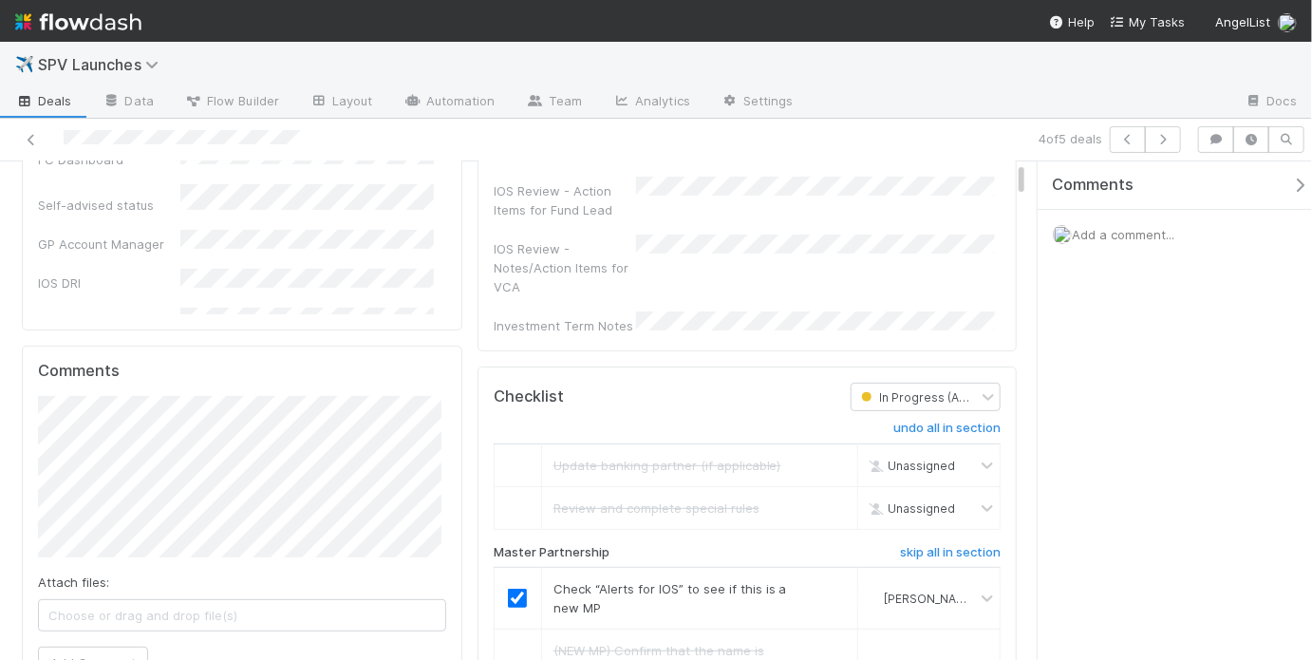
scroll to position [0, 0]
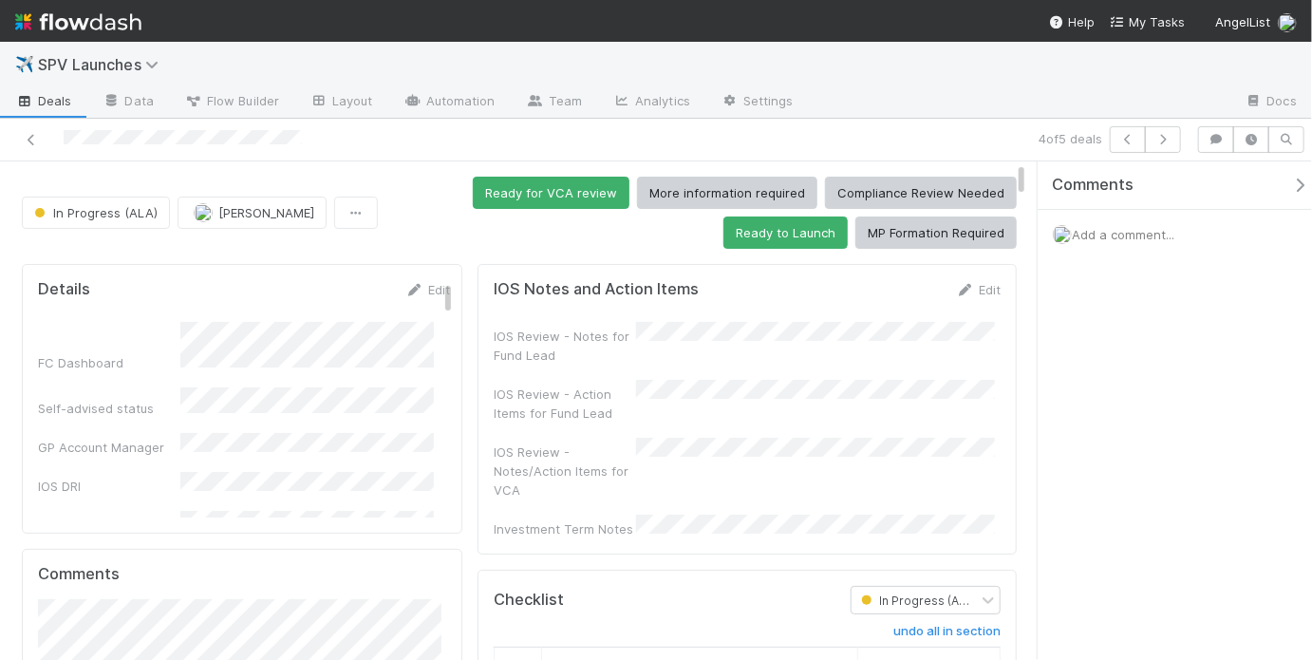
click at [700, 349] on div "IOS Review - Notes for Fund Lead" at bounding box center [747, 343] width 507 height 43
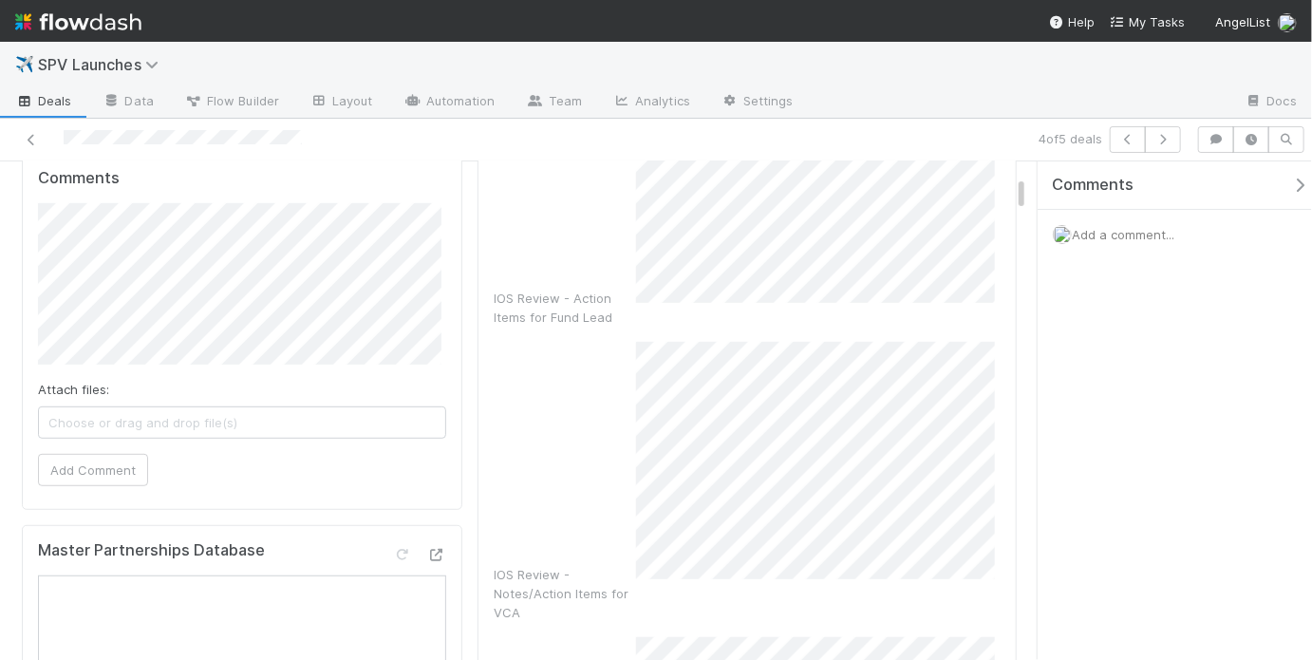
scroll to position [405, 0]
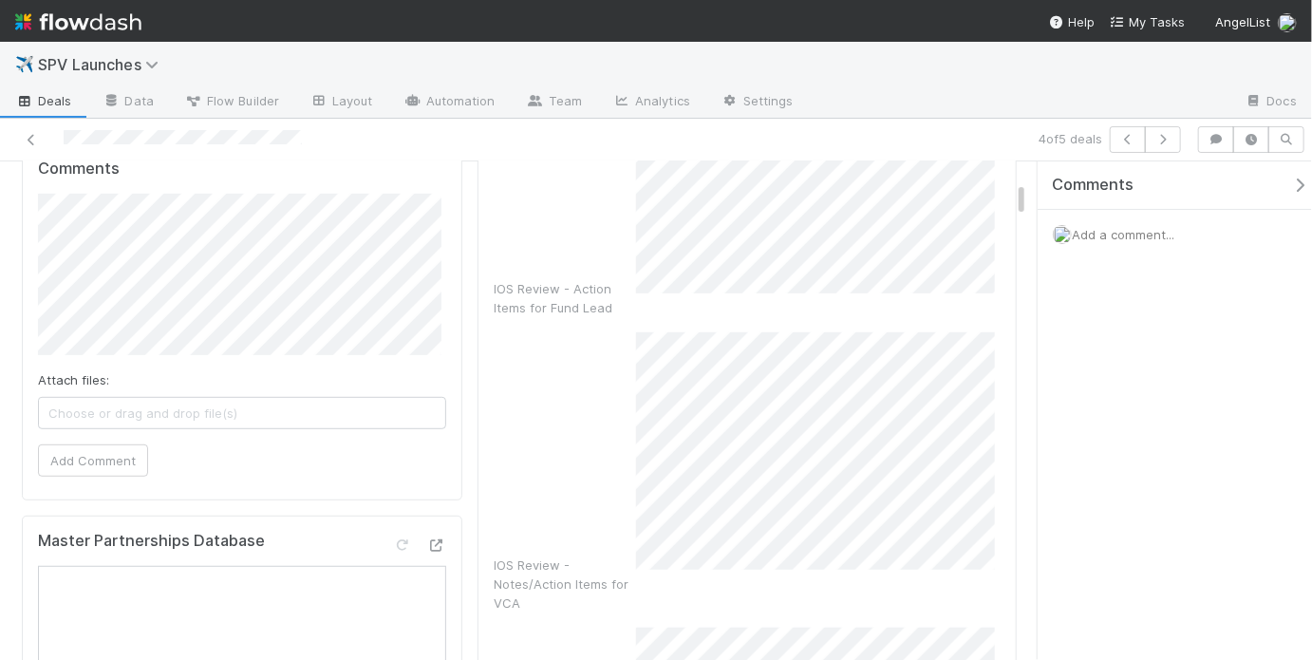
click at [615, 480] on div "IOS Review - Notes/Action Items for VCA" at bounding box center [747, 472] width 507 height 280
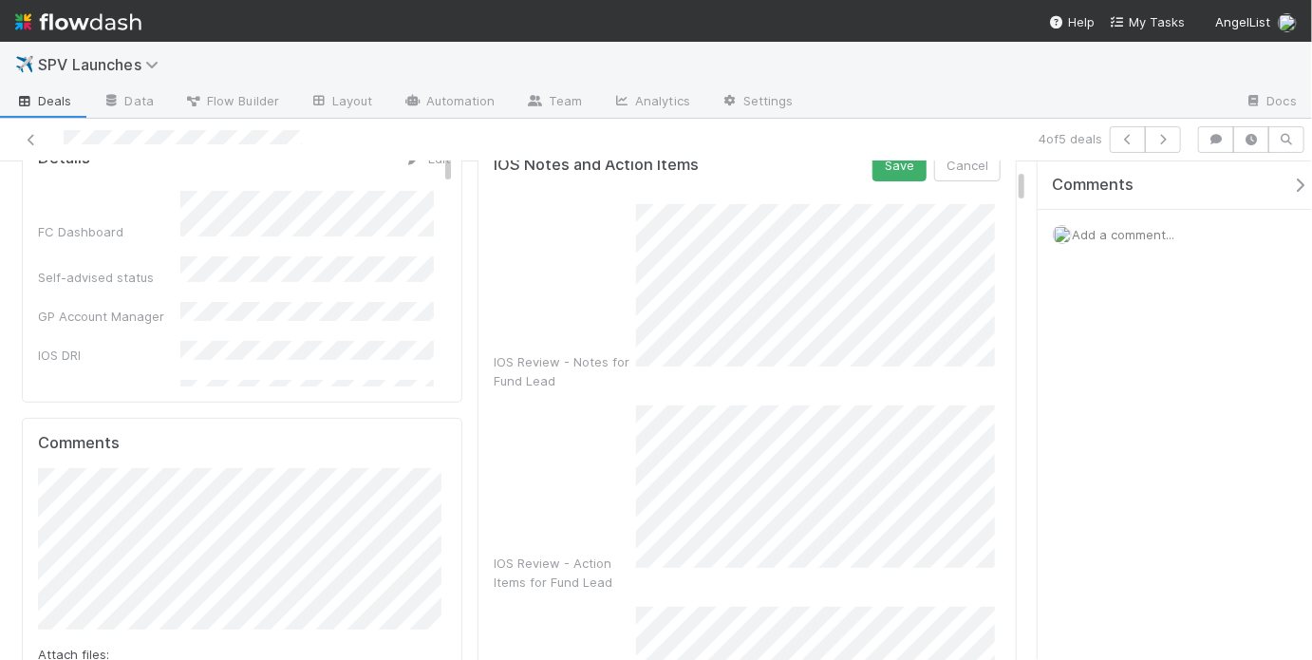
scroll to position [0, 0]
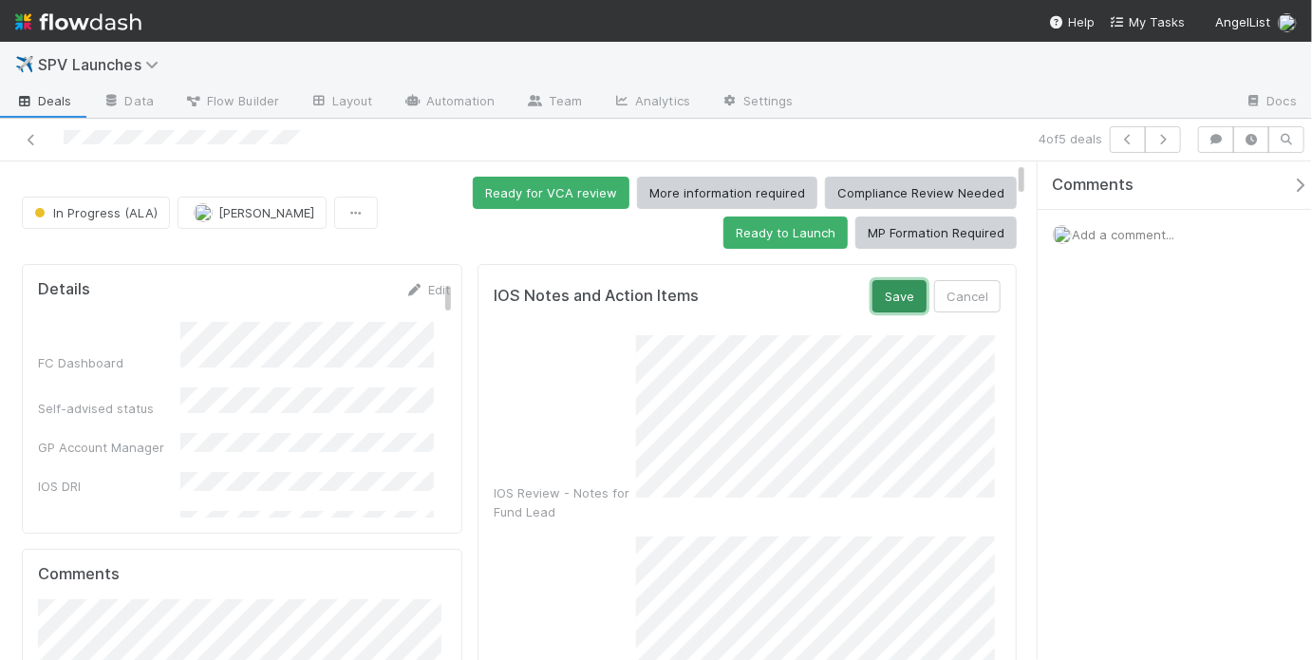
click at [885, 305] on button "Save" at bounding box center [899, 296] width 54 height 32
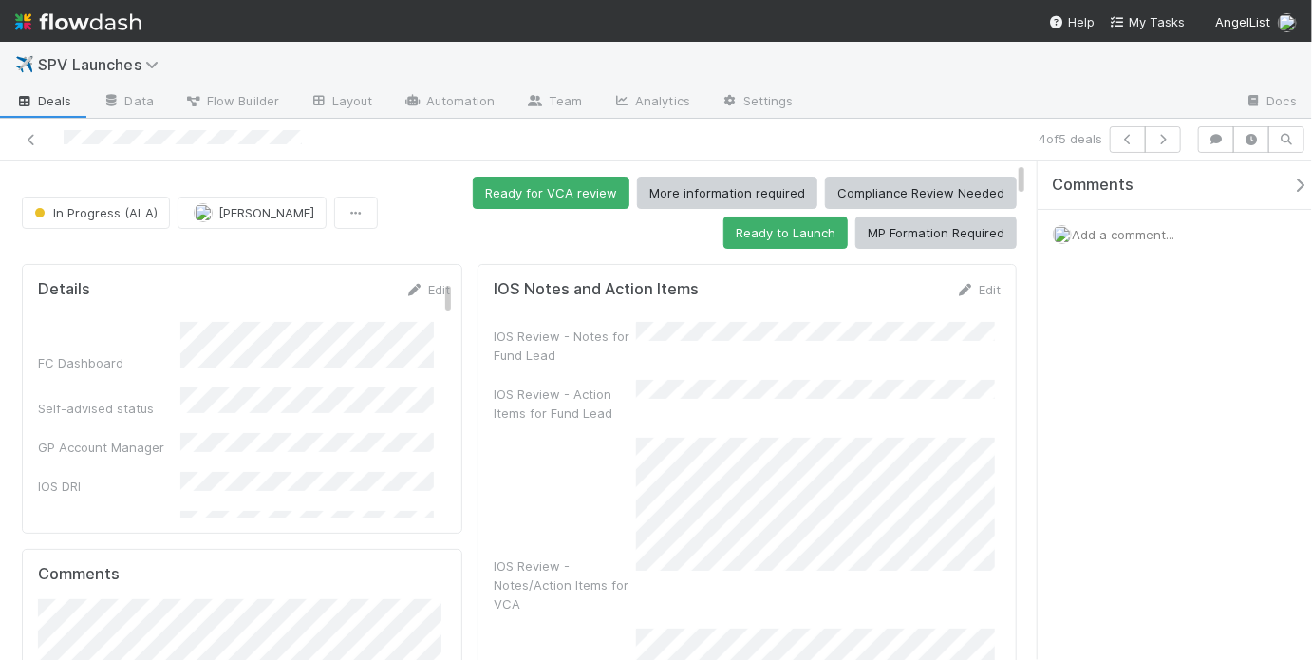
click at [542, 190] on button "Ready for VCA review" at bounding box center [551, 193] width 157 height 32
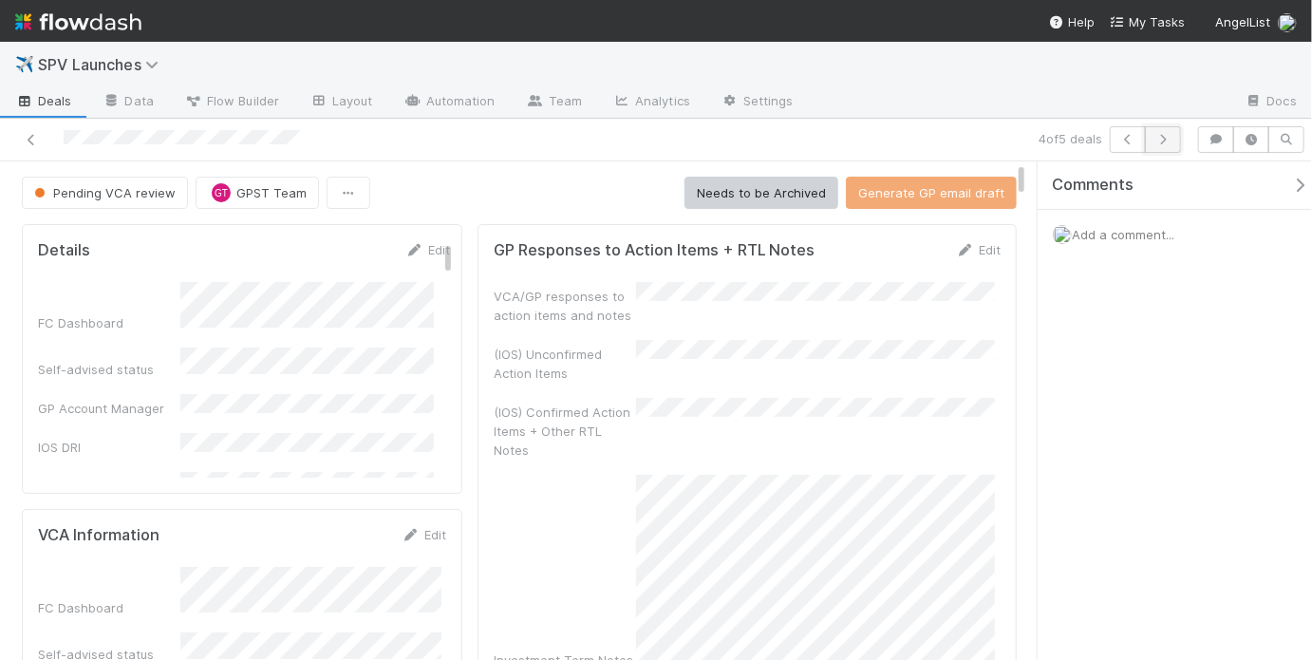
click at [1171, 147] on button "button" at bounding box center [1163, 139] width 36 height 27
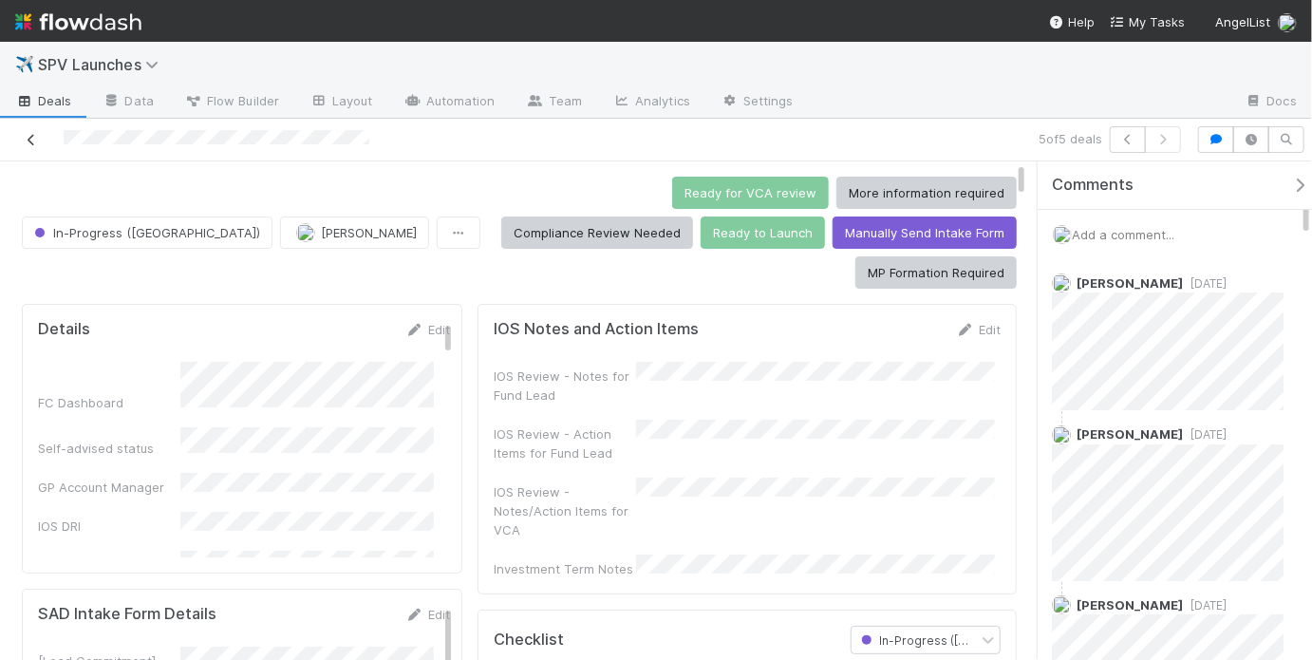
click at [25, 137] on icon at bounding box center [31, 140] width 19 height 12
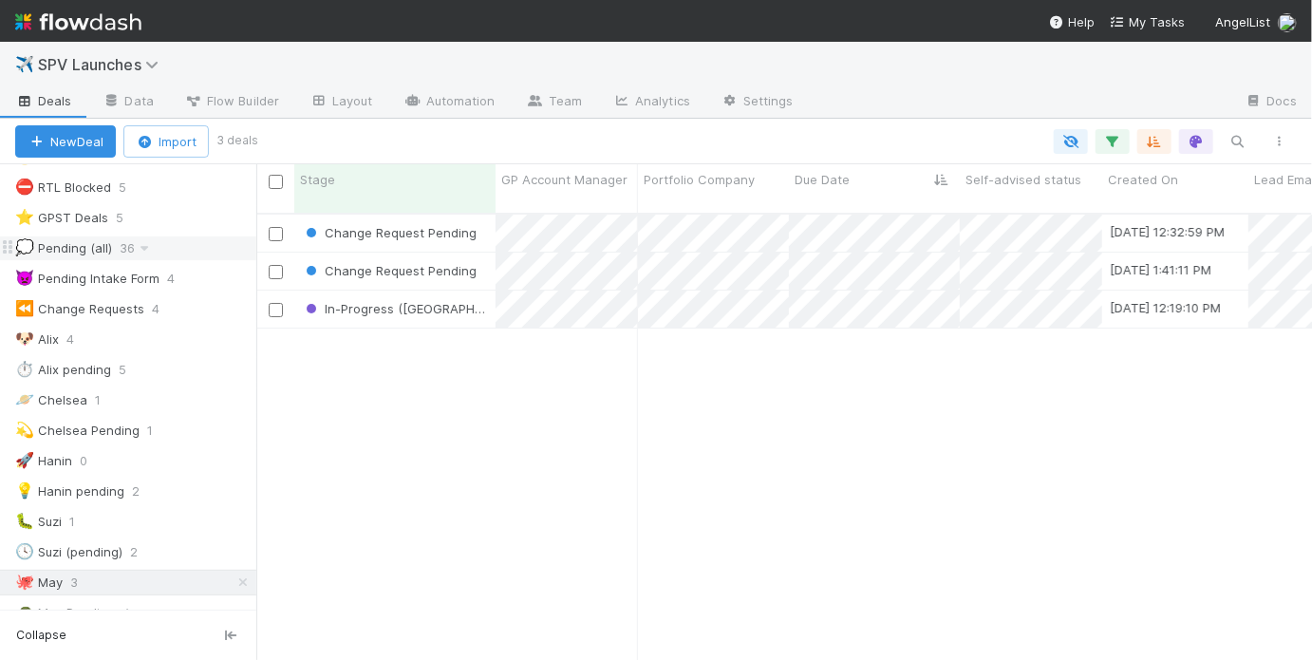
scroll to position [229, 0]
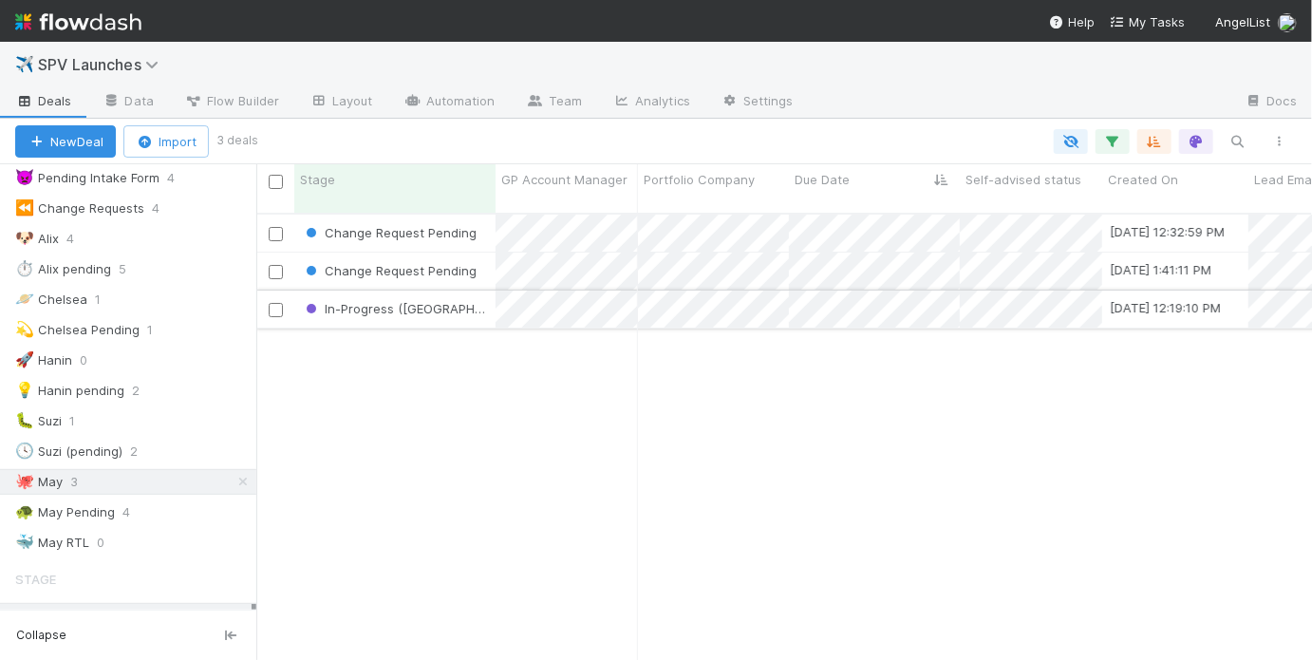
click at [470, 304] on div "In-Progress (SAD)" at bounding box center [394, 308] width 201 height 37
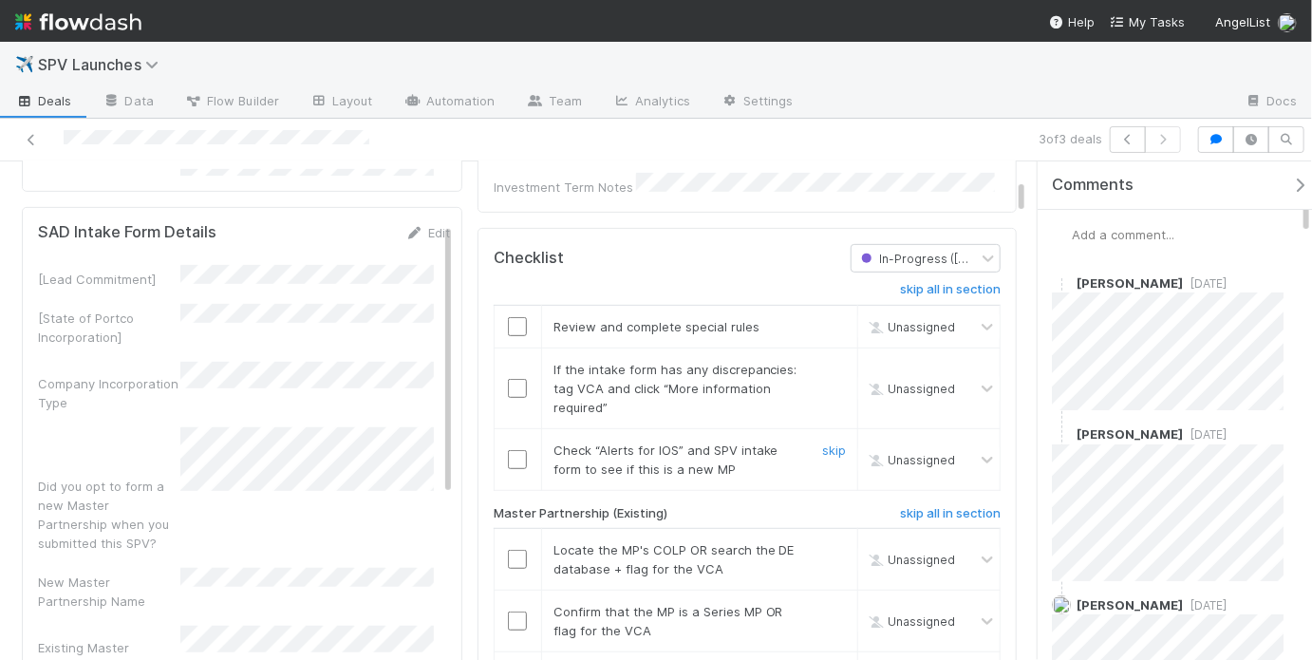
scroll to position [357, 0]
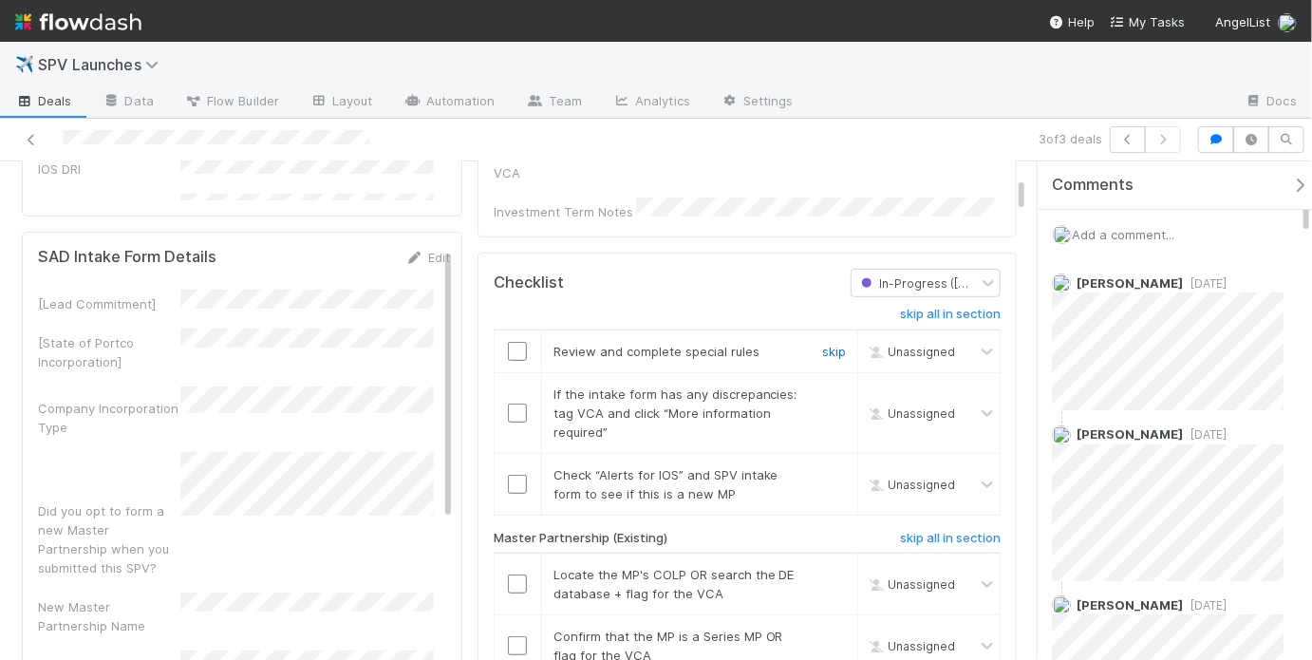
click at [824, 344] on link "skip" at bounding box center [834, 351] width 24 height 15
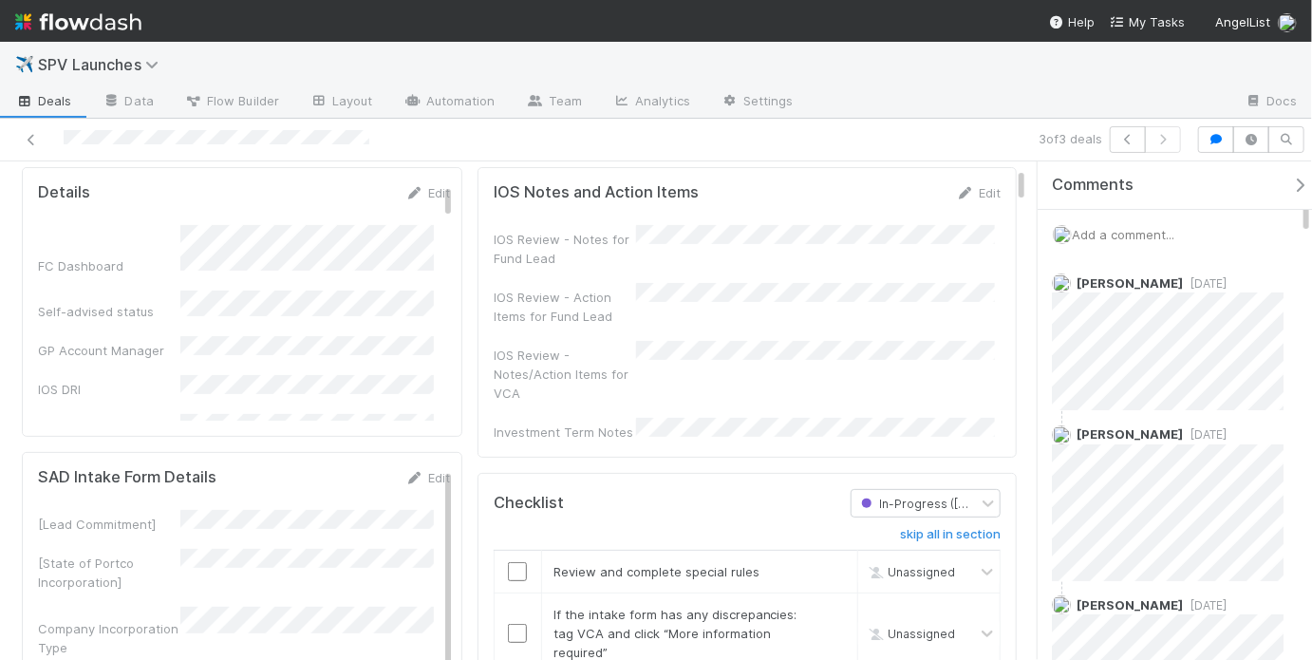
scroll to position [283, 0]
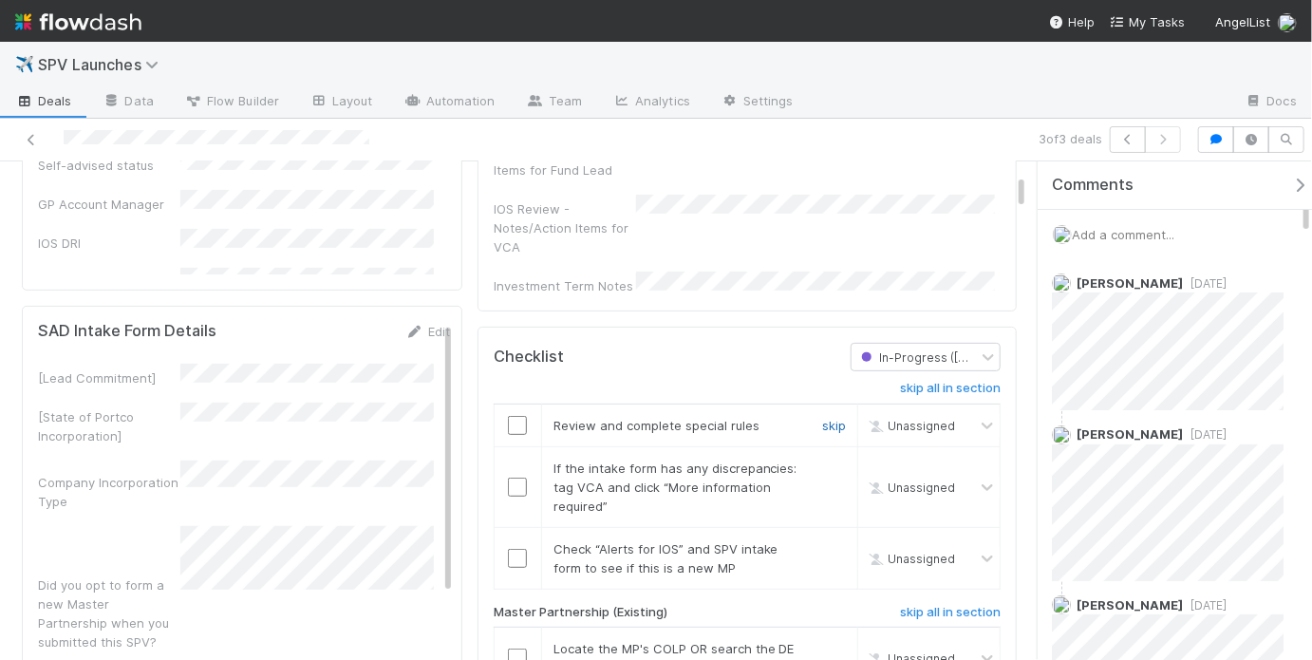
click at [822, 418] on link "skip" at bounding box center [834, 425] width 24 height 15
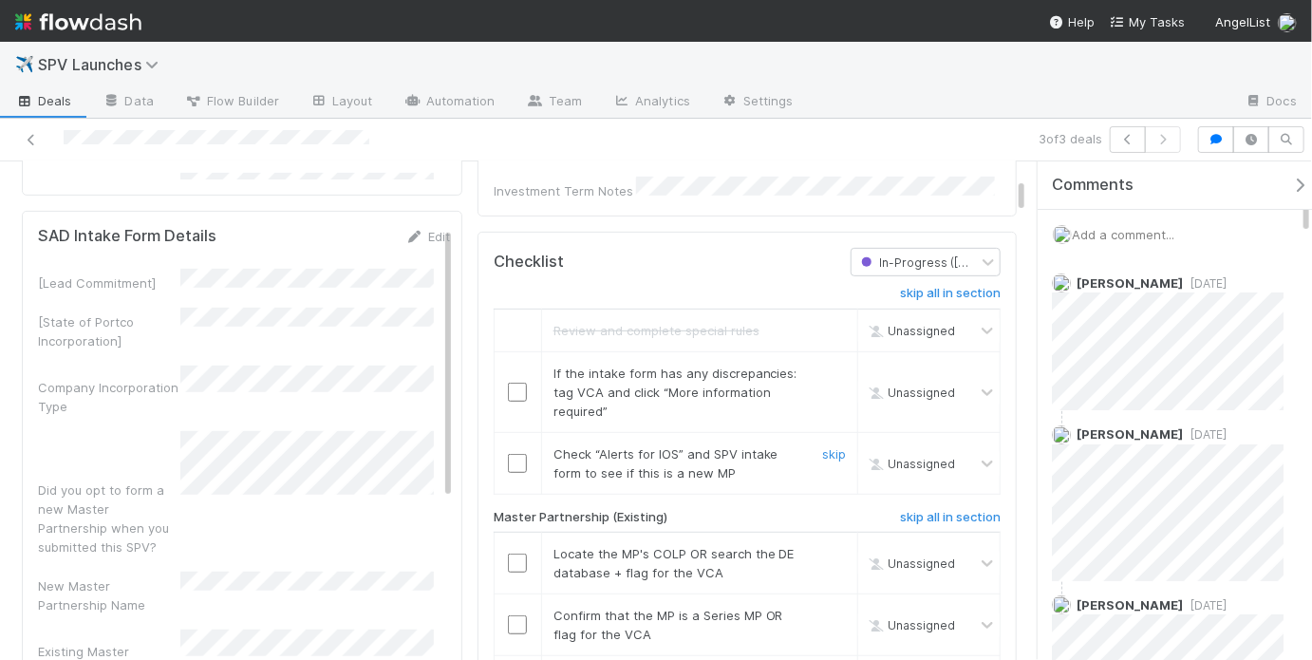
scroll to position [390, 0]
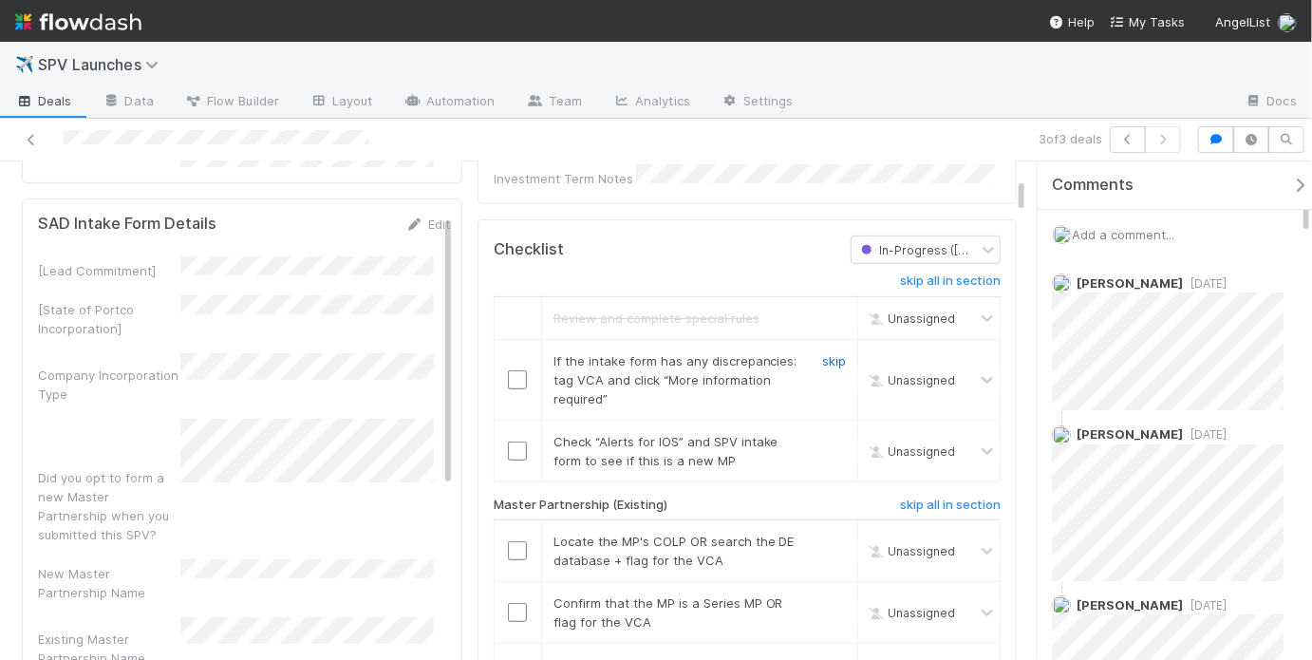
click at [830, 353] on link "skip" at bounding box center [834, 360] width 24 height 15
click at [513, 441] on input "checkbox" at bounding box center [517, 450] width 19 height 19
click at [817, 353] on link "undo" at bounding box center [830, 360] width 29 height 15
click at [822, 353] on link "skip" at bounding box center [834, 360] width 24 height 15
click at [513, 441] on input "checkbox" at bounding box center [517, 450] width 19 height 19
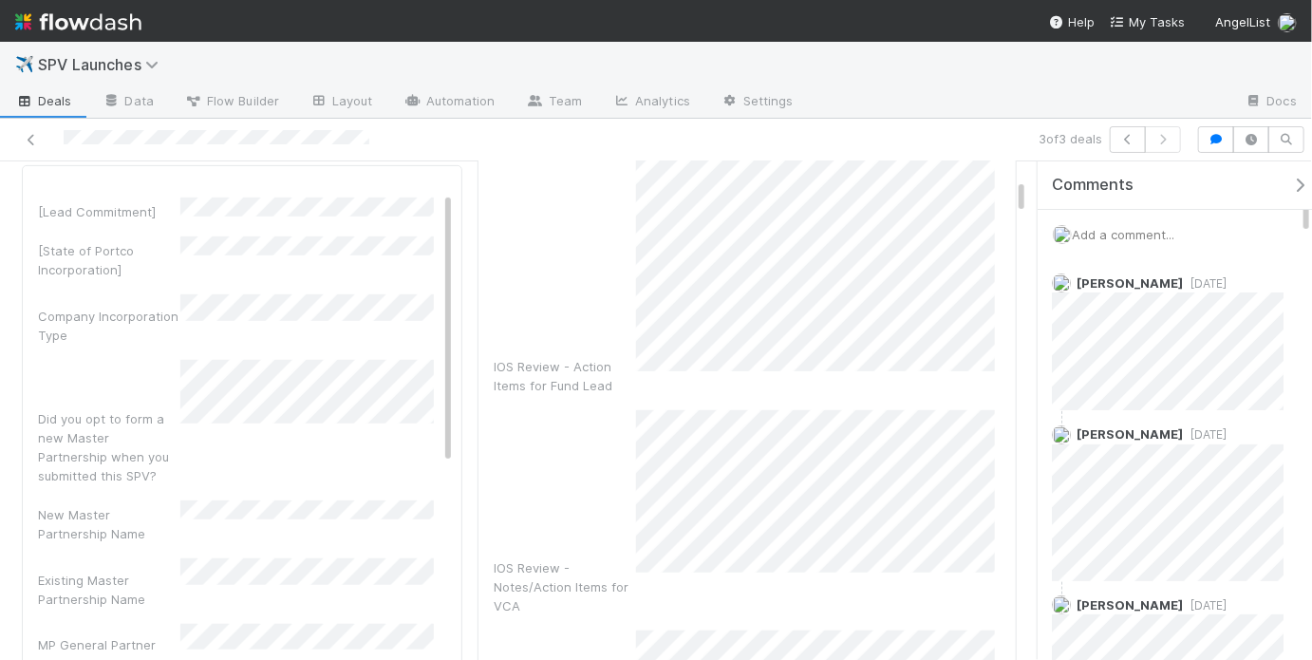
scroll to position [0, 0]
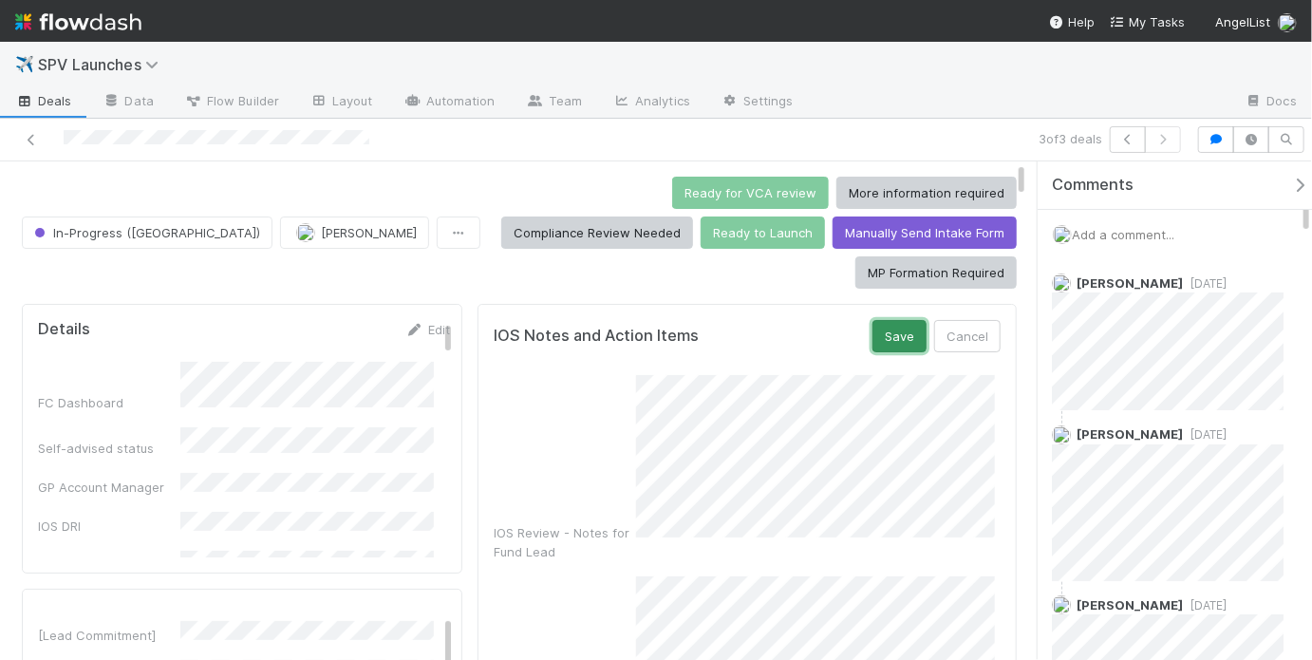
click at [894, 320] on button "Save" at bounding box center [899, 336] width 54 height 32
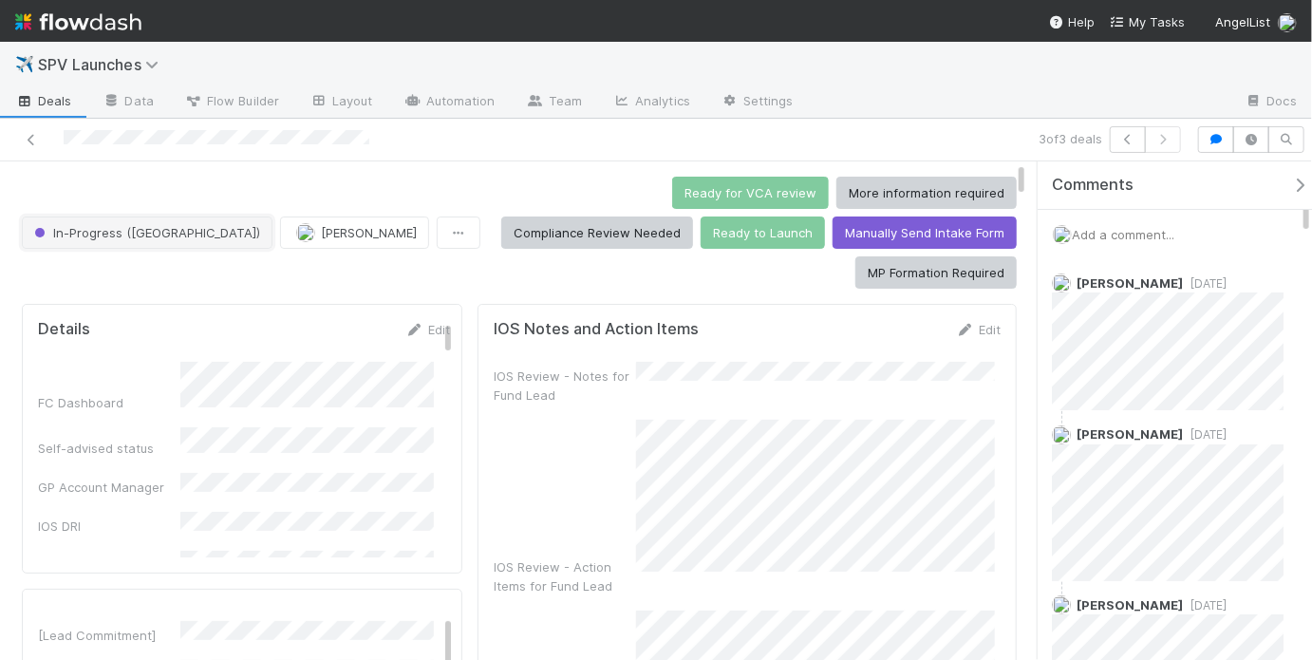
click at [153, 225] on span "In-Progress (SAD)" at bounding box center [145, 232] width 230 height 15
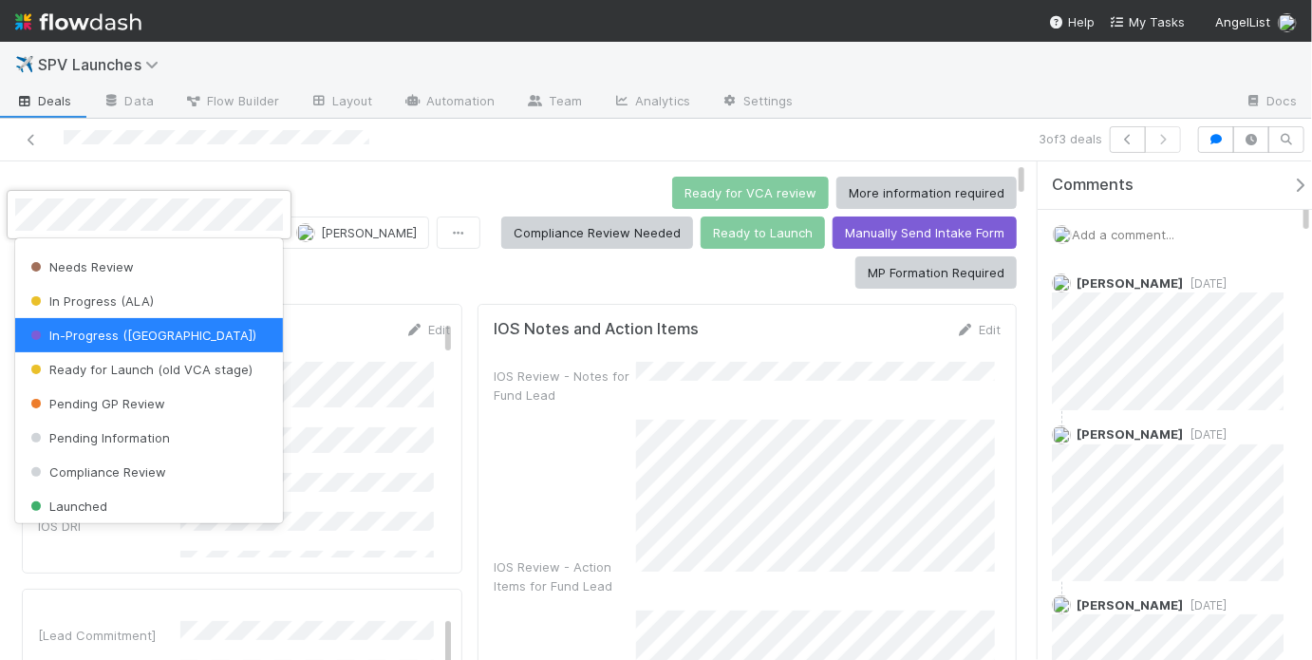
scroll to position [27, 0]
click at [148, 431] on span "Pending Information" at bounding box center [98, 437] width 143 height 15
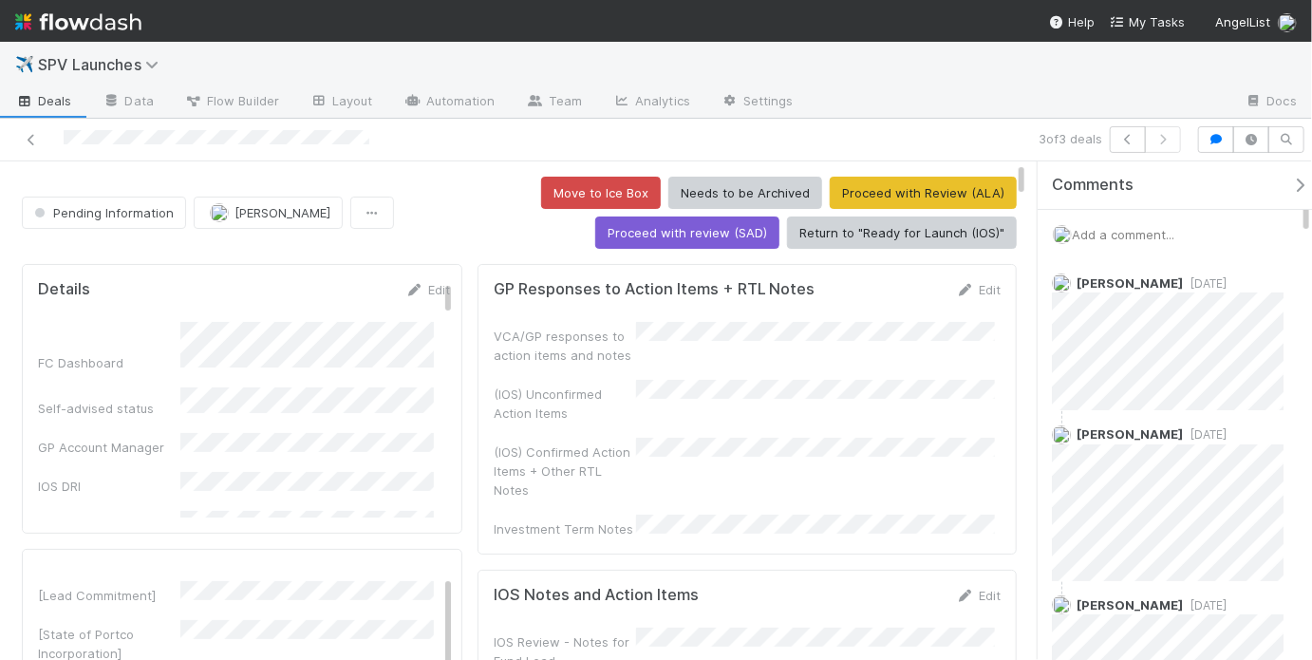
click at [1162, 216] on div "Add a comment..." at bounding box center [1180, 234] width 286 height 49
click at [1152, 229] on span "Add a comment..." at bounding box center [1123, 234] width 103 height 15
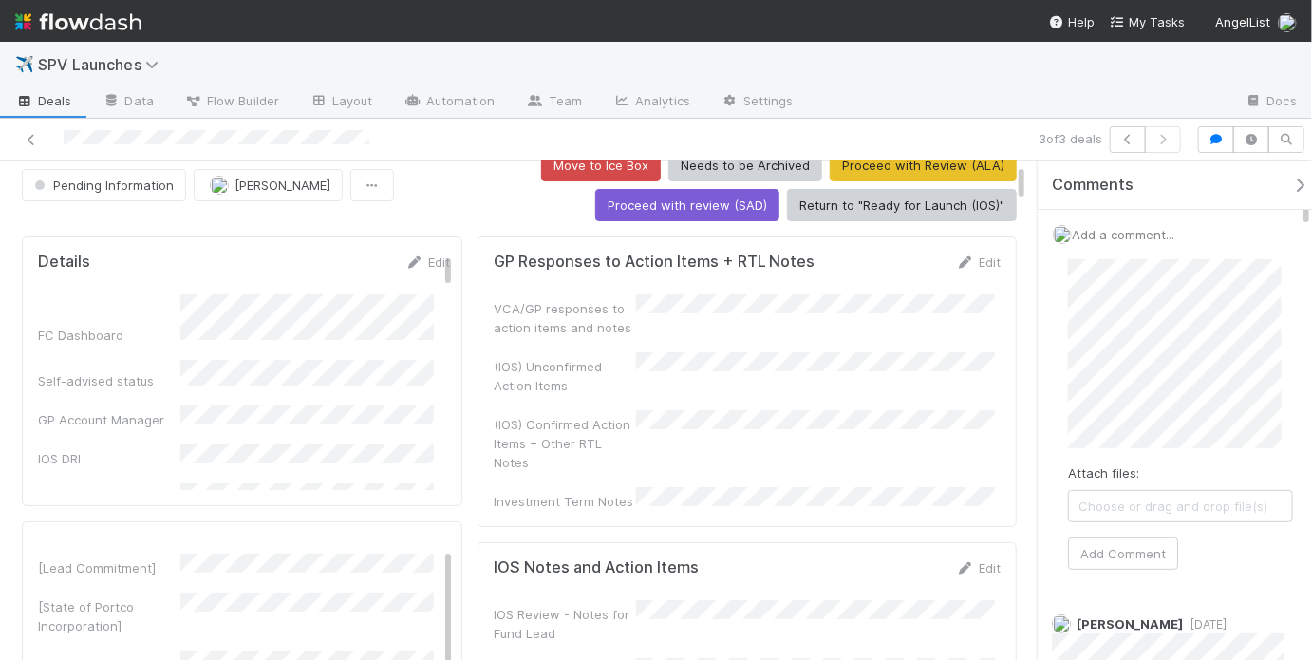
scroll to position [24, 0]
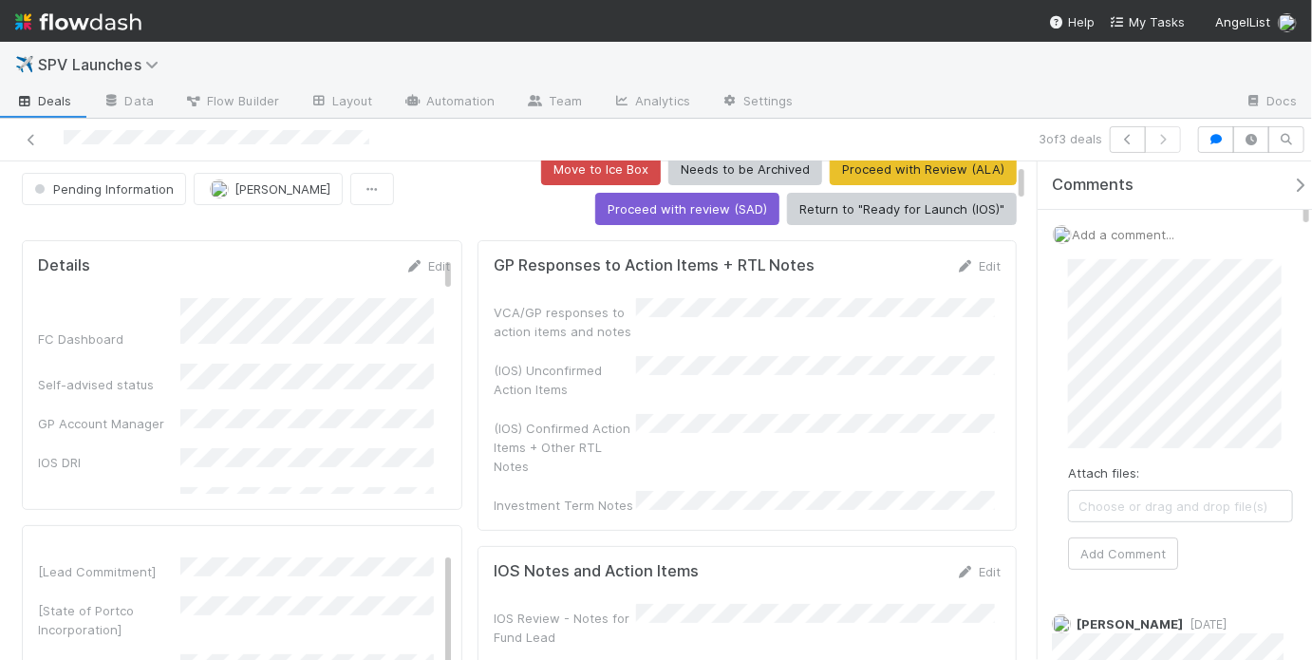
click at [697, 386] on div "(IOS) Unconfirmed Action Items" at bounding box center [747, 377] width 507 height 43
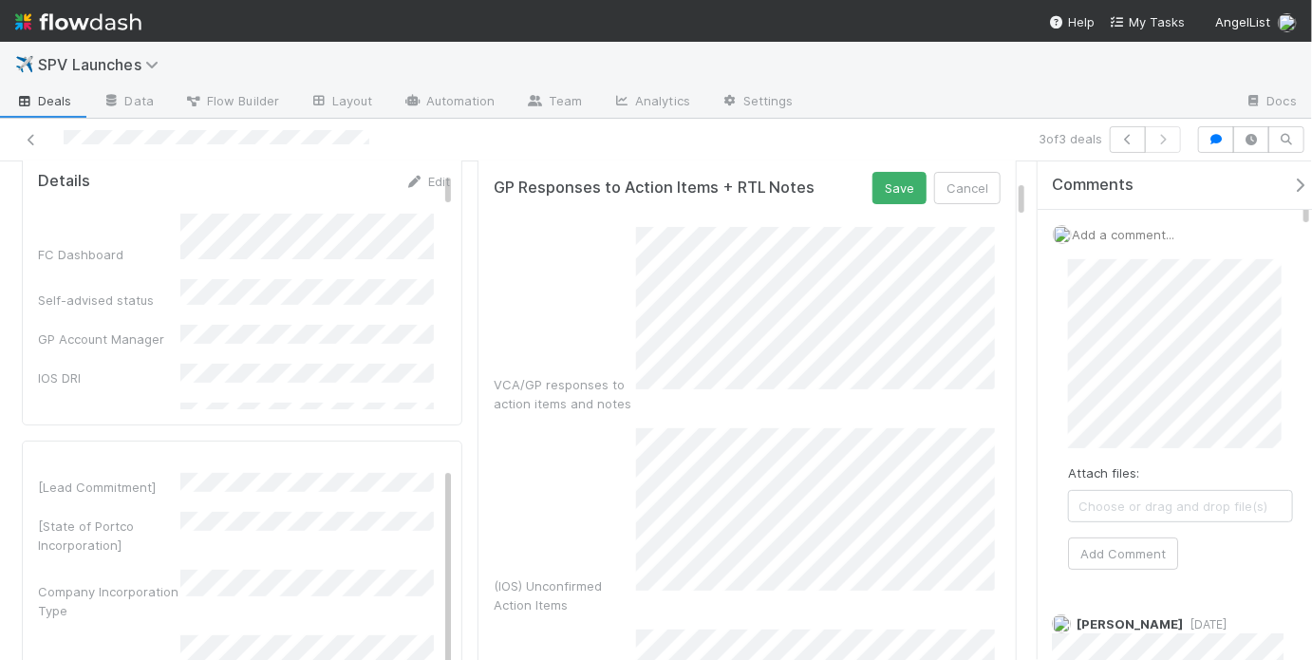
scroll to position [105, 0]
click at [560, 471] on div "(IOS) Unconfirmed Action Items" at bounding box center [747, 524] width 507 height 186
click at [980, 192] on button "Cancel" at bounding box center [967, 191] width 66 height 32
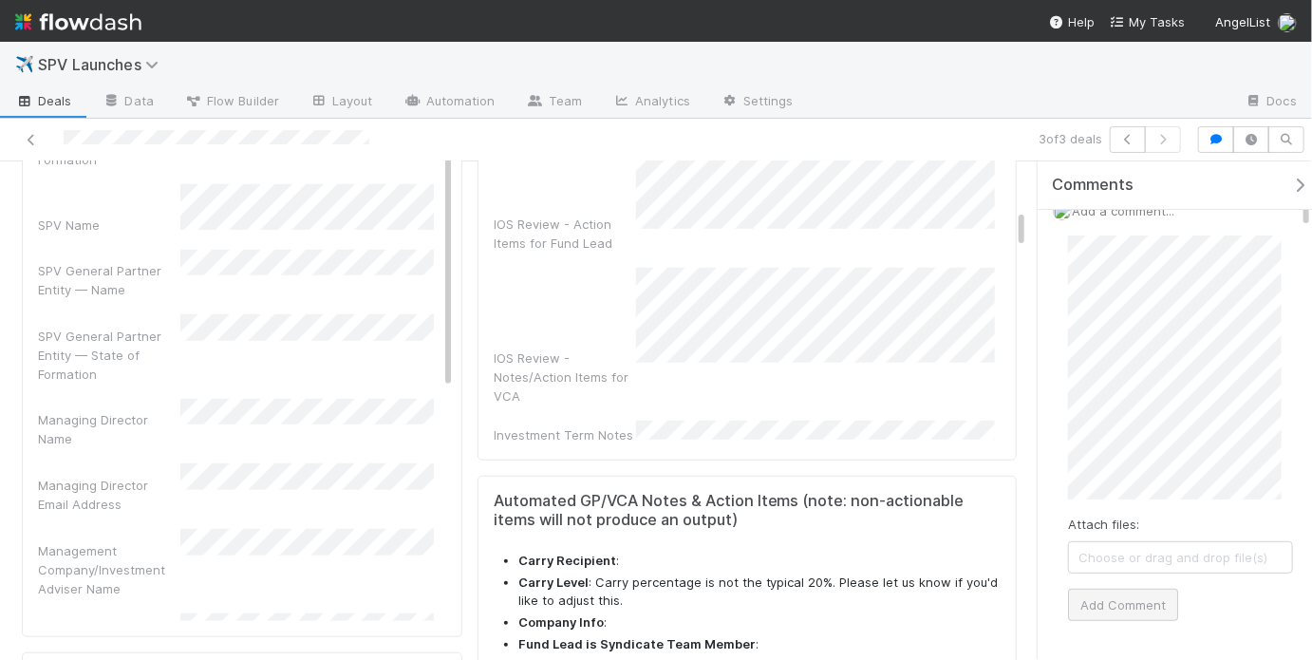
scroll to position [26, 0]
click at [1119, 604] on button "Add Comment" at bounding box center [1123, 603] width 110 height 32
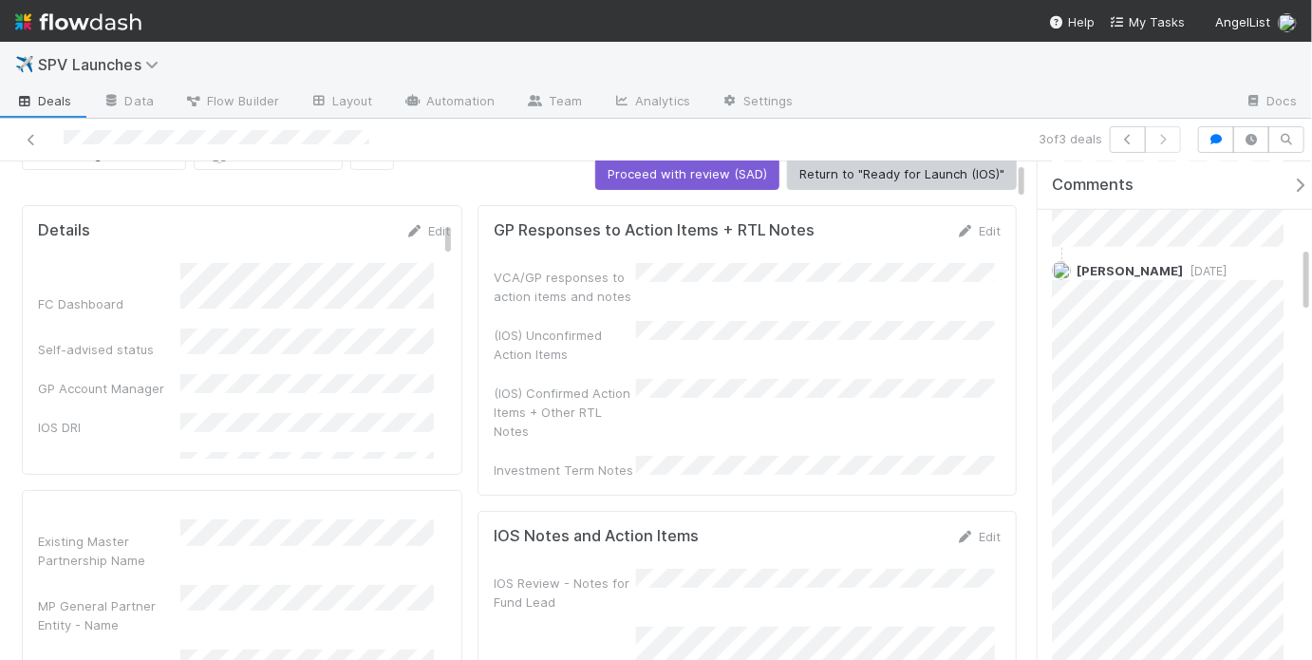
scroll to position [0, 0]
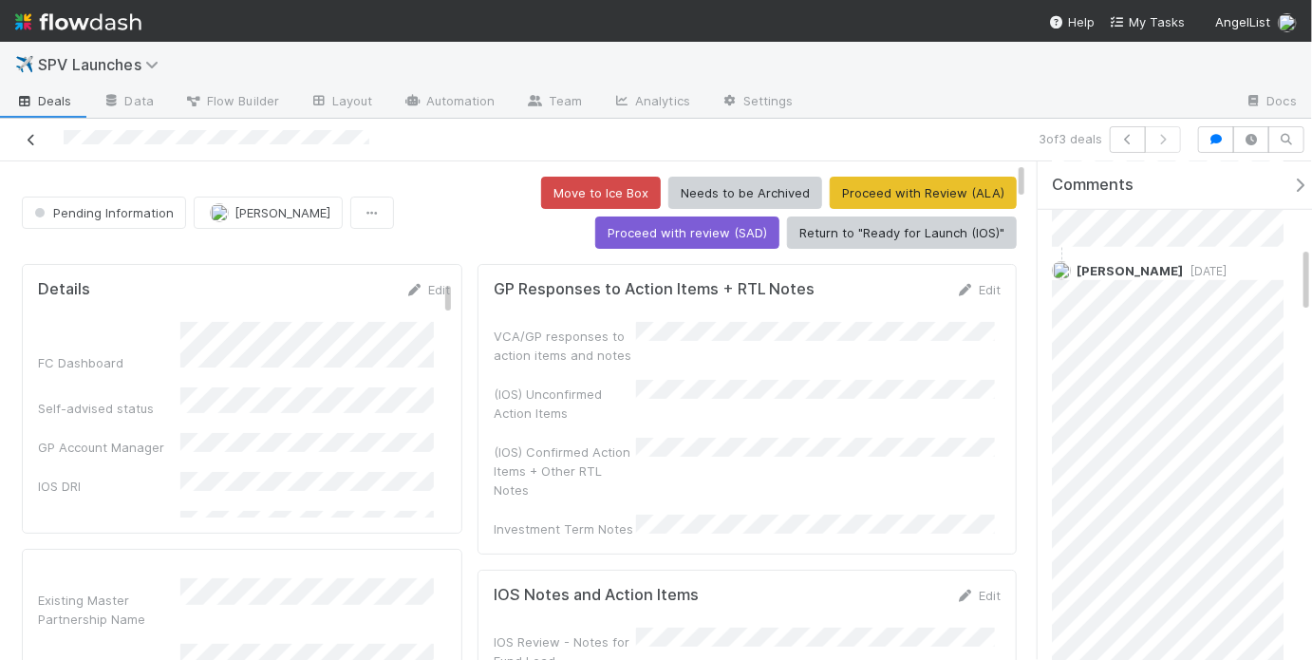
click at [30, 136] on icon at bounding box center [31, 140] width 19 height 12
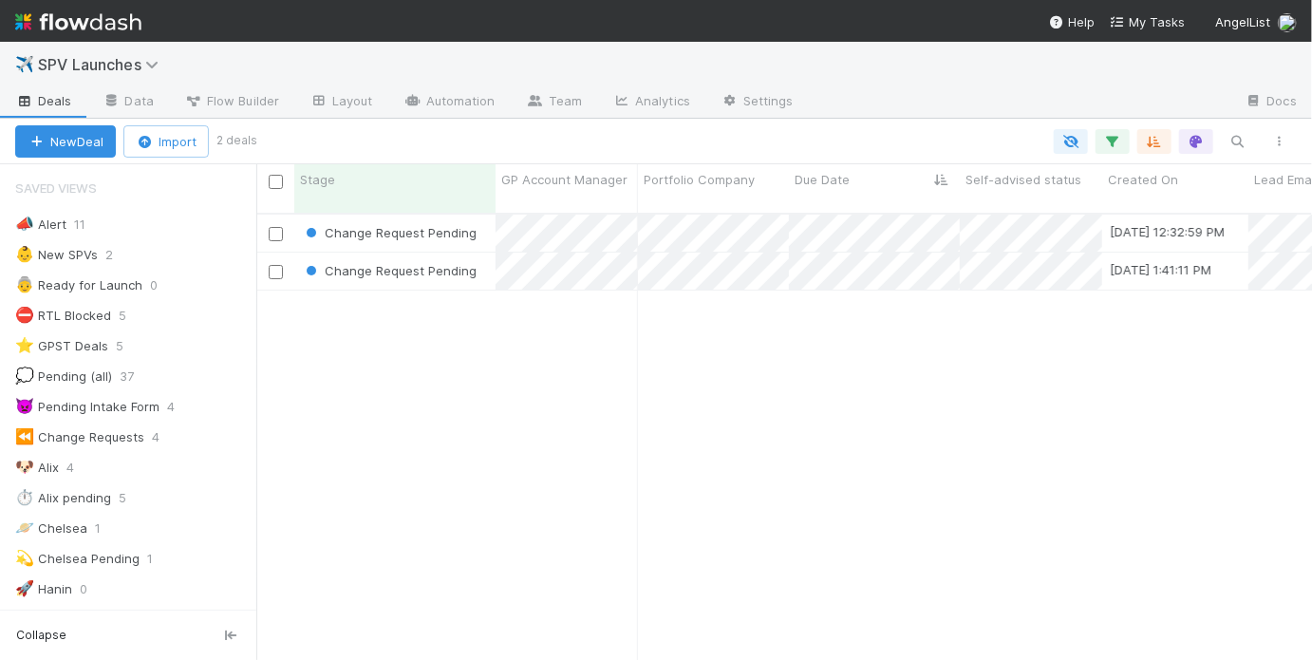
scroll to position [12, 11]
click at [402, 308] on div "Change Request Pending 7/25/25, 12:32:59 PM May Chang 0 0 1 0 0 1 0 Change Requ…" at bounding box center [783, 444] width 1055 height 461
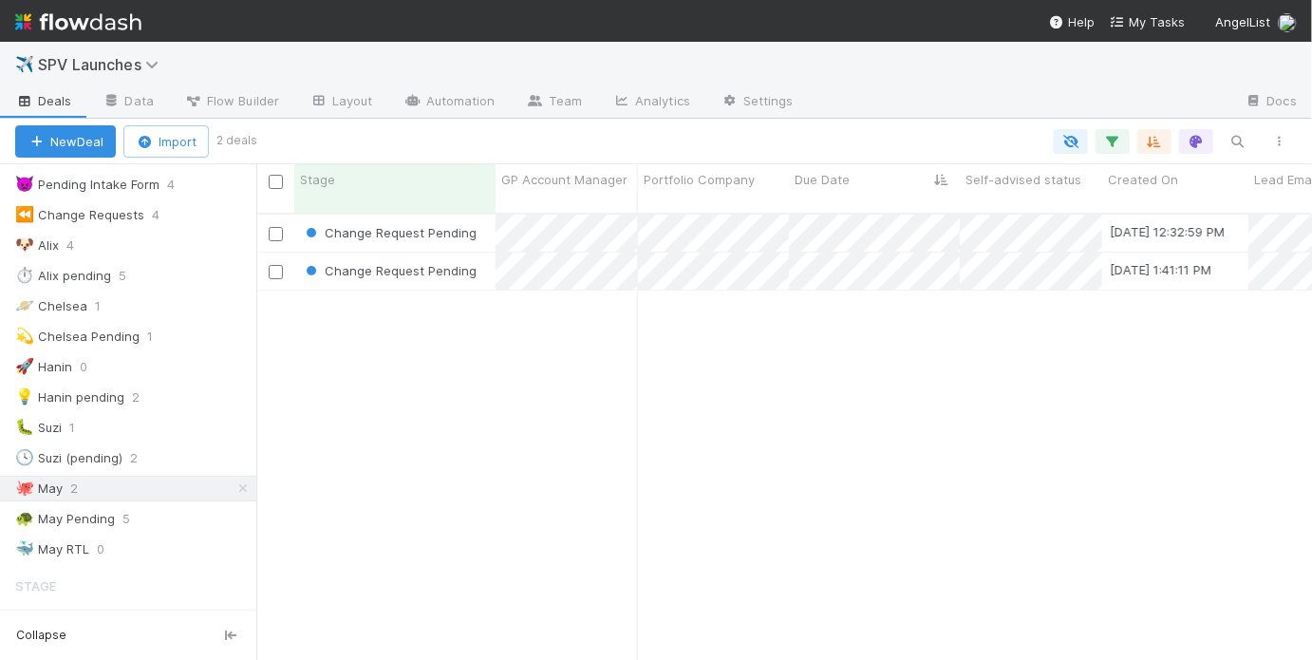
scroll to position [232, 0]
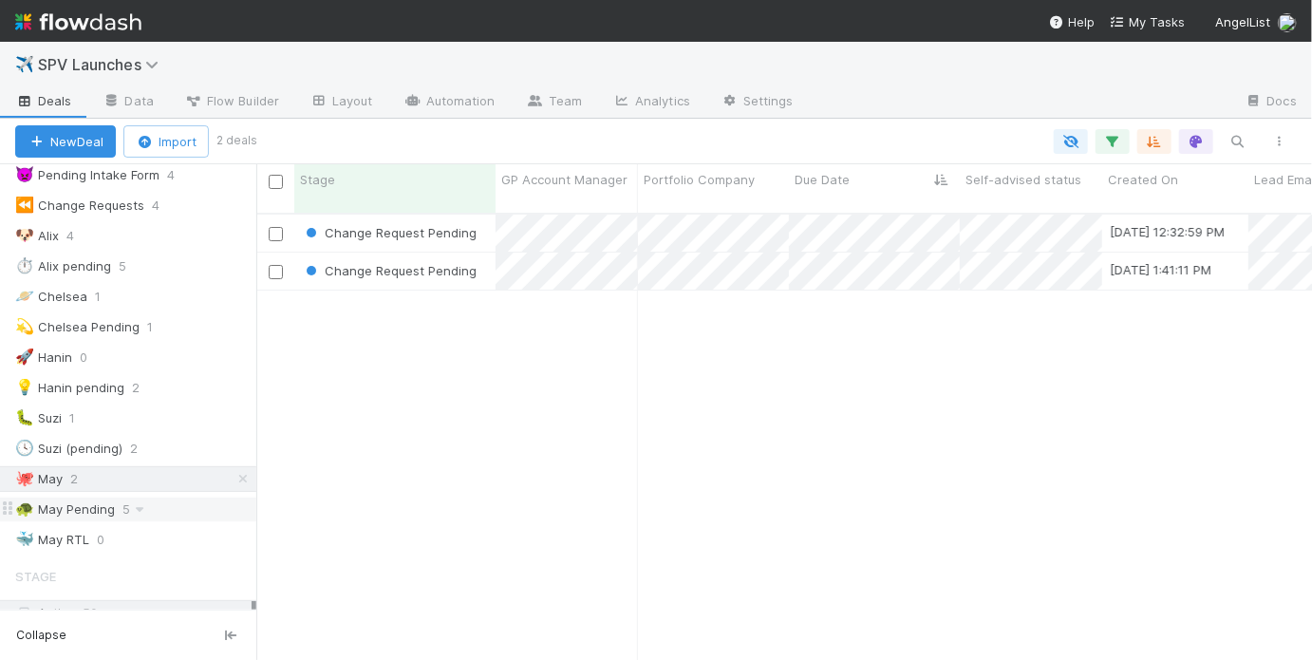
click at [177, 500] on div "🐢 May Pending 5" at bounding box center [135, 509] width 241 height 24
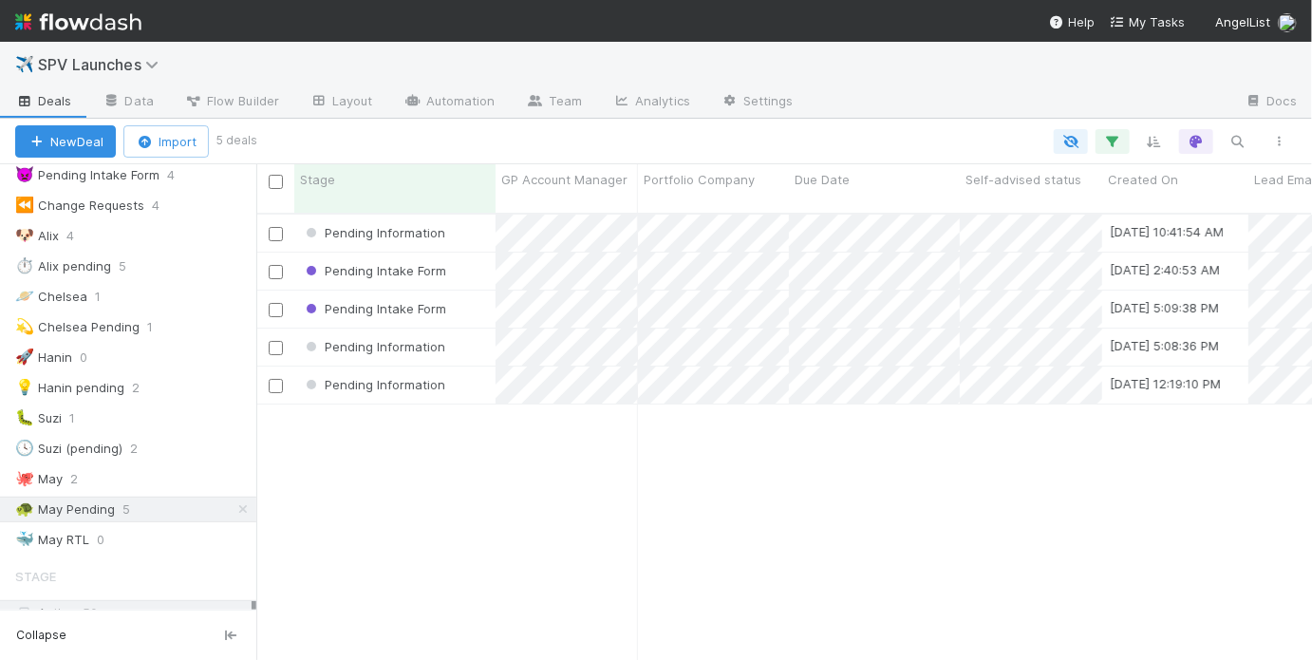
scroll to position [450, 1044]
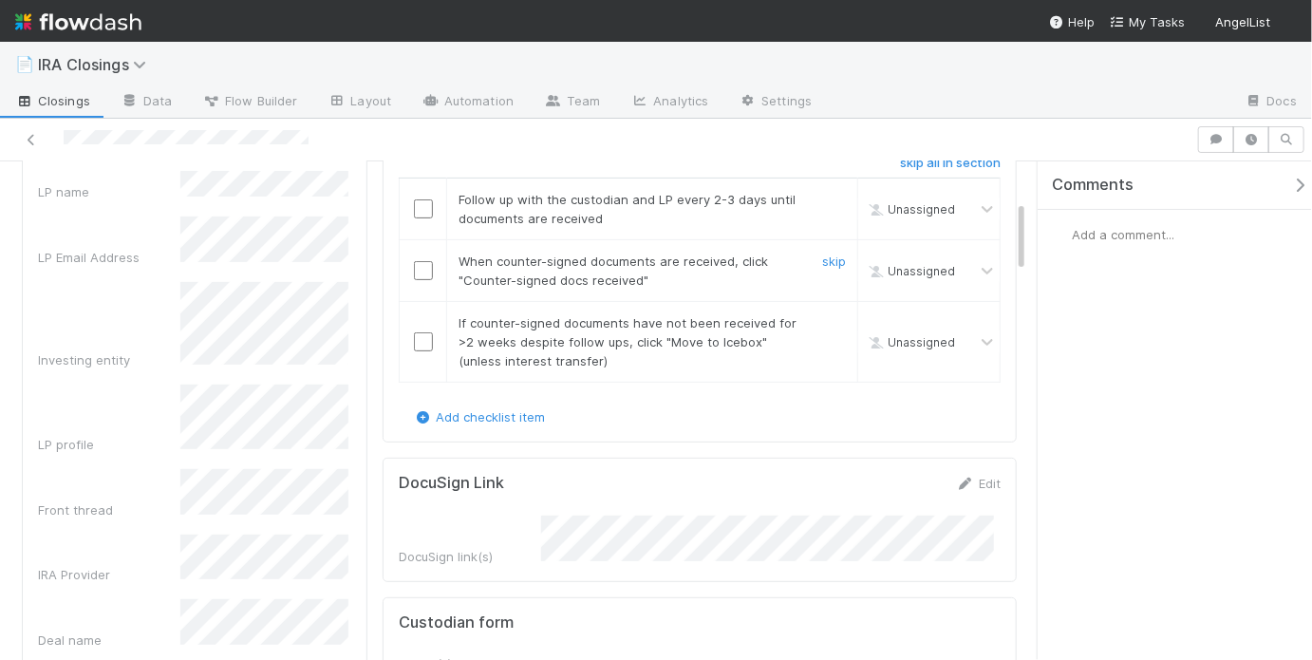
scroll to position [253, 0]
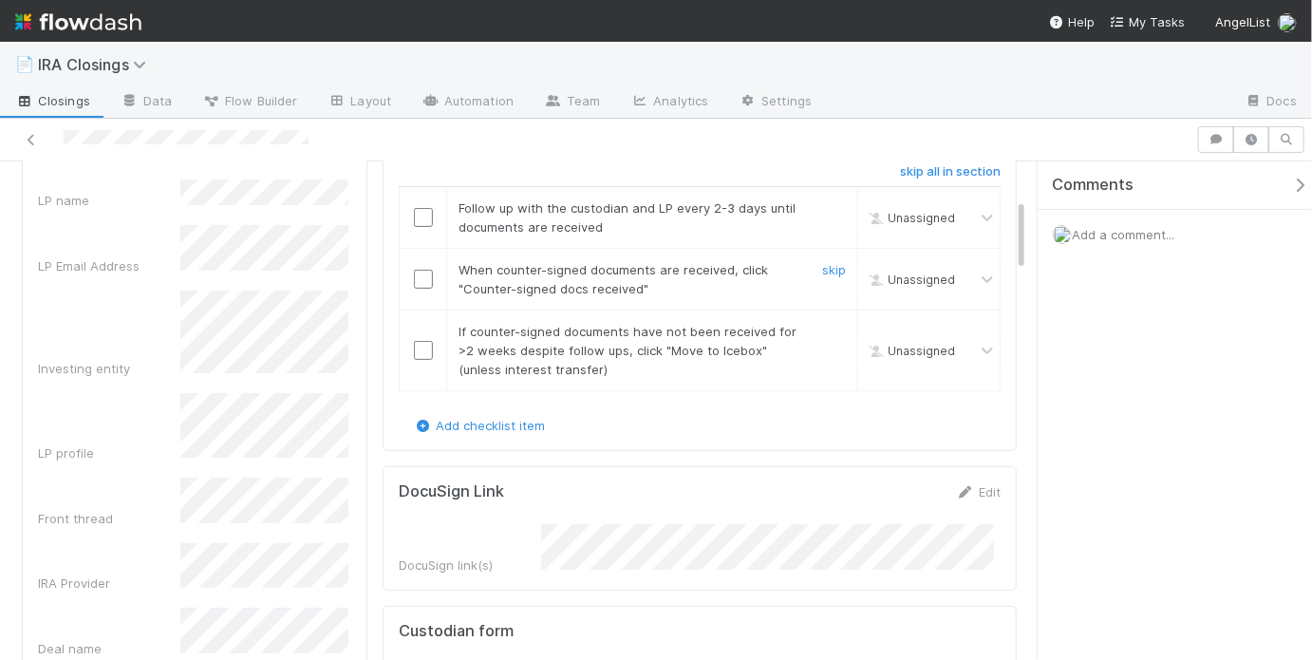
click at [427, 270] on input "checkbox" at bounding box center [423, 279] width 19 height 19
drag, startPoint x: 824, startPoint y: 323, endPoint x: 824, endPoint y: 308, distance: 15.2
click at [824, 324] on link "skip" at bounding box center [834, 331] width 24 height 15
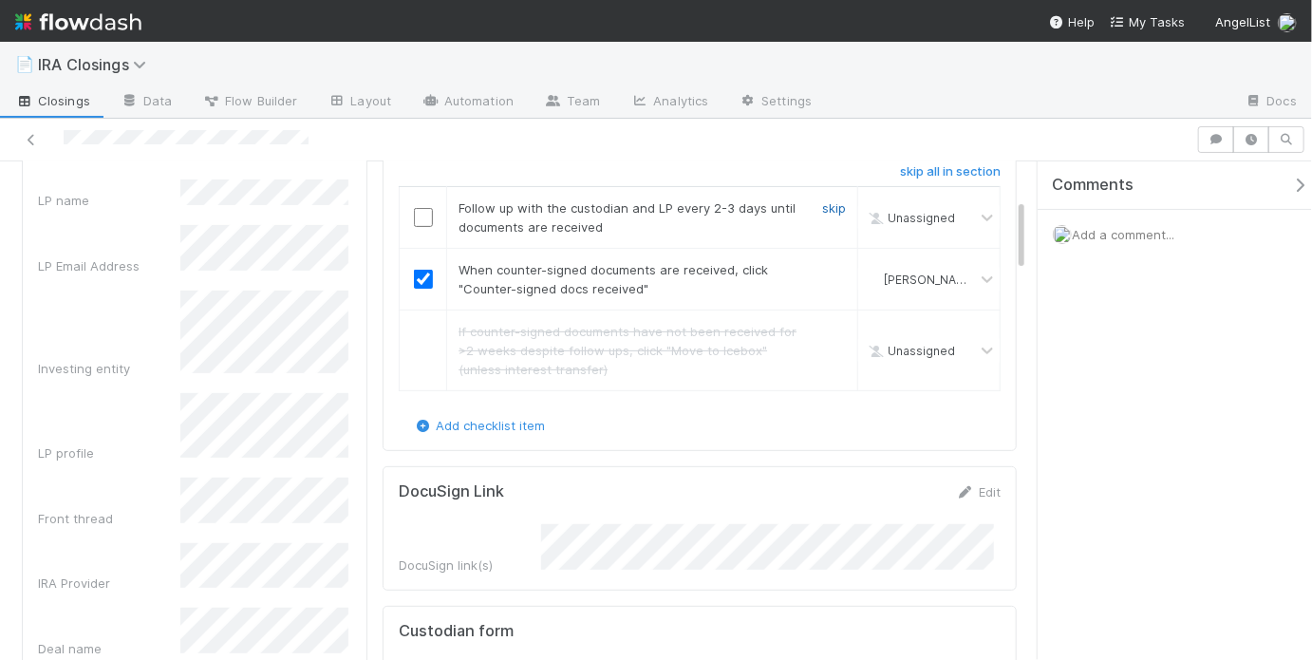
click at [827, 200] on link "skip" at bounding box center [834, 207] width 24 height 15
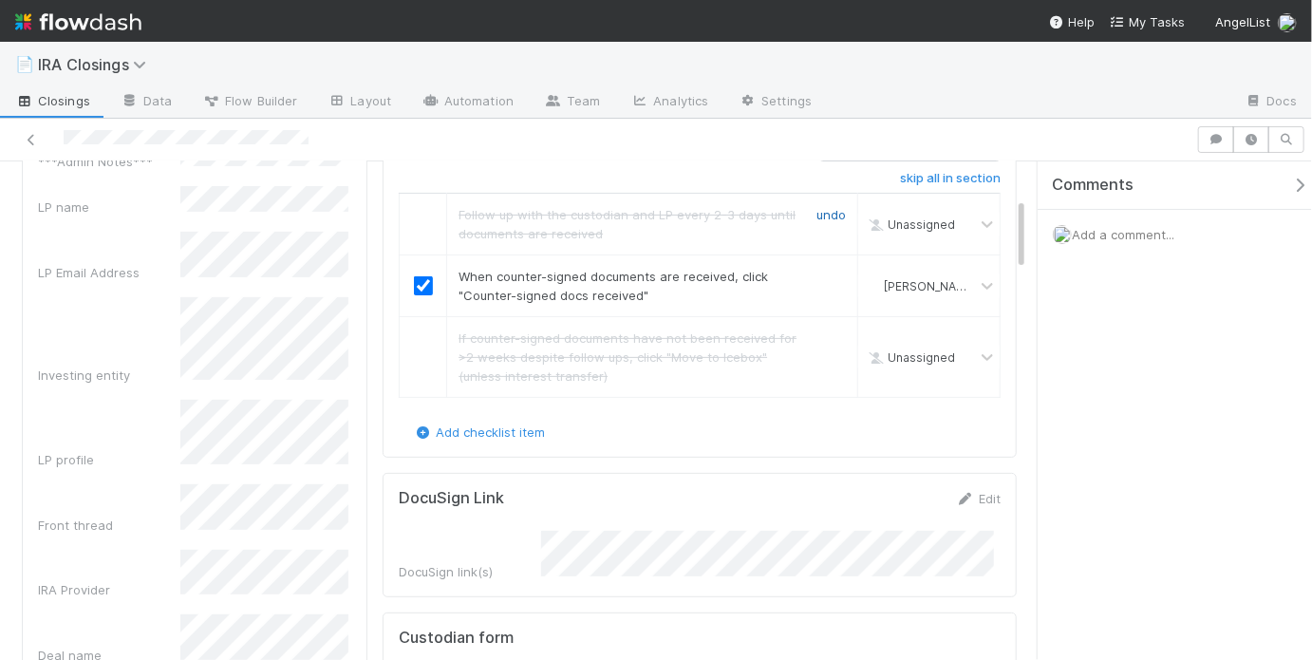
scroll to position [0, 0]
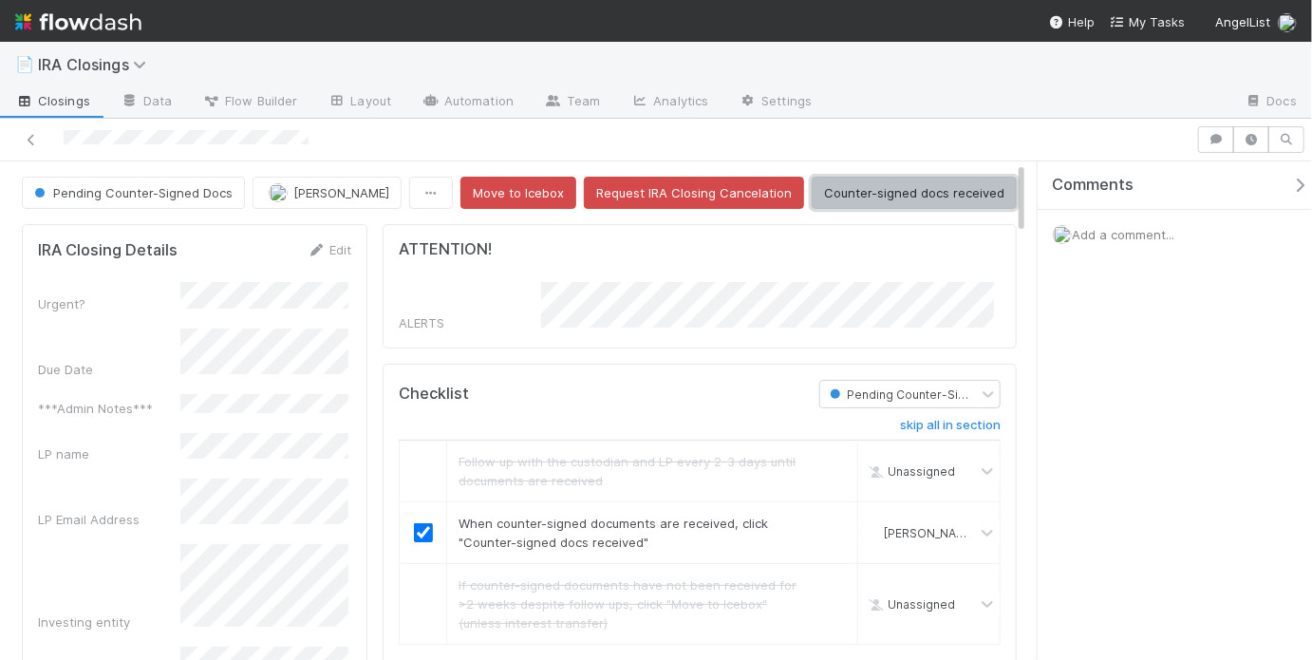
click at [898, 190] on button "Counter-signed docs received" at bounding box center [913, 193] width 205 height 32
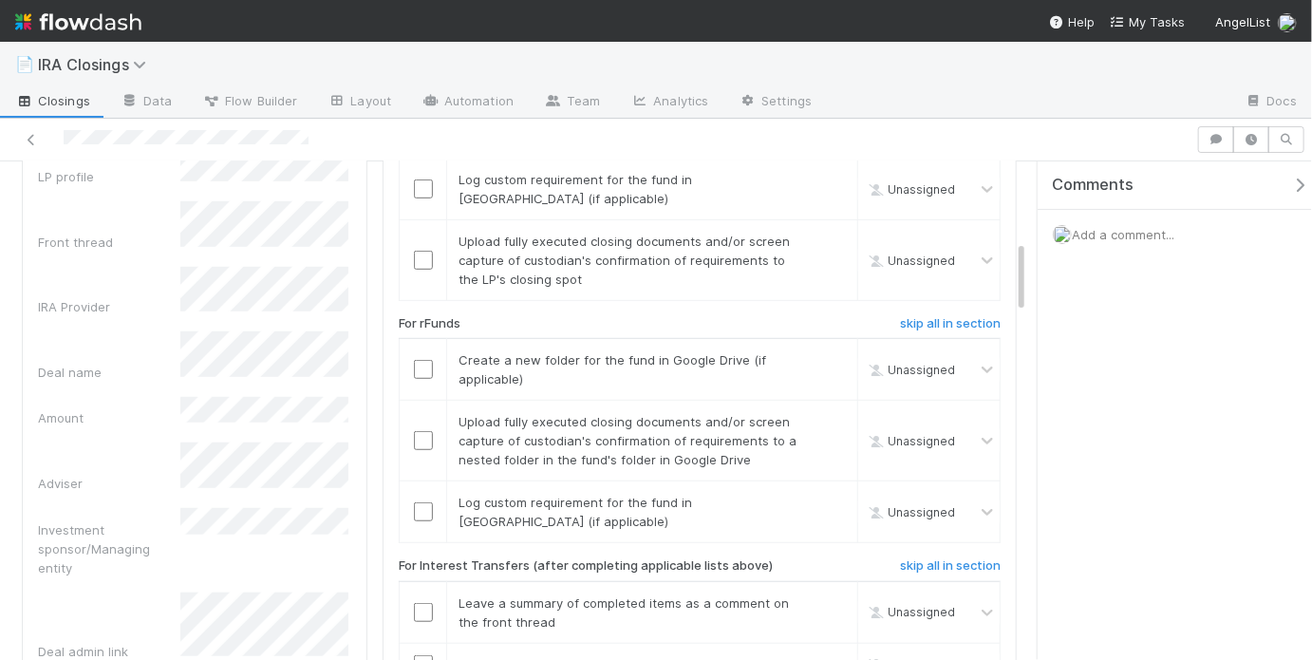
scroll to position [525, 0]
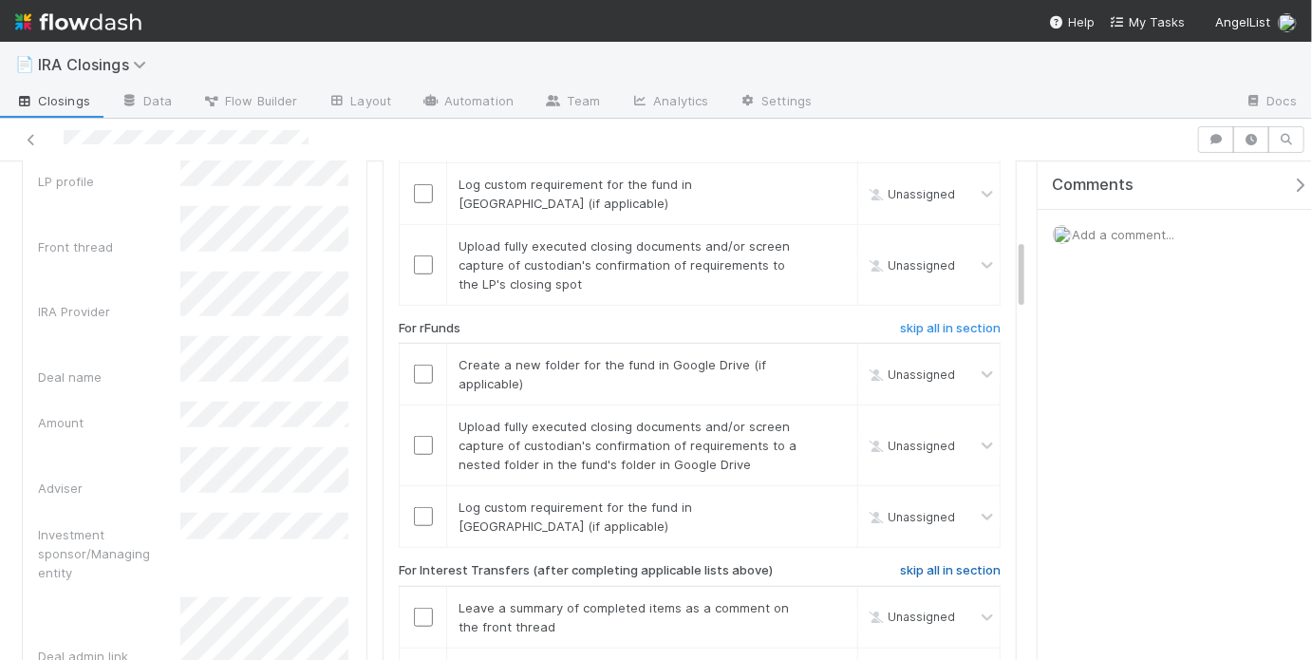
click at [928, 563] on h6 "skip all in section" at bounding box center [950, 570] width 101 height 15
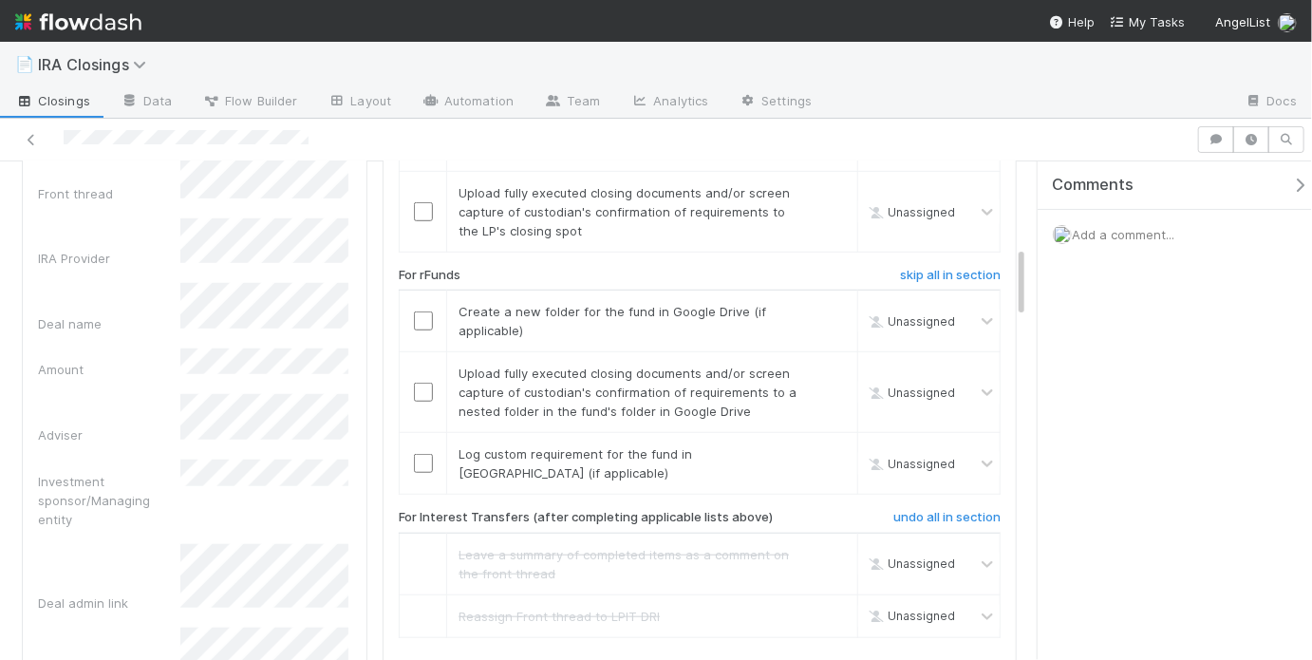
scroll to position [570, 0]
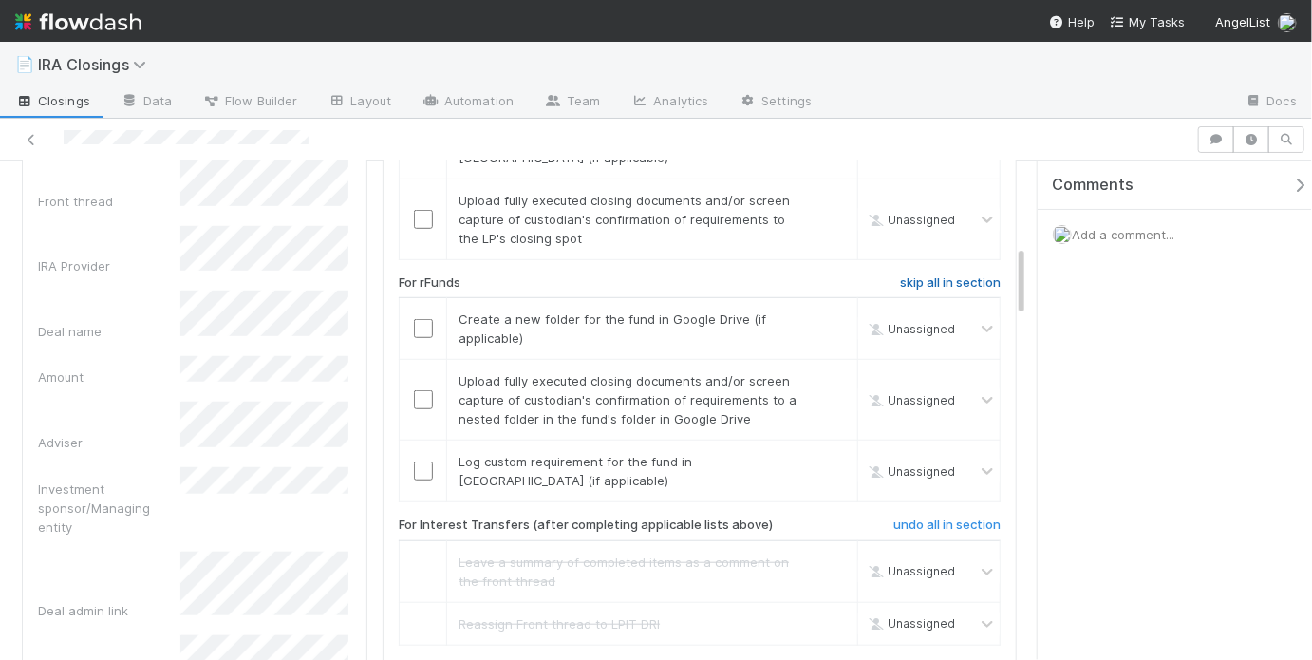
click at [925, 275] on h6 "skip all in section" at bounding box center [950, 282] width 101 height 15
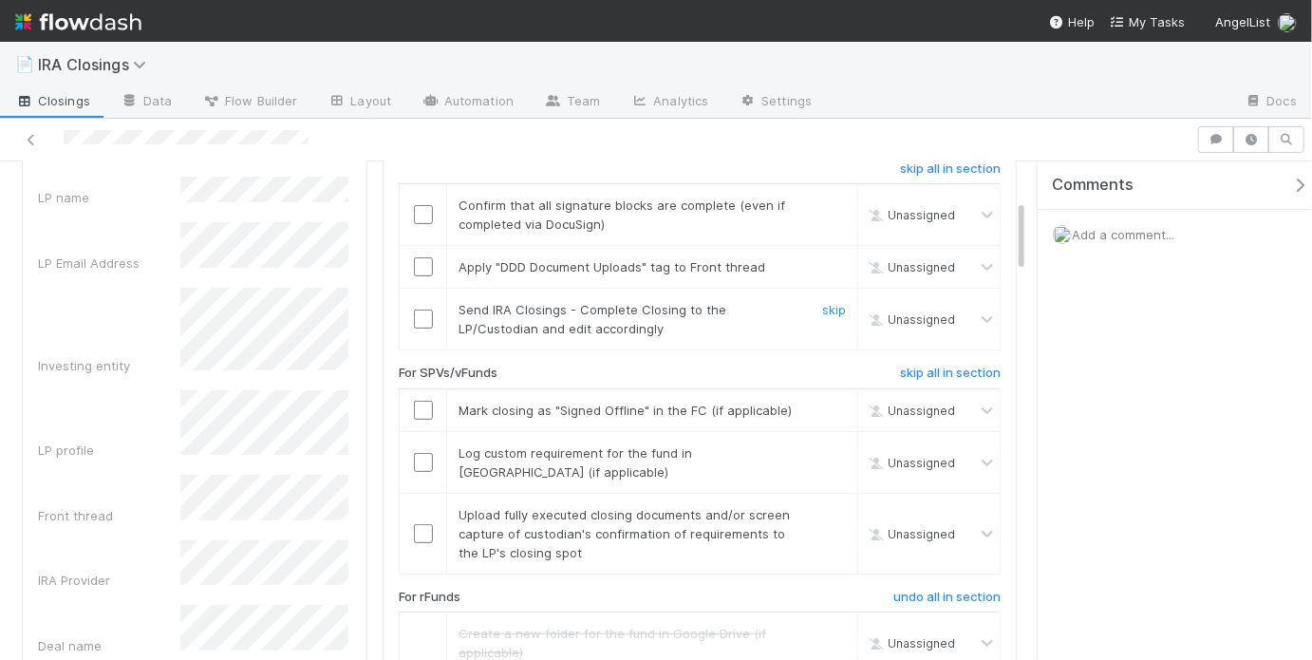
scroll to position [249, 0]
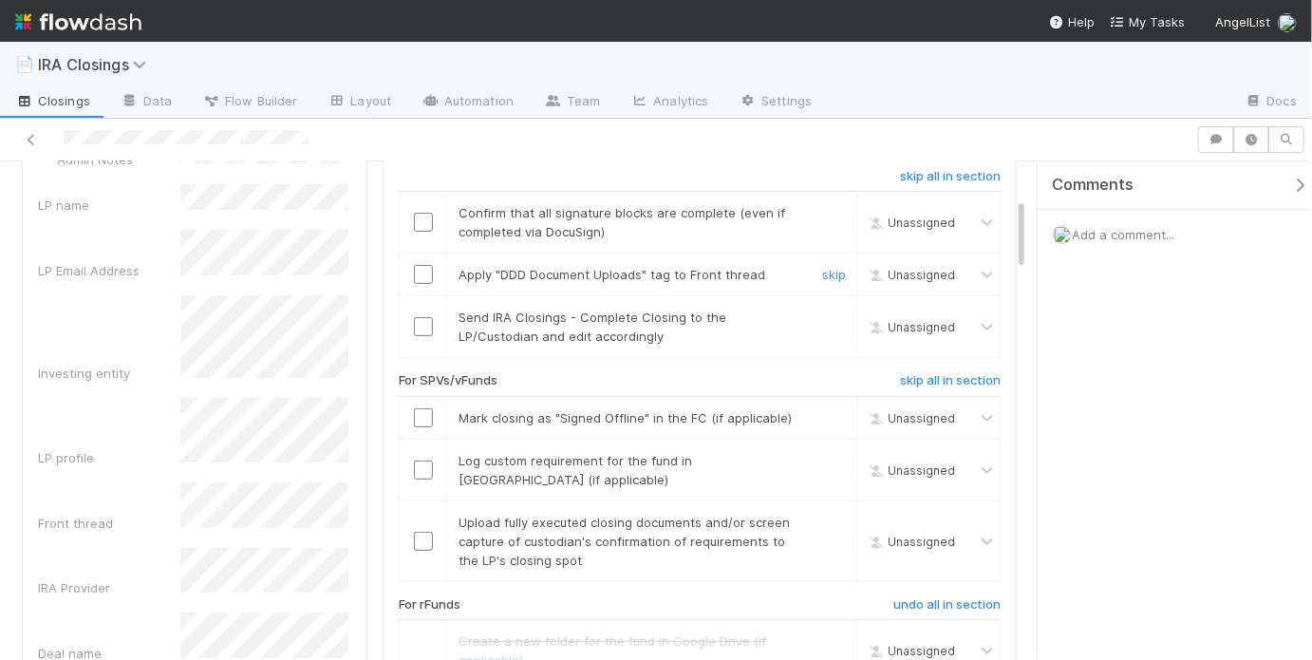
click at [425, 265] on input "checkbox" at bounding box center [423, 274] width 19 height 19
click at [417, 218] on input "checkbox" at bounding box center [423, 222] width 19 height 19
click at [419, 317] on input "checkbox" at bounding box center [423, 326] width 19 height 19
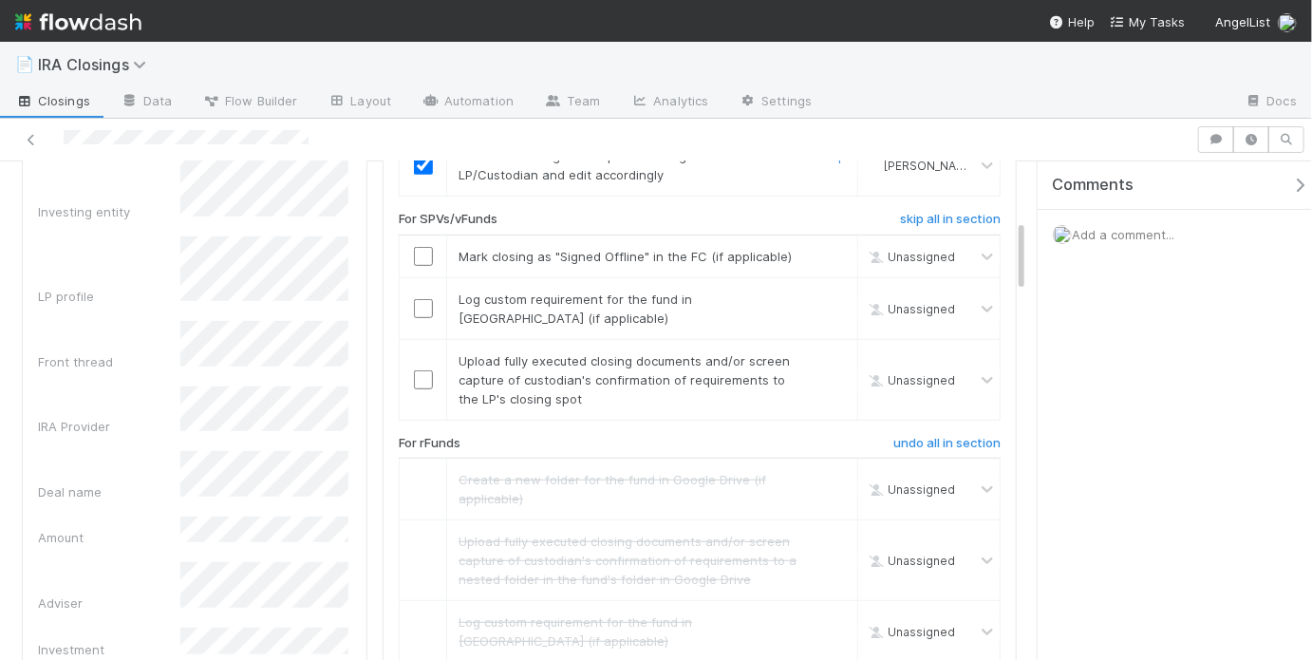
scroll to position [397, 0]
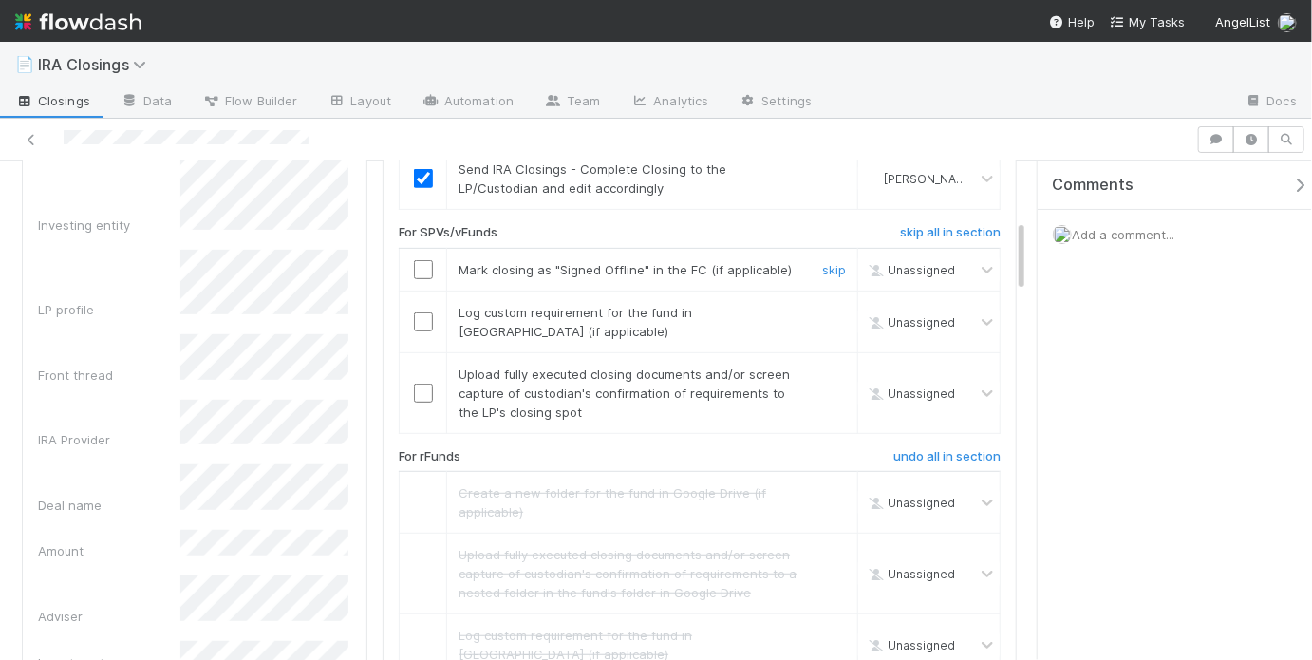
click at [417, 260] on input "checkbox" at bounding box center [423, 269] width 19 height 19
click at [415, 312] on input "checkbox" at bounding box center [423, 321] width 19 height 19
click at [425, 383] on input "checkbox" at bounding box center [423, 392] width 19 height 19
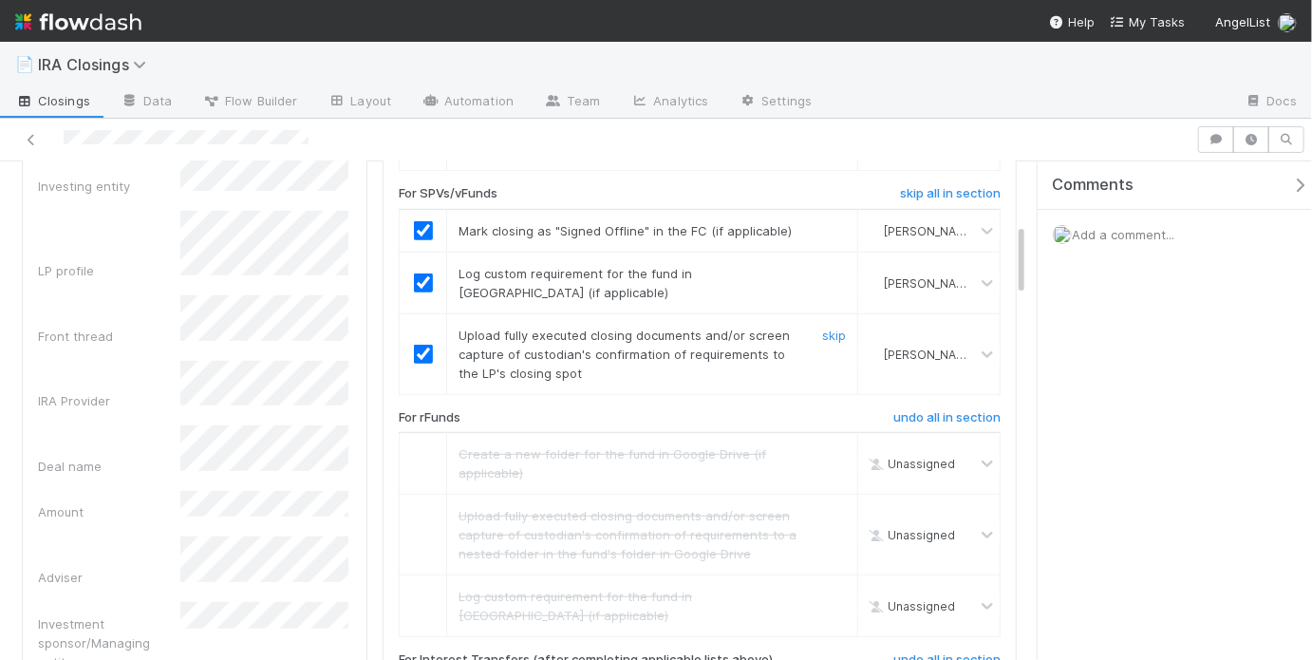
scroll to position [0, 0]
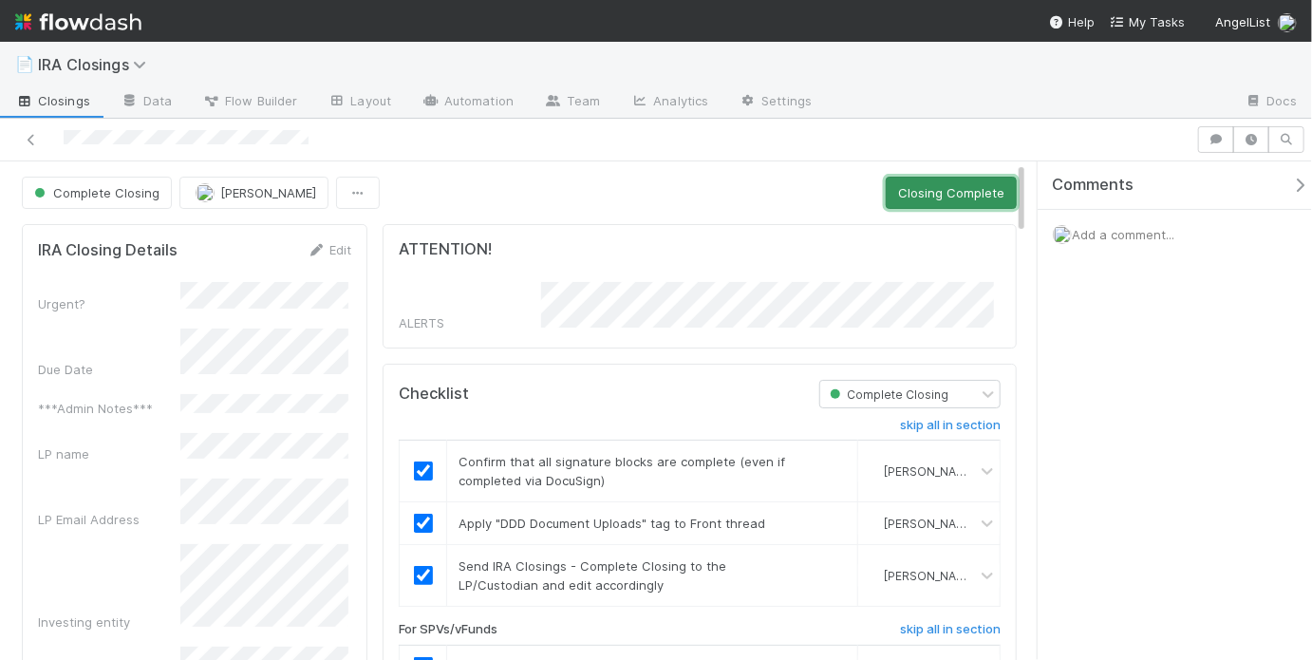
click at [934, 177] on button "Closing Complete" at bounding box center [950, 193] width 131 height 32
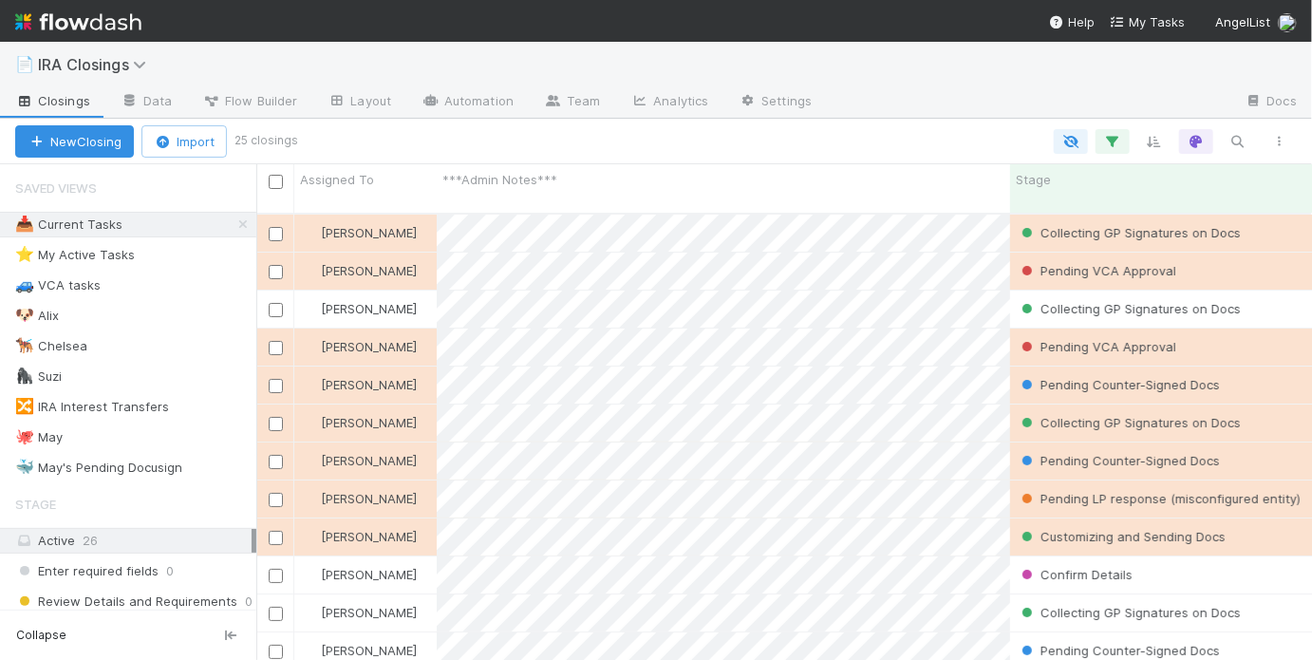
scroll to position [450, 1044]
click at [138, 430] on div "🐙 [DATE]" at bounding box center [135, 437] width 241 height 24
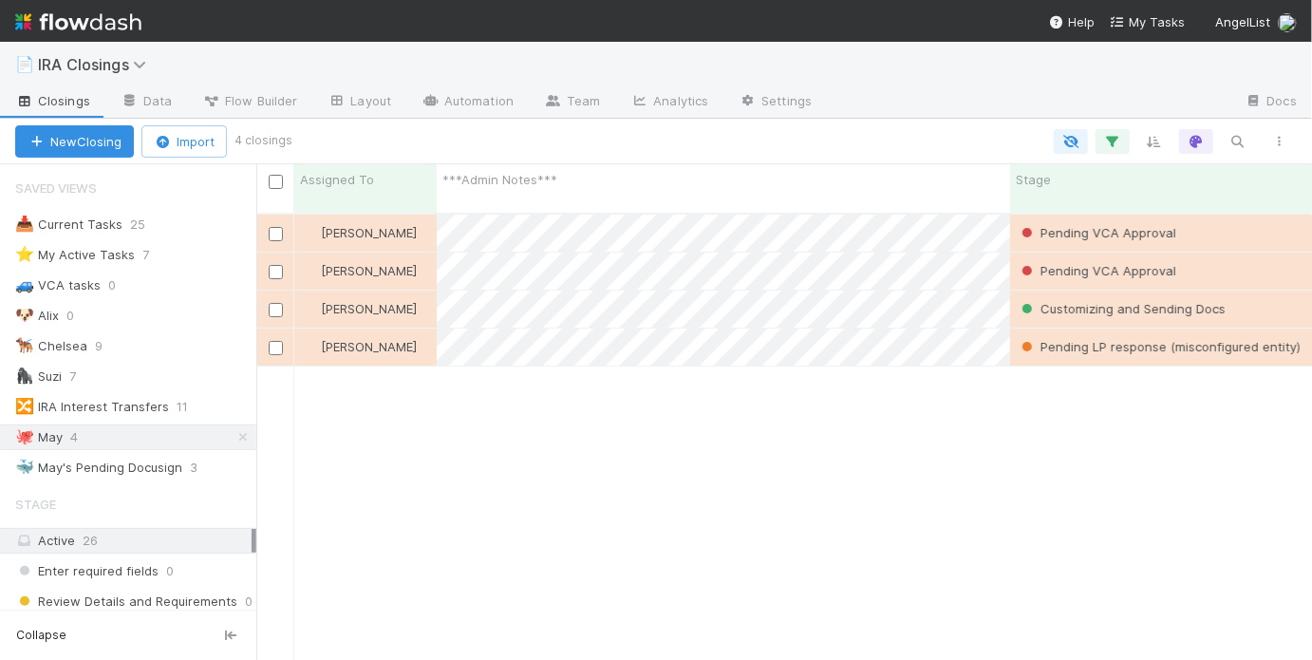
scroll to position [450, 1044]
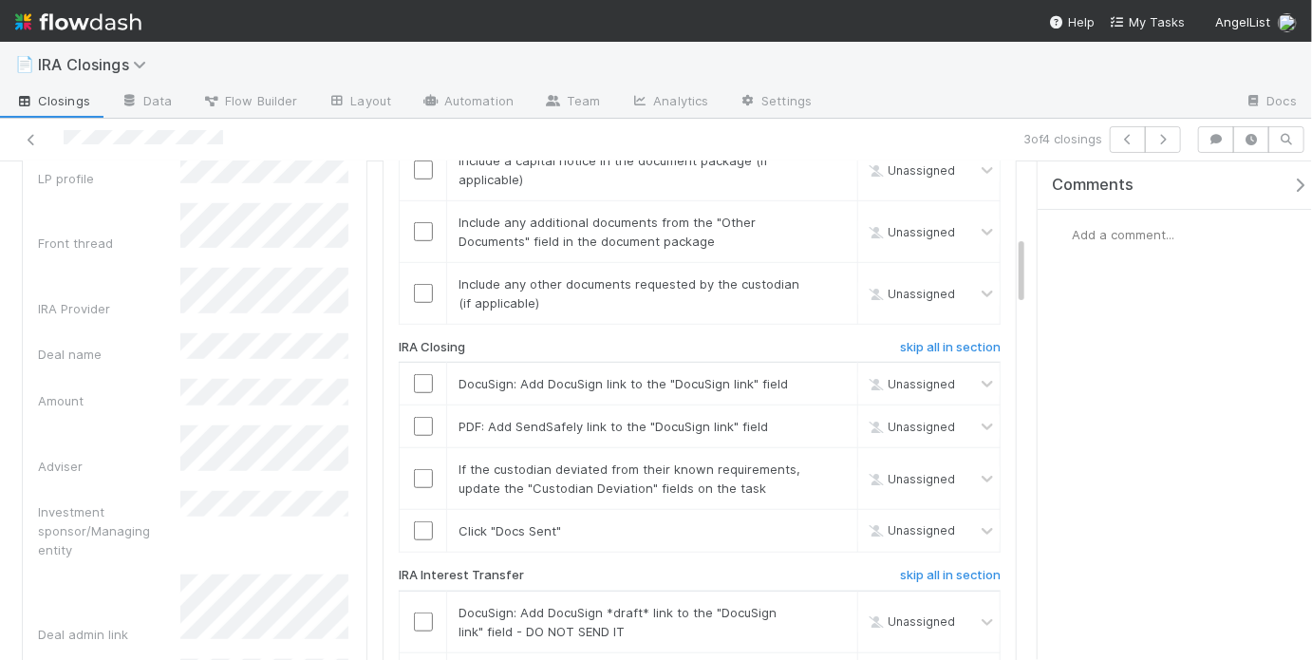
scroll to position [546, 0]
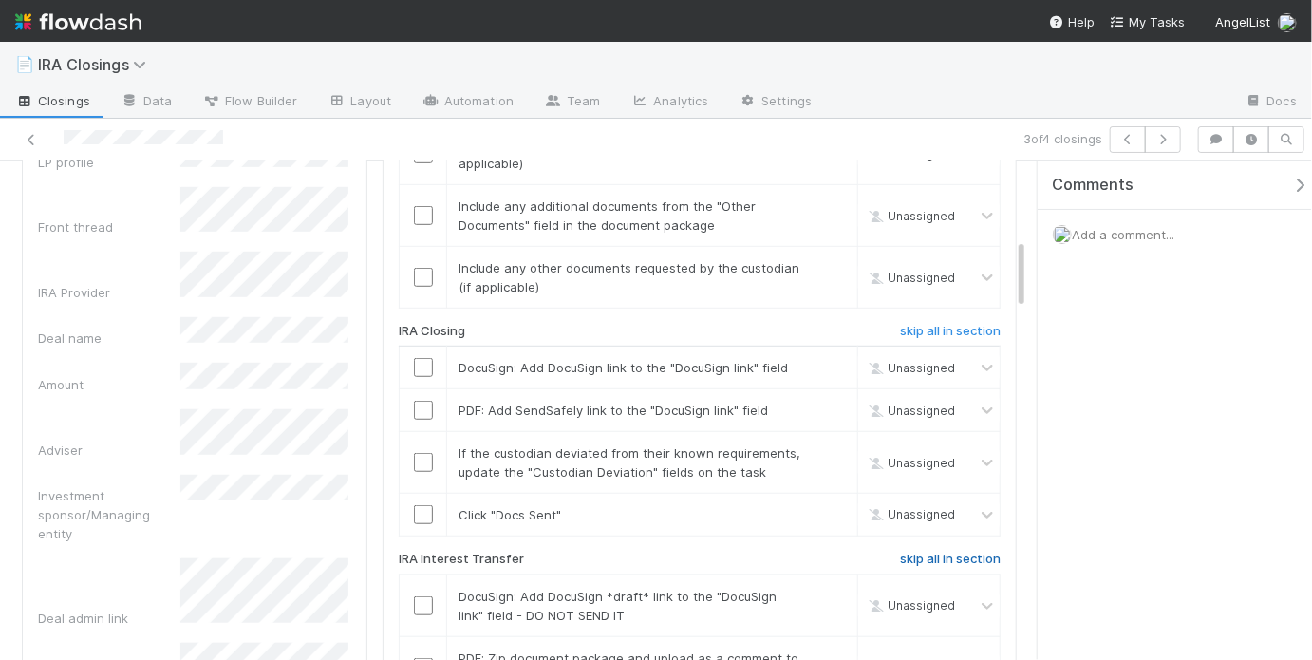
click at [928, 557] on h6 "skip all in section" at bounding box center [950, 558] width 101 height 15
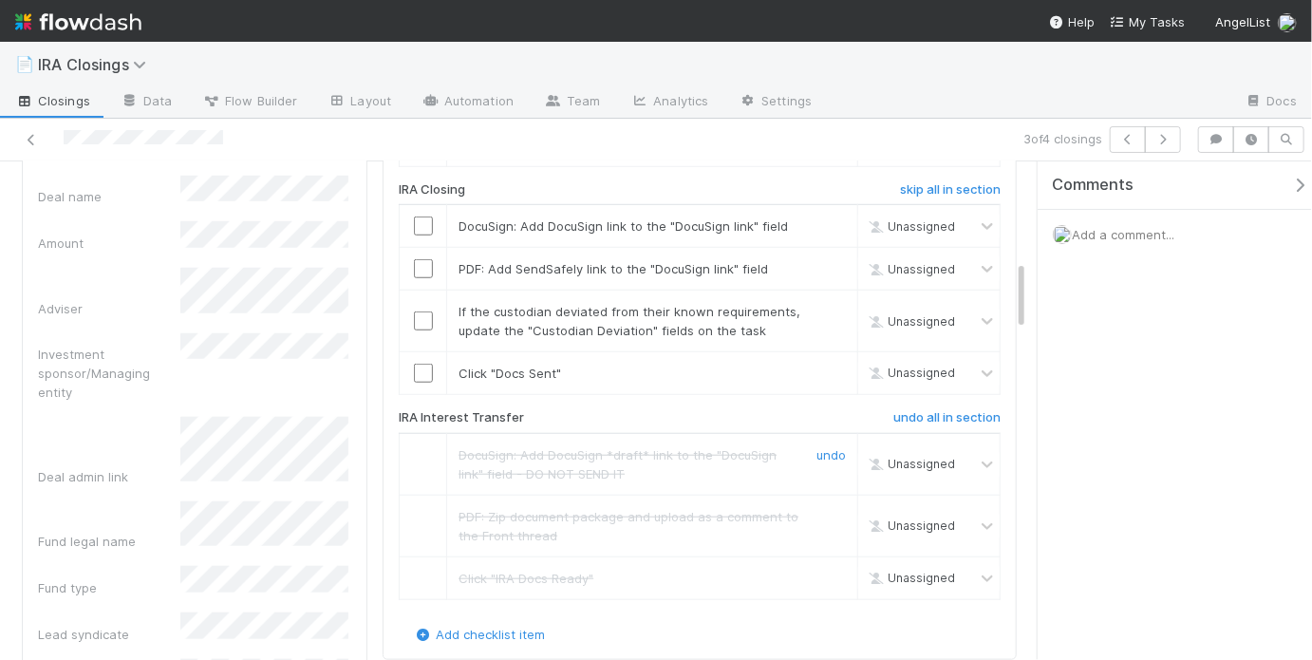
scroll to position [727, 0]
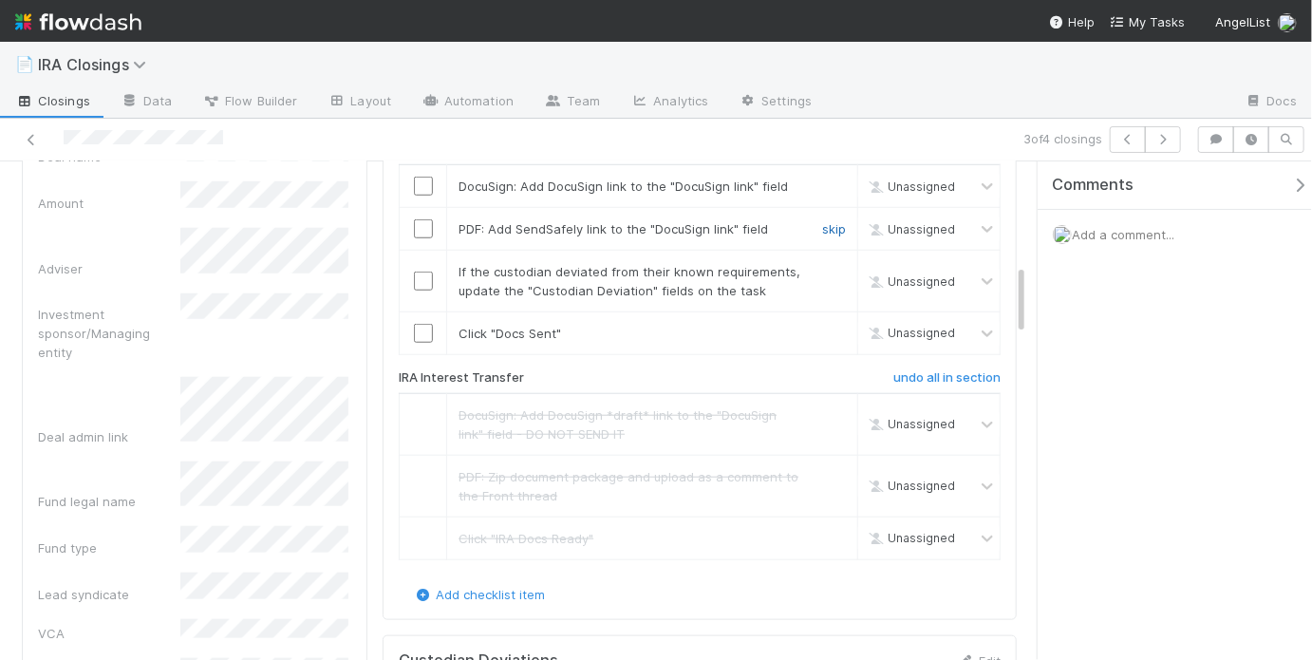
click at [822, 221] on link "skip" at bounding box center [834, 228] width 24 height 15
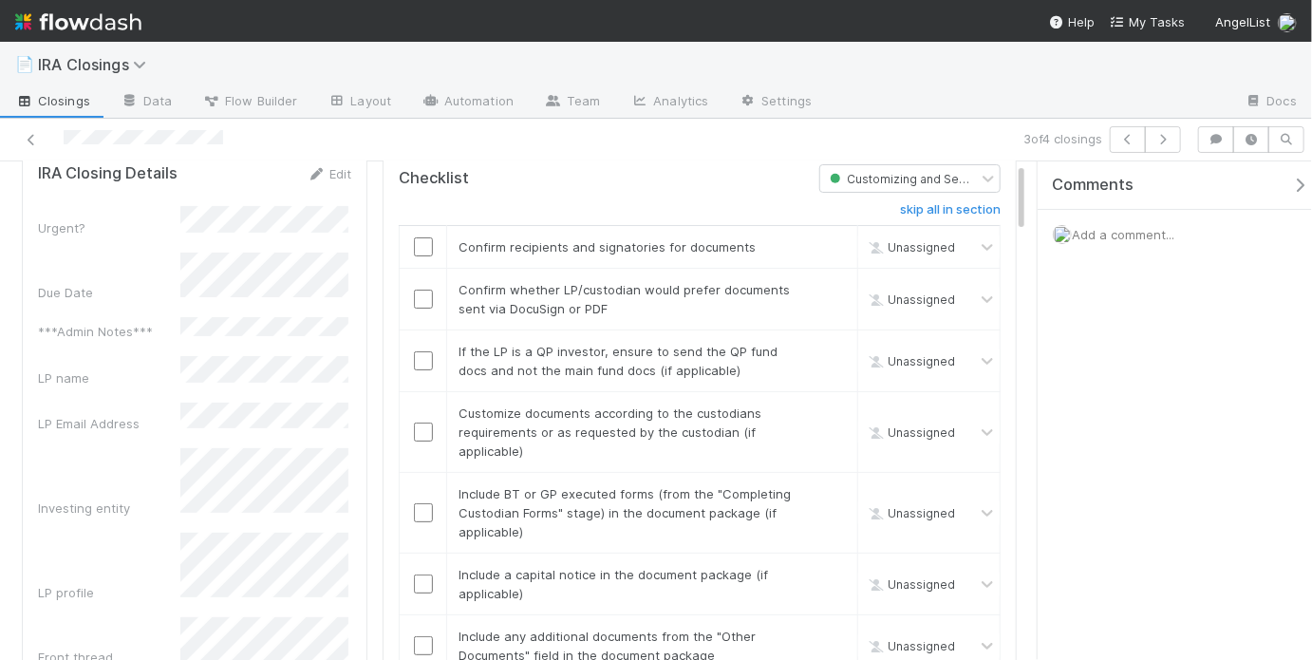
scroll to position [0, 0]
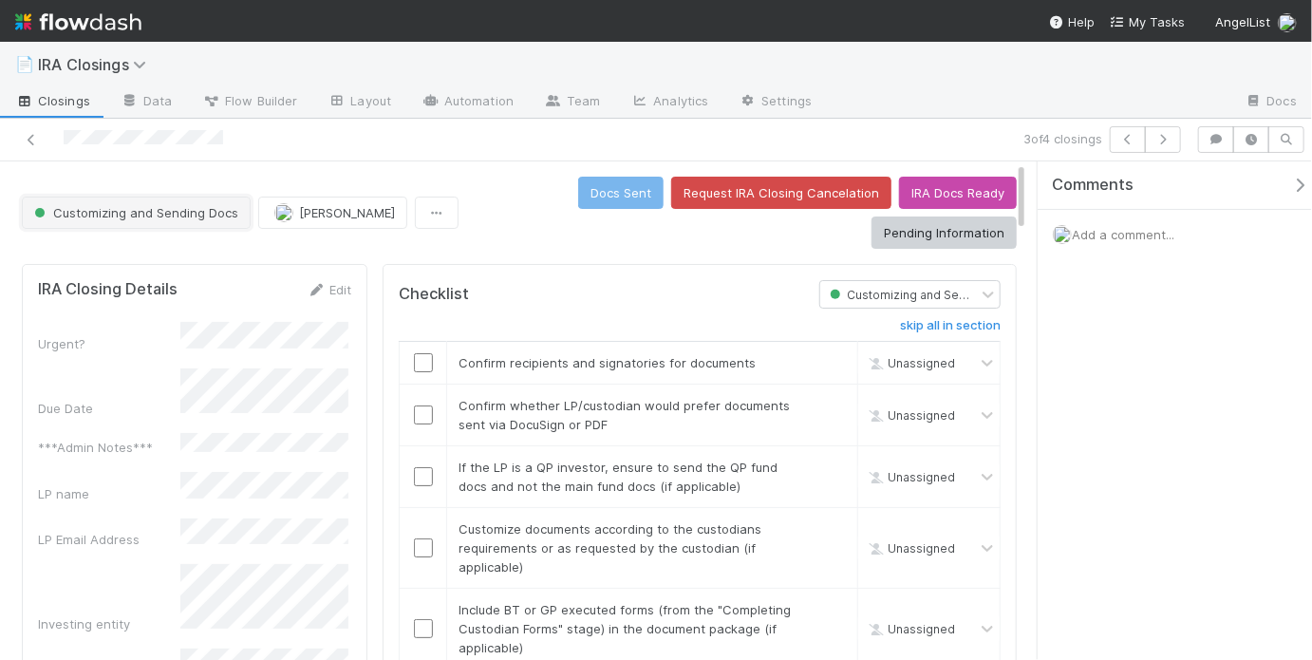
click at [174, 213] on span "Customizing and Sending Docs" at bounding box center [134, 212] width 208 height 15
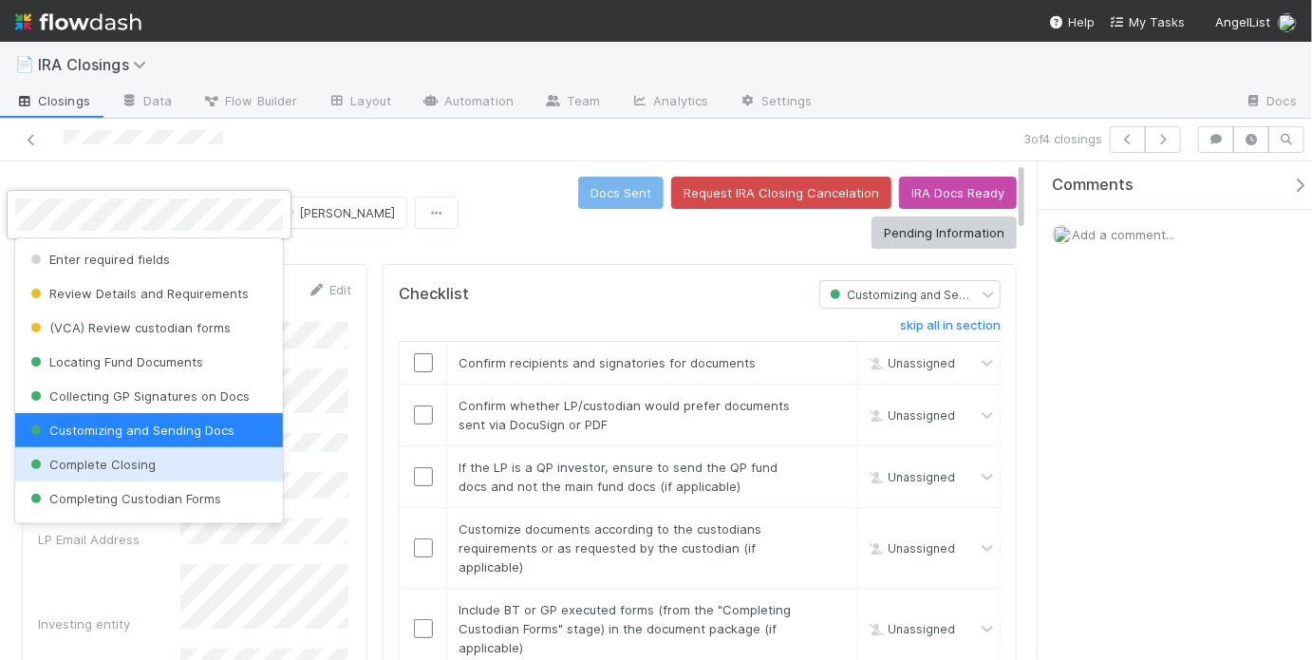
click at [486, 205] on div at bounding box center [656, 330] width 1312 height 660
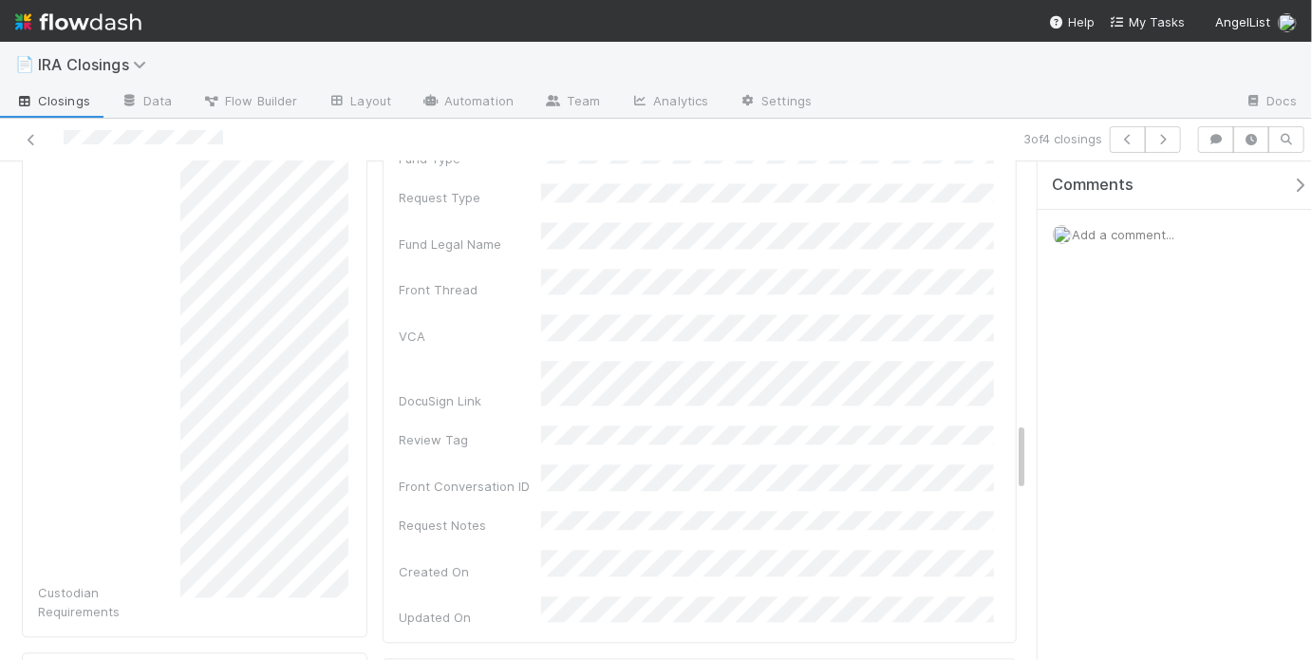
scroll to position [2328, 0]
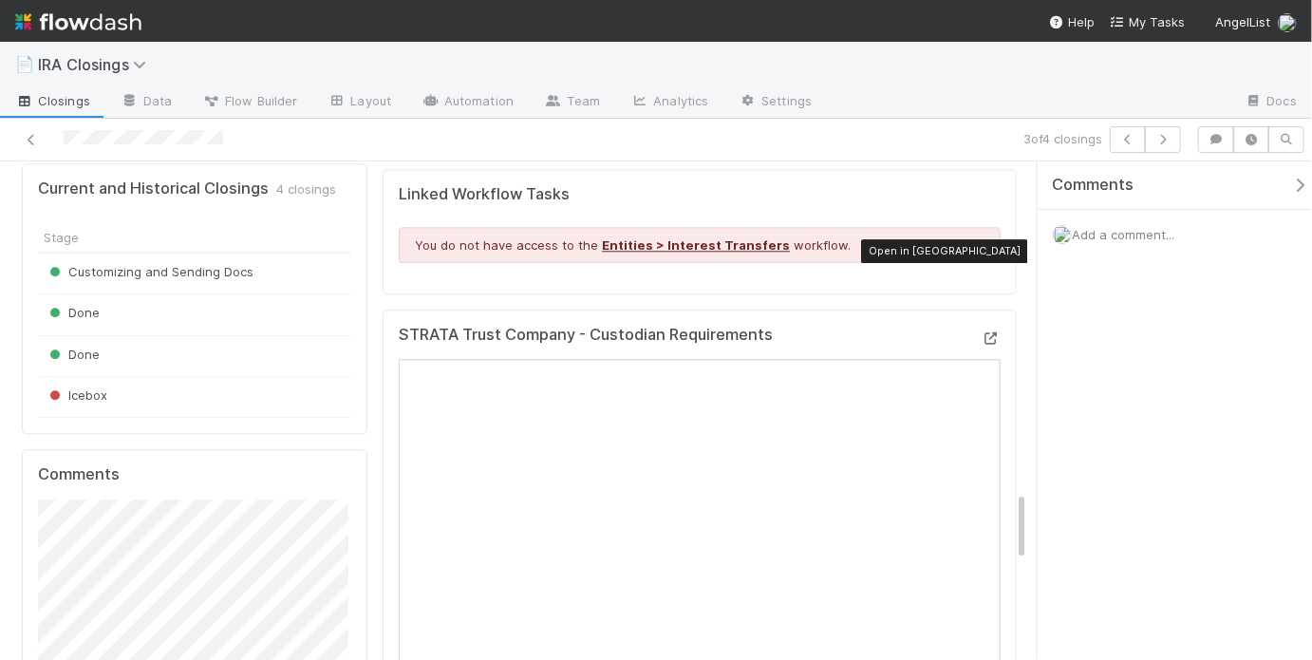
click at [985, 332] on icon at bounding box center [990, 338] width 19 height 12
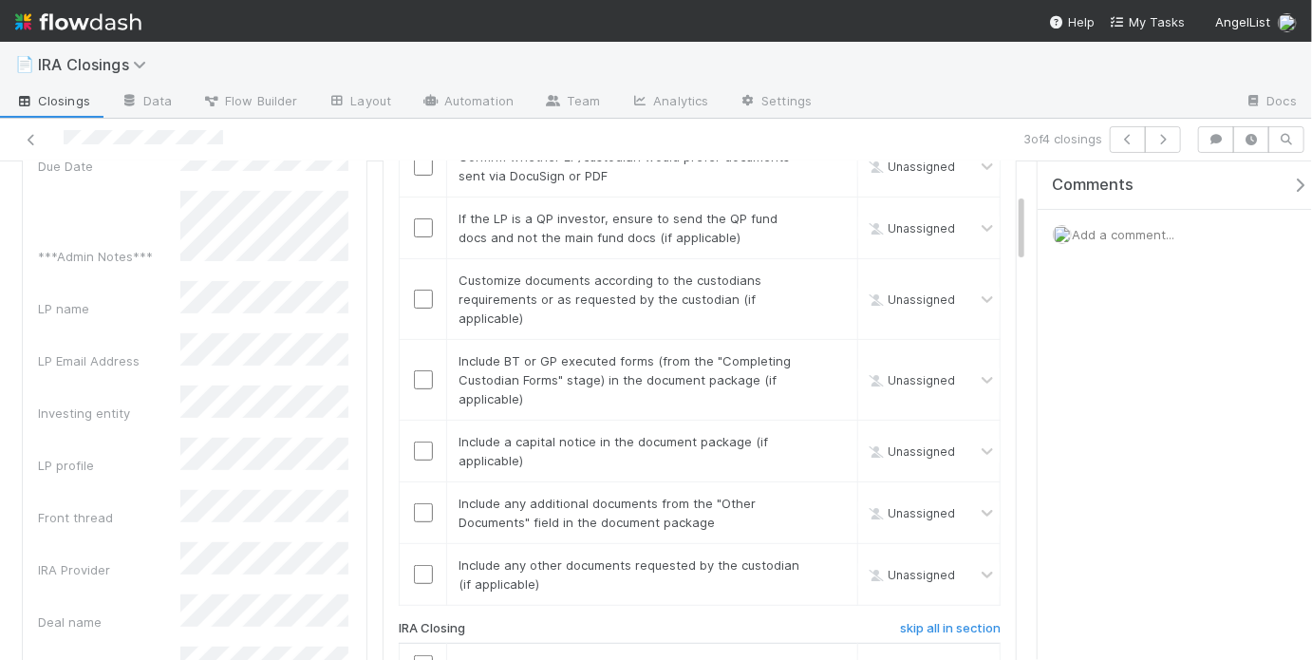
scroll to position [0, 0]
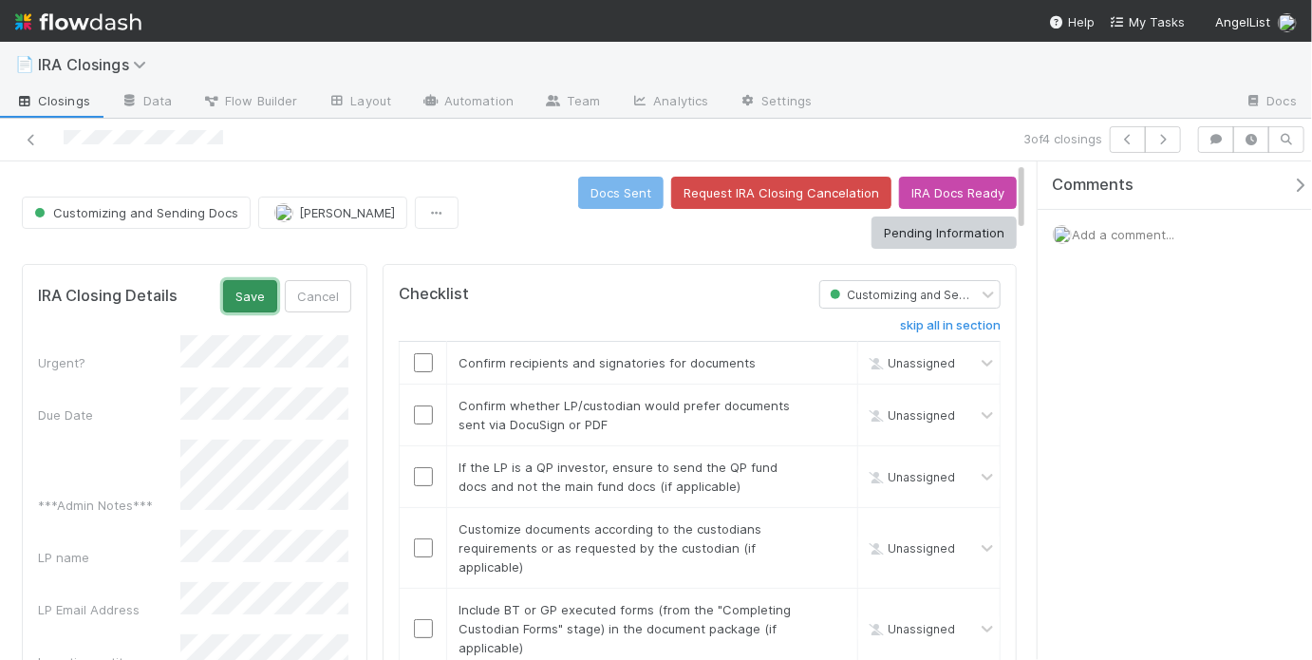
click at [258, 292] on button "Save" at bounding box center [250, 296] width 54 height 32
click at [422, 358] on input "checkbox" at bounding box center [423, 362] width 19 height 19
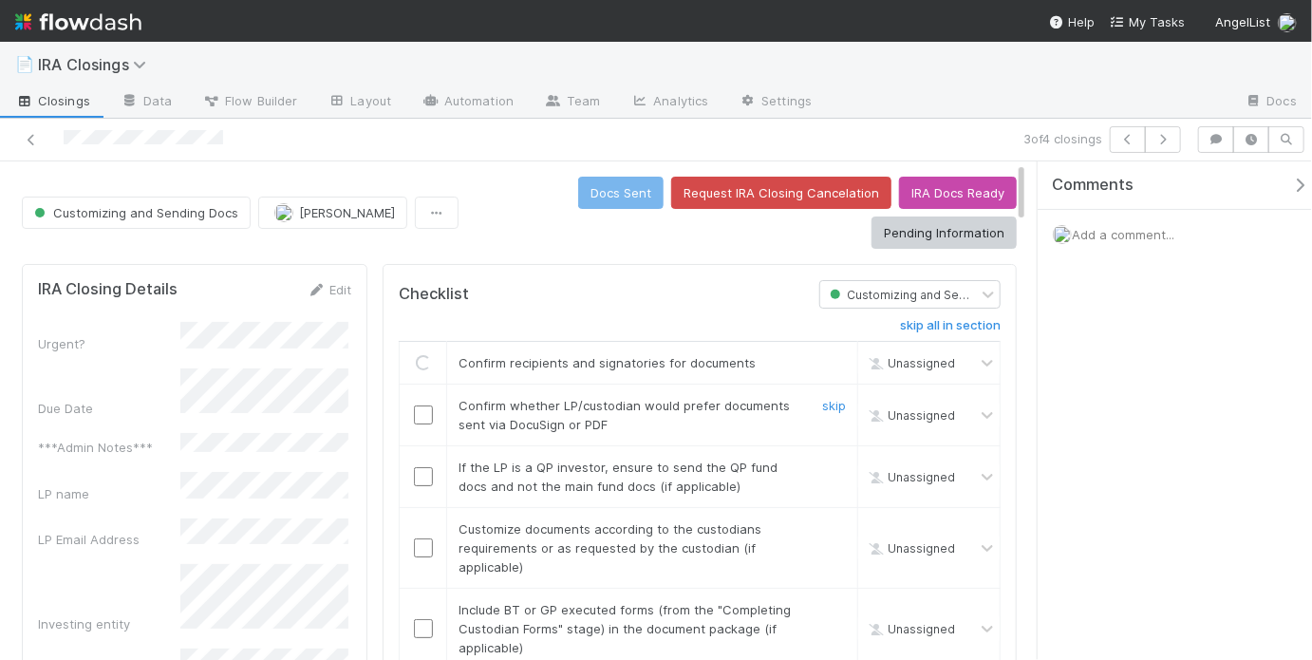
click at [419, 412] on input "checkbox" at bounding box center [423, 414] width 19 height 19
click at [822, 465] on link "skip" at bounding box center [834, 466] width 24 height 15
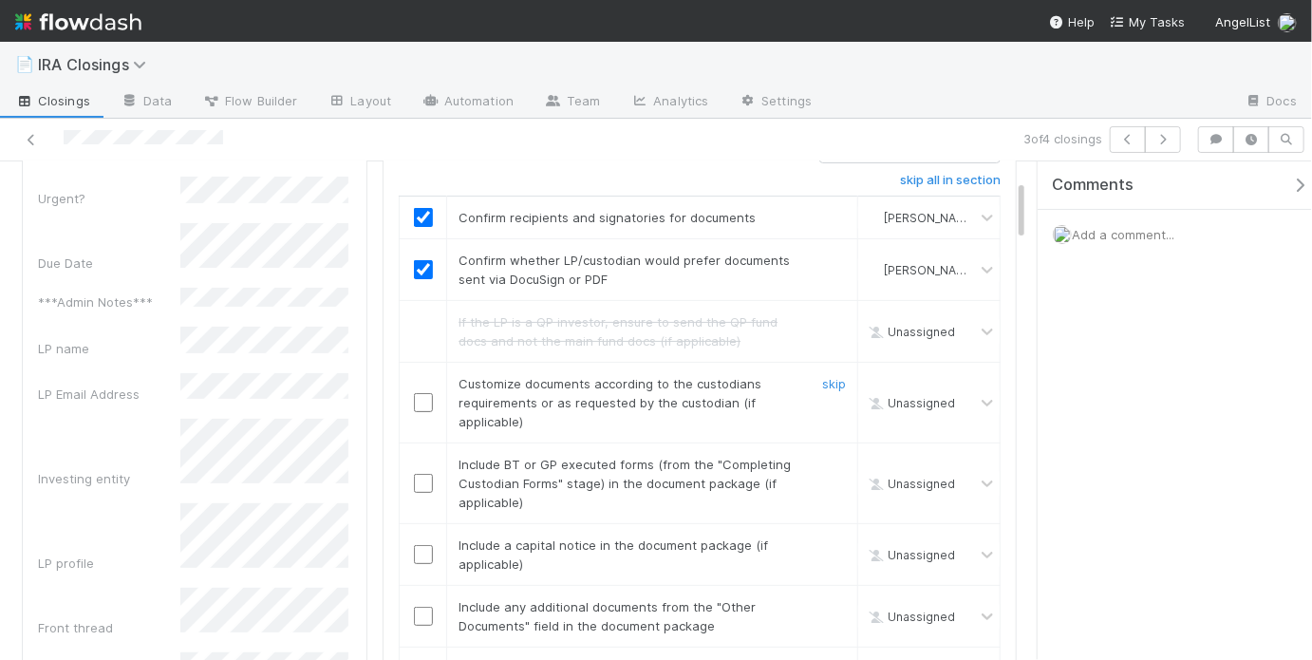
click at [419, 395] on input "checkbox" at bounding box center [423, 402] width 19 height 19
click at [421, 474] on input "checkbox" at bounding box center [423, 483] width 19 height 19
checkbox input "true"
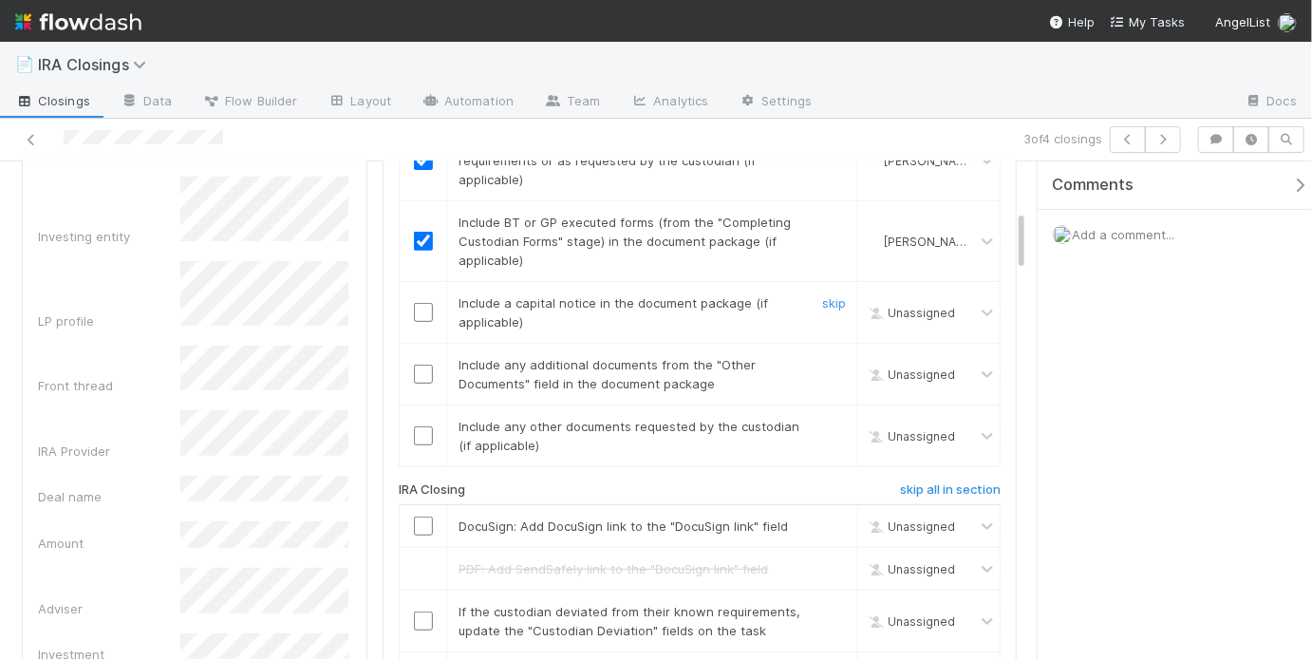
click at [419, 315] on input "checkbox" at bounding box center [423, 312] width 19 height 19
click at [829, 298] on link "skip" at bounding box center [834, 302] width 24 height 15
click at [421, 371] on input "checkbox" at bounding box center [423, 373] width 19 height 19
click at [414, 519] on input "checkbox" at bounding box center [423, 525] width 19 height 19
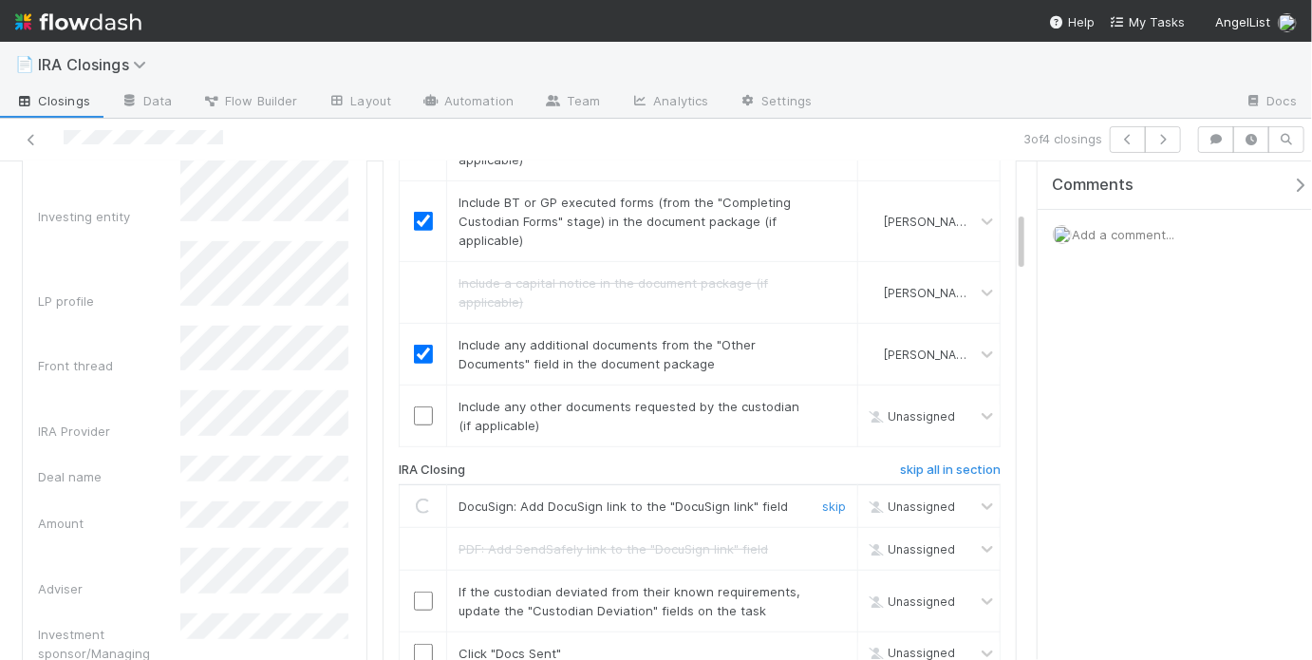
scroll to position [495, 0]
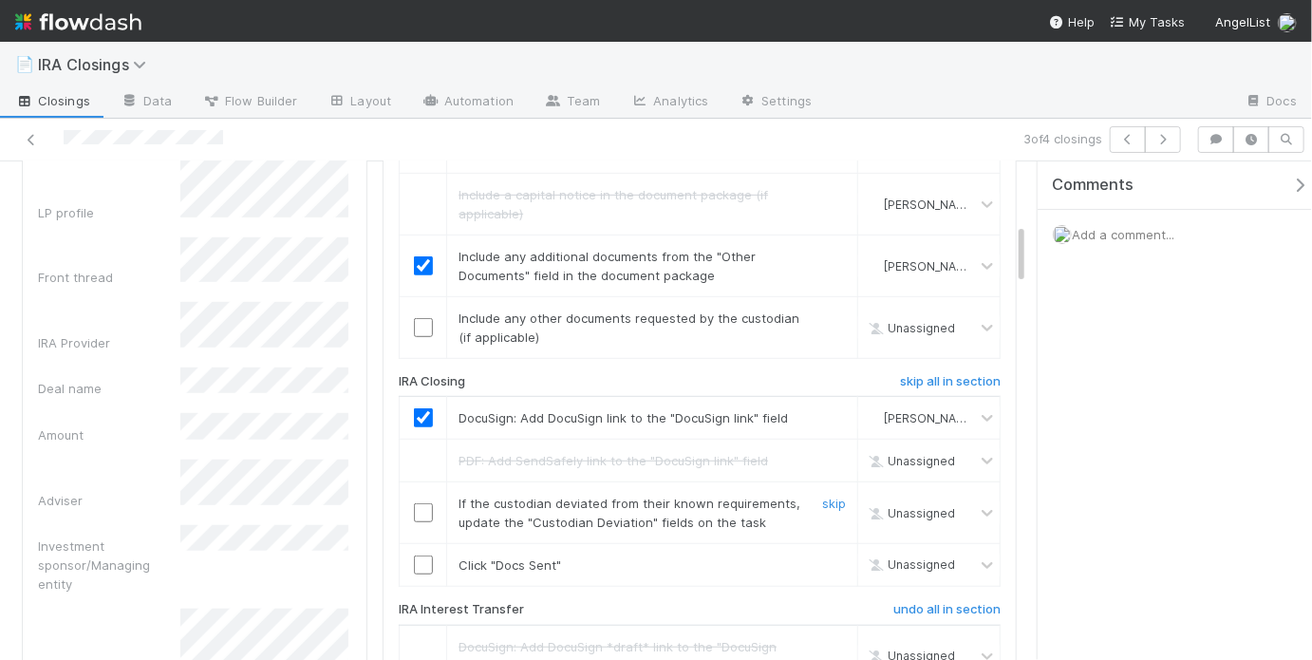
click at [810, 496] on div "skip" at bounding box center [831, 513] width 57 height 38
click at [822, 496] on link "skip" at bounding box center [834, 502] width 24 height 15
click at [420, 558] on input "checkbox" at bounding box center [423, 564] width 19 height 19
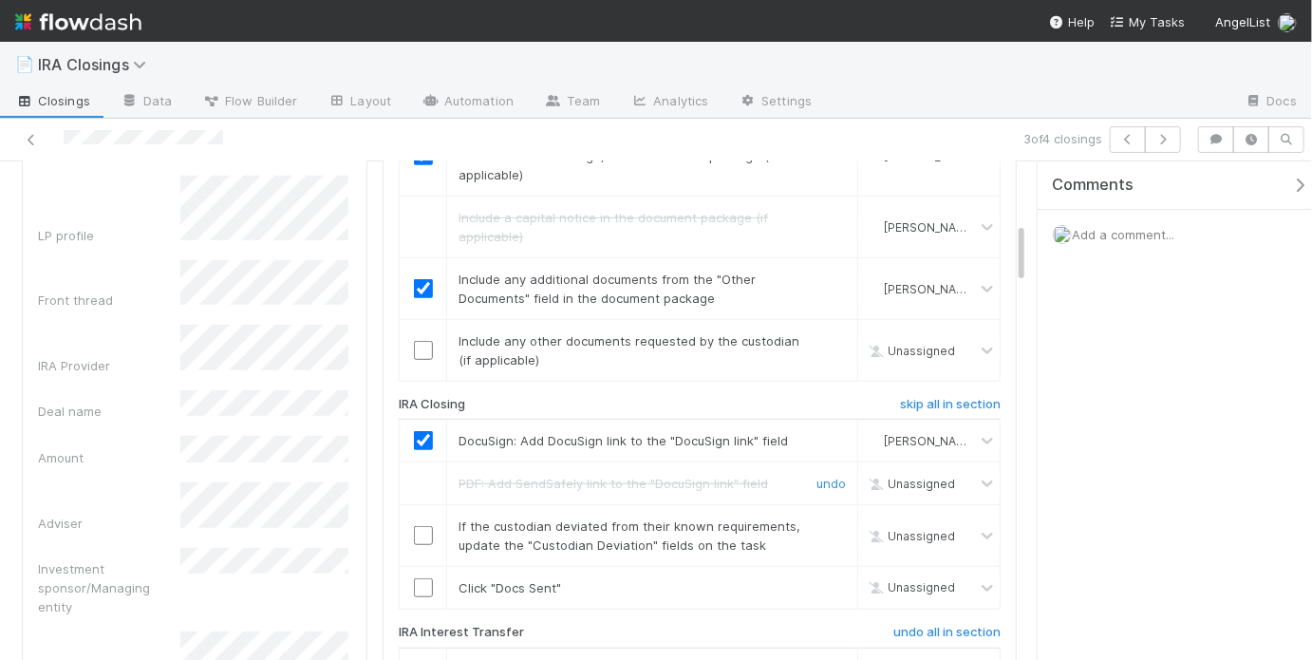
scroll to position [471, 0]
click at [419, 345] on input "checkbox" at bounding box center [423, 352] width 19 height 19
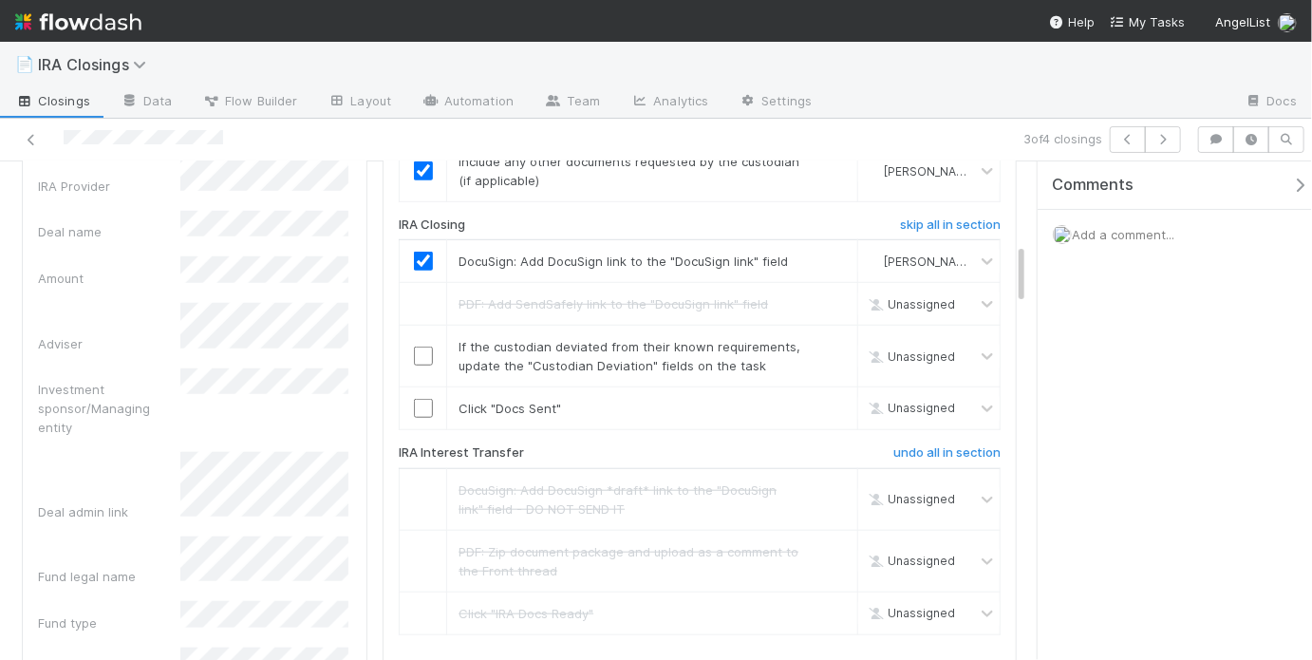
scroll to position [649, 0]
click at [421, 359] on input "checkbox" at bounding box center [423, 358] width 19 height 19
click at [421, 408] on input "checkbox" at bounding box center [423, 410] width 19 height 19
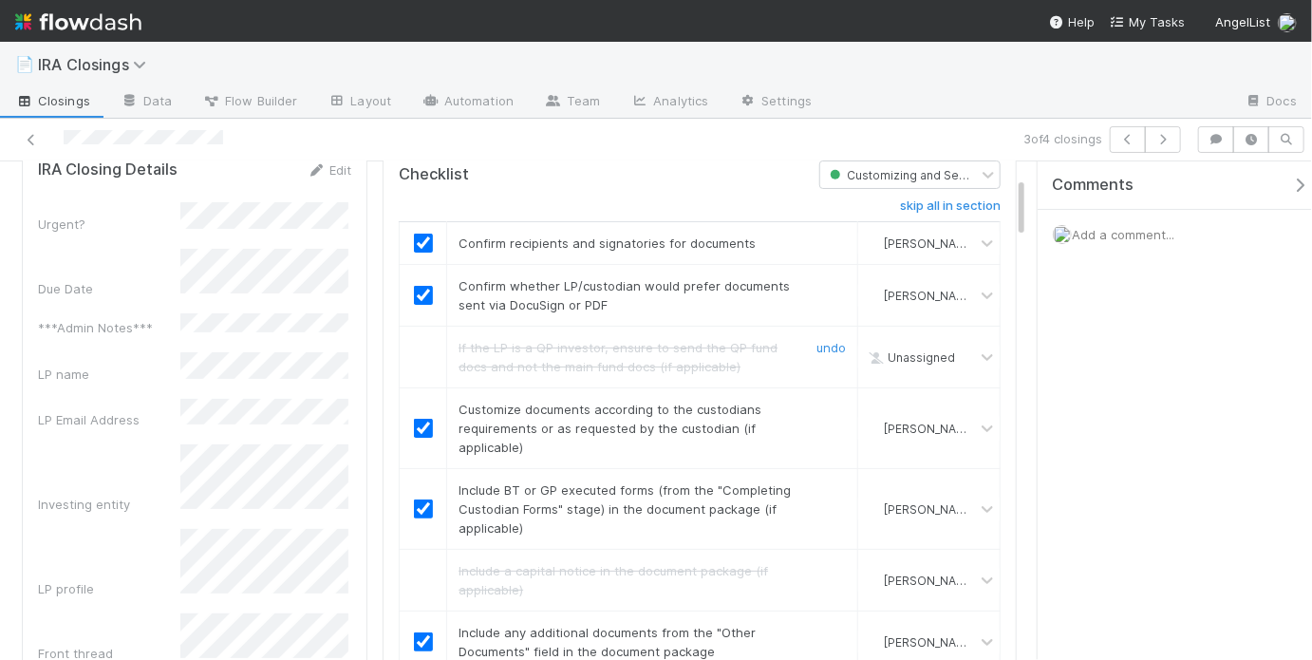
scroll to position [0, 0]
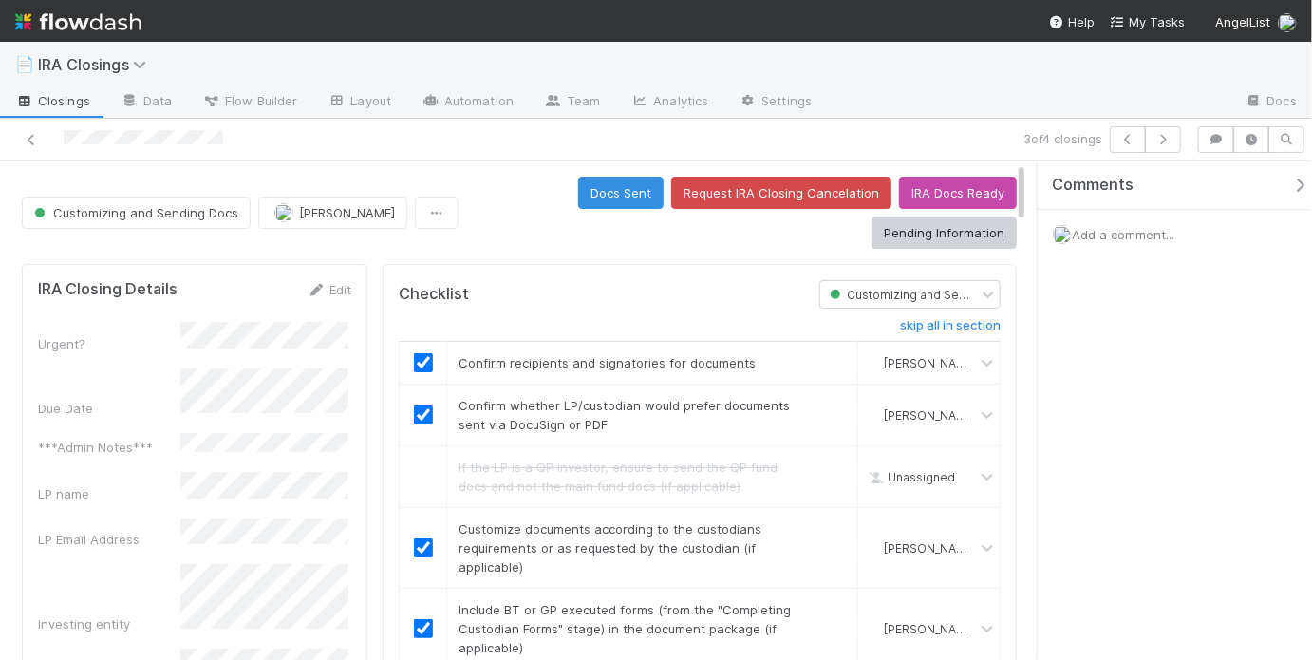
click at [536, 209] on div "Docs Sent Request IRA Closing Cancelation IRA Docs Ready Pending Information" at bounding box center [741, 213] width 550 height 72
click at [507, 185] on div "Docs Sent Request IRA Closing Cancelation IRA Docs Ready Pending Information" at bounding box center [741, 213] width 550 height 72
click at [585, 192] on button "Docs Sent" at bounding box center [620, 193] width 85 height 32
